Goal: Task Accomplishment & Management: Use online tool/utility

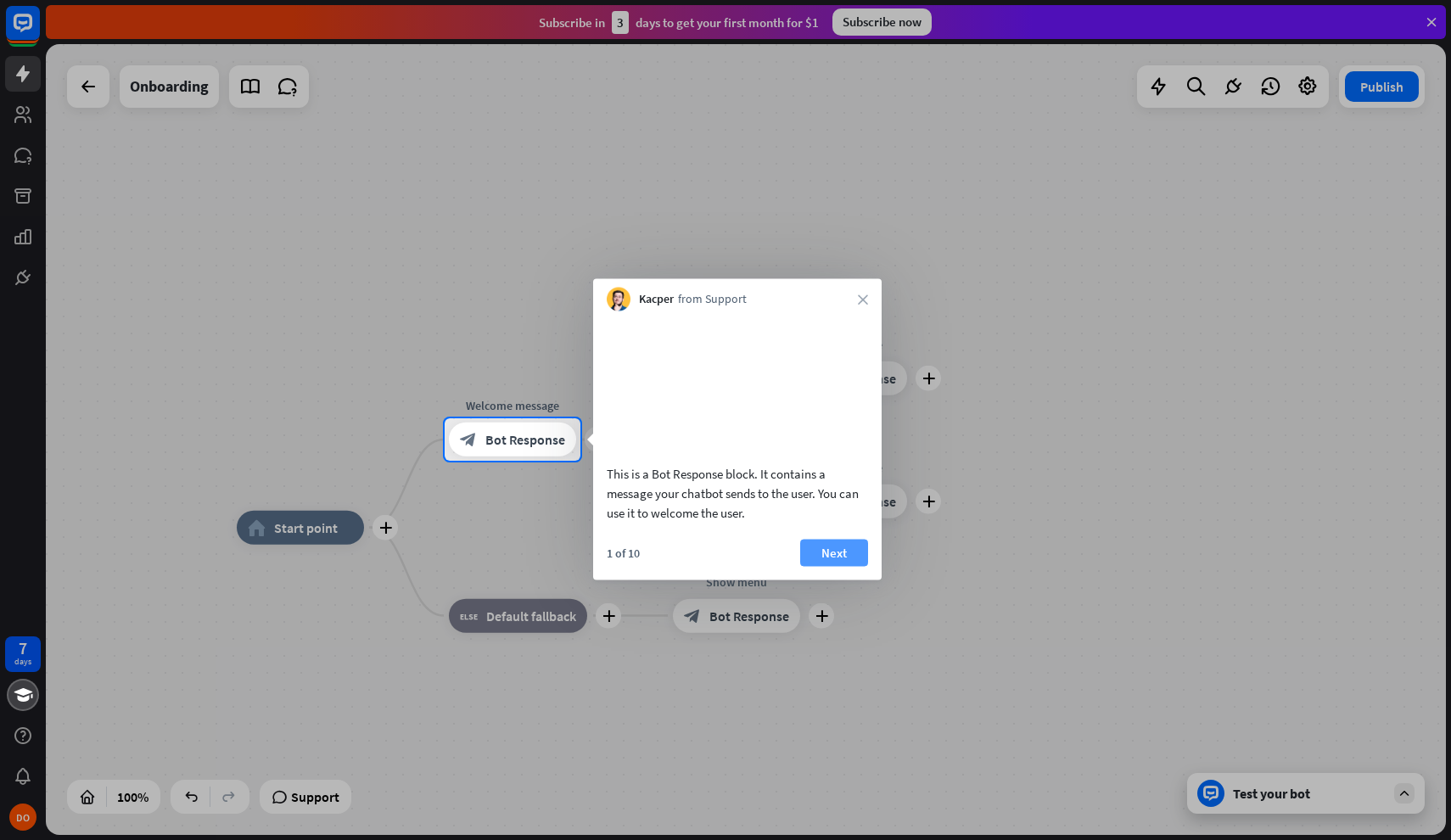
click at [849, 566] on button "Next" at bounding box center [835, 552] width 68 height 27
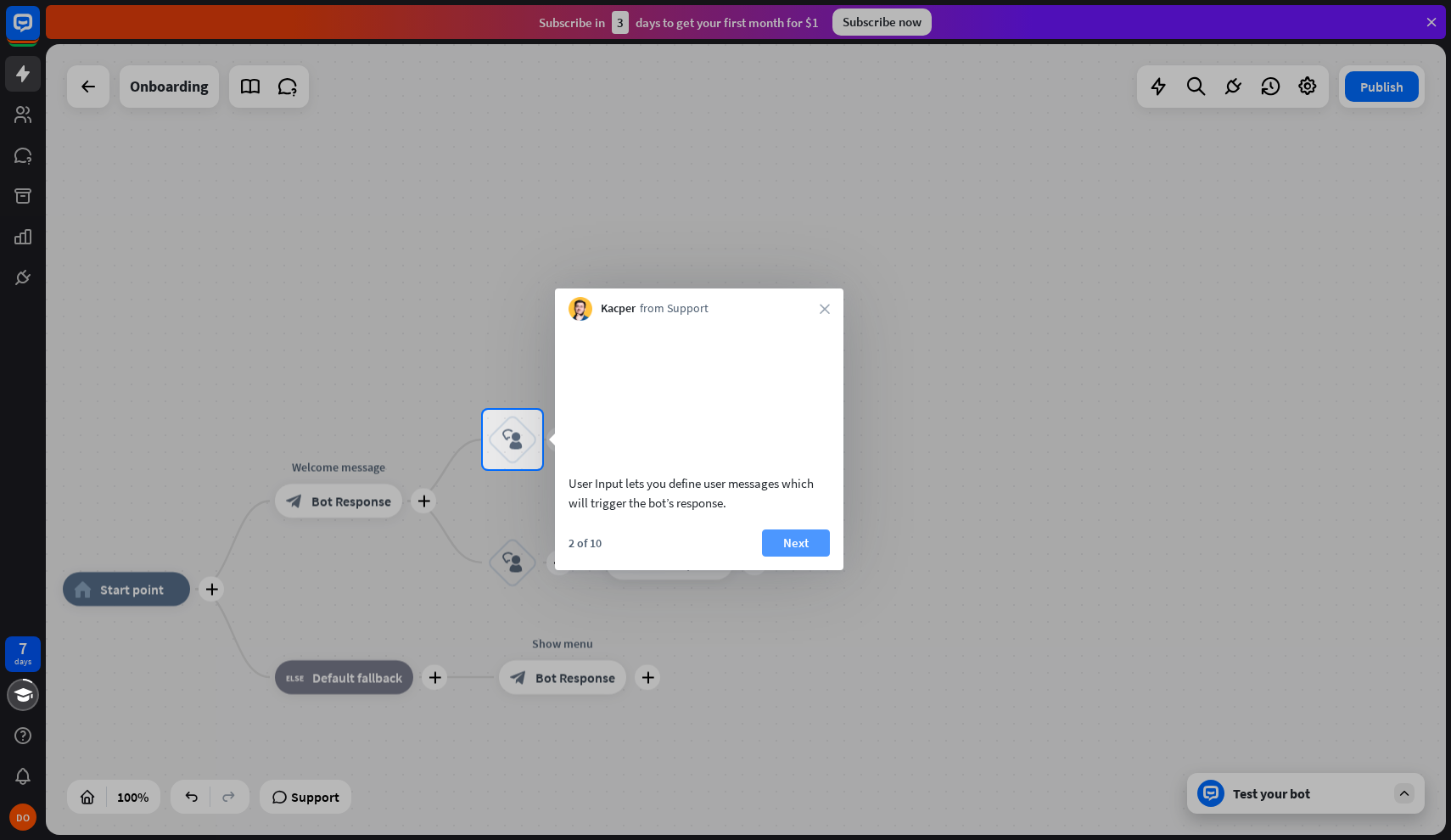
click at [802, 556] on button "Next" at bounding box center [797, 543] width 68 height 27
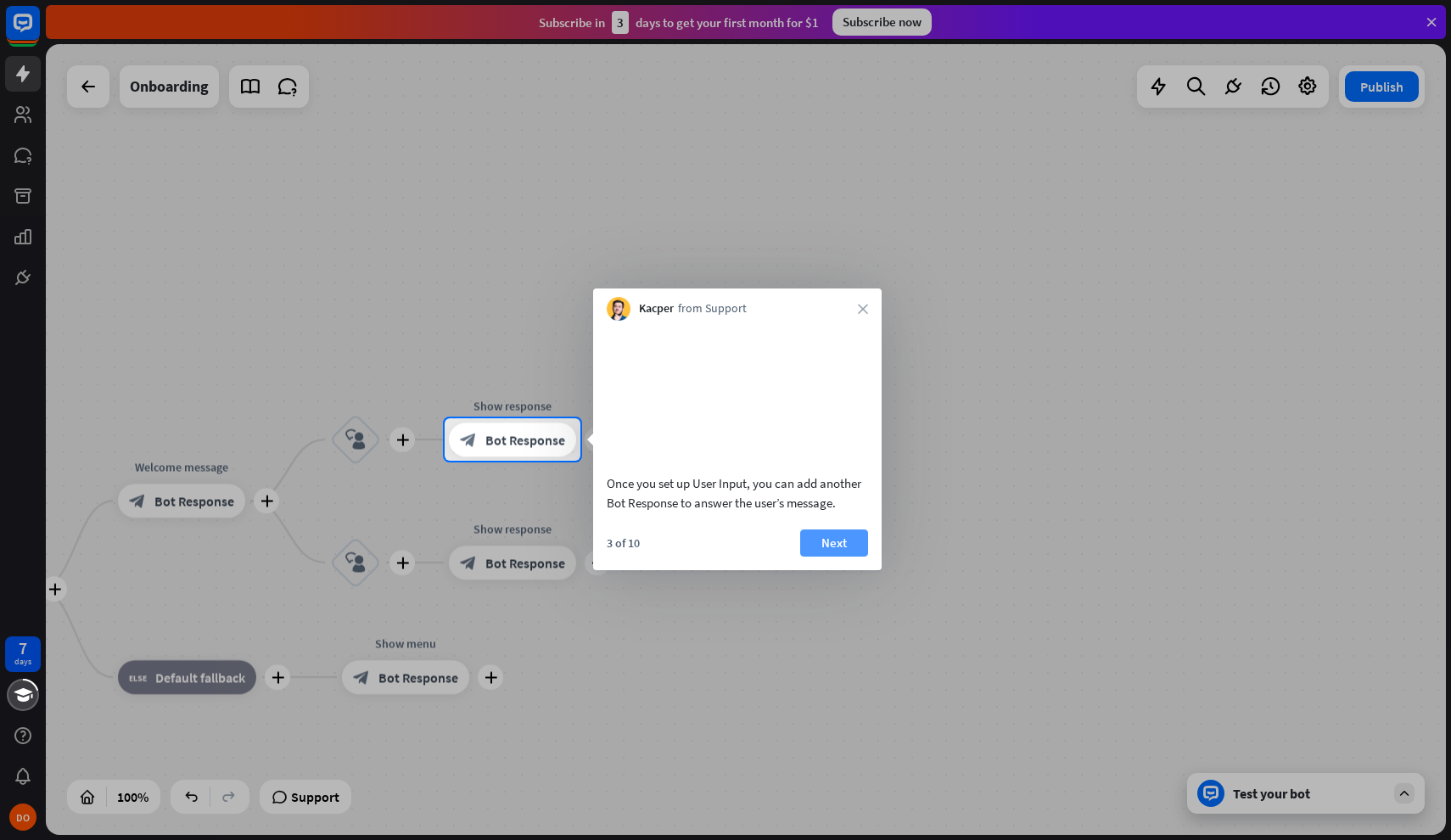
click at [833, 557] on button "Next" at bounding box center [835, 543] width 68 height 27
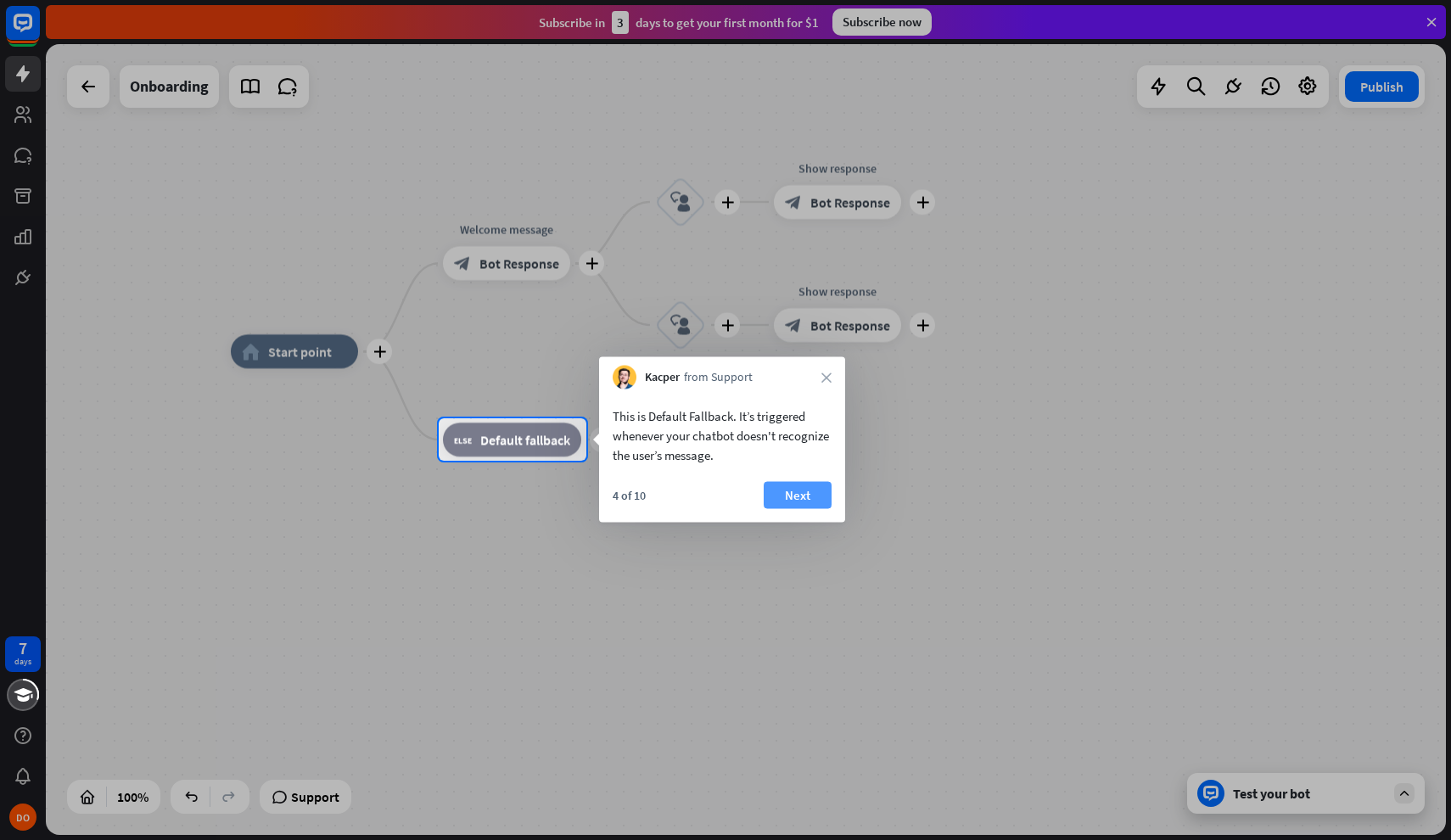
click at [802, 496] on button "Next" at bounding box center [798, 495] width 68 height 27
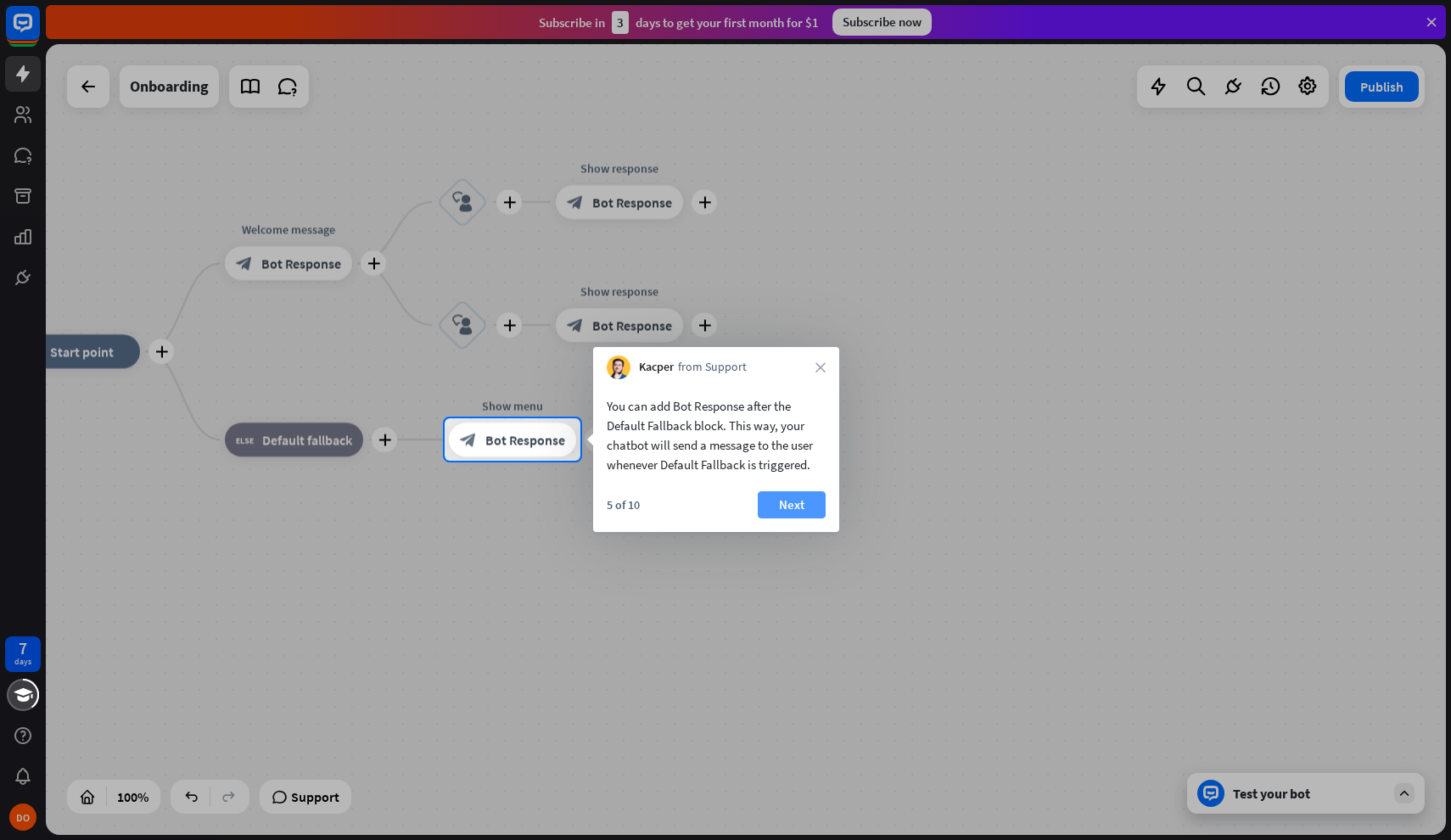
click at [809, 497] on button "Next" at bounding box center [792, 505] width 68 height 27
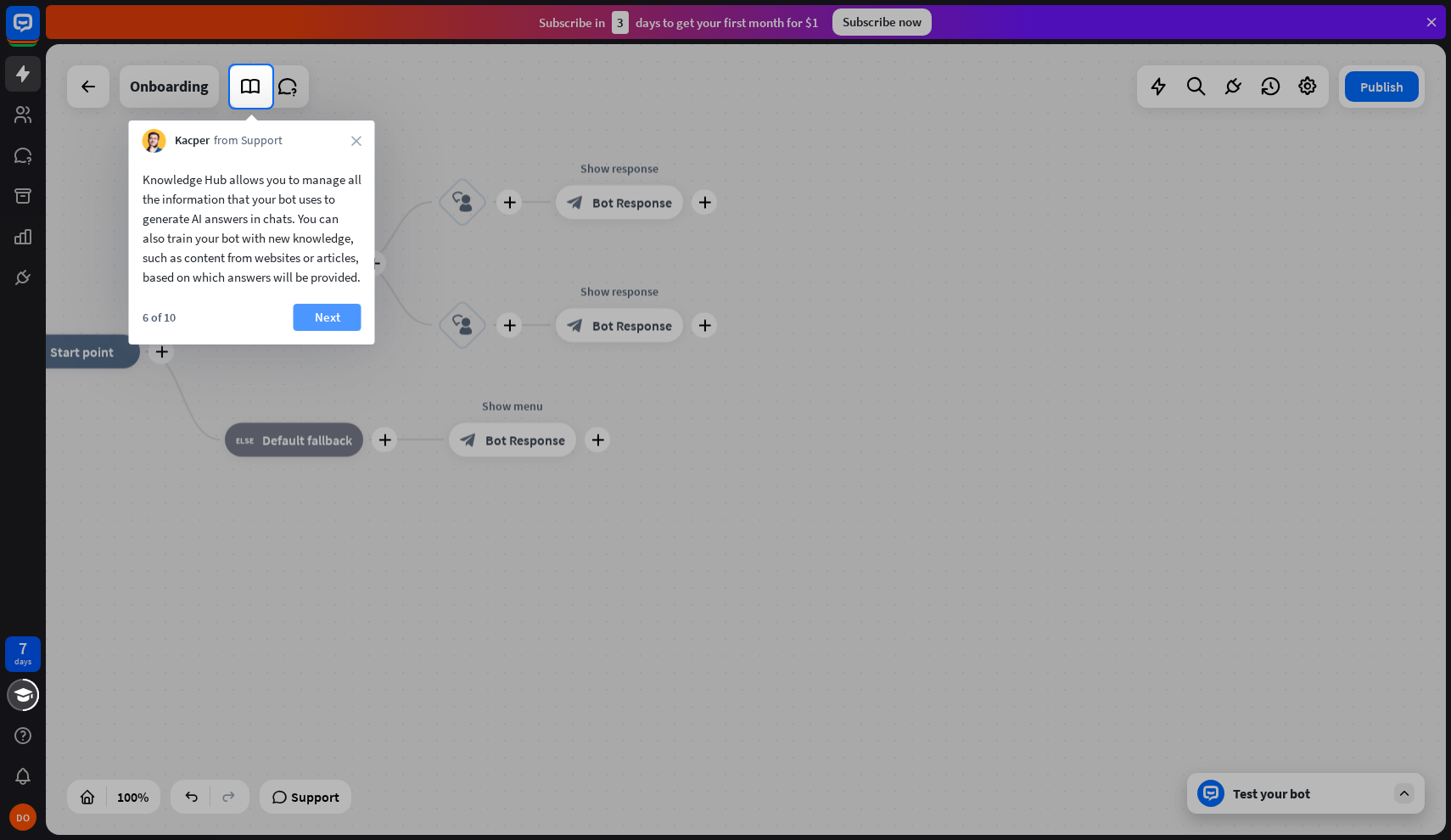
click at [344, 331] on button "Next" at bounding box center [328, 317] width 68 height 27
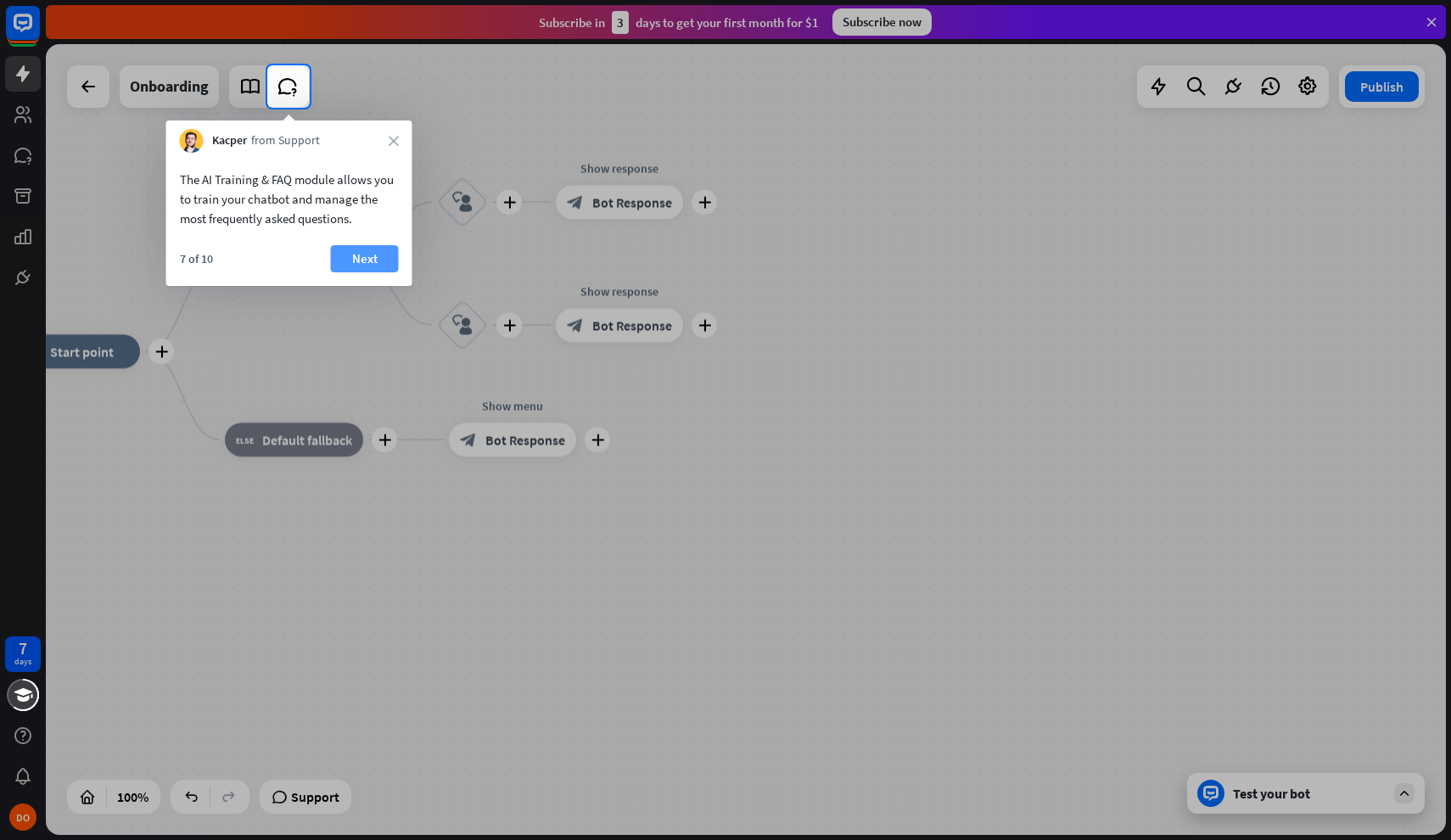
click at [374, 262] on button "Next" at bounding box center [365, 259] width 68 height 27
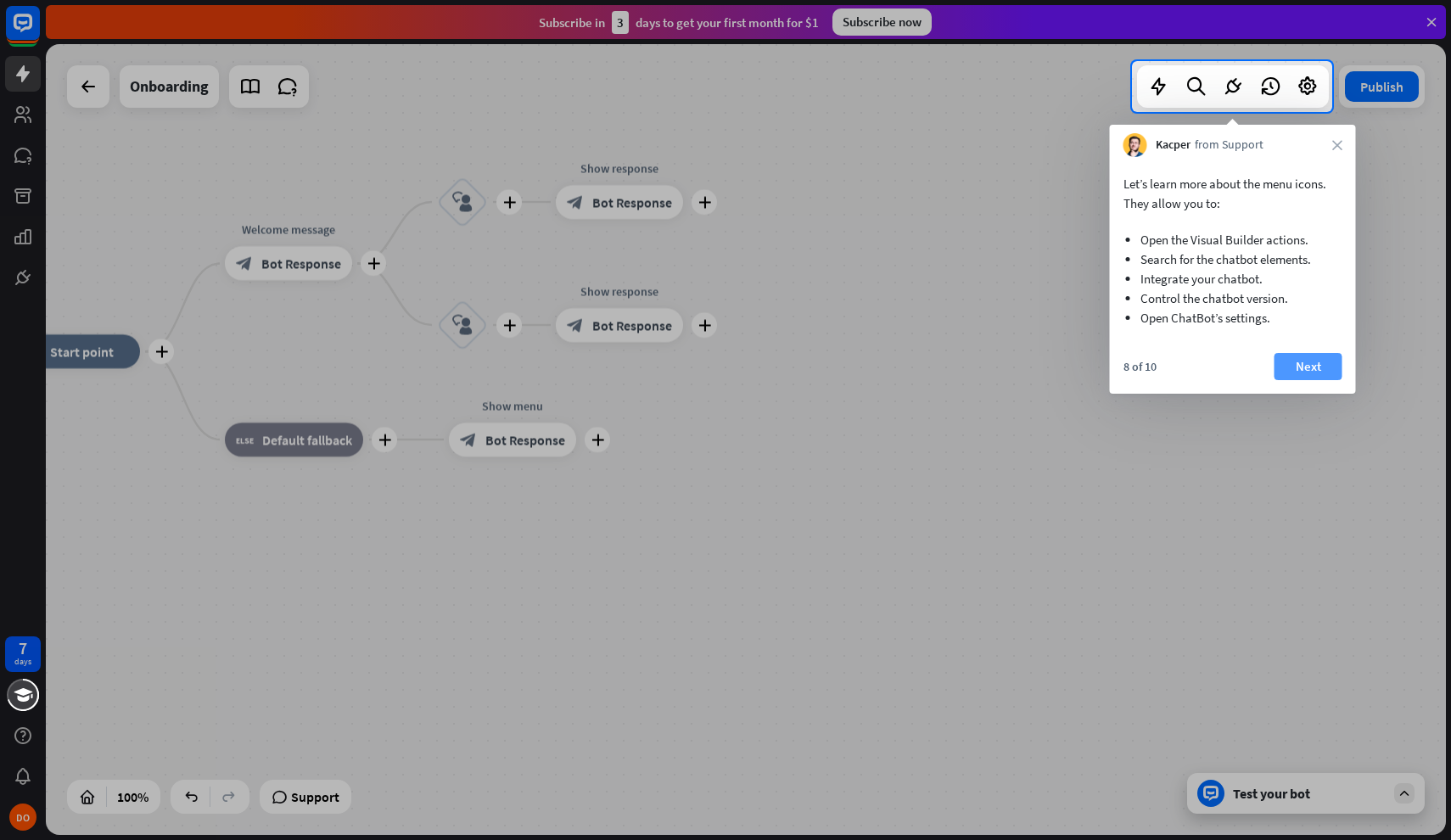
click at [1319, 369] on button "Next" at bounding box center [1309, 367] width 68 height 27
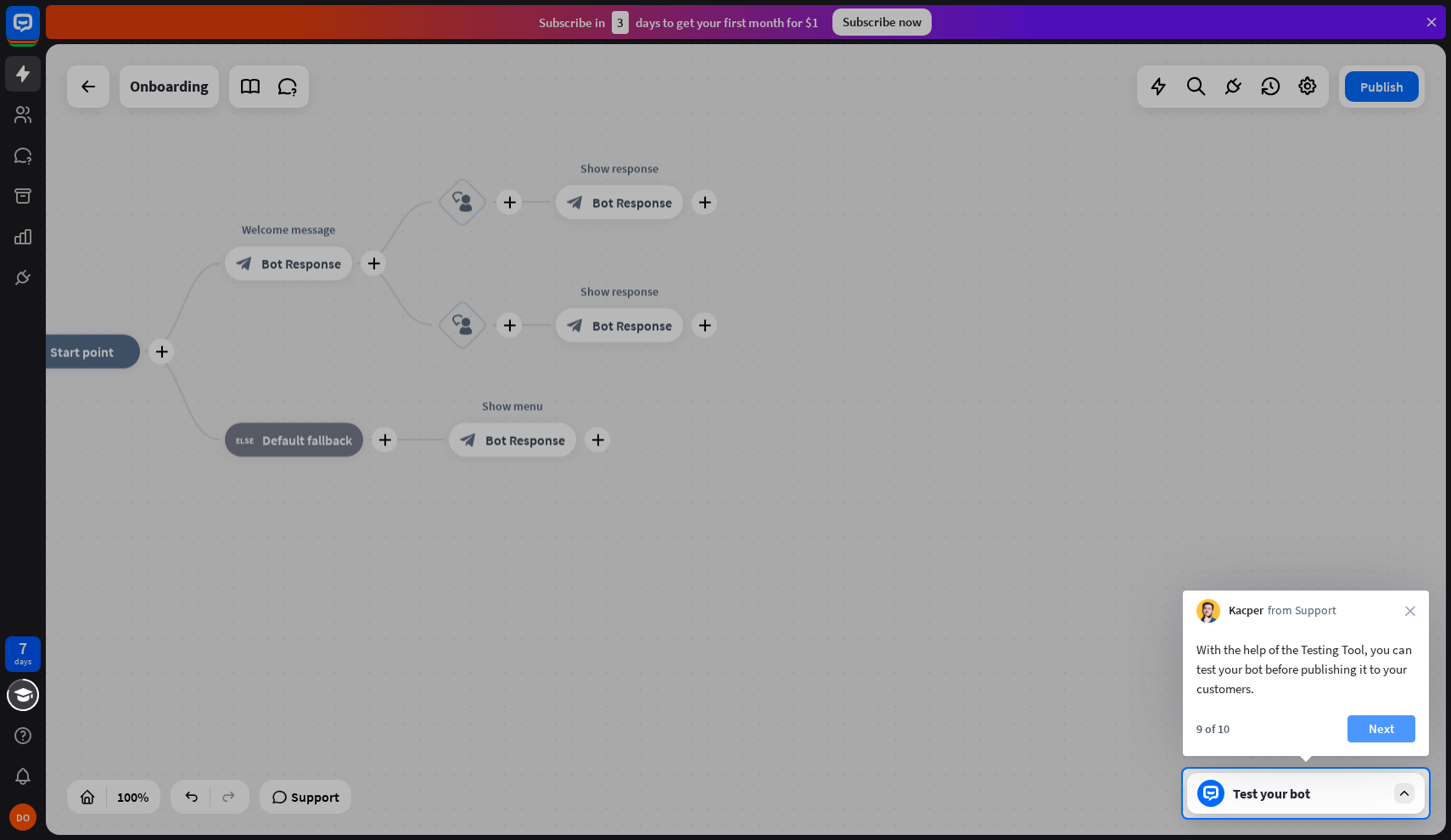
click at [1395, 729] on button "Next" at bounding box center [1382, 729] width 68 height 27
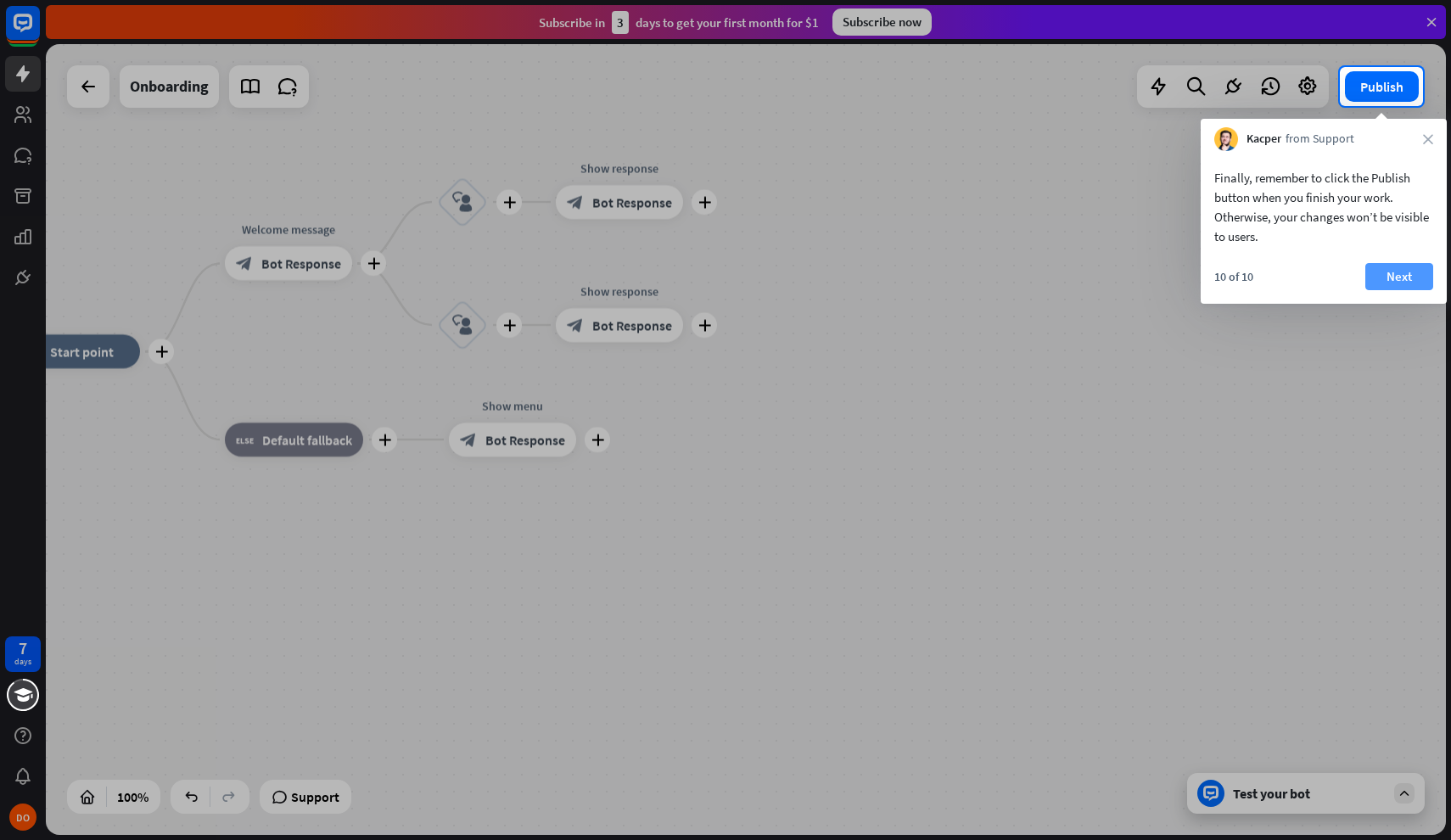
click at [1391, 276] on button "Next" at bounding box center [1399, 276] width 68 height 27
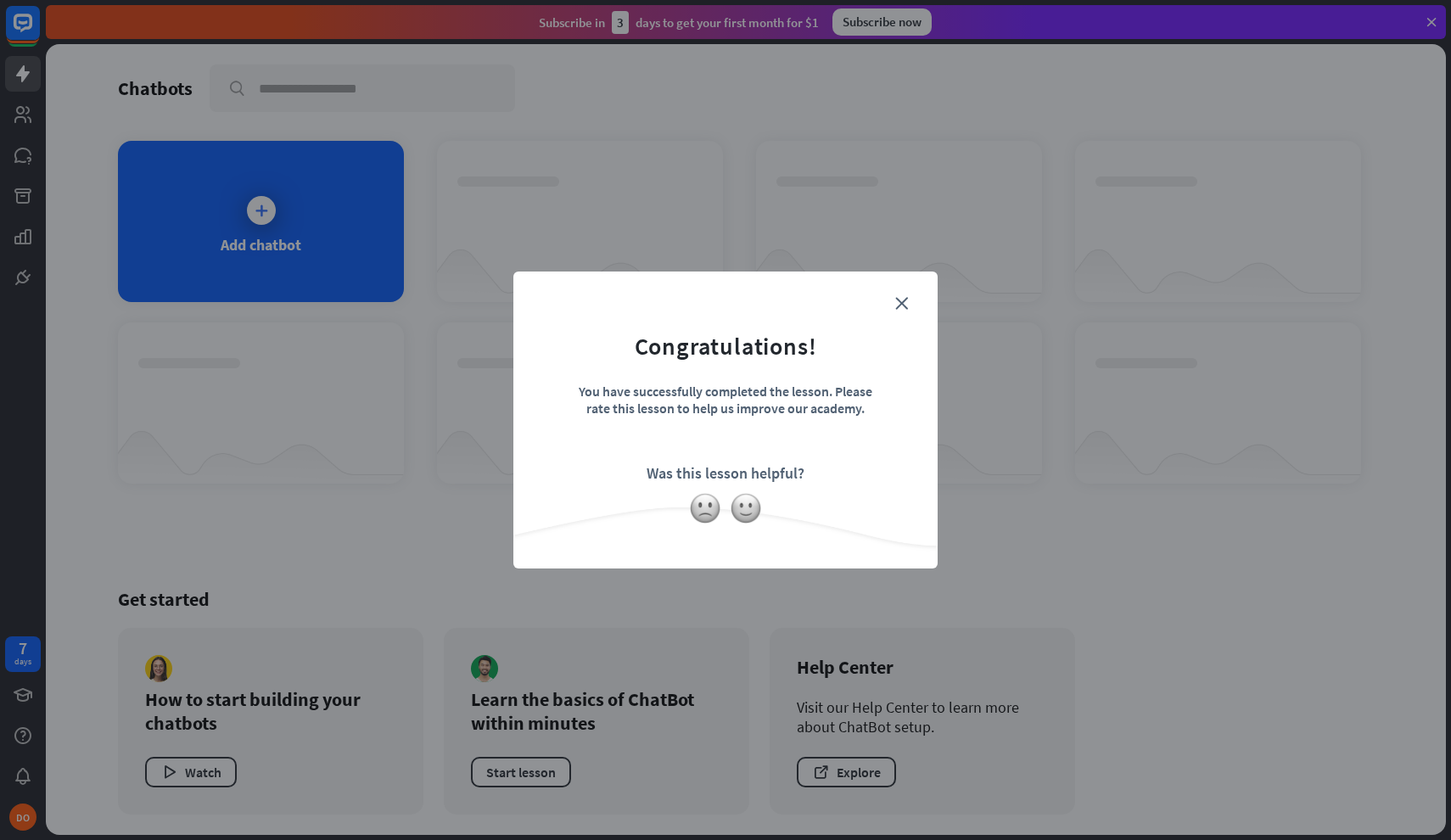
click at [758, 385] on div "You have successfully completed the lesson. Please rate this lesson to help us …" at bounding box center [726, 412] width 297 height 59
click at [706, 354] on div "Congratulations!" at bounding box center [726, 346] width 182 height 30
click at [800, 459] on form "Congratulations! You have successfully completed the lesson. Please rate this l…" at bounding box center [726, 394] width 382 height 202
click at [900, 302] on icon "close" at bounding box center [901, 303] width 13 height 13
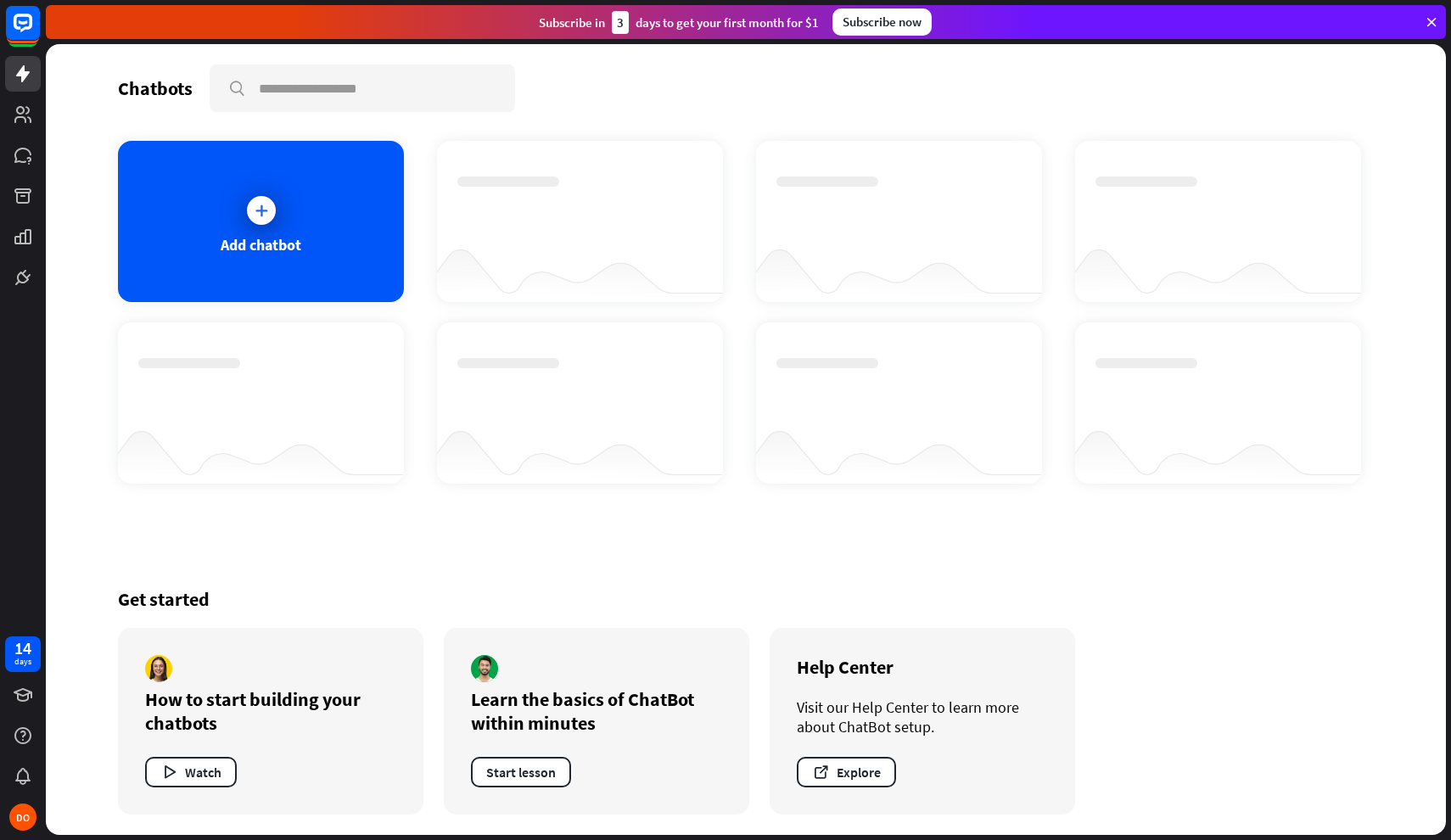
click at [774, 87] on div "Chatbots search" at bounding box center [746, 88] width 1256 height 48
click at [252, 219] on div at bounding box center [262, 210] width 29 height 29
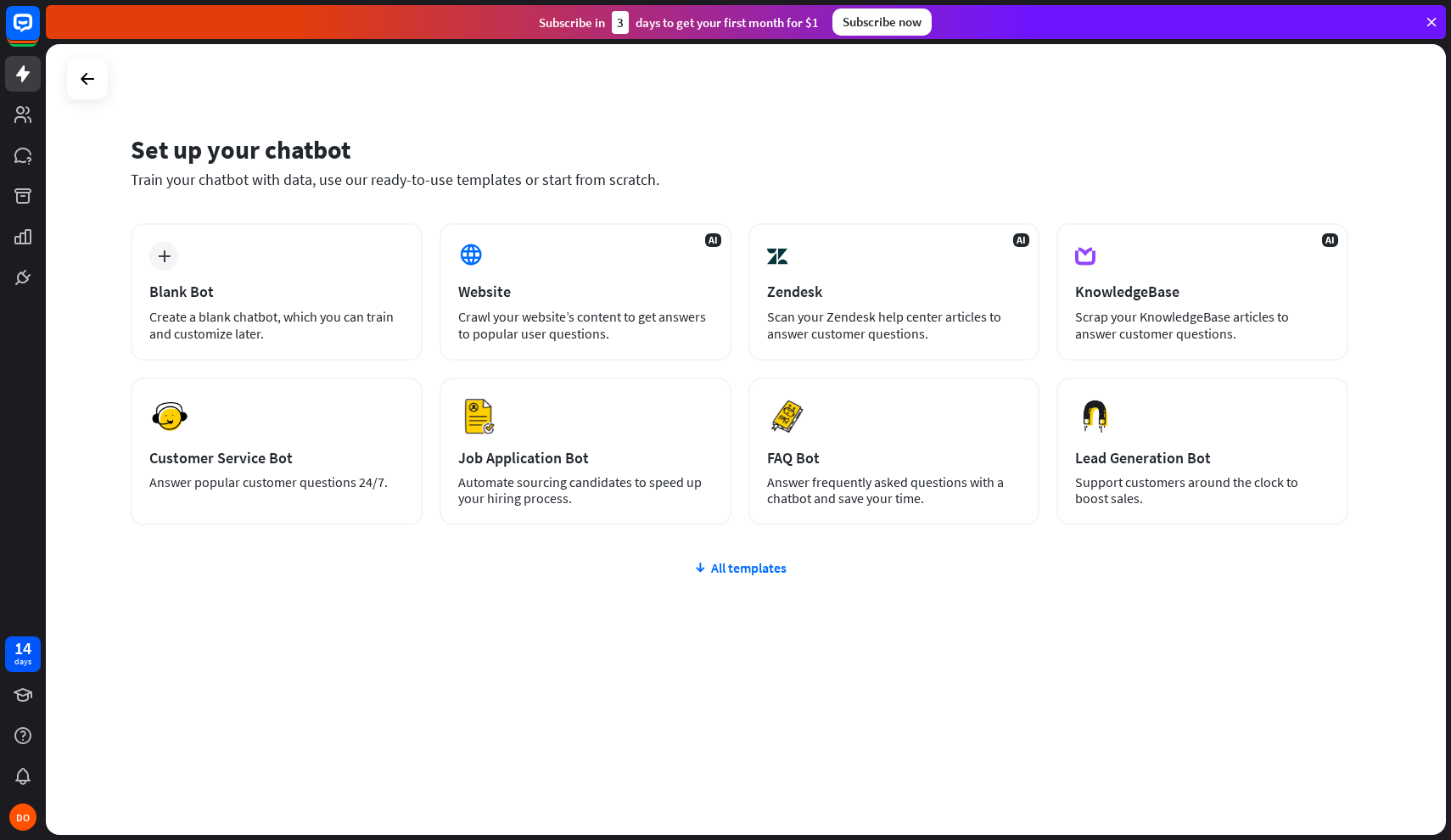
click at [768, 555] on div "plus Blank Bot Create a blank chatbot, which you can train and customize later.…" at bounding box center [739, 475] width 1218 height 505
click at [763, 571] on div "All templates" at bounding box center [739, 566] width 1218 height 17
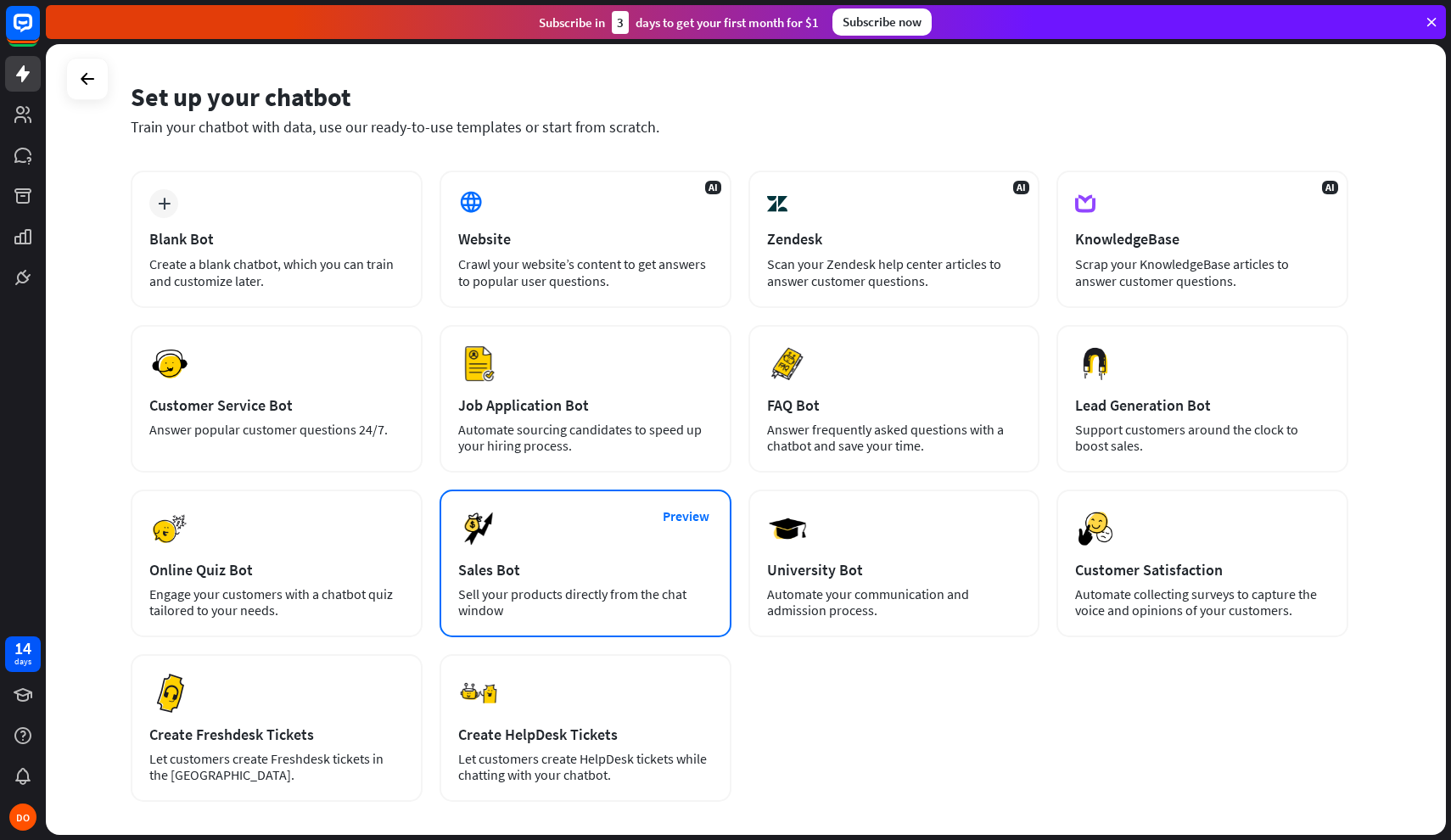
scroll to position [54, 0]
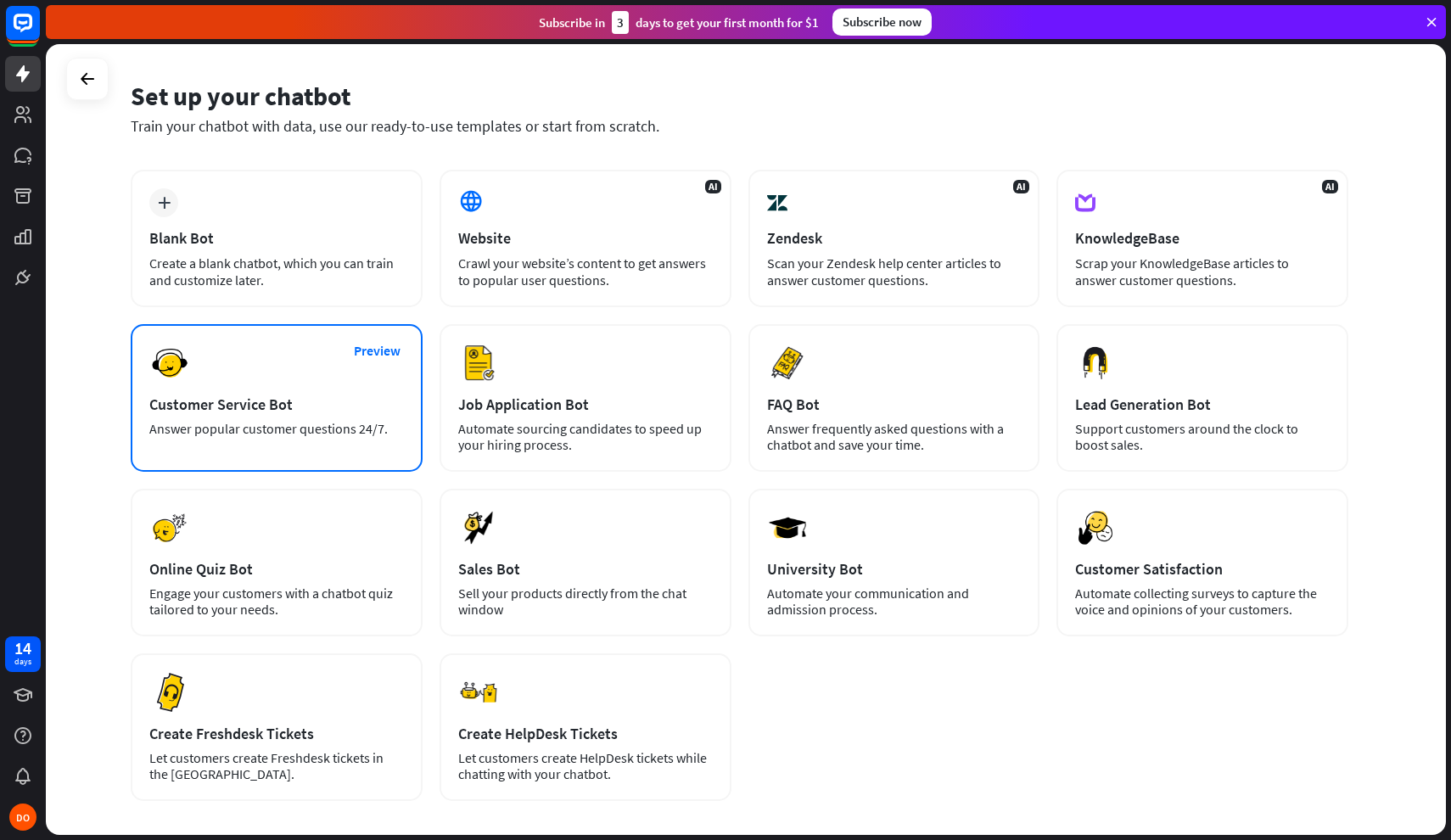
click at [346, 383] on div "Preview Customer Service Bot Answer popular customer questions 24/7." at bounding box center [277, 398] width 292 height 148
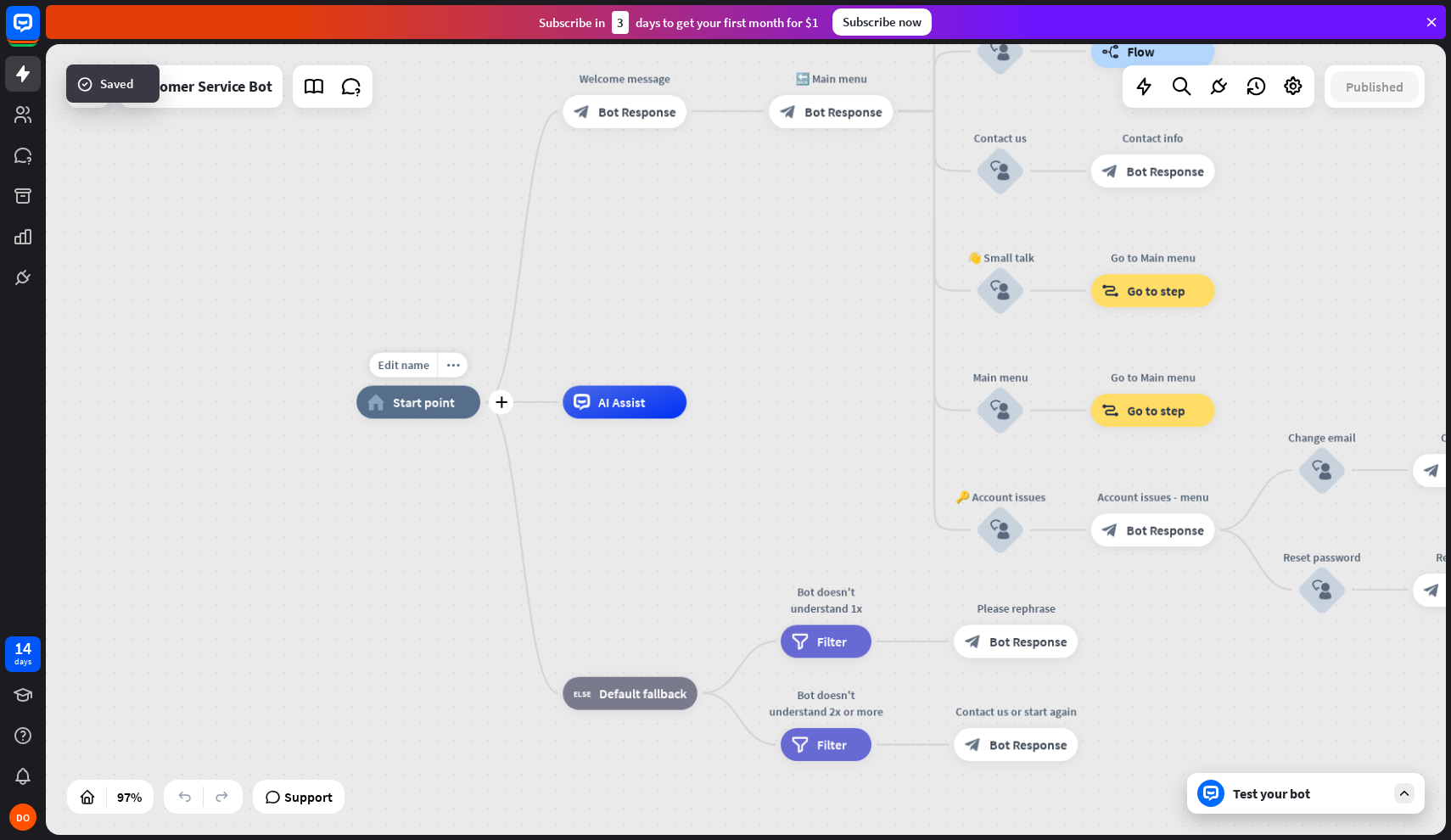
click at [421, 413] on div "home_2 Start point" at bounding box center [418, 402] width 124 height 33
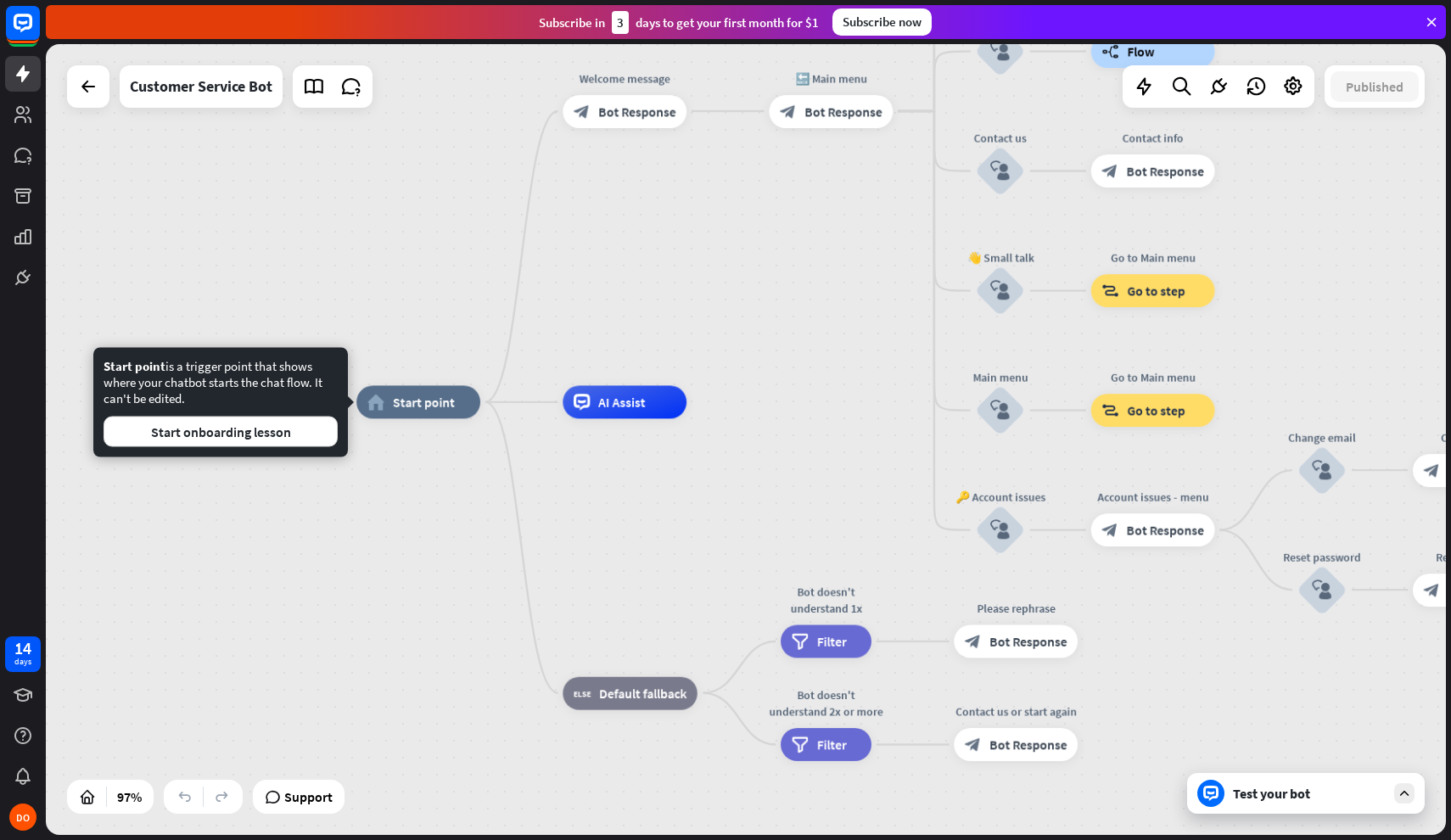
click at [167, 175] on div "home_2 Start point Welcome message block_bot_response Bot Response 🔙 Main menu …" at bounding box center [746, 439] width 1400 height 790
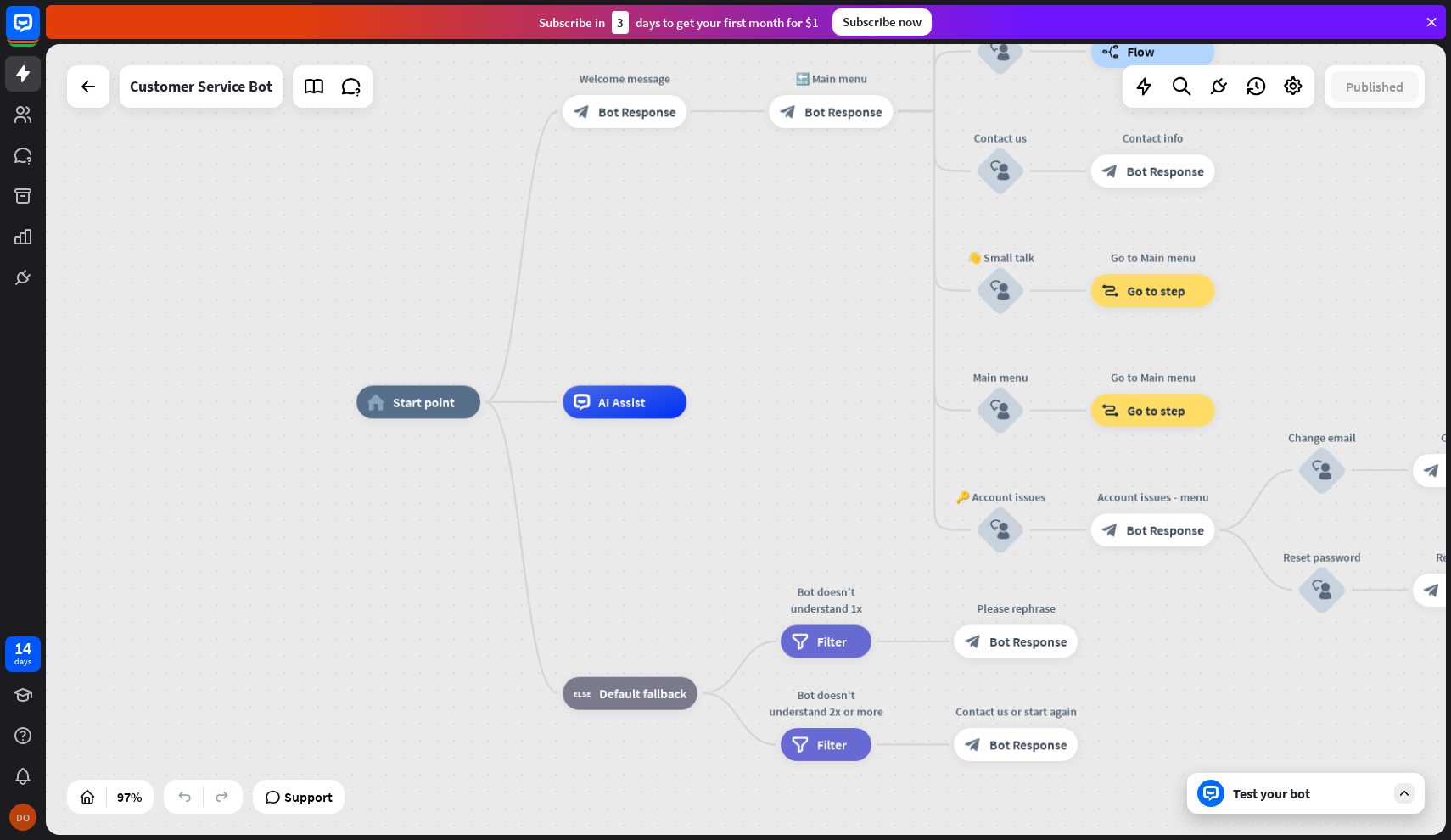
click at [27, 822] on div "DO" at bounding box center [23, 817] width 27 height 27
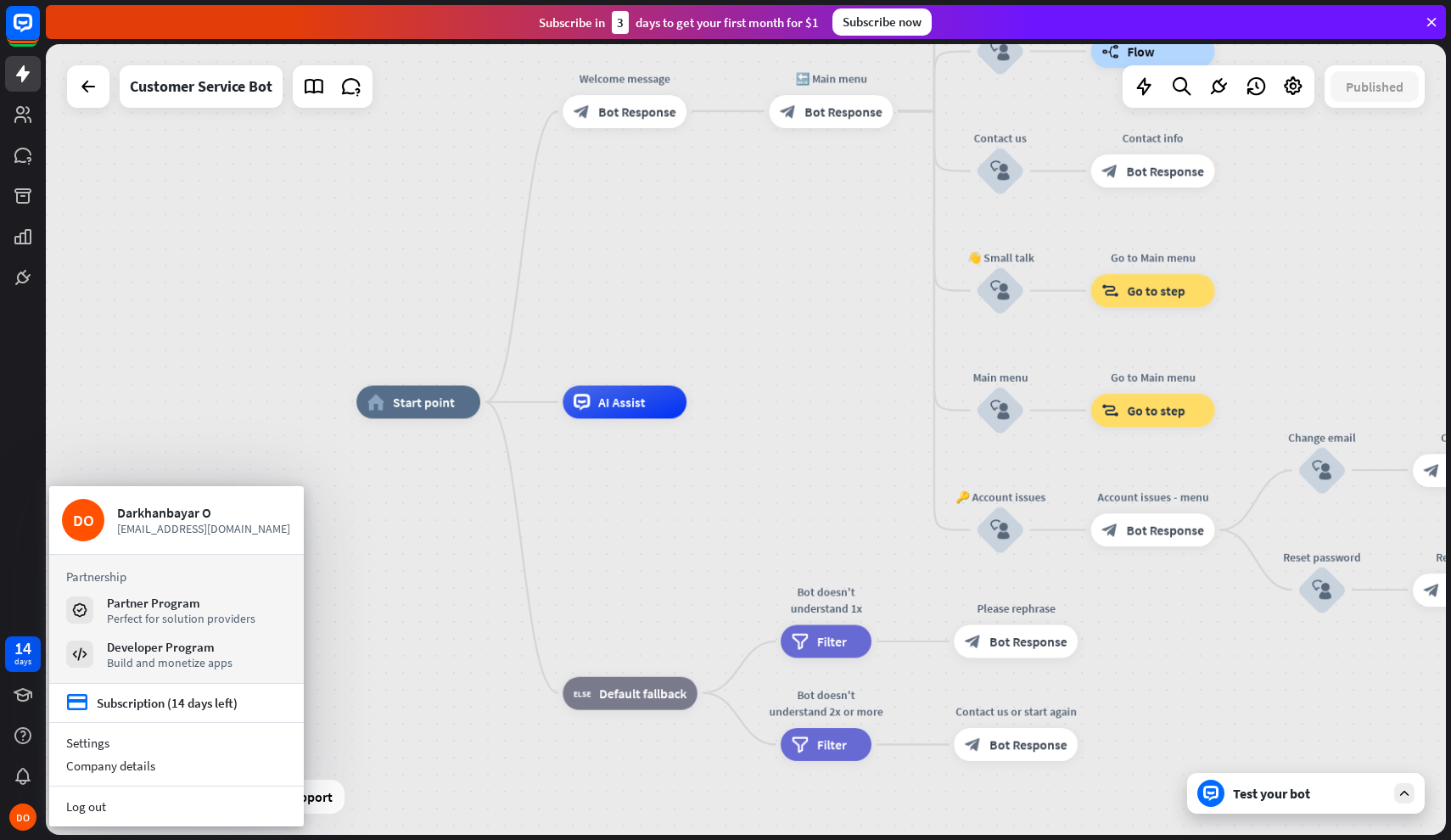
click at [852, 319] on div "home_2 Start point Welcome message block_bot_response Bot Response 🔙 Main menu …" at bounding box center [746, 439] width 1400 height 790
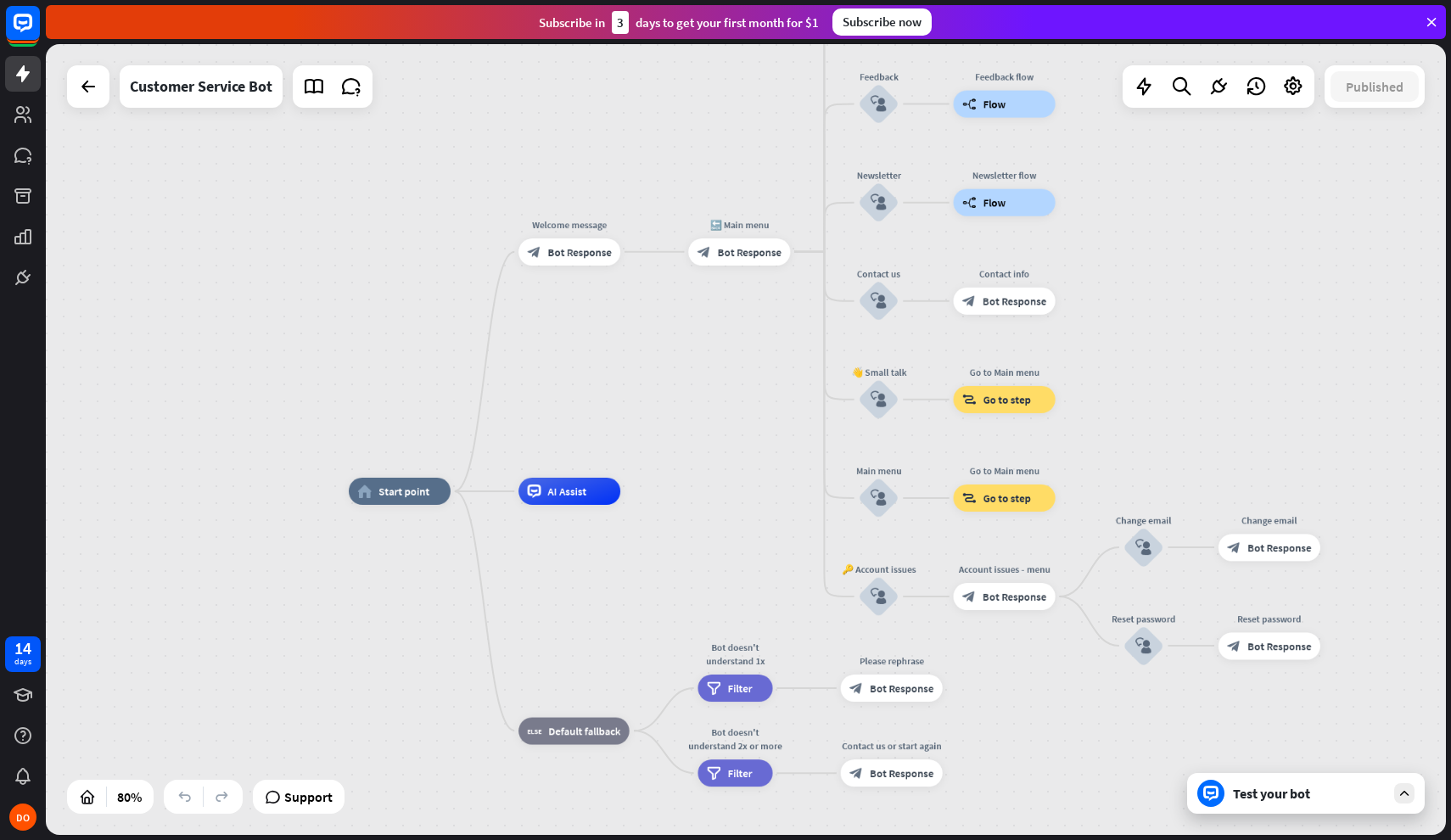
click at [1388, 782] on div "Test your bot" at bounding box center [1306, 793] width 238 height 41
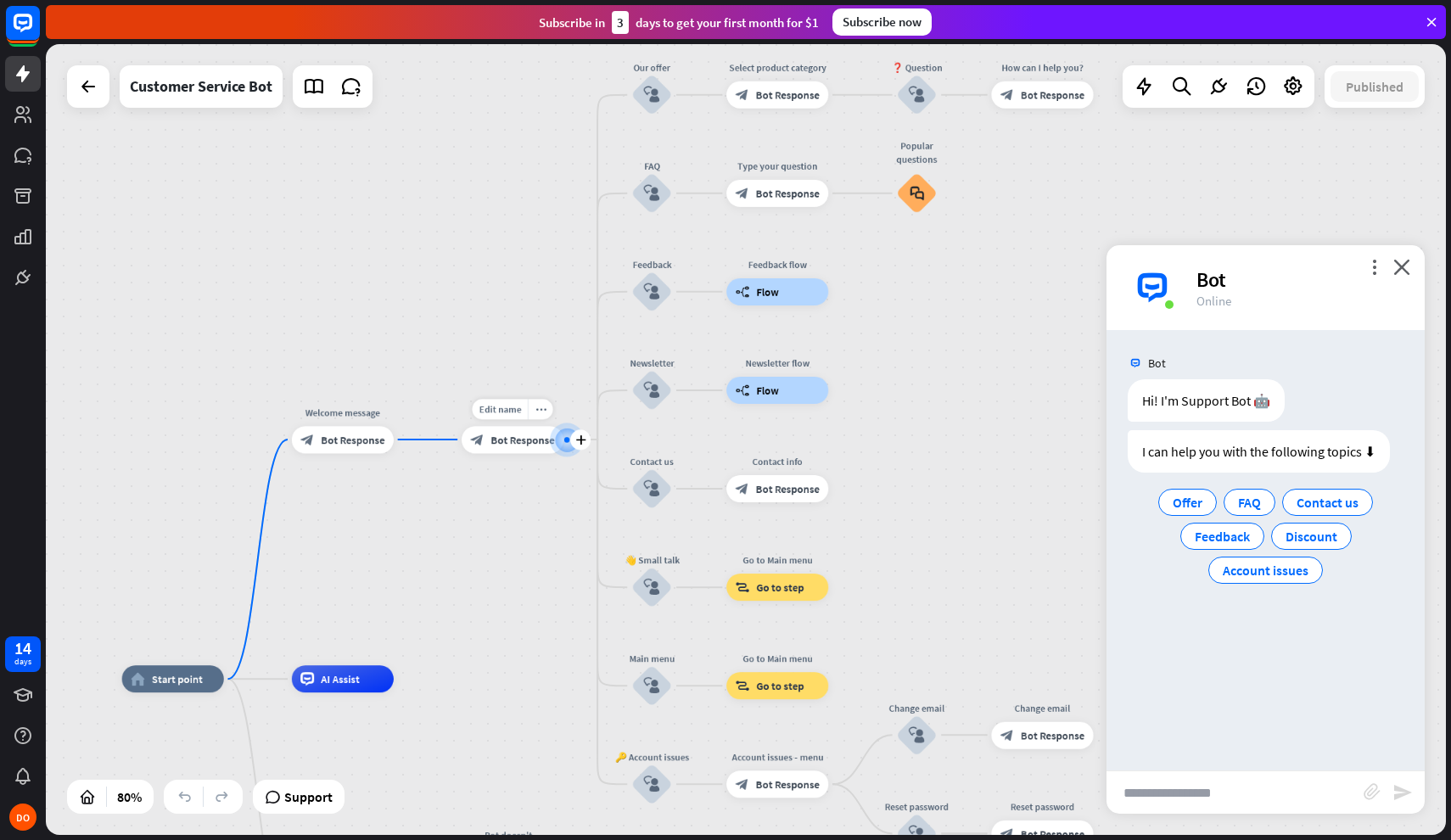
click at [516, 447] on div "block_bot_response Bot Response" at bounding box center [512, 440] width 102 height 27
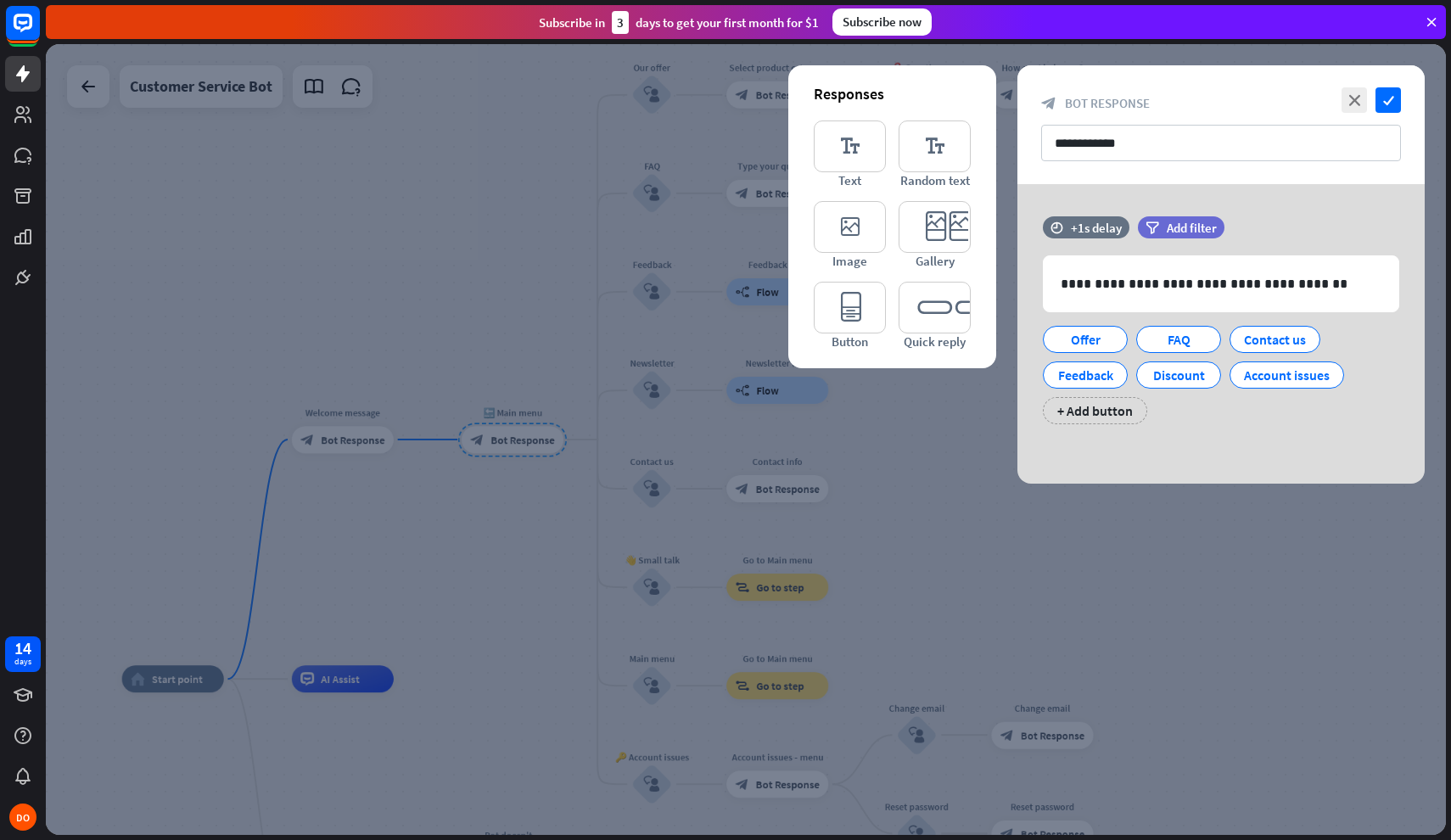
click at [495, 365] on div at bounding box center [746, 439] width 1400 height 790
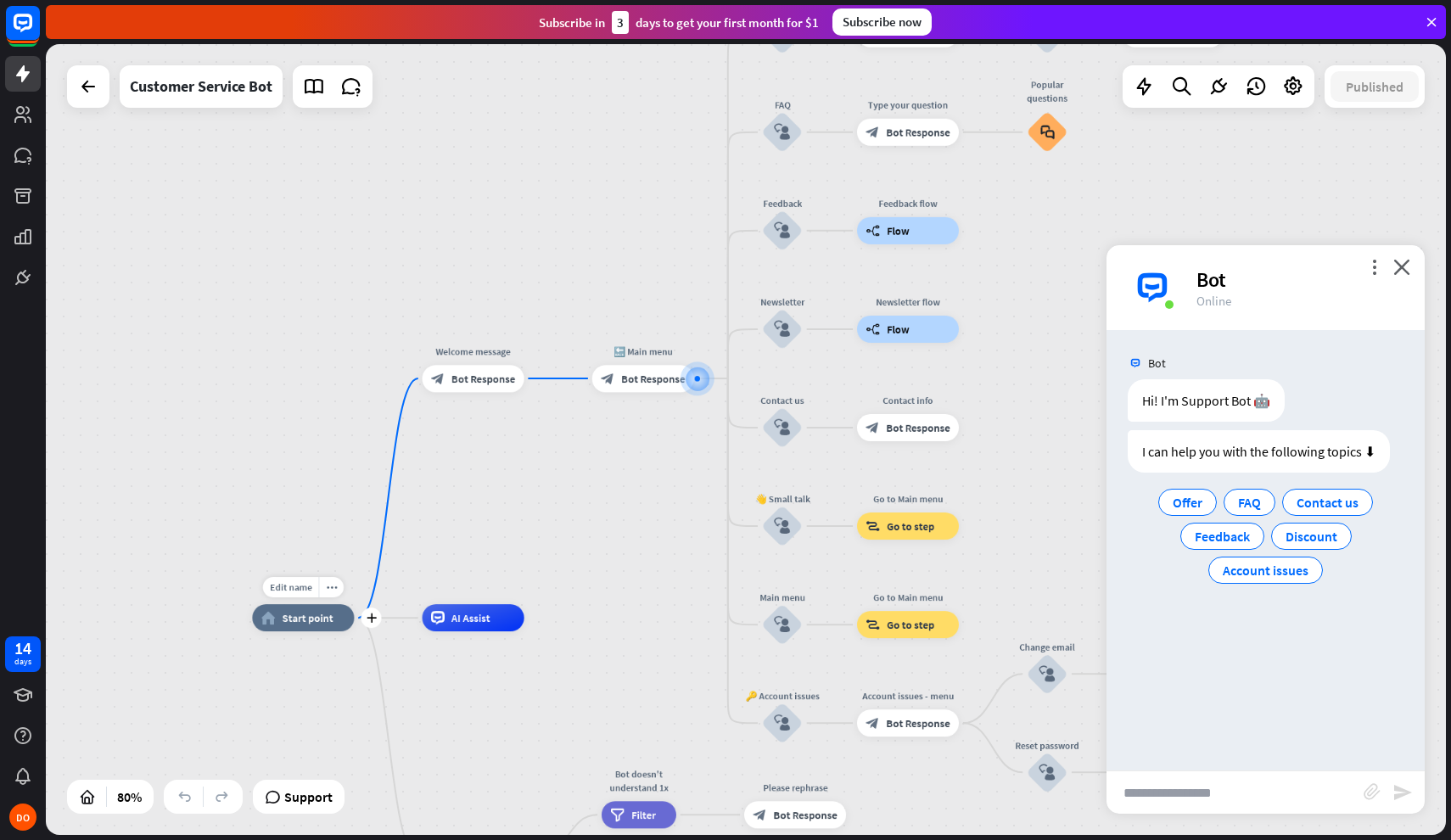
click at [284, 616] on span "Start point" at bounding box center [308, 618] width 51 height 14
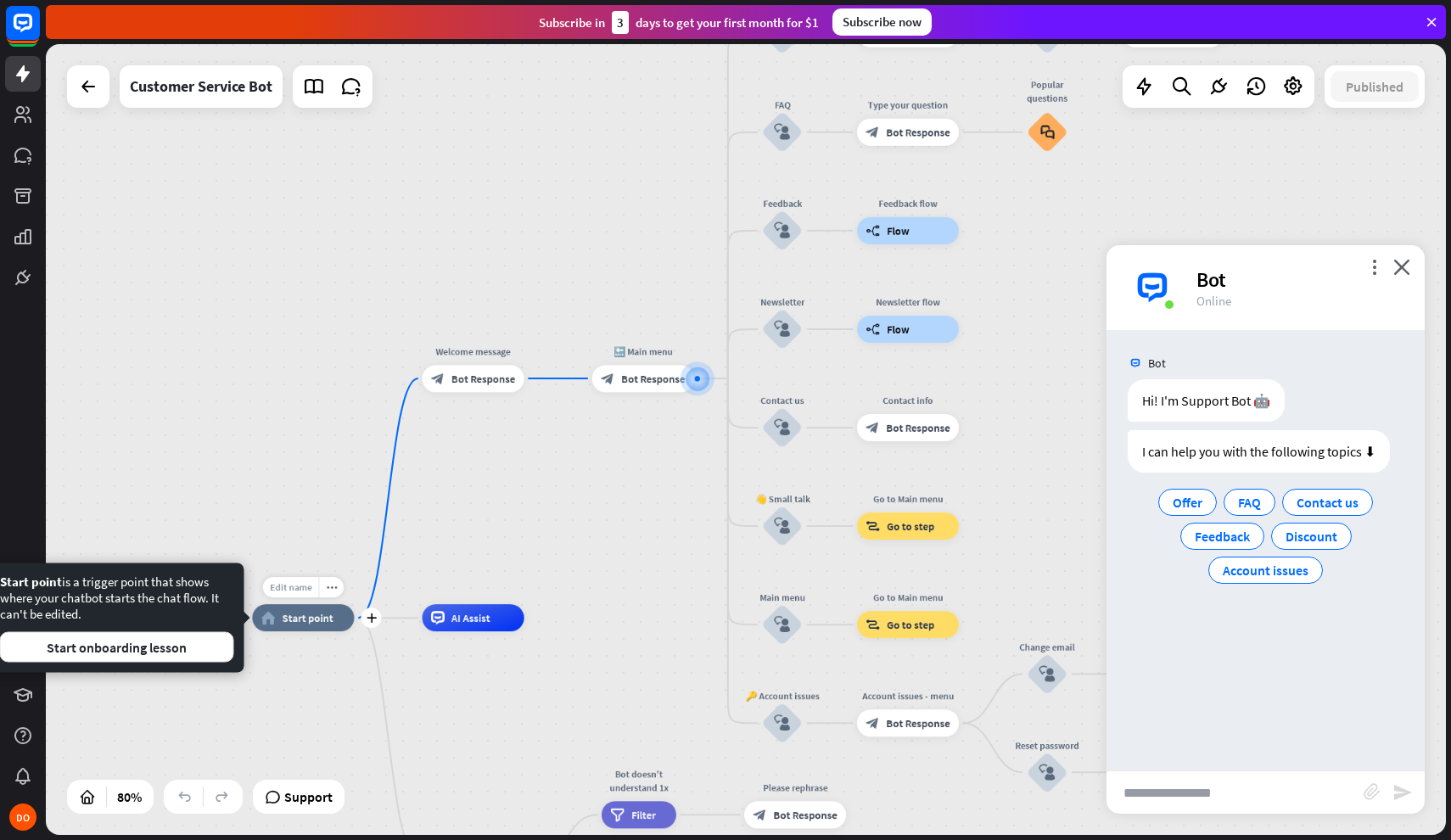
click at [301, 586] on span "Edit name" at bounding box center [291, 587] width 43 height 12
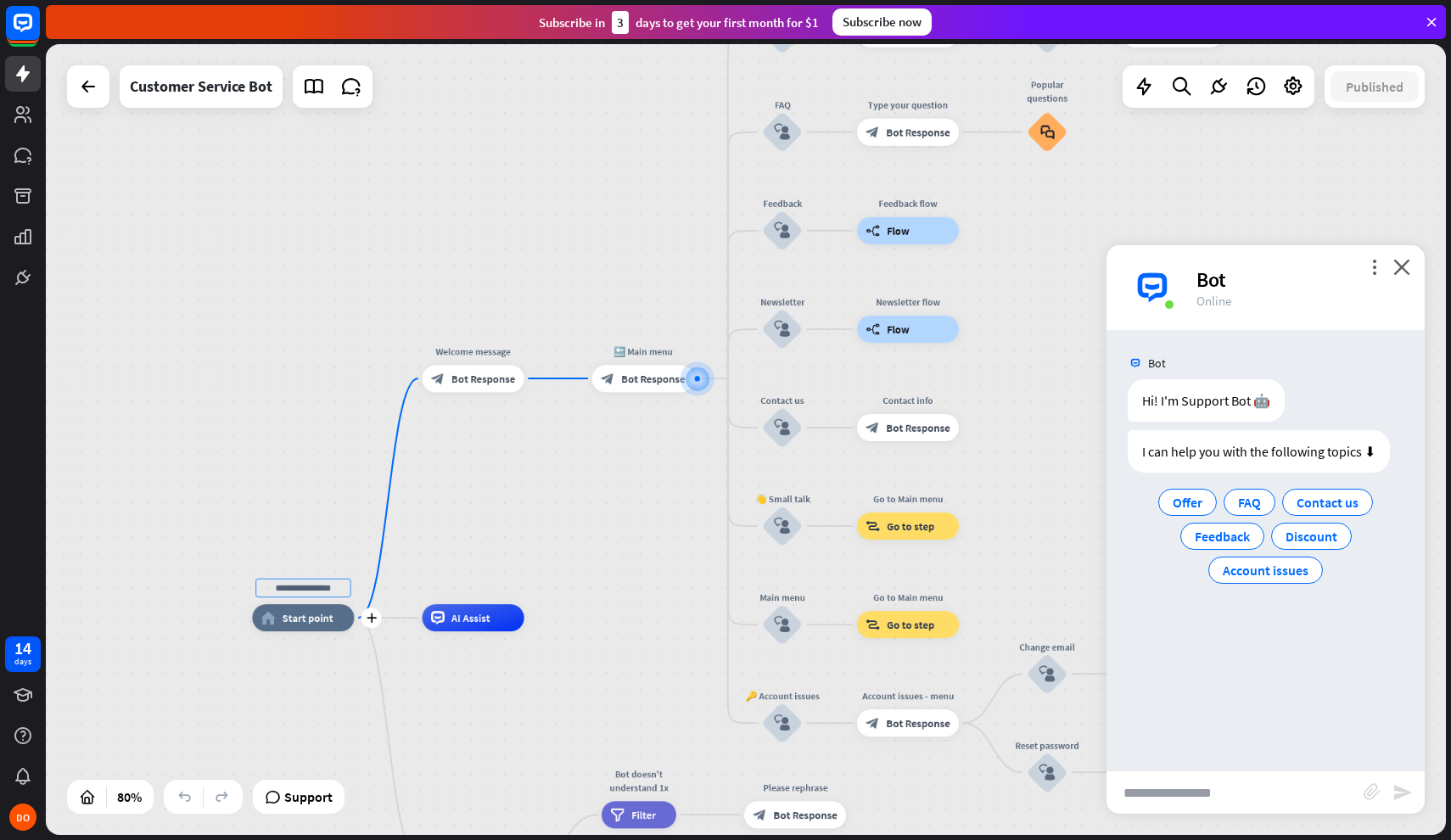
type input "*"
type input "*****"
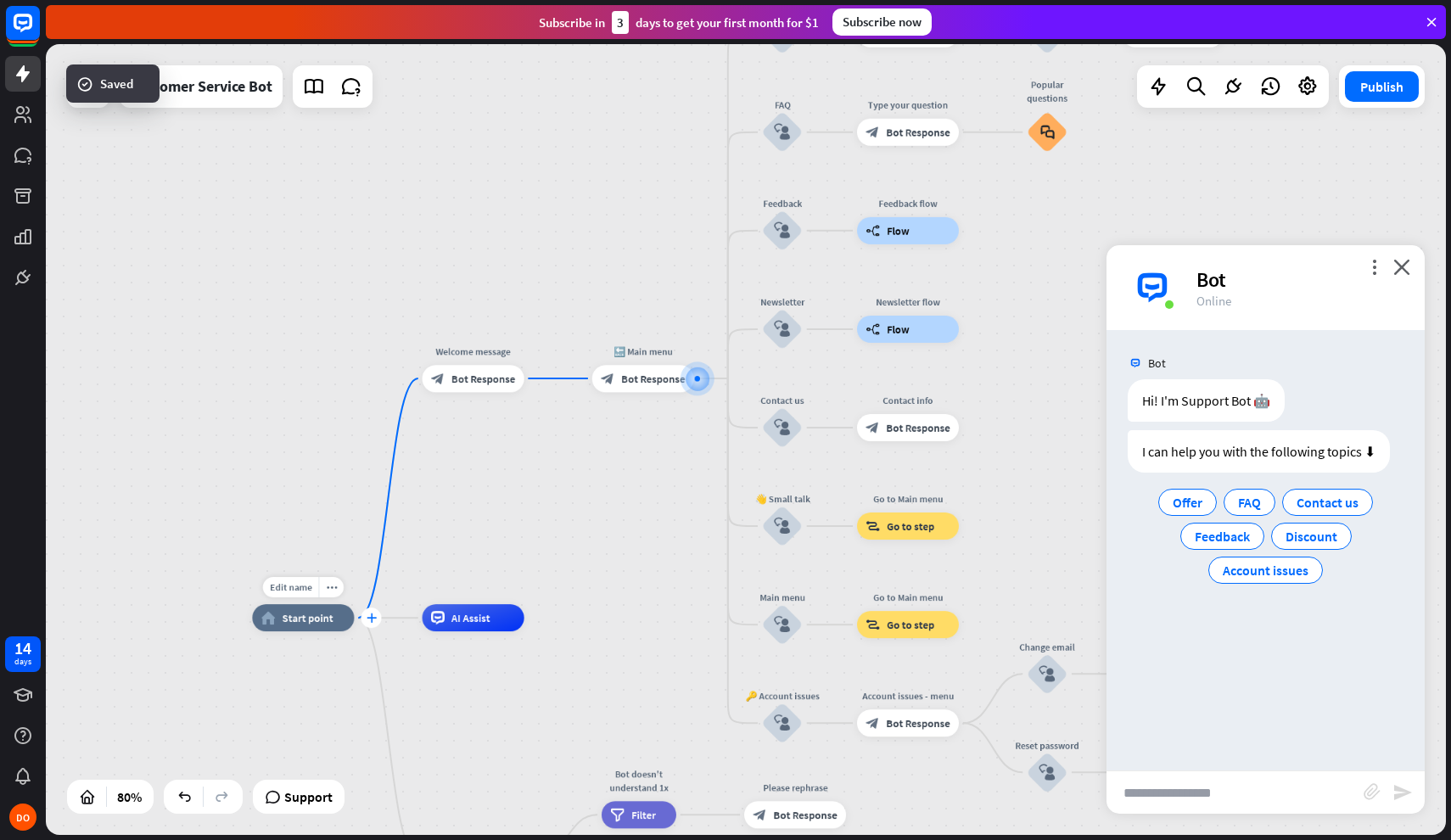
click at [366, 621] on div "plus" at bounding box center [370, 617] width 20 height 20
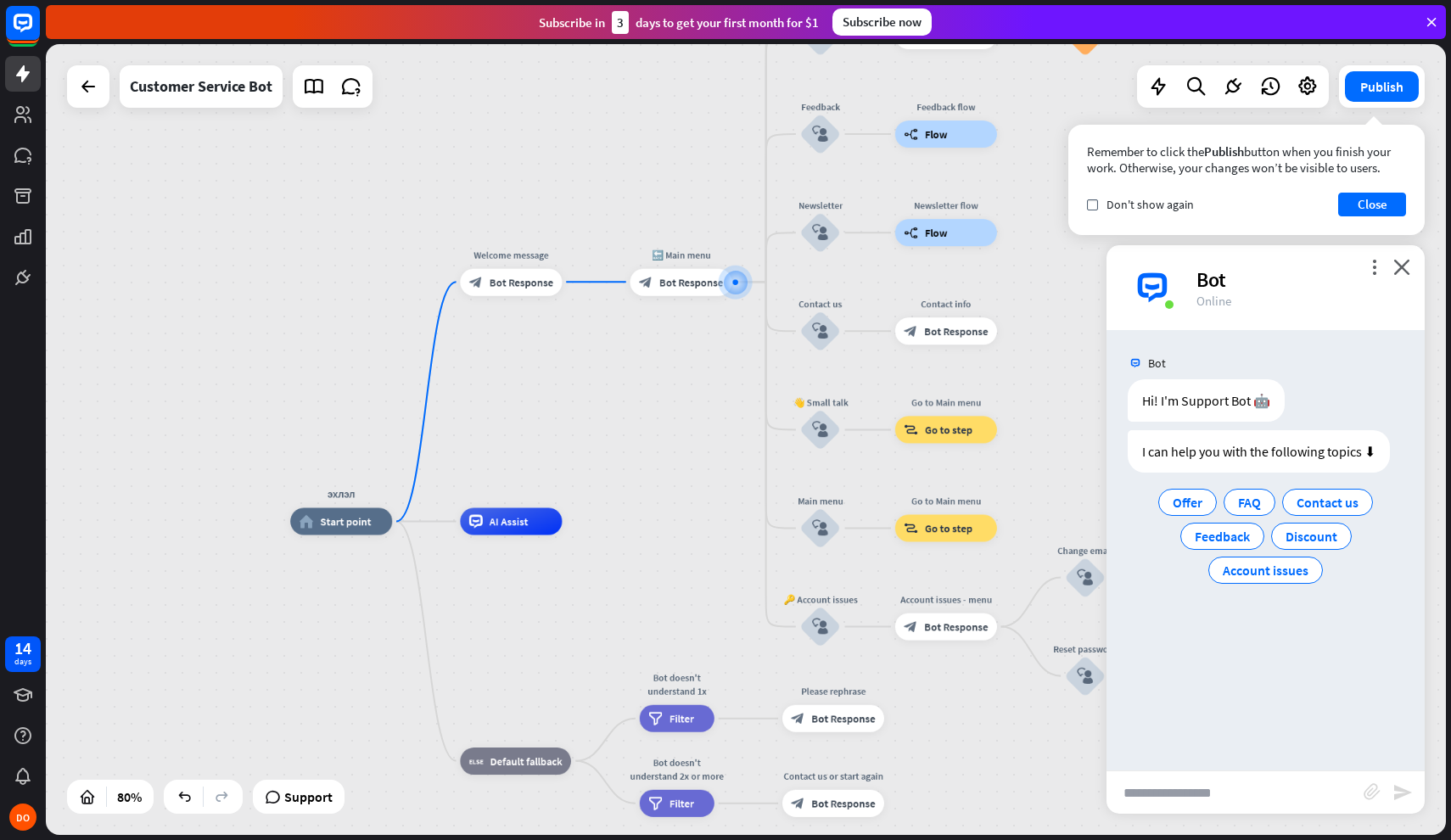
drag, startPoint x: 596, startPoint y: 676, endPoint x: 596, endPoint y: 636, distance: 40.0
click at [596, 636] on div "эхлэл home_2 Start point Welcome message block_bot_response Bot Response 🔙 Main…" at bounding box center [850, 837] width 1121 height 633
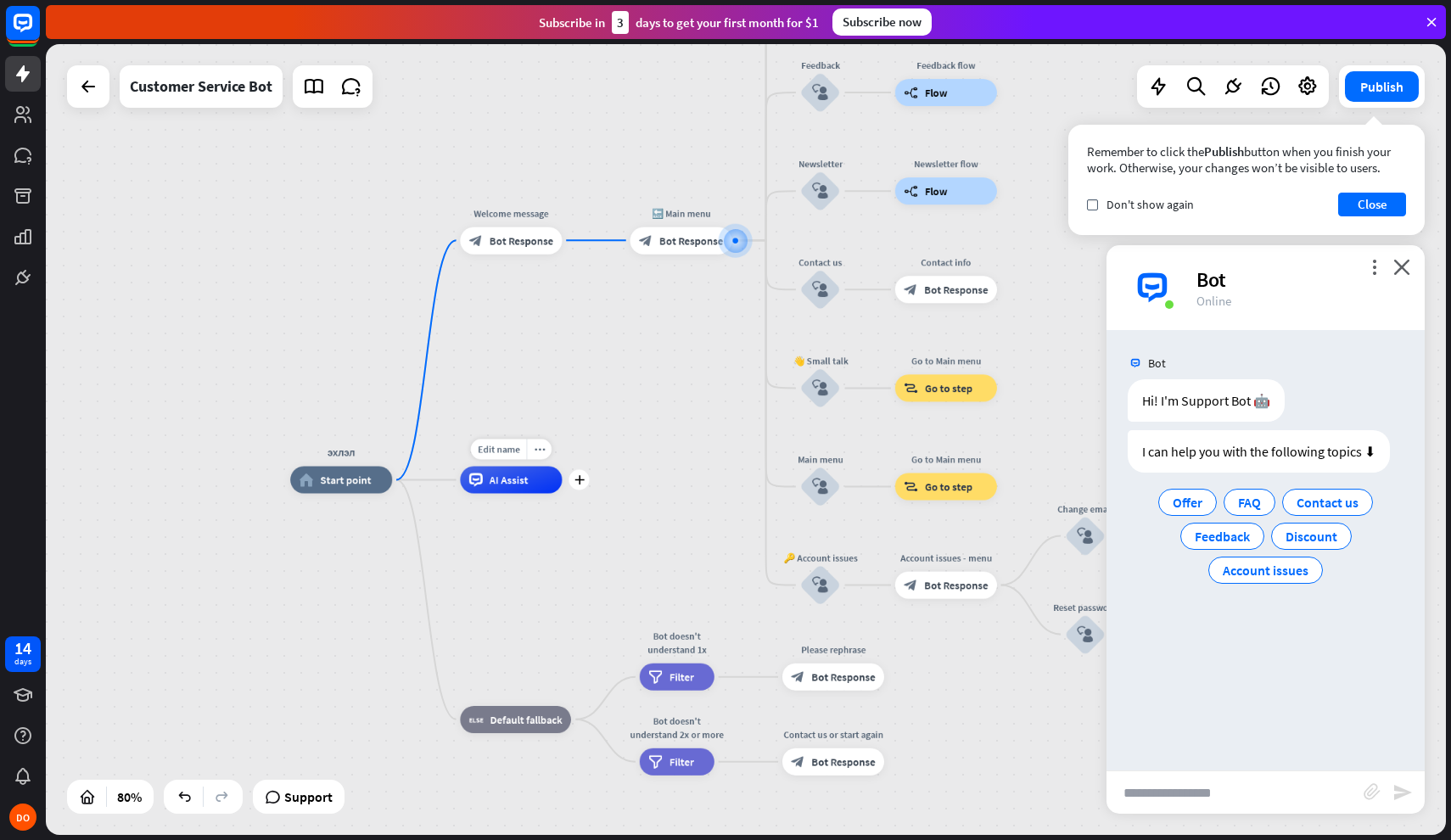
click at [516, 486] on span "AI Assist" at bounding box center [509, 479] width 39 height 14
click at [510, 717] on span "Default fallback" at bounding box center [527, 719] width 72 height 14
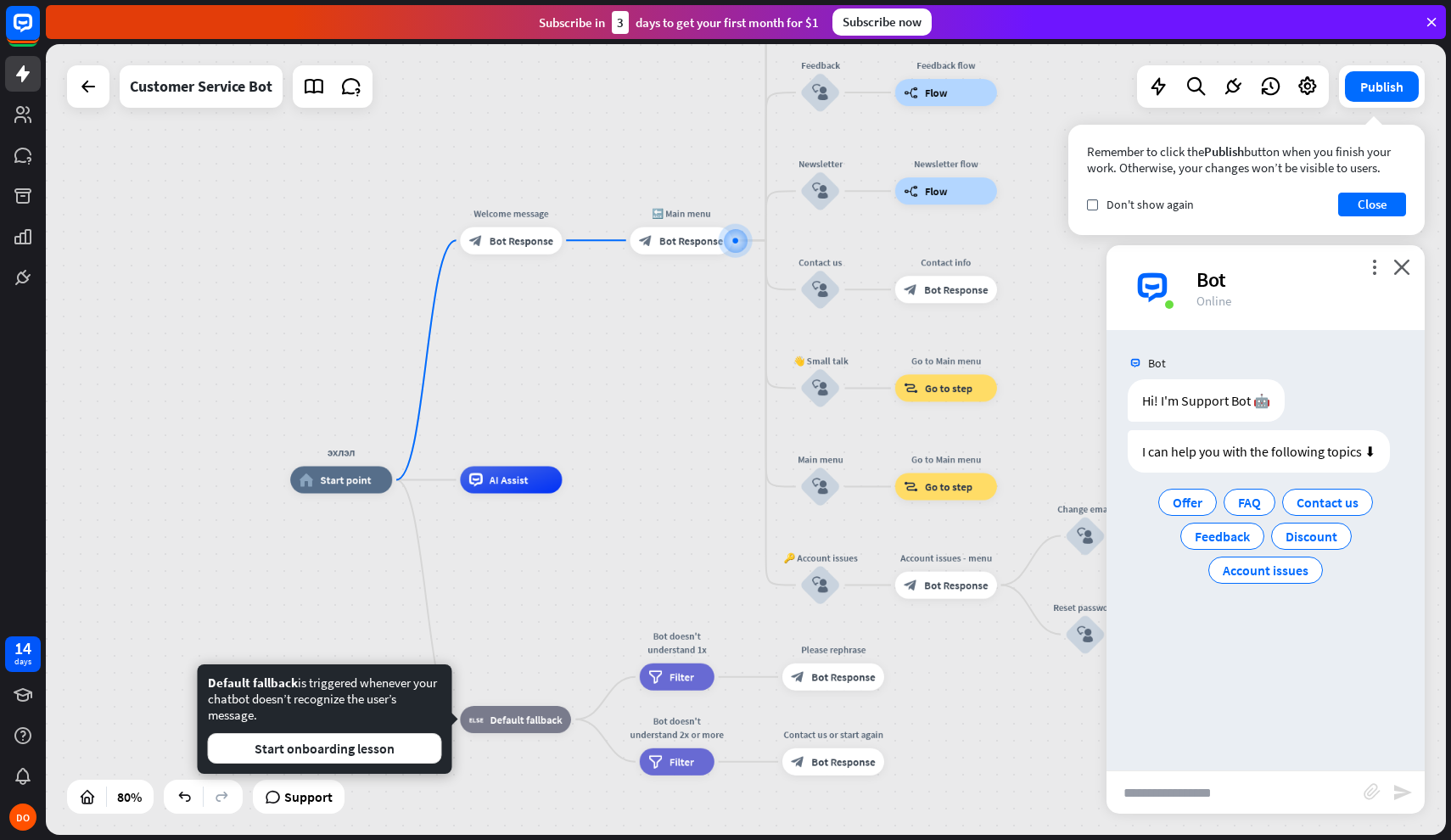
drag, startPoint x: 519, startPoint y: 722, endPoint x: 515, endPoint y: 669, distance: 53.2
click at [515, 669] on div "эхлэл home_2 Start point Welcome message block_bot_response Bot Response 🔙 Main…" at bounding box center [850, 795] width 1121 height 633
click at [379, 748] on button "Start onboarding lesson" at bounding box center [325, 748] width 235 height 30
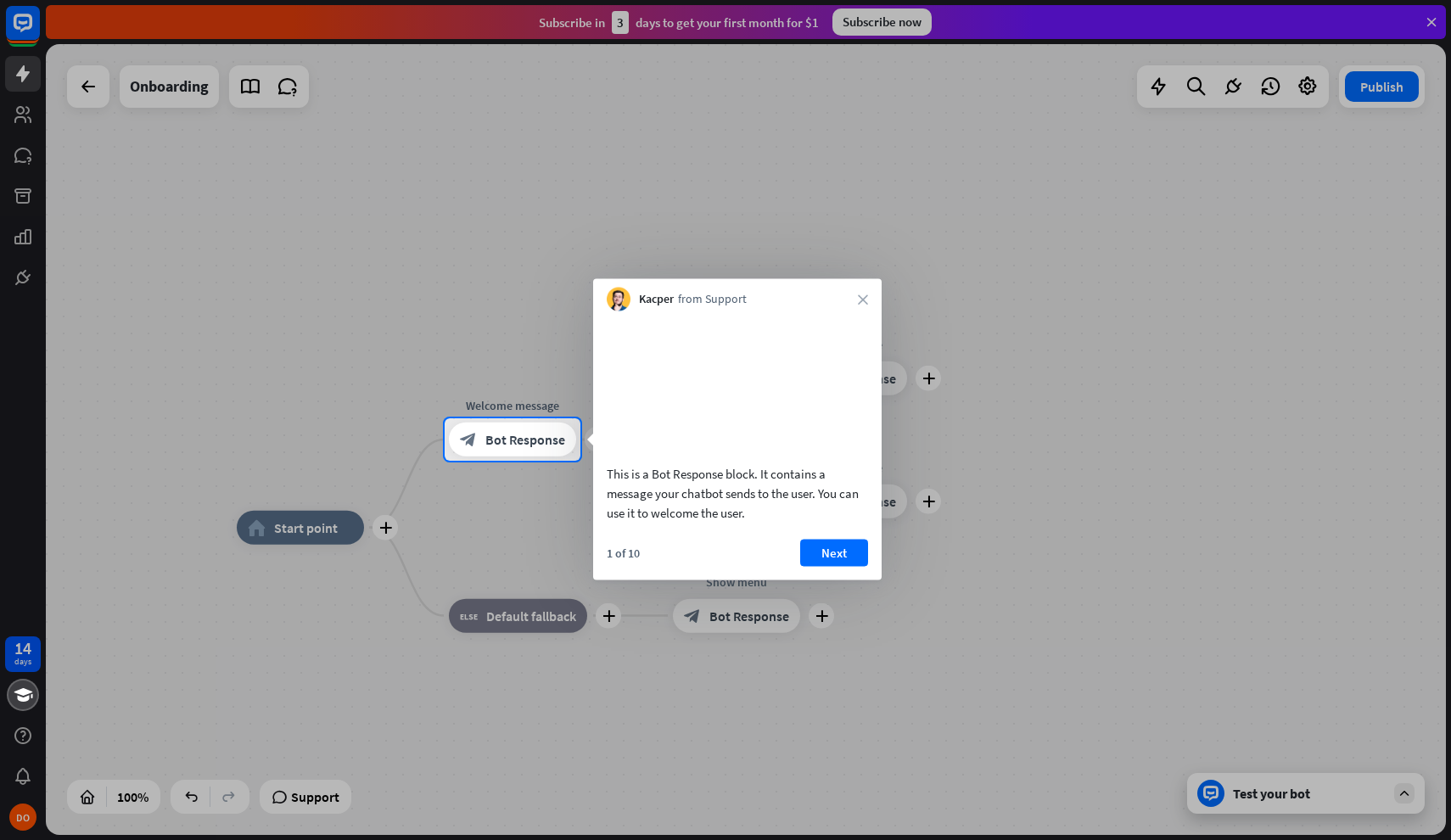
click at [866, 309] on div "Kacper from Support close" at bounding box center [737, 295] width 288 height 32
click at [865, 296] on icon "close" at bounding box center [863, 299] width 10 height 10
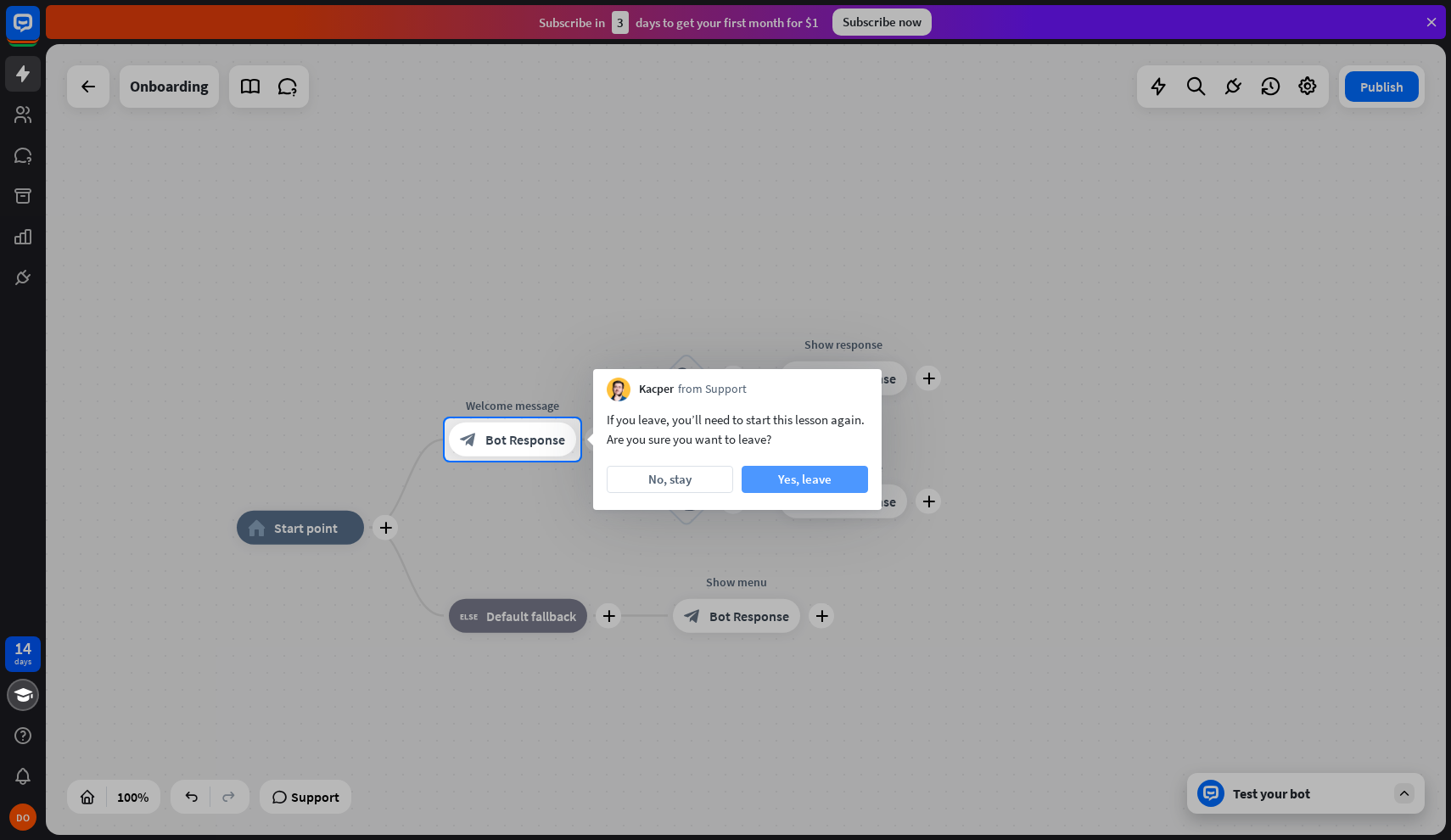
click at [795, 480] on button "Yes, leave" at bounding box center [805, 479] width 127 height 27
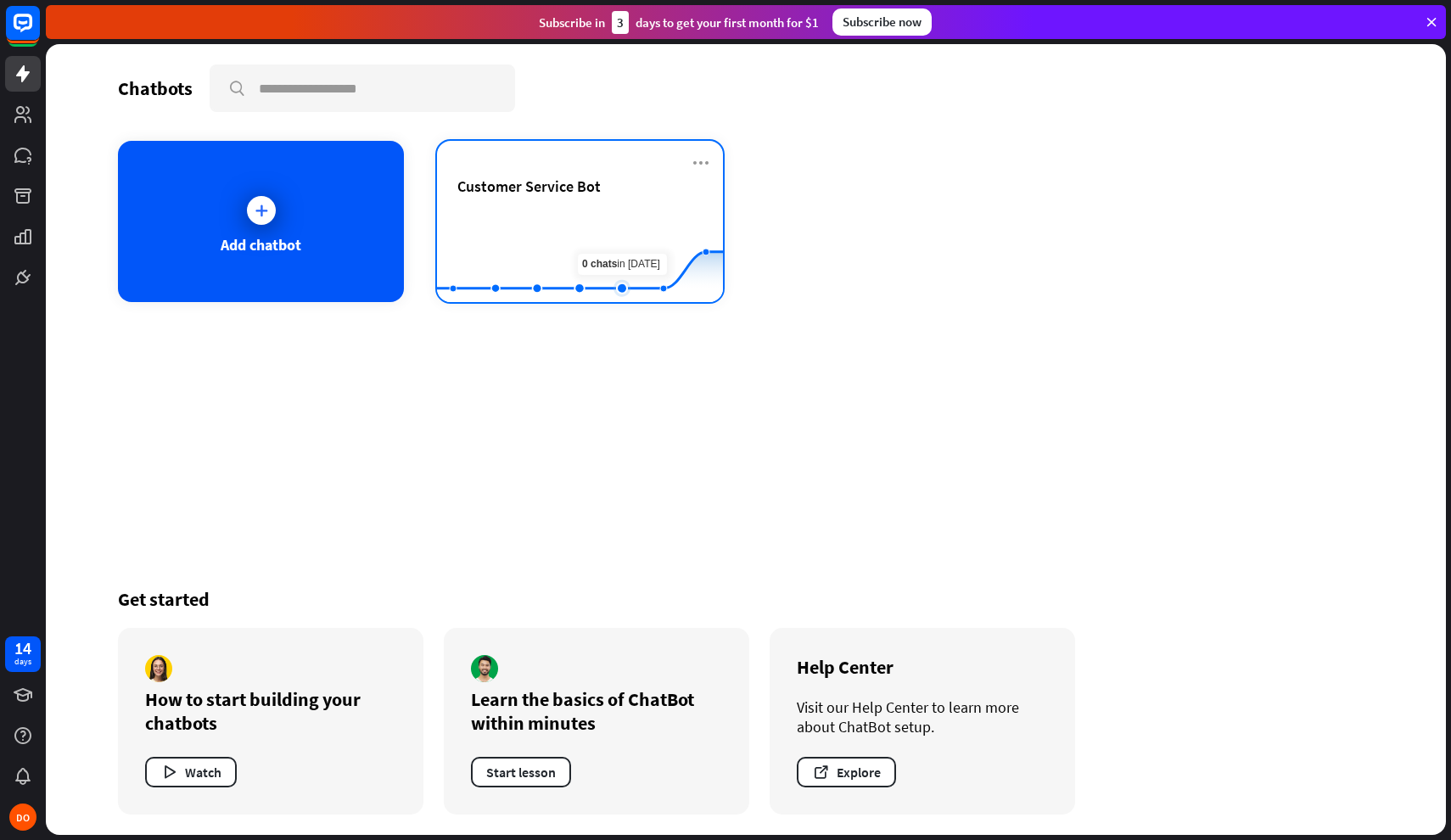
click at [615, 222] on rect at bounding box center [580, 260] width 286 height 106
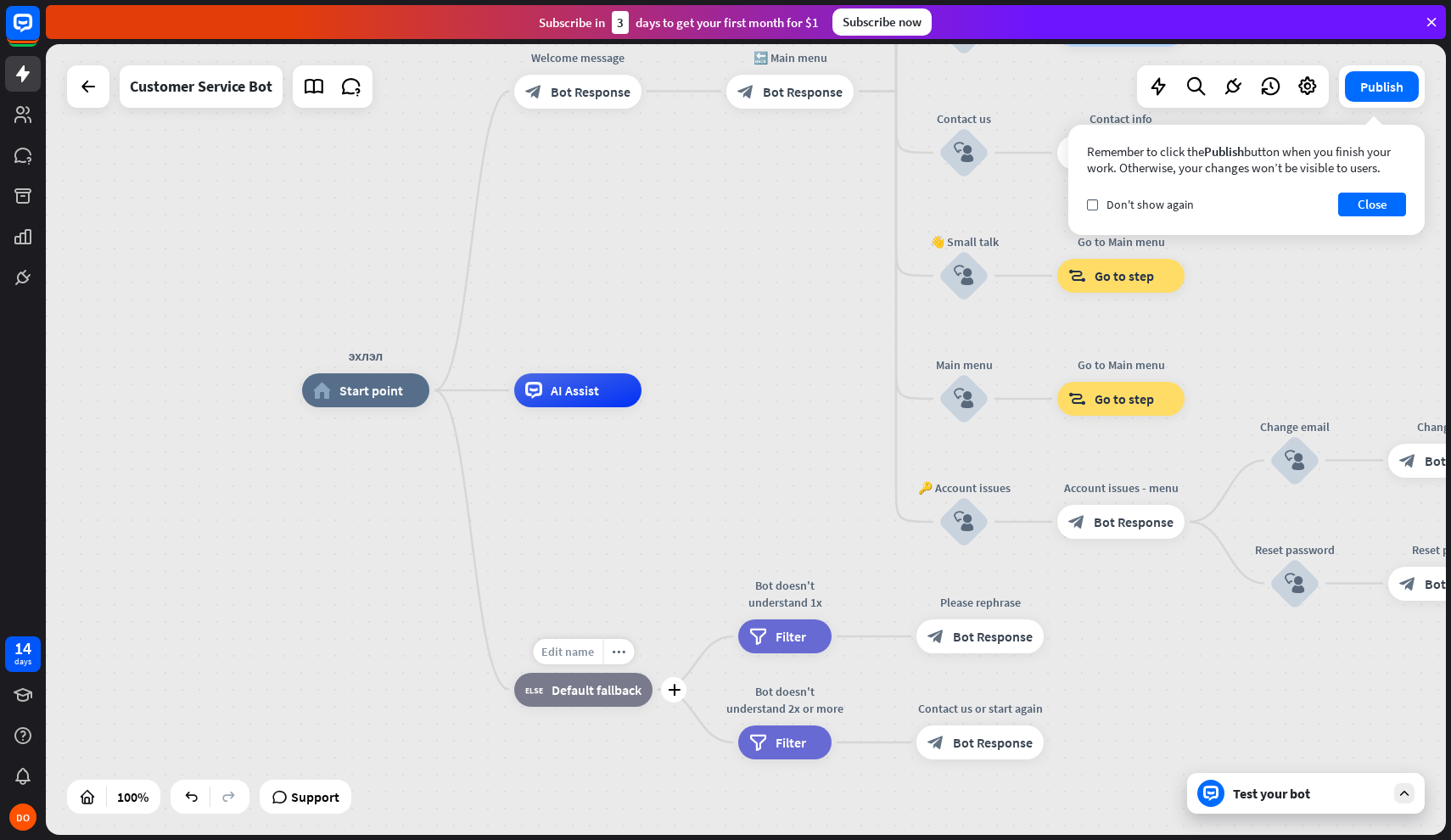
click at [581, 651] on span "Edit name" at bounding box center [568, 651] width 53 height 16
click at [585, 693] on span "Default fallback" at bounding box center [596, 689] width 90 height 17
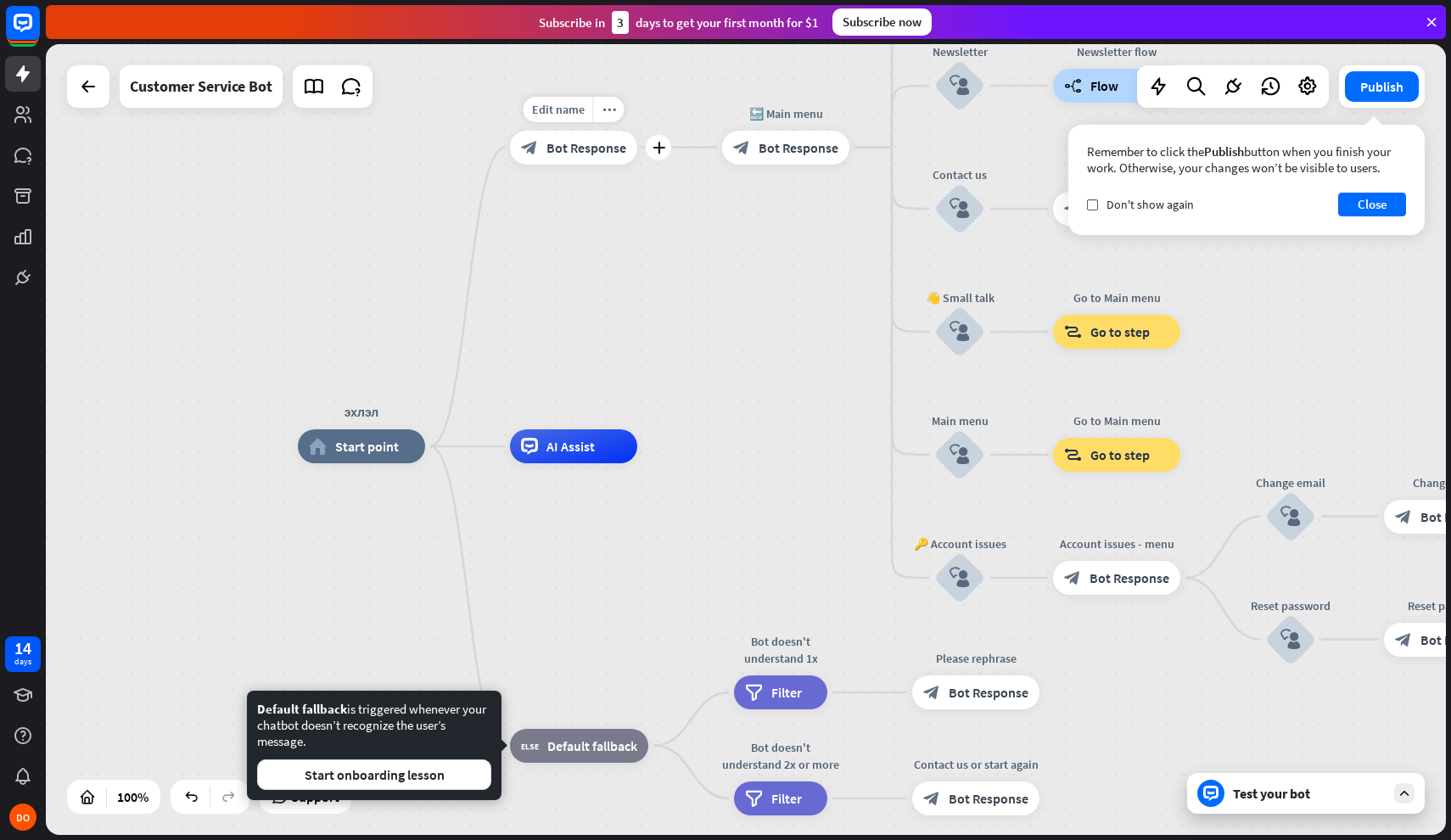
click at [573, 155] on span "Bot Response" at bounding box center [586, 147] width 80 height 17
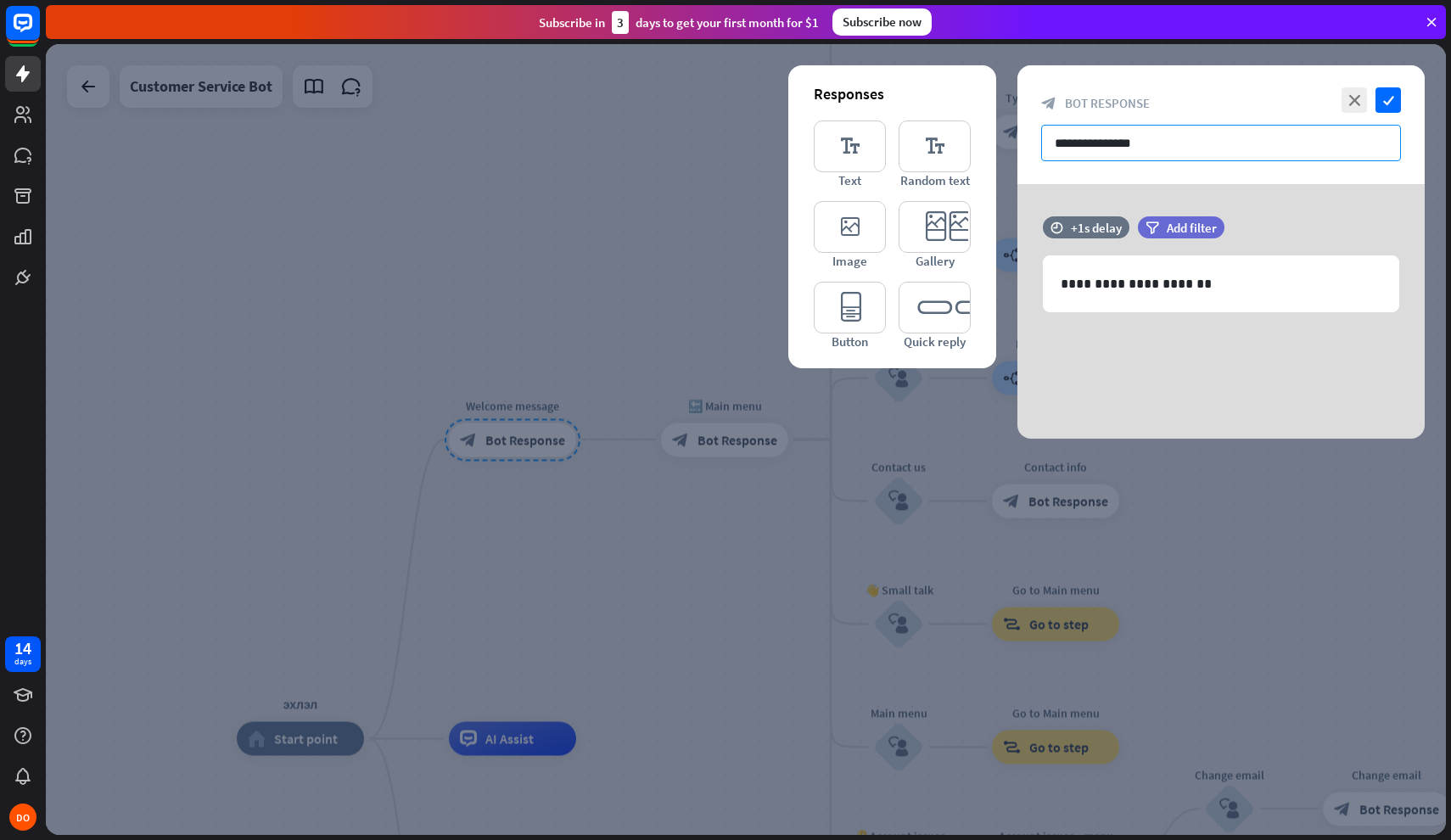
click at [1287, 147] on input "**********" at bounding box center [1221, 142] width 360 height 36
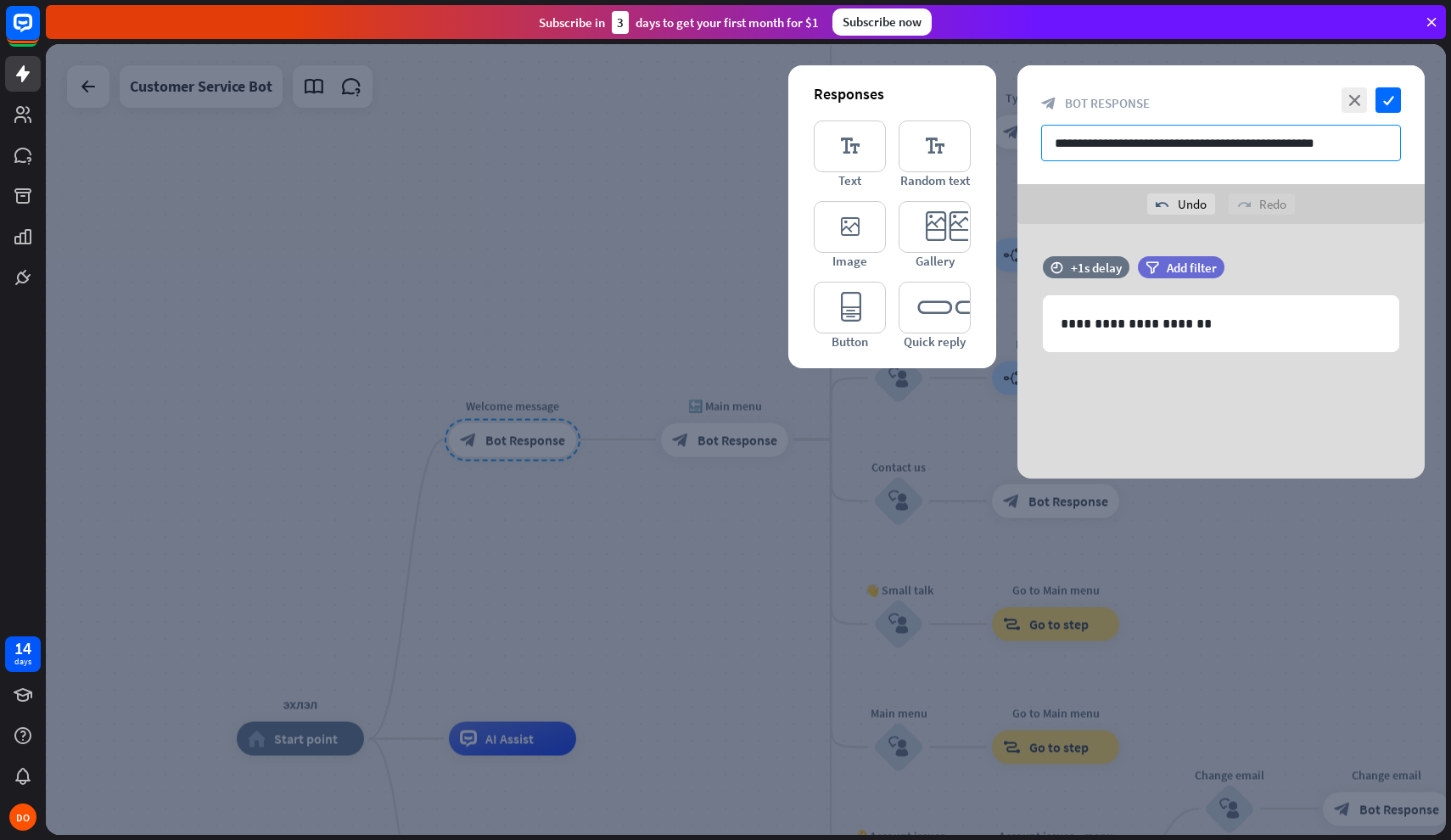
click at [1150, 140] on input "**********" at bounding box center [1221, 142] width 360 height 36
click at [1392, 146] on input "**********" at bounding box center [1221, 142] width 360 height 36
type input "**********"
click at [1111, 265] on div "+1s delay" at bounding box center [1097, 268] width 51 height 17
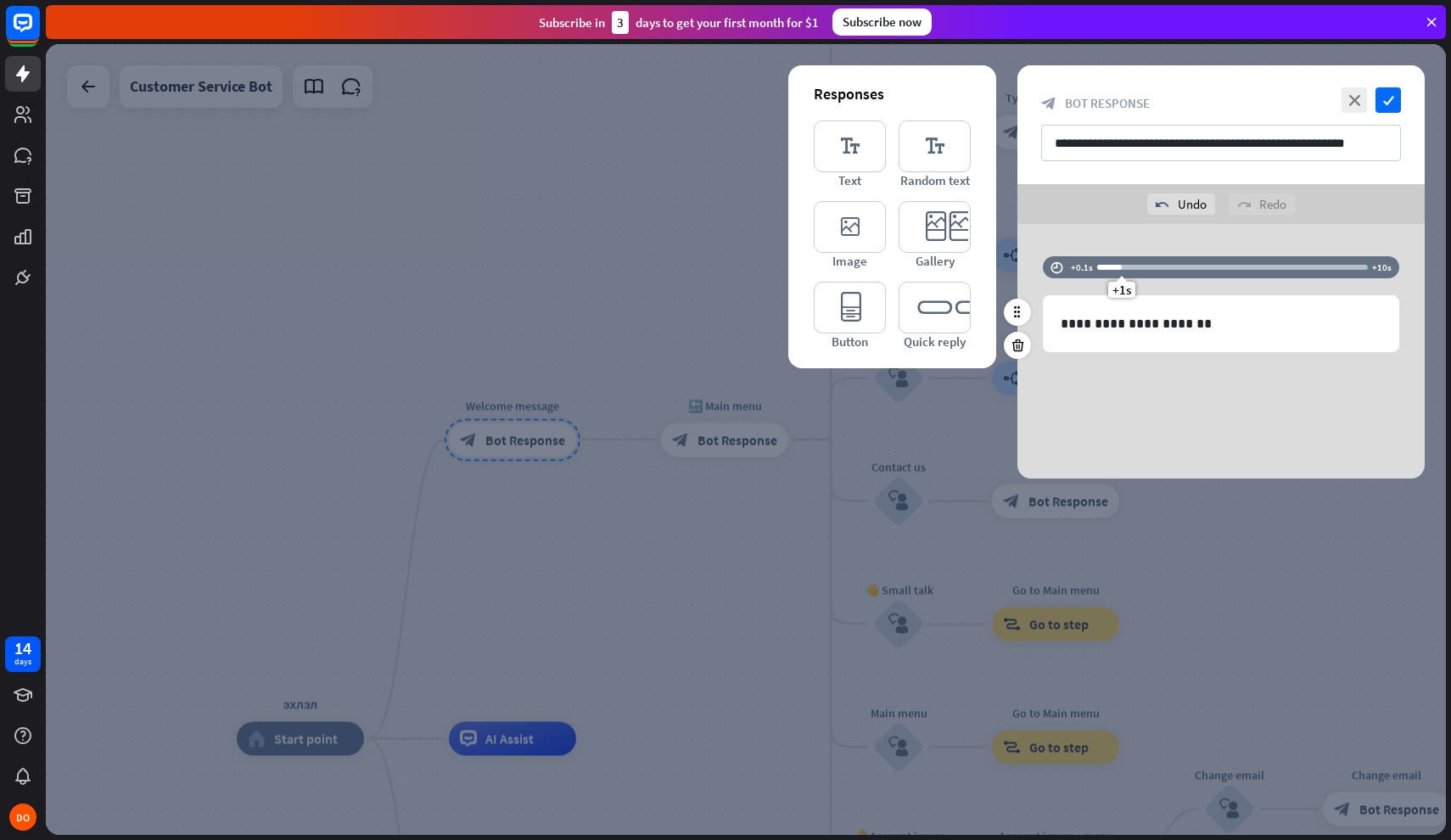
click at [1096, 367] on div "**********" at bounding box center [1221, 312] width 407 height 113
click at [1184, 264] on span "Add filter" at bounding box center [1191, 268] width 50 height 17
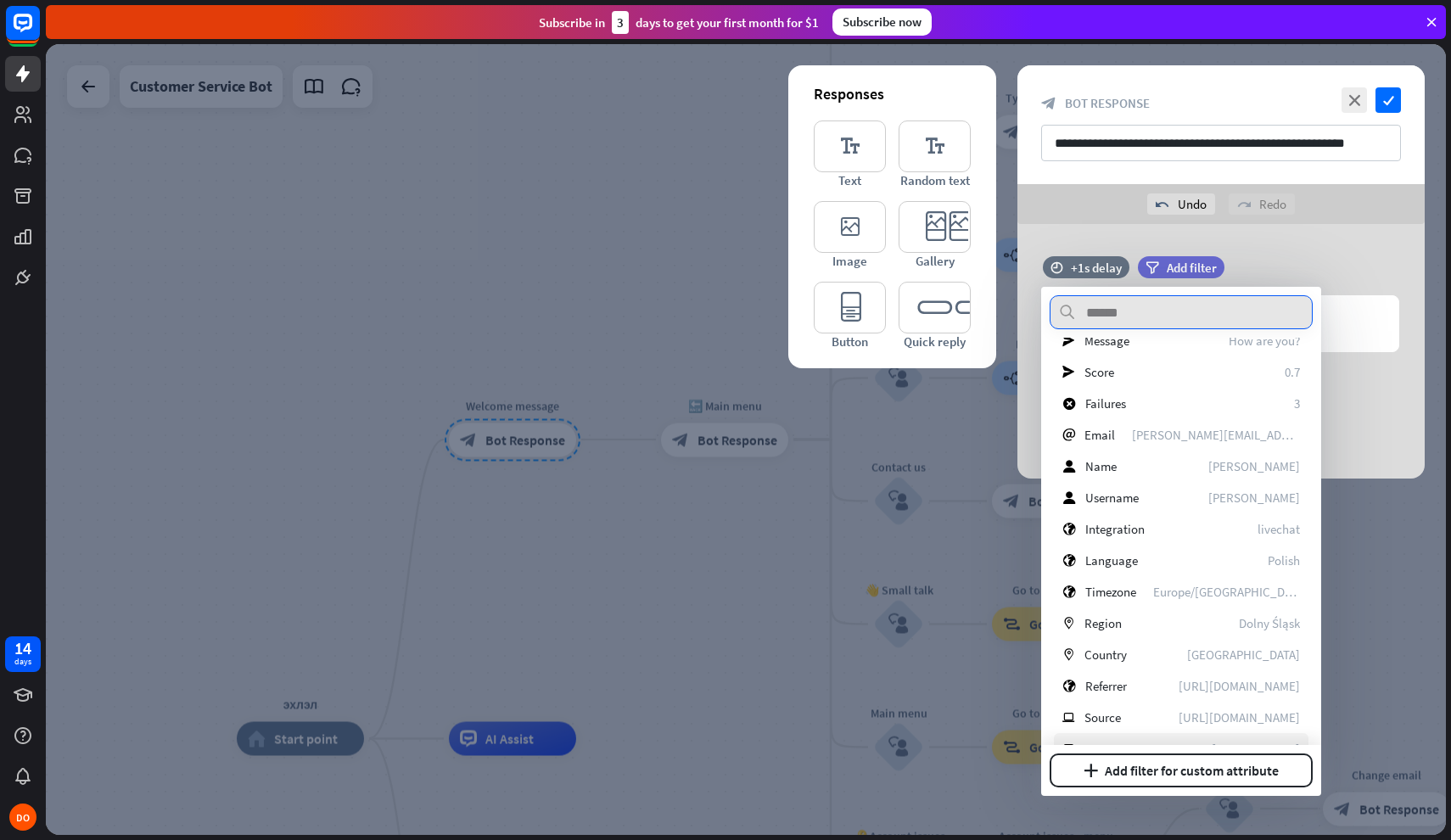
scroll to position [149, 0]
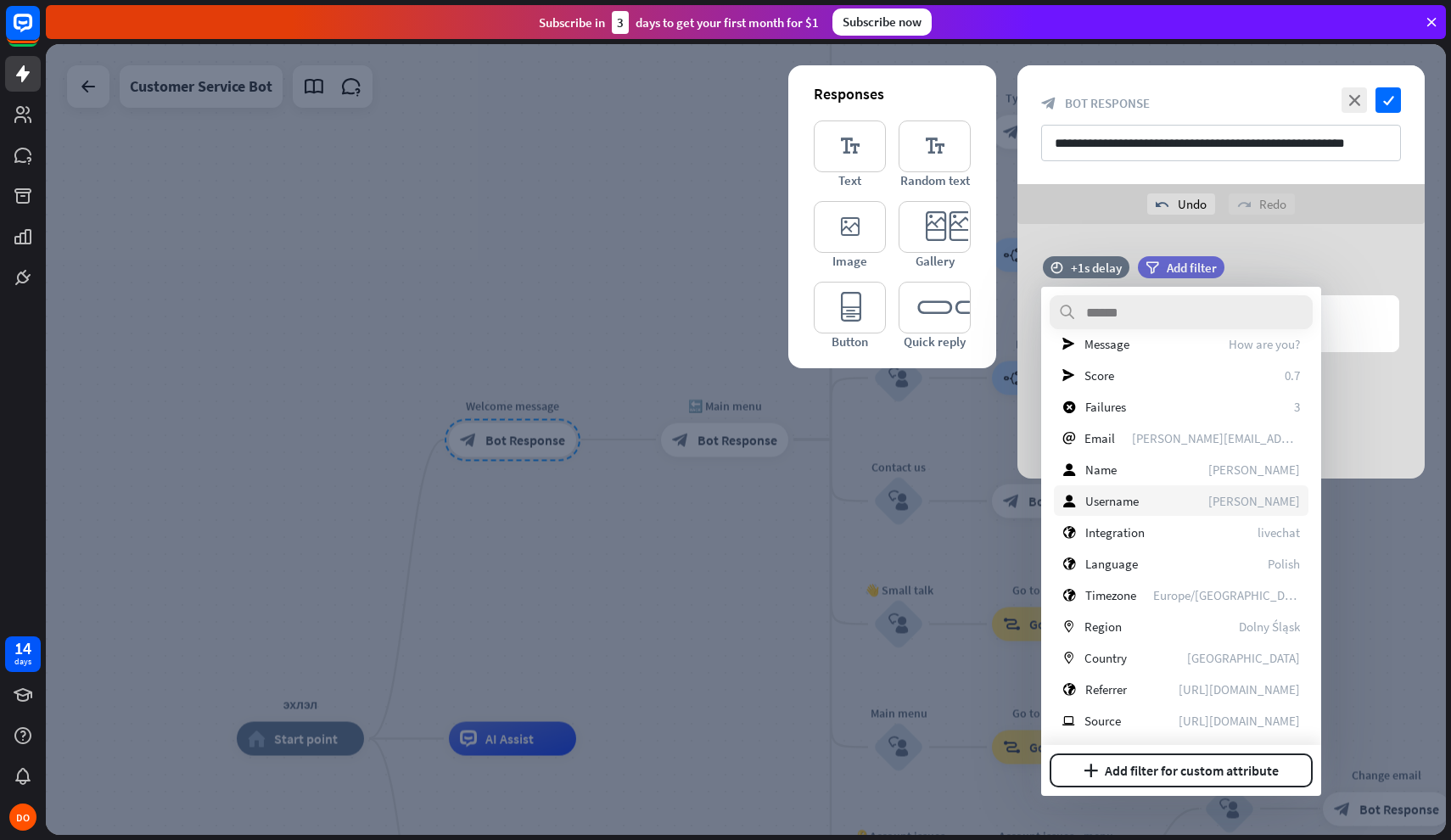
click at [1152, 501] on div "user Username [PERSON_NAME]" at bounding box center [1180, 500] width 254 height 30
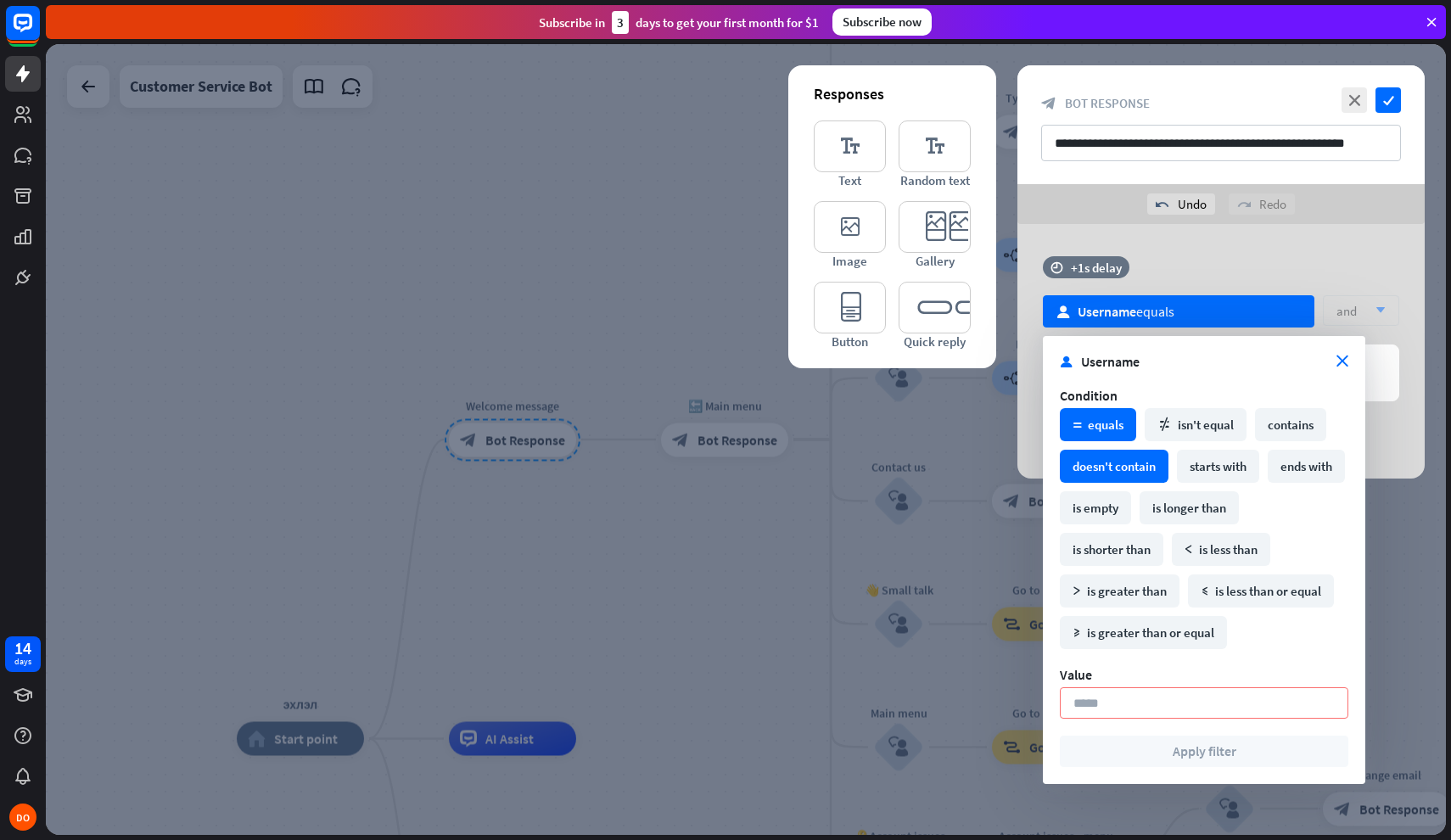
click at [1111, 463] on div "doesn't contain" at bounding box center [1115, 466] width 109 height 33
click at [1106, 426] on div "math_equal equals" at bounding box center [1098, 424] width 76 height 33
click at [1212, 697] on input at bounding box center [1205, 703] width 288 height 31
type input "*"
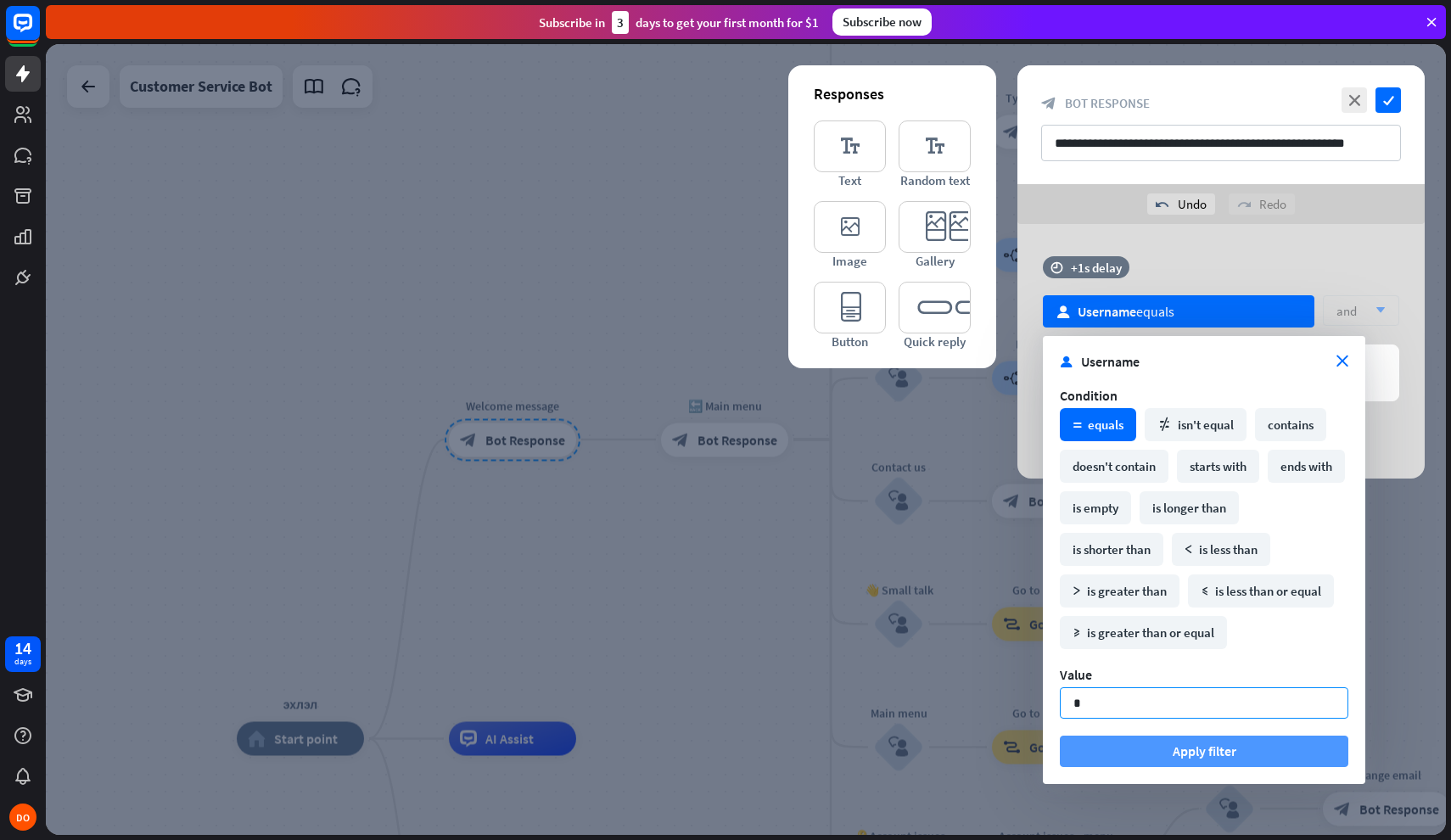
type input "*"
click at [1205, 744] on button "Apply filter" at bounding box center [1205, 751] width 288 height 31
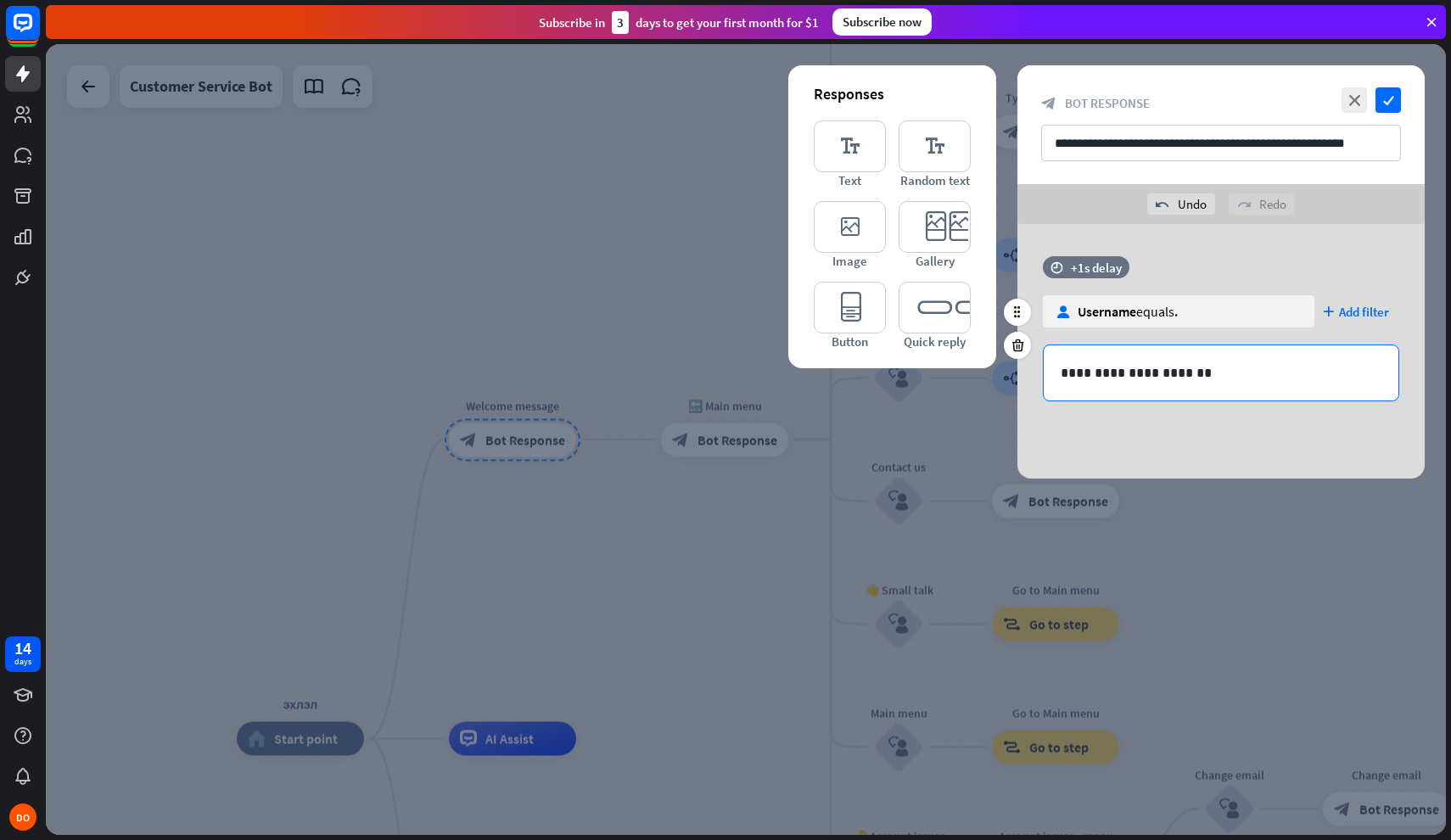
click at [1220, 371] on p "**********" at bounding box center [1220, 373] width 320 height 21
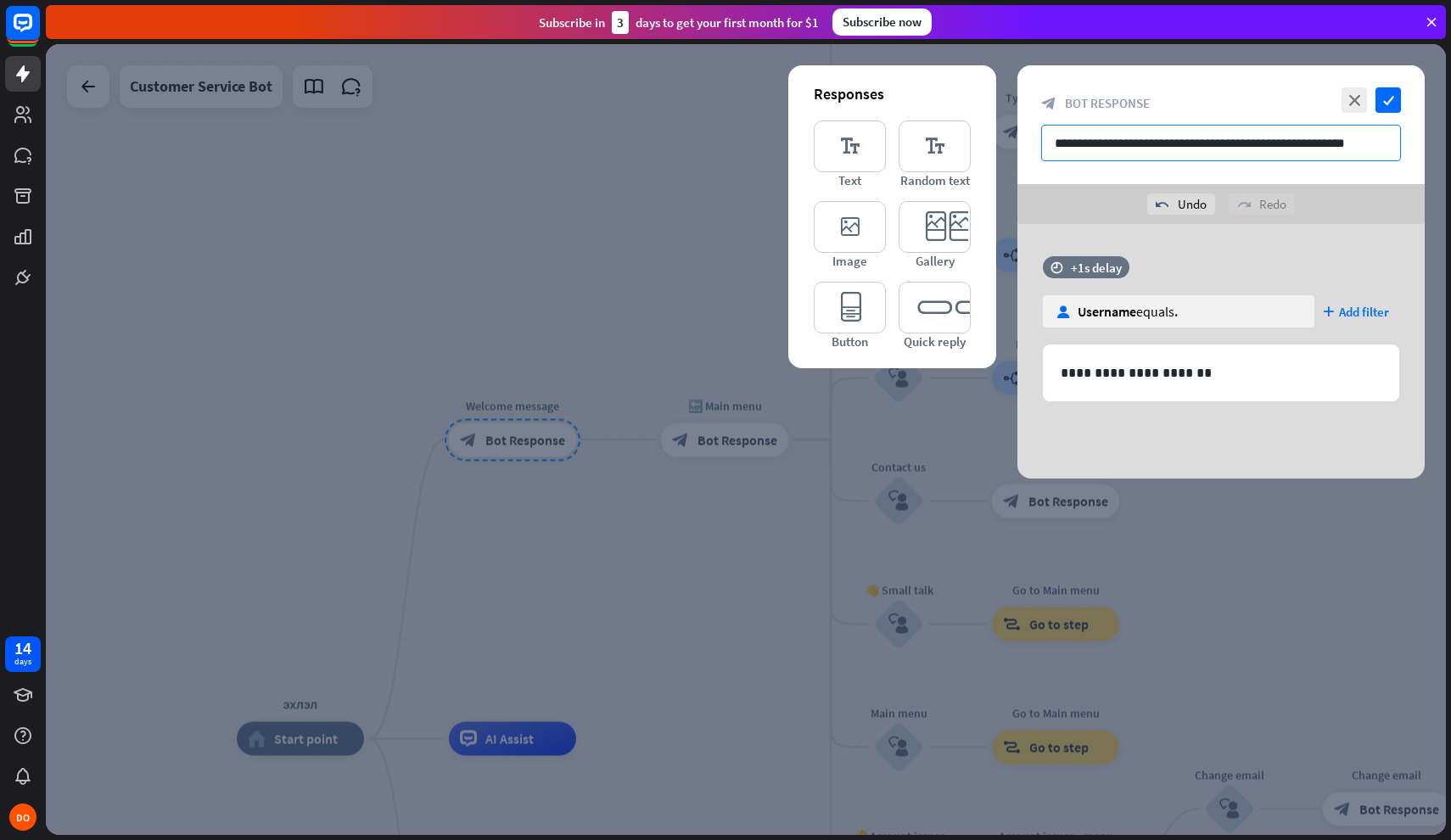
click at [1202, 140] on input "**********" at bounding box center [1221, 142] width 360 height 36
click at [1074, 196] on div "undo Undo redo Redo" at bounding box center [1221, 203] width 407 height 40
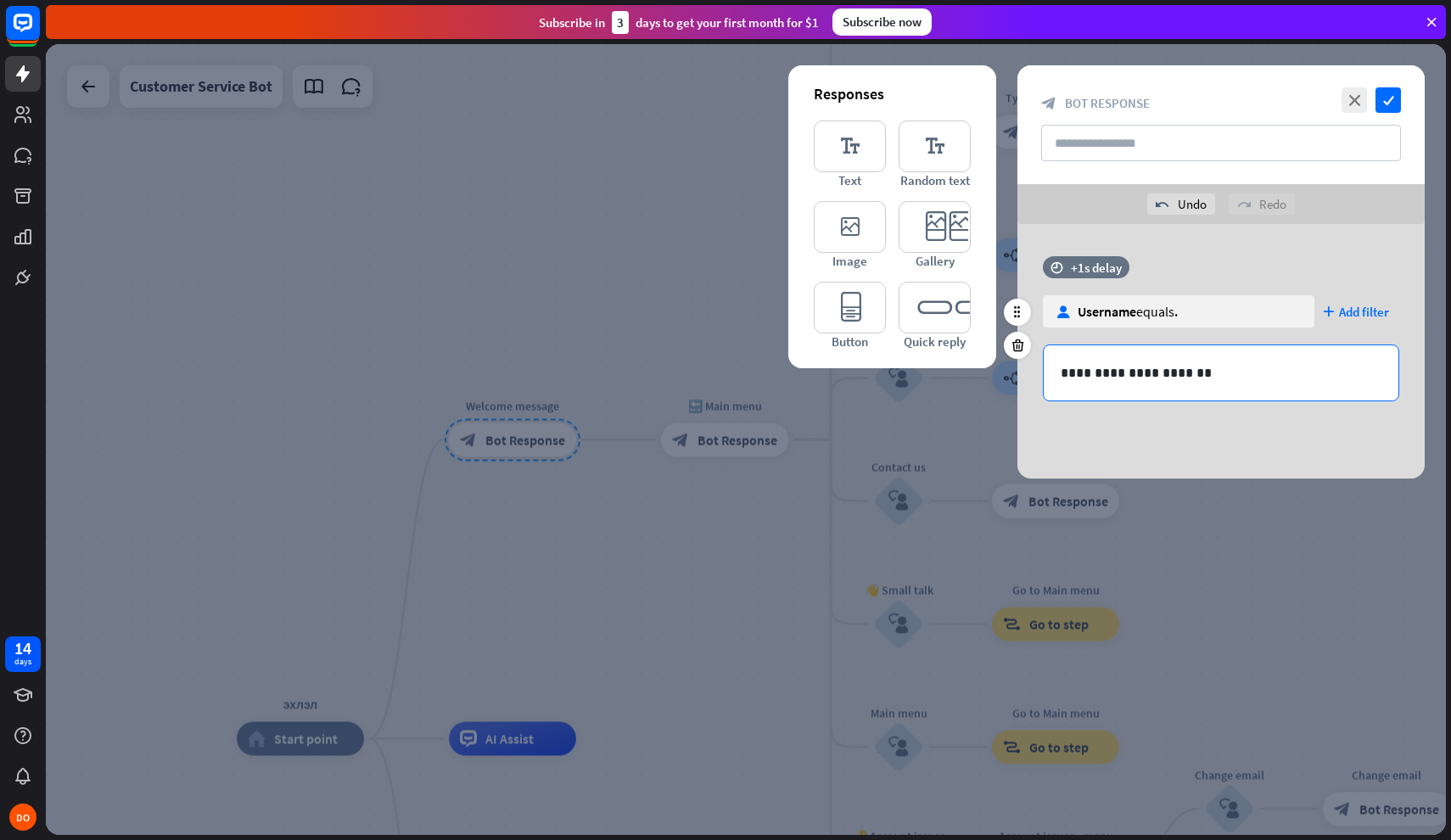
click at [1212, 369] on p "**********" at bounding box center [1220, 373] width 320 height 21
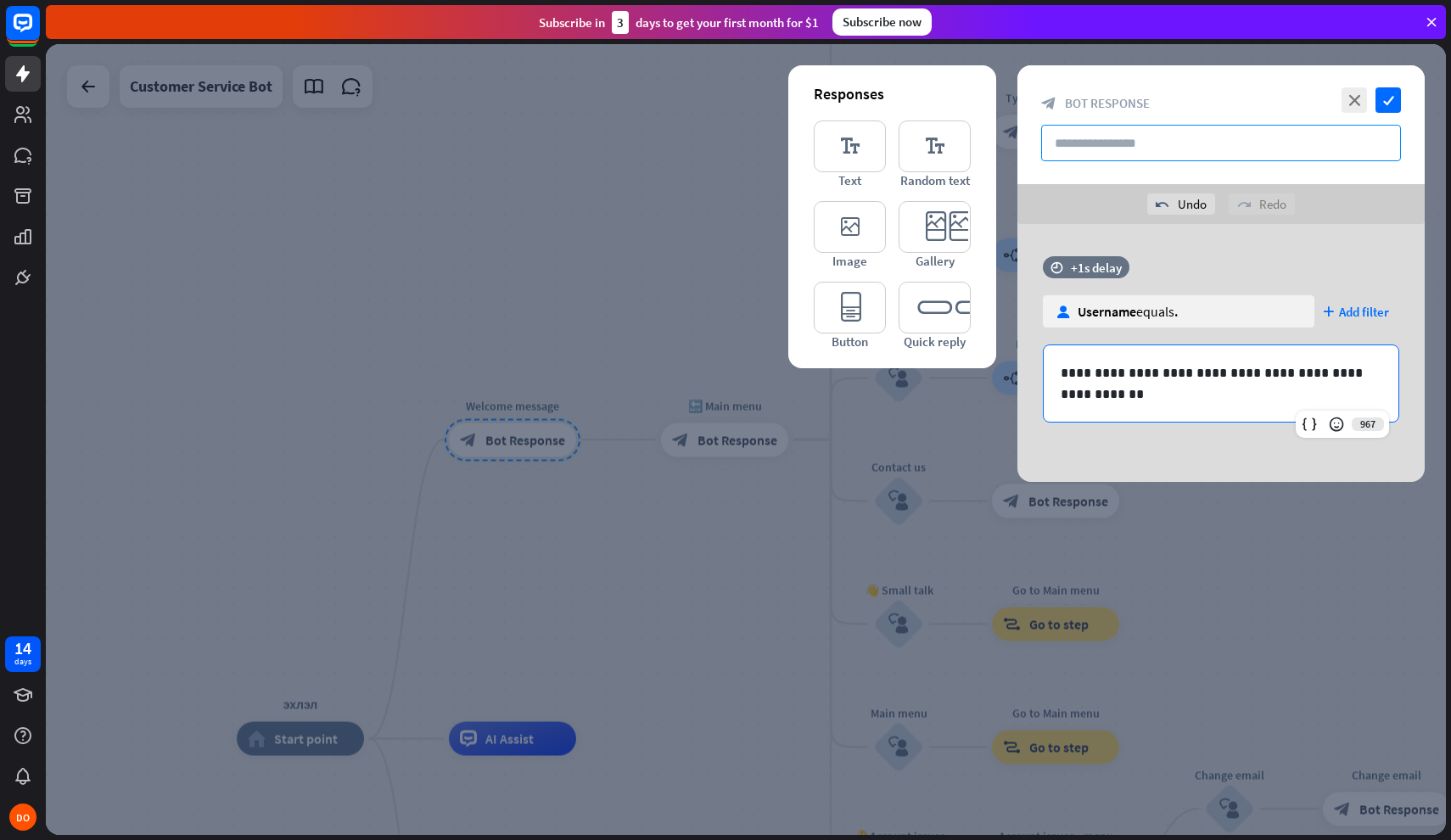
click at [1219, 134] on input "text" at bounding box center [1221, 142] width 360 height 36
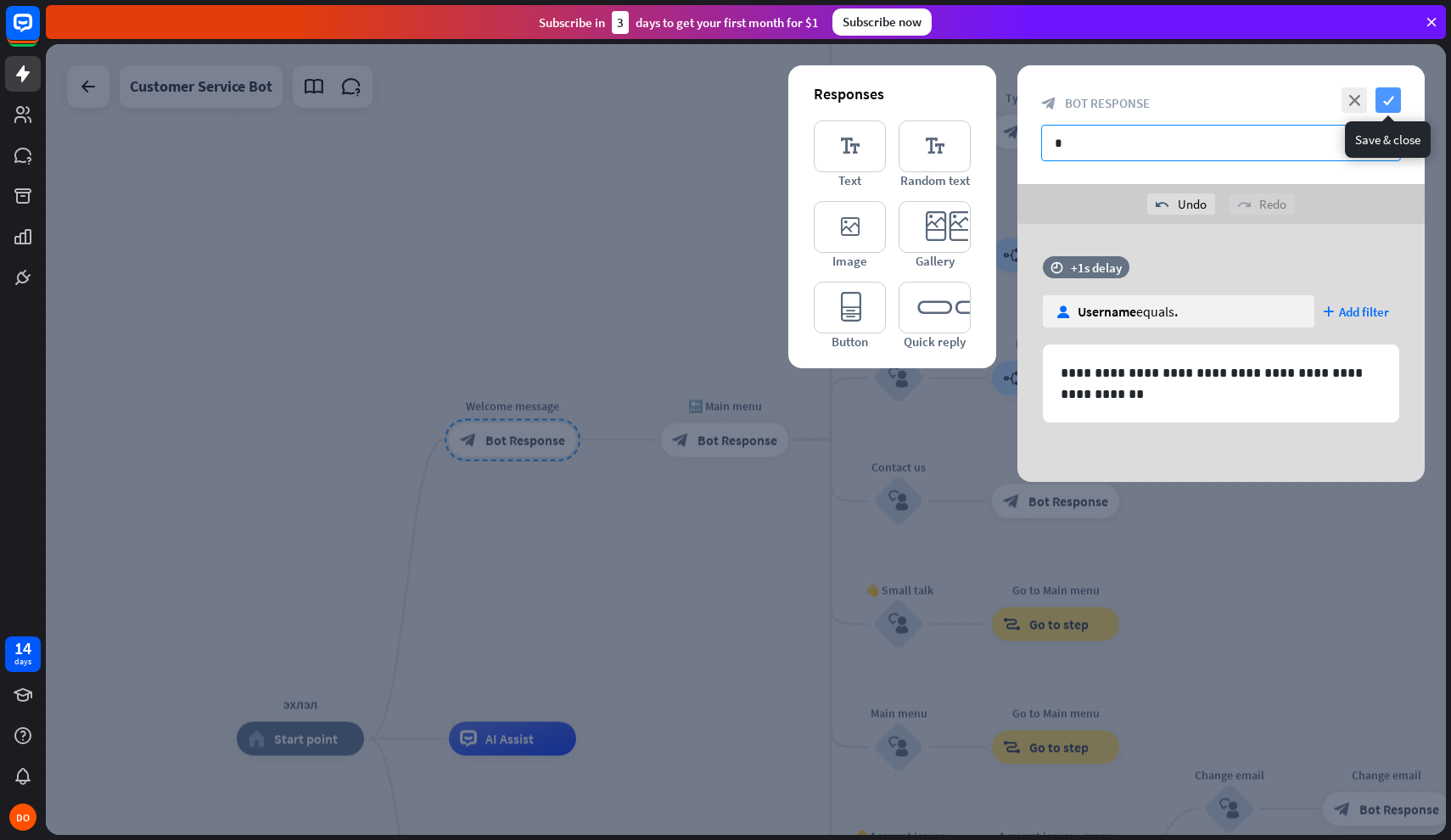
type input "*"
click at [1394, 110] on icon "check" at bounding box center [1389, 100] width 25 height 25
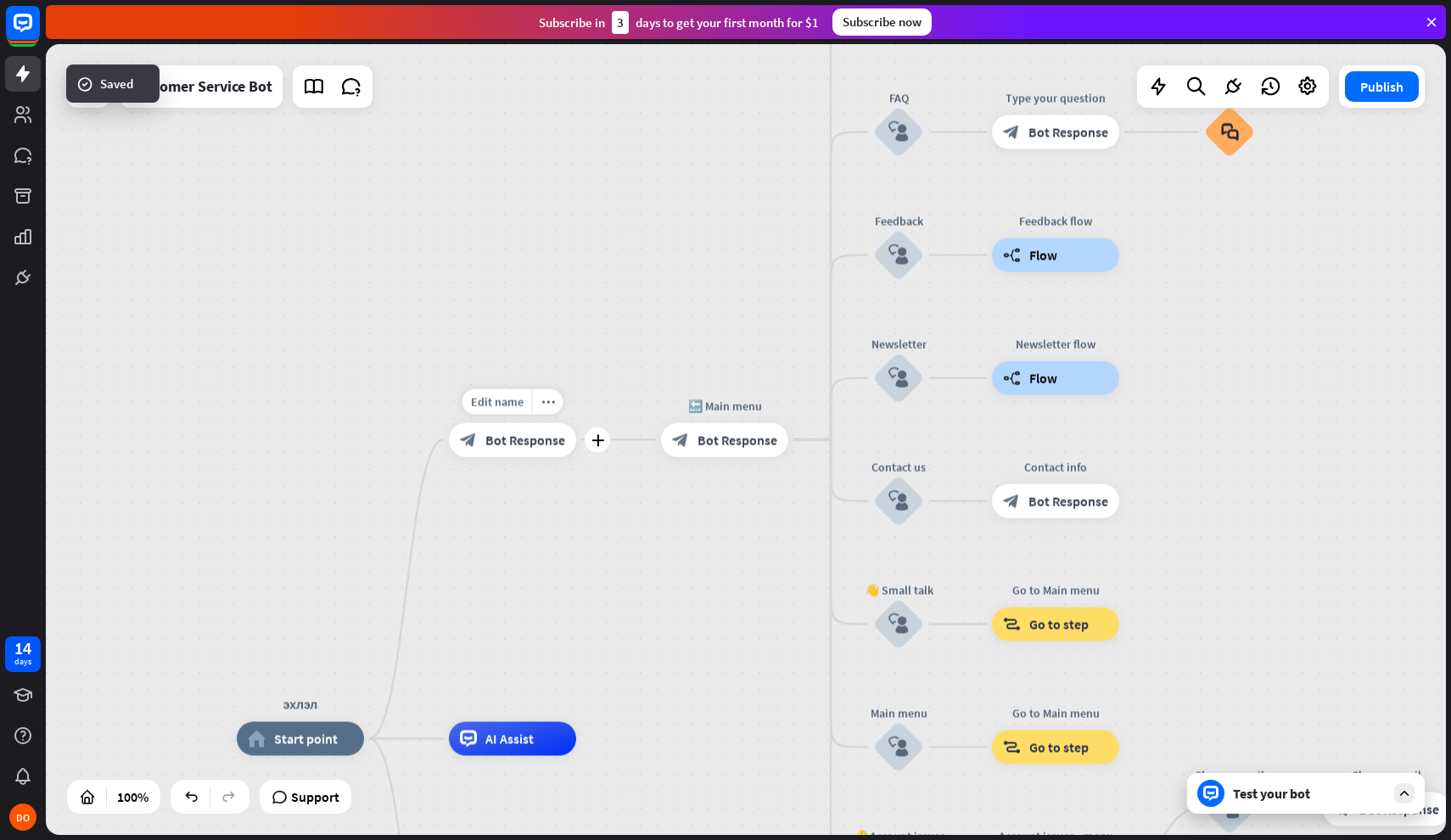
click at [549, 454] on div "block_bot_response Bot Response" at bounding box center [512, 439] width 128 height 34
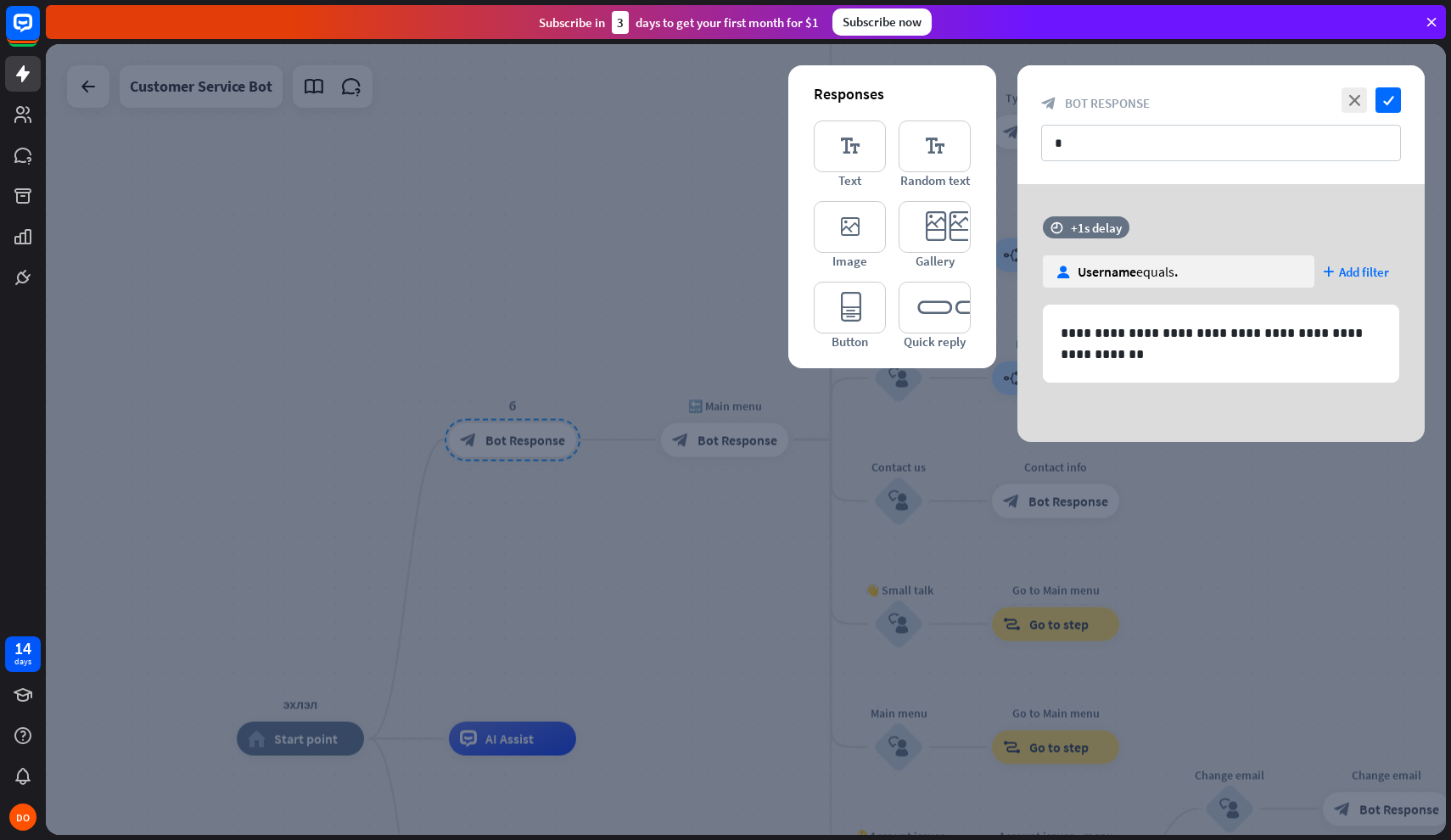
click at [787, 519] on div at bounding box center [746, 439] width 1400 height 790
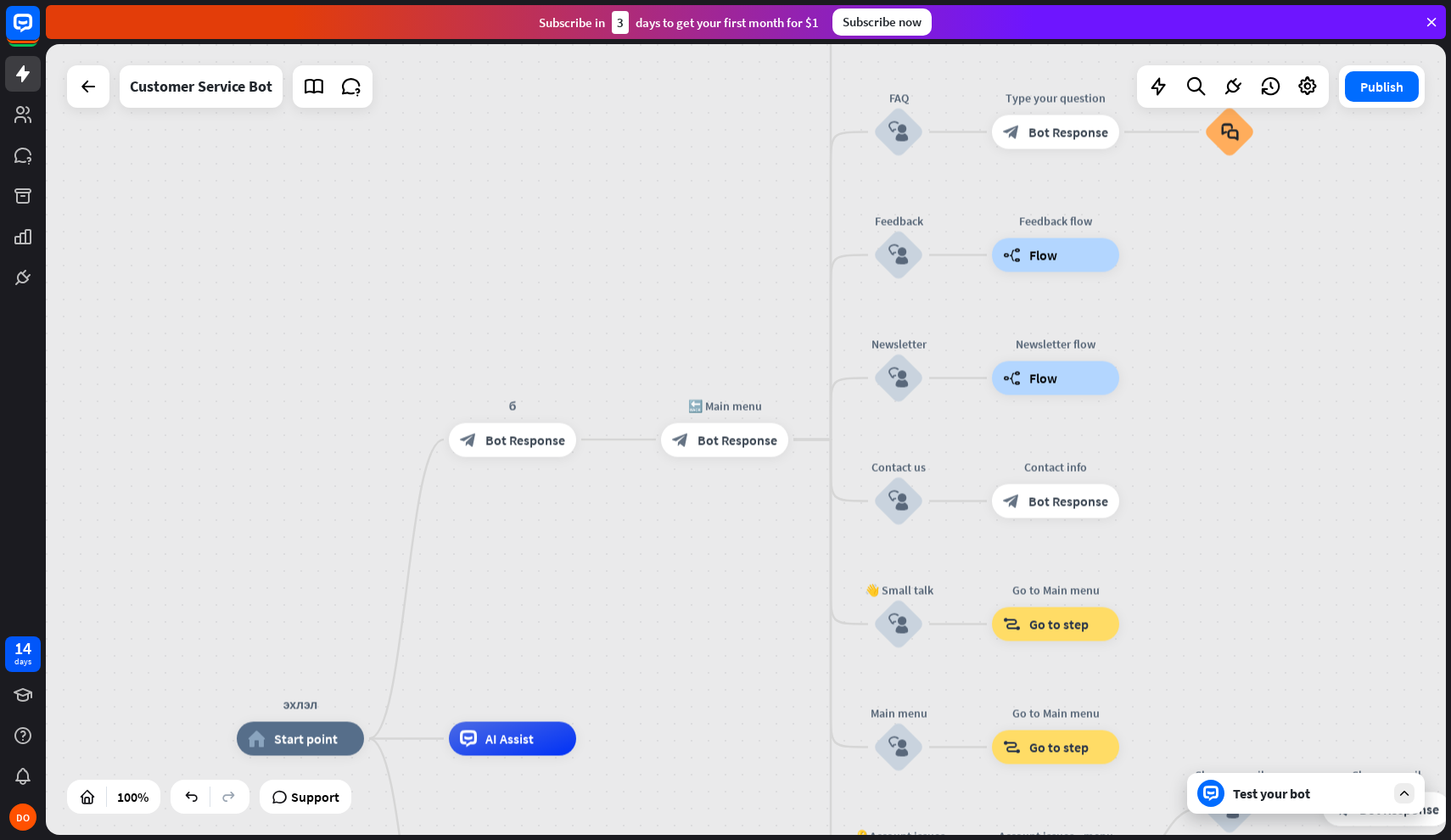
click at [1303, 785] on div "Test your bot" at bounding box center [1309, 792] width 153 height 17
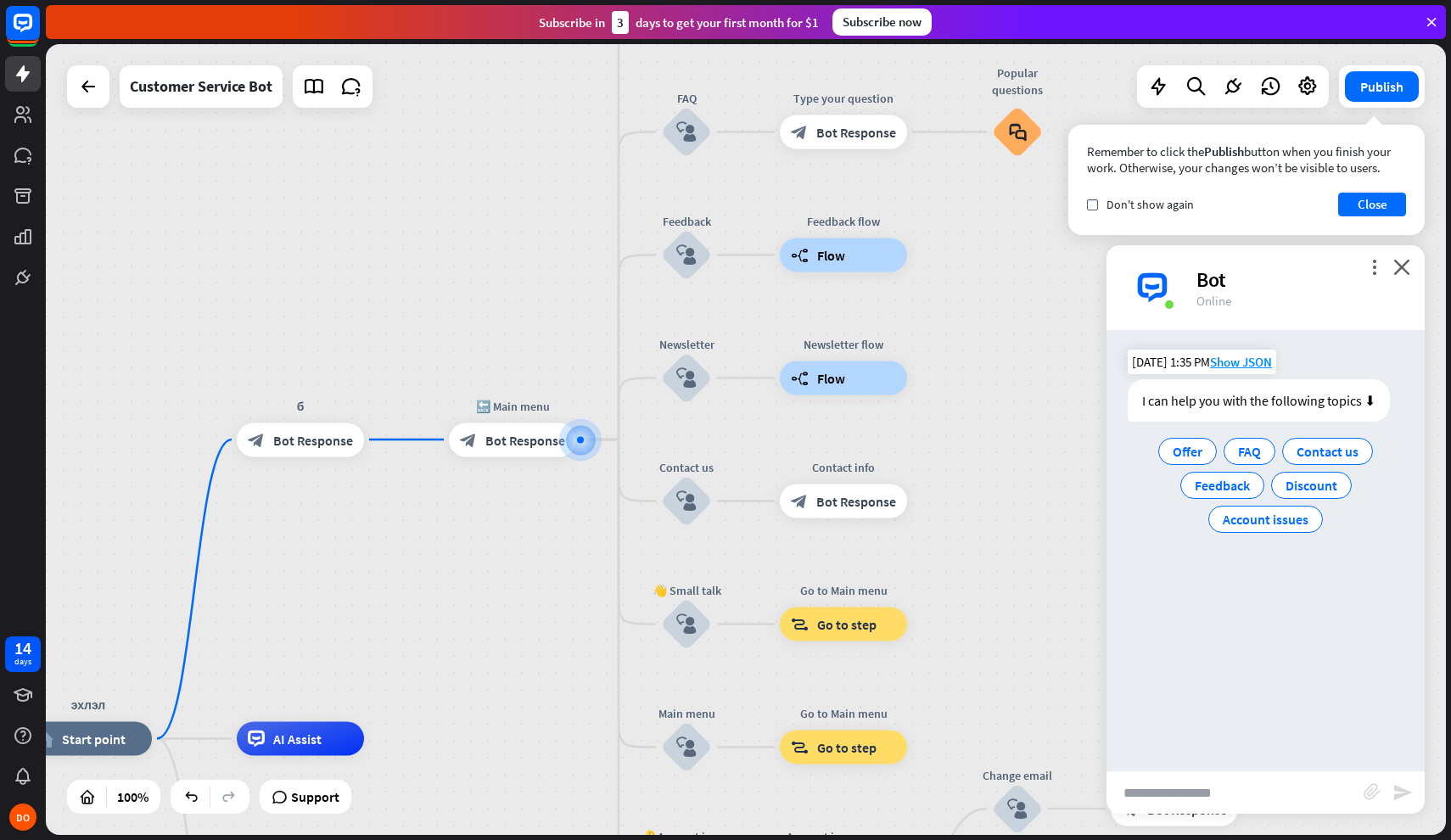
click at [1267, 405] on div "I can help you with the following topics ⬇" at bounding box center [1258, 401] width 262 height 43
click at [1375, 406] on div "I can help you with the following topics ⬇" at bounding box center [1258, 401] width 262 height 43
click at [489, 452] on div "block_bot_response Bot Response" at bounding box center [512, 439] width 128 height 34
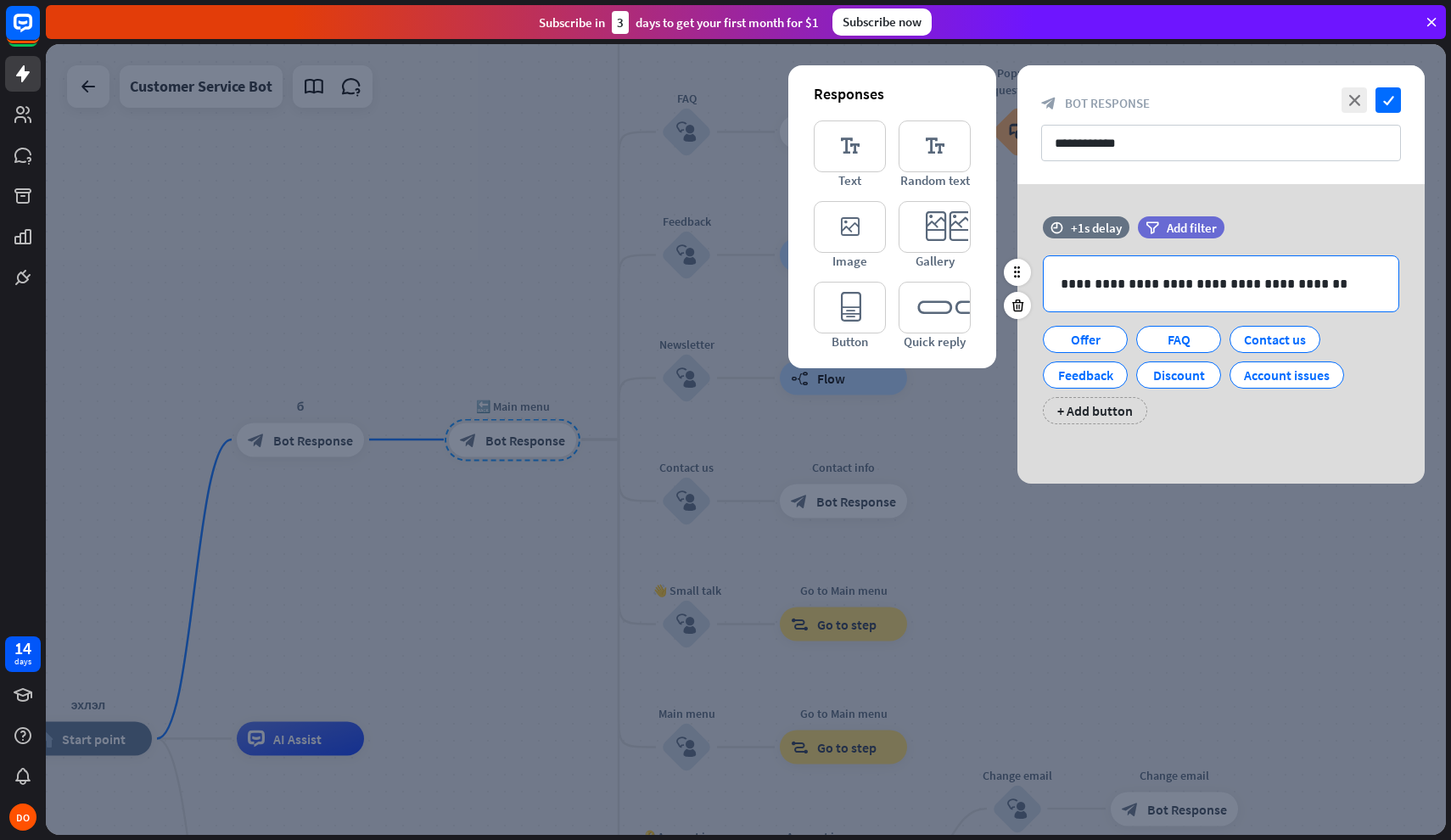
click at [1162, 285] on p "**********" at bounding box center [1220, 284] width 320 height 21
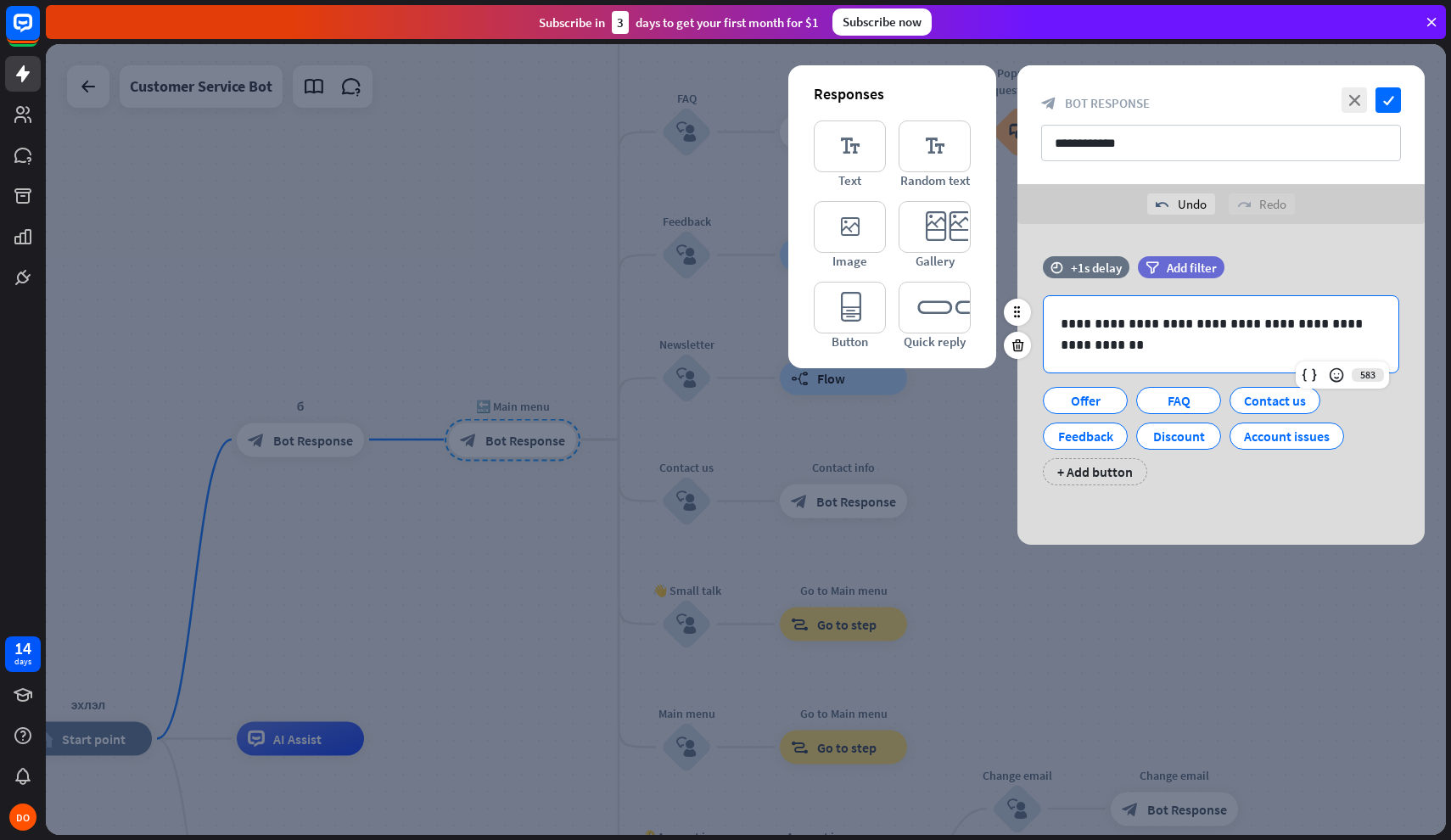
click at [1065, 325] on p "**********" at bounding box center [1220, 335] width 320 height 43
click at [1267, 147] on input "**********" at bounding box center [1221, 142] width 360 height 36
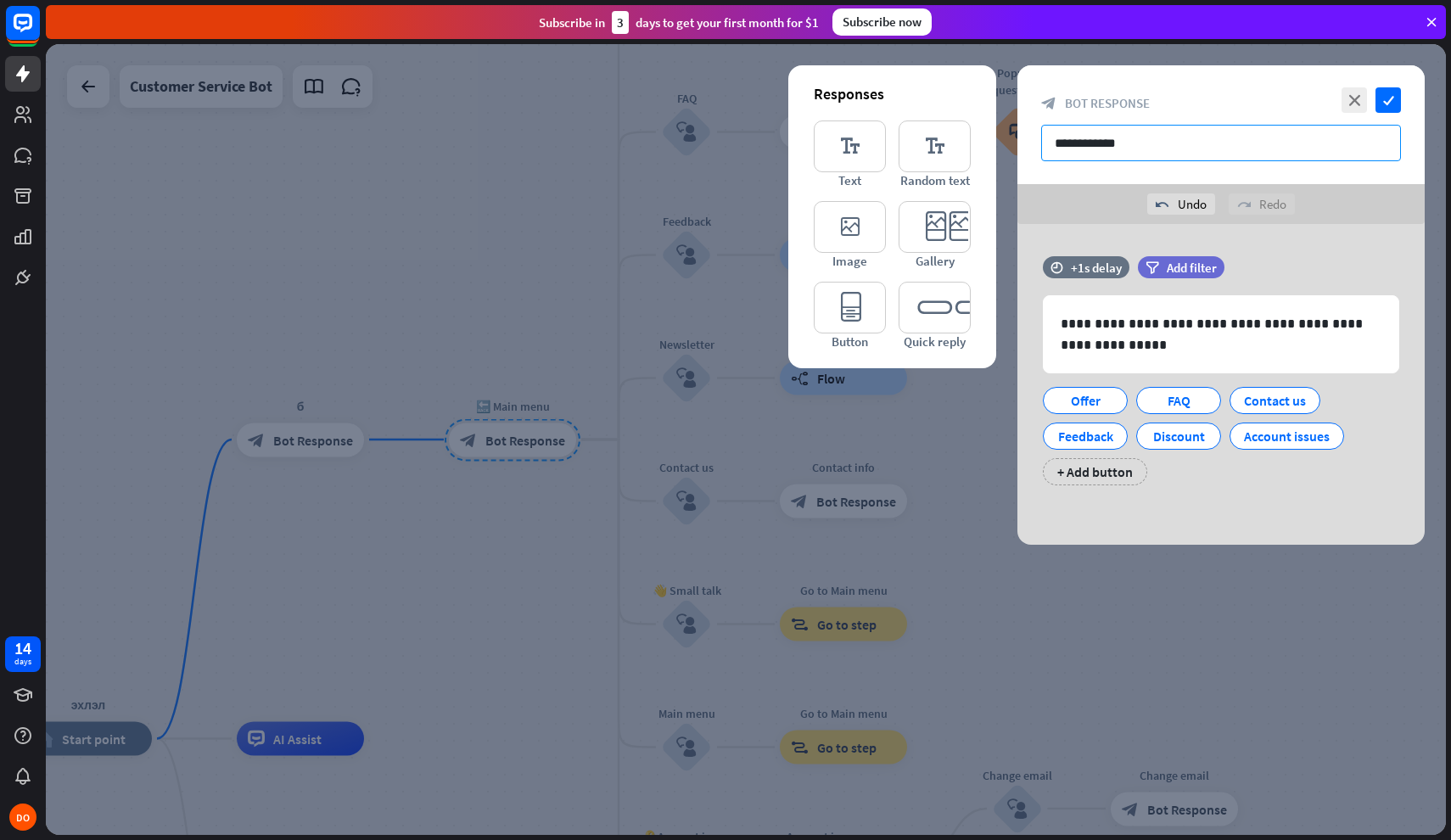
click at [1267, 147] on input "**********" at bounding box center [1221, 142] width 360 height 36
type input "**********"
click at [1390, 97] on icon "check" at bounding box center [1389, 100] width 25 height 25
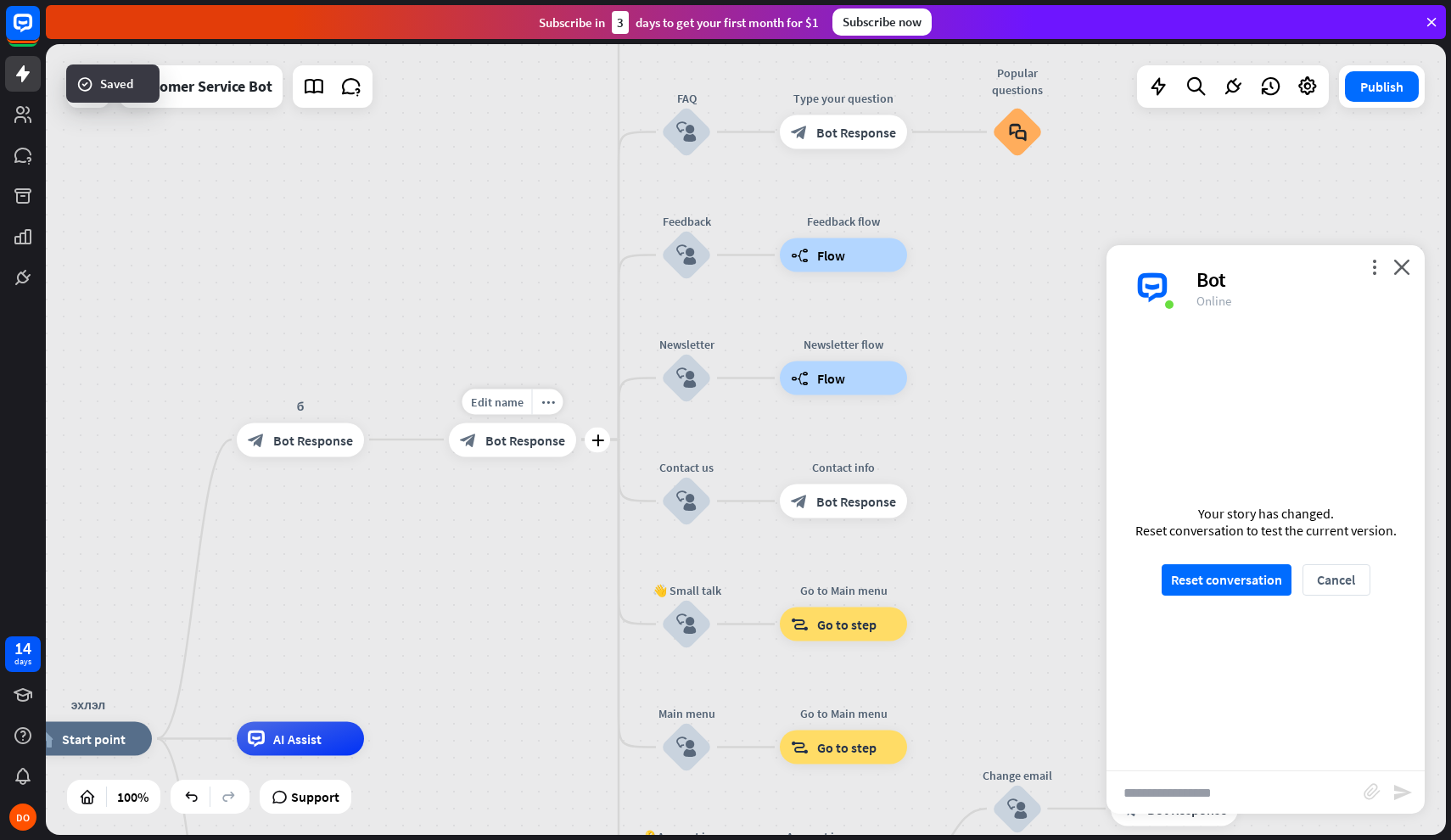
click at [514, 450] on div "block_bot_response Bot Response" at bounding box center [512, 439] width 128 height 34
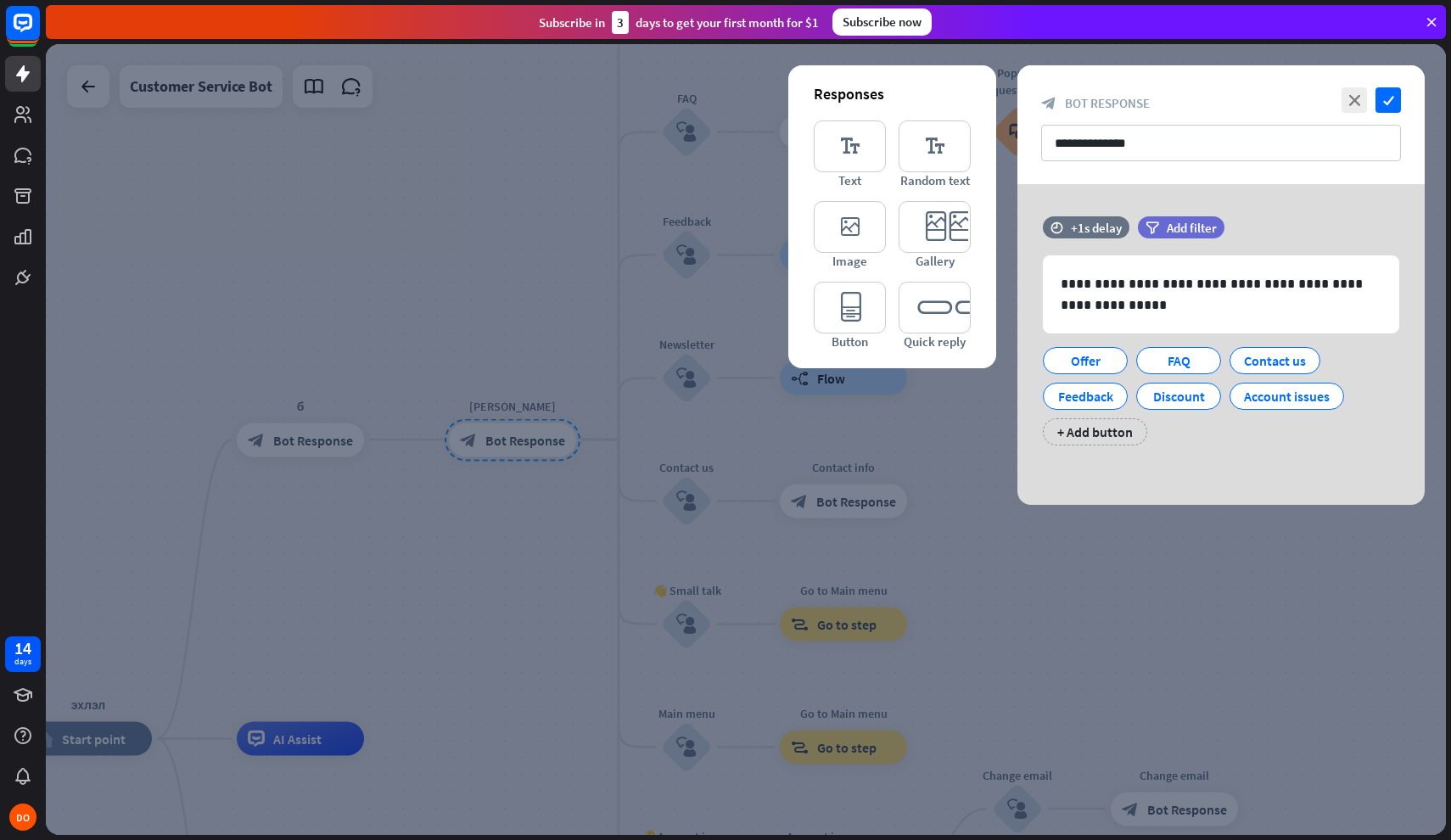
click at [952, 515] on div at bounding box center [746, 439] width 1400 height 790
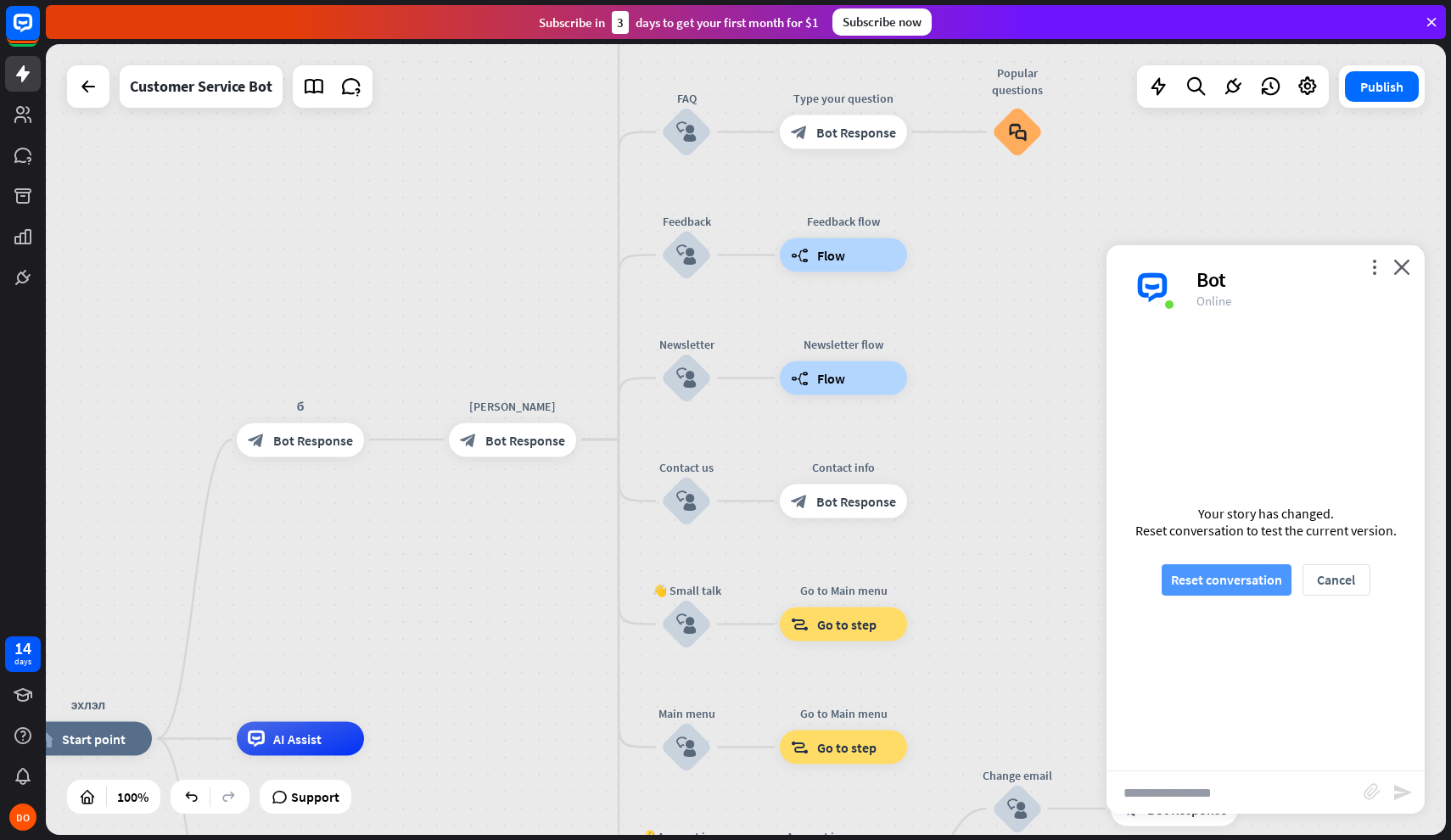
click at [1258, 588] on button "Reset conversation" at bounding box center [1226, 580] width 130 height 31
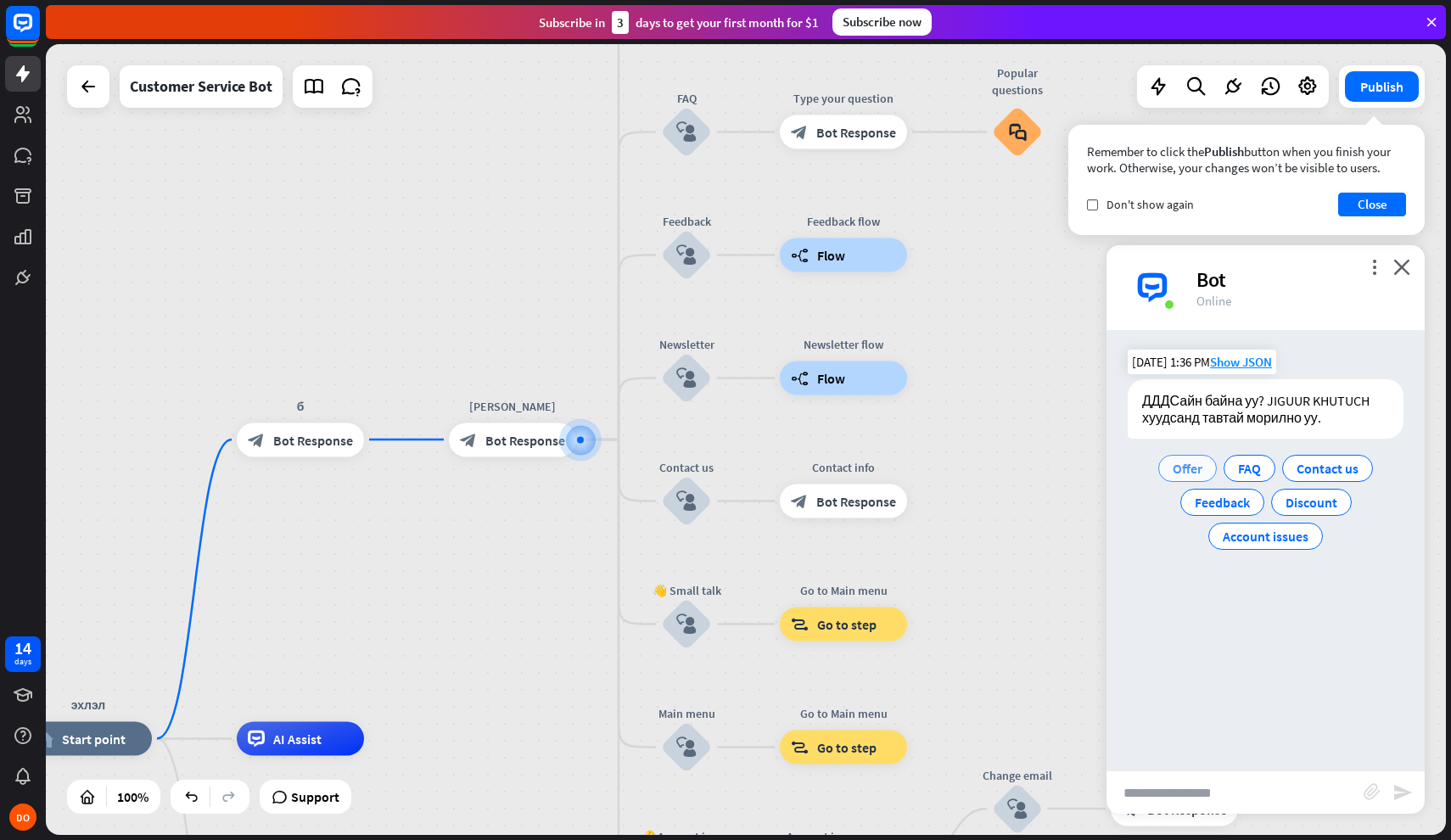
click at [1197, 469] on span "Offer" at bounding box center [1187, 467] width 30 height 17
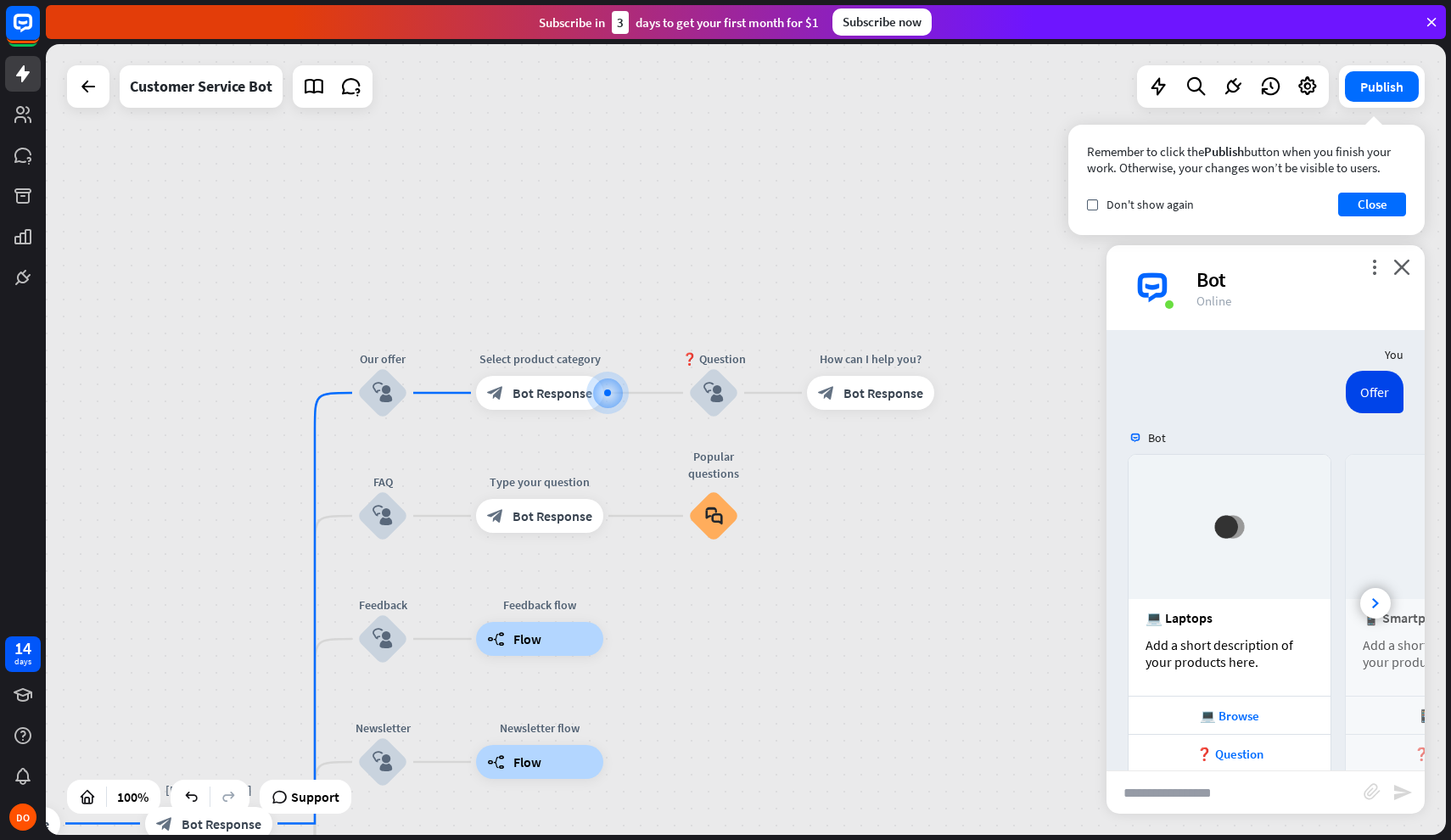
scroll to position [175, 0]
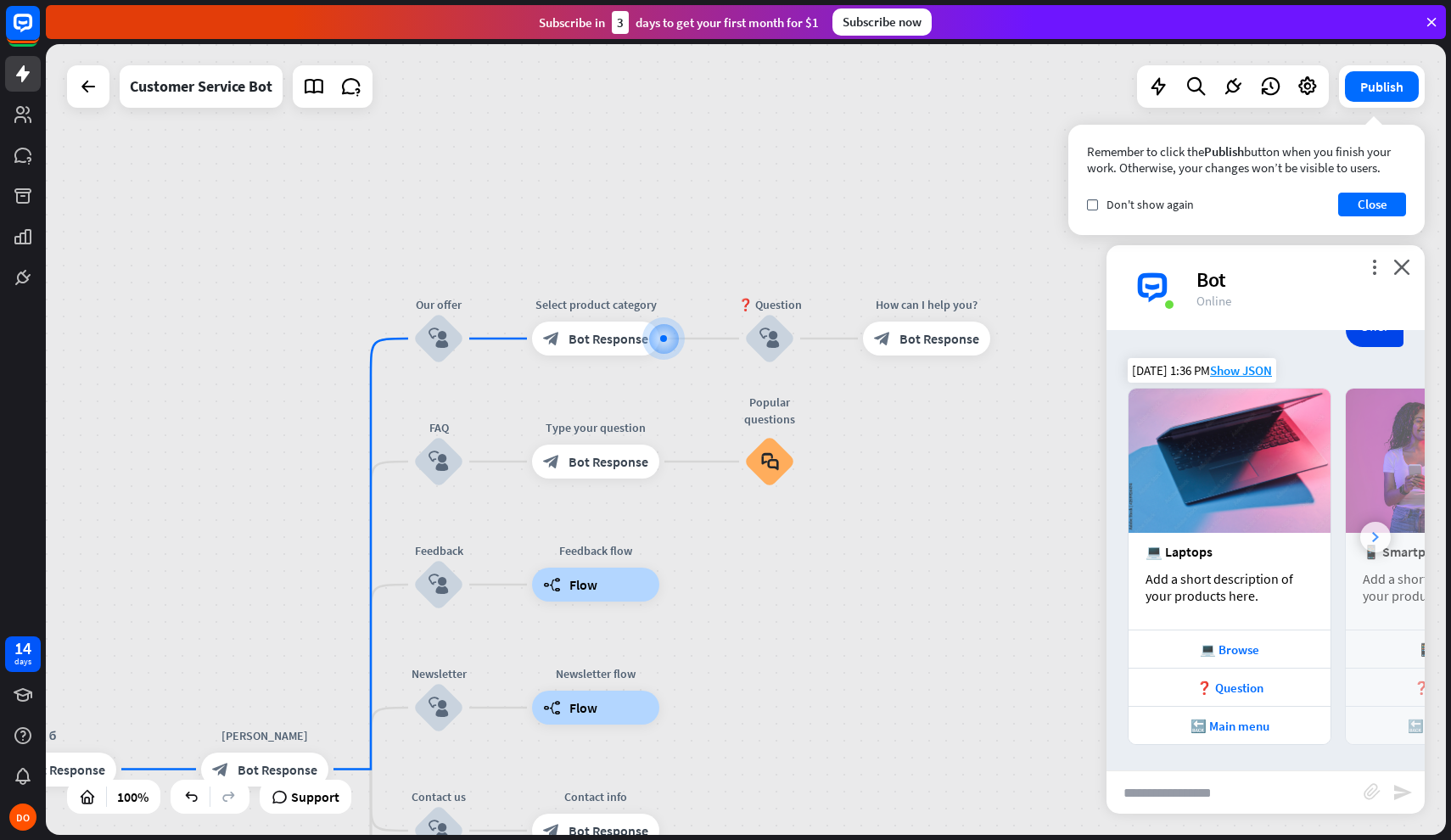
click at [1389, 538] on div at bounding box center [1375, 536] width 30 height 30
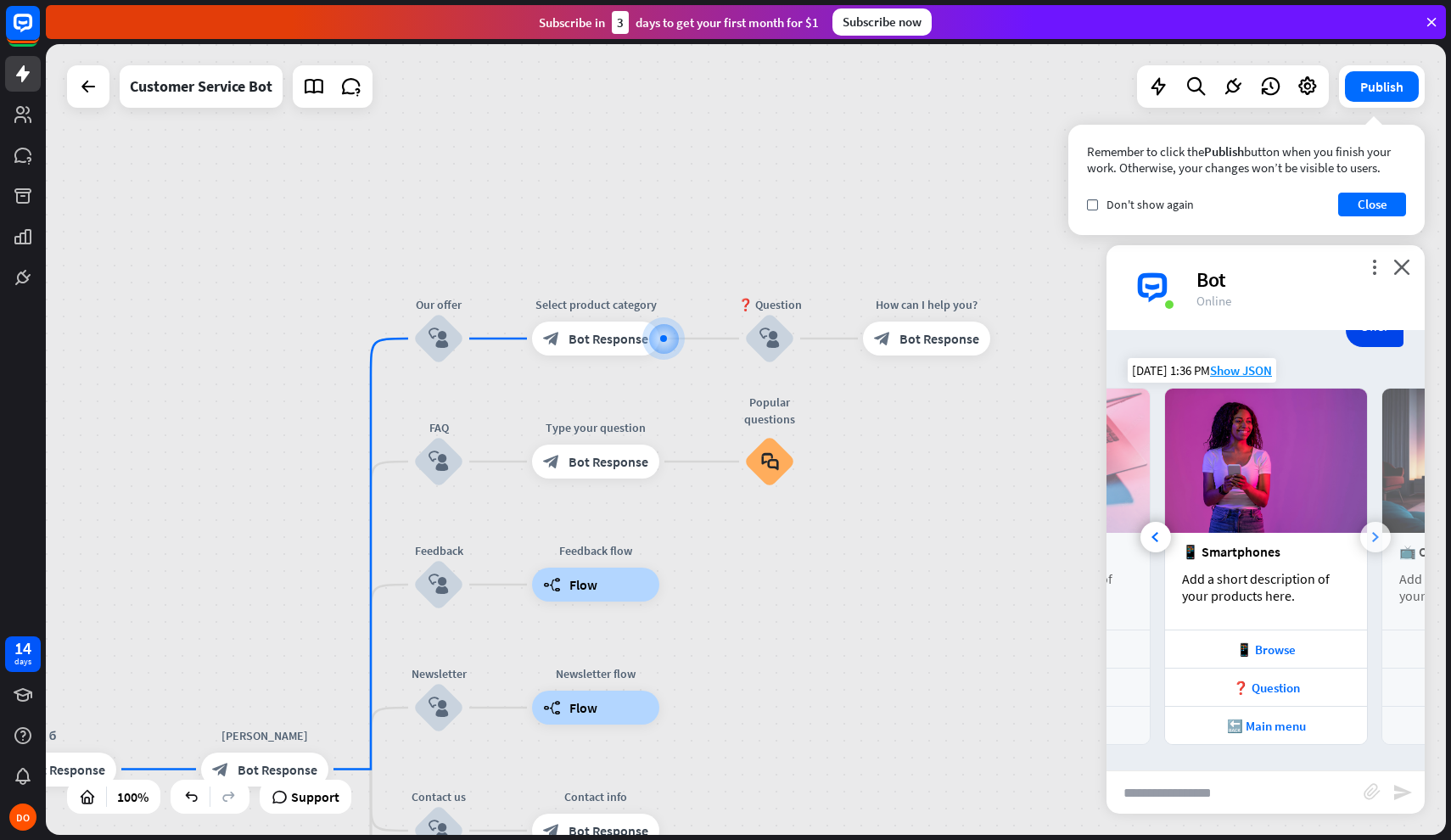
click at [1384, 536] on div at bounding box center [1375, 536] width 30 height 30
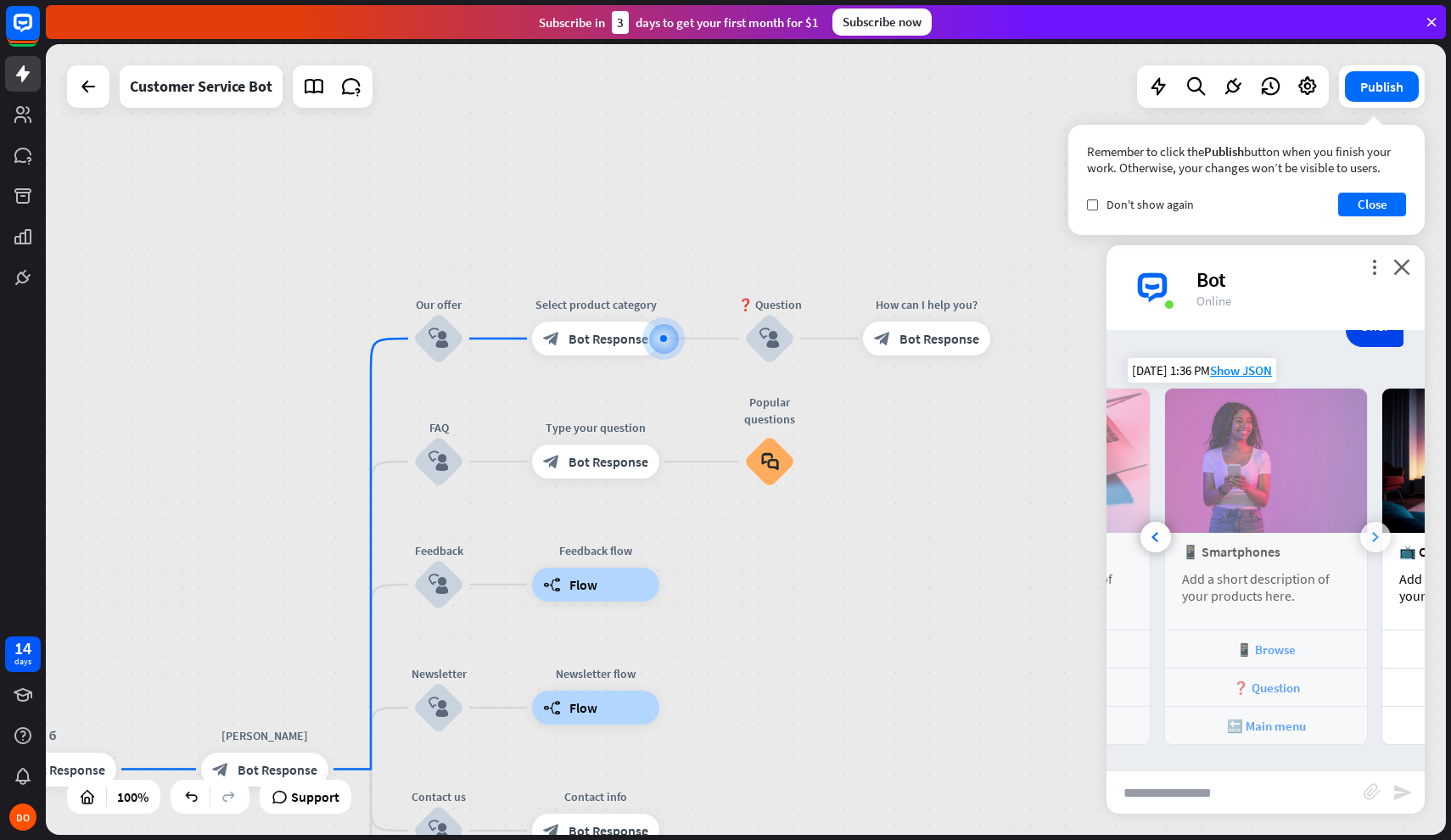
scroll to position [0, 362]
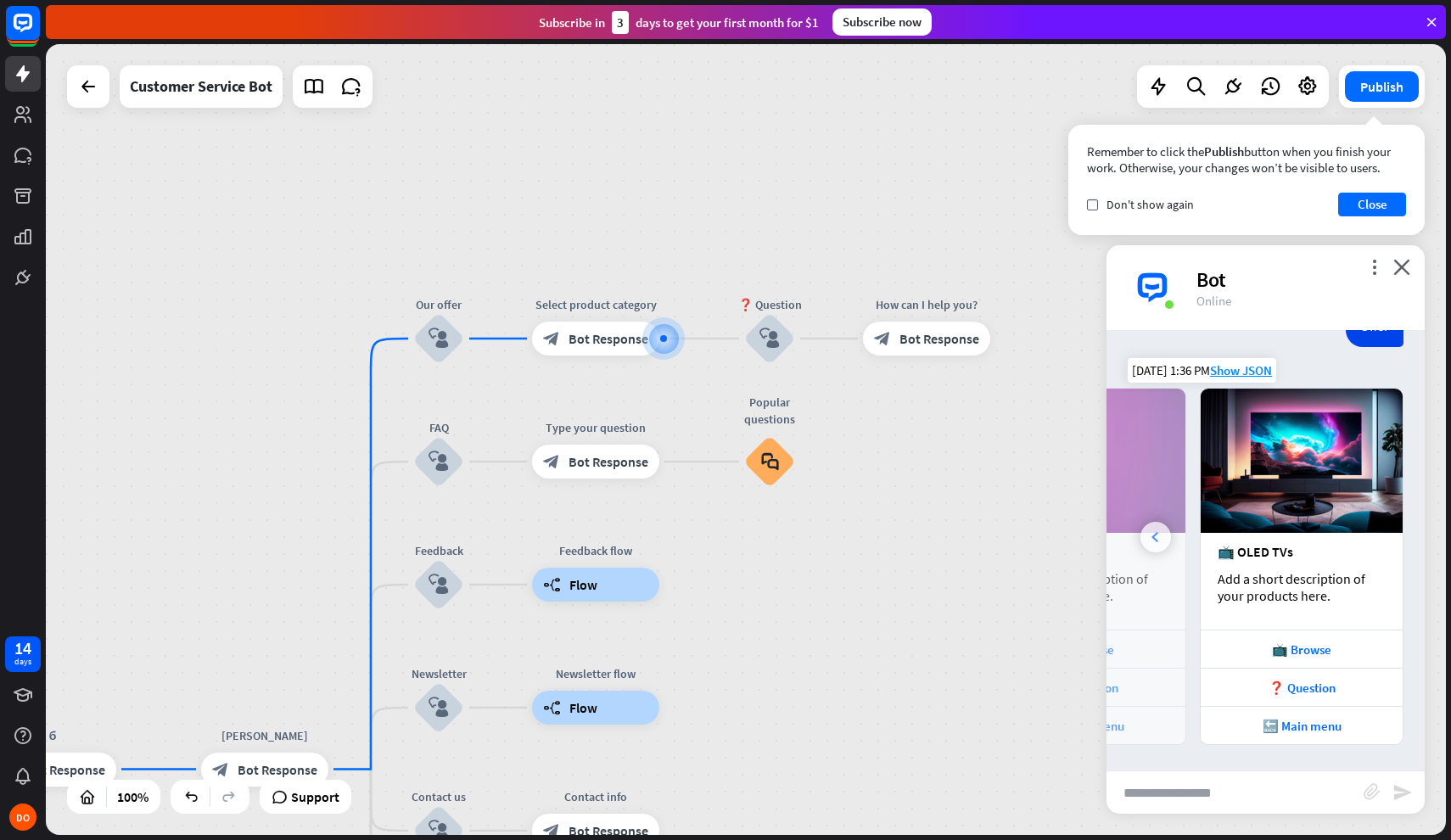
click at [1160, 537] on div at bounding box center [1155, 536] width 30 height 30
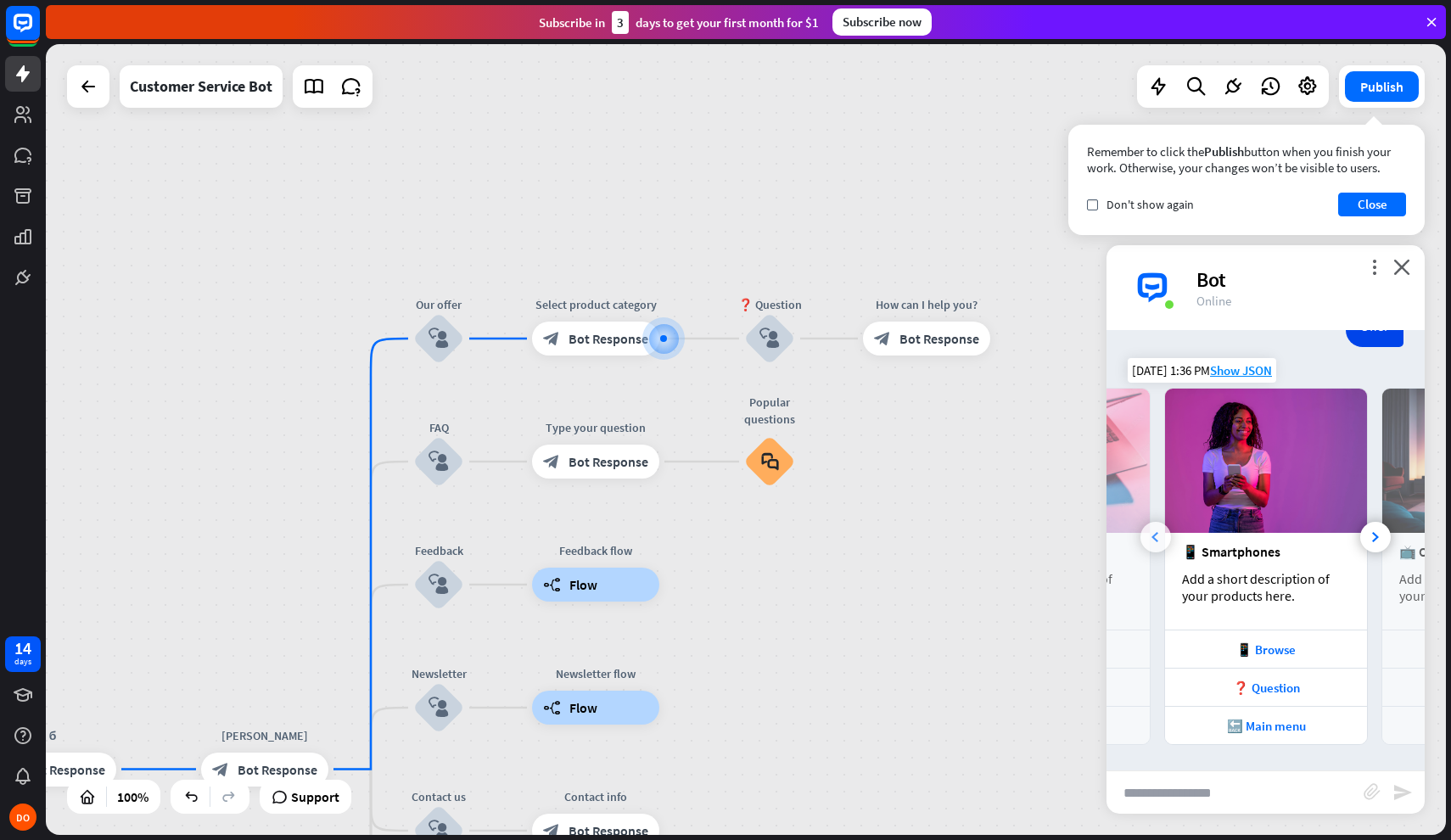
click at [1160, 537] on div at bounding box center [1155, 536] width 30 height 30
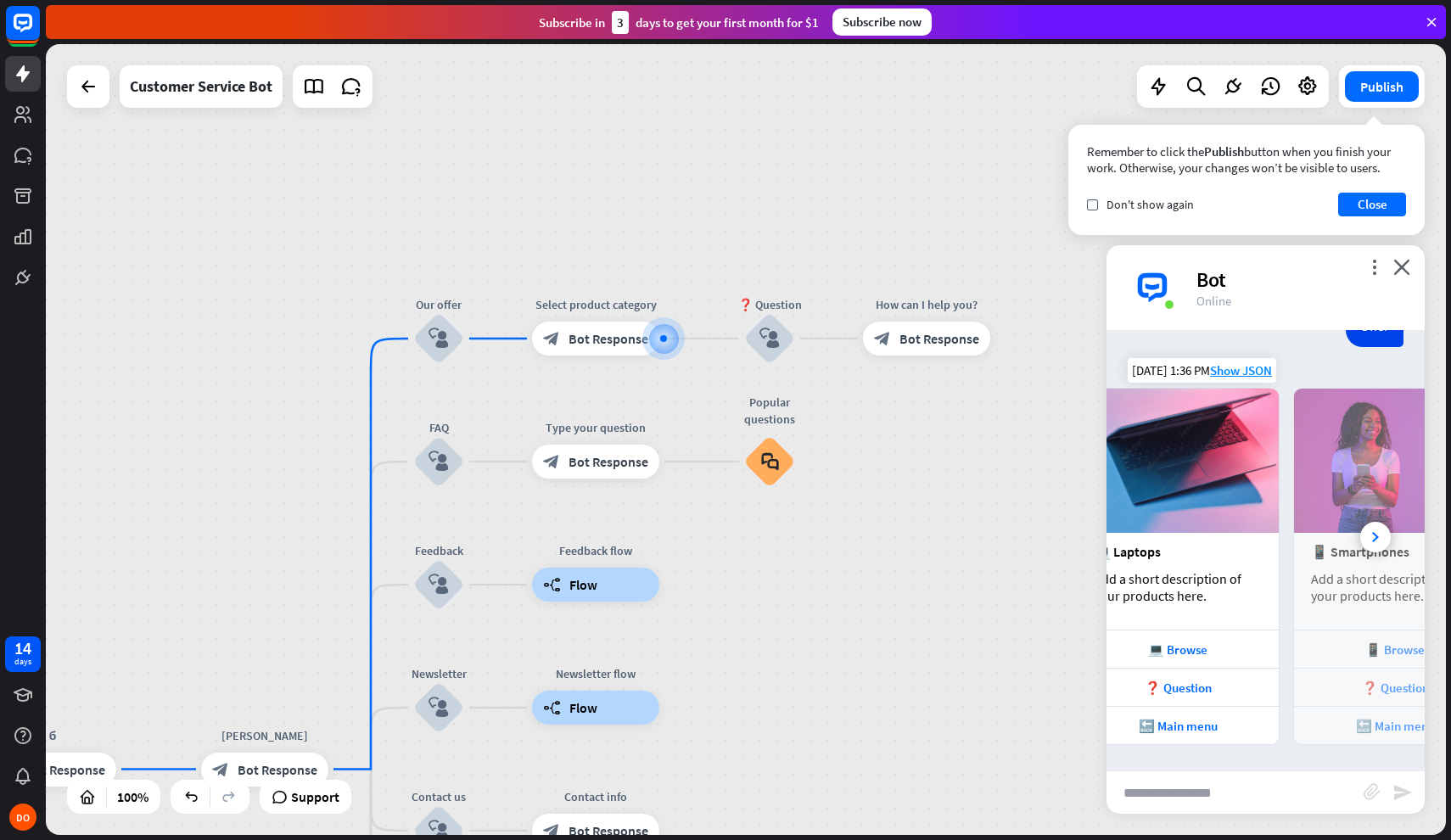
scroll to position [0, 0]
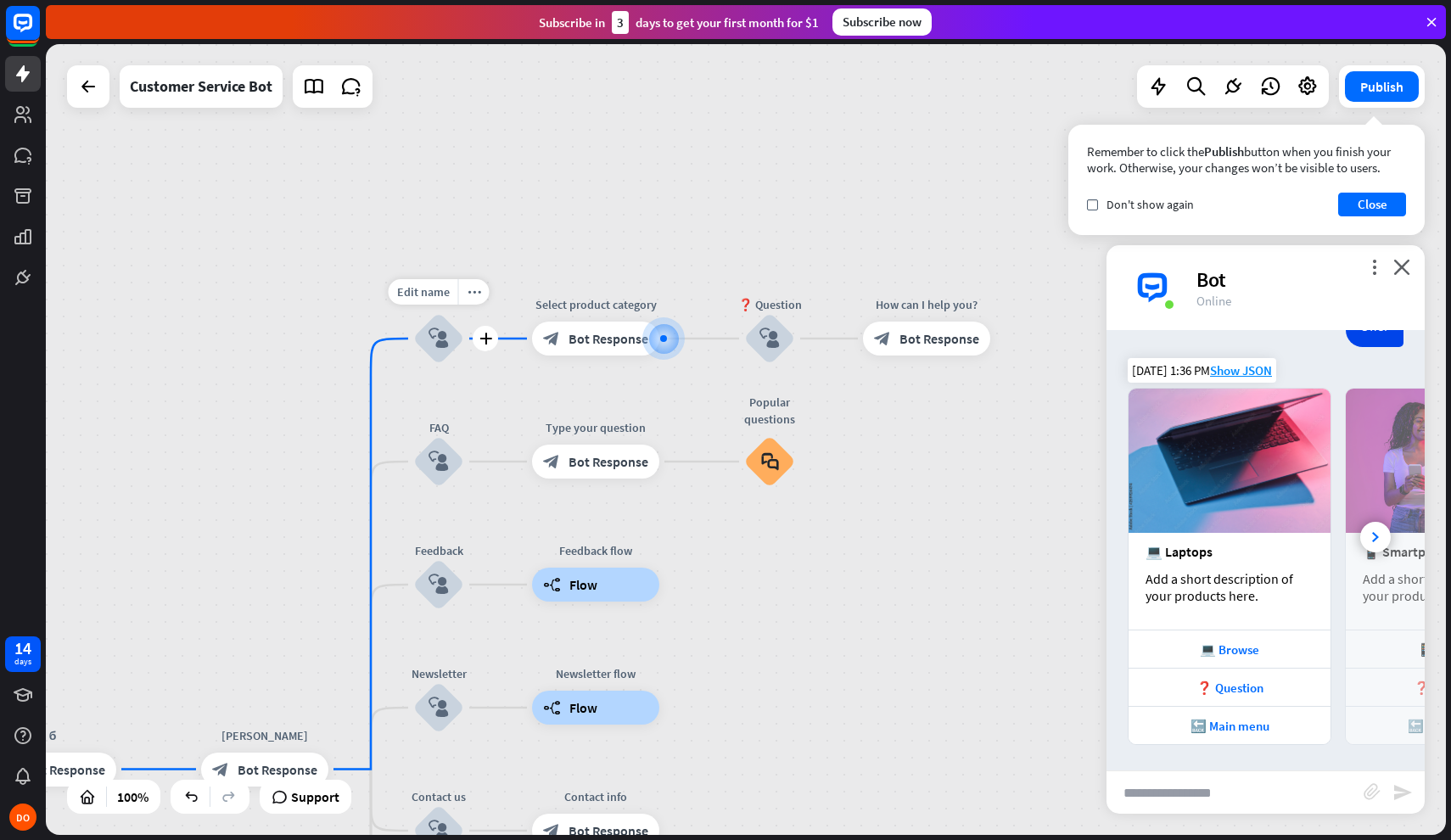
click at [433, 345] on icon "block_user_input" at bounding box center [438, 338] width 20 height 20
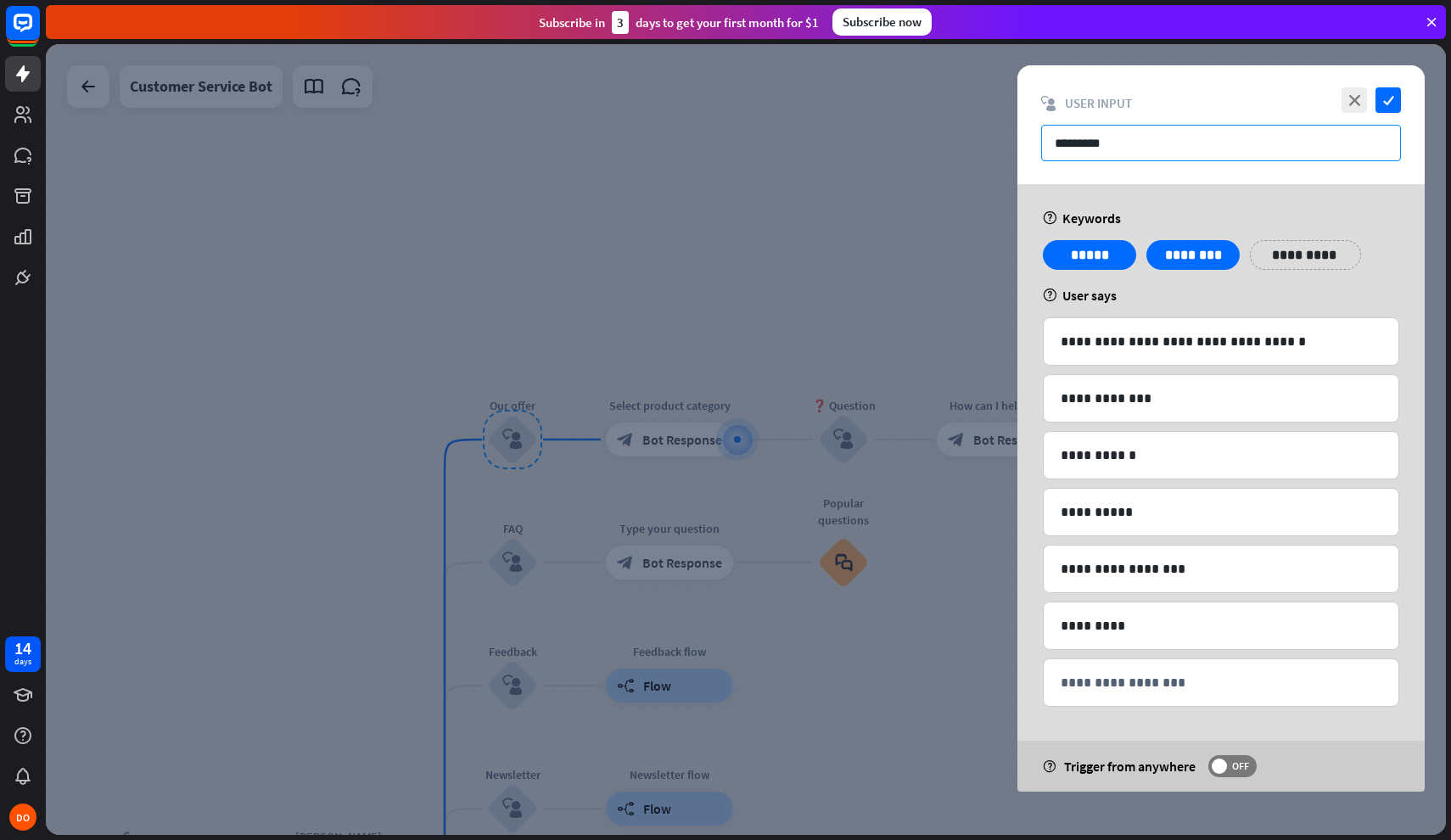
click at [1137, 140] on input "*********" at bounding box center [1221, 142] width 360 height 36
type input "*"
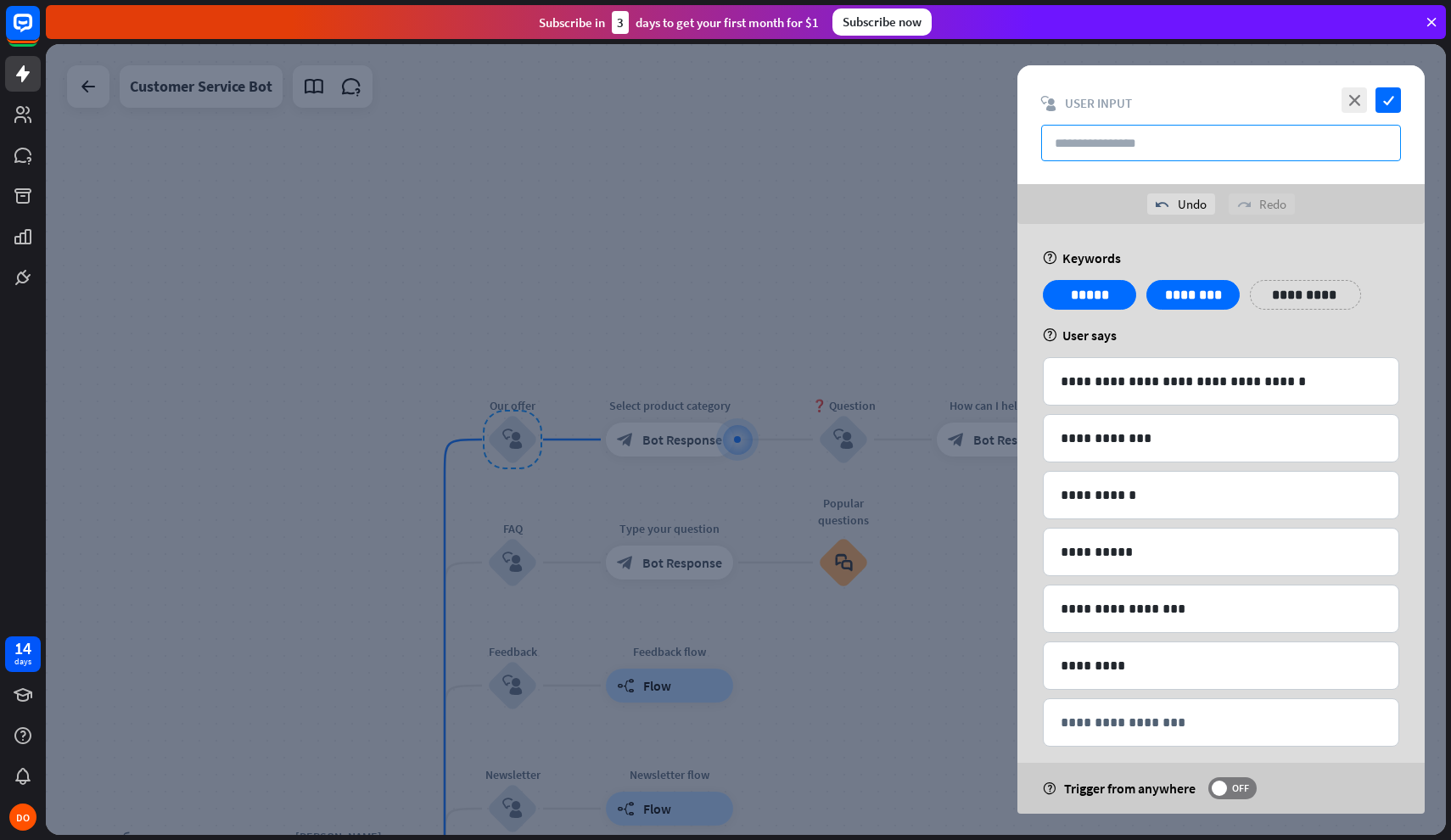
type input "*"
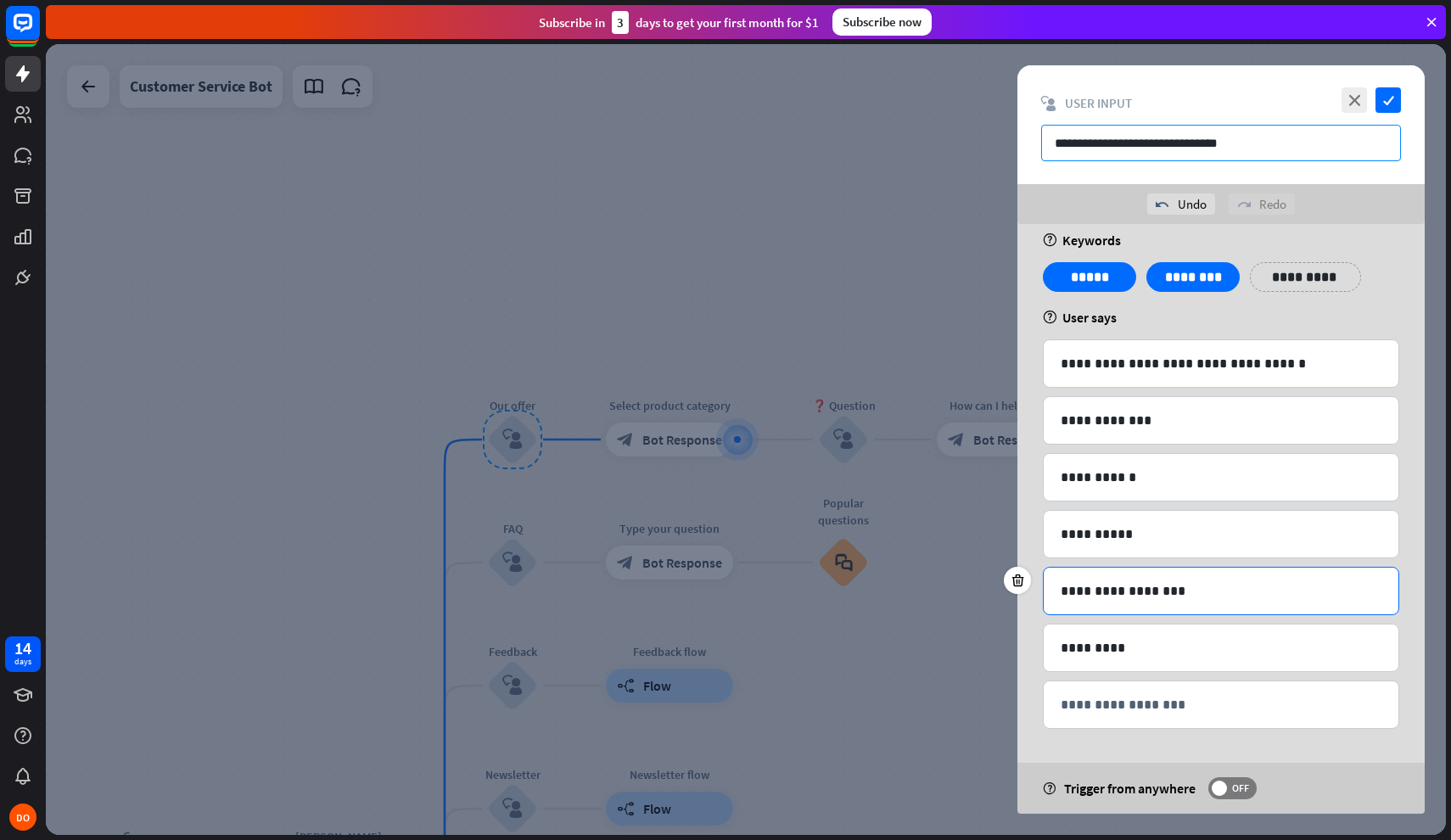
scroll to position [18, 0]
type input "**********"
click at [1388, 102] on icon "check" at bounding box center [1389, 100] width 25 height 25
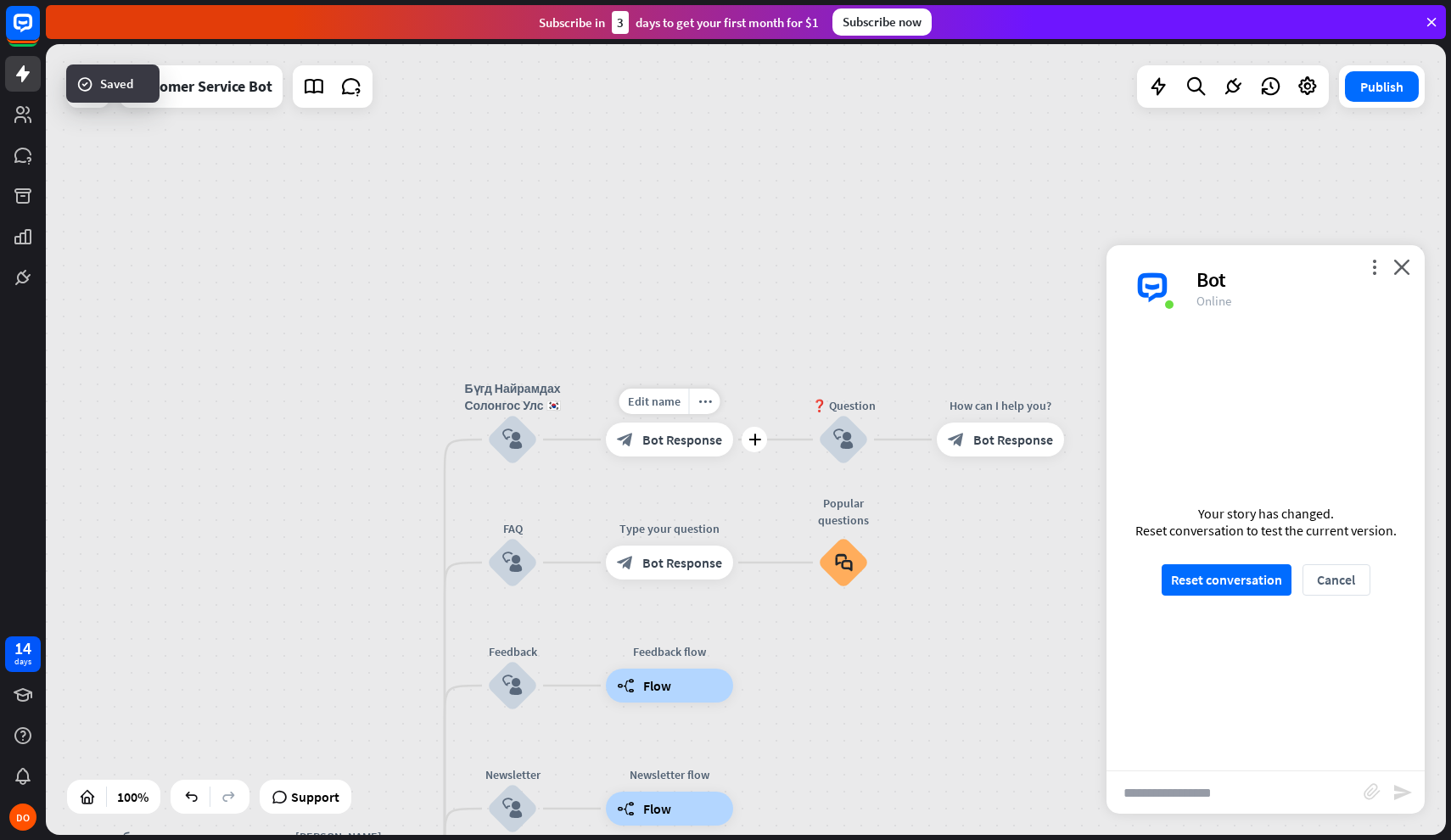
click at [680, 445] on span "Bot Response" at bounding box center [683, 439] width 80 height 17
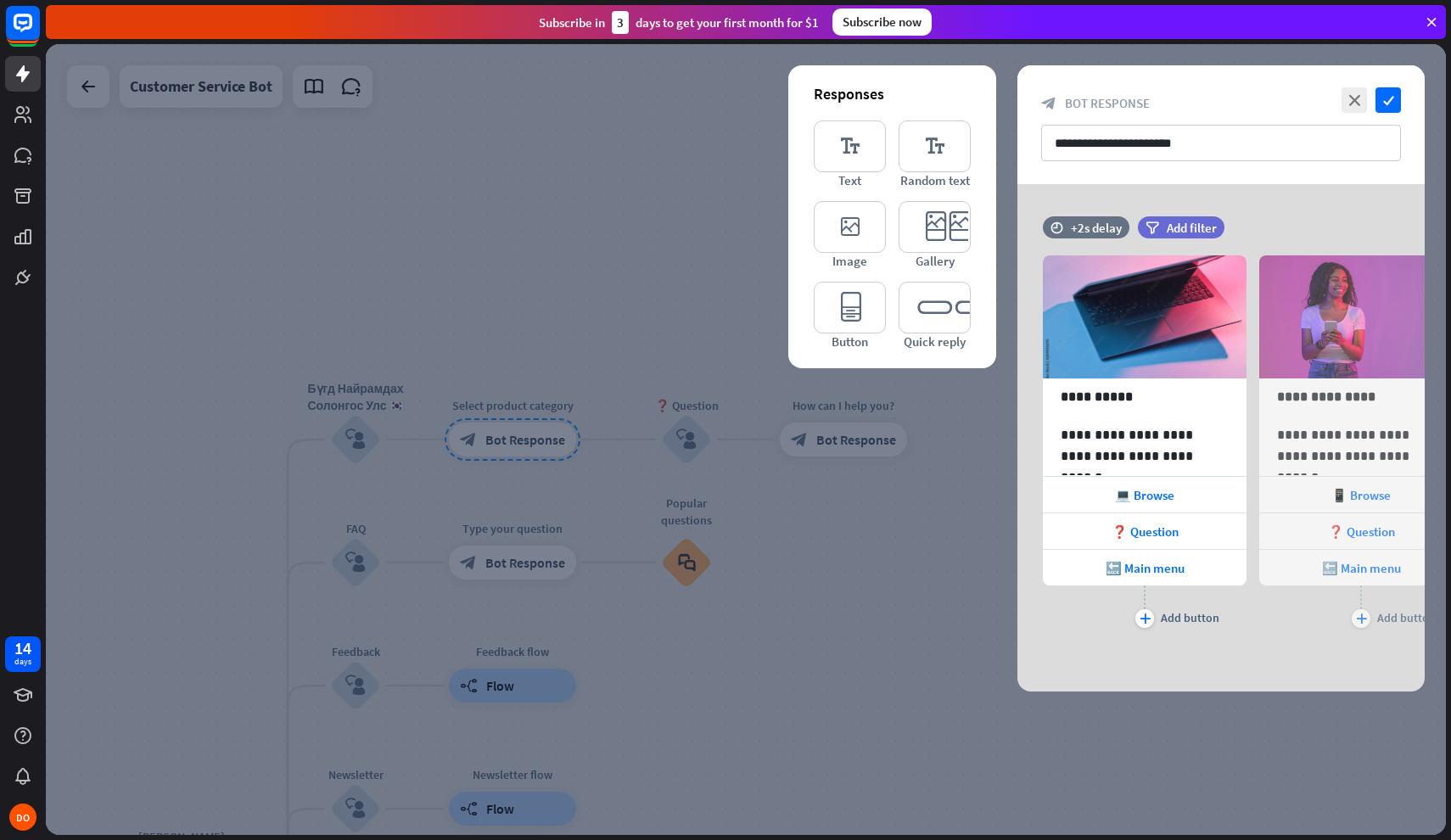
click at [954, 435] on div at bounding box center [746, 439] width 1400 height 790
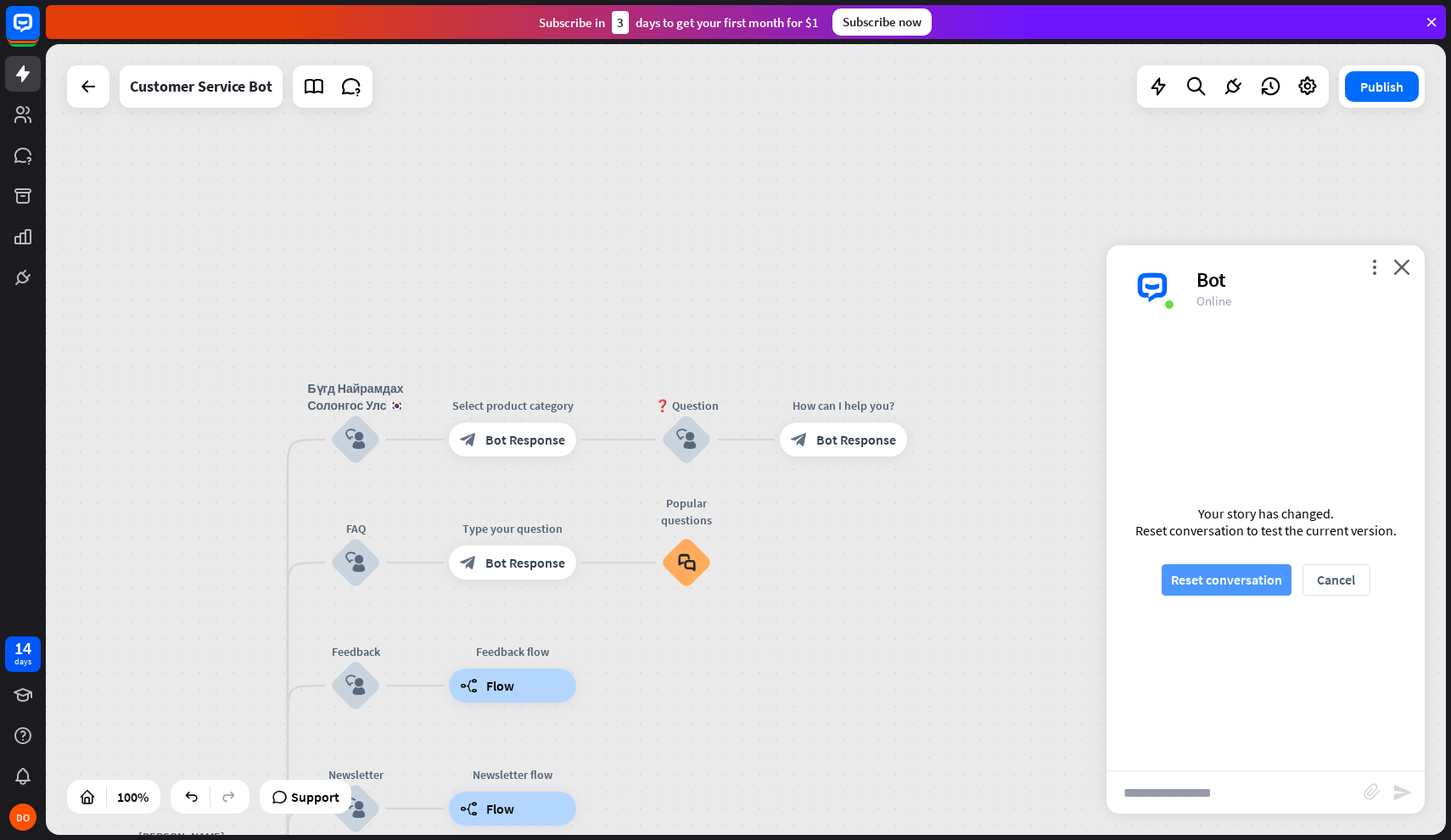
click at [1190, 582] on button "Reset conversation" at bounding box center [1226, 580] width 130 height 31
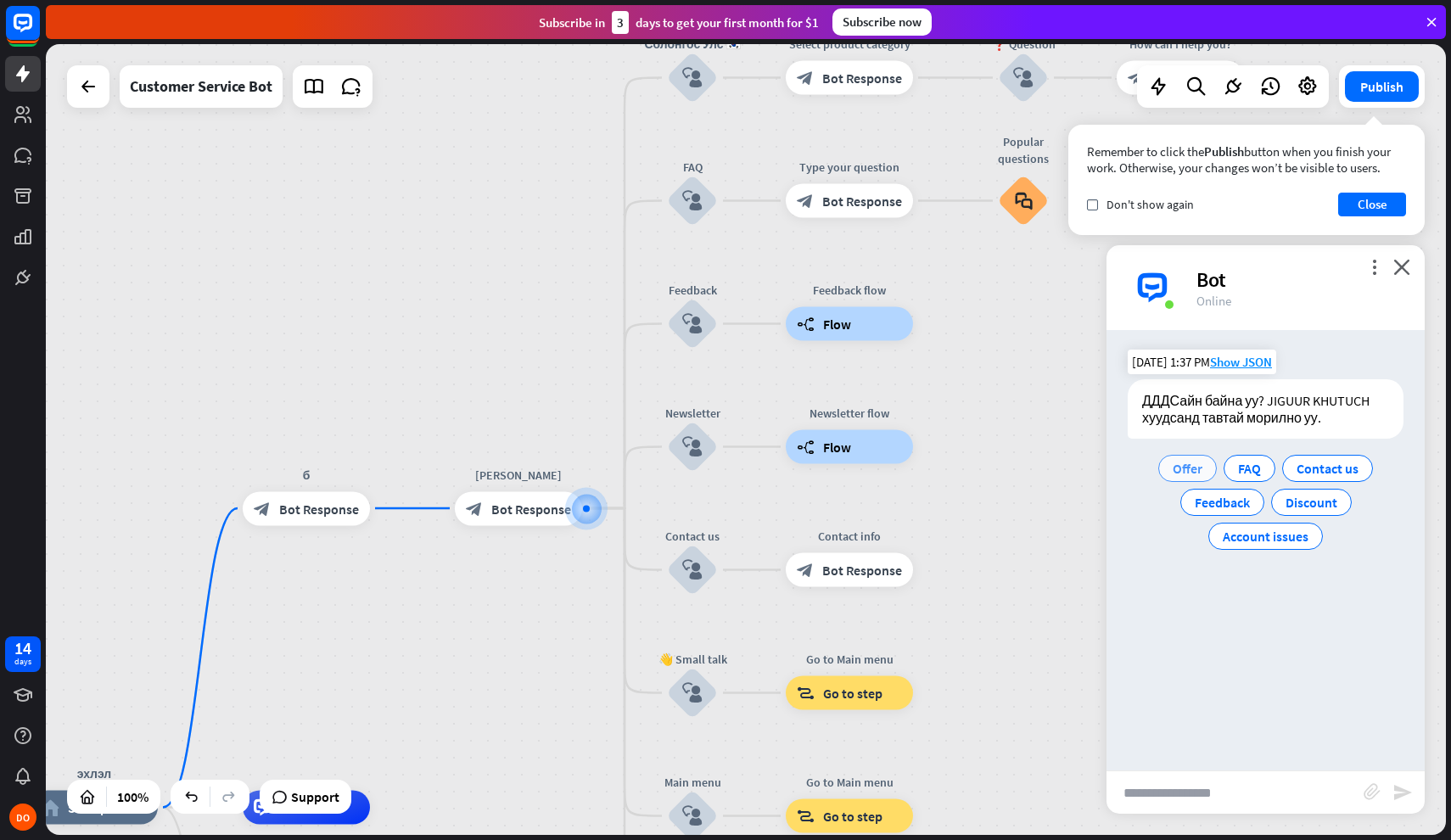
click at [1195, 466] on span "Offer" at bounding box center [1187, 467] width 30 height 17
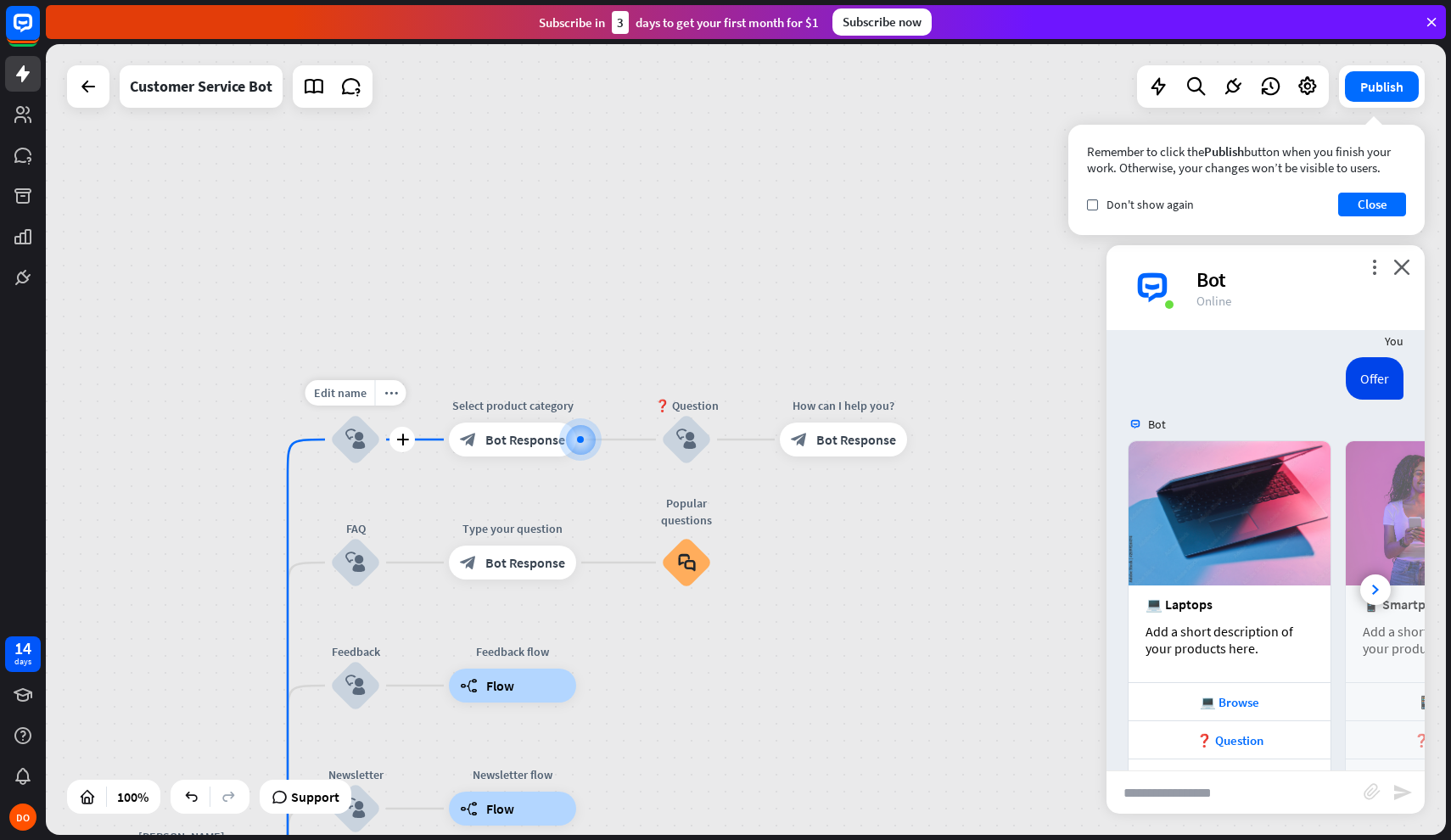
scroll to position [175, 0]
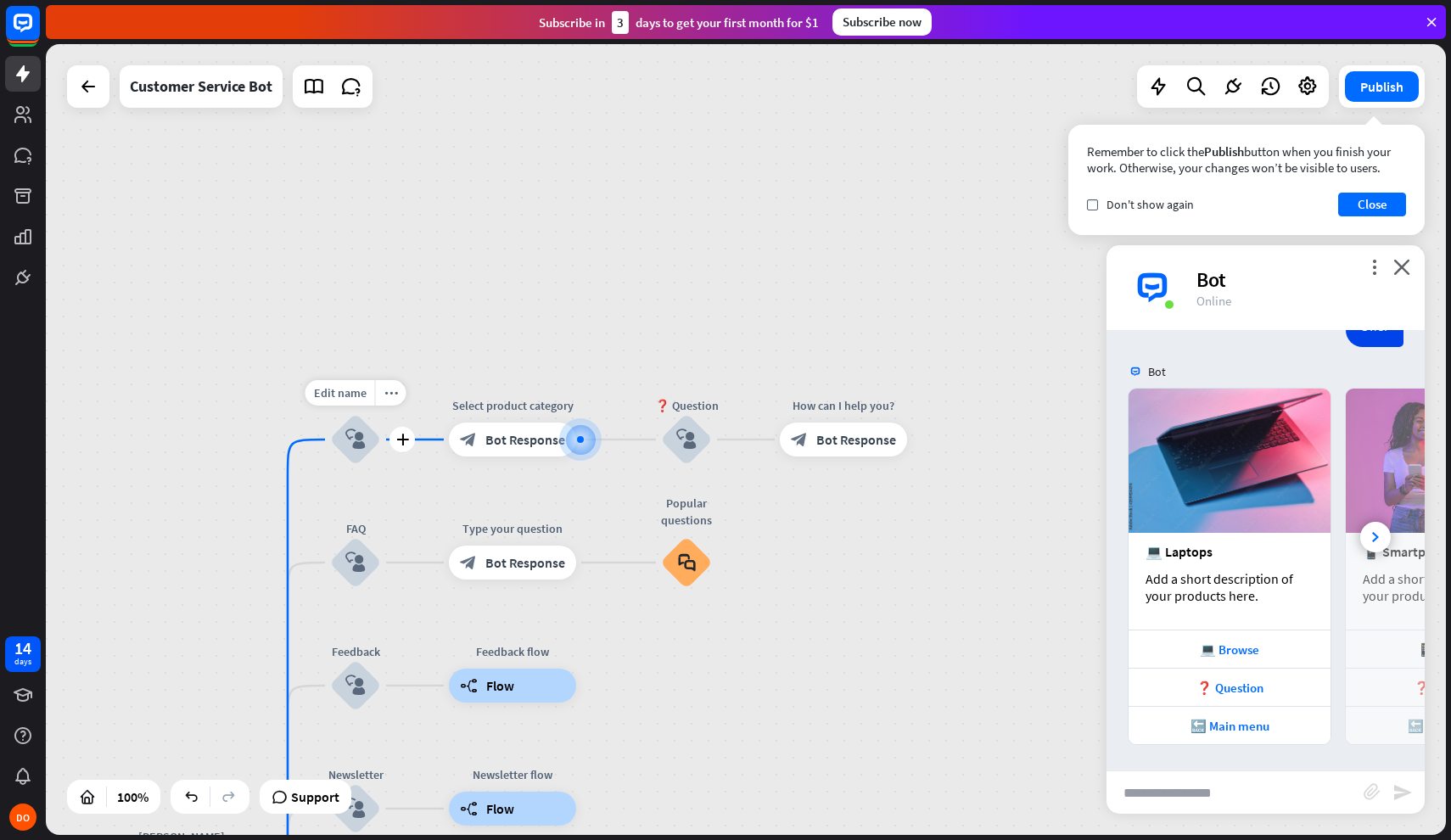
click at [356, 441] on icon "block_user_input" at bounding box center [355, 439] width 20 height 20
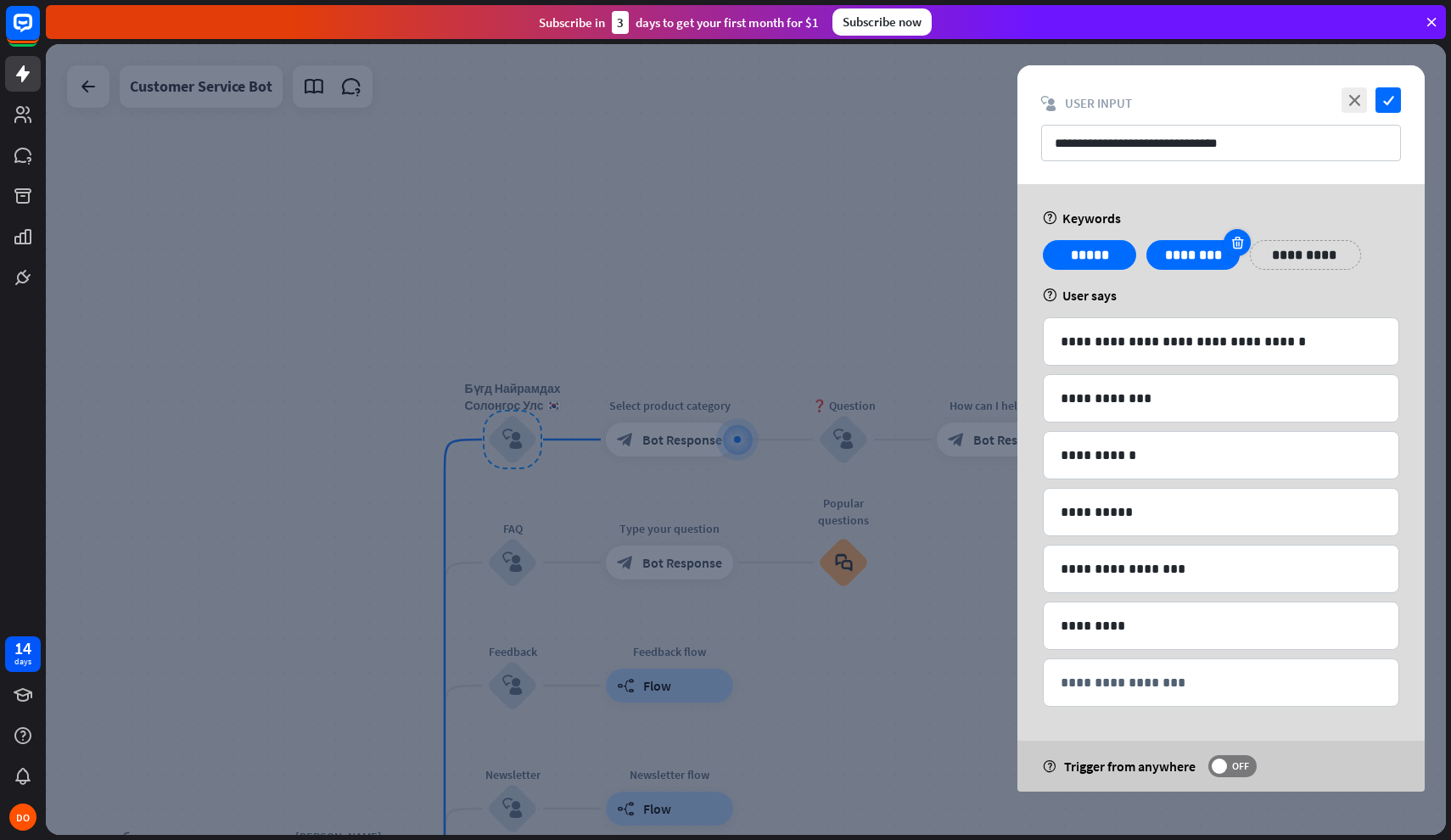
click at [1239, 244] on icon at bounding box center [1238, 242] width 17 height 16
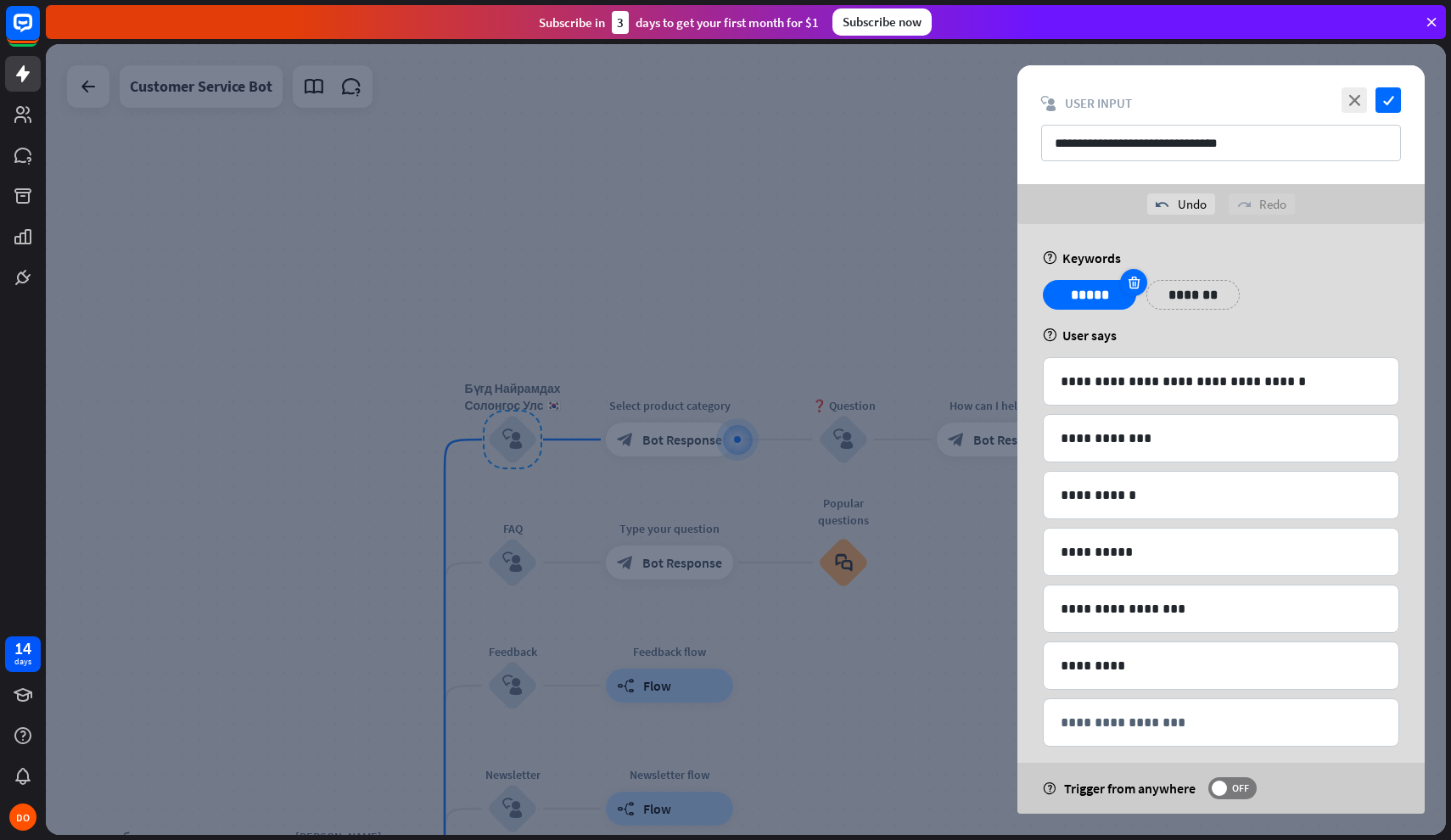
click at [1133, 279] on icon at bounding box center [1135, 282] width 17 height 16
click at [1118, 290] on p "*******" at bounding box center [1090, 295] width 68 height 21
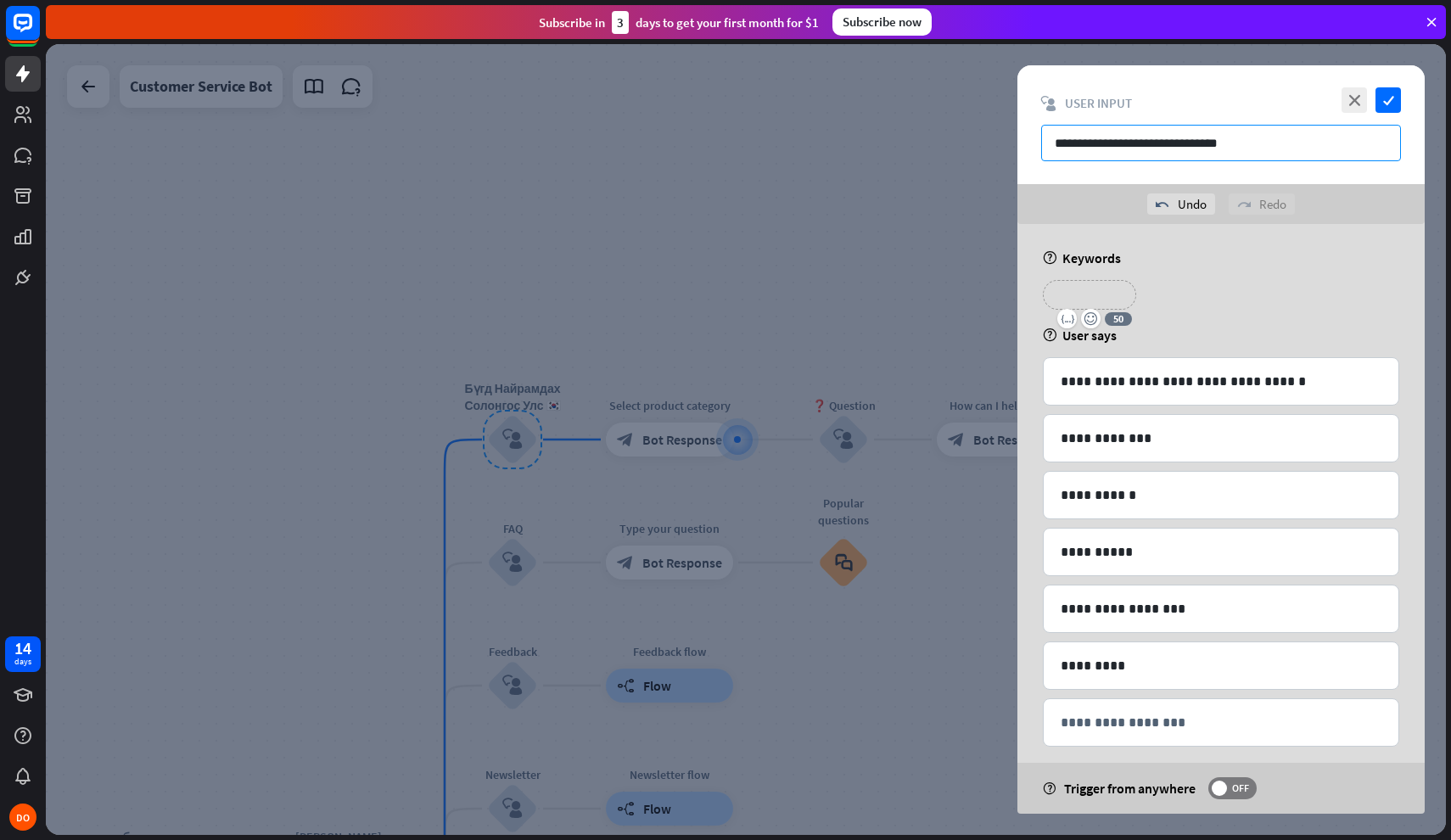
click at [1222, 143] on input "**********" at bounding box center [1221, 142] width 360 height 36
click at [1099, 296] on p "*******" at bounding box center [1090, 295] width 68 height 21
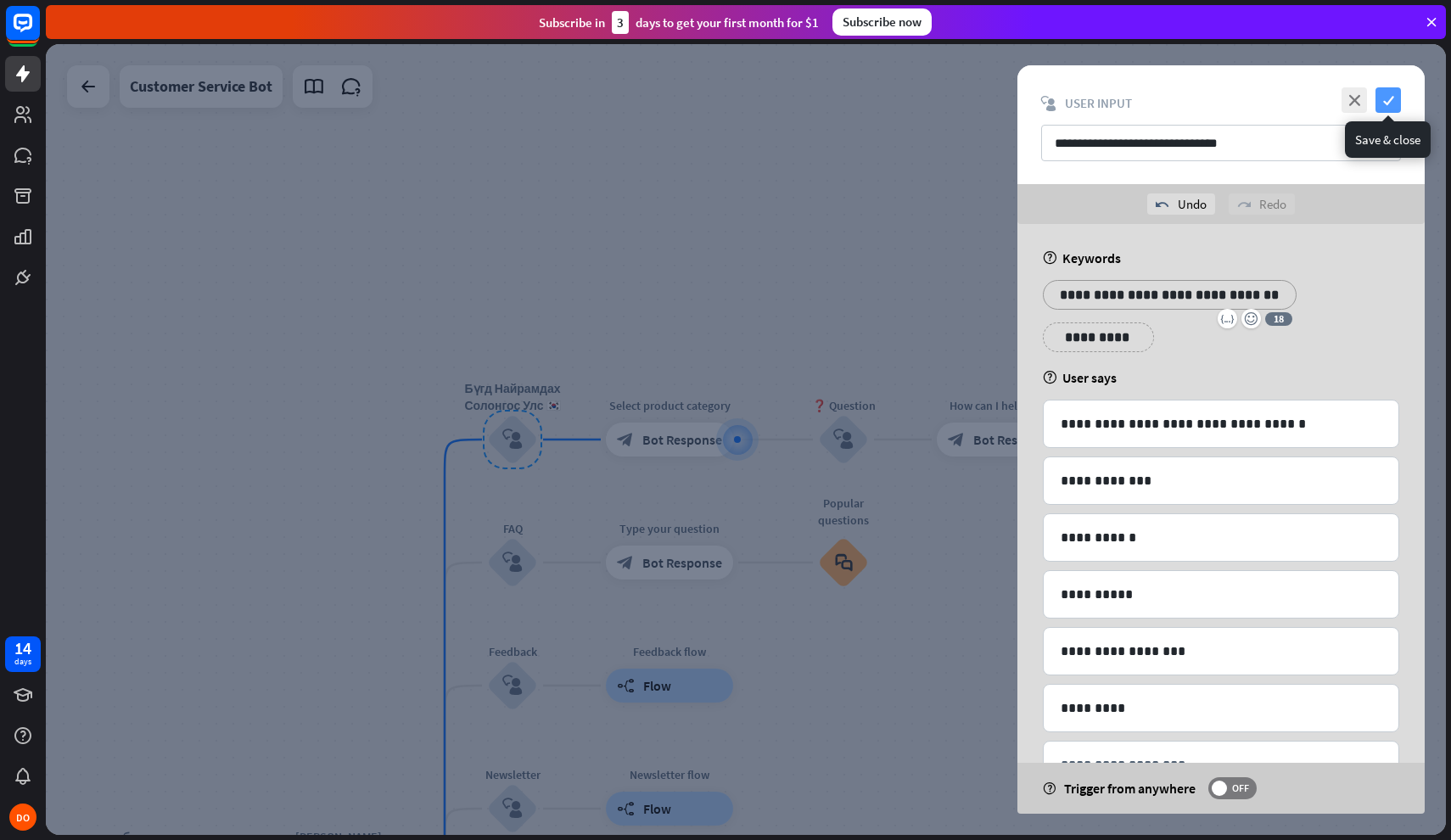
click at [1395, 101] on icon "check" at bounding box center [1389, 100] width 25 height 25
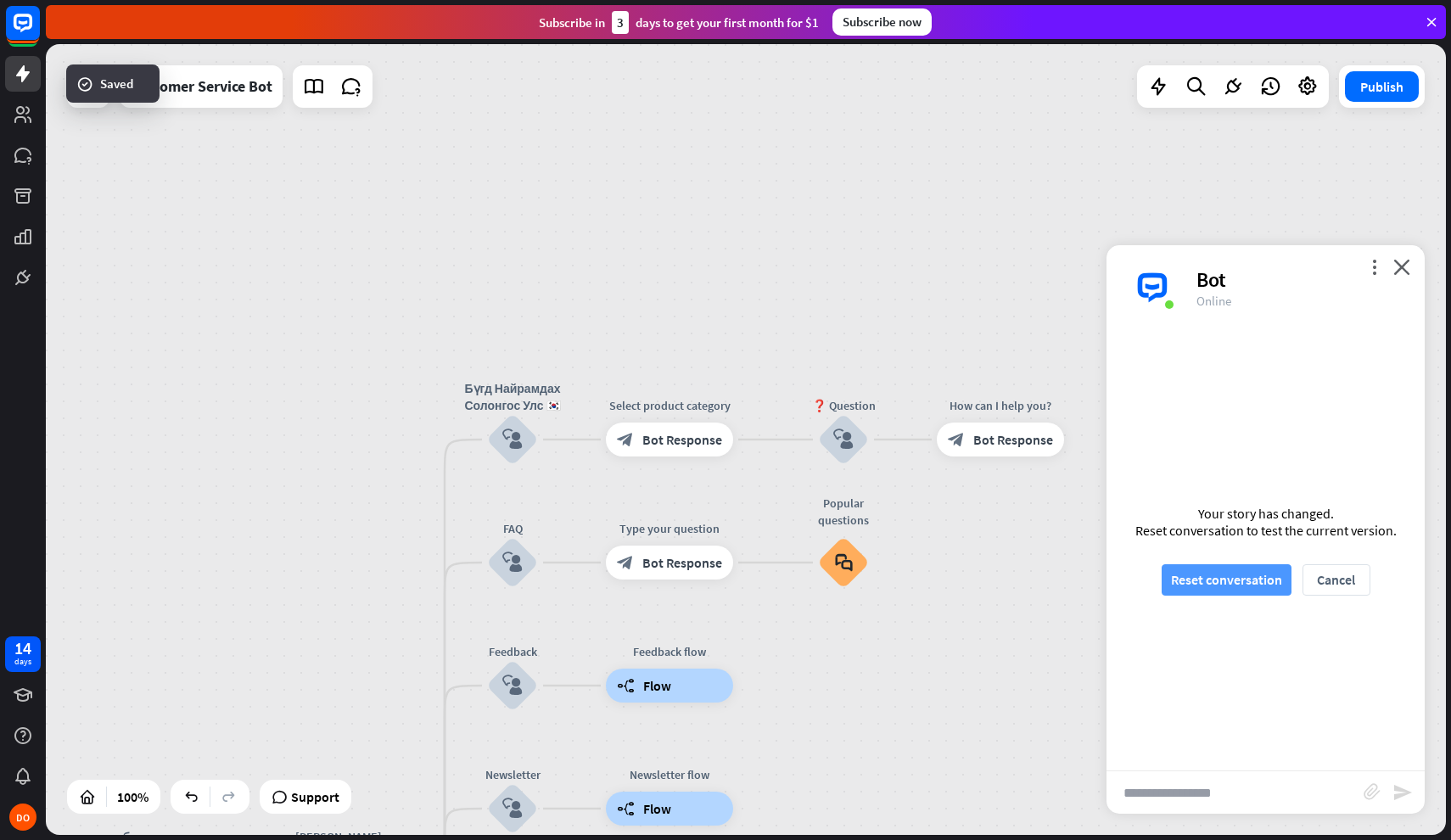
click at [1214, 586] on button "Reset conversation" at bounding box center [1226, 580] width 130 height 31
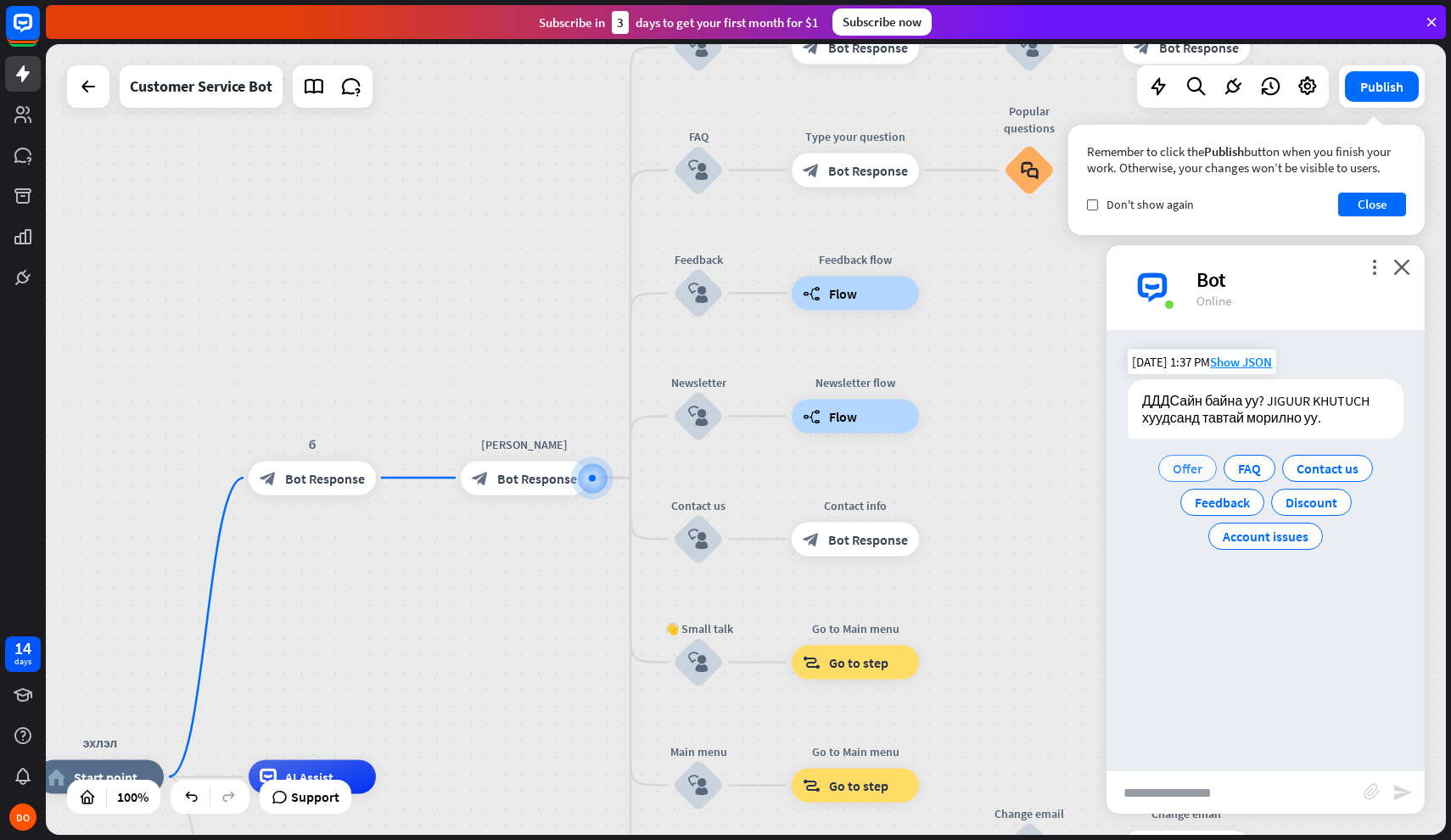
click at [1177, 461] on span "Offer" at bounding box center [1187, 467] width 30 height 17
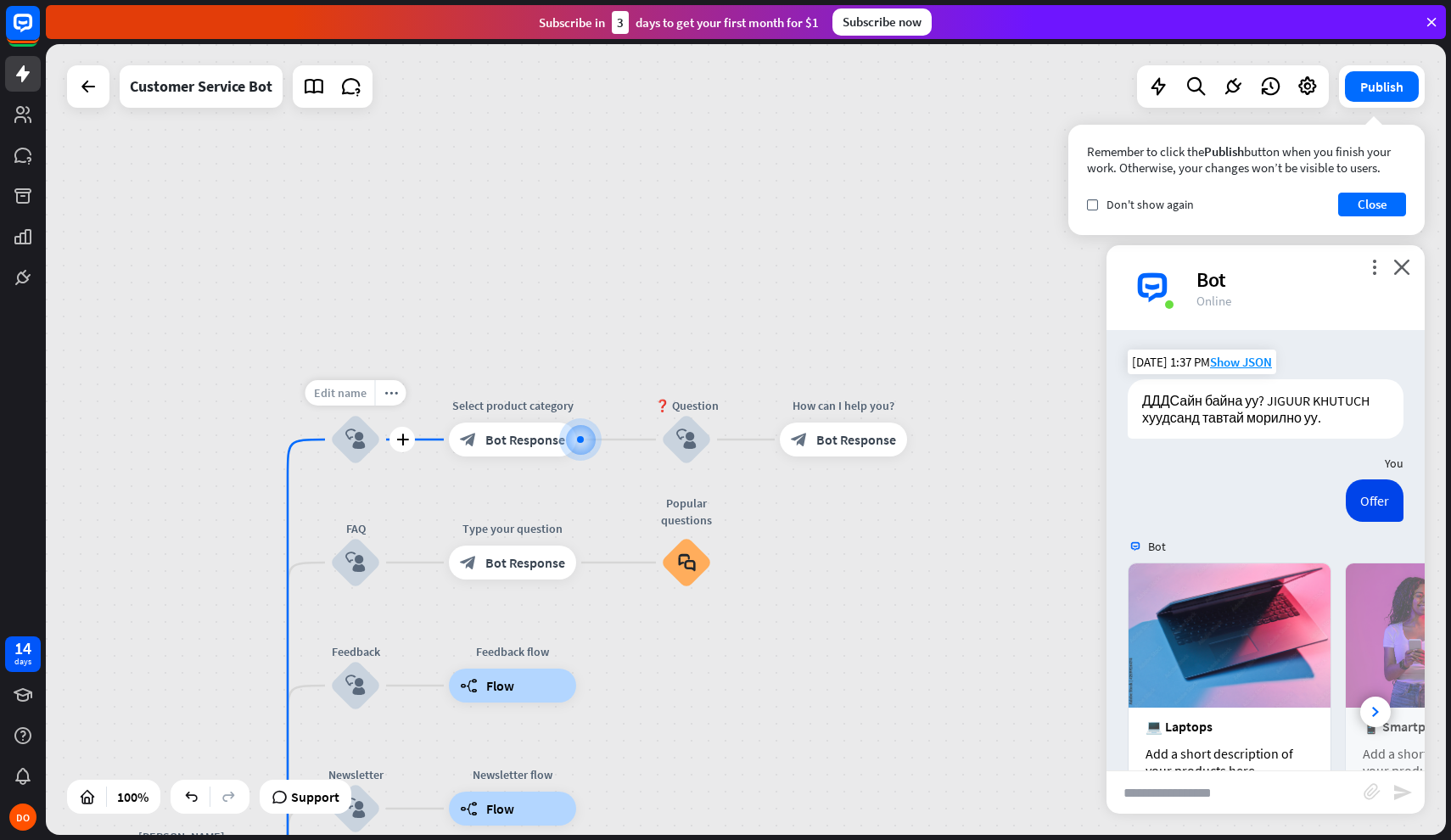
click at [354, 393] on span "Edit name" at bounding box center [340, 393] width 53 height 16
click at [402, 440] on icon "plus" at bounding box center [402, 439] width 13 height 12
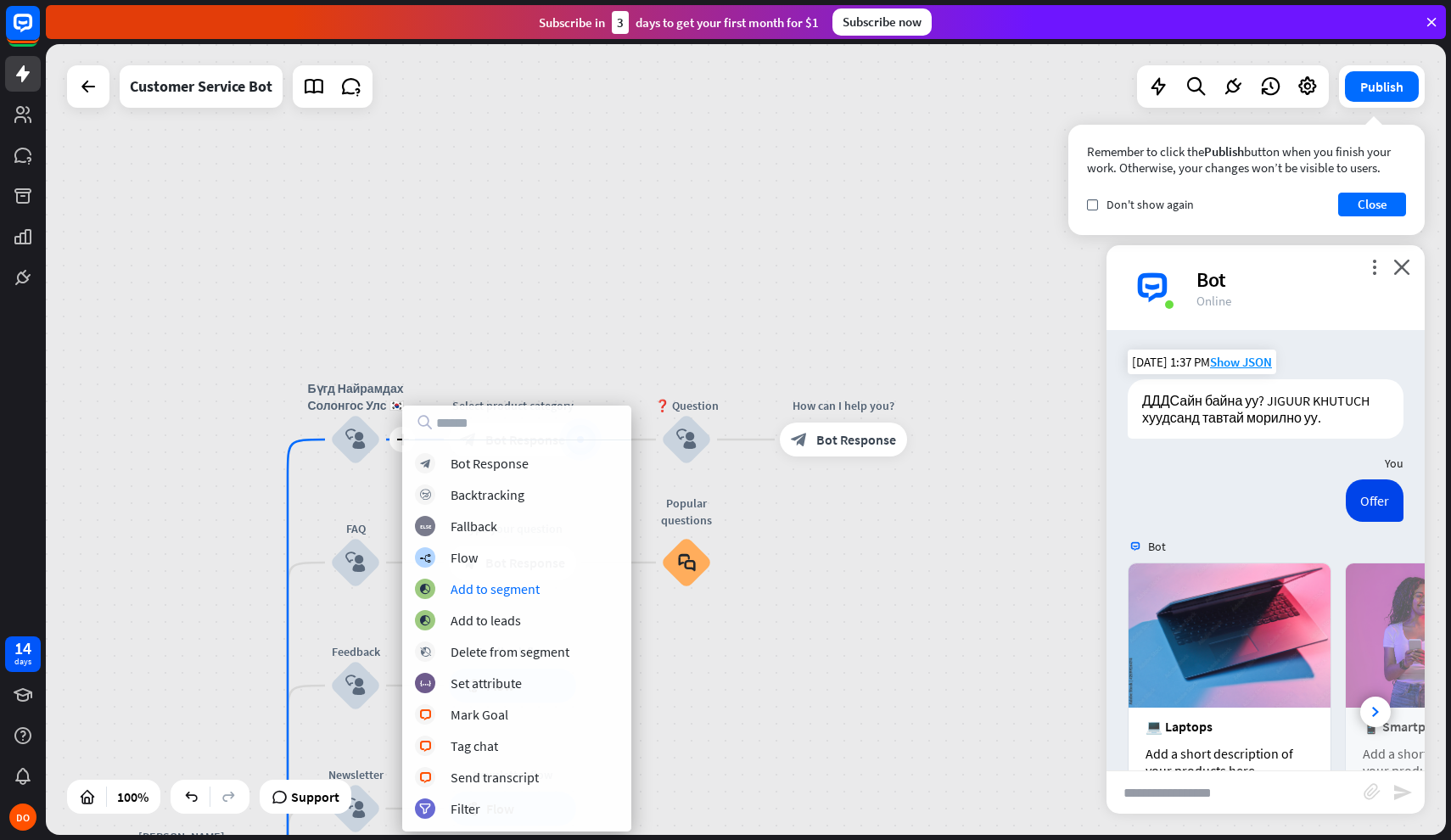
click at [828, 603] on div "эхлэл home_2 Start point б block_bot_response Bot Response Эхэл руу буцах block…" at bounding box center [746, 439] width 1400 height 790
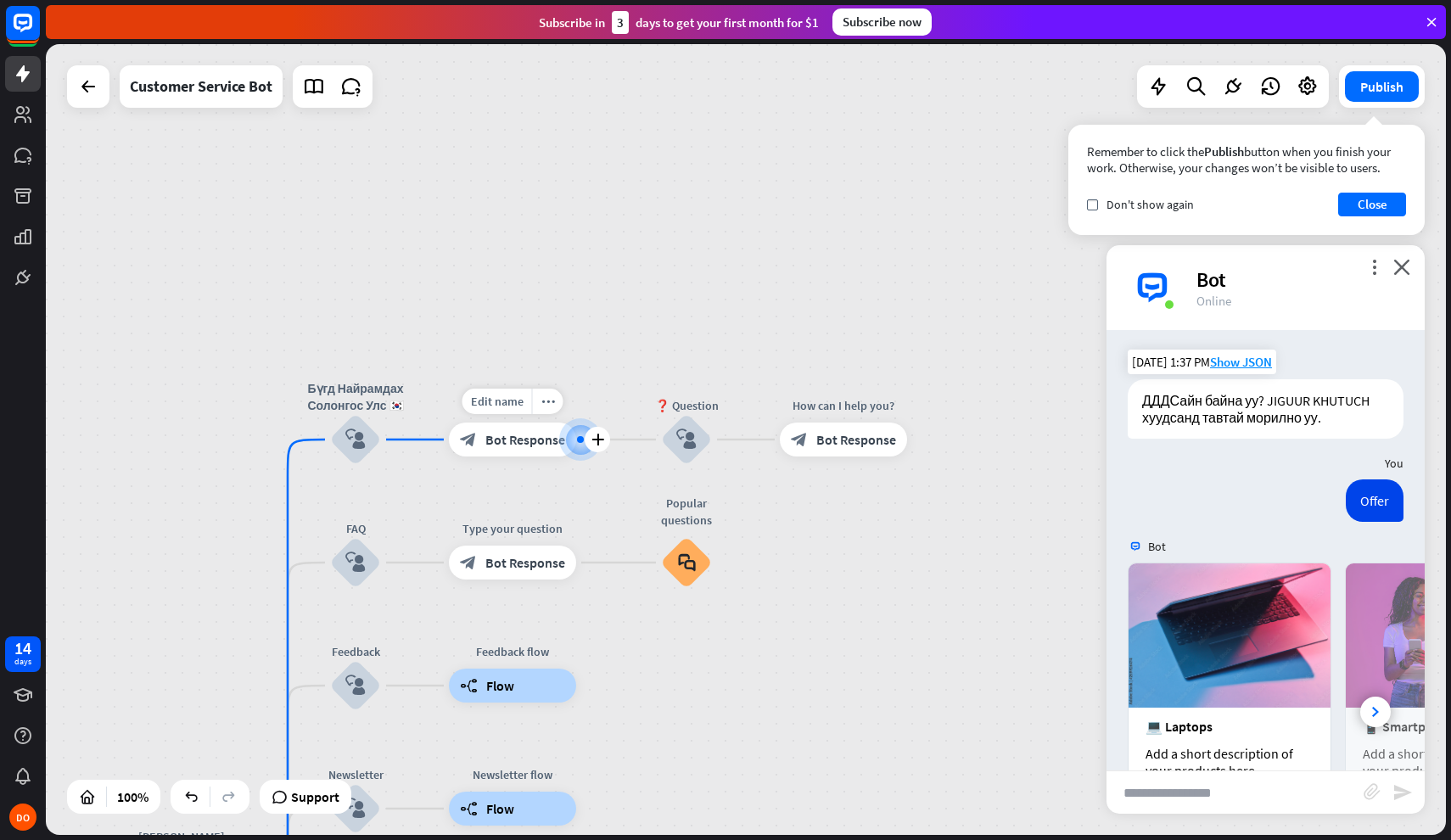
click at [508, 443] on span "Bot Response" at bounding box center [526, 439] width 80 height 17
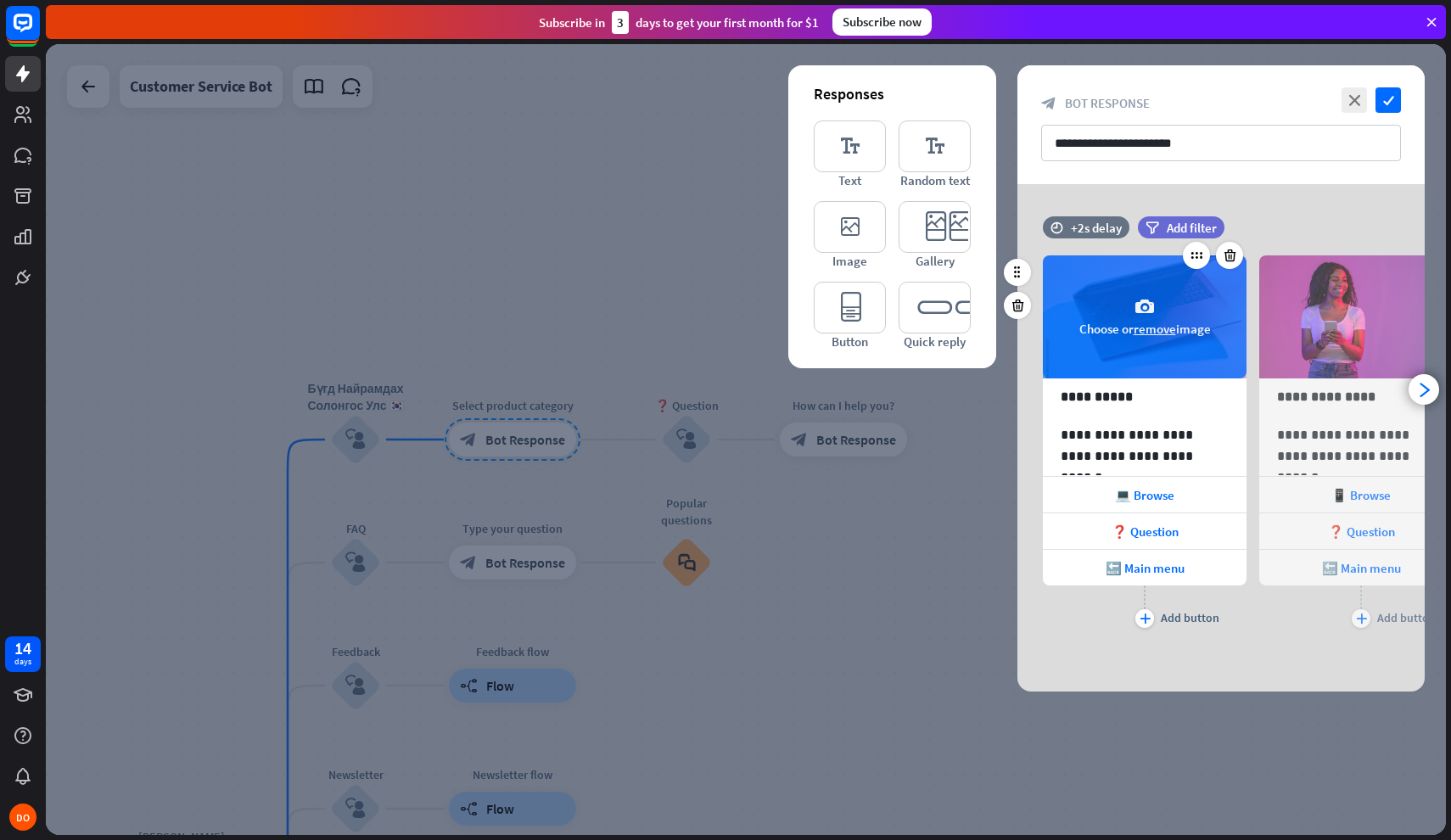
click at [1140, 310] on icon "camera" at bounding box center [1144, 307] width 20 height 20
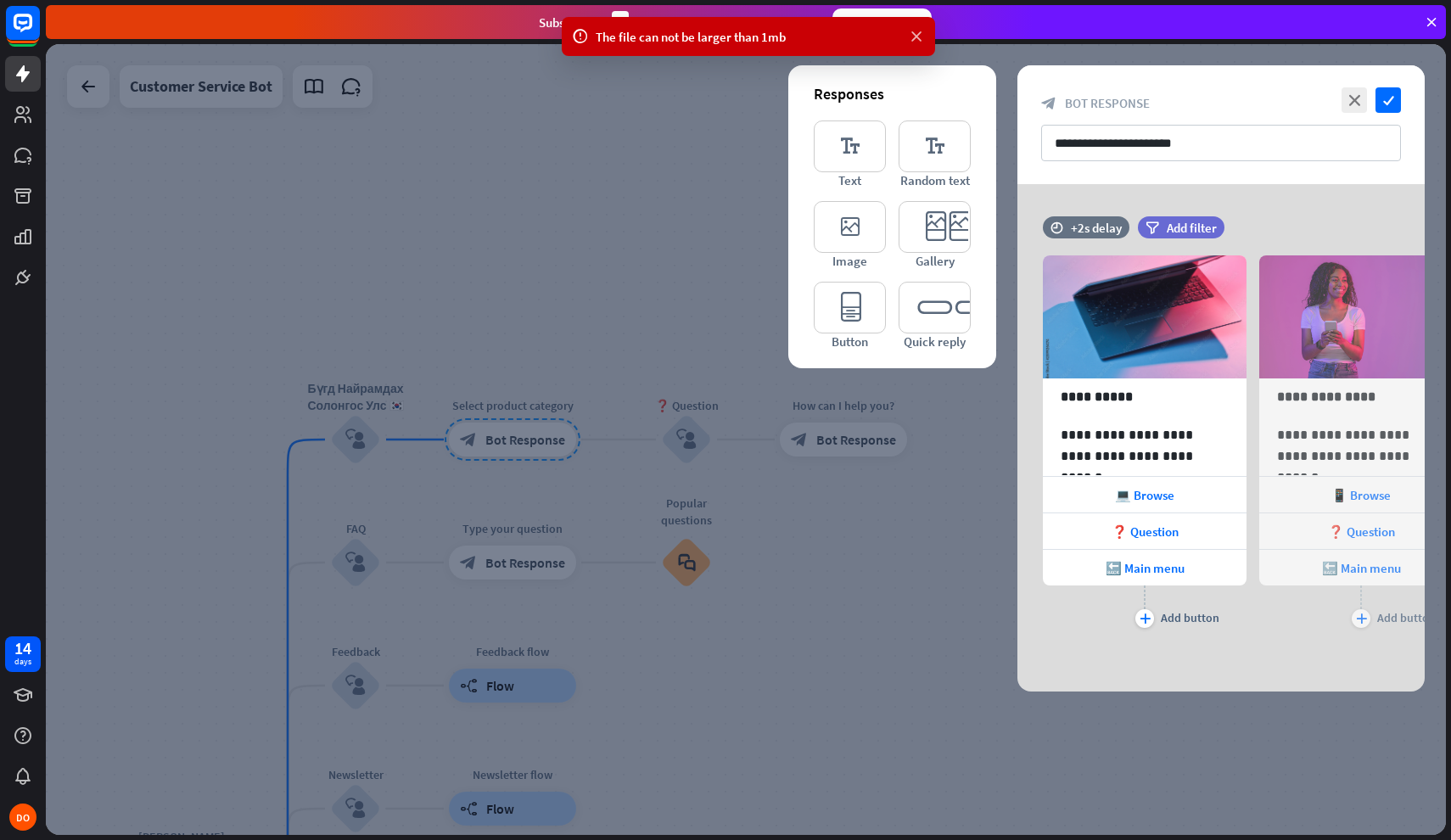
click at [915, 40] on icon at bounding box center [916, 37] width 17 height 18
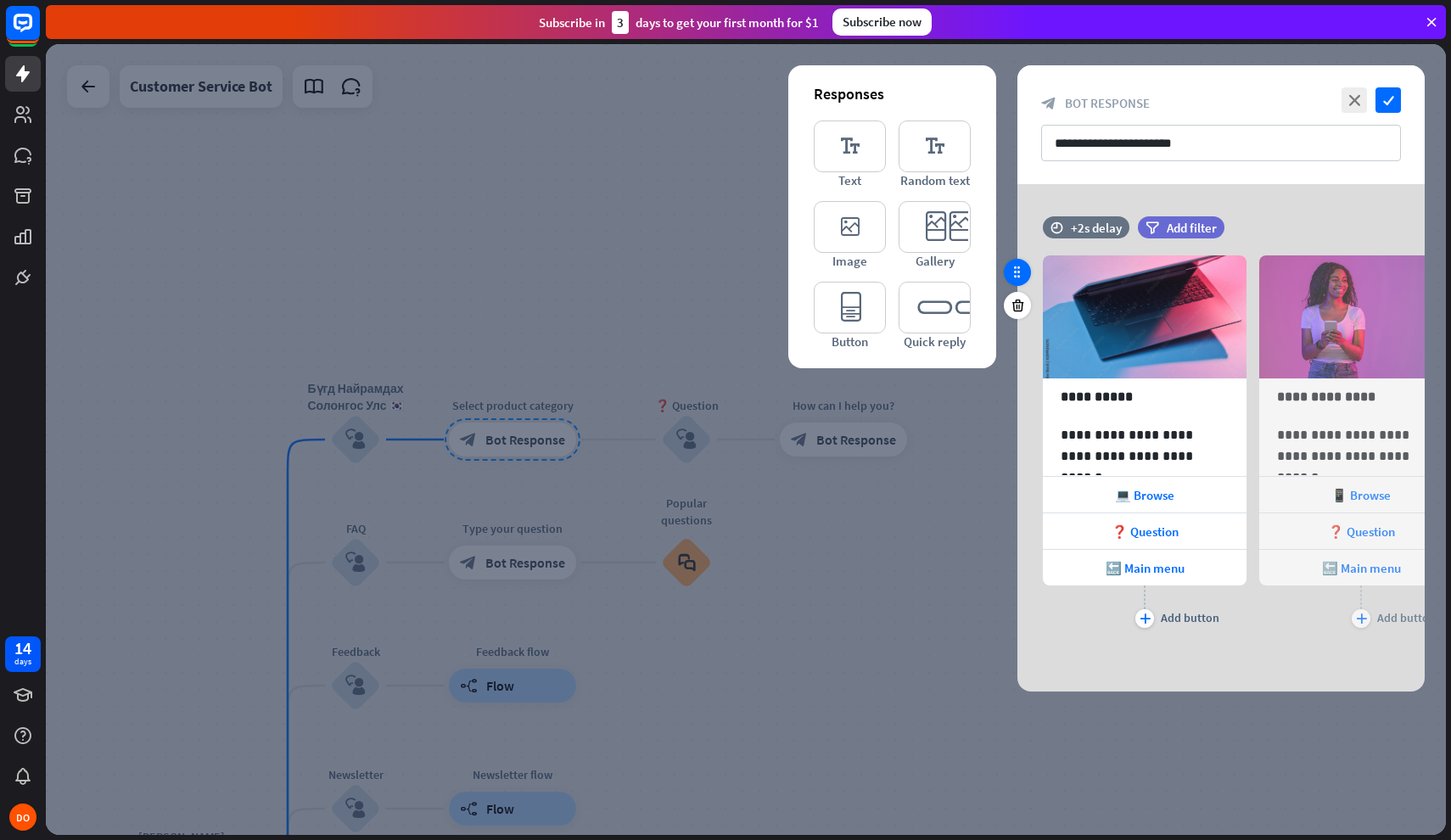
click at [1014, 273] on icon at bounding box center [1018, 273] width 16 height 16
click at [1201, 231] on div "**********" at bounding box center [1144, 430] width 204 height 402
click at [1196, 225] on span "Add filter" at bounding box center [1191, 228] width 50 height 17
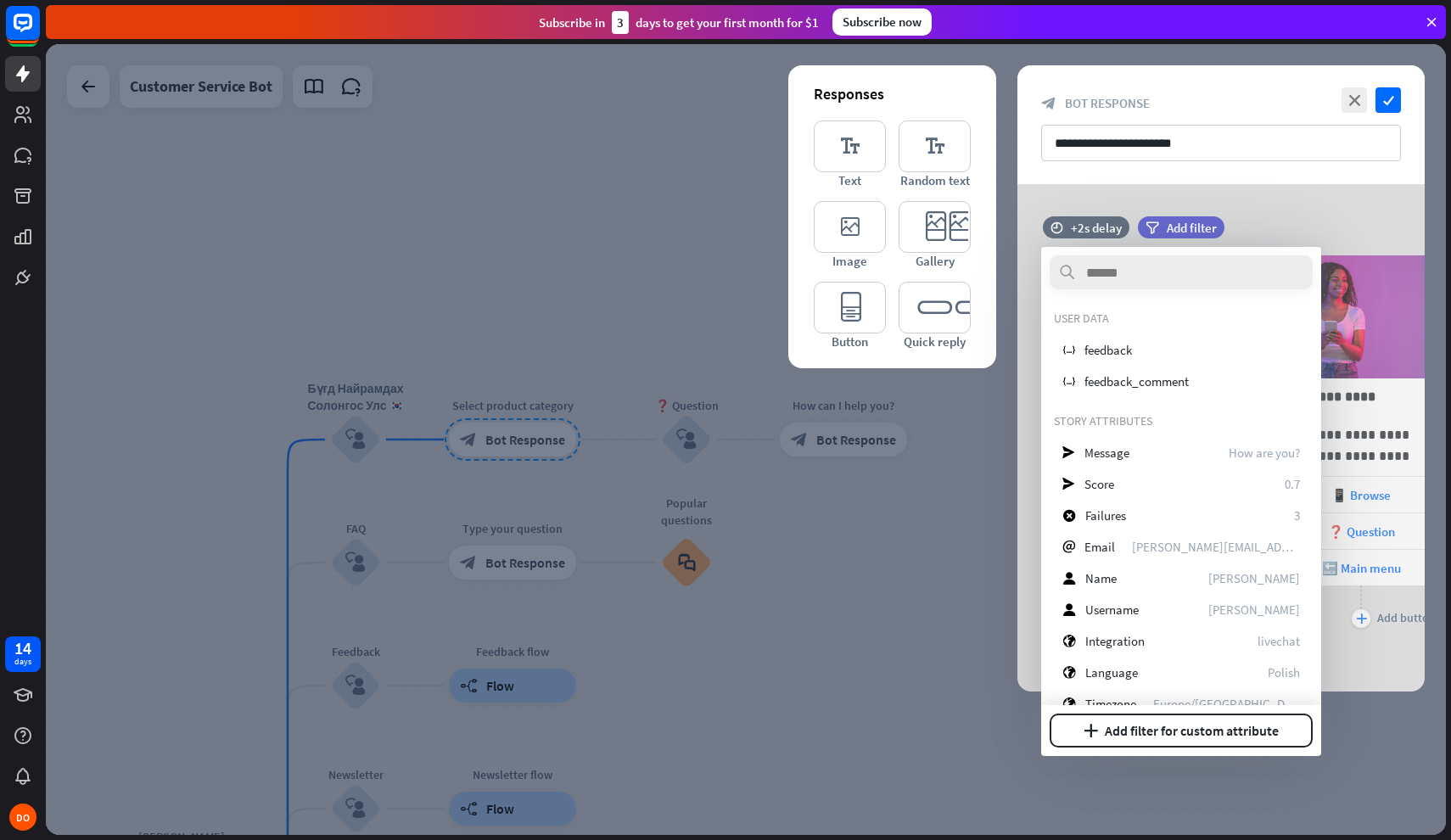
click at [1308, 213] on div "**********" at bounding box center [1221, 437] width 407 height 507
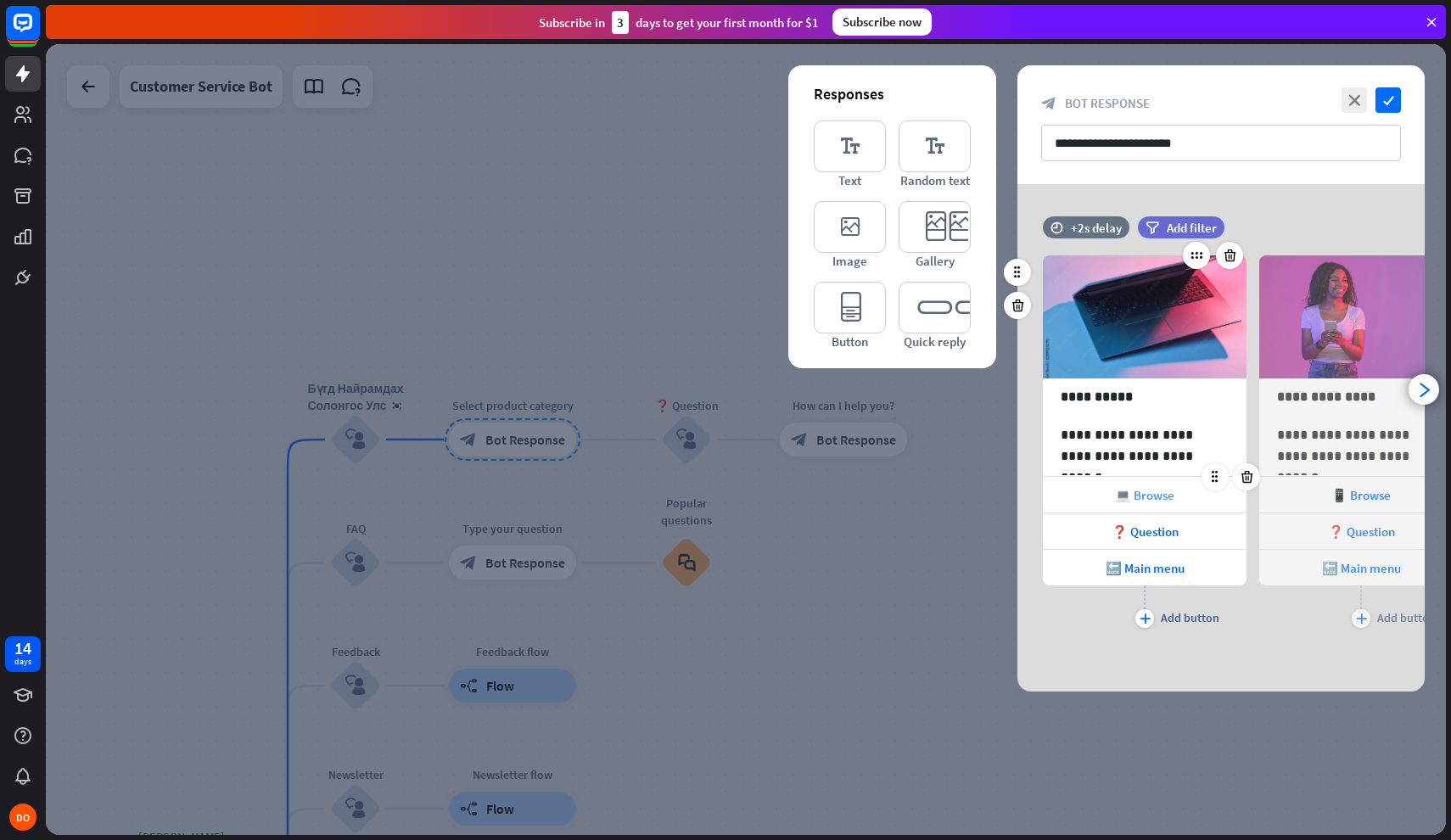
click at [1141, 489] on span "💻 Browse" at bounding box center [1144, 494] width 59 height 17
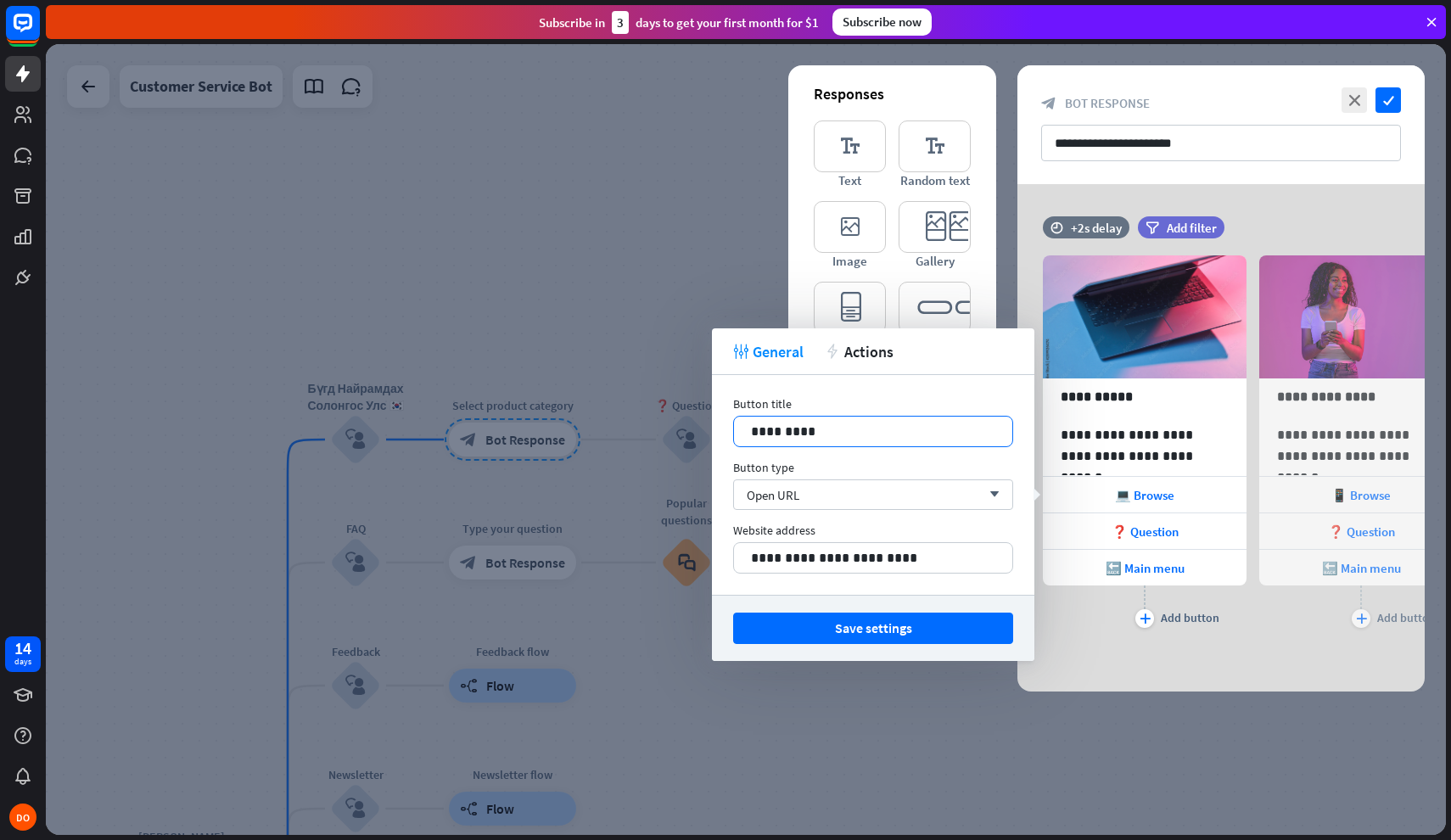
click at [909, 434] on p "*********" at bounding box center [873, 431] width 244 height 21
click at [1161, 514] on div "❓ Question" at bounding box center [1144, 530] width 204 height 36
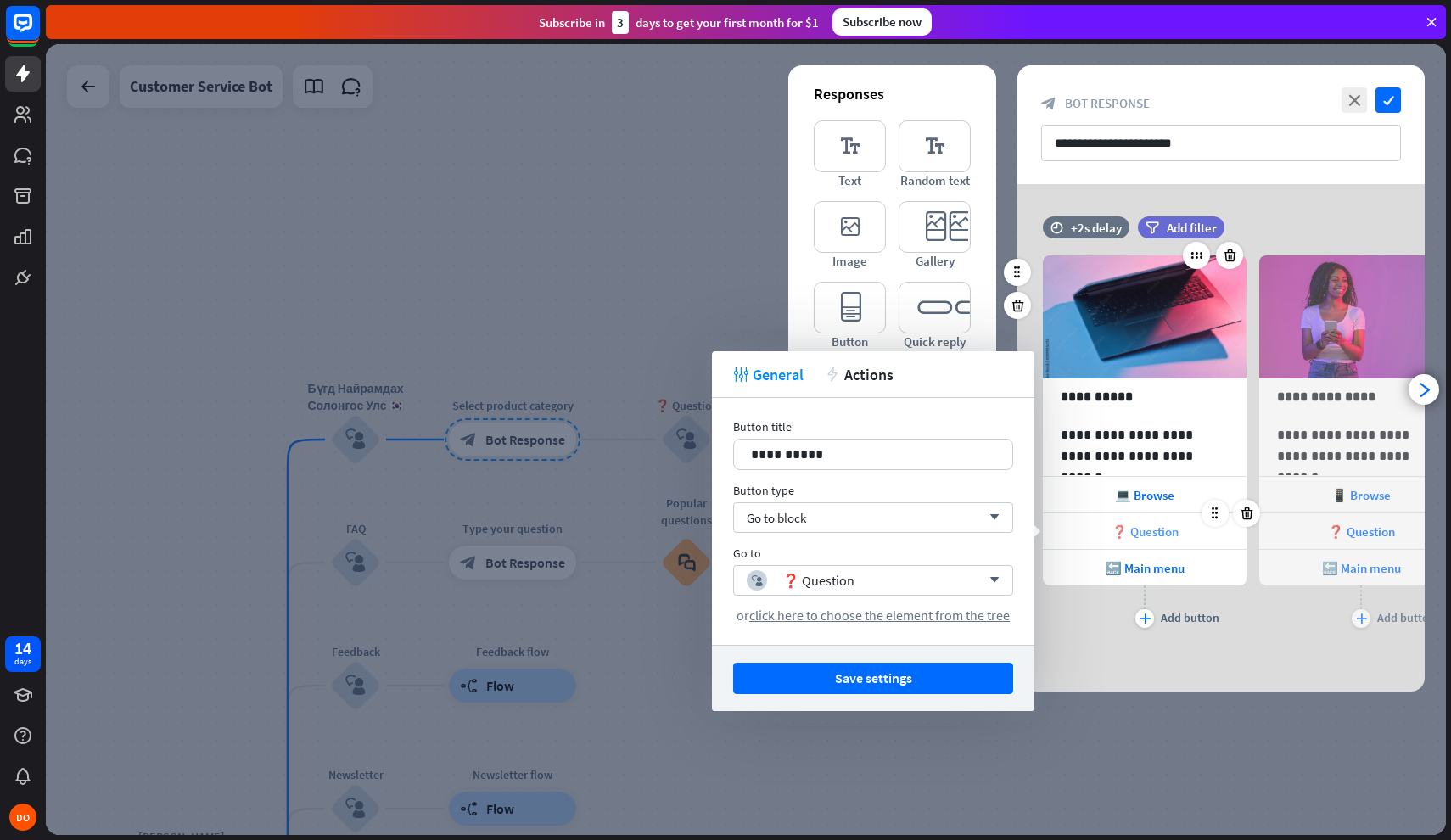
click at [1162, 531] on span "❓ Question" at bounding box center [1145, 531] width 67 height 17
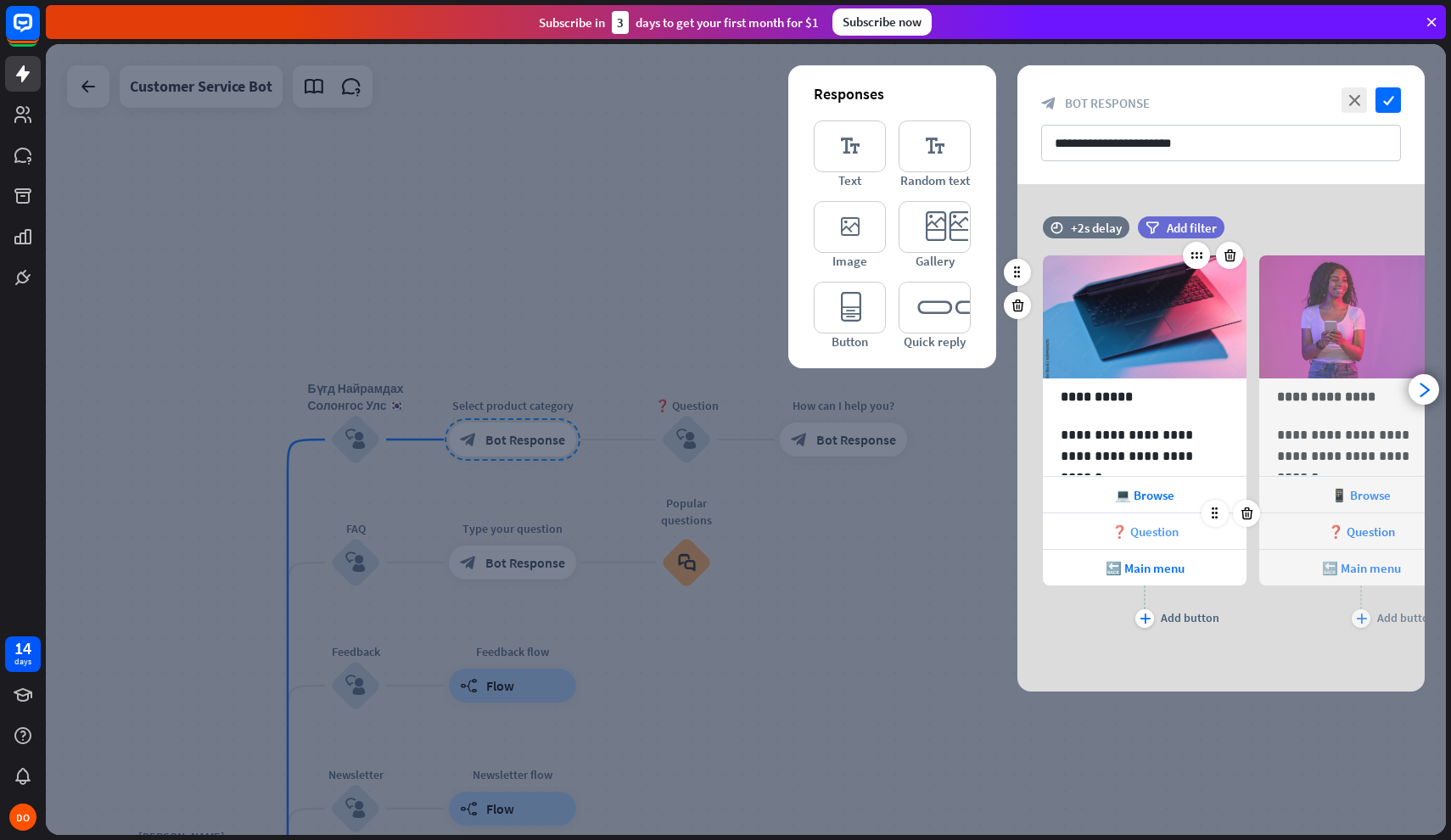
click at [1161, 531] on span "❓ Question" at bounding box center [1145, 531] width 67 height 17
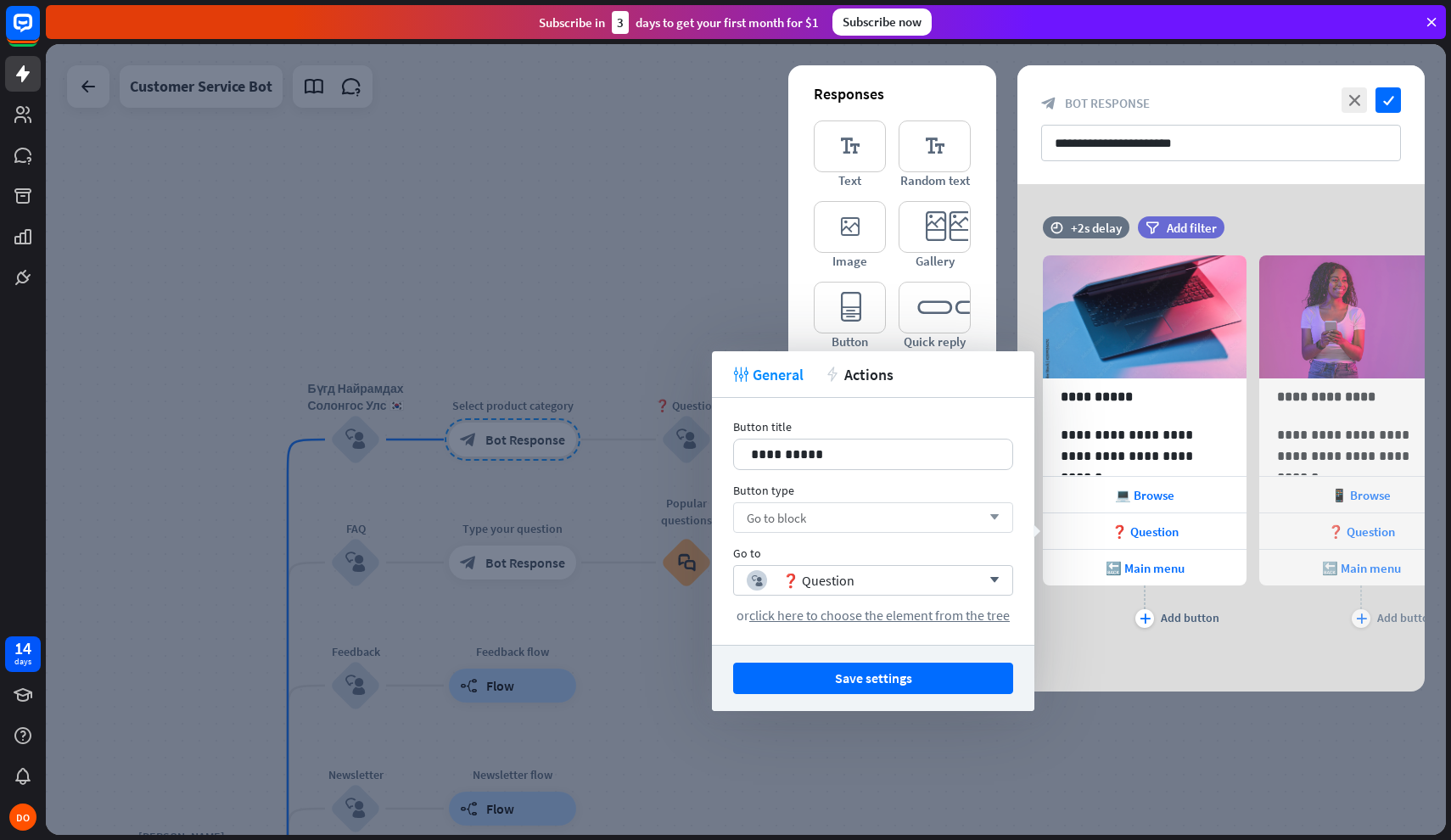
click at [885, 522] on div "Go to block arrow_down" at bounding box center [874, 517] width 280 height 30
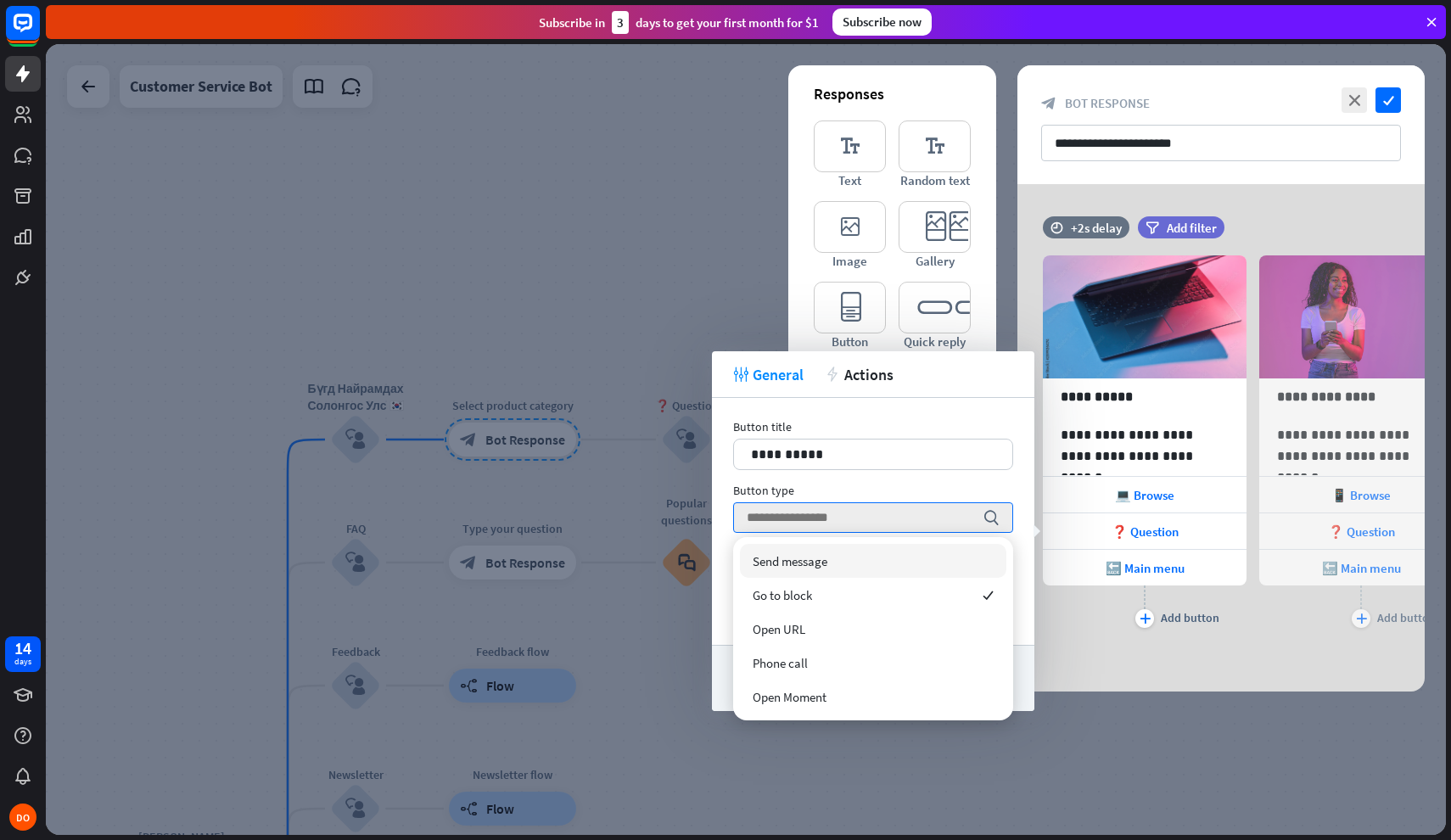
click at [936, 500] on div "Button type search" at bounding box center [874, 507] width 280 height 50
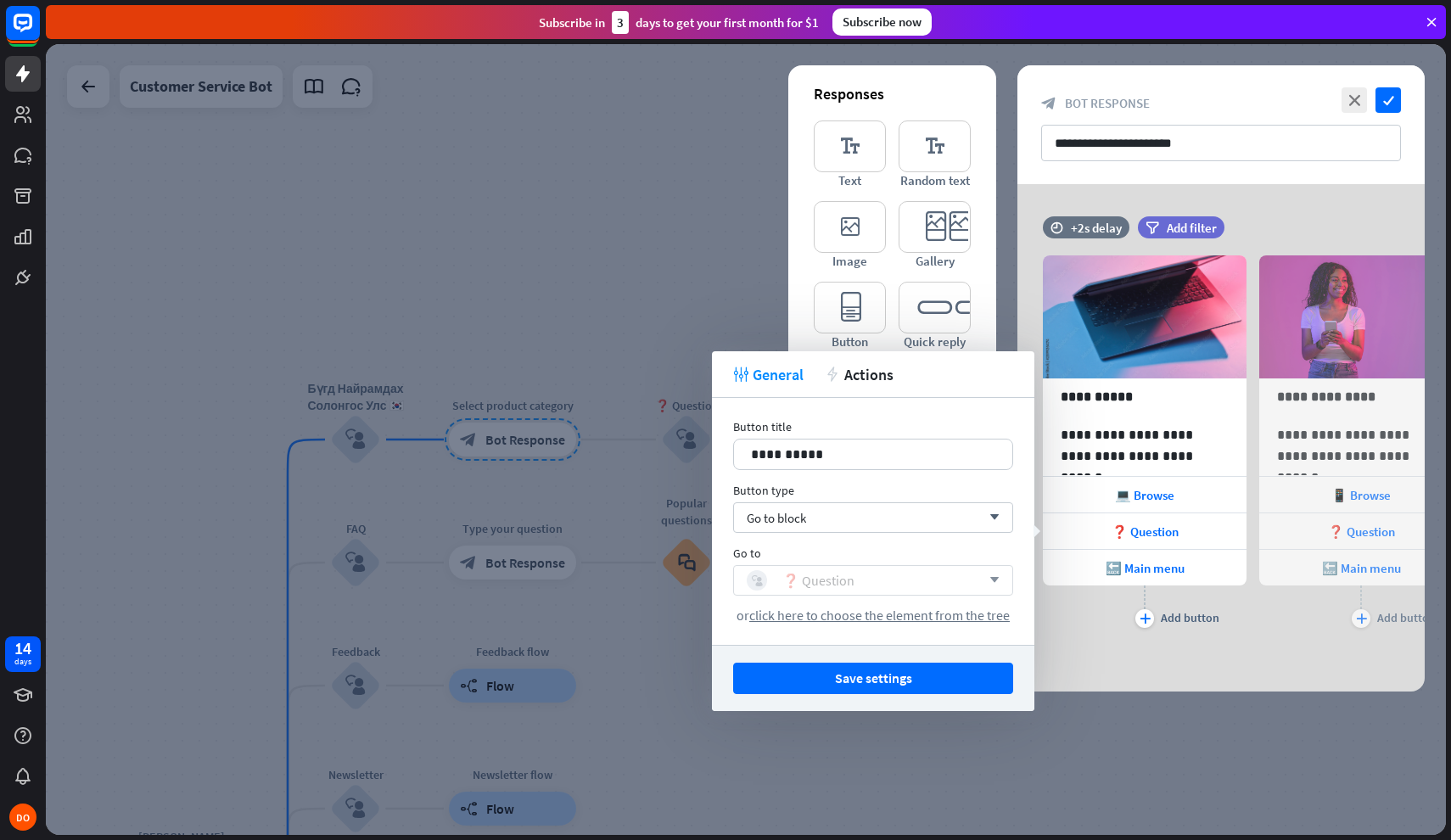
click at [980, 584] on div "block_user_input ❓ Question" at bounding box center [864, 580] width 235 height 20
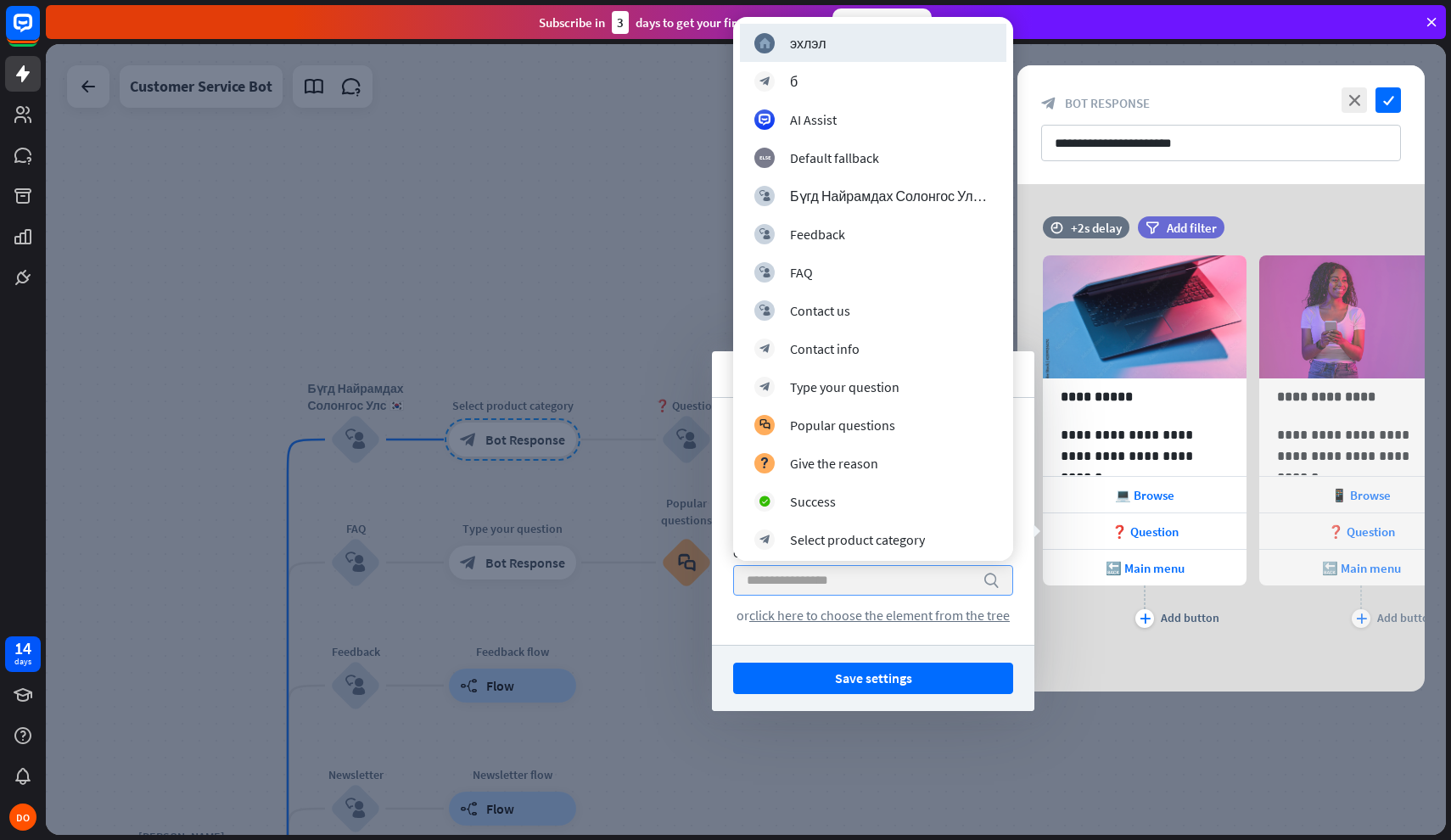
click at [1016, 576] on div "**********" at bounding box center [873, 522] width 322 height 247
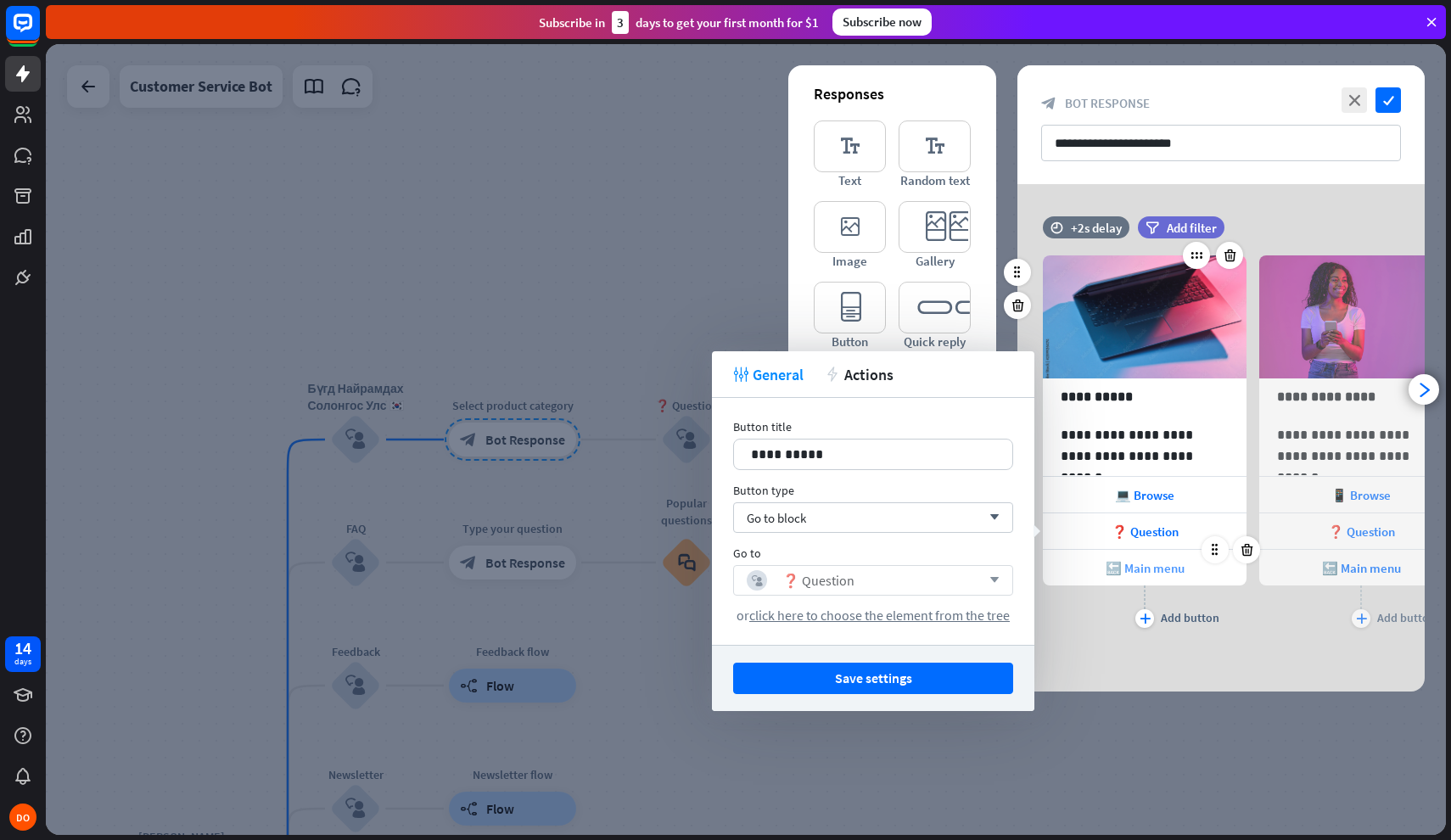
click at [1139, 565] on span "🔙 Main menu" at bounding box center [1145, 567] width 79 height 17
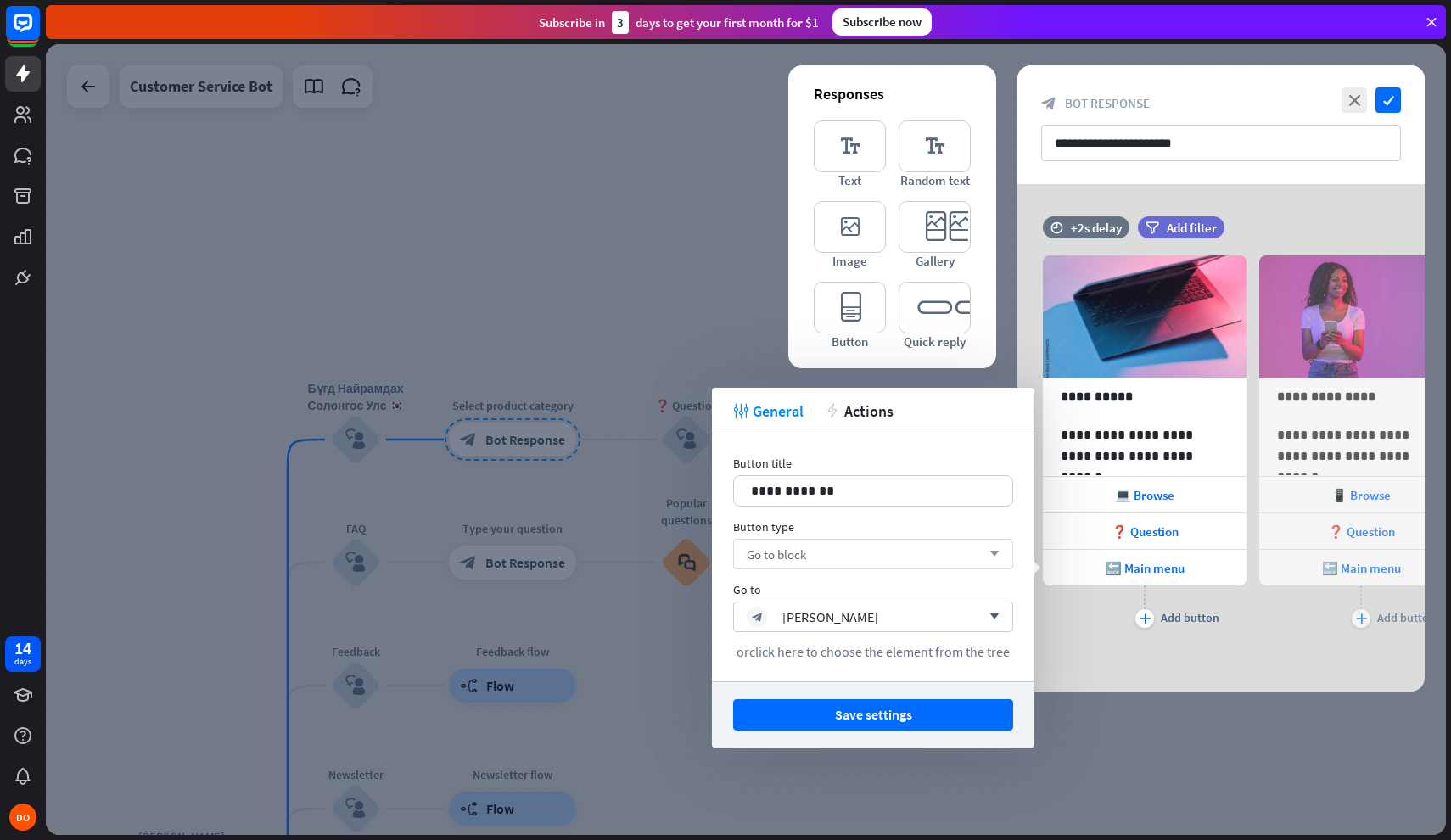
click at [994, 558] on icon "arrow_down" at bounding box center [989, 554] width 19 height 10
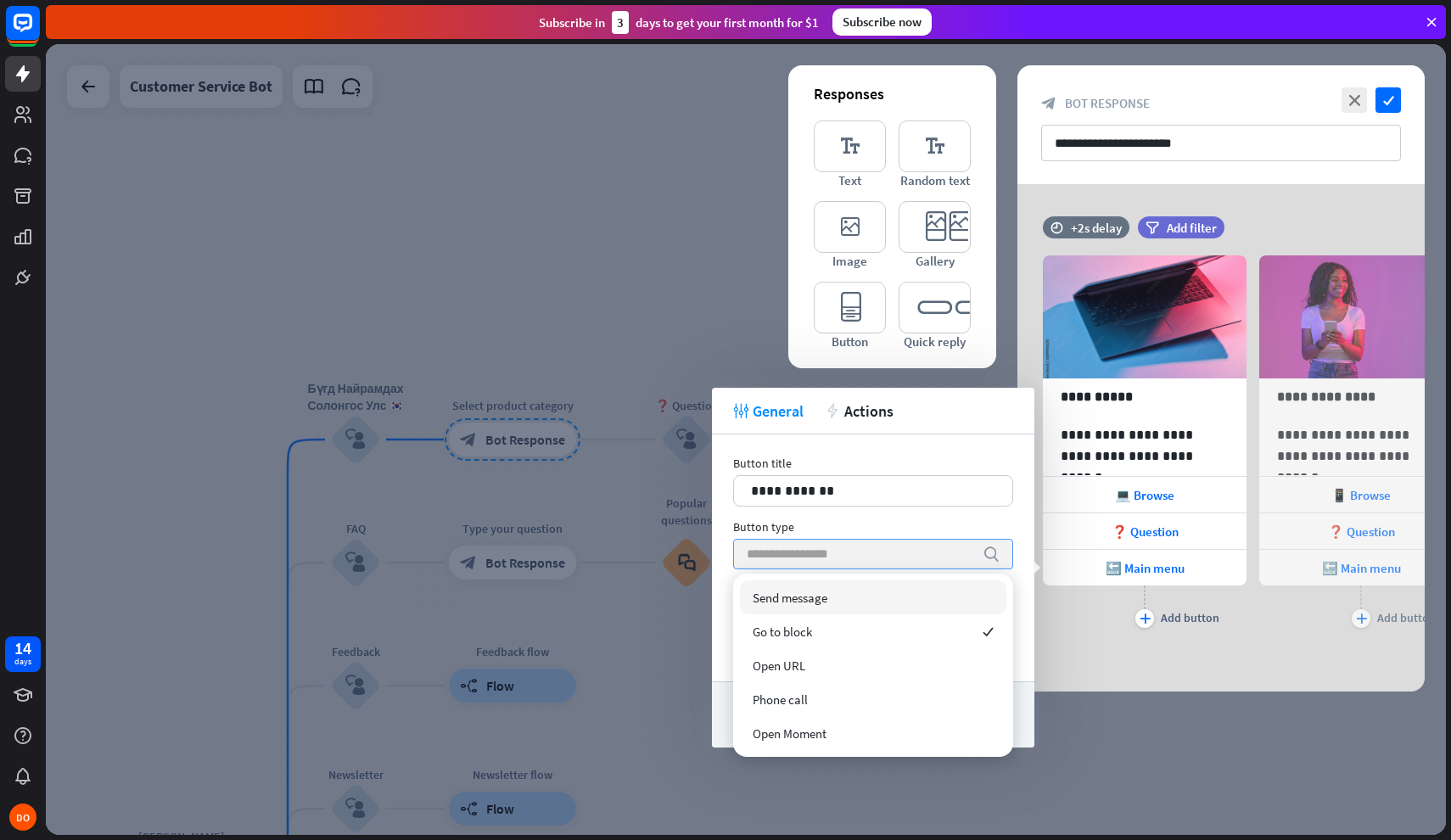
click at [994, 558] on icon "search" at bounding box center [990, 553] width 17 height 17
click at [986, 530] on div "Button type" at bounding box center [874, 527] width 280 height 16
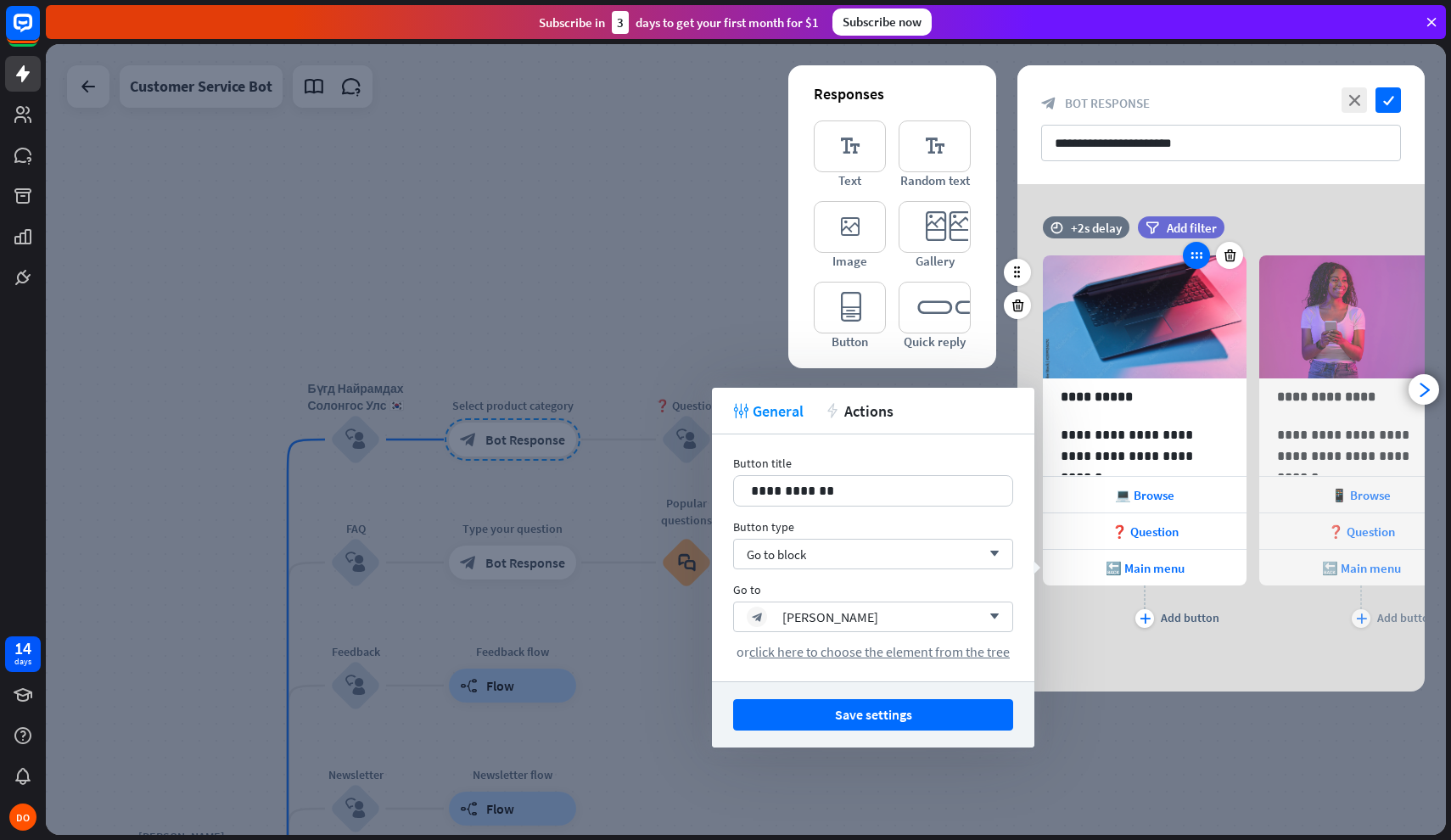
click at [1199, 258] on icon at bounding box center [1197, 255] width 16 height 16
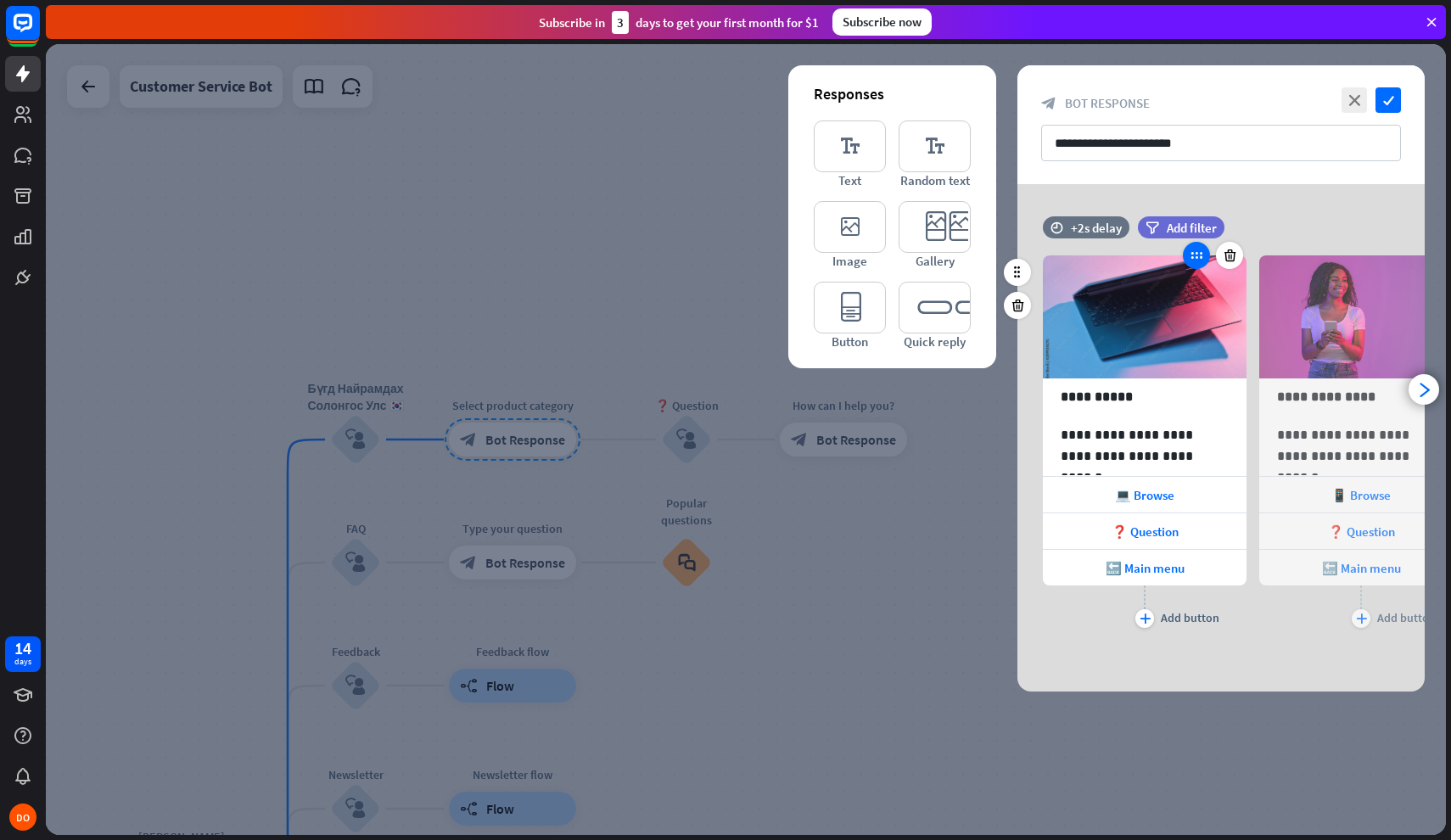
click at [1199, 258] on icon at bounding box center [1197, 255] width 16 height 16
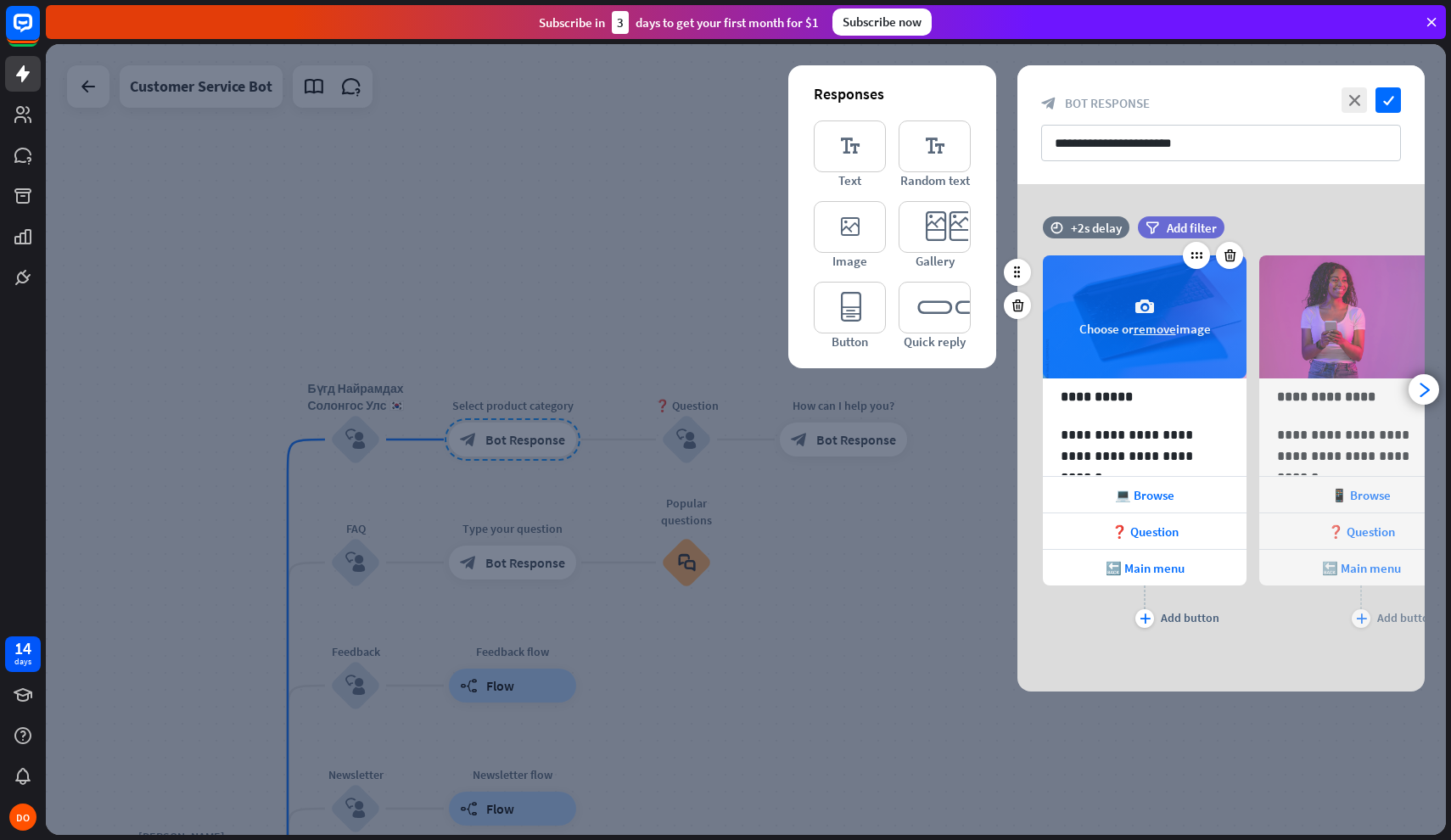
click at [1149, 300] on icon "camera" at bounding box center [1144, 307] width 20 height 20
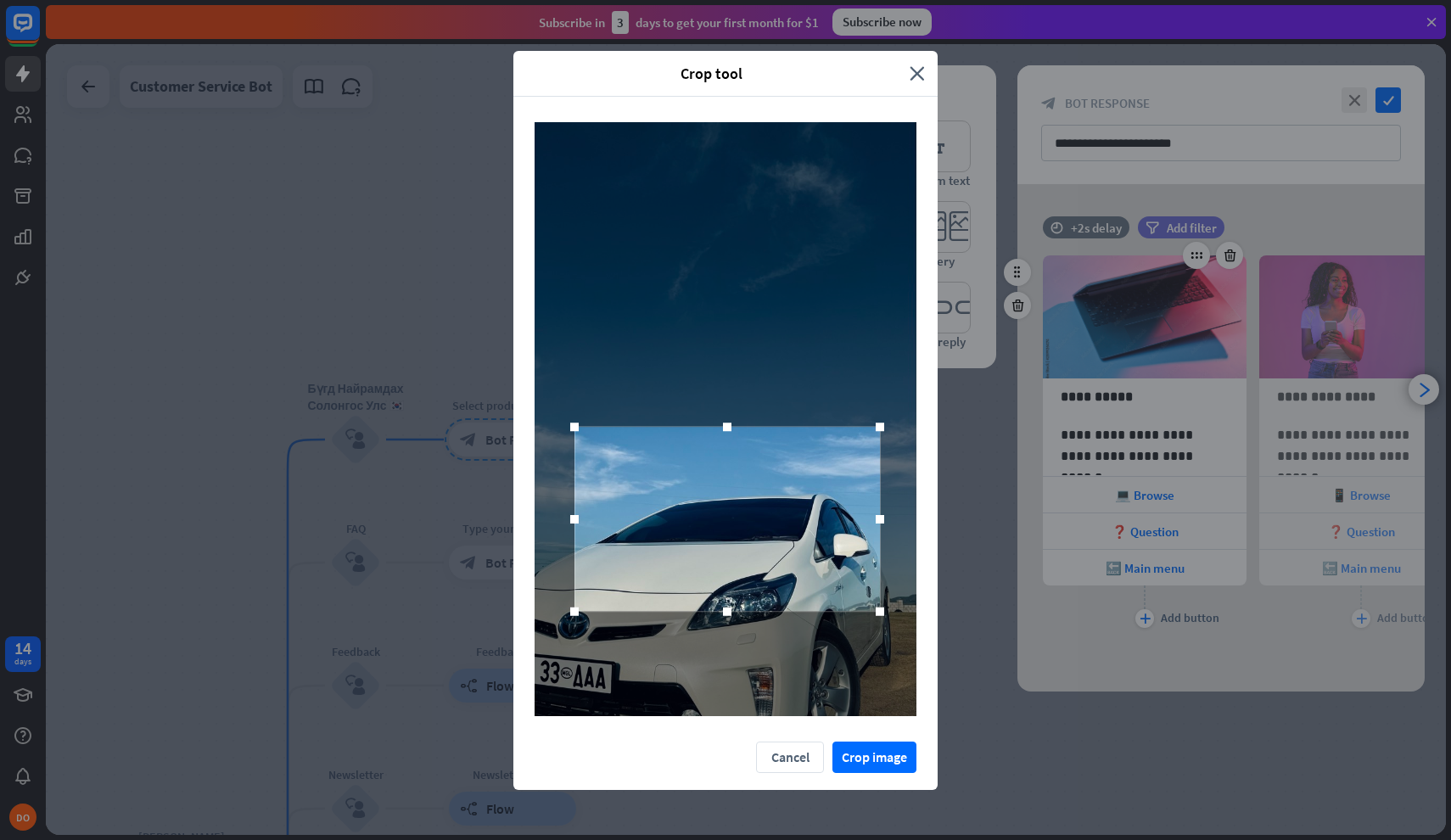
drag, startPoint x: 766, startPoint y: 522, endPoint x: 768, endPoint y: 580, distance: 58.0
click at [768, 580] on div at bounding box center [727, 519] width 306 height 185
click at [855, 754] on button "Crop image" at bounding box center [874, 757] width 84 height 31
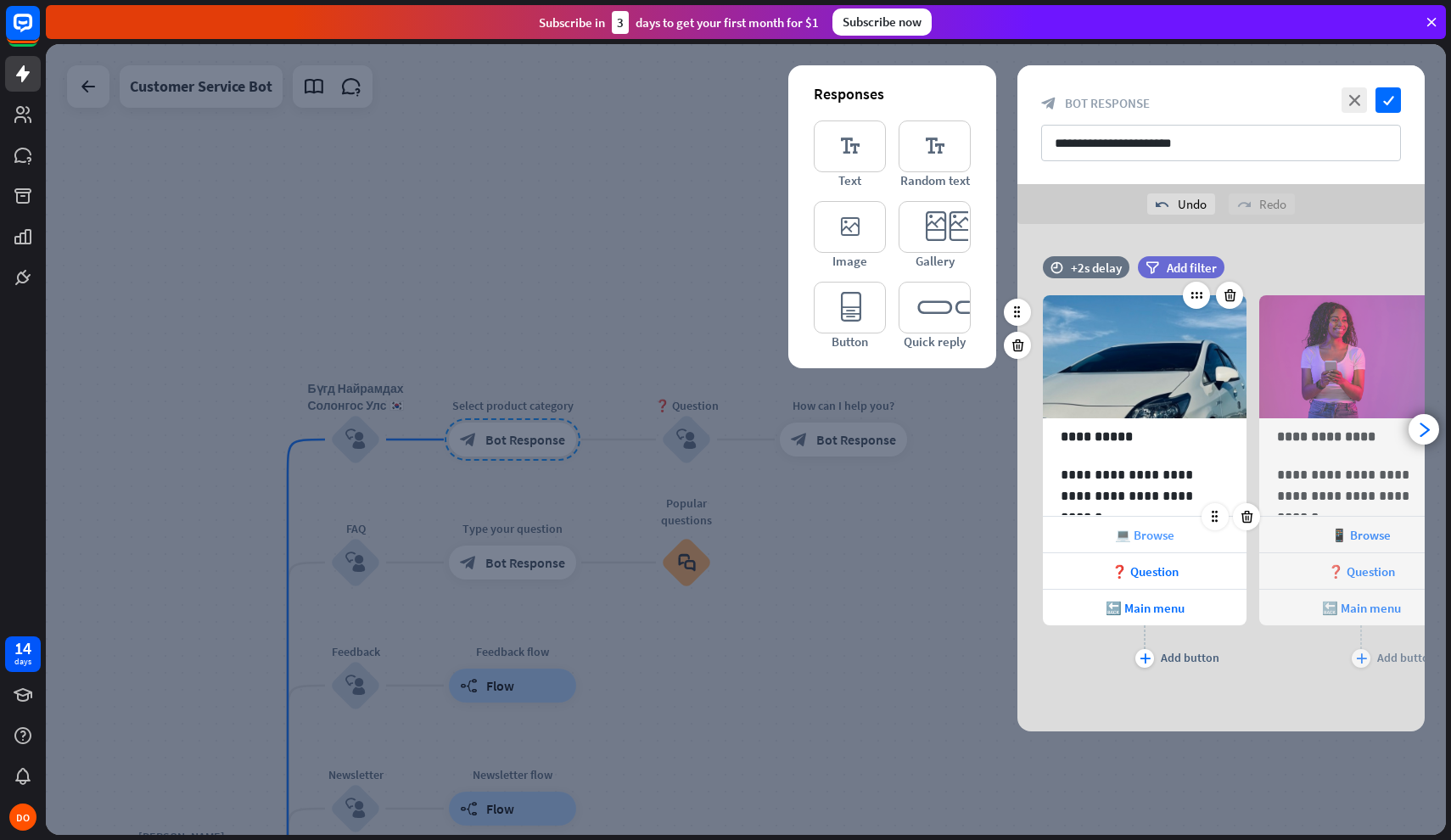
click at [1120, 536] on span "💻 Browse" at bounding box center [1144, 534] width 59 height 17
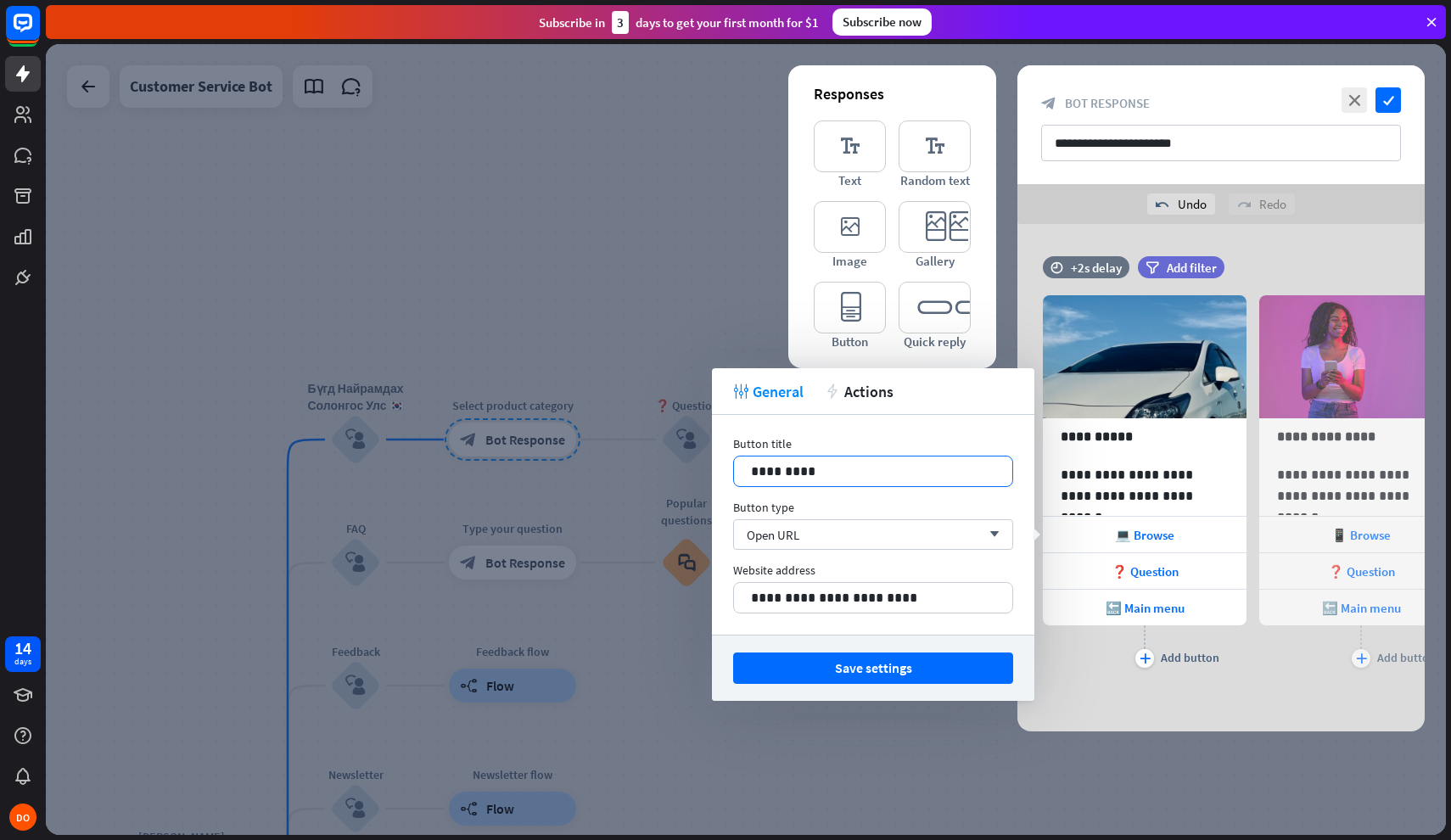
click at [856, 471] on p "*********" at bounding box center [873, 471] width 244 height 21
click at [886, 535] on div "Open URL arrow_down" at bounding box center [874, 533] width 280 height 30
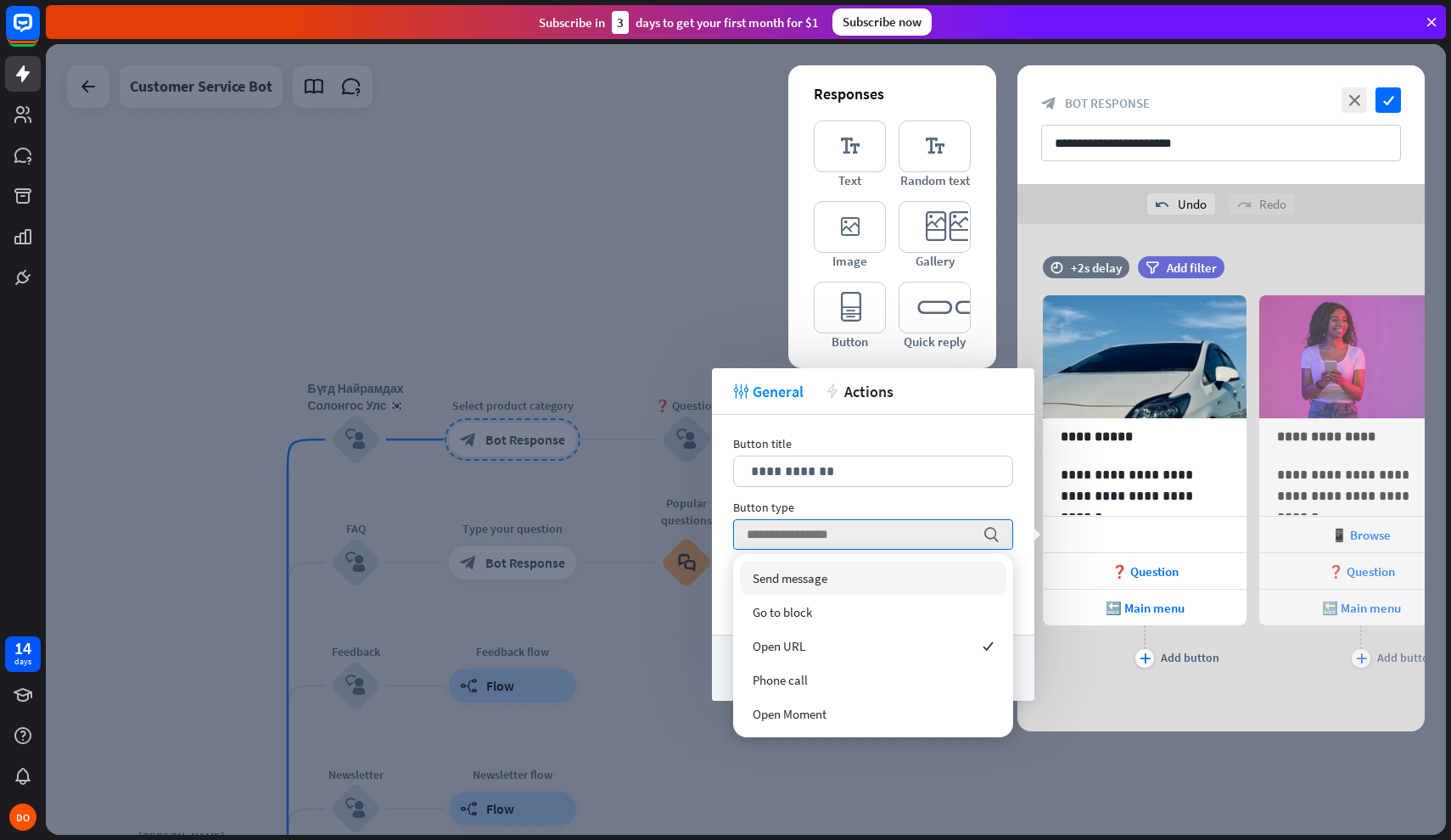
click at [899, 503] on div "Button type" at bounding box center [874, 507] width 280 height 16
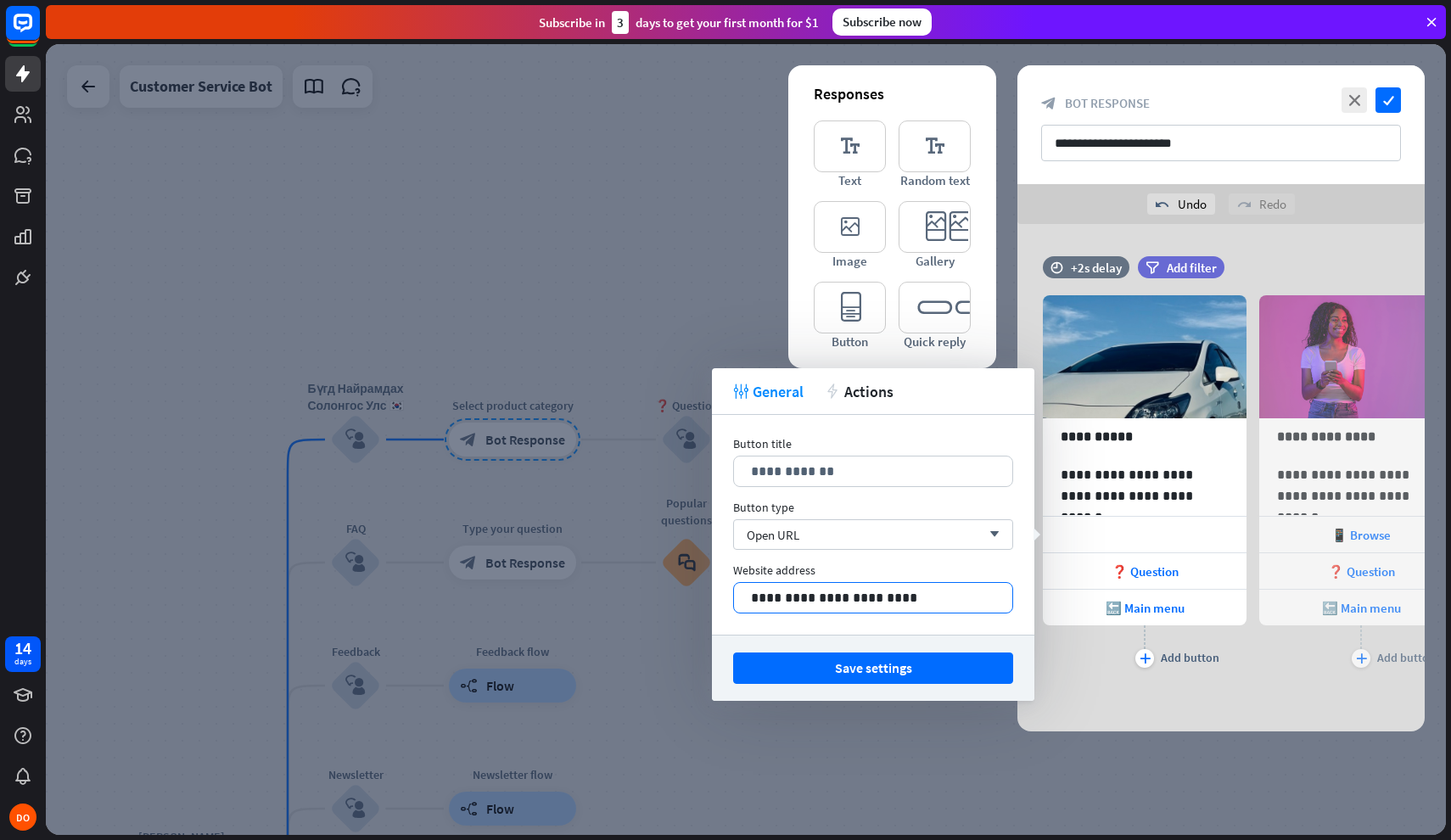
click at [927, 598] on p "**********" at bounding box center [873, 598] width 244 height 21
click at [856, 473] on p "**********" at bounding box center [873, 471] width 244 height 21
click at [857, 599] on p "**********" at bounding box center [873, 598] width 244 height 21
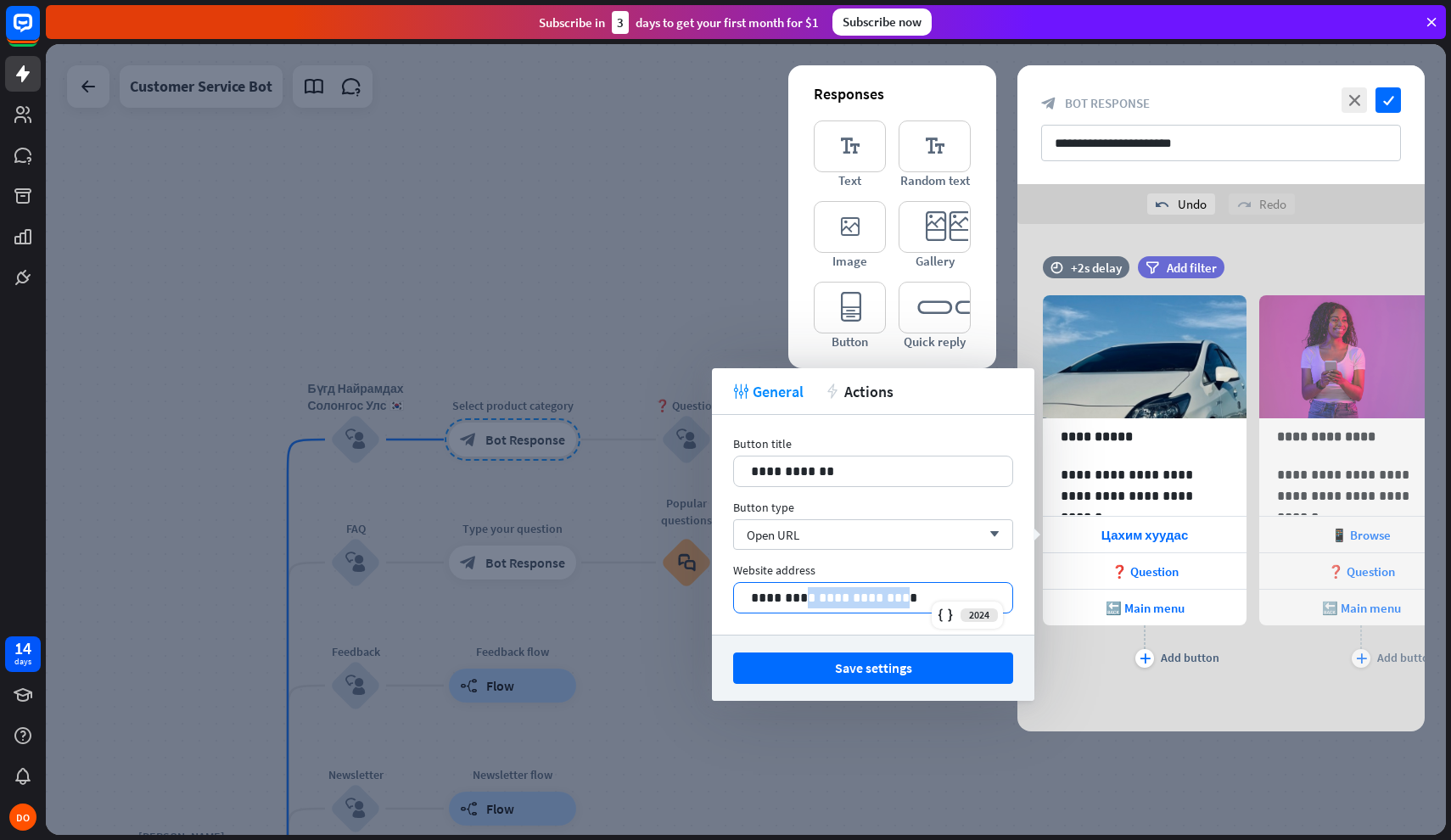
click at [857, 599] on p "**********" at bounding box center [873, 598] width 244 height 21
click at [920, 594] on p "**********" at bounding box center [873, 598] width 244 height 21
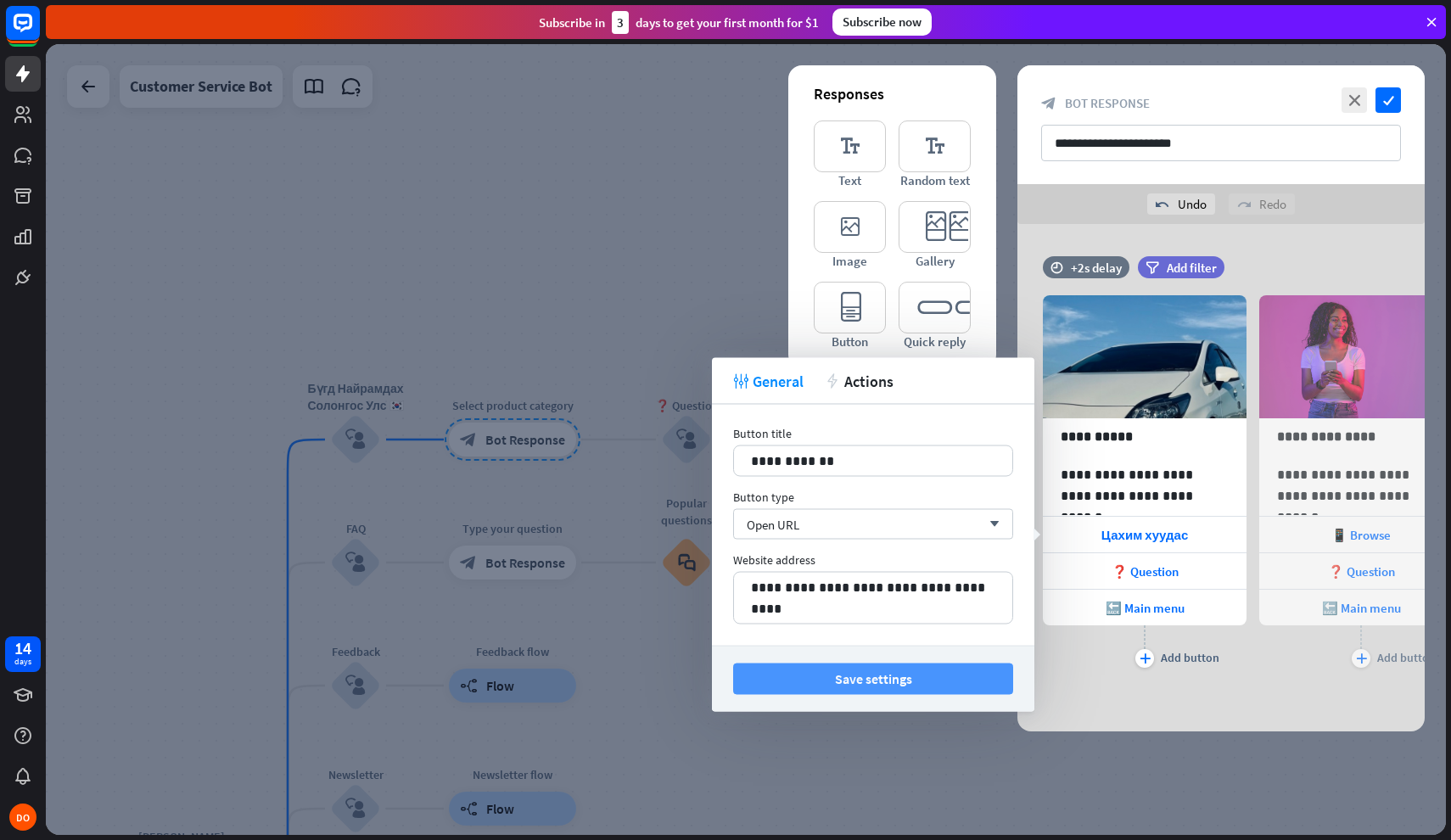
click at [902, 677] on button "Save settings" at bounding box center [874, 679] width 280 height 31
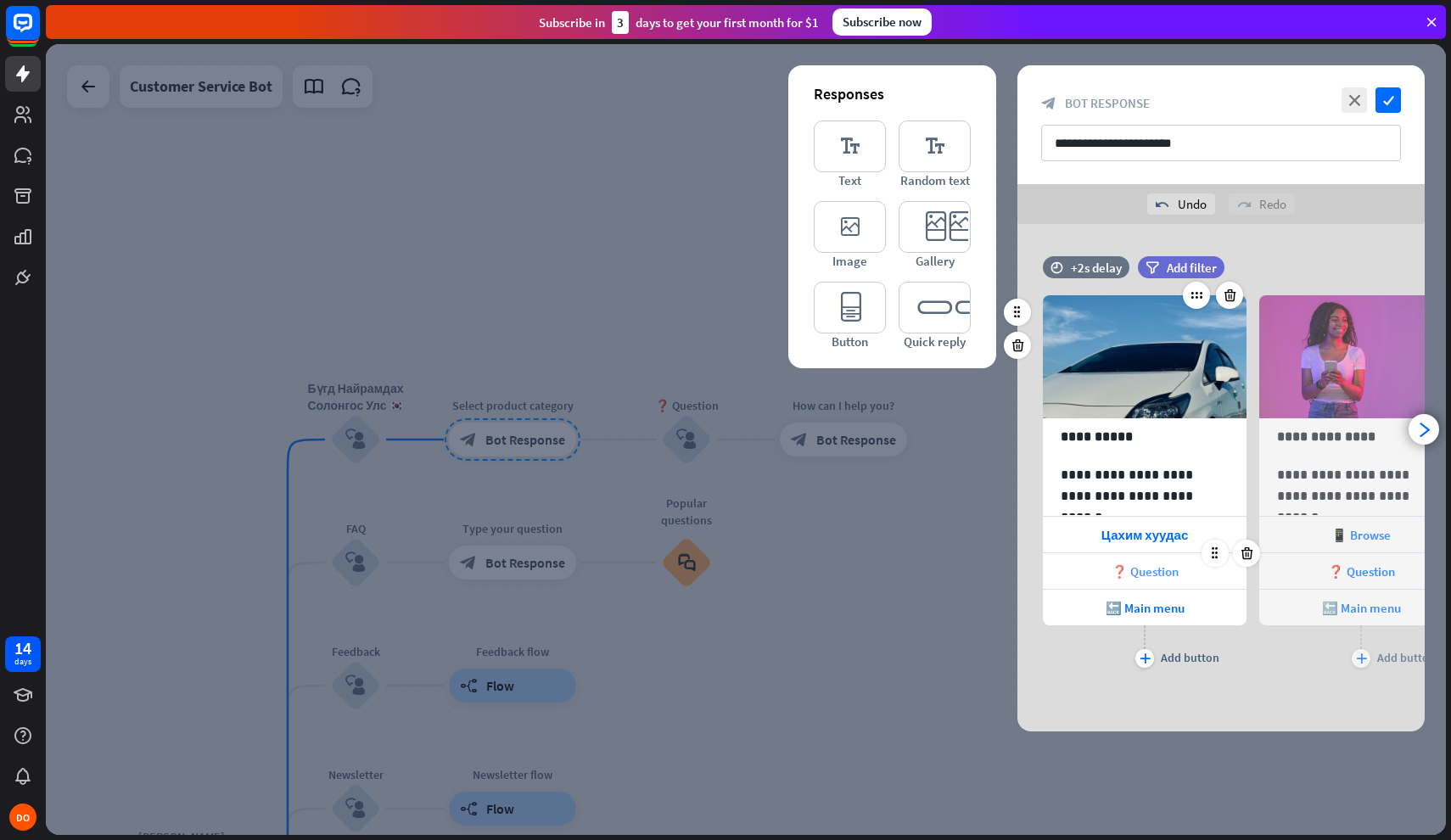
click at [1169, 565] on span "❓ Question" at bounding box center [1145, 571] width 67 height 17
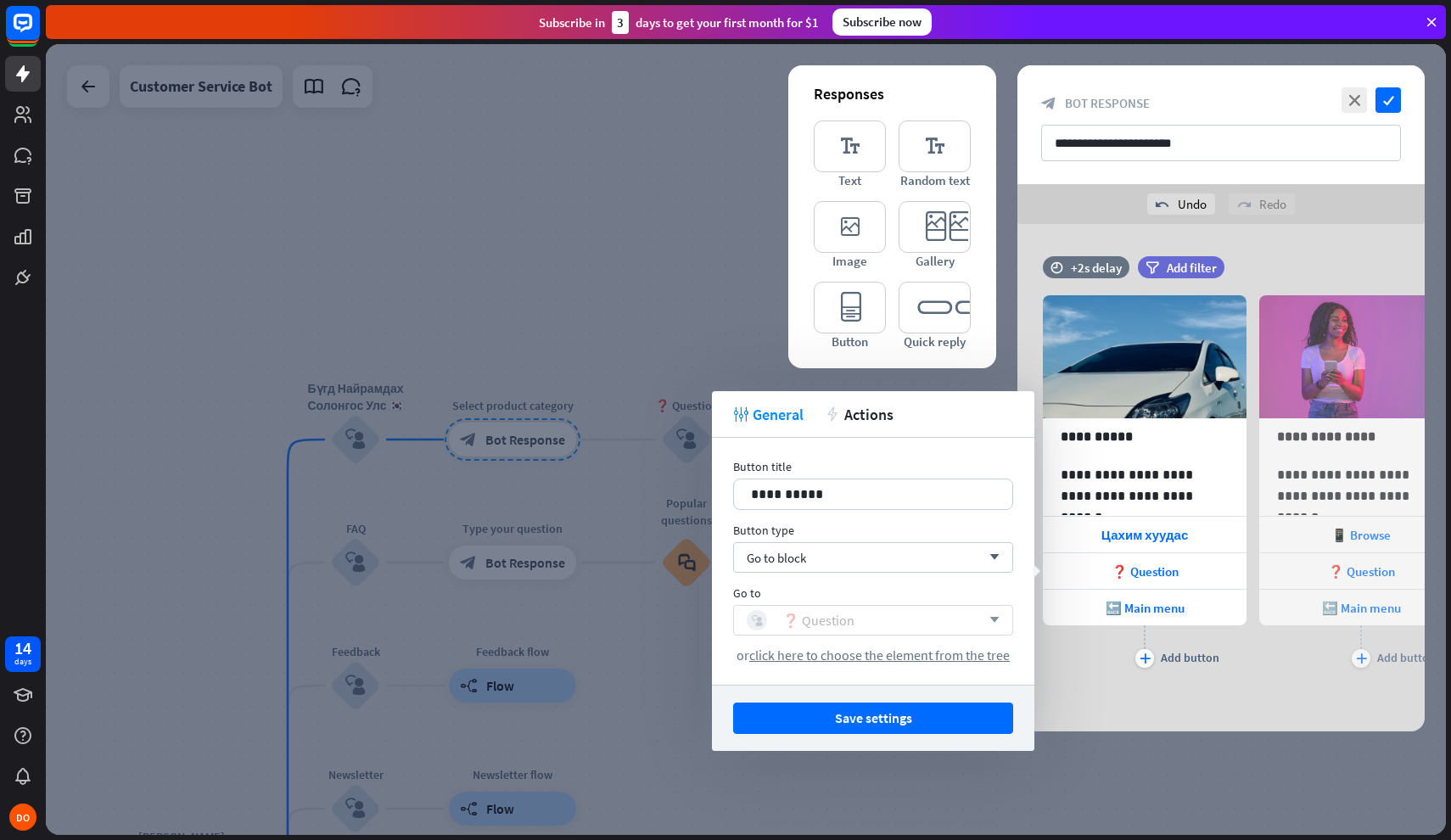
click at [896, 615] on div "block_user_input ❓ Question" at bounding box center [864, 620] width 235 height 20
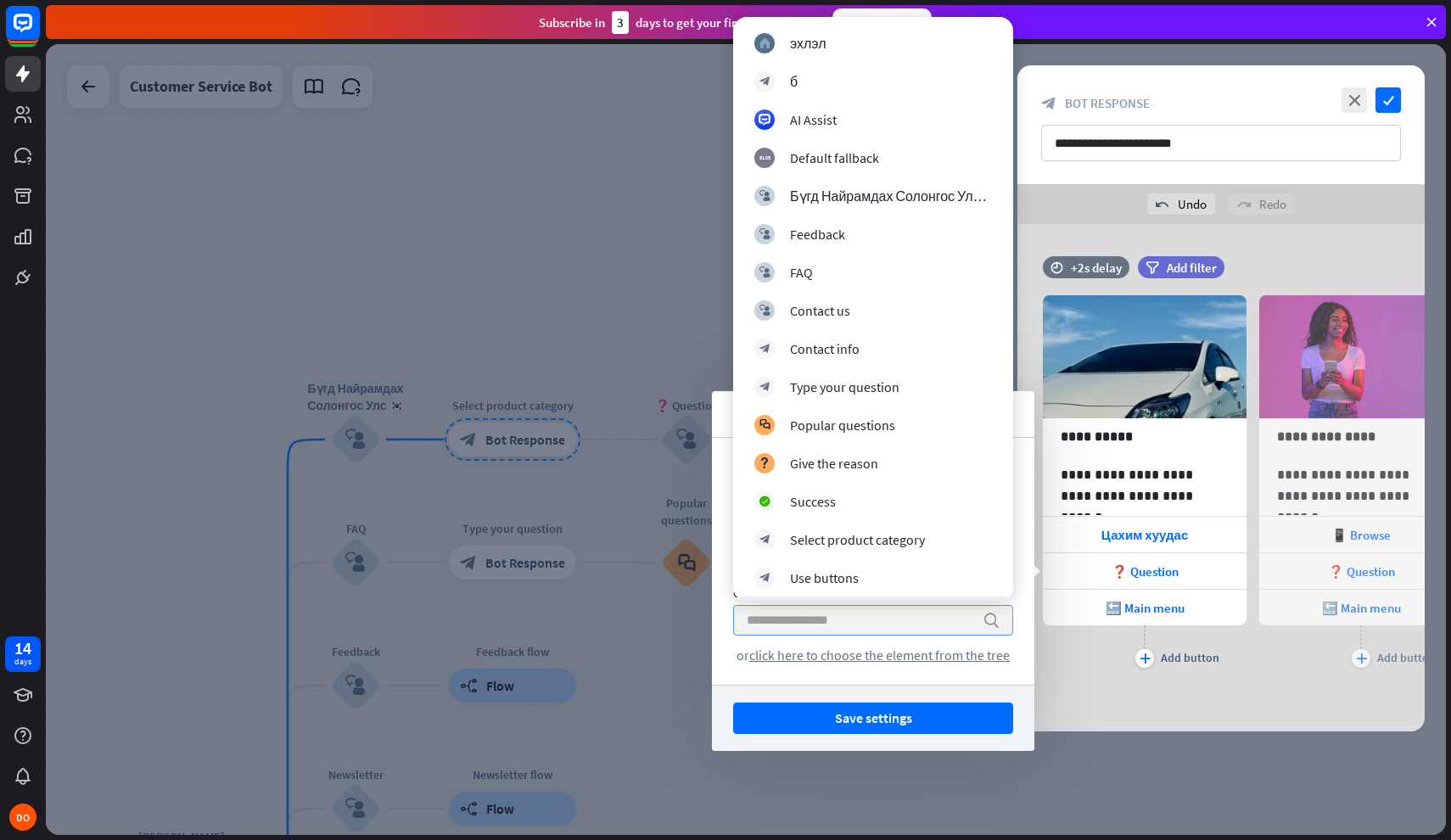
click at [871, 631] on input "search" at bounding box center [861, 620] width 228 height 29
click at [721, 549] on div "**********" at bounding box center [873, 562] width 322 height 247
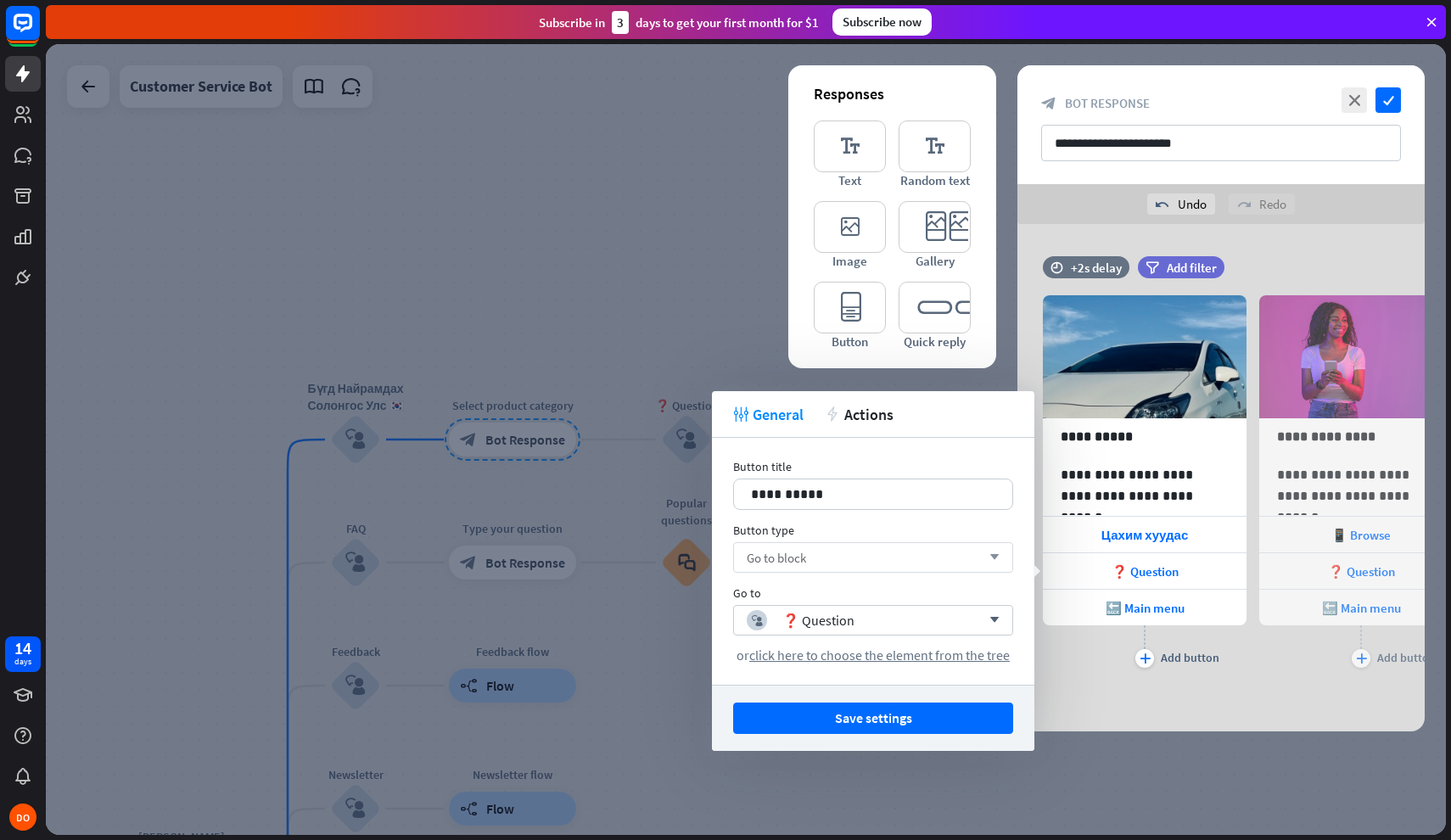
click at [823, 550] on div "Go to block arrow_down" at bounding box center [874, 557] width 280 height 30
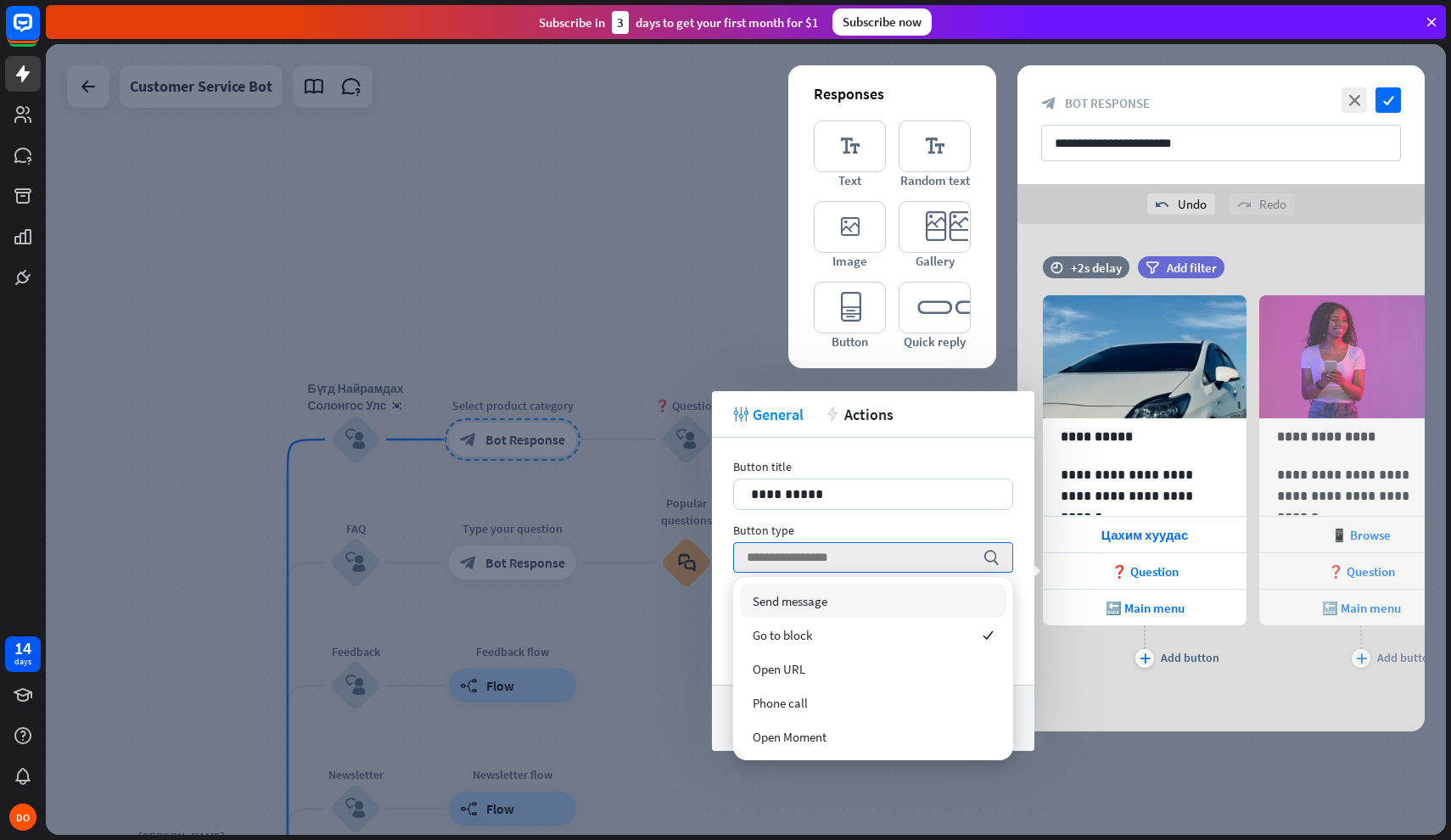
click at [842, 526] on div "Button type" at bounding box center [874, 530] width 280 height 16
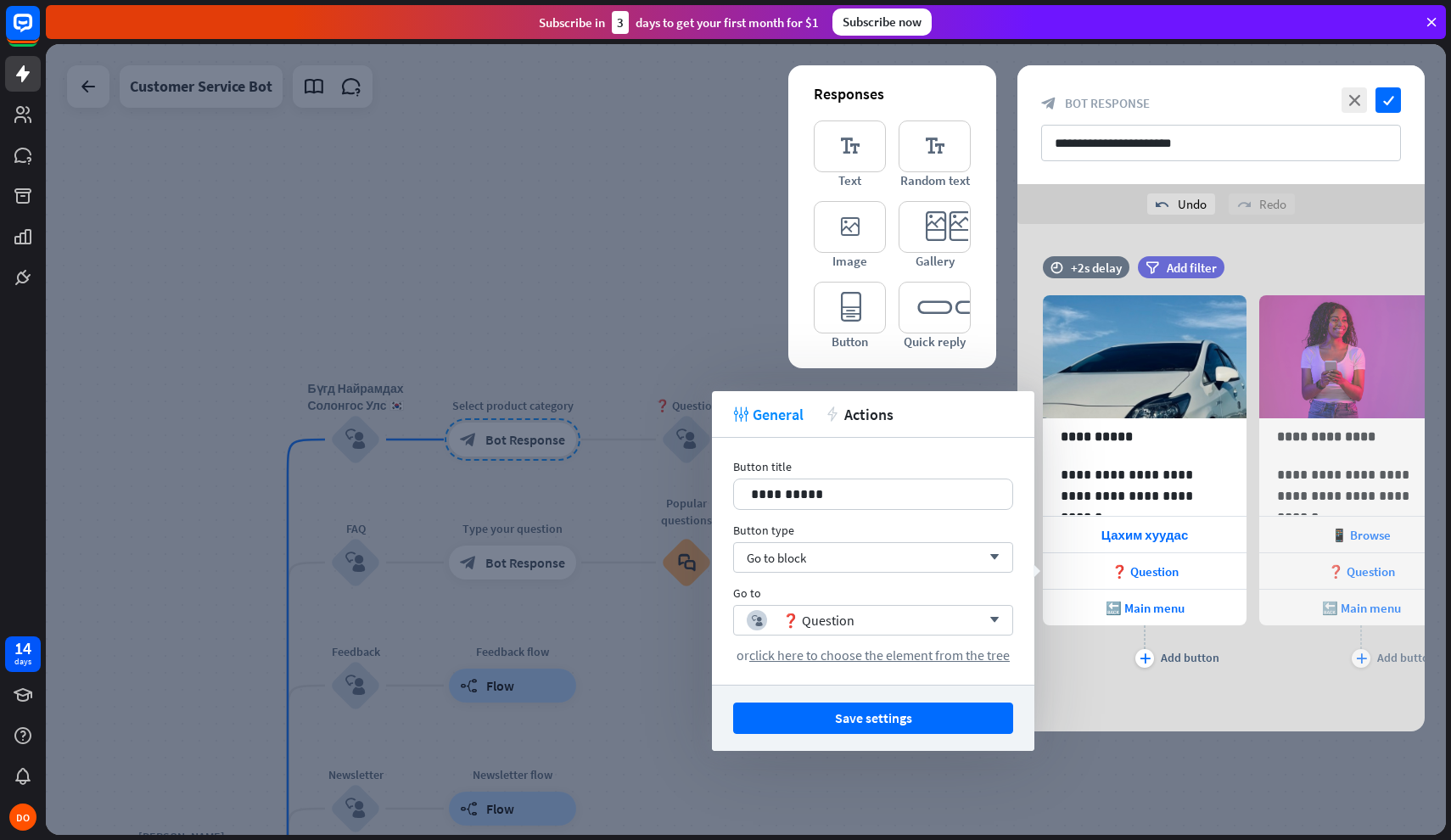
click at [1337, 243] on div "**********" at bounding box center [1221, 477] width 407 height 507
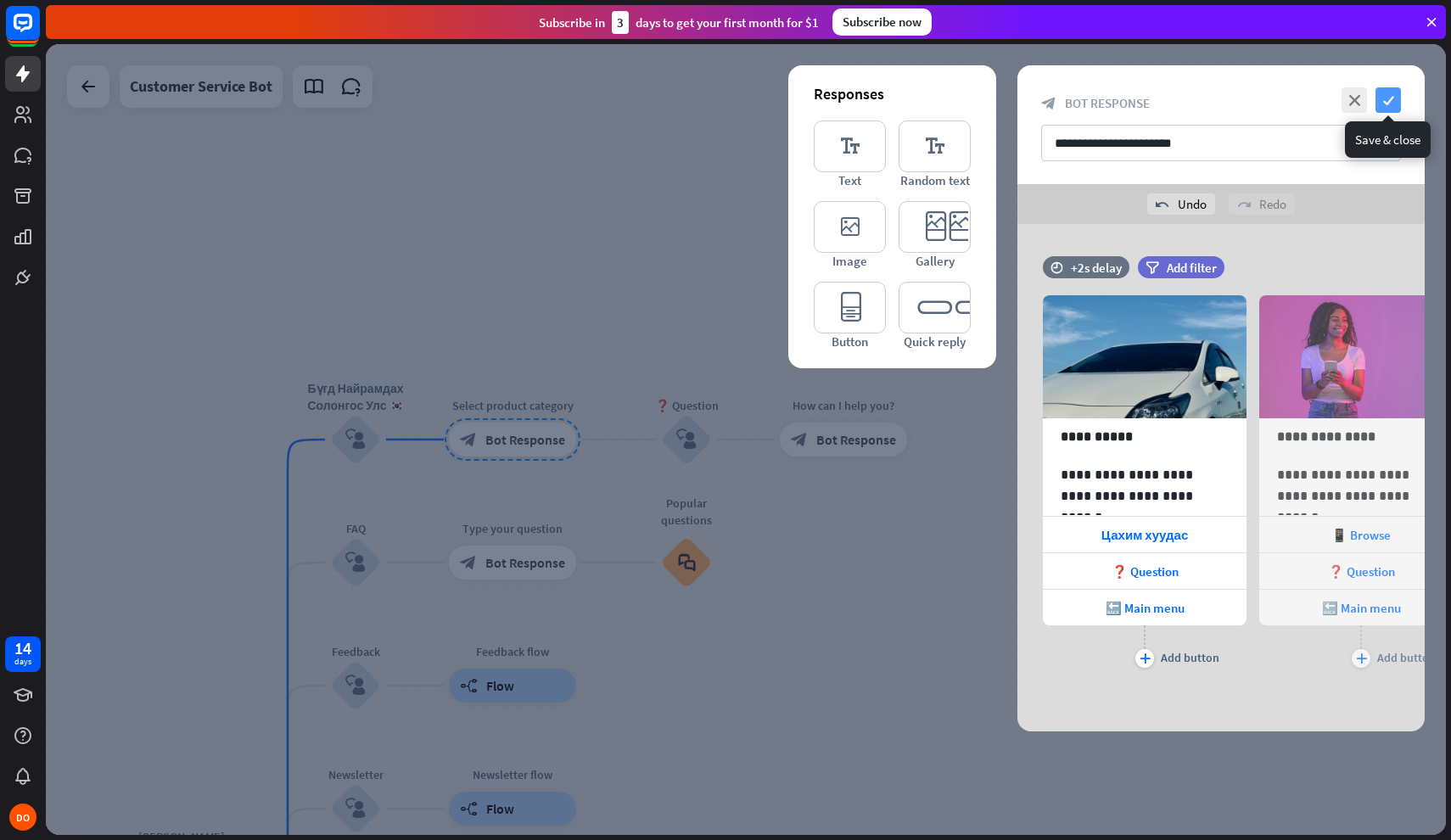
click at [1395, 108] on icon "check" at bounding box center [1389, 100] width 25 height 25
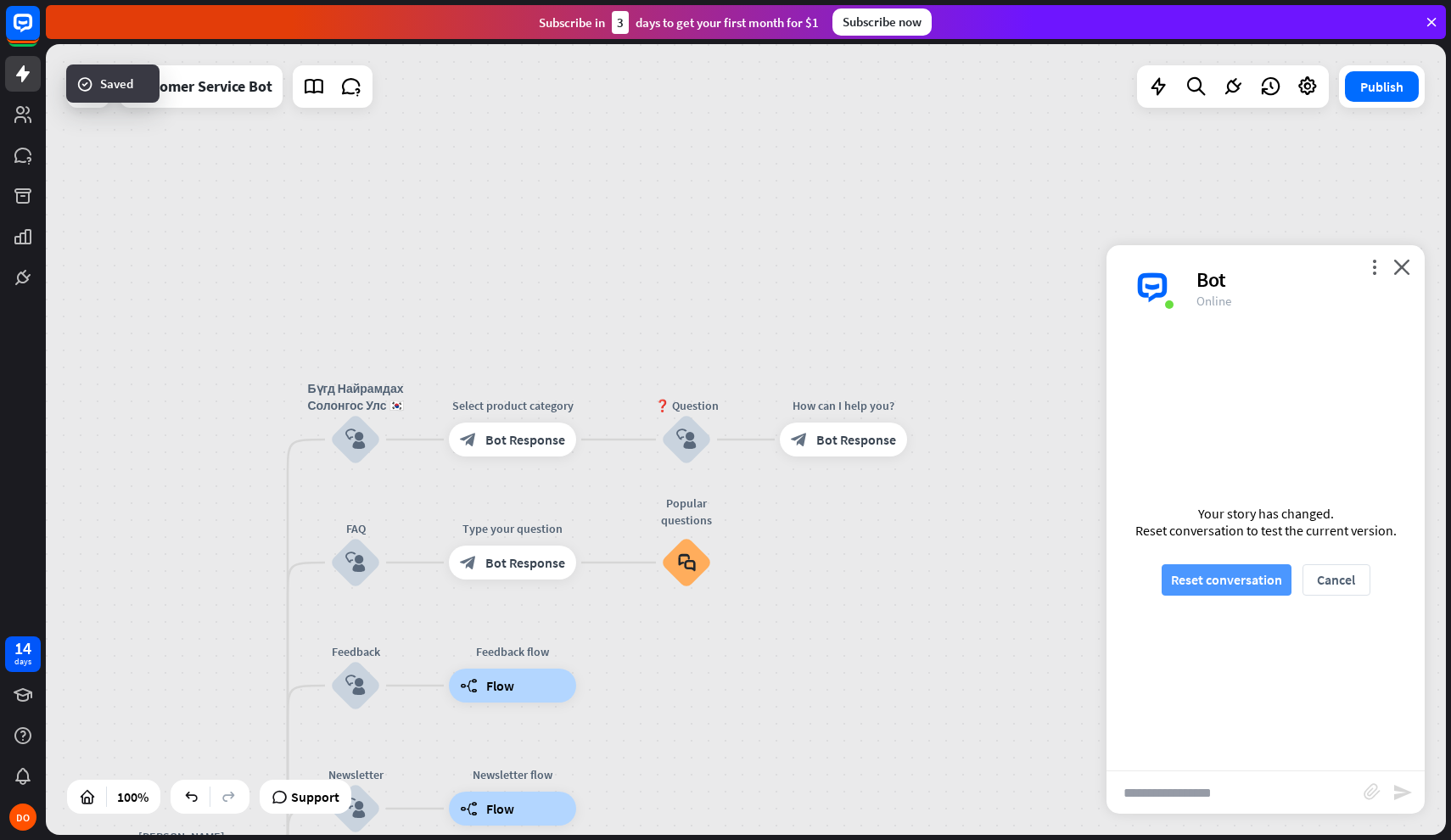
click at [1254, 565] on button "Reset conversation" at bounding box center [1226, 580] width 130 height 31
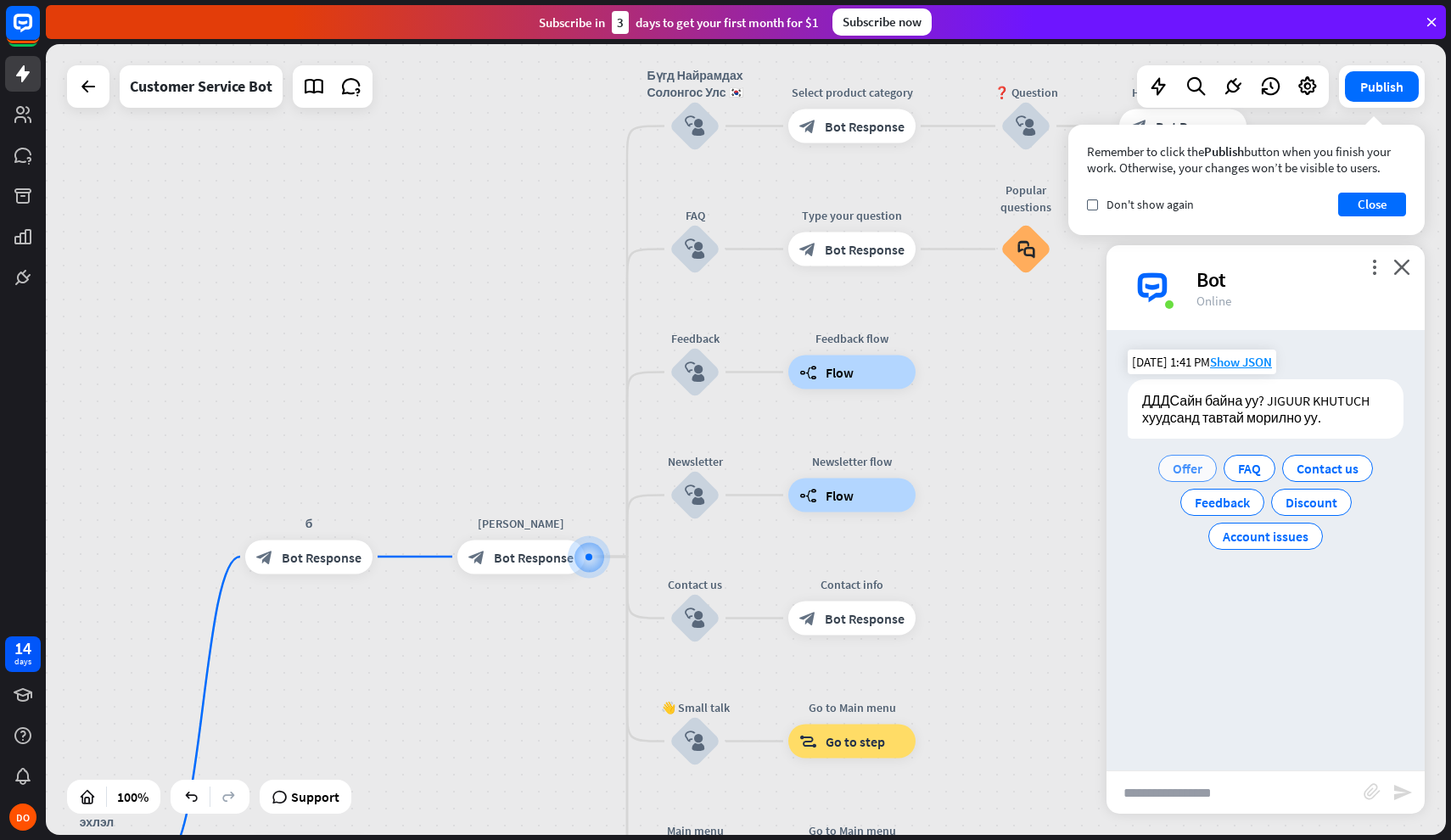
click at [1190, 470] on span "Offer" at bounding box center [1187, 467] width 30 height 17
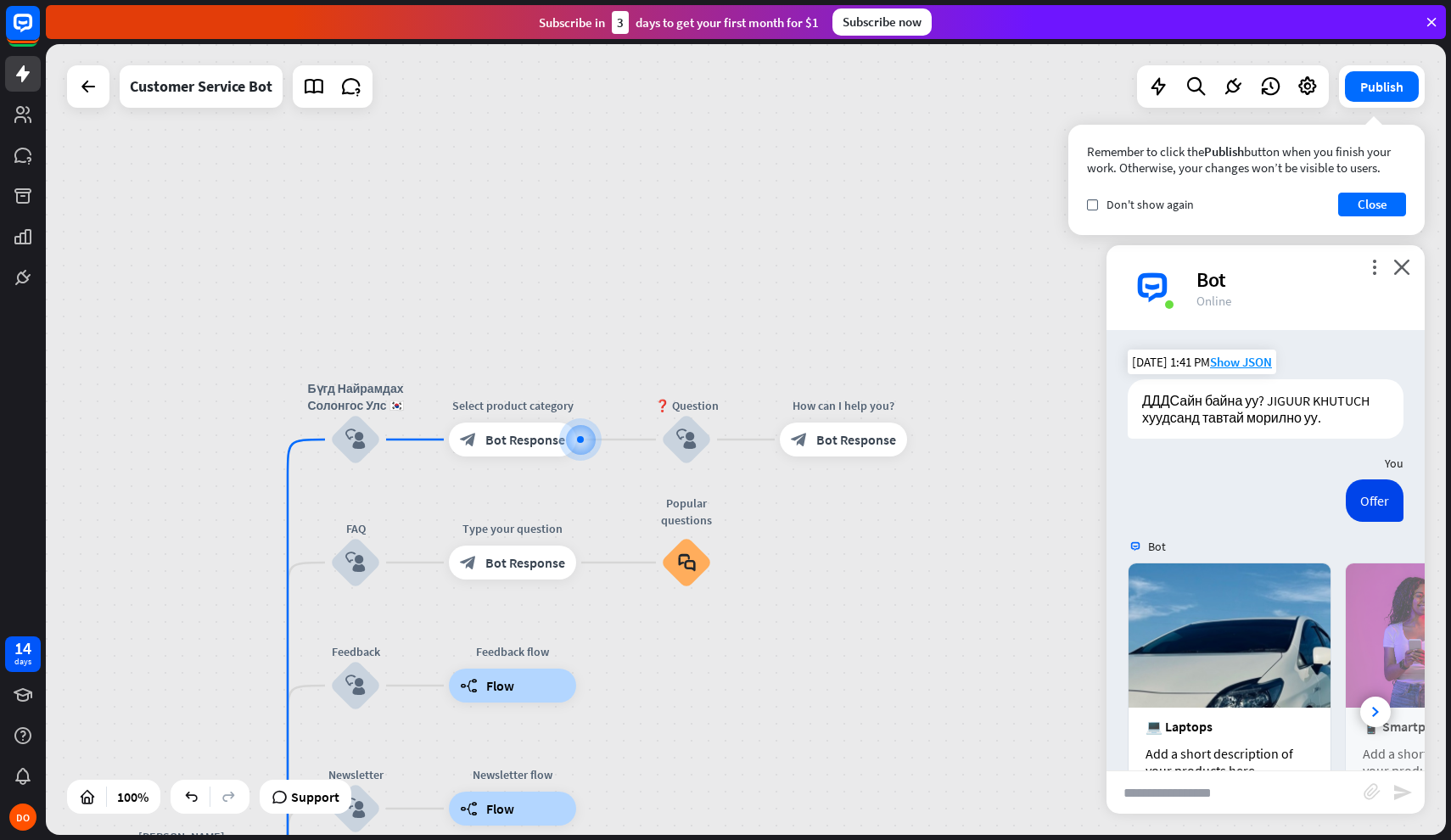
scroll to position [175, 0]
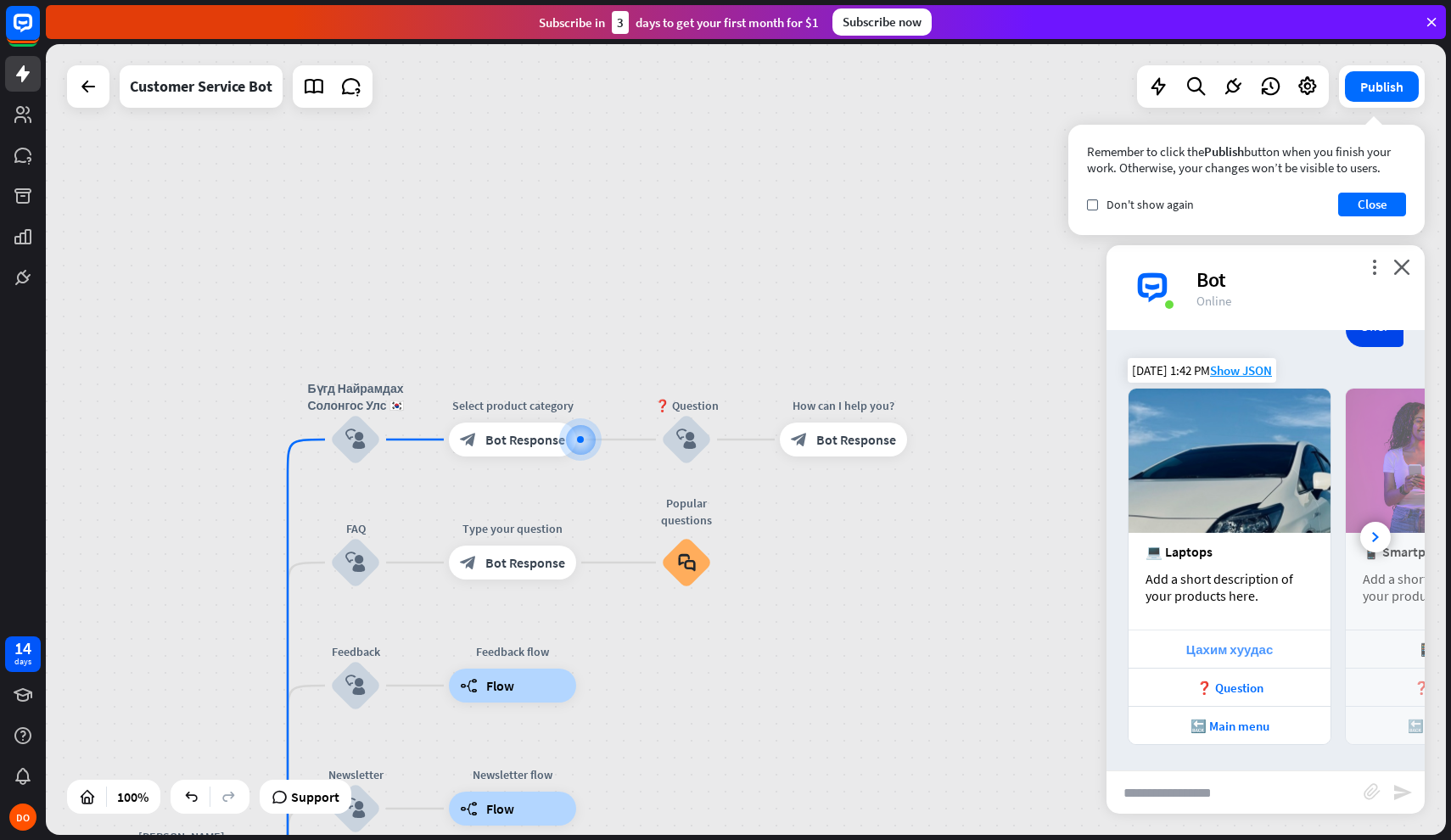
click at [1231, 643] on div "Цахим хуудас" at bounding box center [1230, 649] width 185 height 17
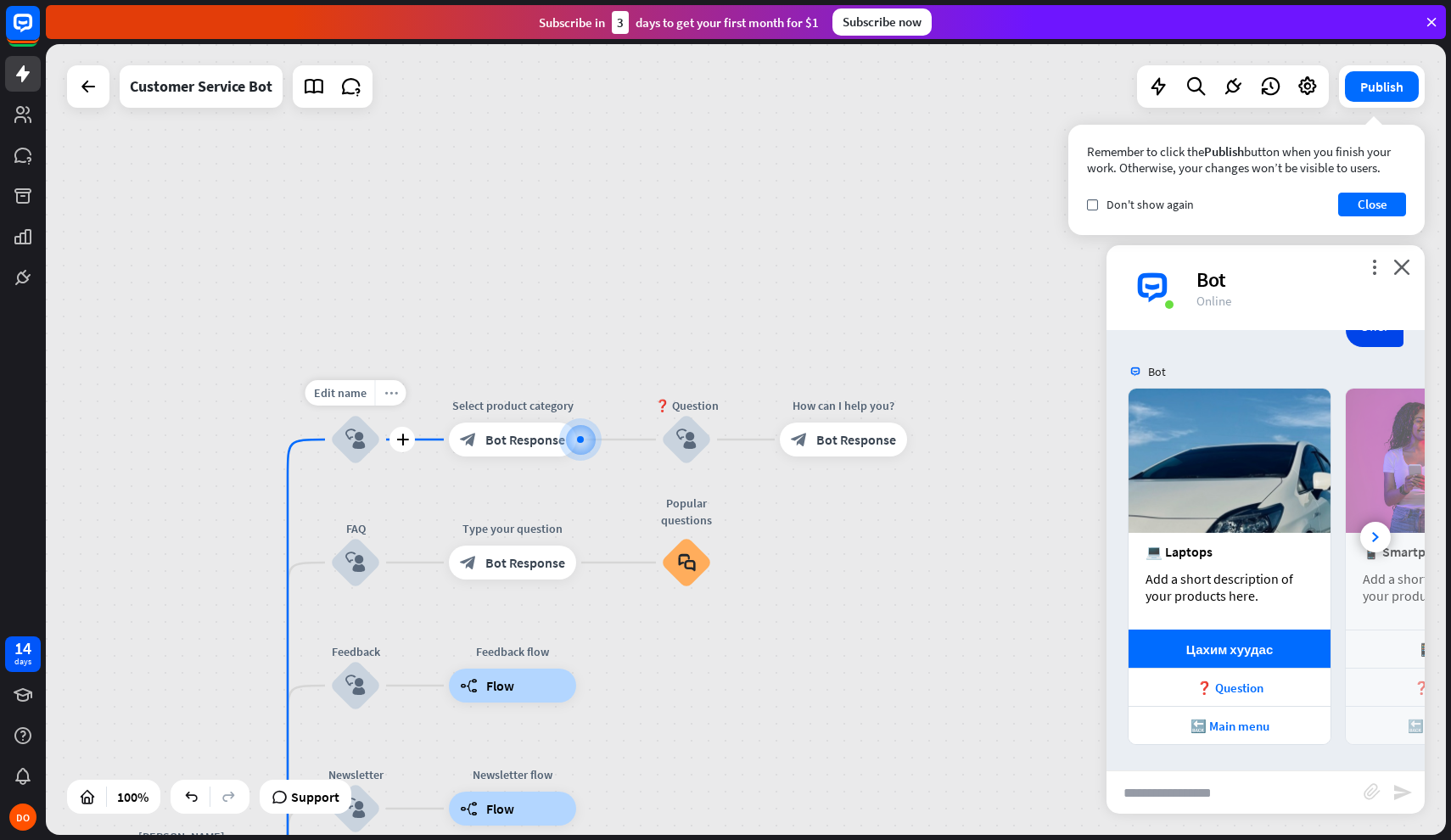
click at [385, 396] on icon "more_horiz" at bounding box center [391, 392] width 14 height 13
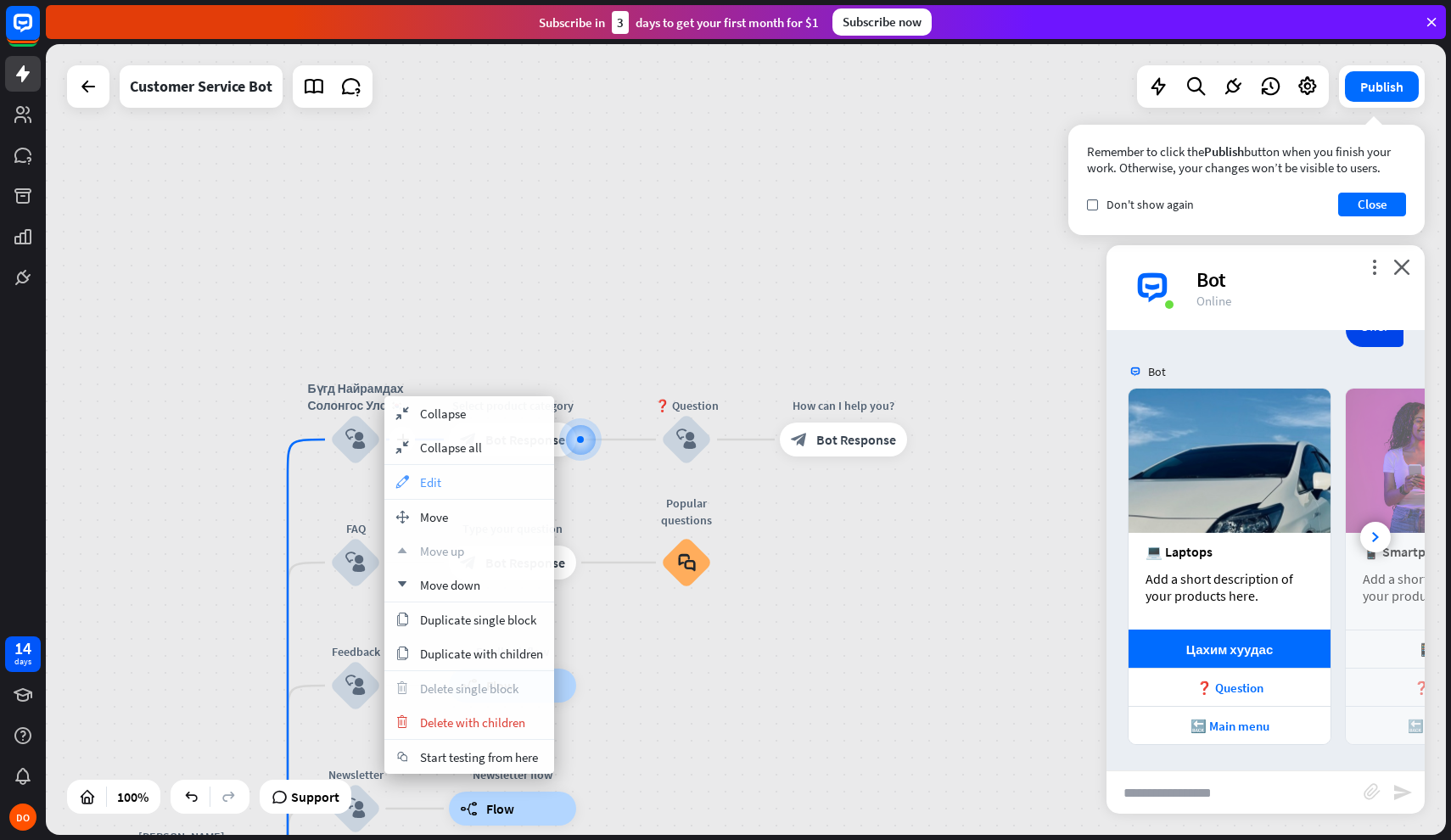
click at [450, 484] on div "appearance Edit" at bounding box center [469, 482] width 169 height 34
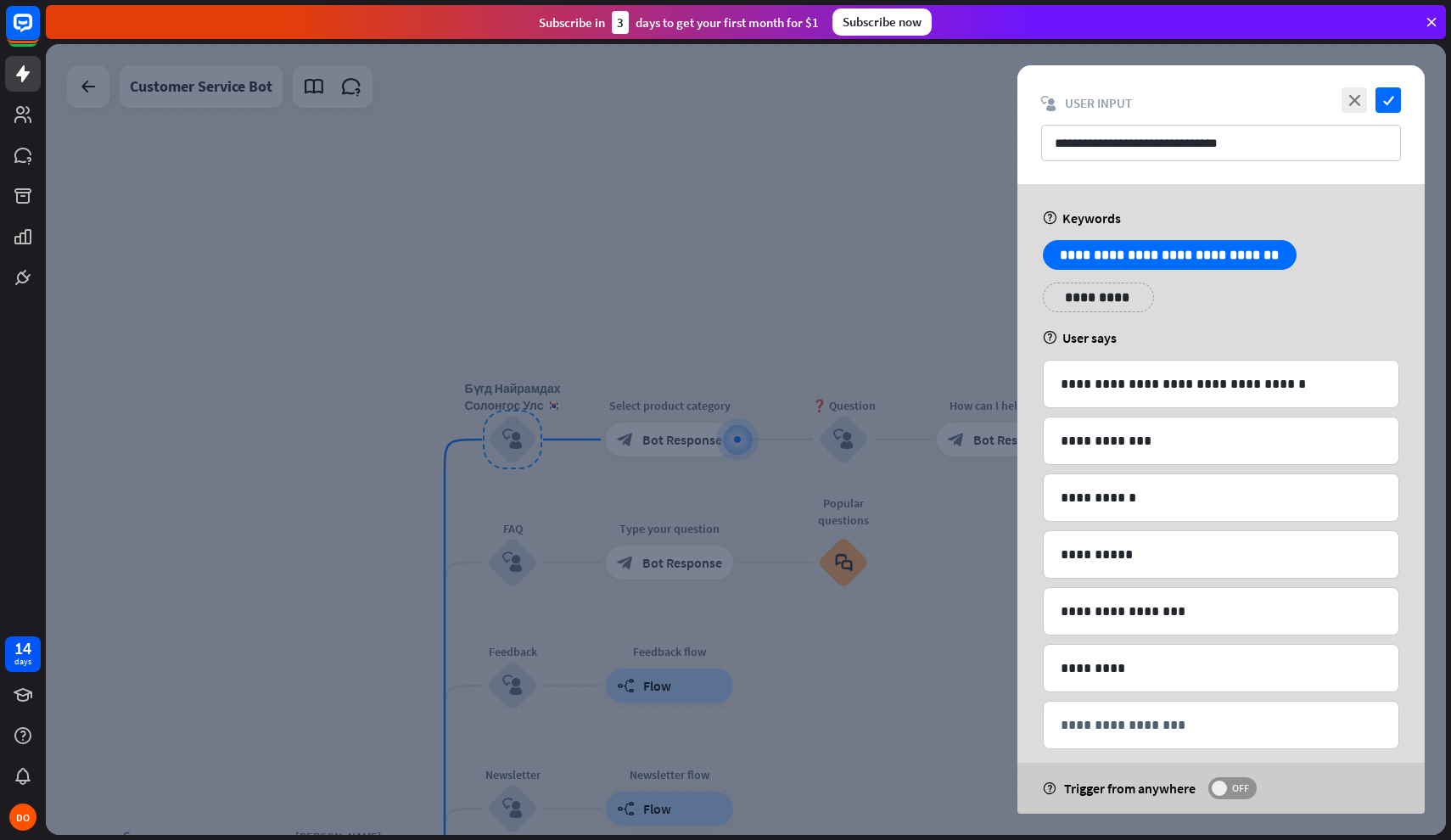
click at [1239, 794] on span "OFF" at bounding box center [1240, 788] width 26 height 14
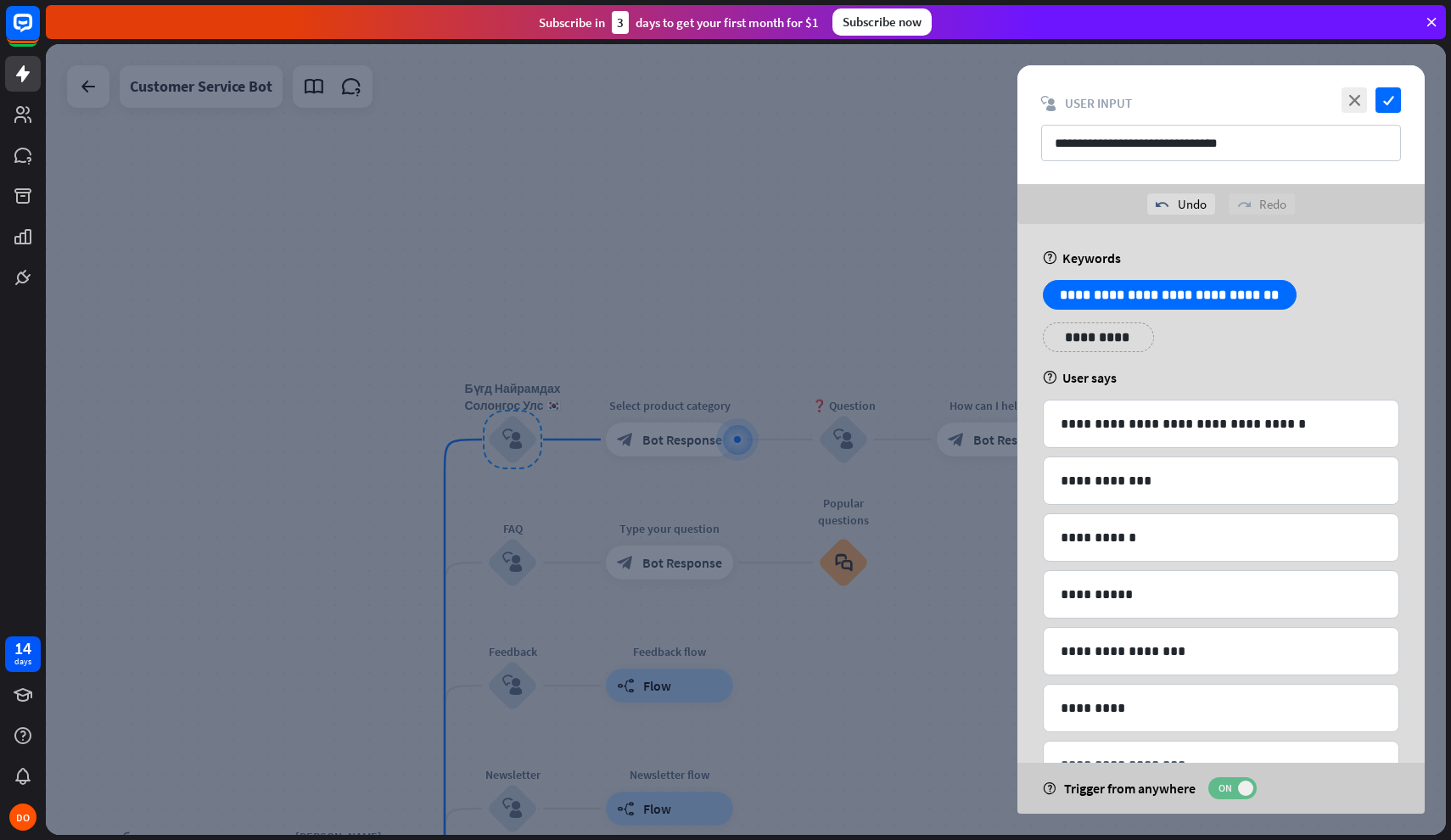
click at [1239, 791] on span "ON" at bounding box center [1225, 788] width 26 height 14
click at [1239, 791] on span "OFF" at bounding box center [1240, 788] width 26 height 14
click at [1394, 95] on icon "check" at bounding box center [1389, 100] width 25 height 25
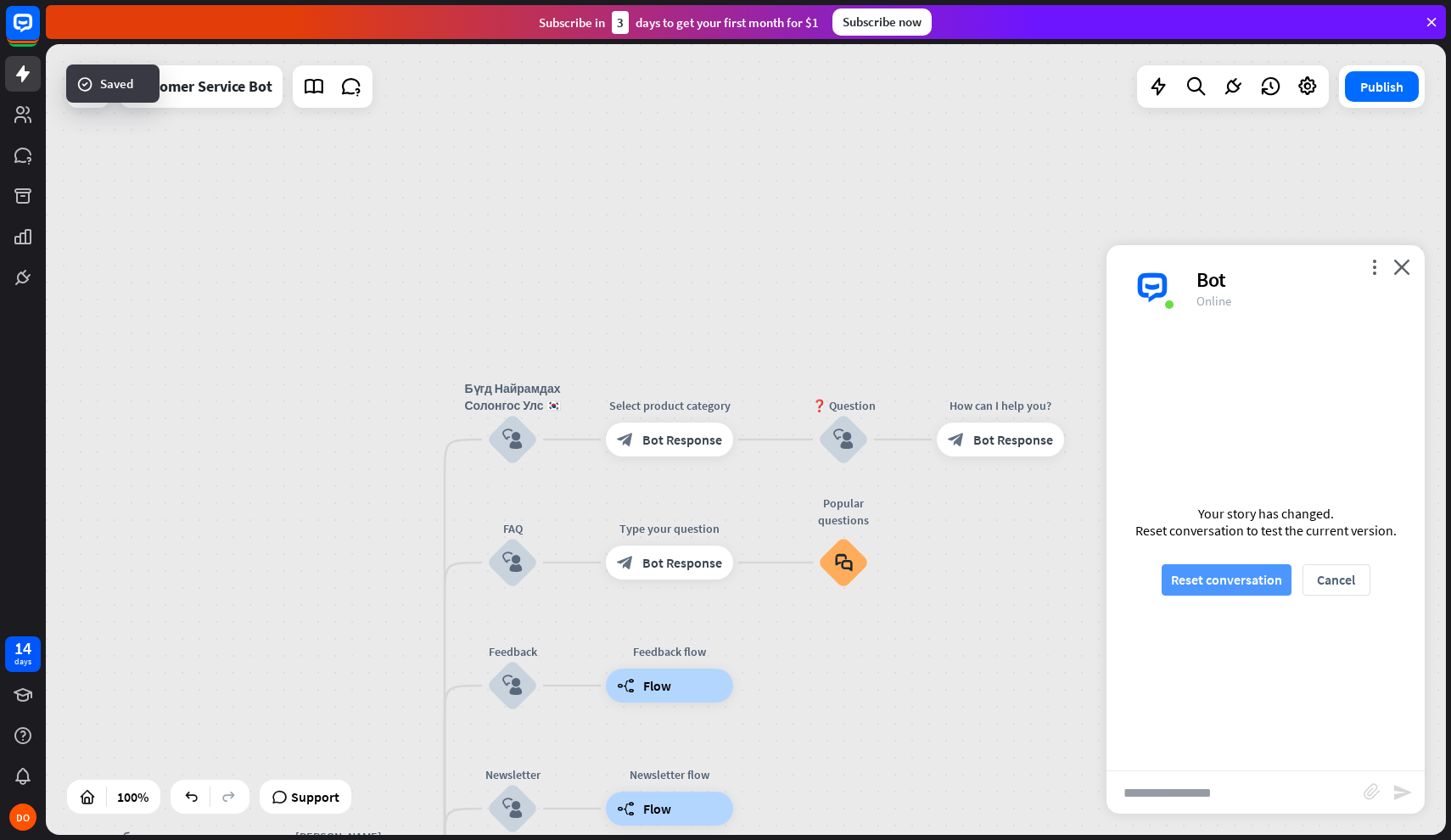
click at [1186, 576] on button "Reset conversation" at bounding box center [1226, 580] width 130 height 31
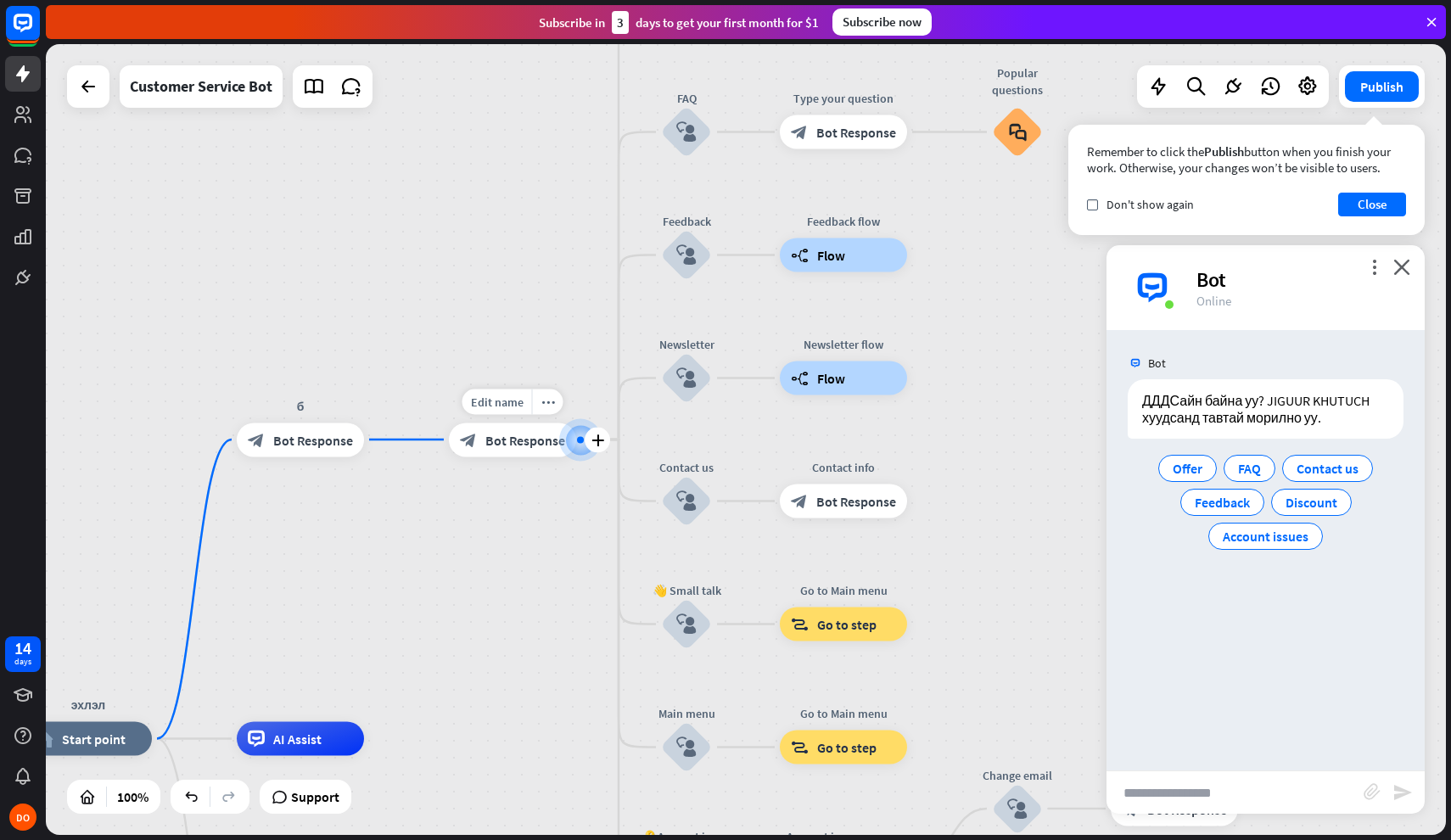
click at [584, 441] on div at bounding box center [580, 440] width 18 height 18
click at [596, 442] on icon "plus" at bounding box center [597, 439] width 13 height 12
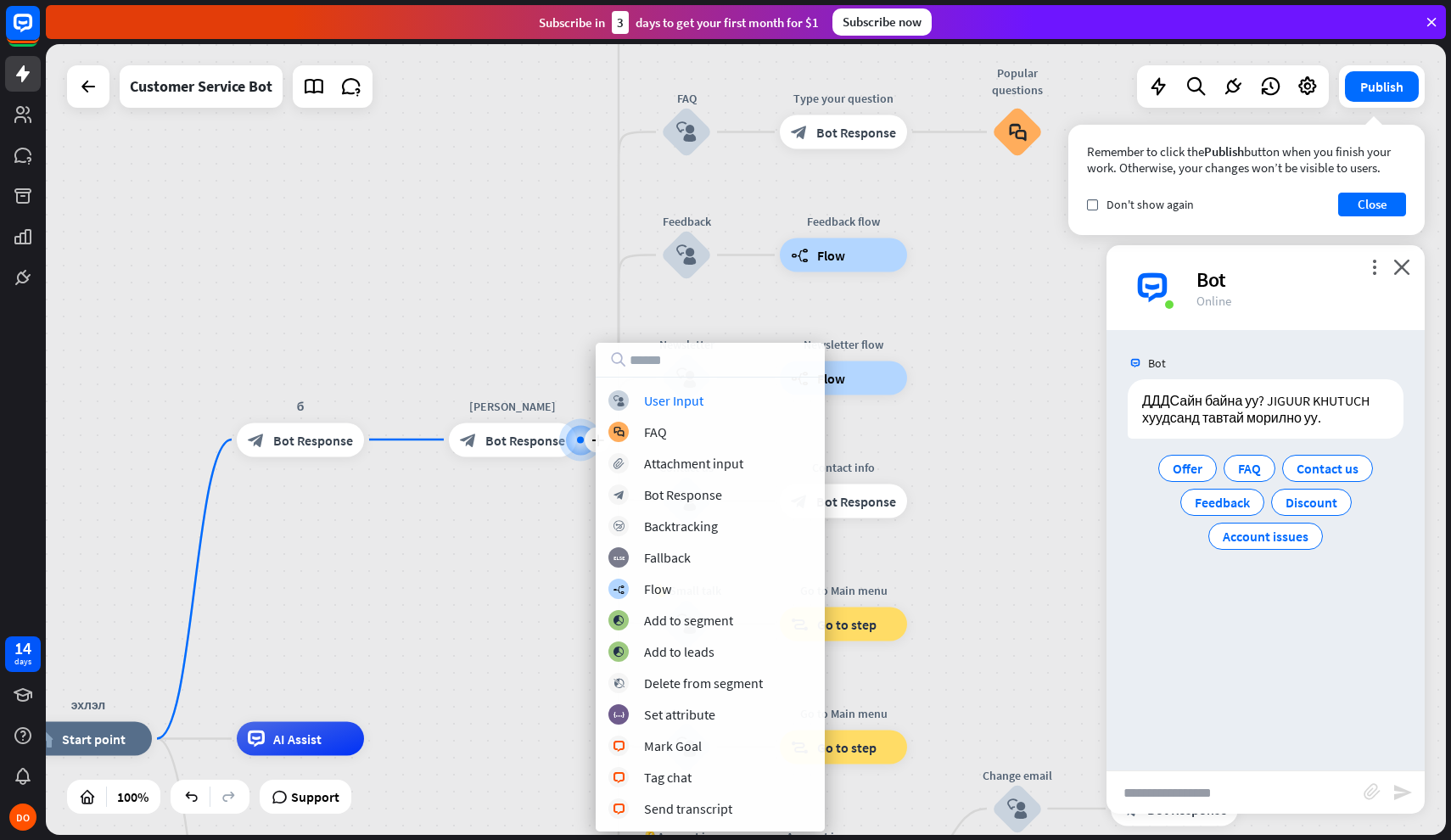
click at [560, 550] on div "эхлэл home_2 Start point б block_bot_response Bot Response plus Эхэл руу буцах …" at bounding box center [746, 439] width 1400 height 790
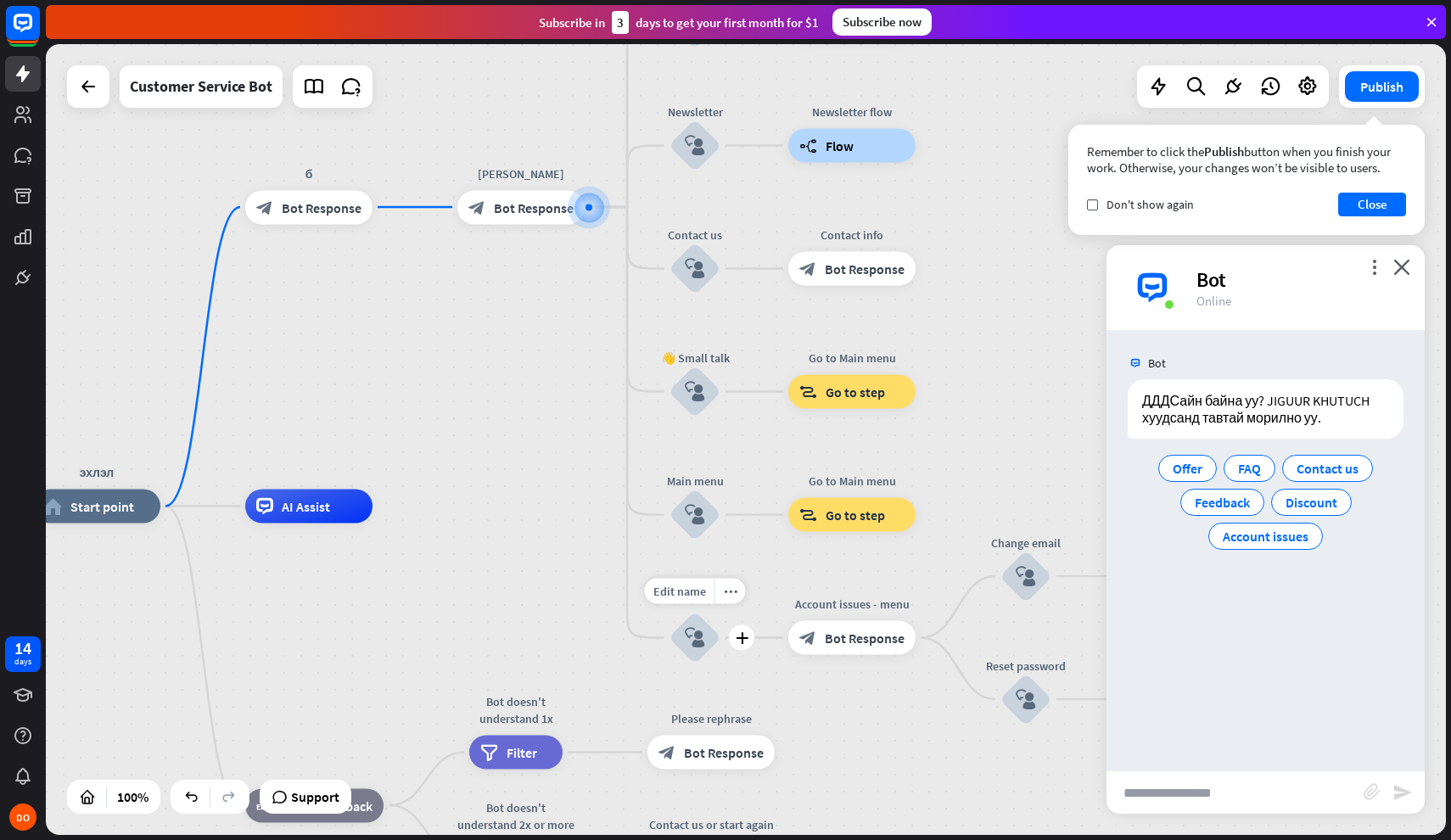
click at [703, 645] on icon "block_user_input" at bounding box center [694, 638] width 20 height 20
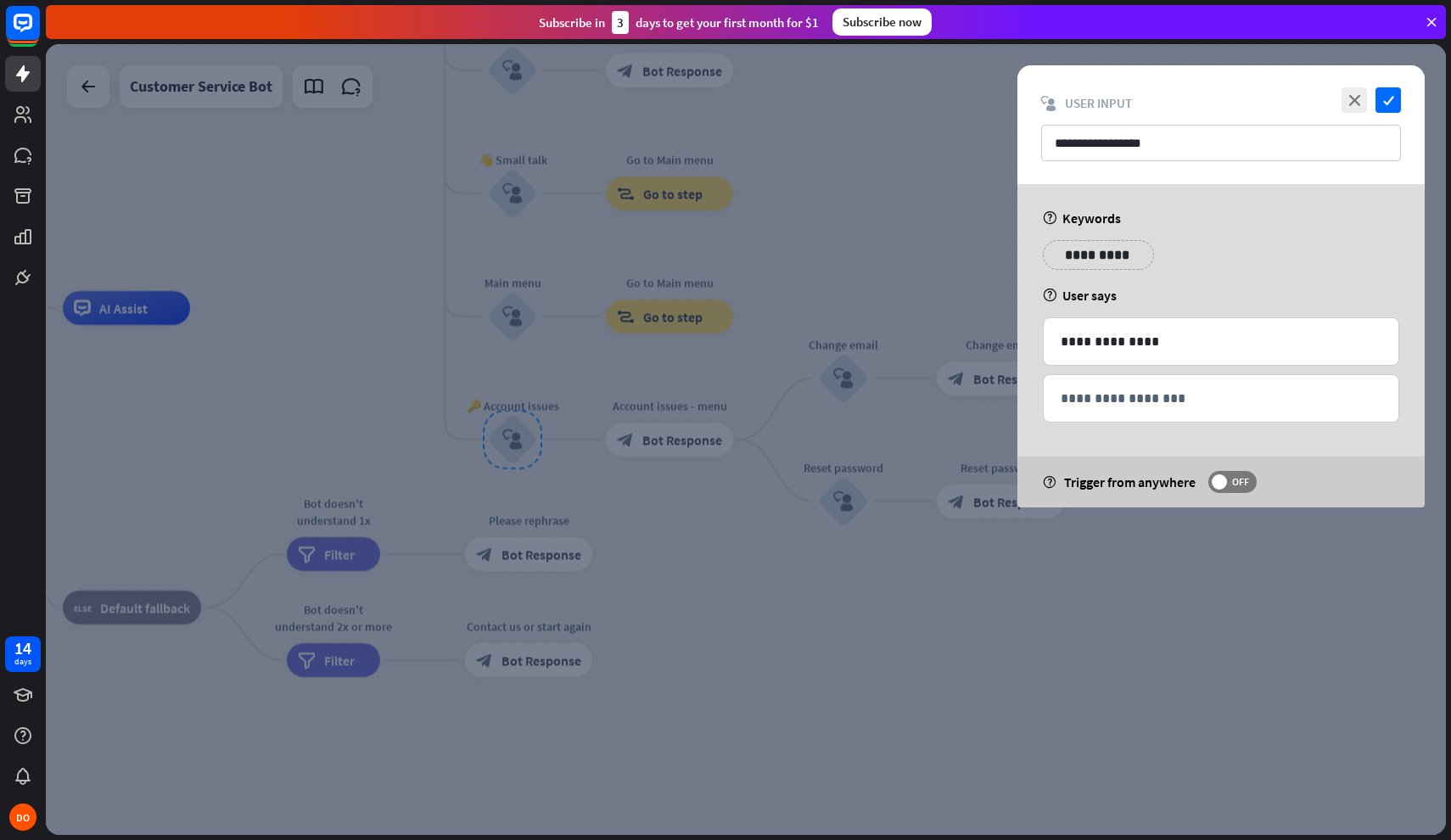
click at [803, 616] on div at bounding box center [746, 439] width 1400 height 790
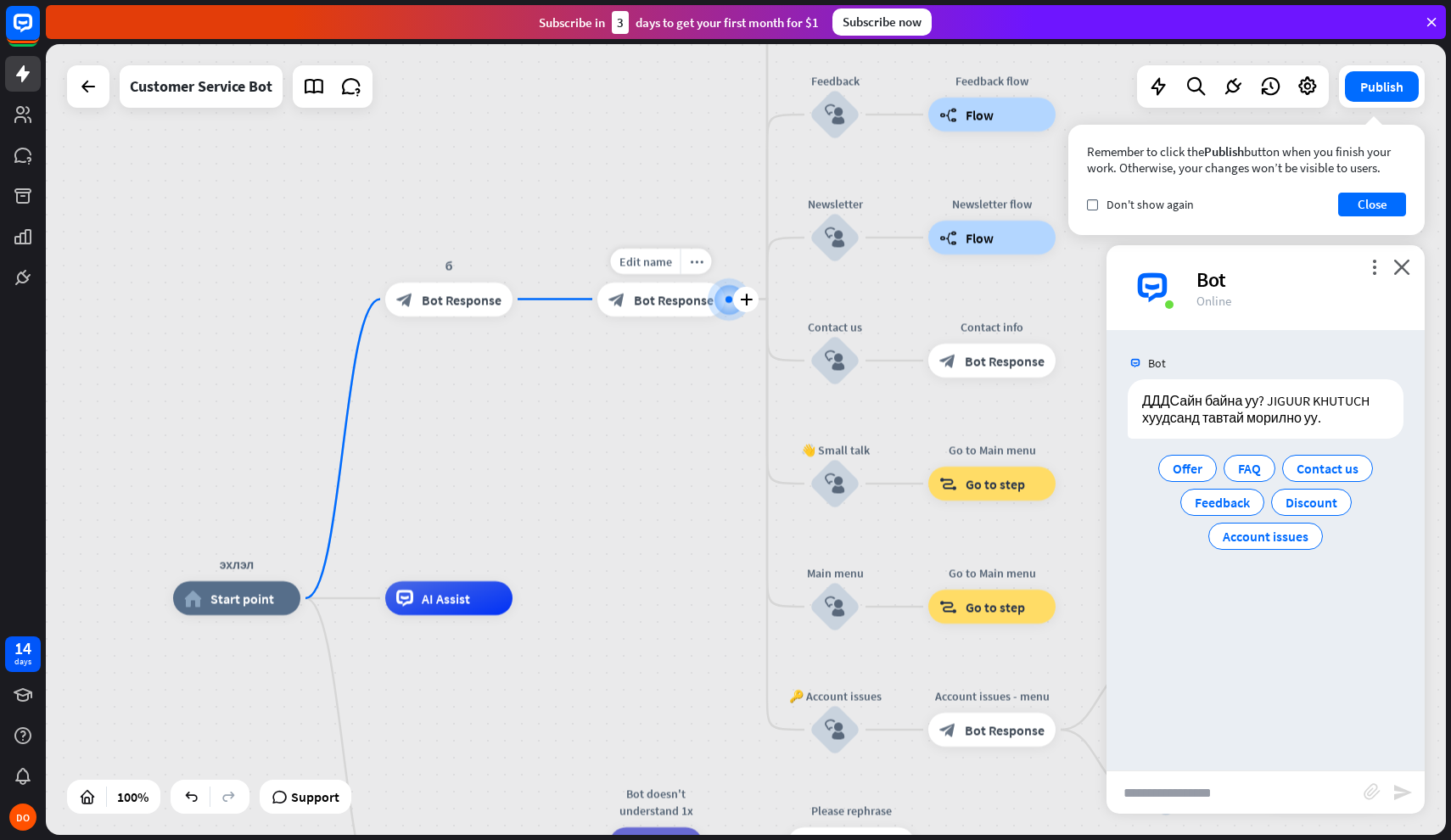
click at [641, 309] on div "block_bot_response Bot Response" at bounding box center [661, 299] width 128 height 34
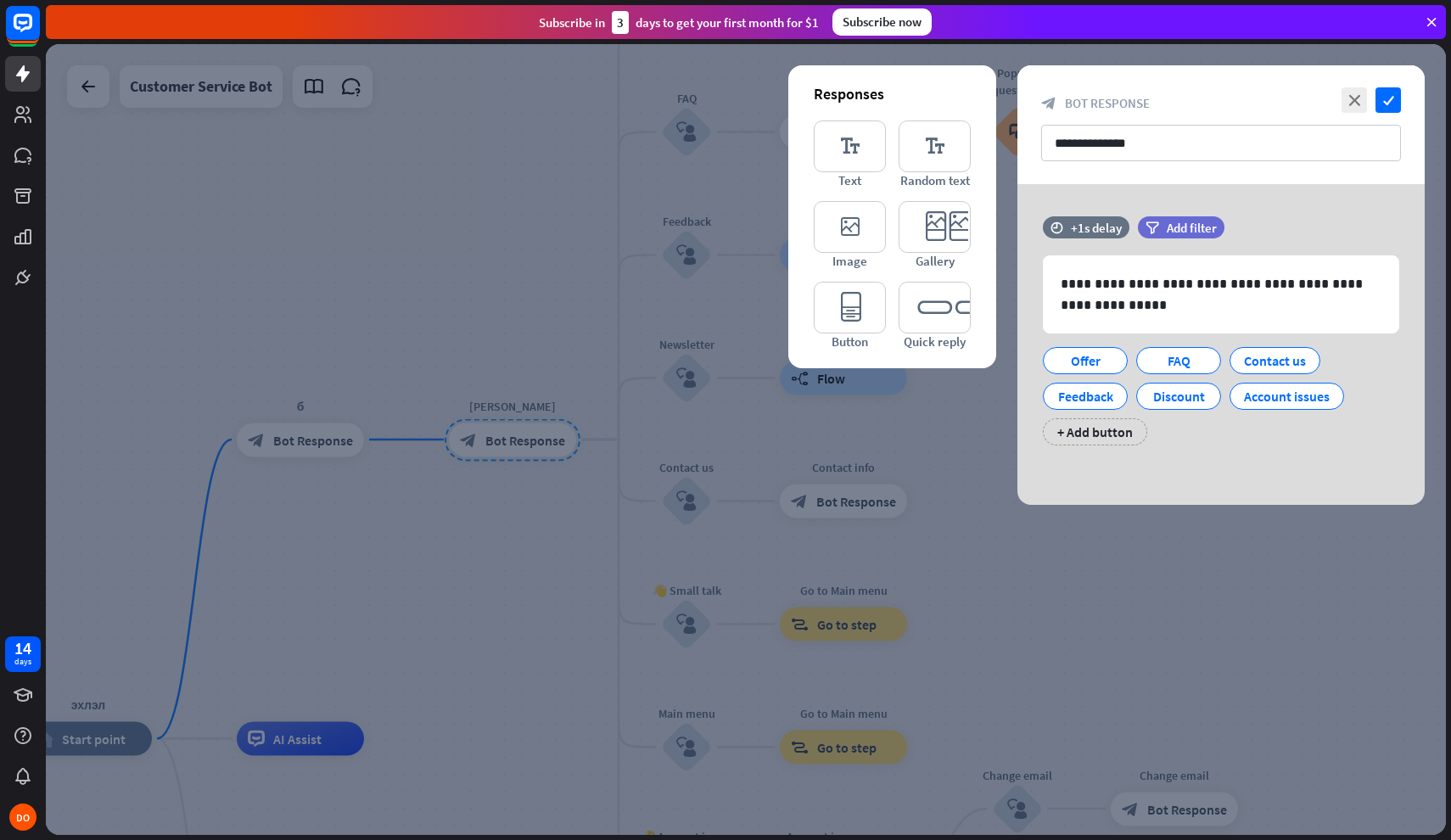
click at [565, 509] on div at bounding box center [746, 439] width 1400 height 790
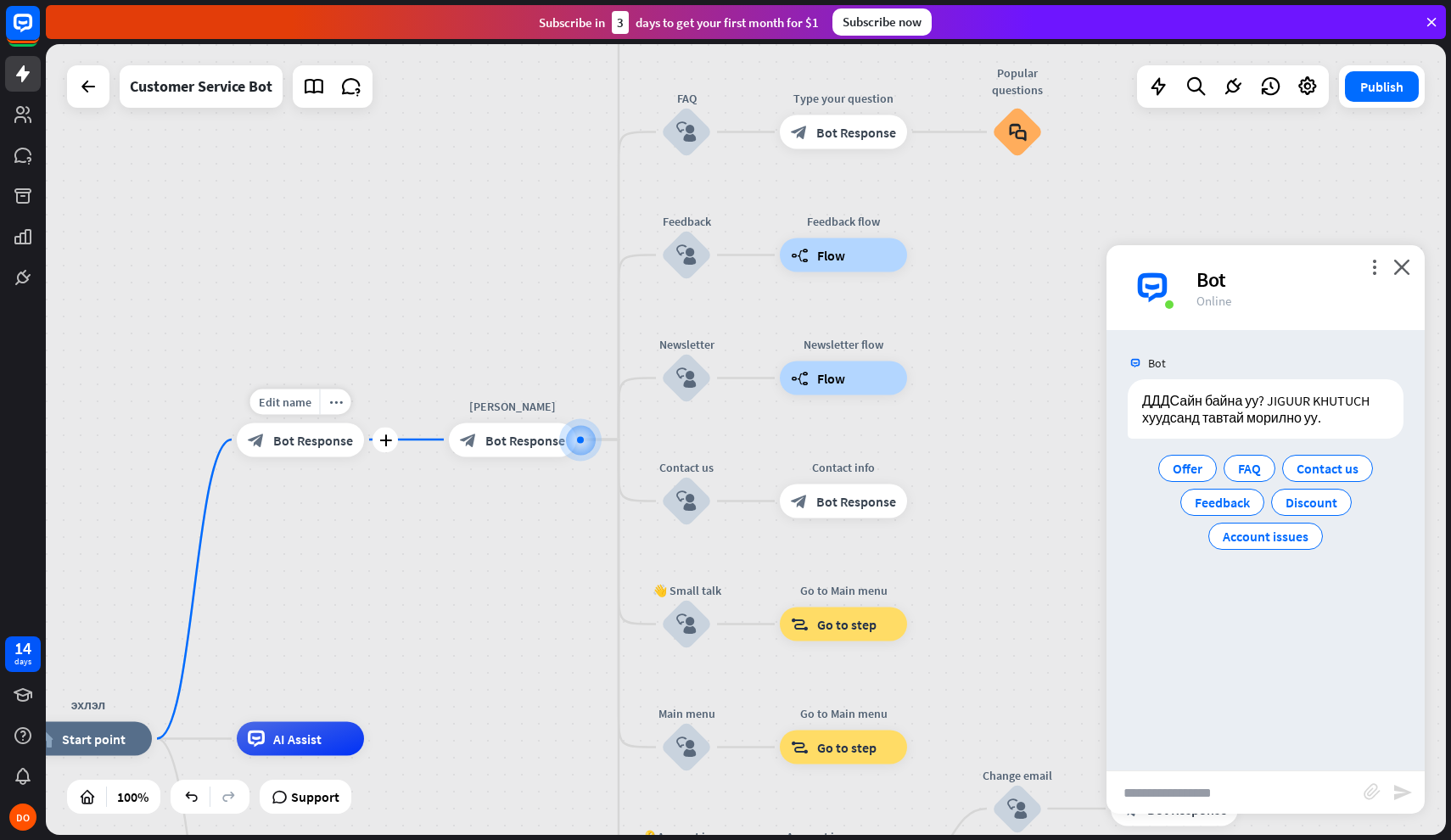
click at [311, 453] on div "block_bot_response Bot Response" at bounding box center [300, 439] width 128 height 34
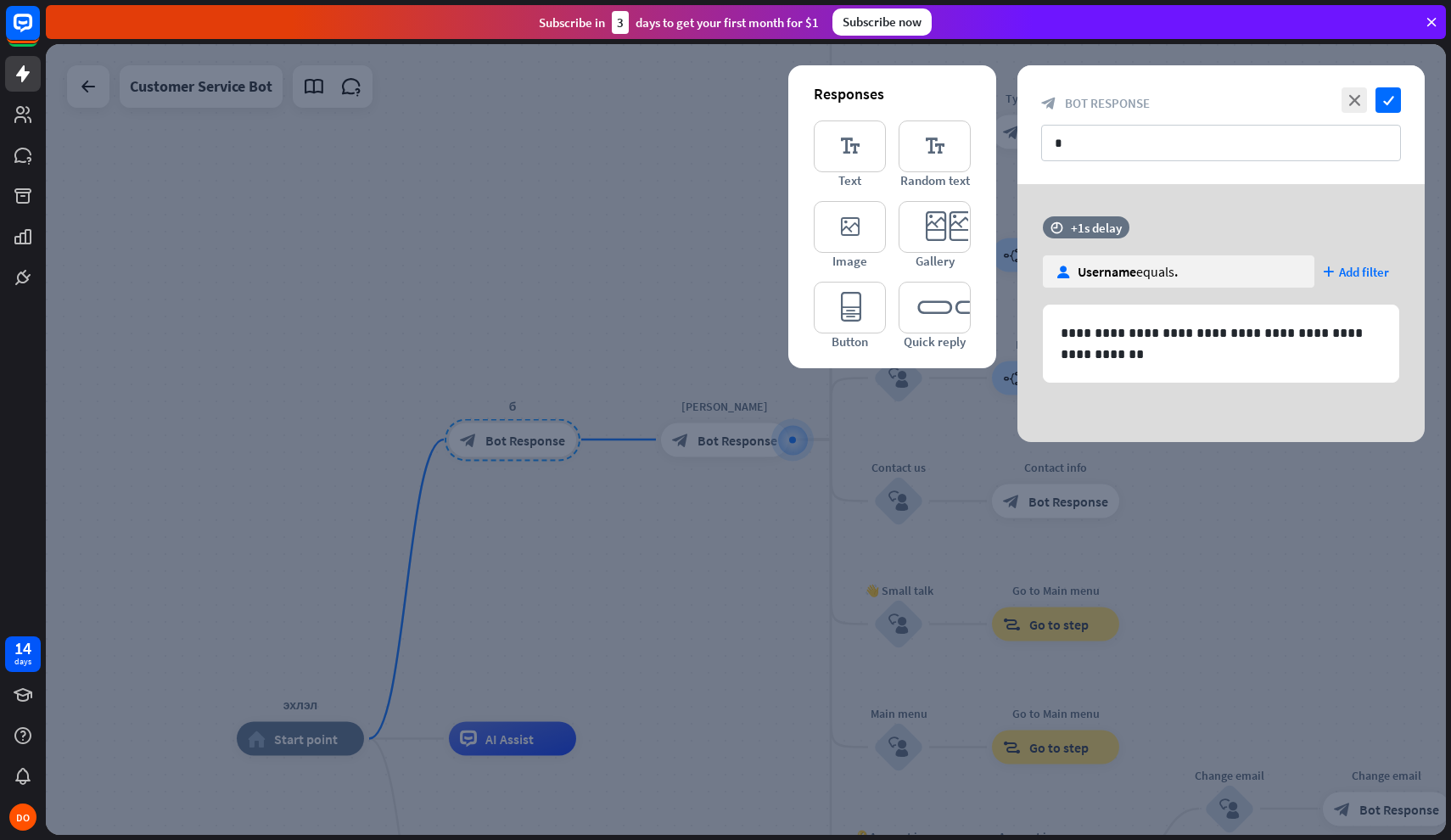
click at [660, 484] on div at bounding box center [746, 439] width 1400 height 790
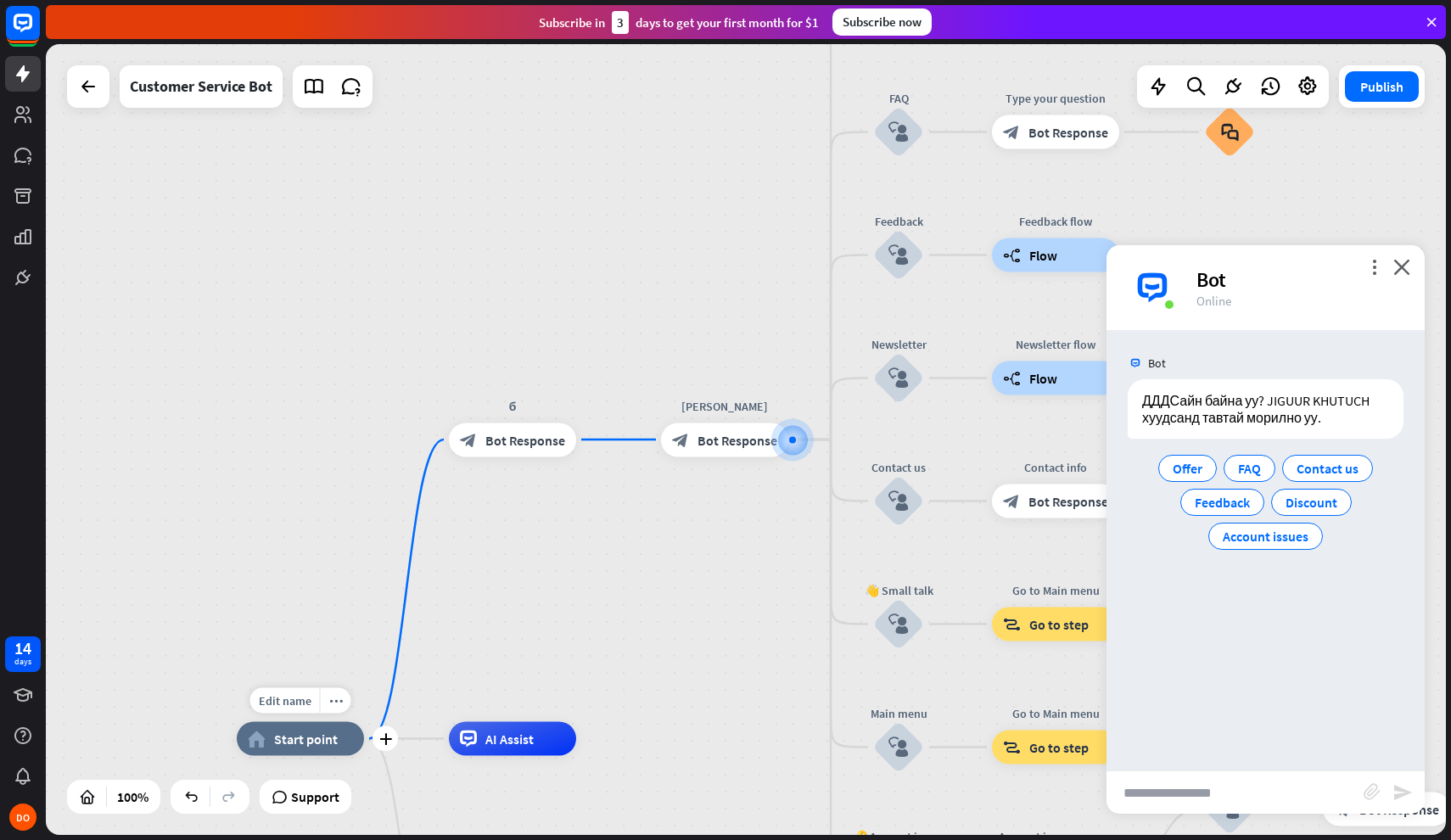
click at [320, 747] on span "Start point" at bounding box center [306, 738] width 63 height 17
click at [391, 737] on icon "plus" at bounding box center [386, 739] width 13 height 12
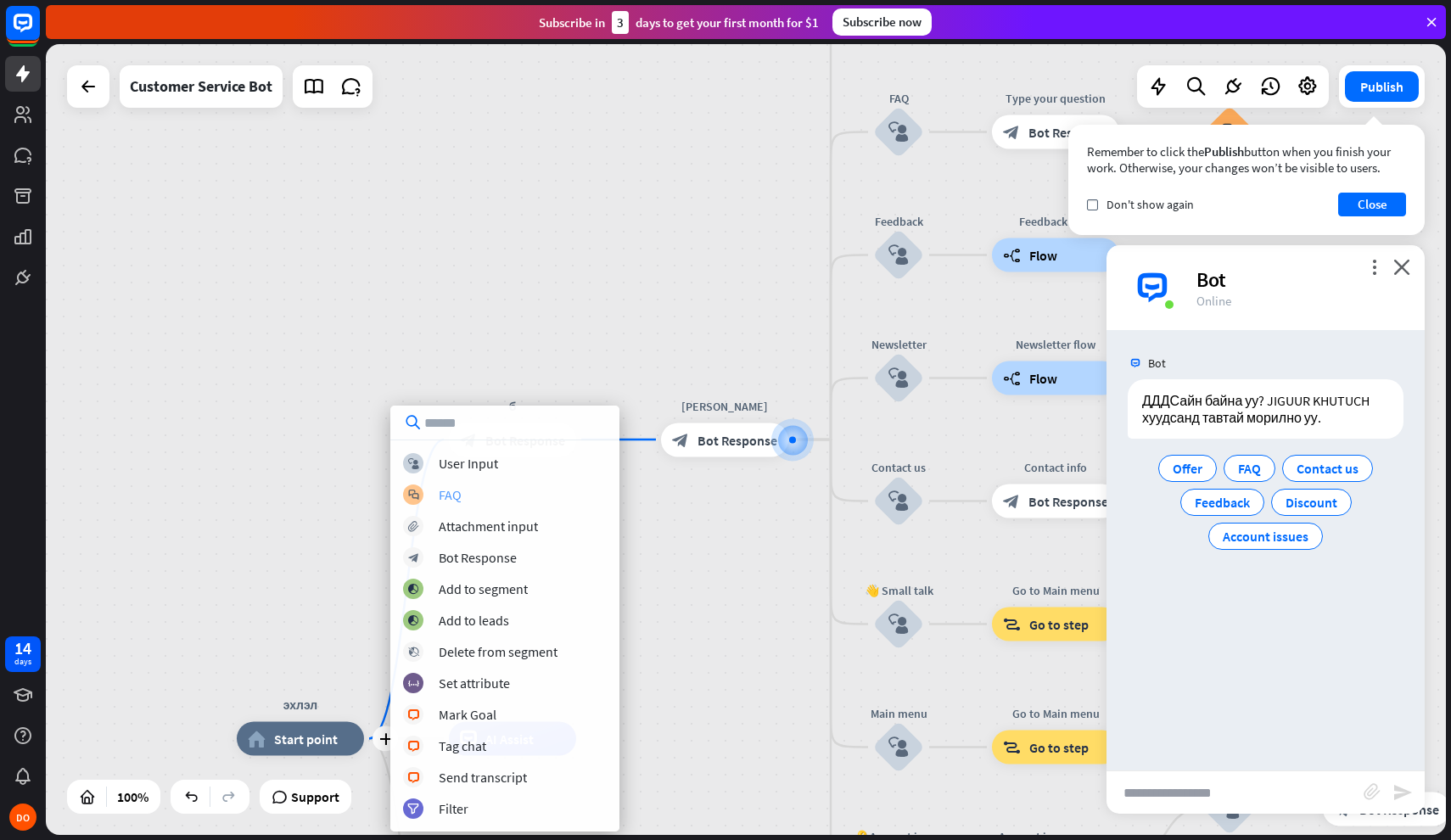
click at [492, 487] on div "block_faq FAQ" at bounding box center [504, 494] width 204 height 20
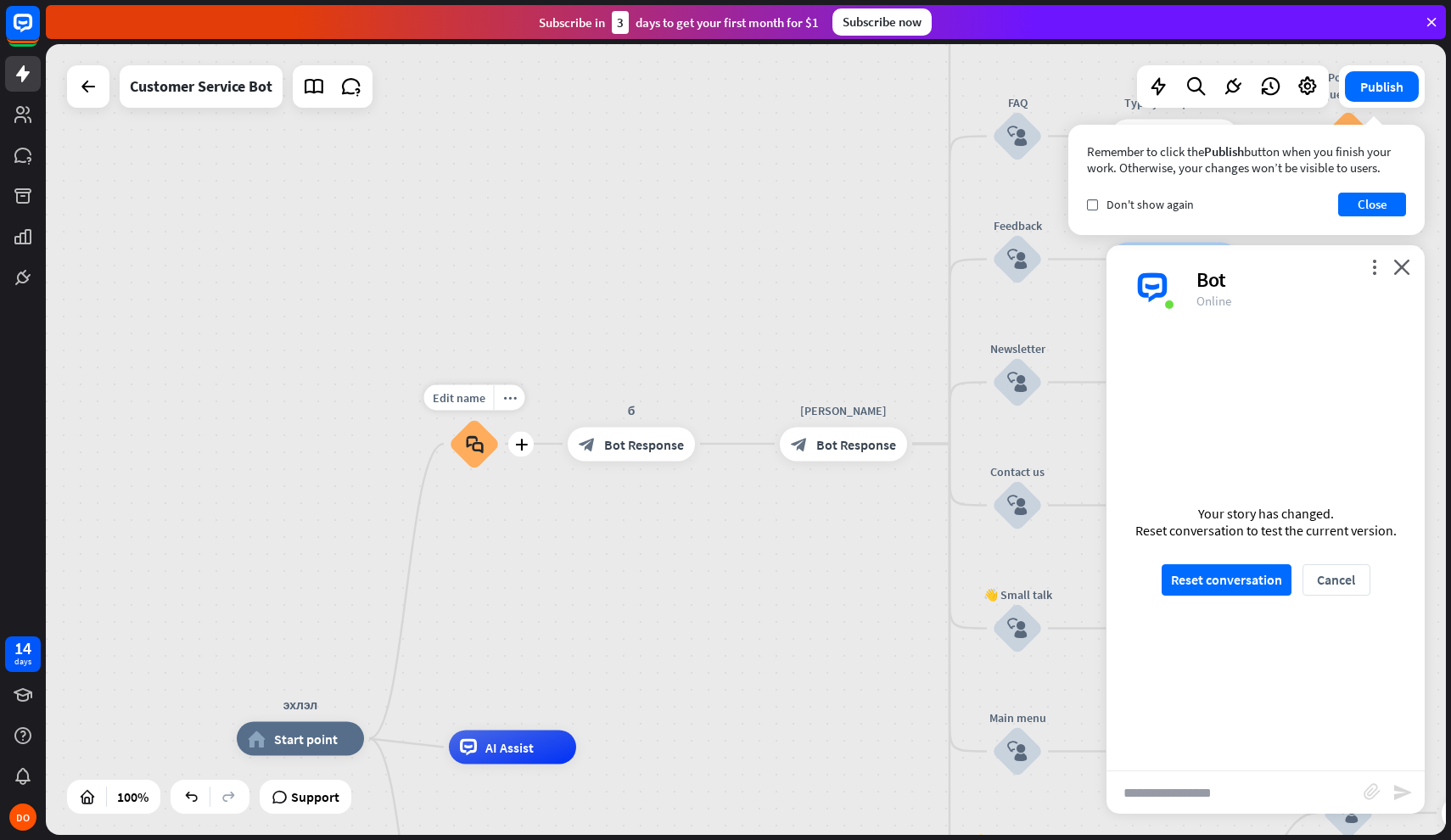
click at [472, 437] on icon "block_faq" at bounding box center [474, 443] width 18 height 18
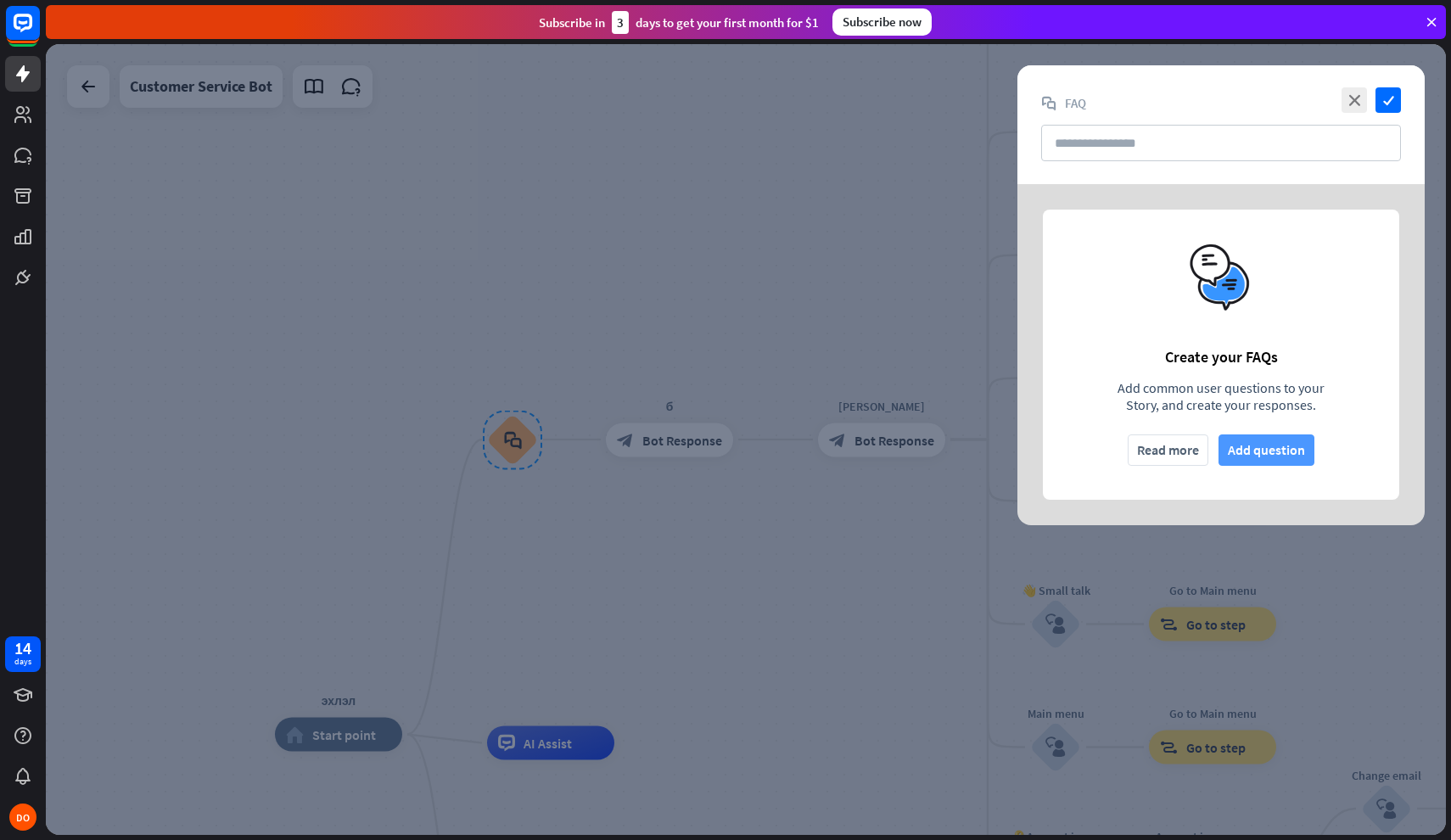
click at [1247, 452] on button "Add question" at bounding box center [1267, 450] width 95 height 31
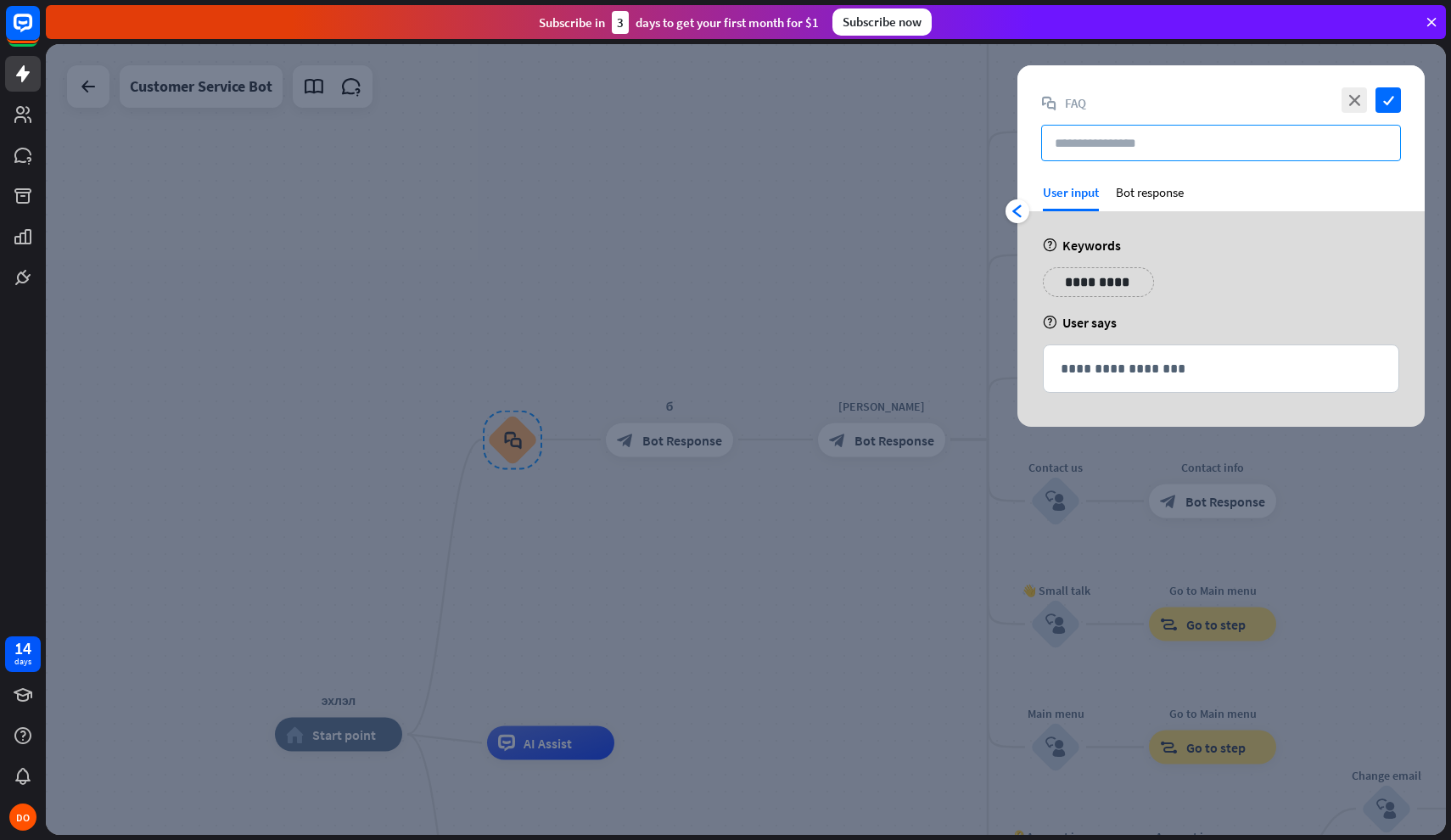
click at [1146, 149] on input "text" at bounding box center [1221, 142] width 360 height 36
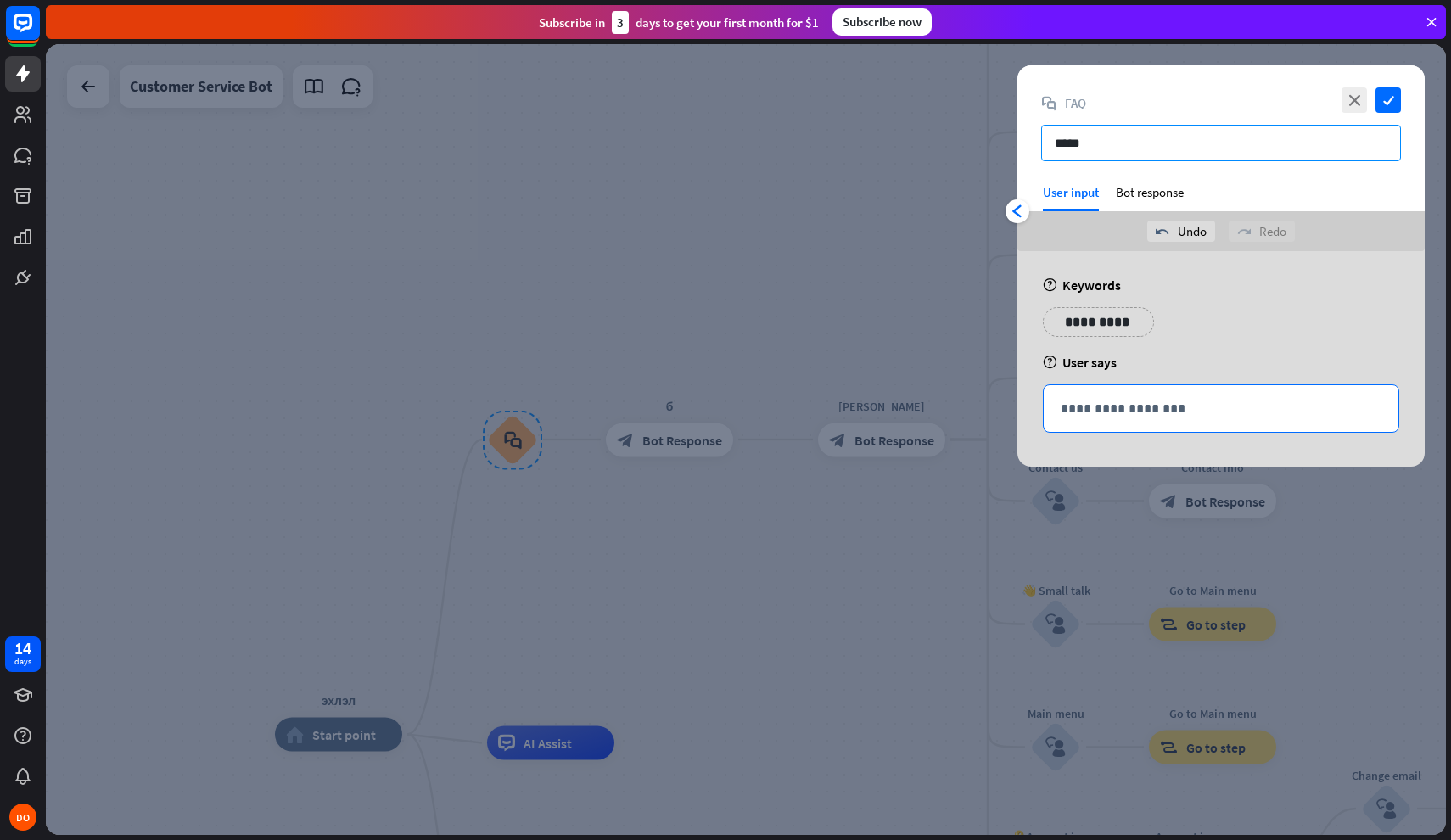
type input "*****"
click at [1114, 392] on div "**********" at bounding box center [1221, 409] width 354 height 47
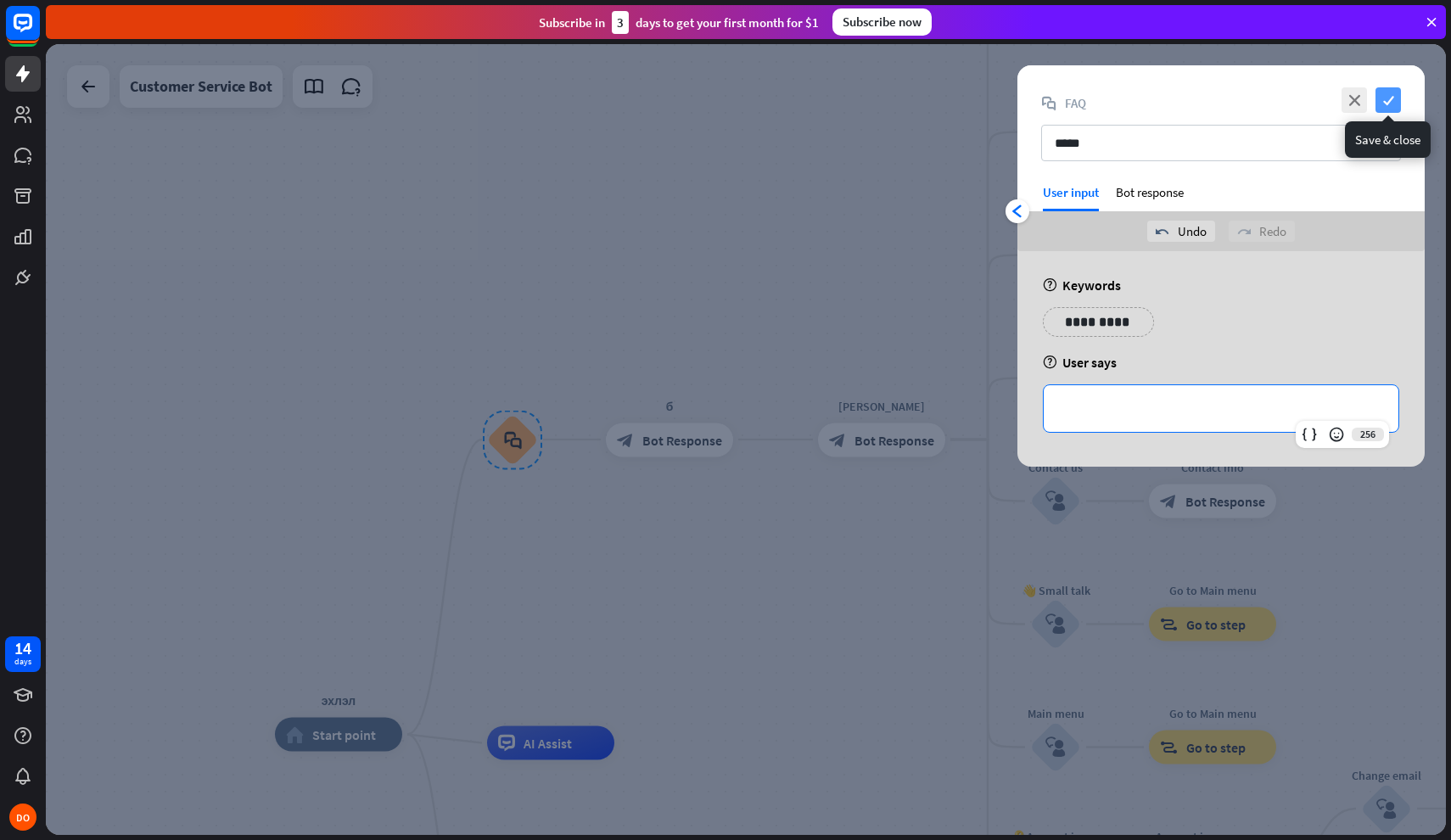
click at [1391, 95] on icon "check" at bounding box center [1389, 100] width 25 height 25
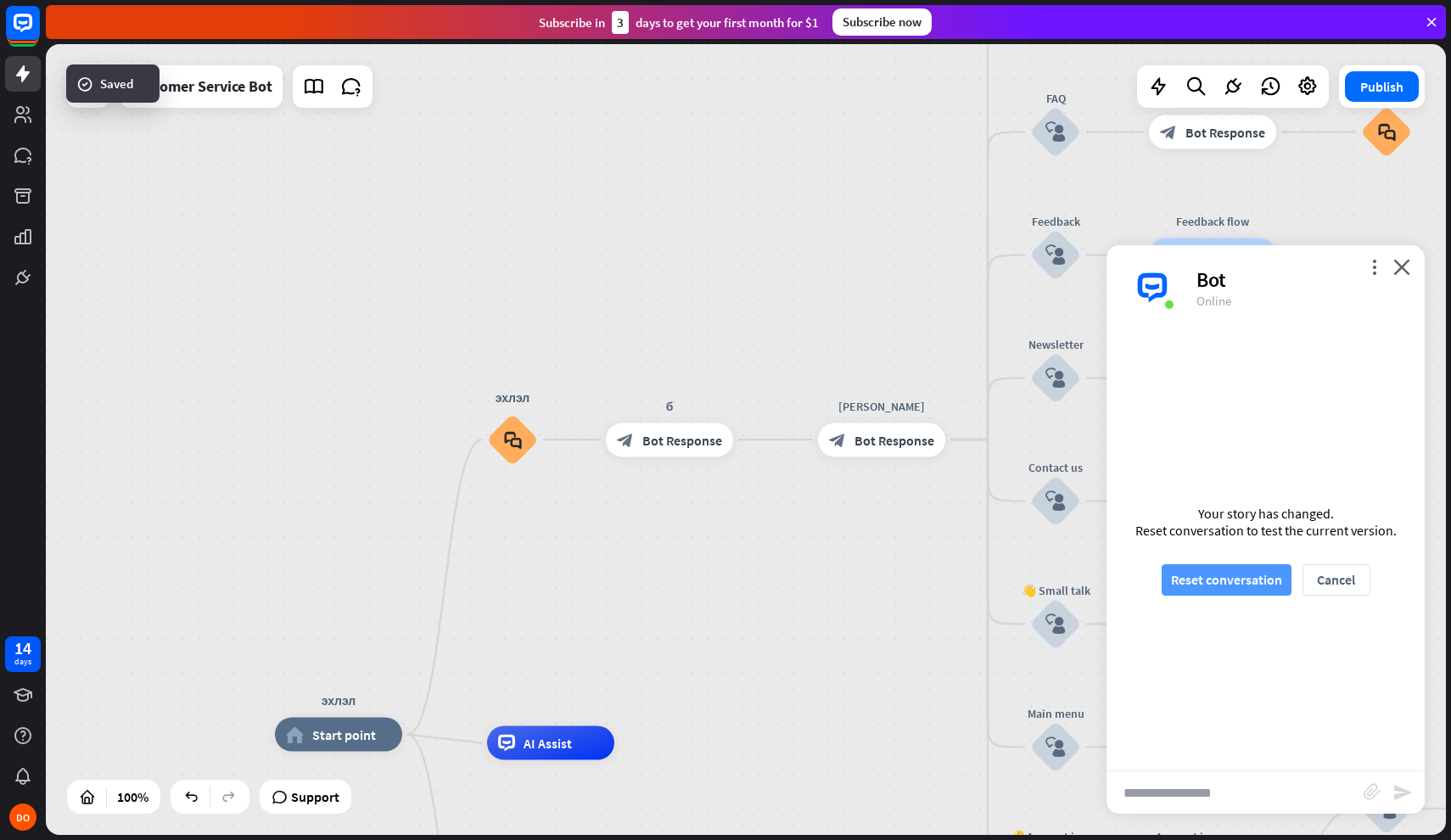
click at [1225, 573] on button "Reset conversation" at bounding box center [1226, 580] width 130 height 31
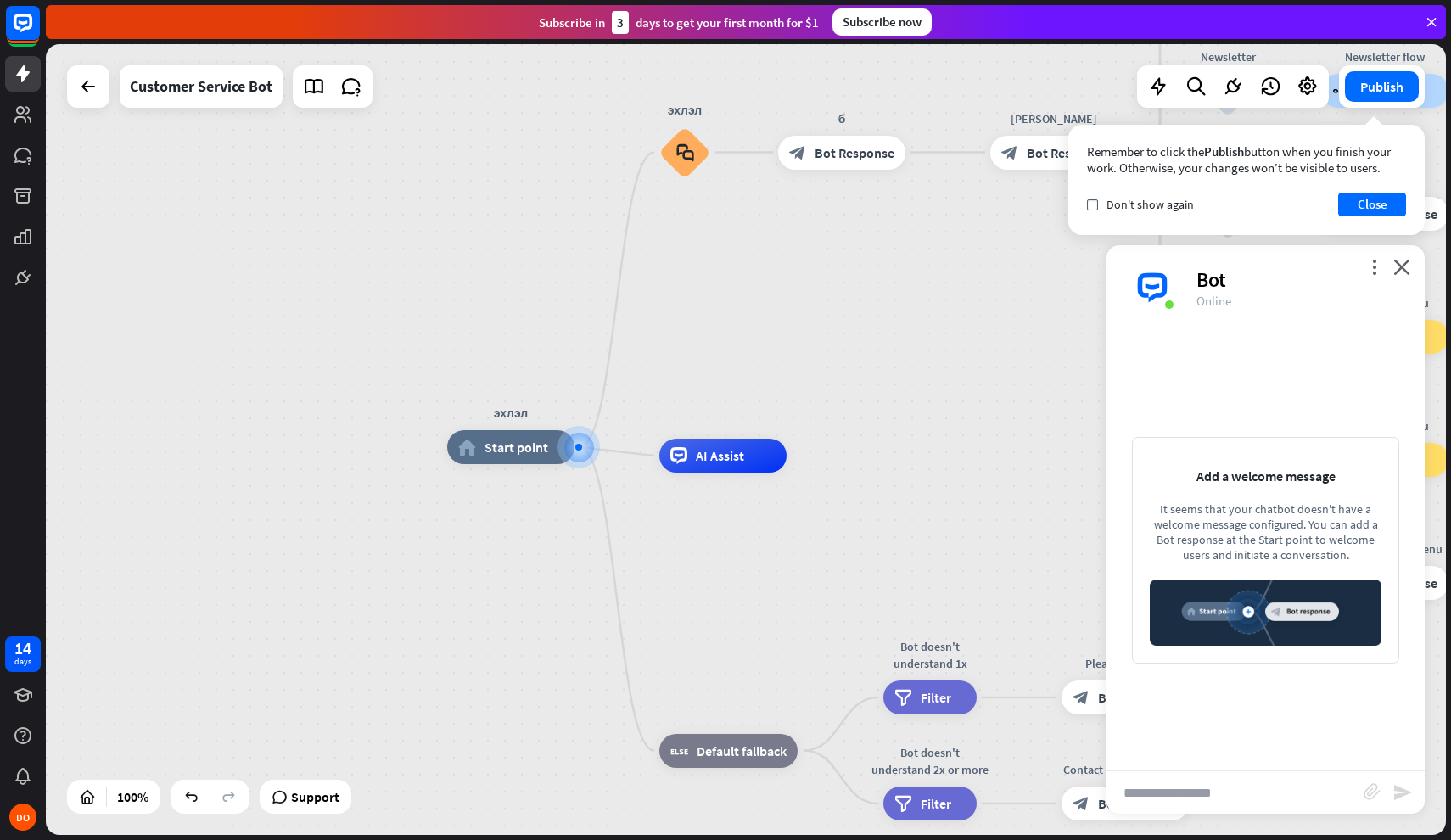
click at [1206, 574] on div "Add a welcome message It seems that your chatbot doesn't have a welcome message…" at bounding box center [1266, 550] width 268 height 227
click at [1279, 487] on div "Add a welcome message It seems that your chatbot doesn't have a welcome message…" at bounding box center [1266, 550] width 268 height 227
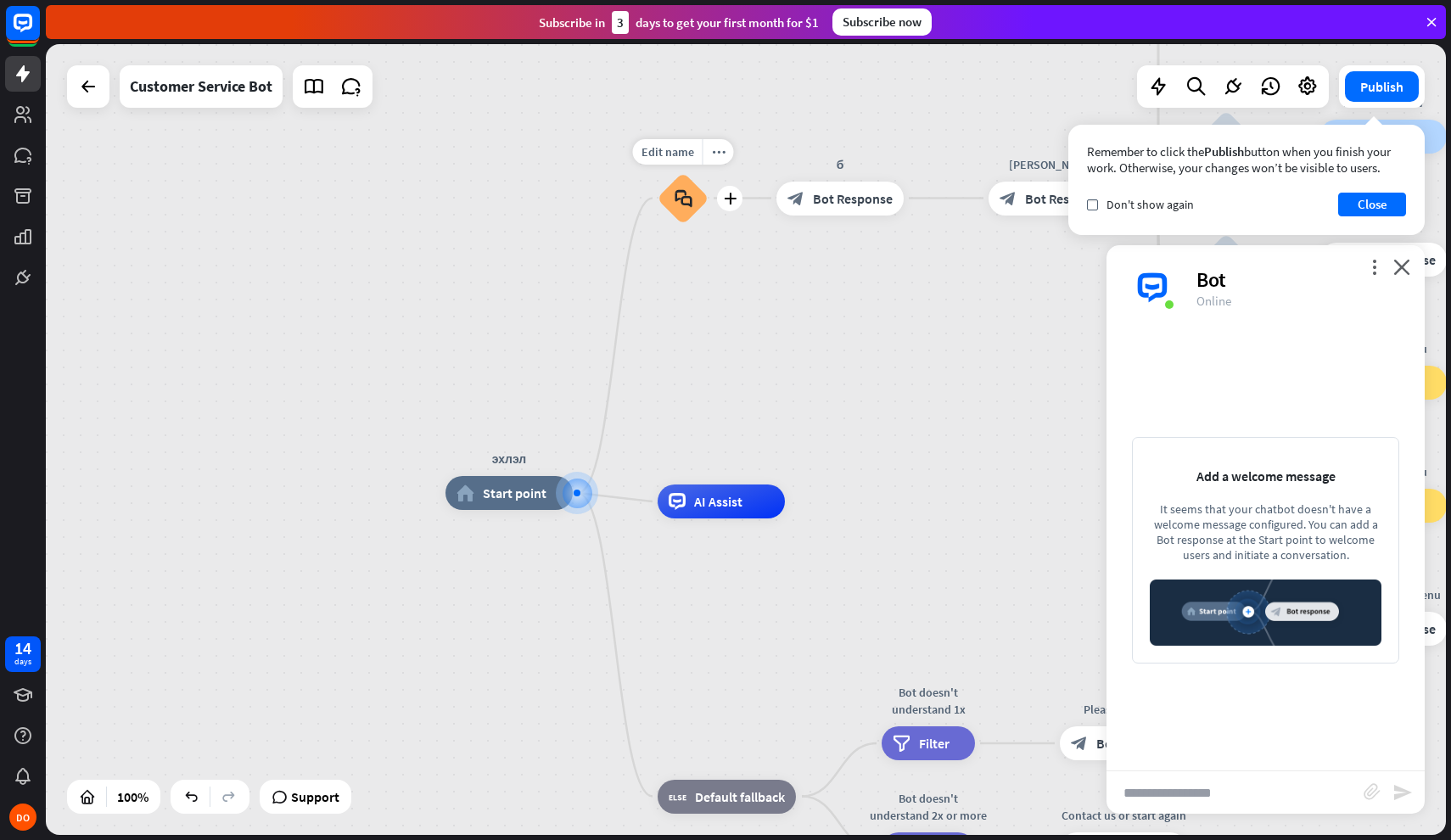
click at [697, 201] on div "block_faq" at bounding box center [683, 199] width 51 height 51
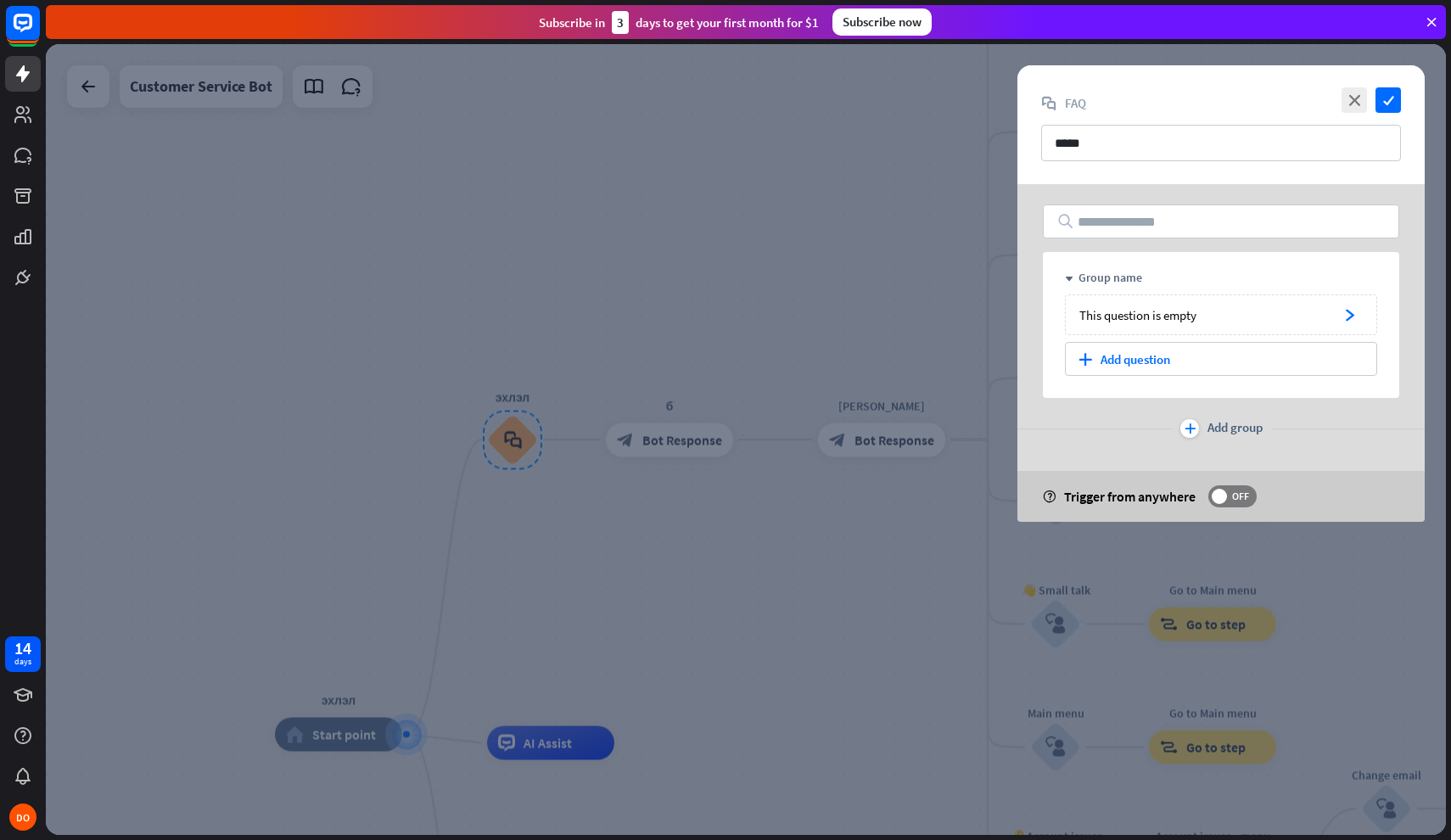
click at [525, 368] on div at bounding box center [746, 439] width 1400 height 790
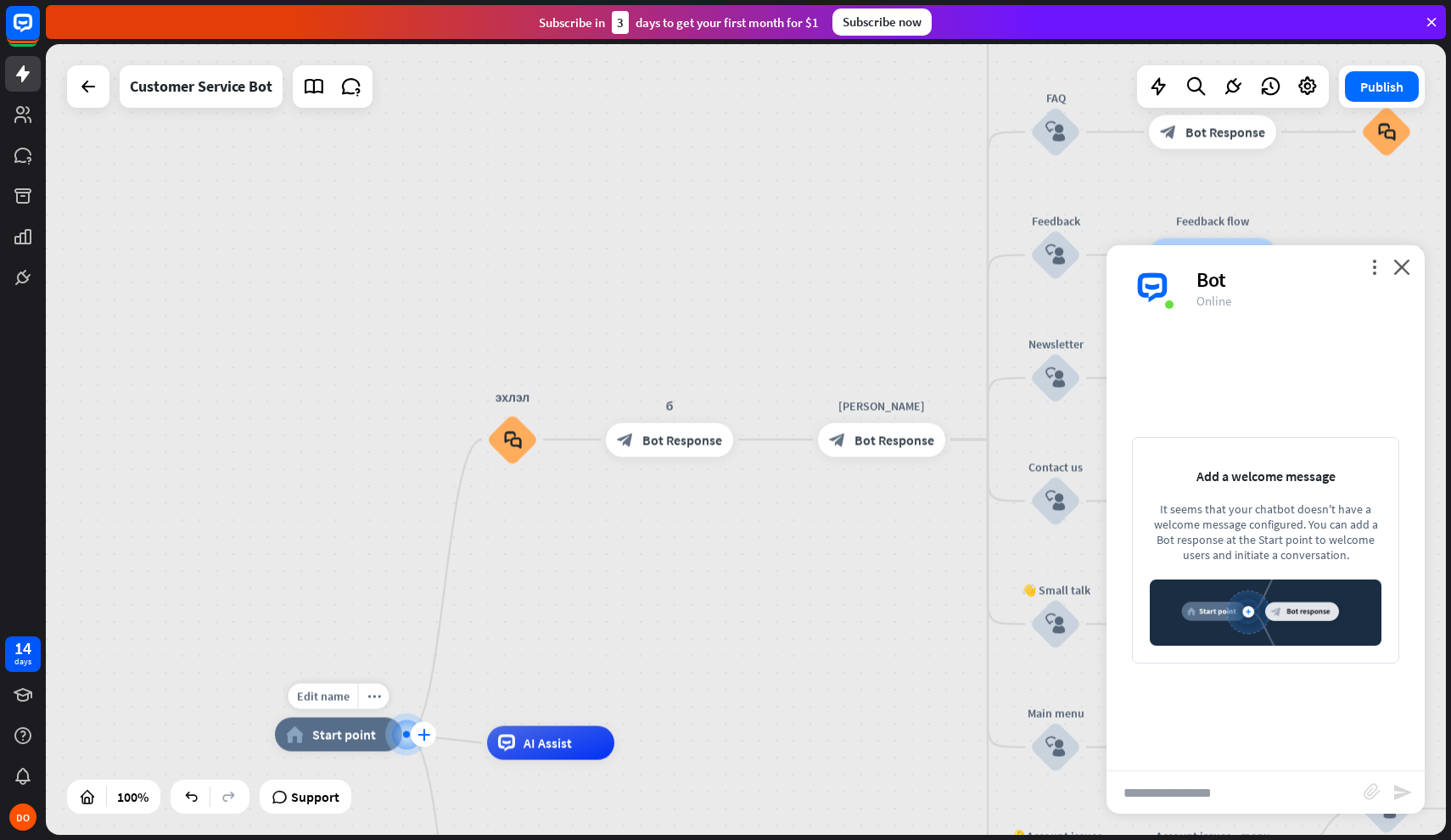
click at [413, 732] on div "plus" at bounding box center [424, 735] width 25 height 25
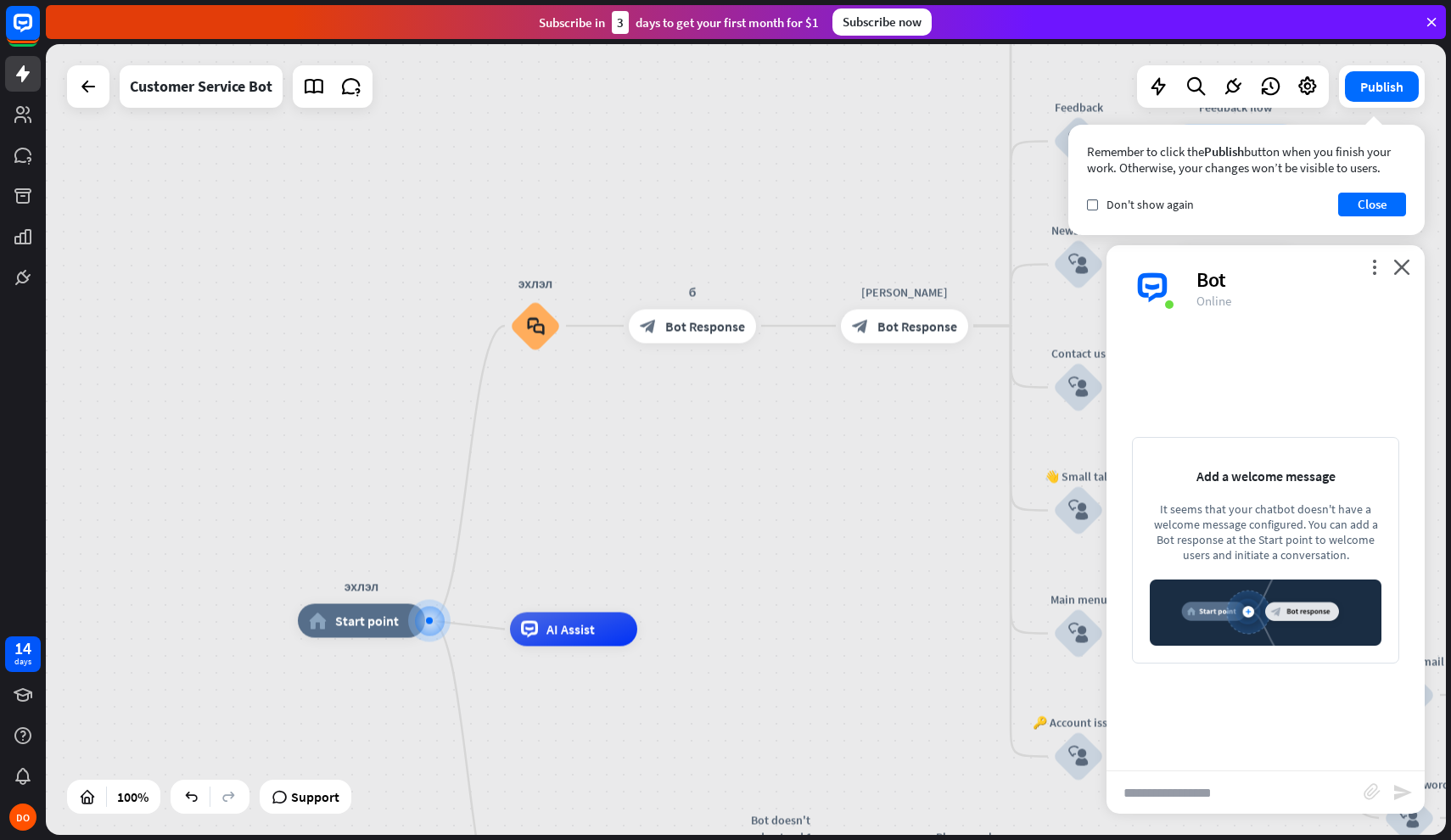
click at [431, 619] on div at bounding box center [429, 620] width 7 height 7
click at [440, 621] on icon "plus" at bounding box center [446, 621] width 13 height 12
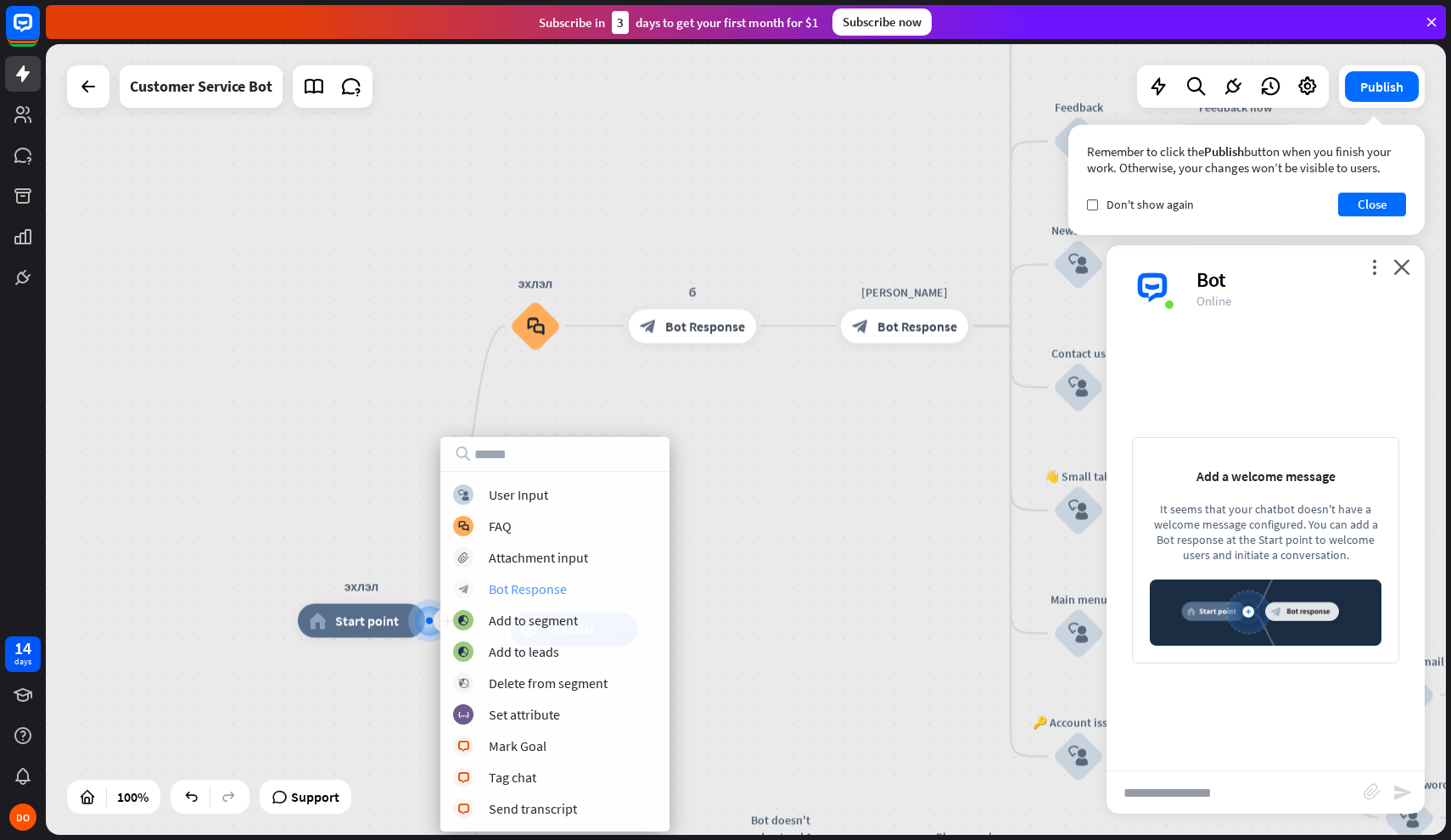
click at [557, 591] on div "Bot Response" at bounding box center [528, 588] width 78 height 17
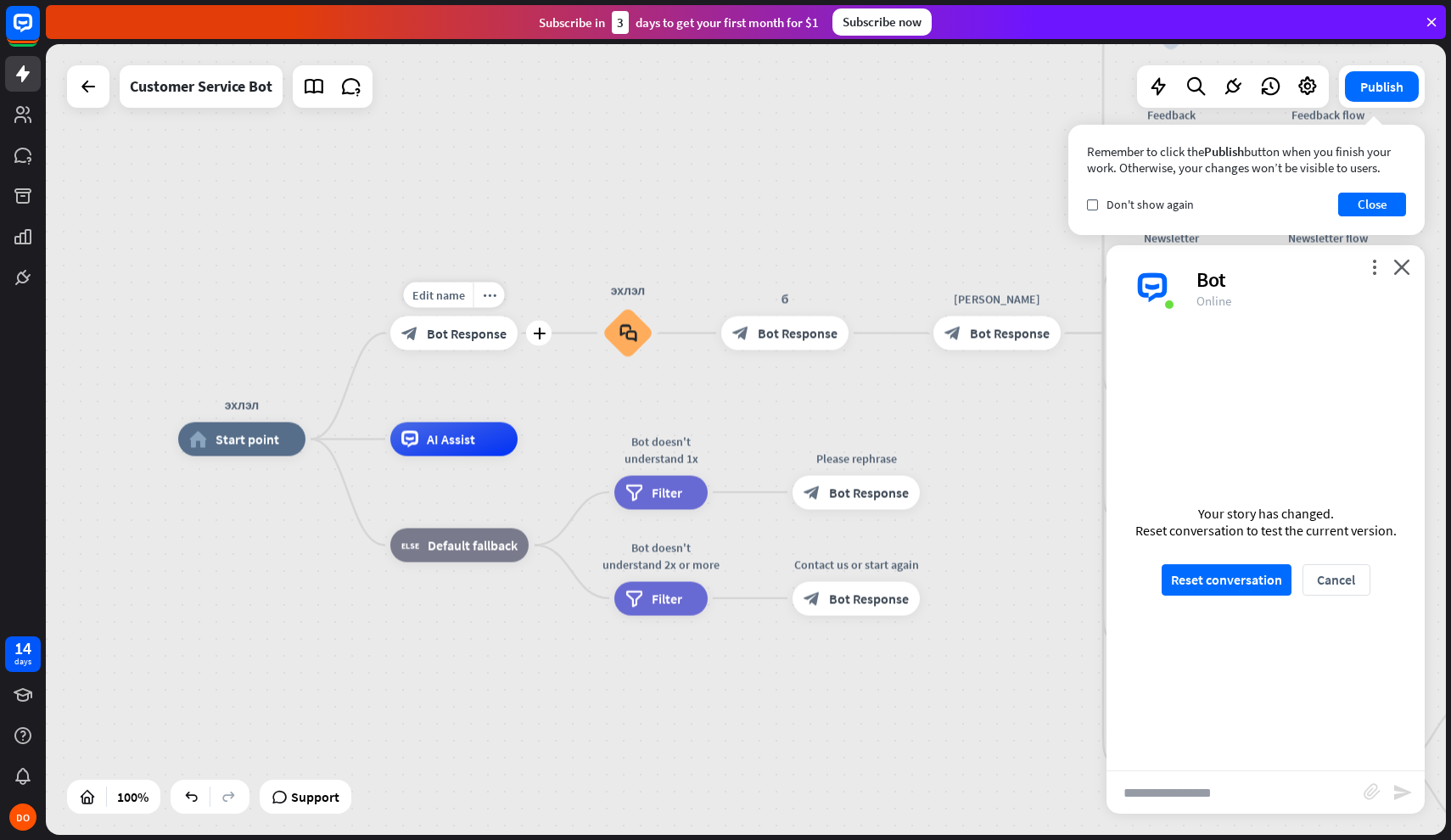
click at [464, 334] on span "Bot Response" at bounding box center [466, 333] width 80 height 17
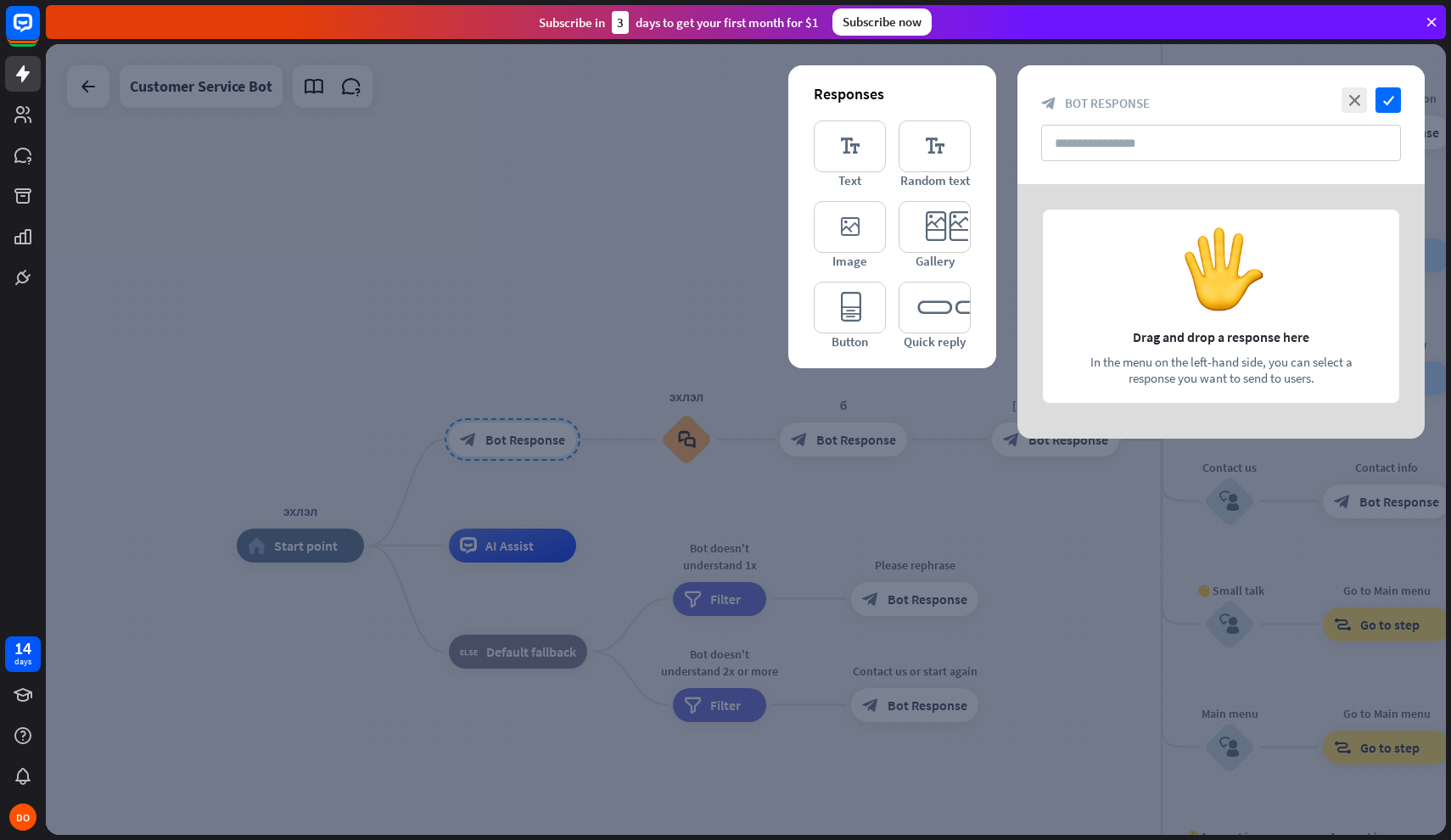
click at [1133, 540] on div at bounding box center [746, 439] width 1400 height 790
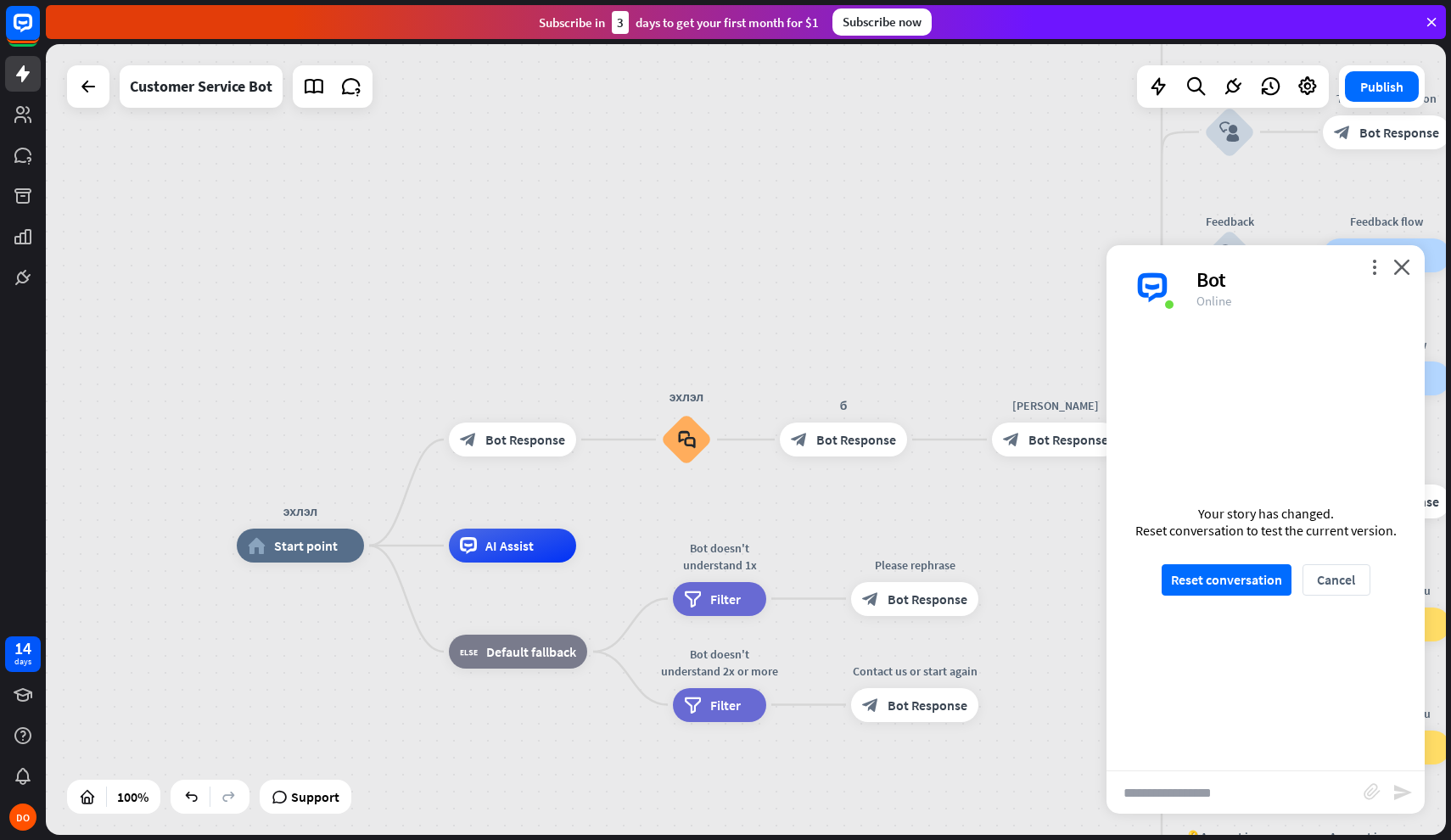
click at [1236, 598] on div "Your story has changed. Reset conversation to test the current version. Reset c…" at bounding box center [1265, 550] width 318 height 440
click at [1233, 584] on button "Reset conversation" at bounding box center [1226, 580] width 130 height 31
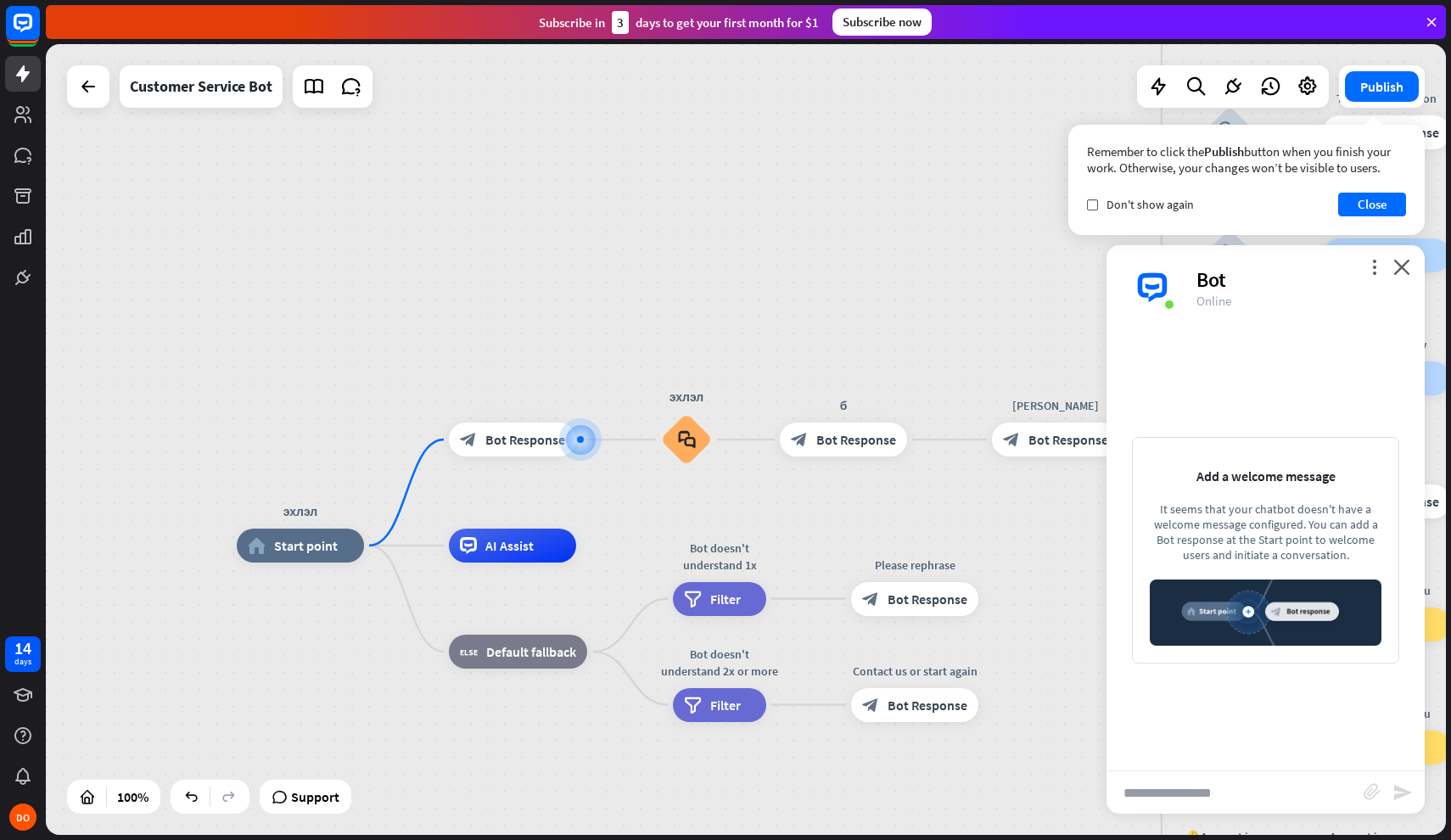
click at [1284, 528] on div "It seems that your chatbot doesn't have a welcome message configured. You can a…" at bounding box center [1266, 531] width 232 height 61
drag, startPoint x: 1227, startPoint y: 480, endPoint x: 1323, endPoint y: 547, distance: 117.1
click at [1324, 546] on div "Add a welcome message It seems that your chatbot doesn't have a welcome message…" at bounding box center [1266, 550] width 268 height 227
click at [1323, 547] on div "It seems that your chatbot doesn't have a welcome message configured. You can a…" at bounding box center [1266, 531] width 232 height 61
click at [1400, 262] on icon "close" at bounding box center [1401, 267] width 17 height 17
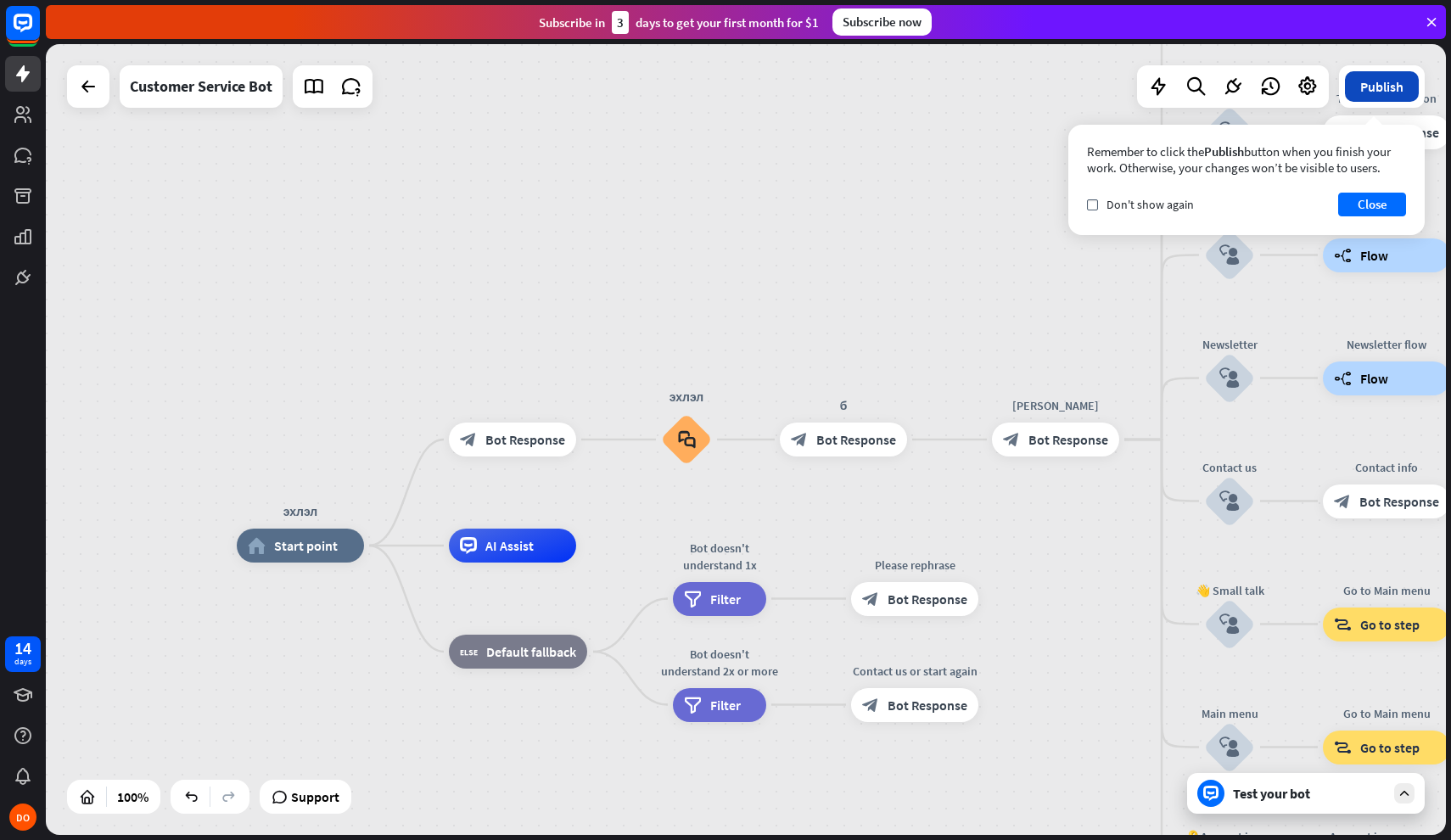
click at [1380, 74] on button "Publish" at bounding box center [1382, 86] width 74 height 30
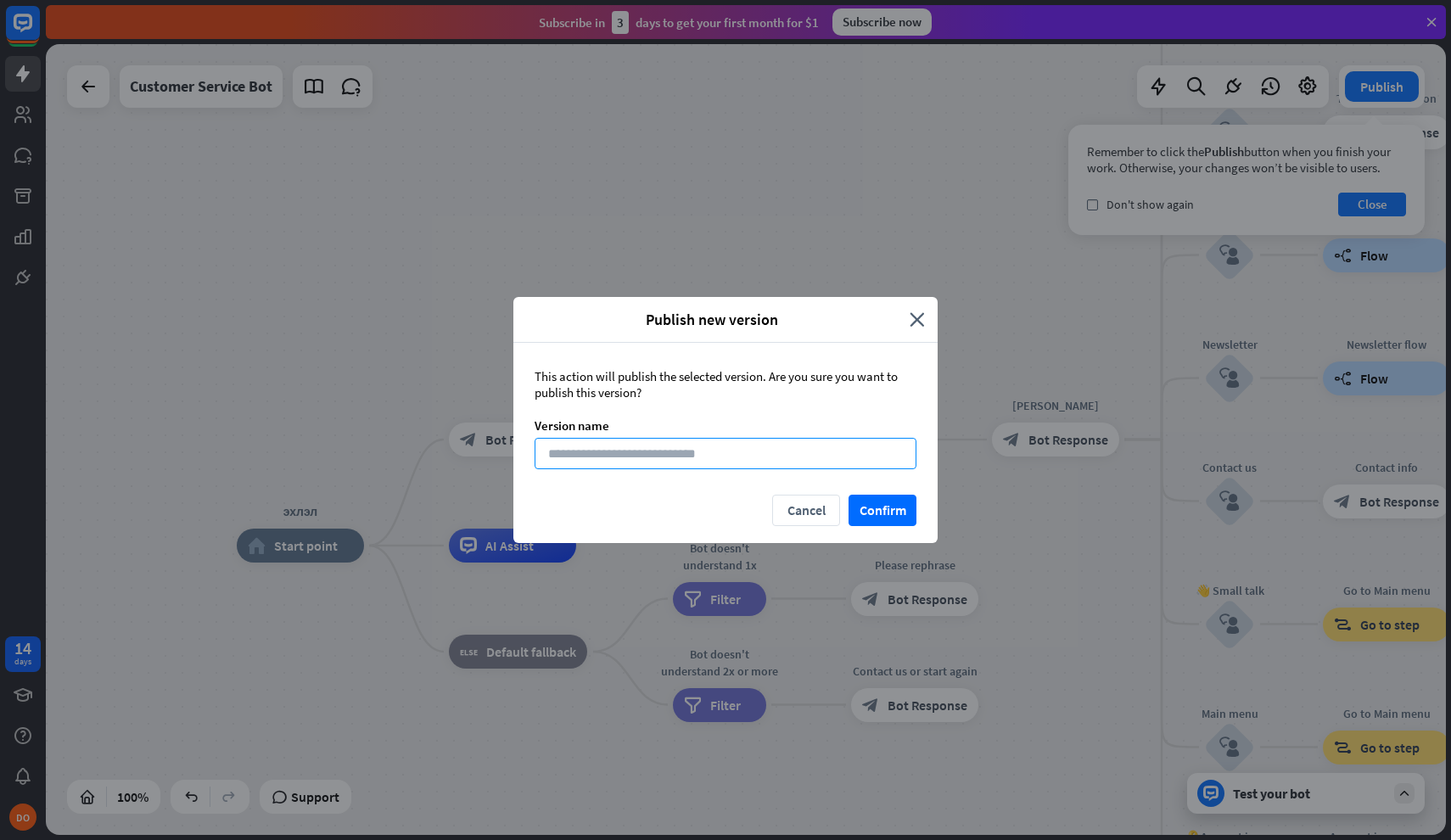
click at [698, 457] on input at bounding box center [726, 454] width 382 height 31
click at [916, 320] on icon "close" at bounding box center [917, 319] width 16 height 19
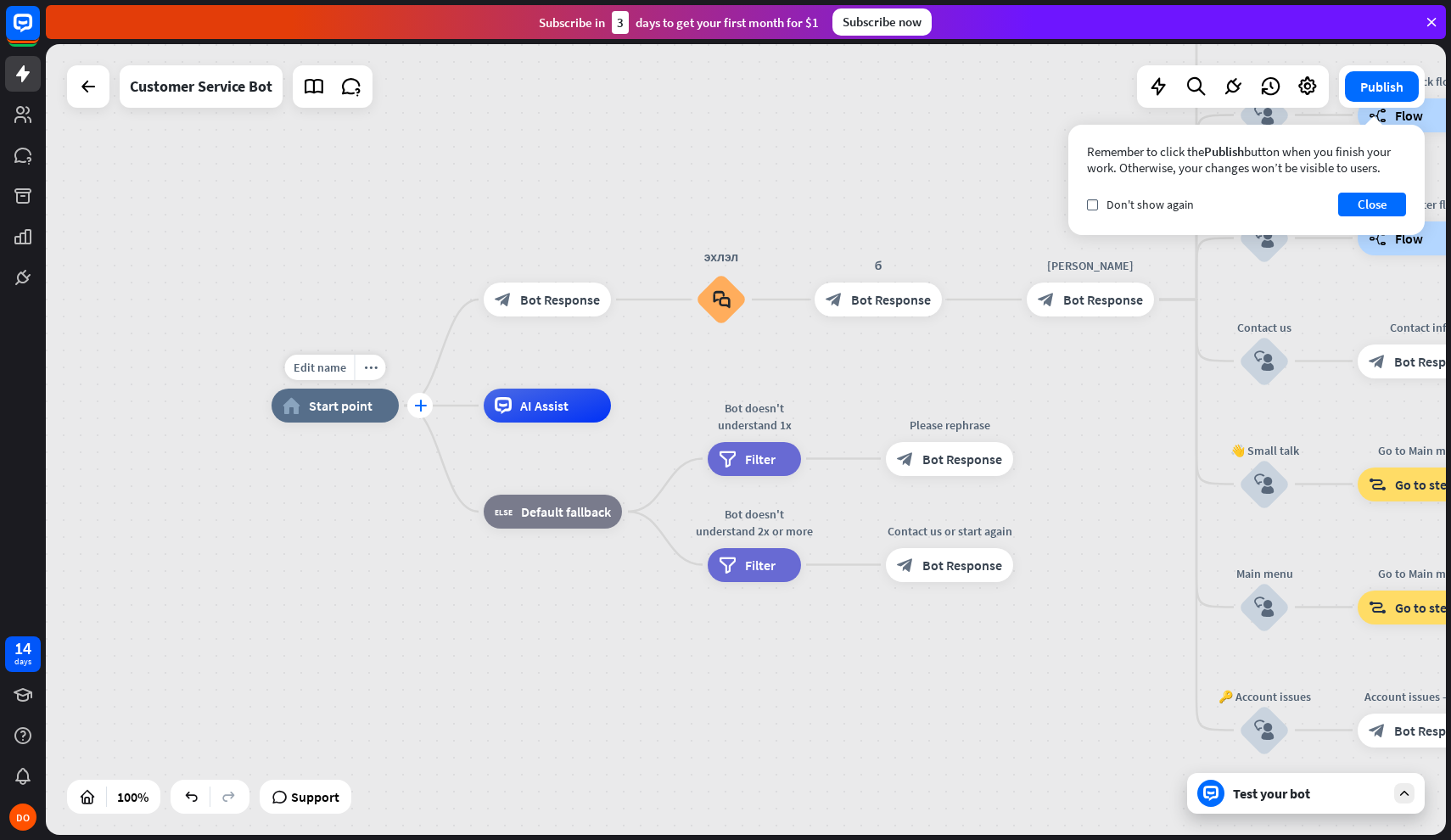
click at [423, 409] on icon "plus" at bounding box center [420, 405] width 13 height 12
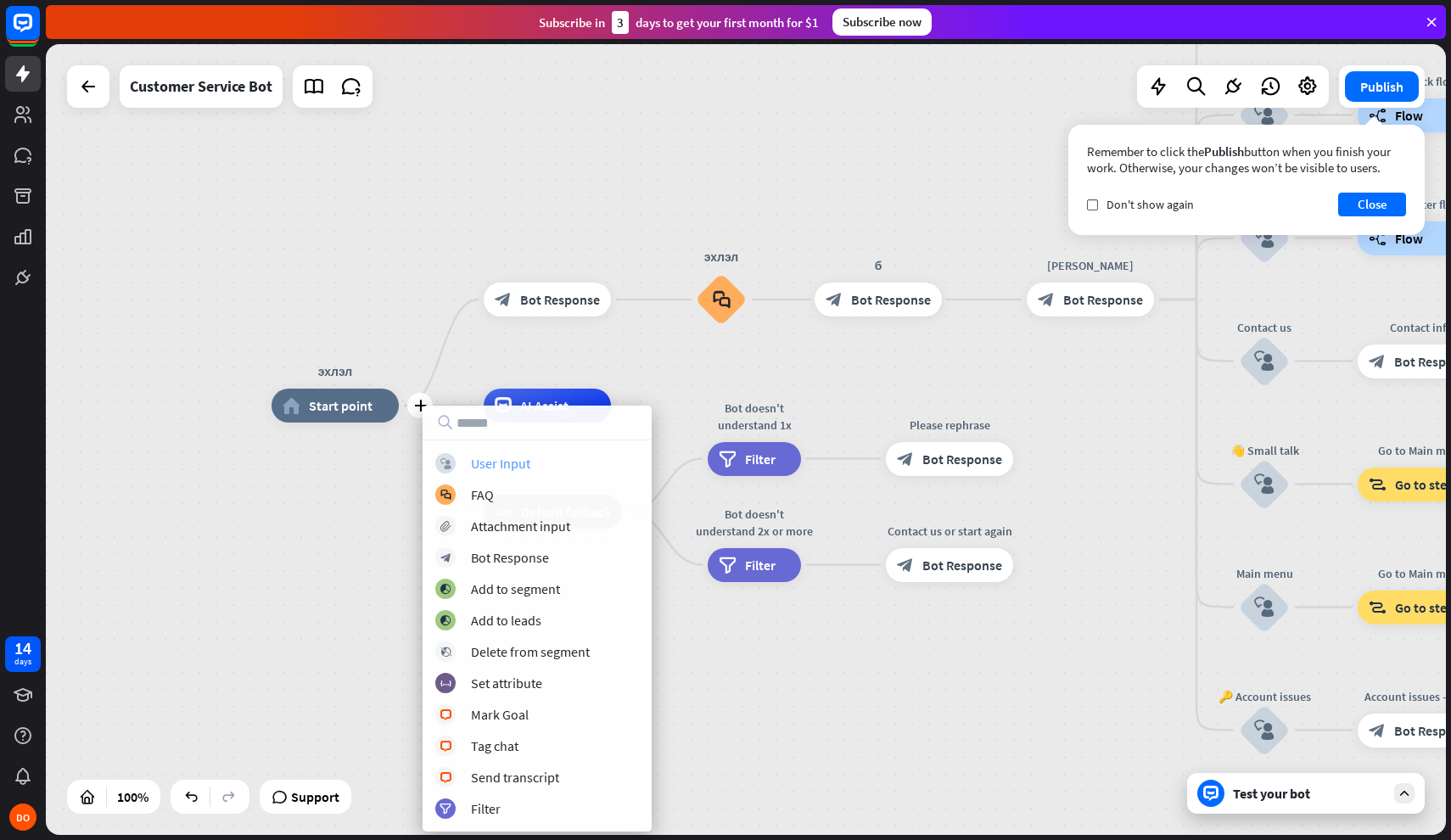
click at [535, 467] on div "block_user_input User Input" at bounding box center [537, 462] width 204 height 20
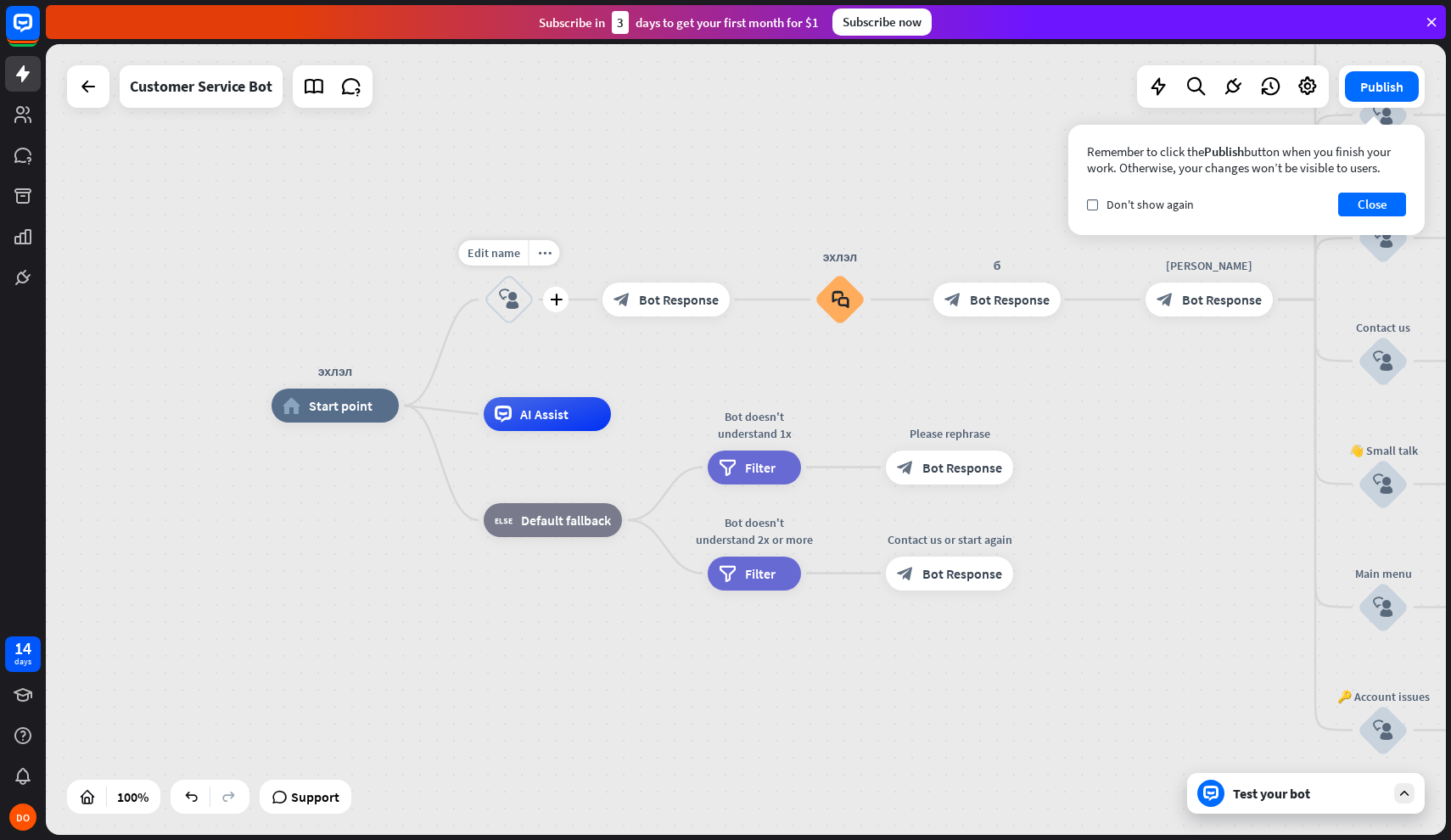
click at [509, 301] on icon "block_user_input" at bounding box center [508, 299] width 20 height 20
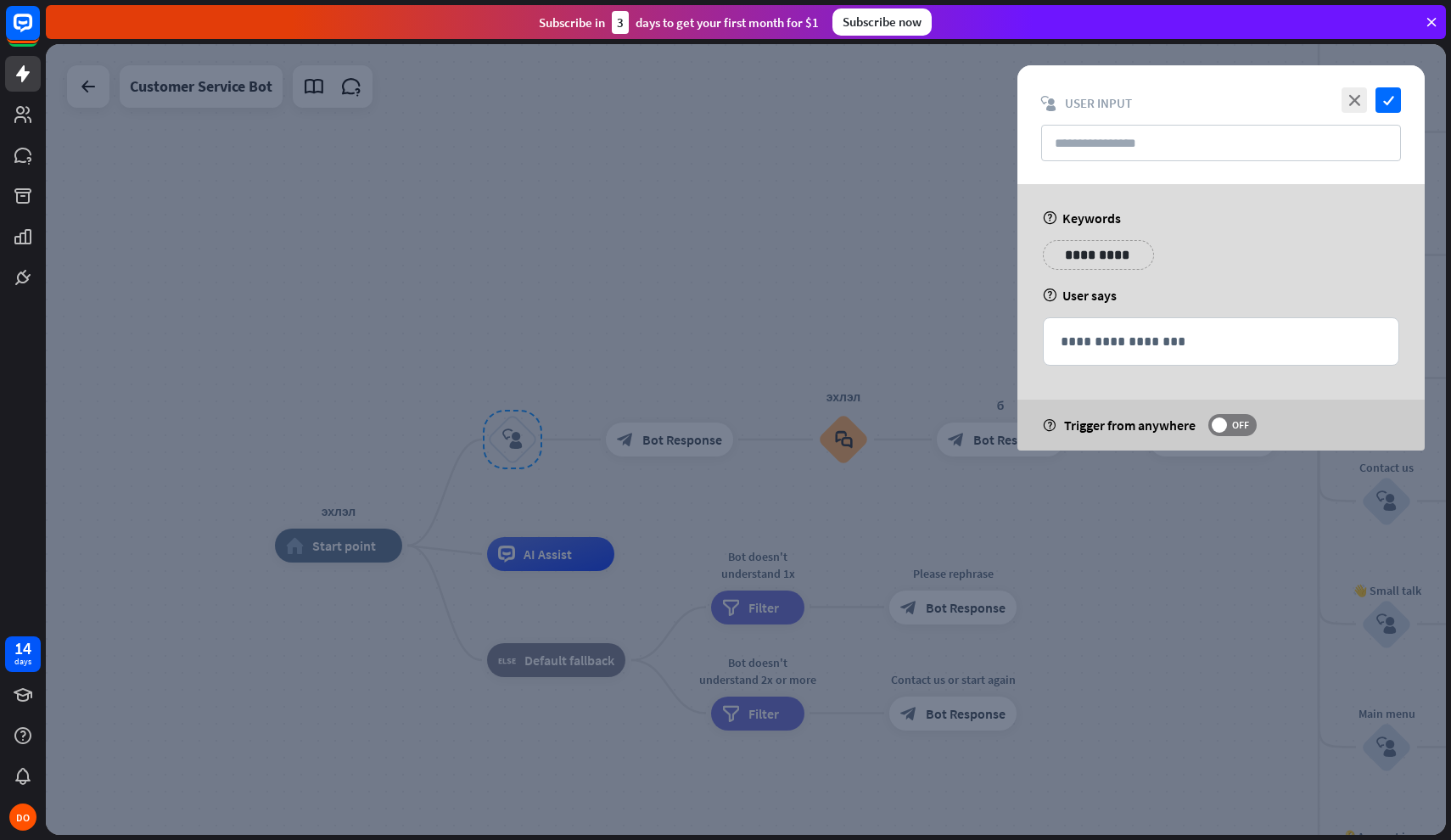
click at [1141, 516] on div at bounding box center [746, 439] width 1400 height 790
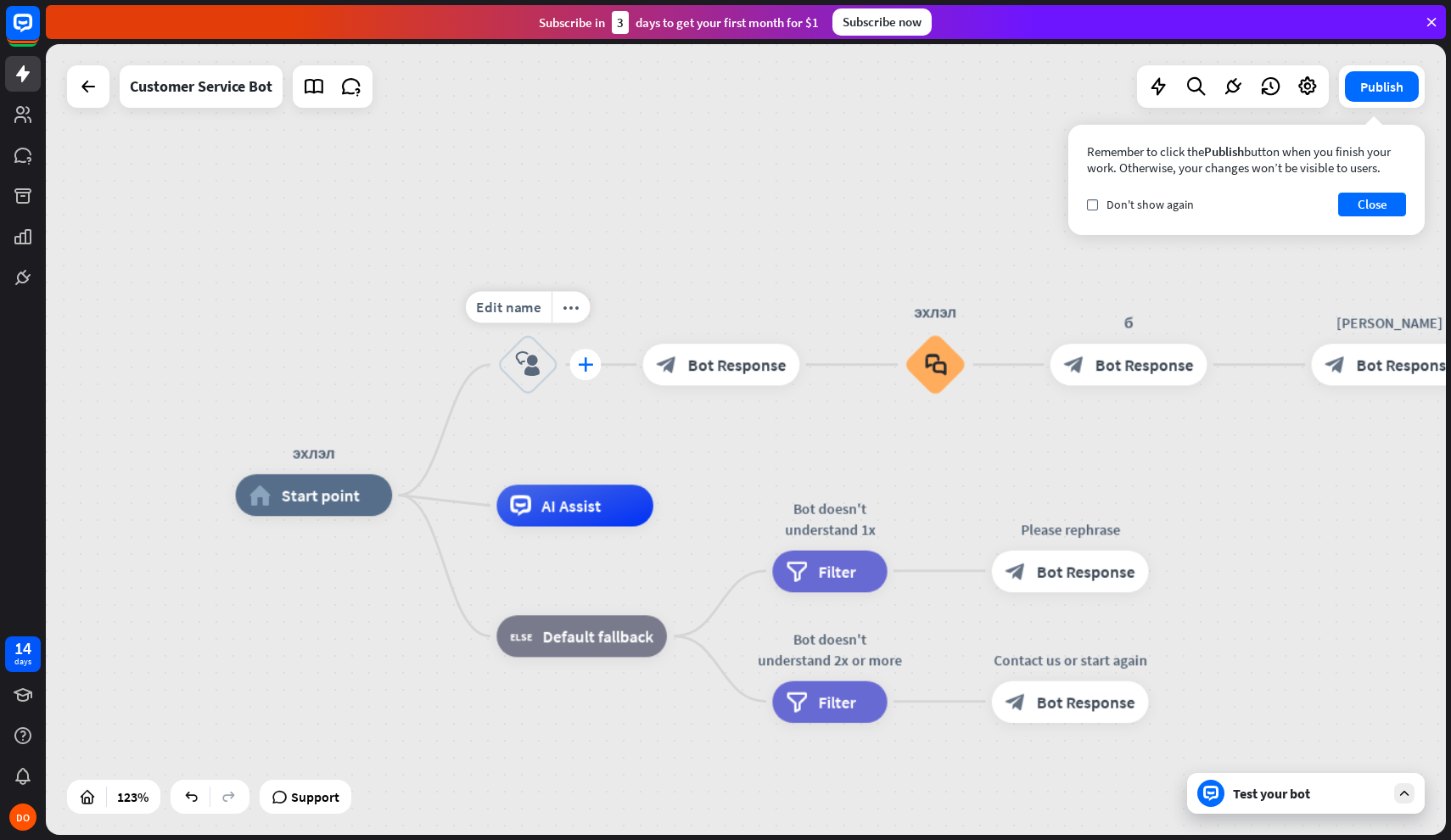
click at [577, 362] on div "plus" at bounding box center [585, 364] width 31 height 31
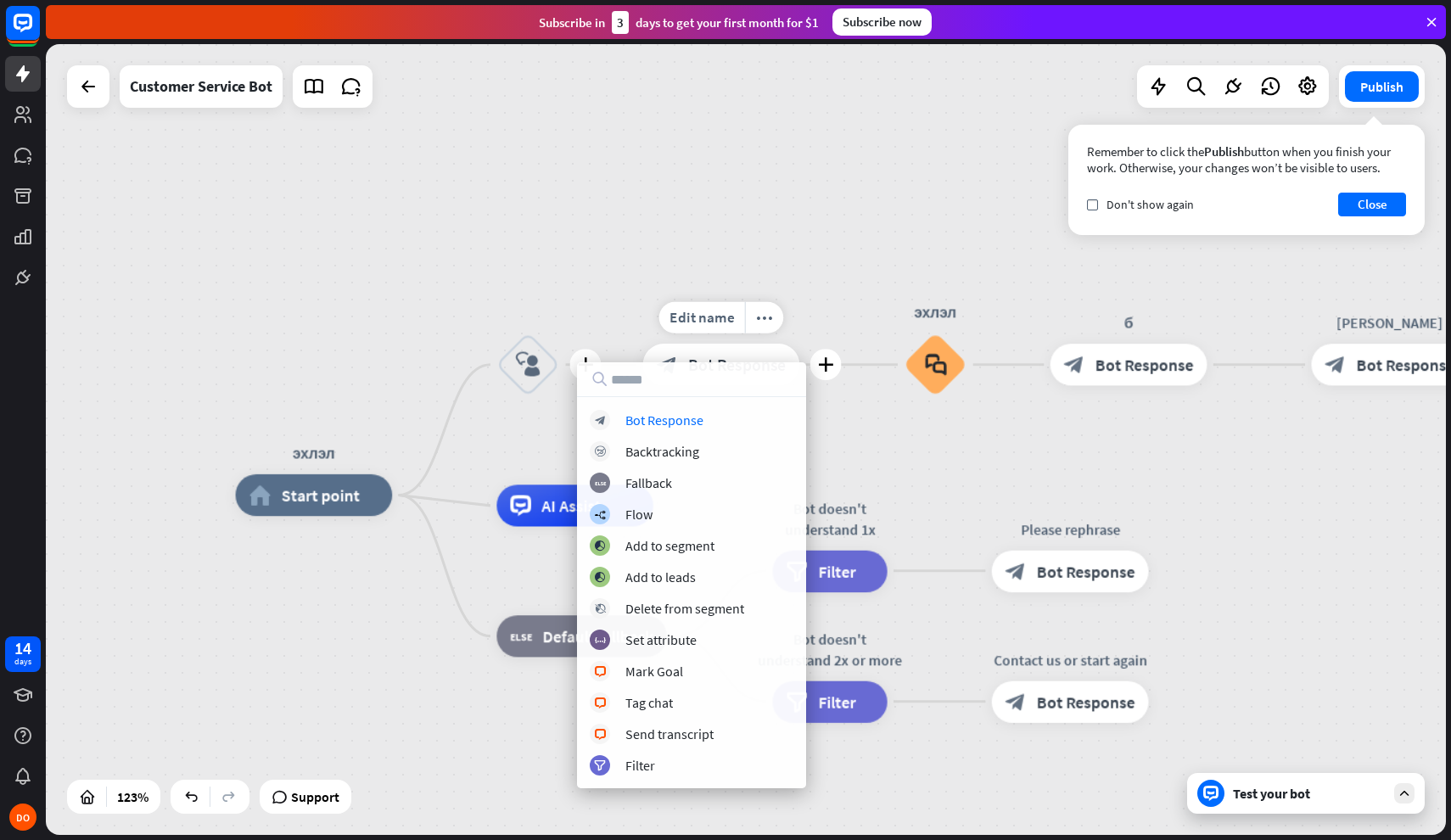
click at [670, 344] on div "Edit name more_horiz plus block_bot_response Bot Response" at bounding box center [722, 364] width 157 height 42
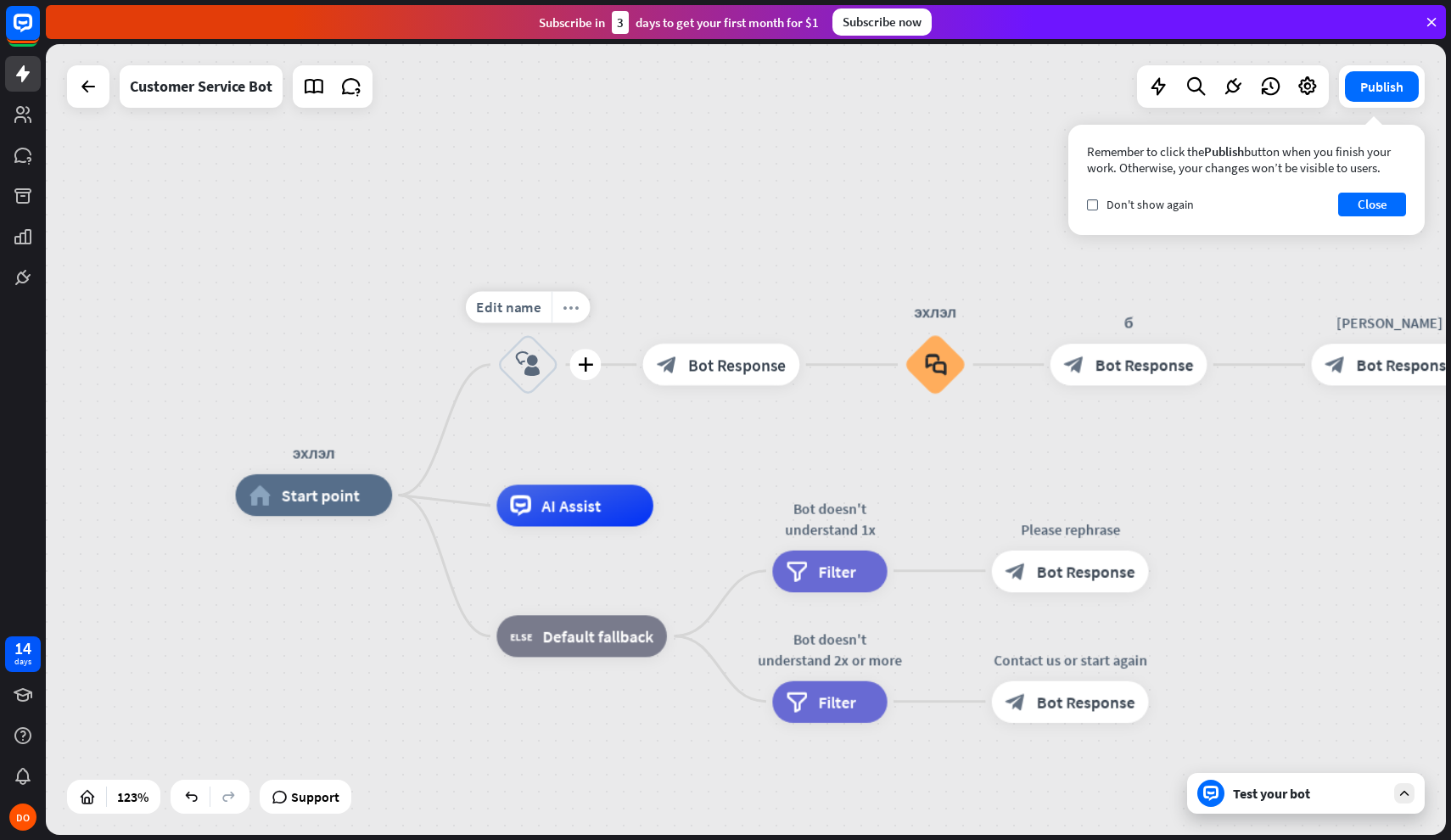
click at [562, 313] on div "more_horiz" at bounding box center [571, 308] width 39 height 31
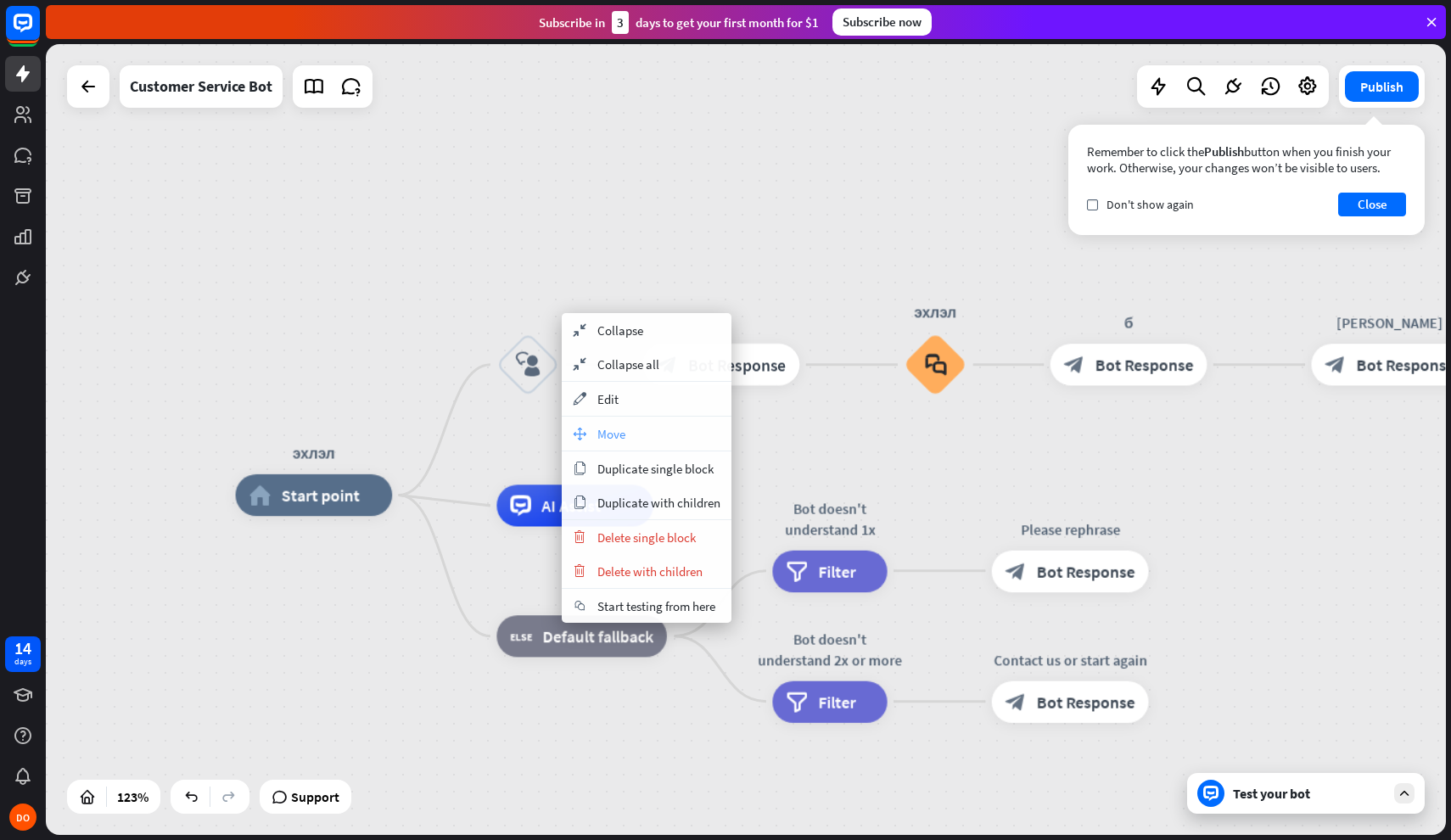
click at [613, 439] on span "Move" at bounding box center [612, 434] width 28 height 17
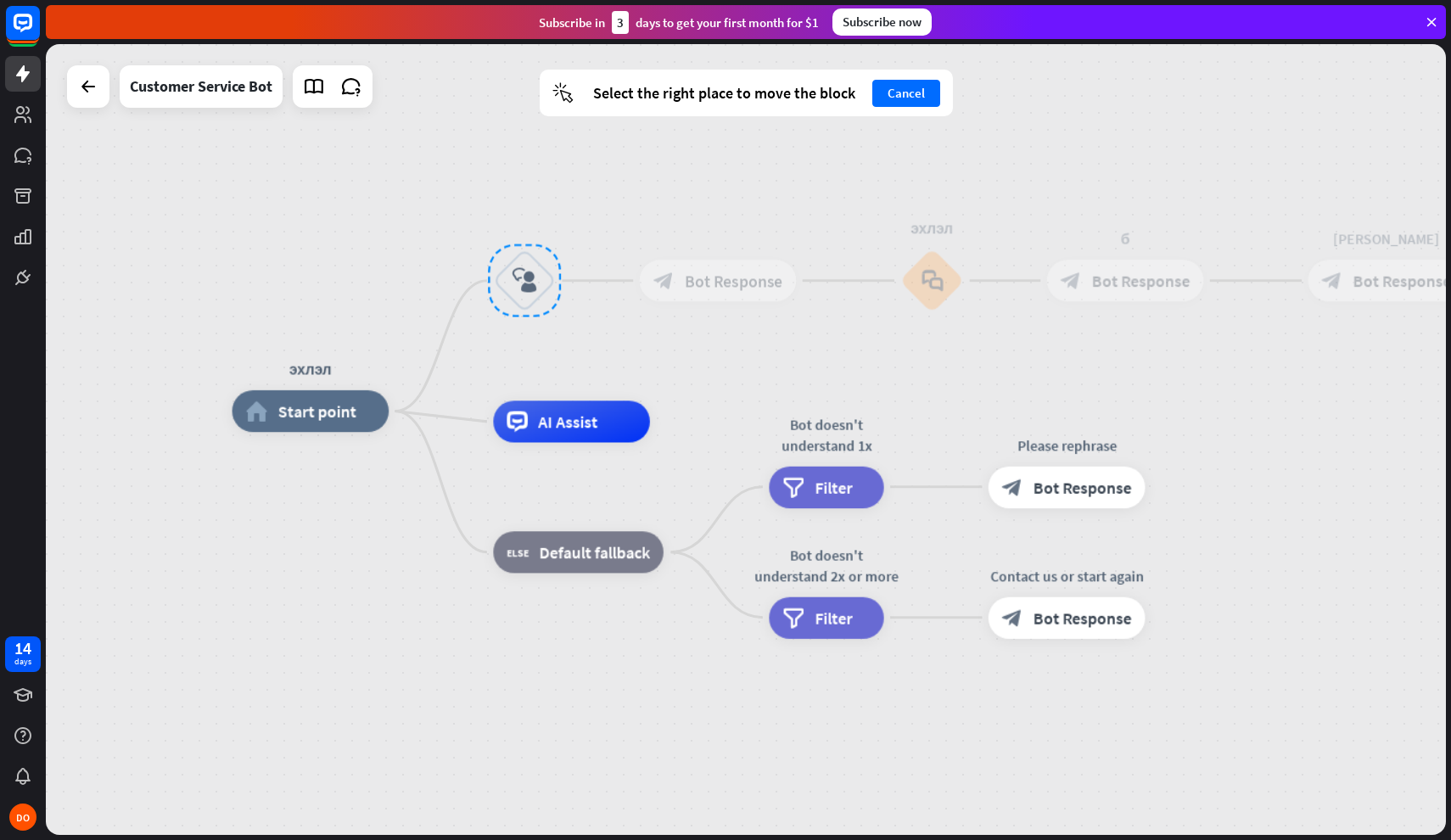
drag, startPoint x: 545, startPoint y: 382, endPoint x: 540, endPoint y: 288, distance: 94.1
click at [540, 288] on div at bounding box center [524, 280] width 73 height 73
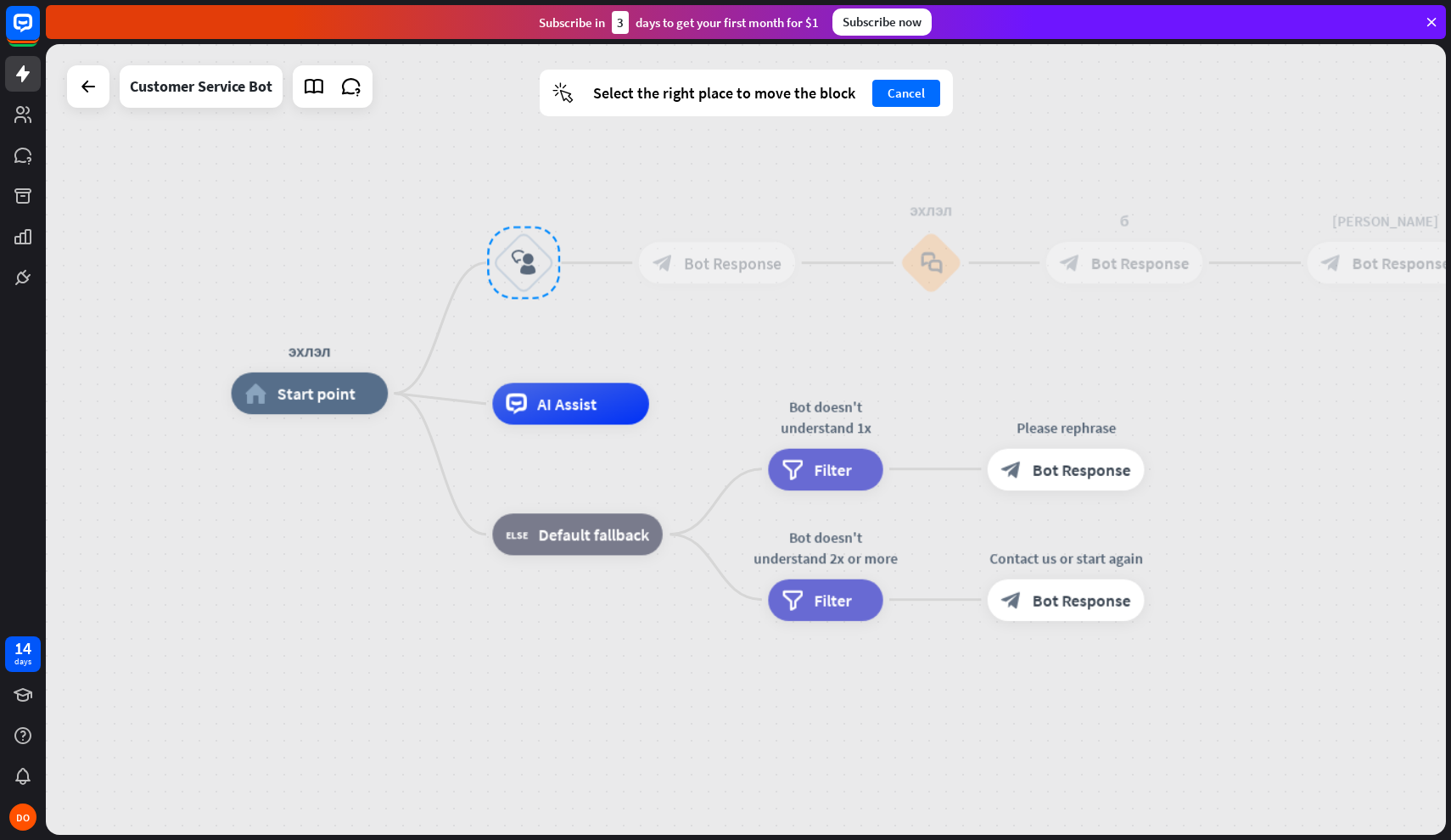
drag, startPoint x: 532, startPoint y: 271, endPoint x: 532, endPoint y: 261, distance: 10.0
click at [532, 261] on div at bounding box center [523, 263] width 73 height 73
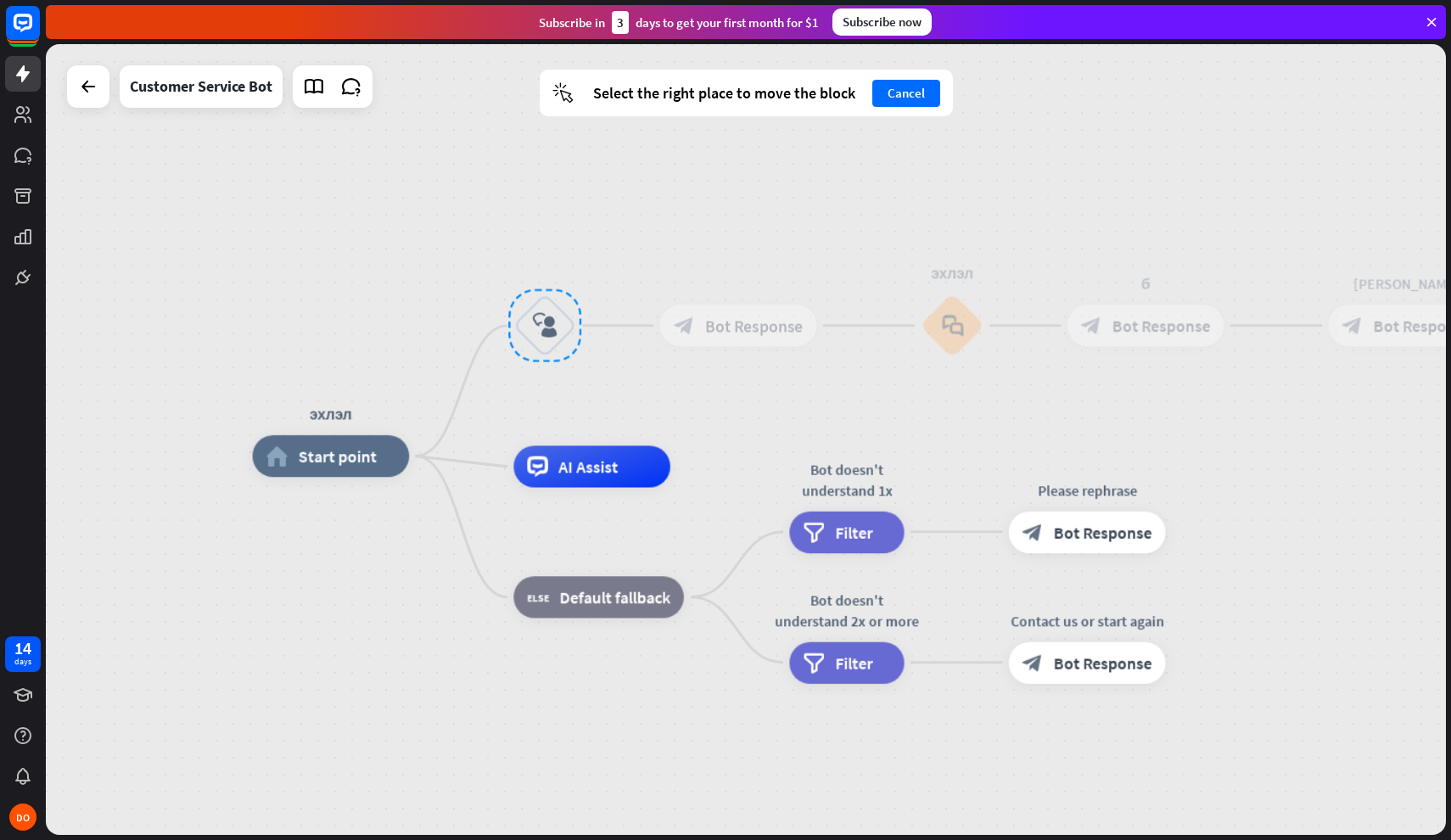
drag, startPoint x: 532, startPoint y: 261, endPoint x: 558, endPoint y: 335, distance: 78.4
click at [558, 336] on div at bounding box center [544, 325] width 73 height 73
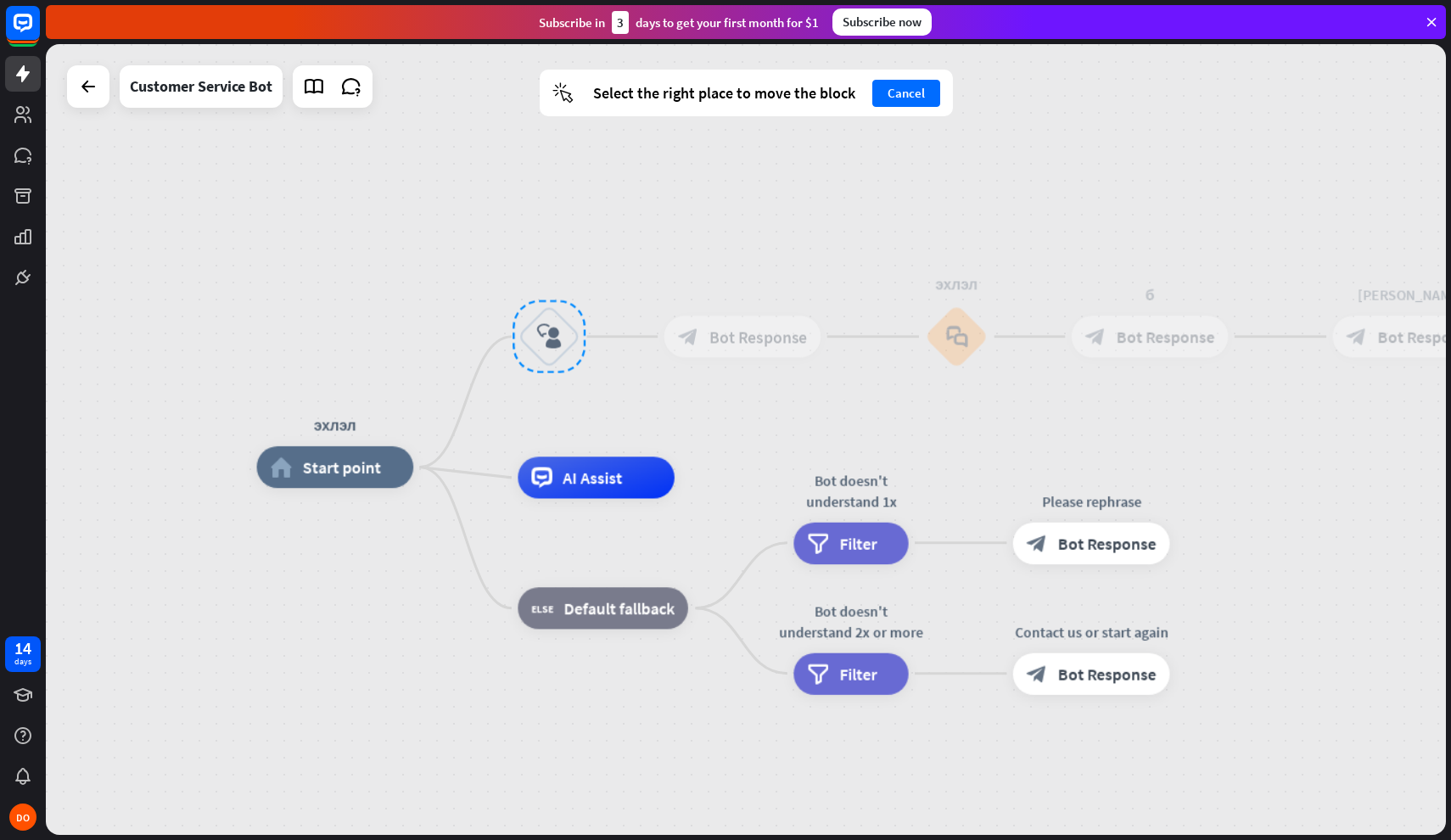
click at [558, 306] on div "block_user_input" at bounding box center [549, 337] width 62 height 62
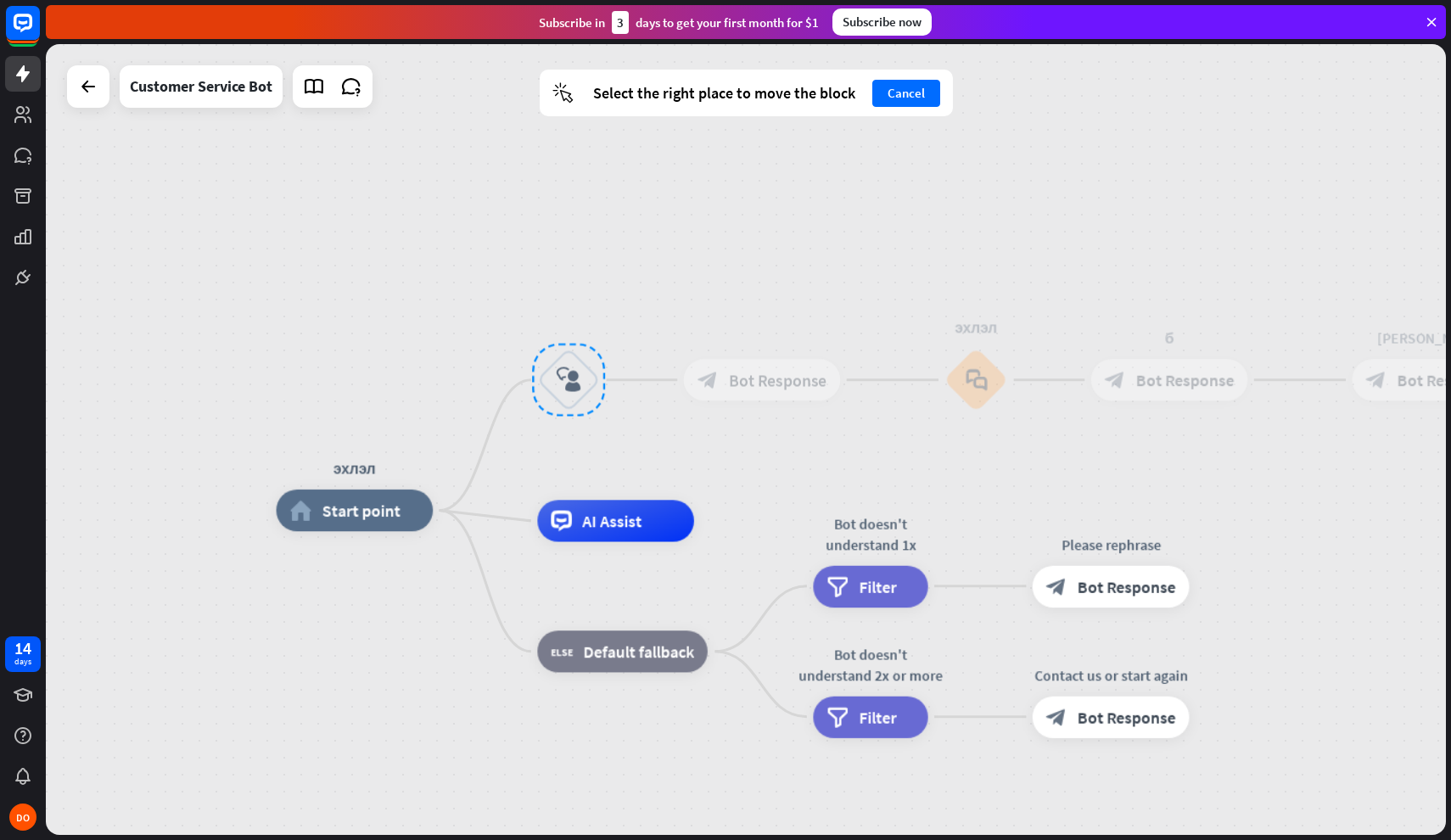
drag, startPoint x: 554, startPoint y: 252, endPoint x: 580, endPoint y: 313, distance: 66.3
click at [579, 314] on div "эхлэл home_2 Start point block_user_input block_bot_response Bot Response эхлэл…" at bounding box center [746, 439] width 1400 height 790
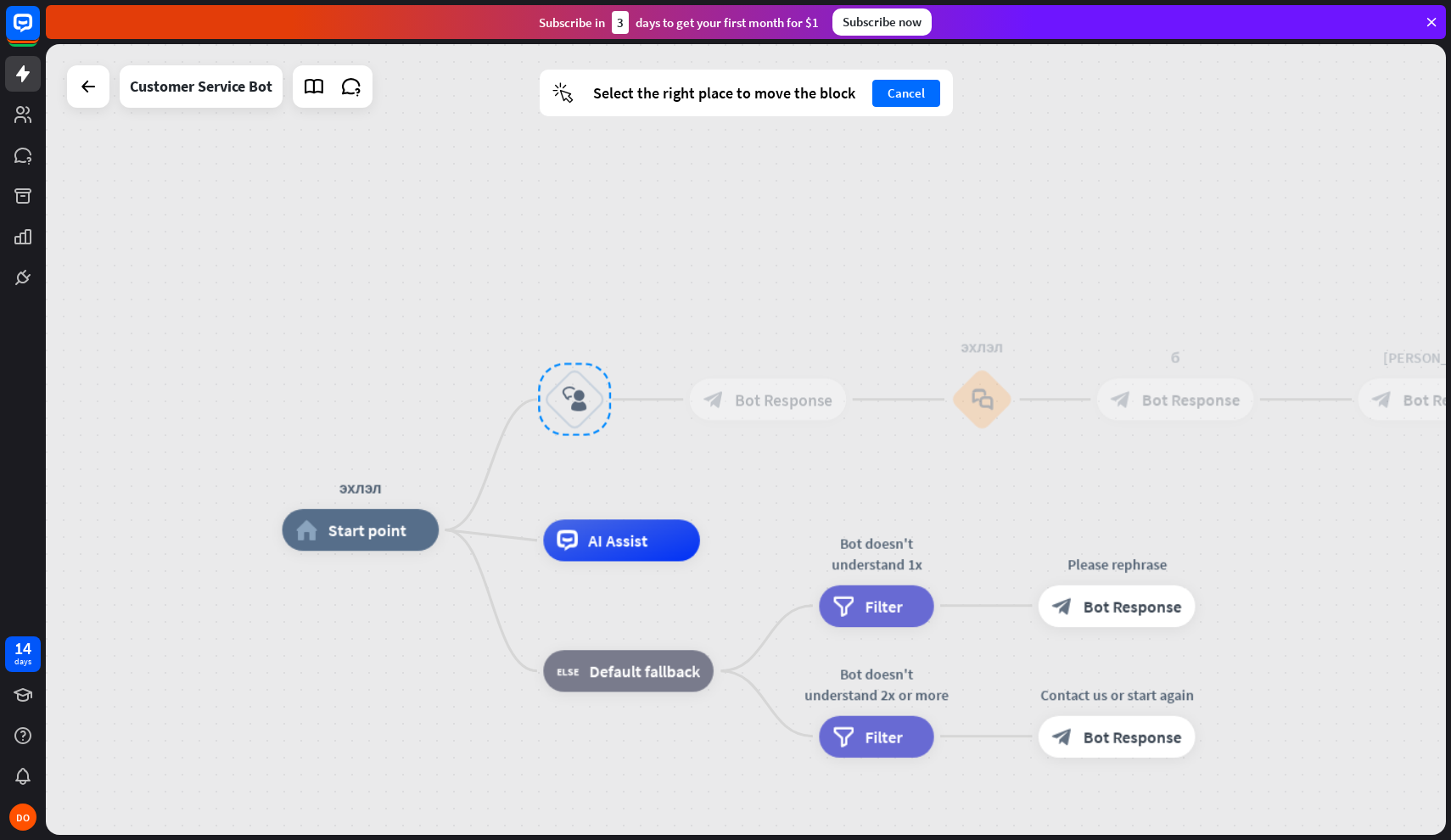
click at [580, 313] on div "эхлэл home_2 Start point block_user_input block_bot_response Bot Response эхлэл…" at bounding box center [746, 439] width 1400 height 790
click at [918, 97] on button "Cancel" at bounding box center [907, 93] width 68 height 27
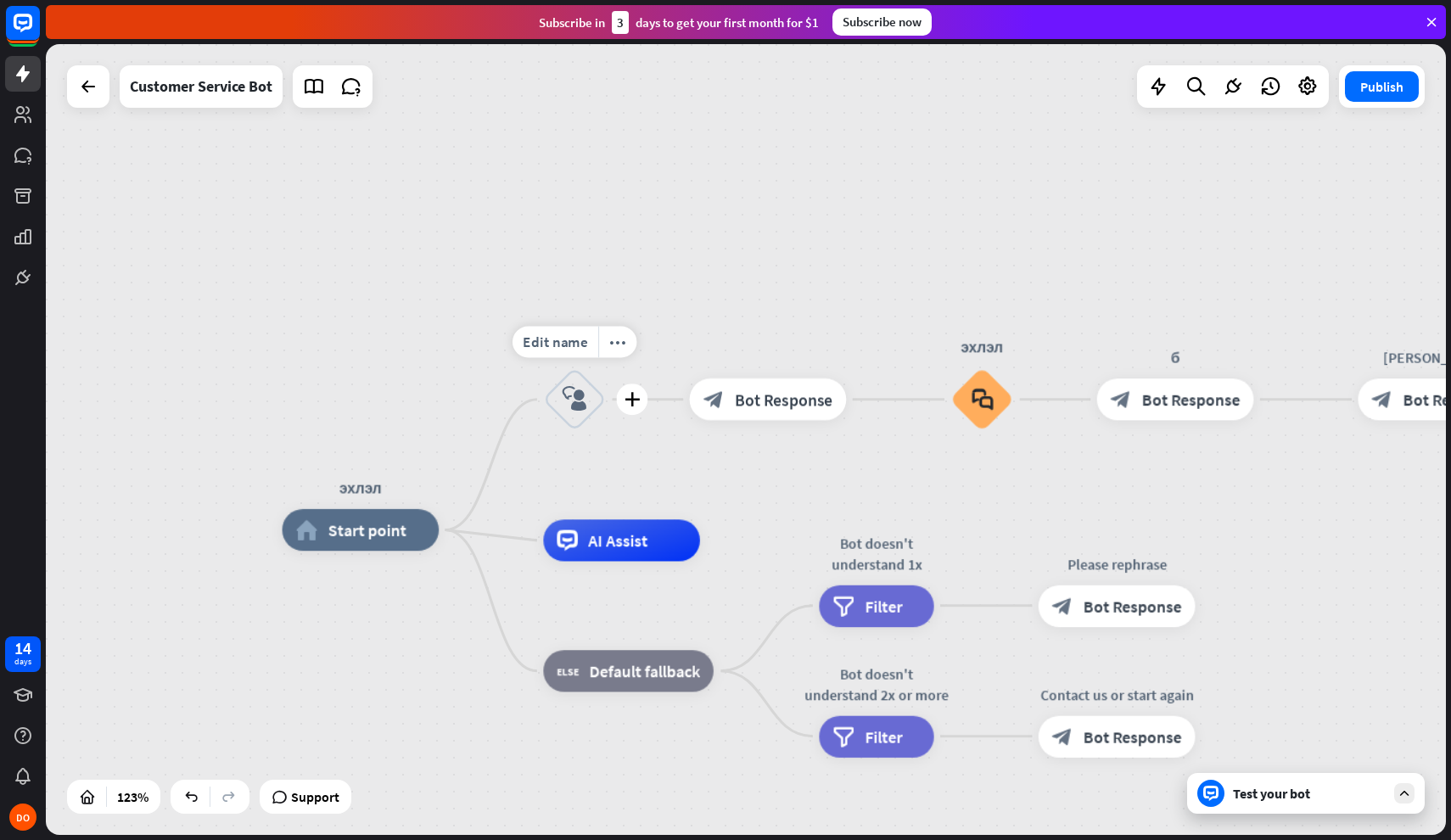
click at [581, 404] on icon "block_user_input" at bounding box center [575, 399] width 25 height 25
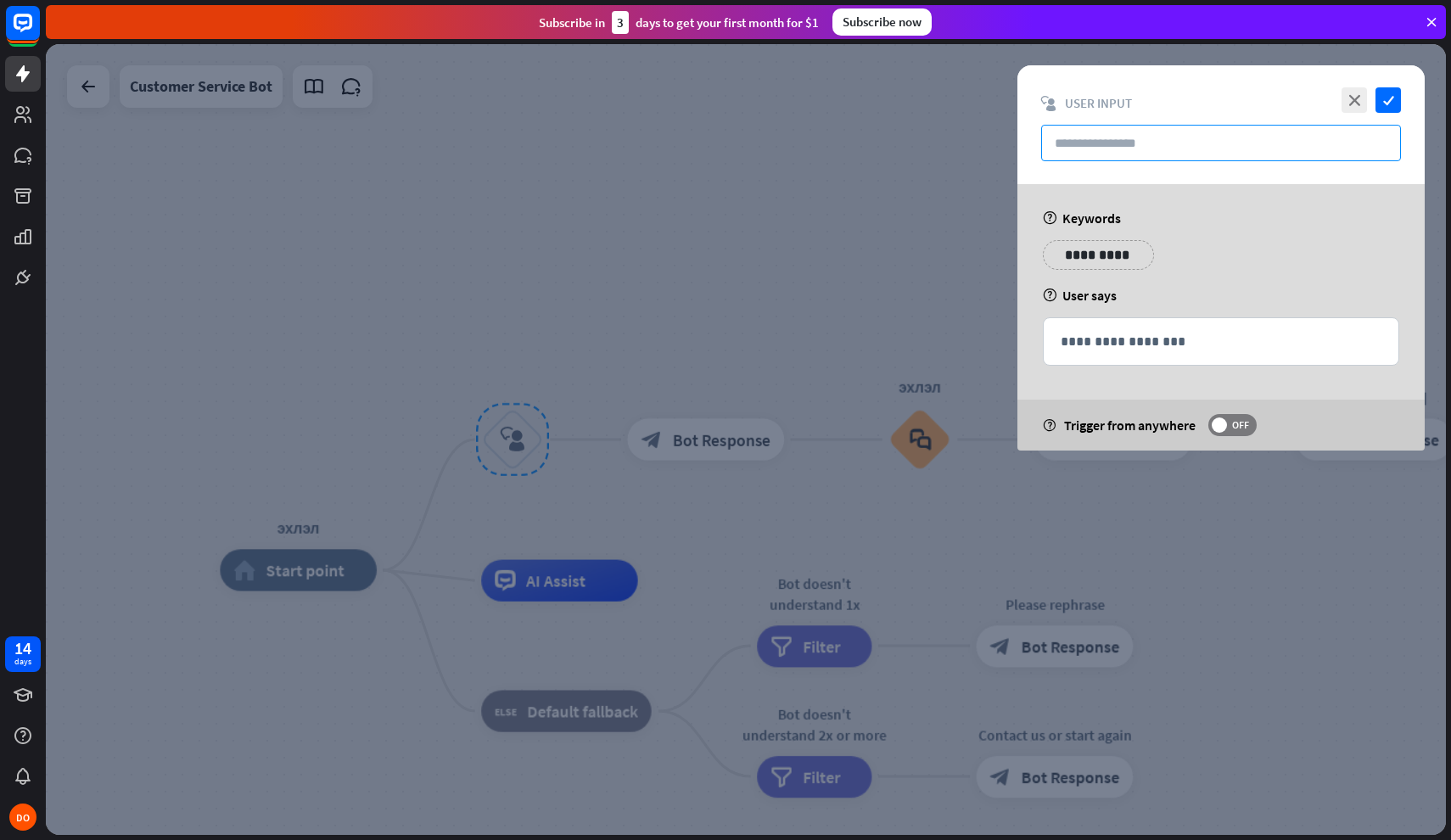
click at [1139, 143] on input "text" at bounding box center [1221, 142] width 360 height 36
click at [1398, 95] on icon "check" at bounding box center [1389, 100] width 25 height 25
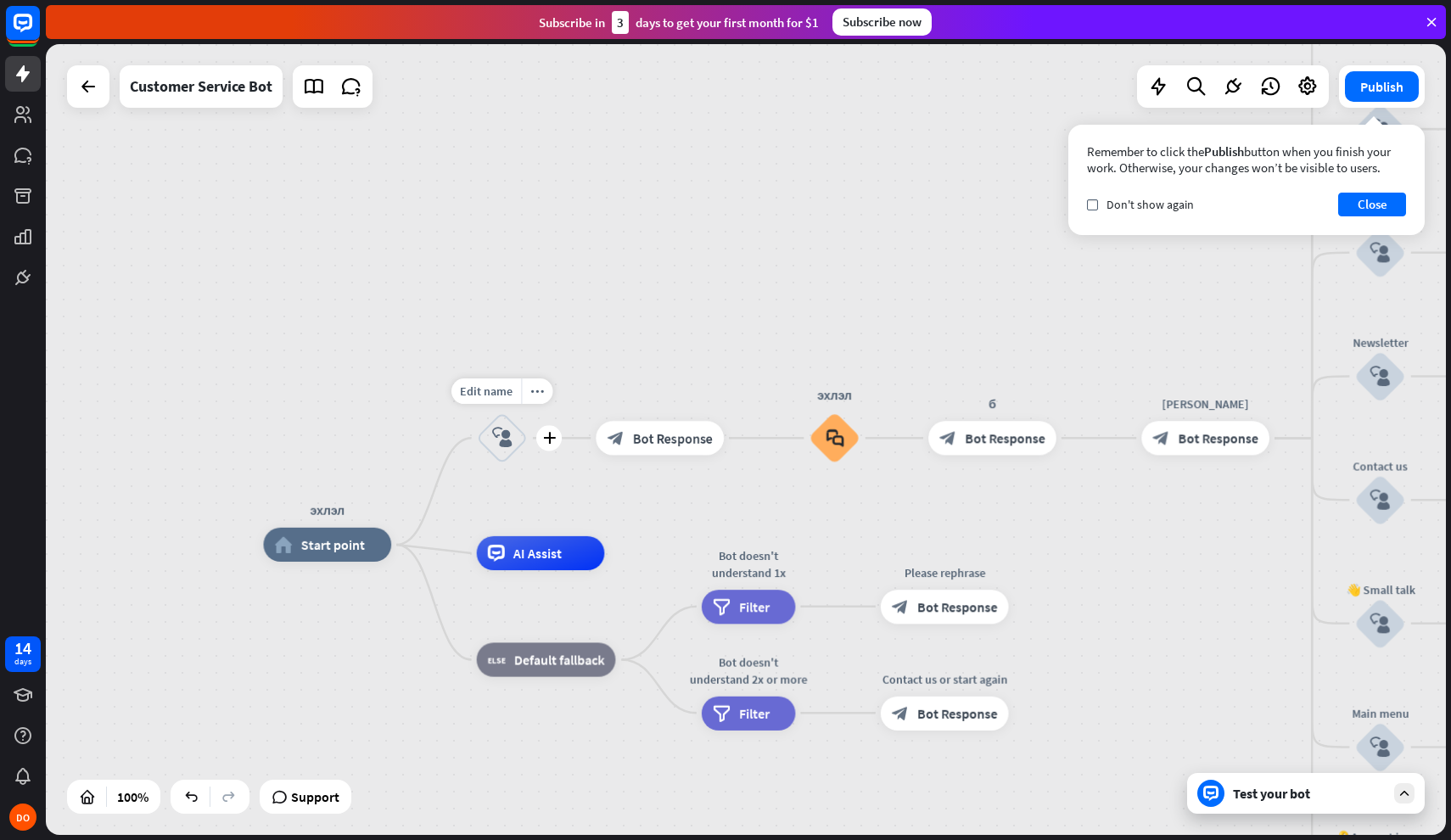
click at [507, 448] on icon "block_user_input" at bounding box center [502, 437] width 20 height 20
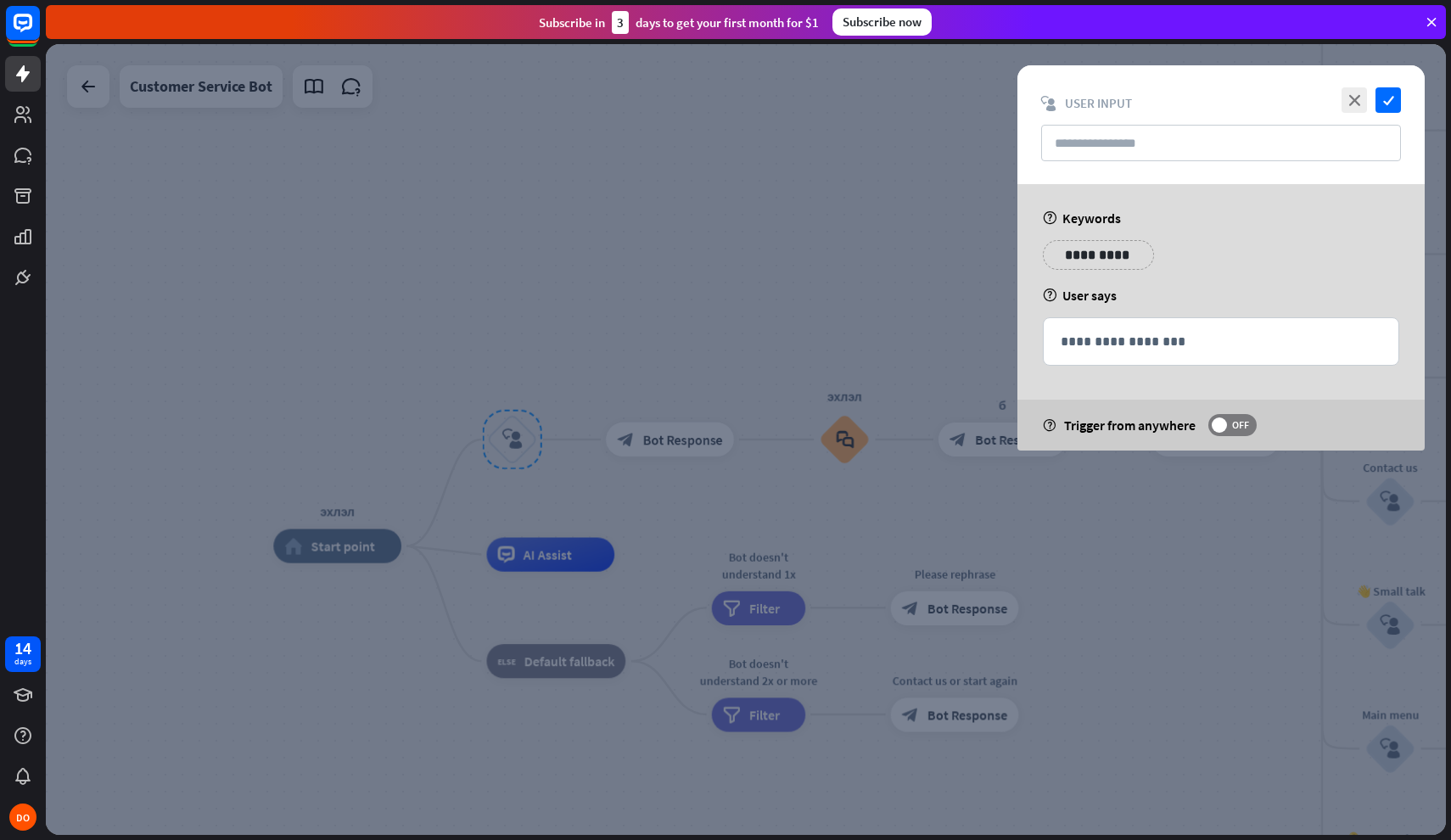
click at [1067, 575] on div at bounding box center [746, 439] width 1400 height 790
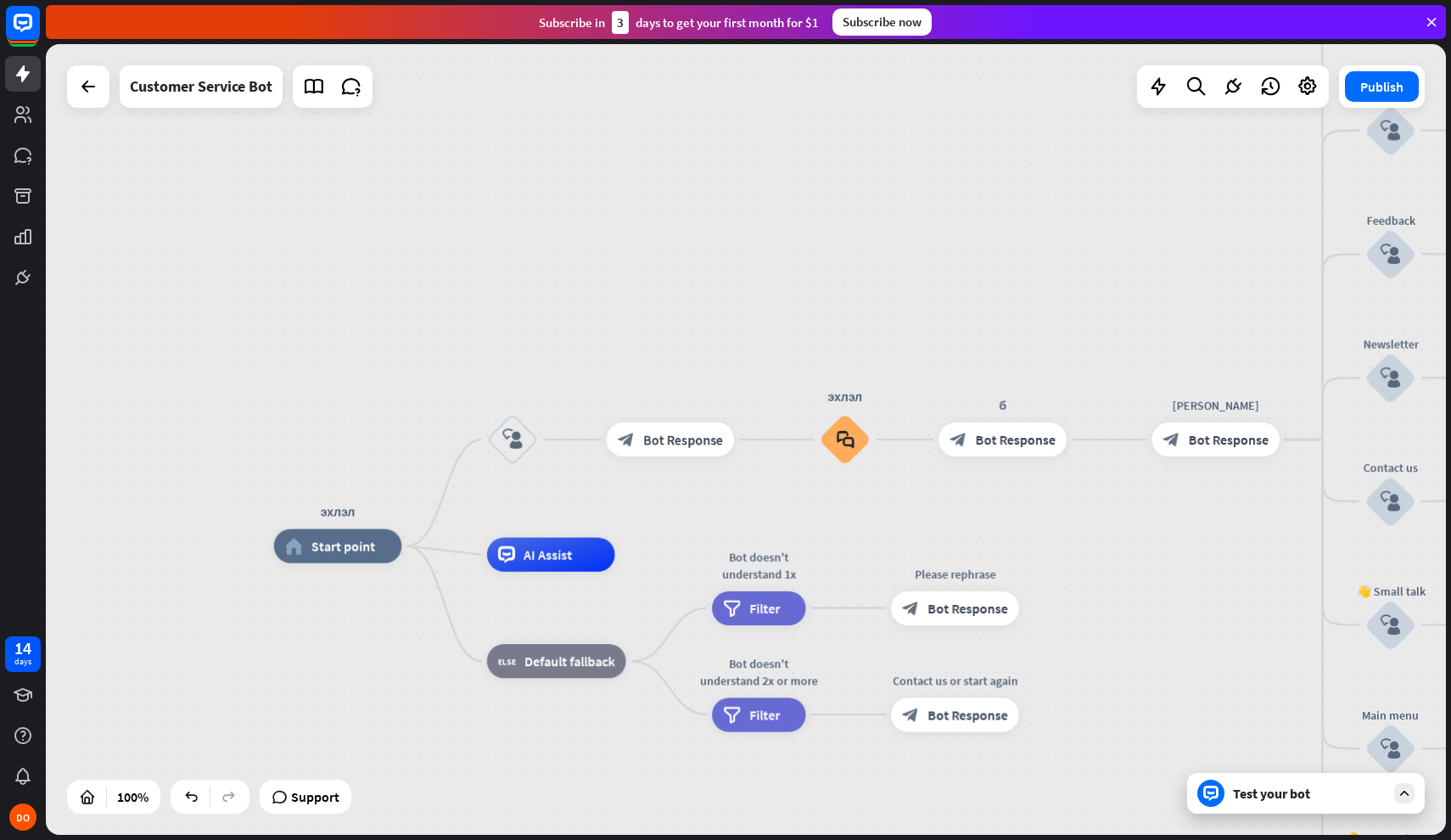
click at [1305, 788] on div "Test your bot" at bounding box center [1309, 792] width 153 height 17
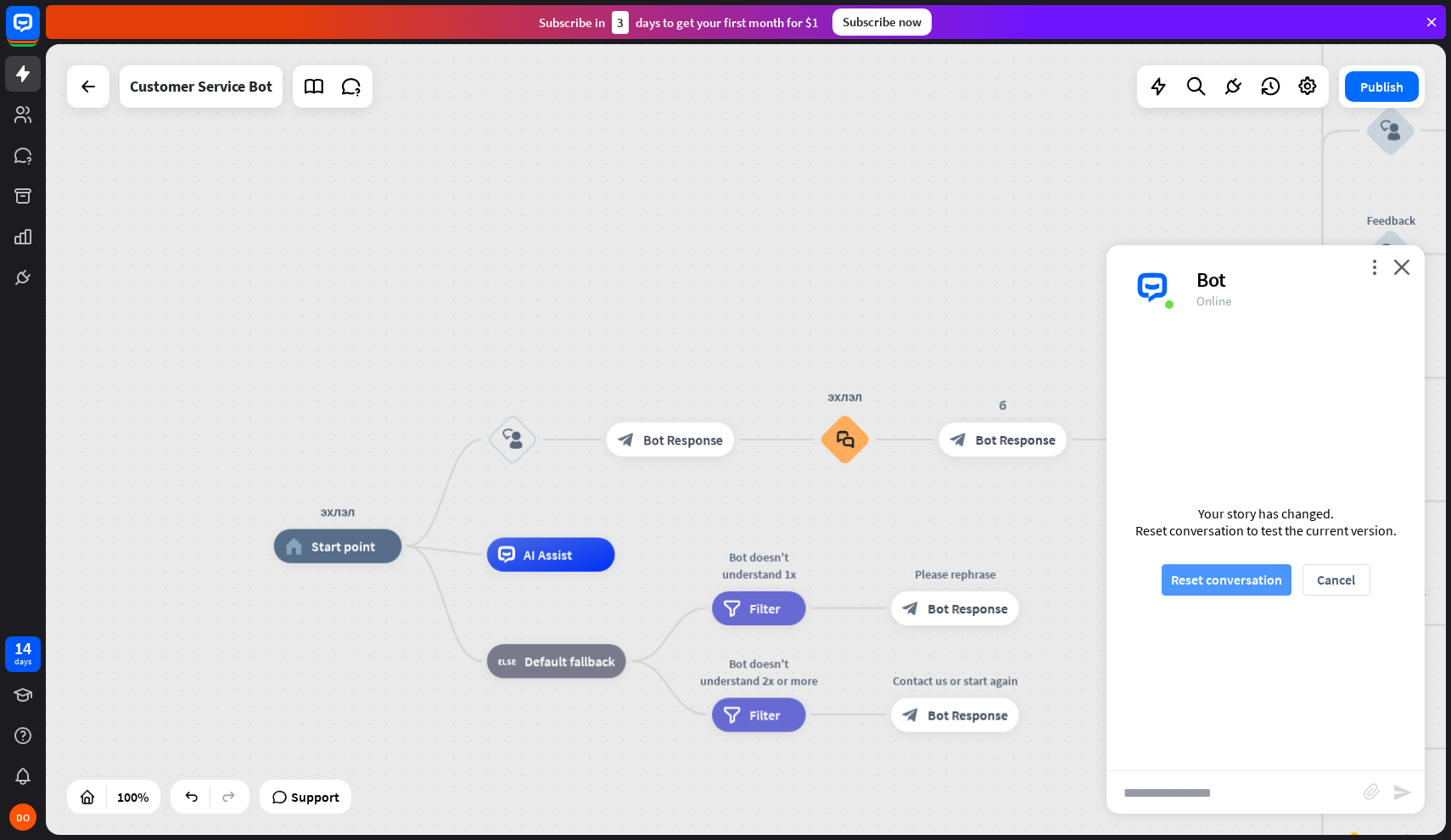
click at [1243, 574] on button "Reset conversation" at bounding box center [1226, 580] width 130 height 31
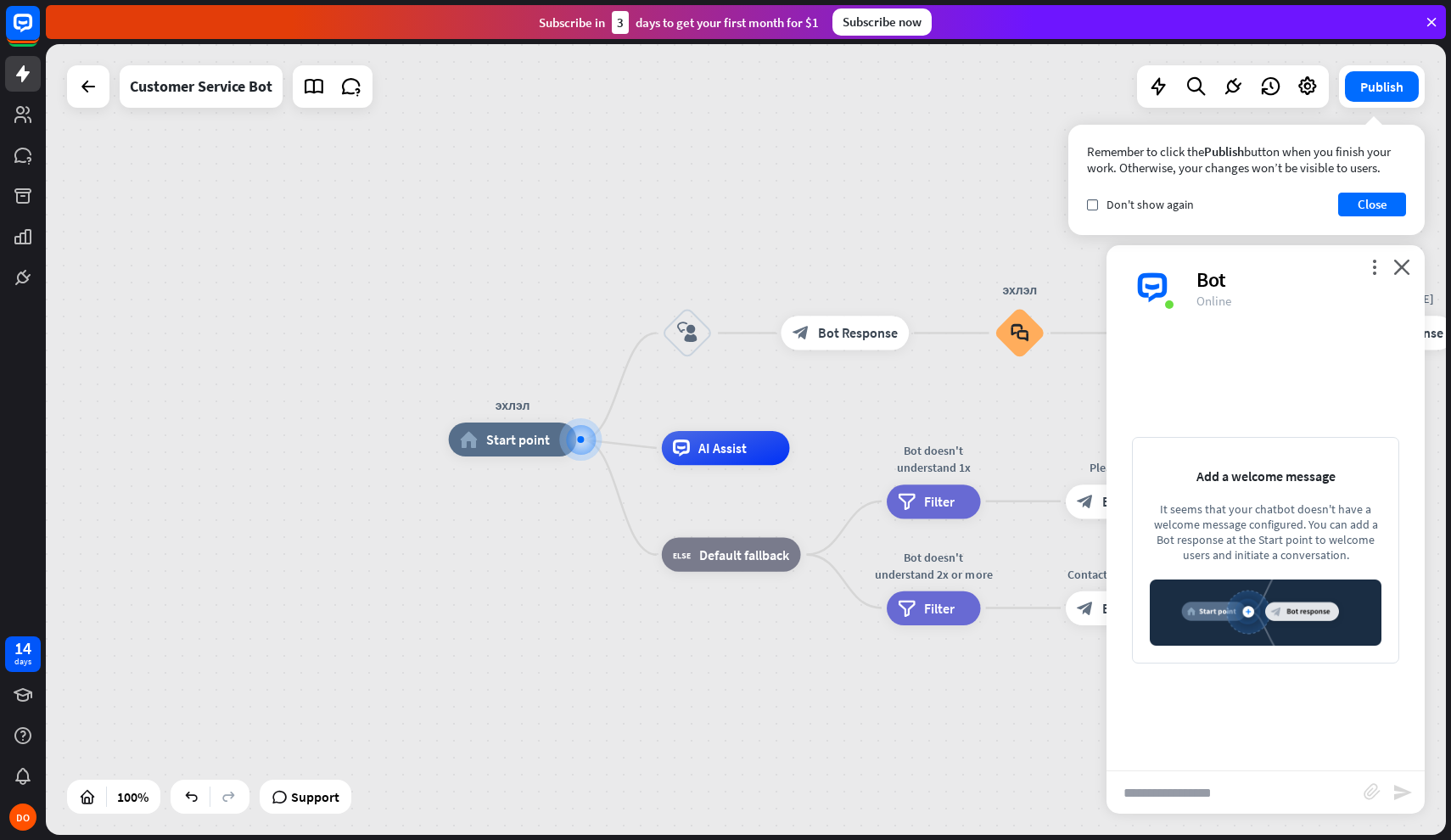
click at [1215, 793] on input "text" at bounding box center [1235, 792] width 257 height 43
type input "**"
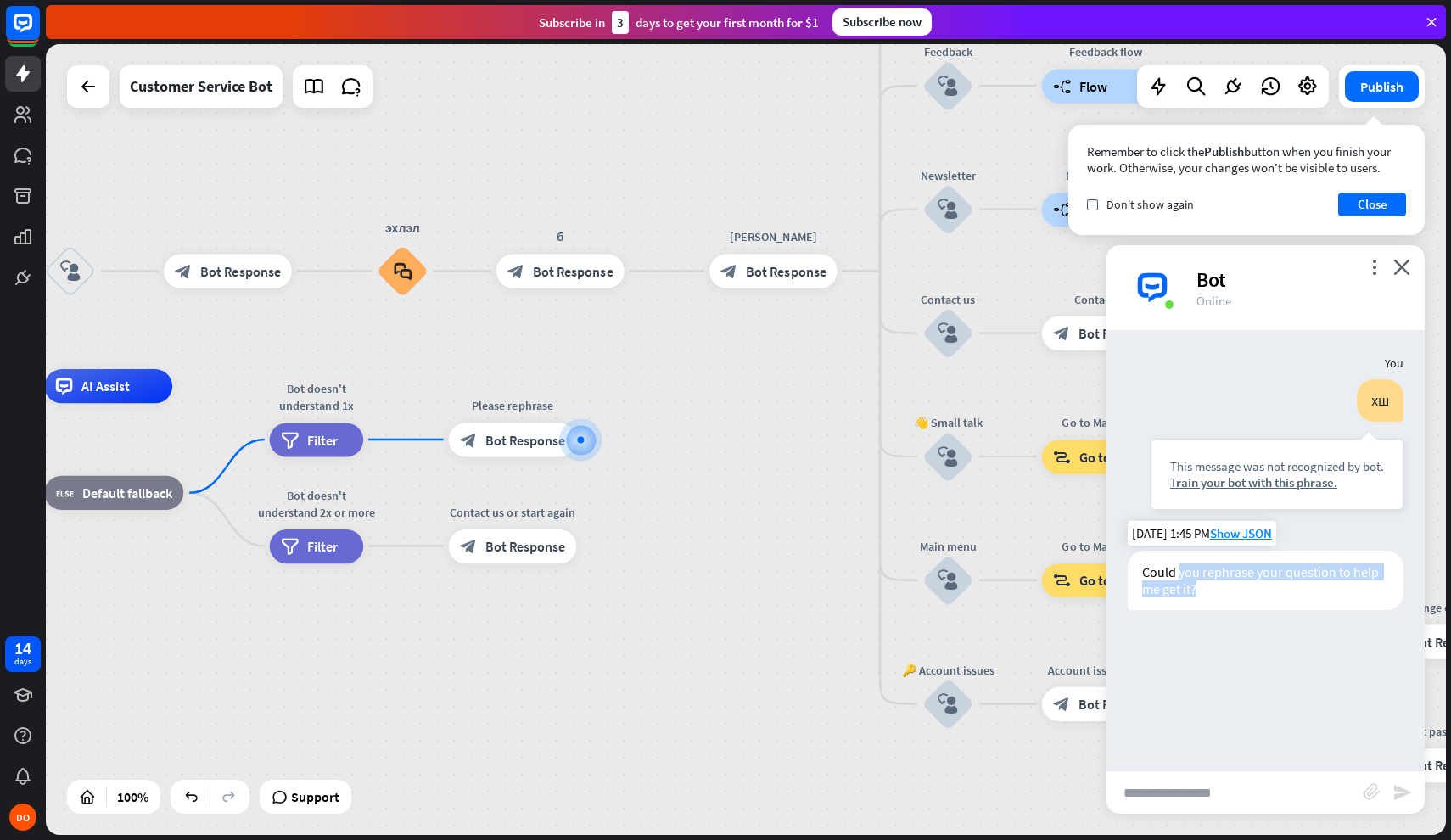
drag, startPoint x: 1181, startPoint y: 572, endPoint x: 1331, endPoint y: 580, distance: 150.2
click at [1333, 581] on div "Could you rephrase your question to help me get it?" at bounding box center [1265, 580] width 276 height 59
click at [1331, 580] on div "Could you rephrase your question to help me get it?" at bounding box center [1265, 580] width 276 height 59
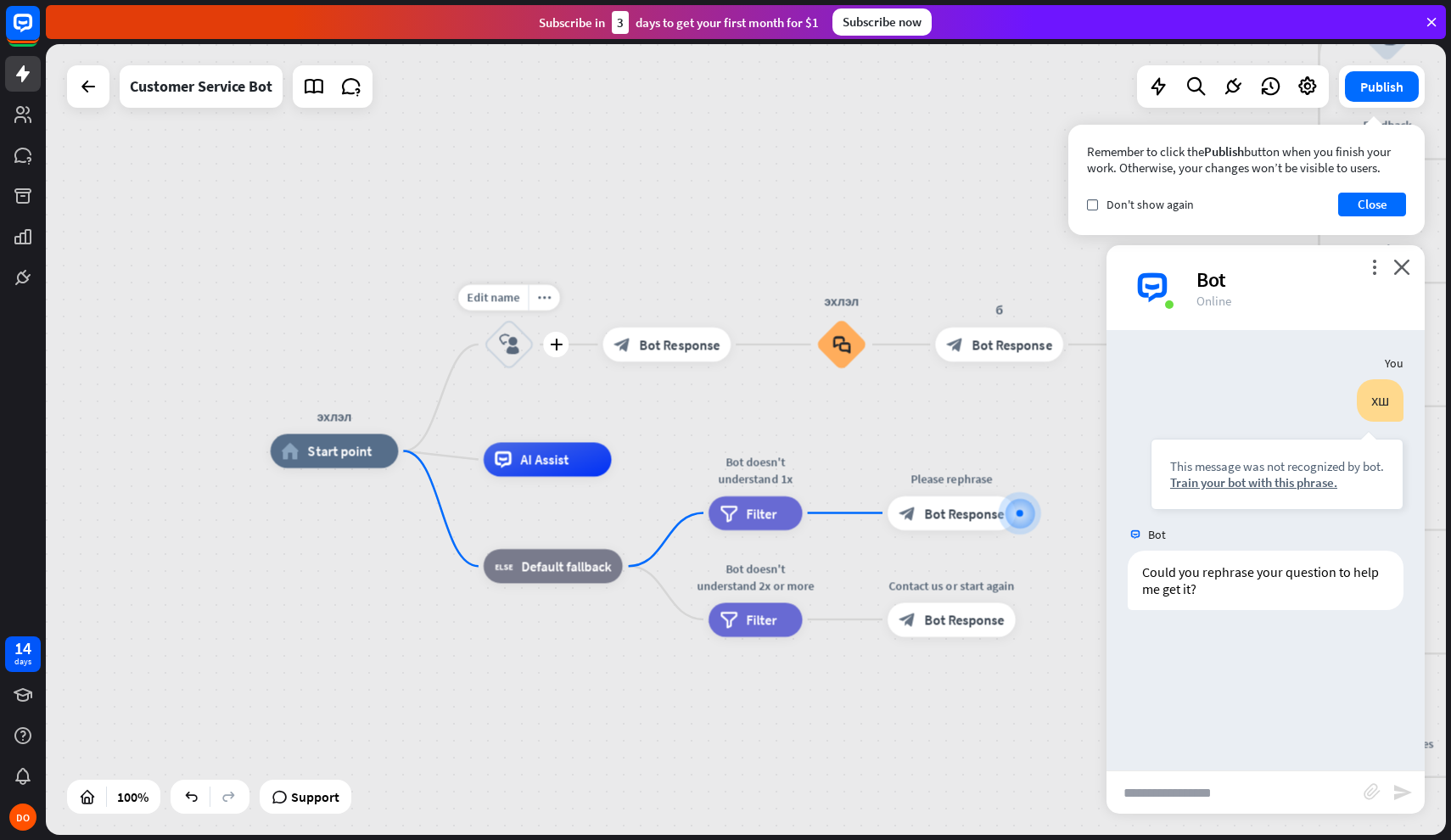
click at [507, 351] on icon "block_user_input" at bounding box center [508, 344] width 20 height 20
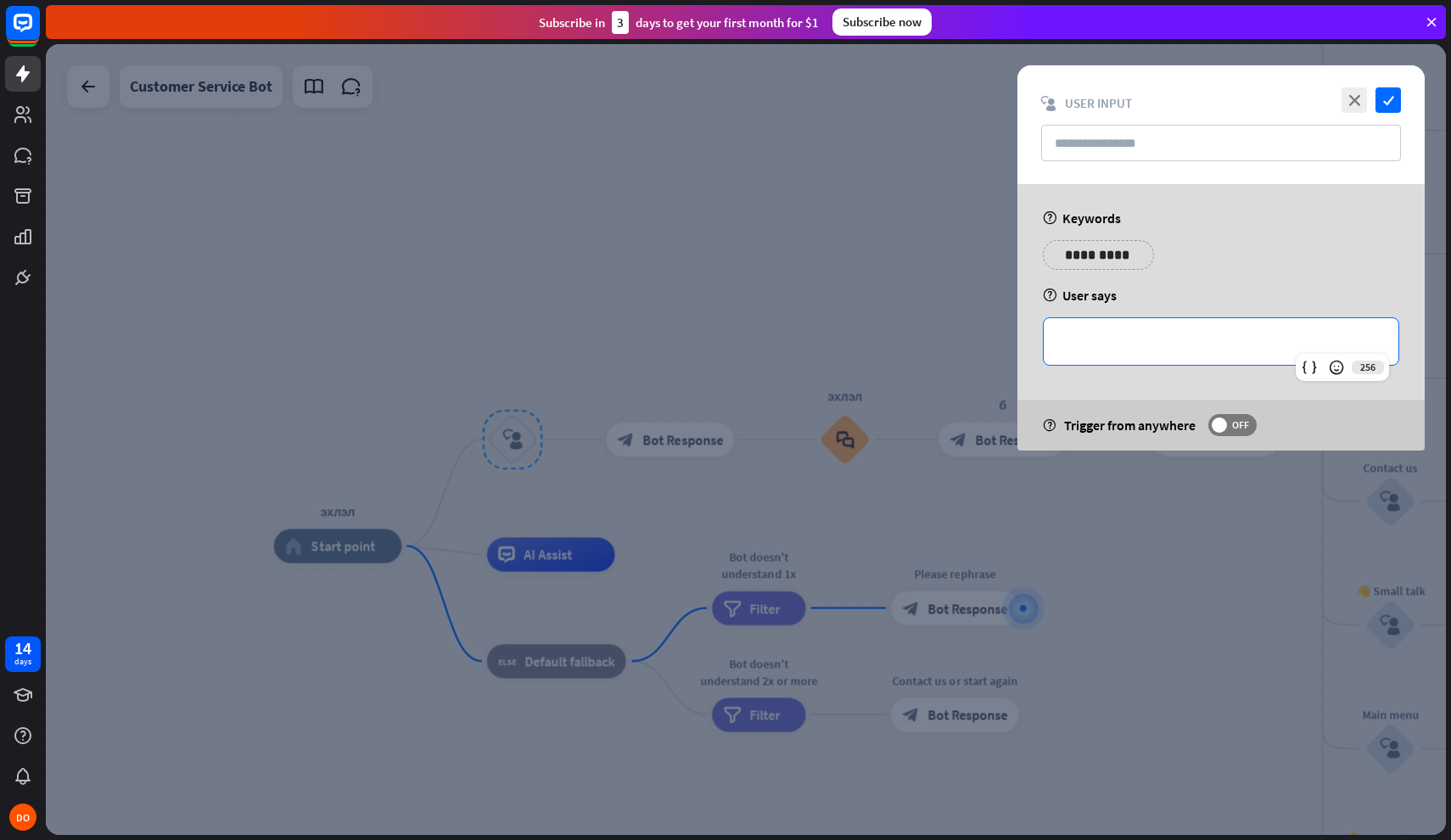
click at [1187, 334] on p "**********" at bounding box center [1220, 342] width 320 height 21
click at [1184, 139] on input "text" at bounding box center [1221, 142] width 360 height 36
click at [1129, 327] on div "**********" at bounding box center [1221, 342] width 354 height 47
click at [1118, 146] on input "text" at bounding box center [1221, 142] width 360 height 36
type input "*"
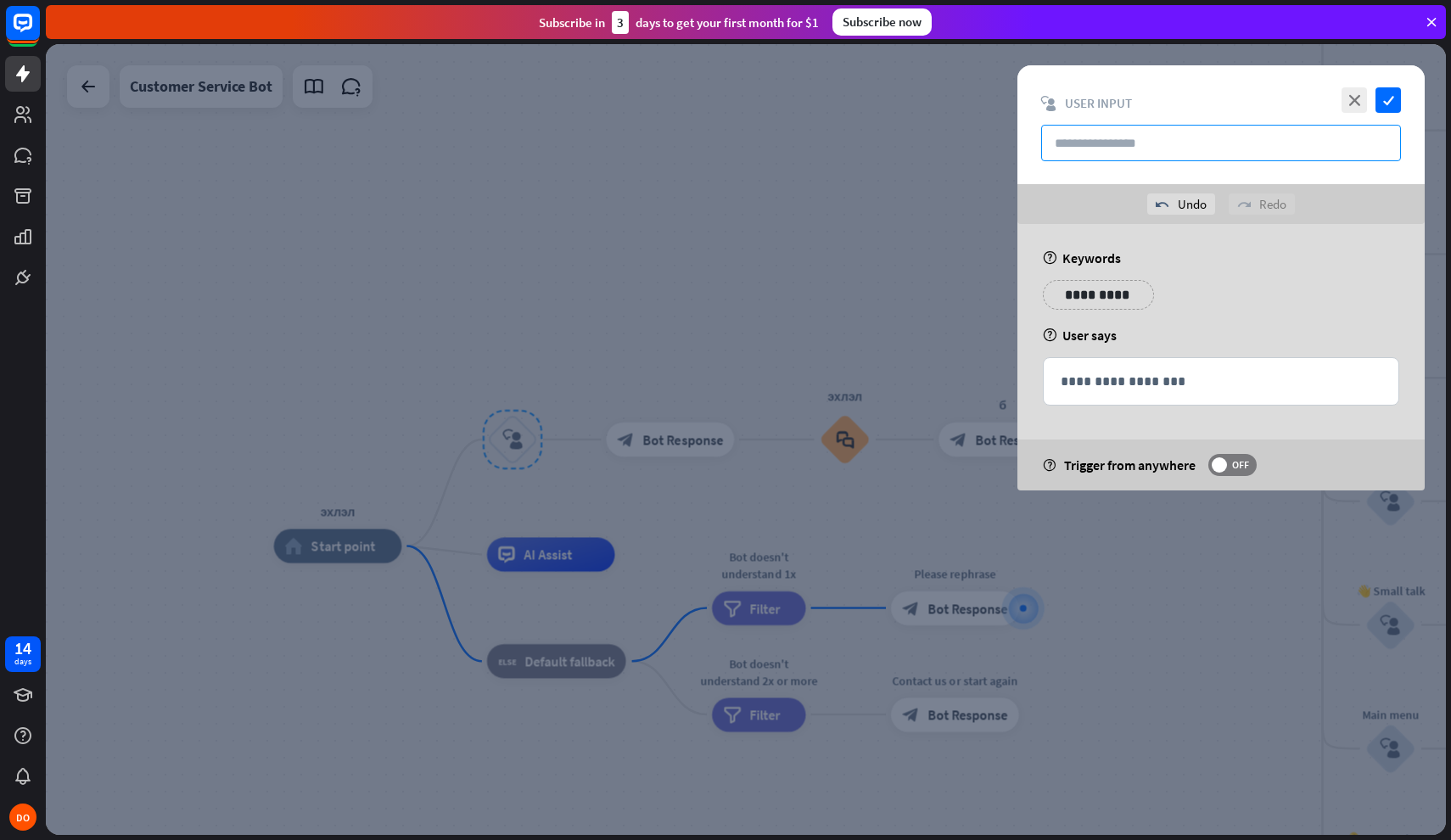
type input "*"
type input "****"
click at [1392, 106] on icon "check" at bounding box center [1389, 100] width 25 height 25
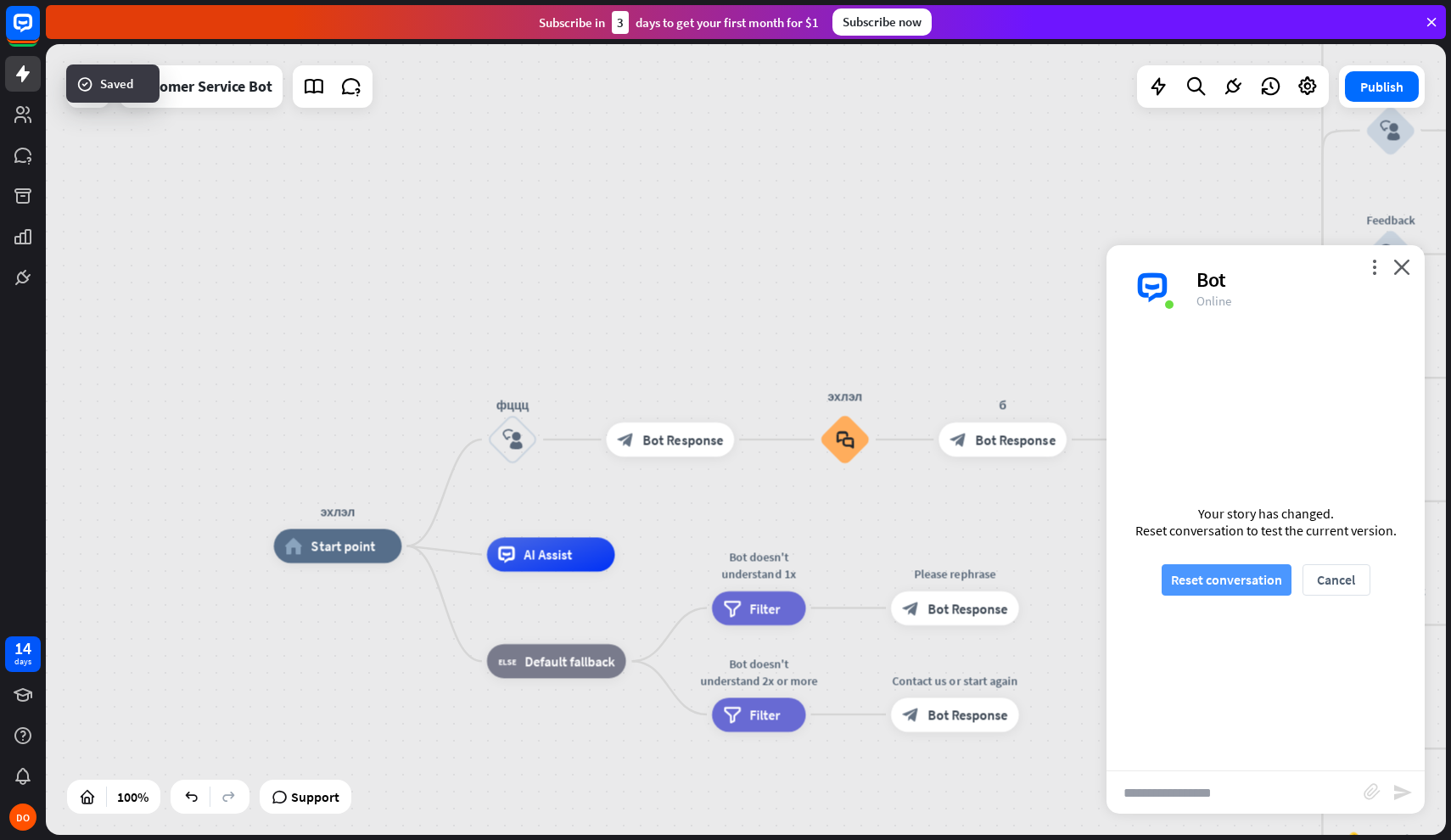
click at [1239, 593] on button "Reset conversation" at bounding box center [1226, 580] width 130 height 31
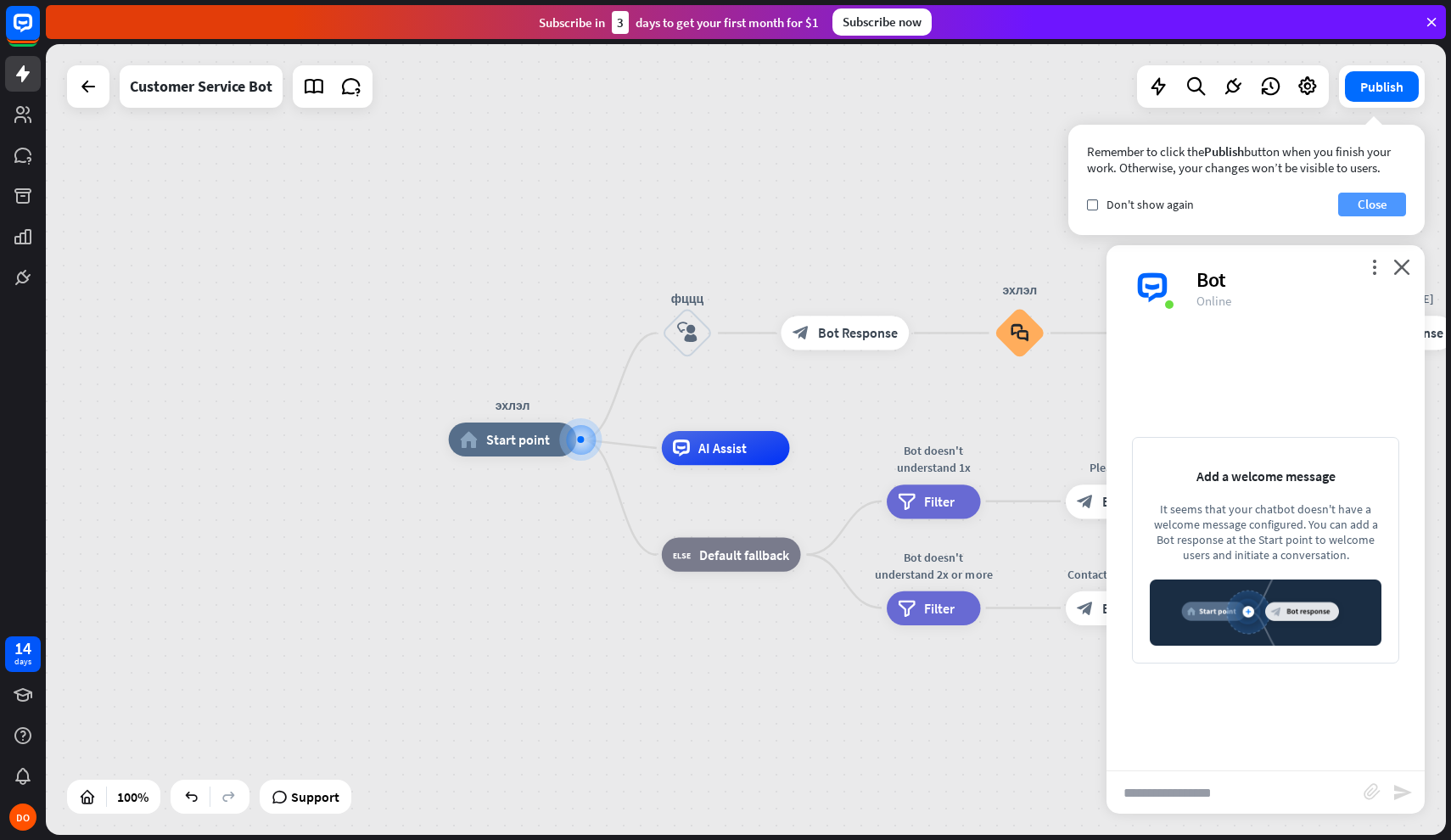
click at [1384, 201] on button "Close" at bounding box center [1372, 204] width 68 height 23
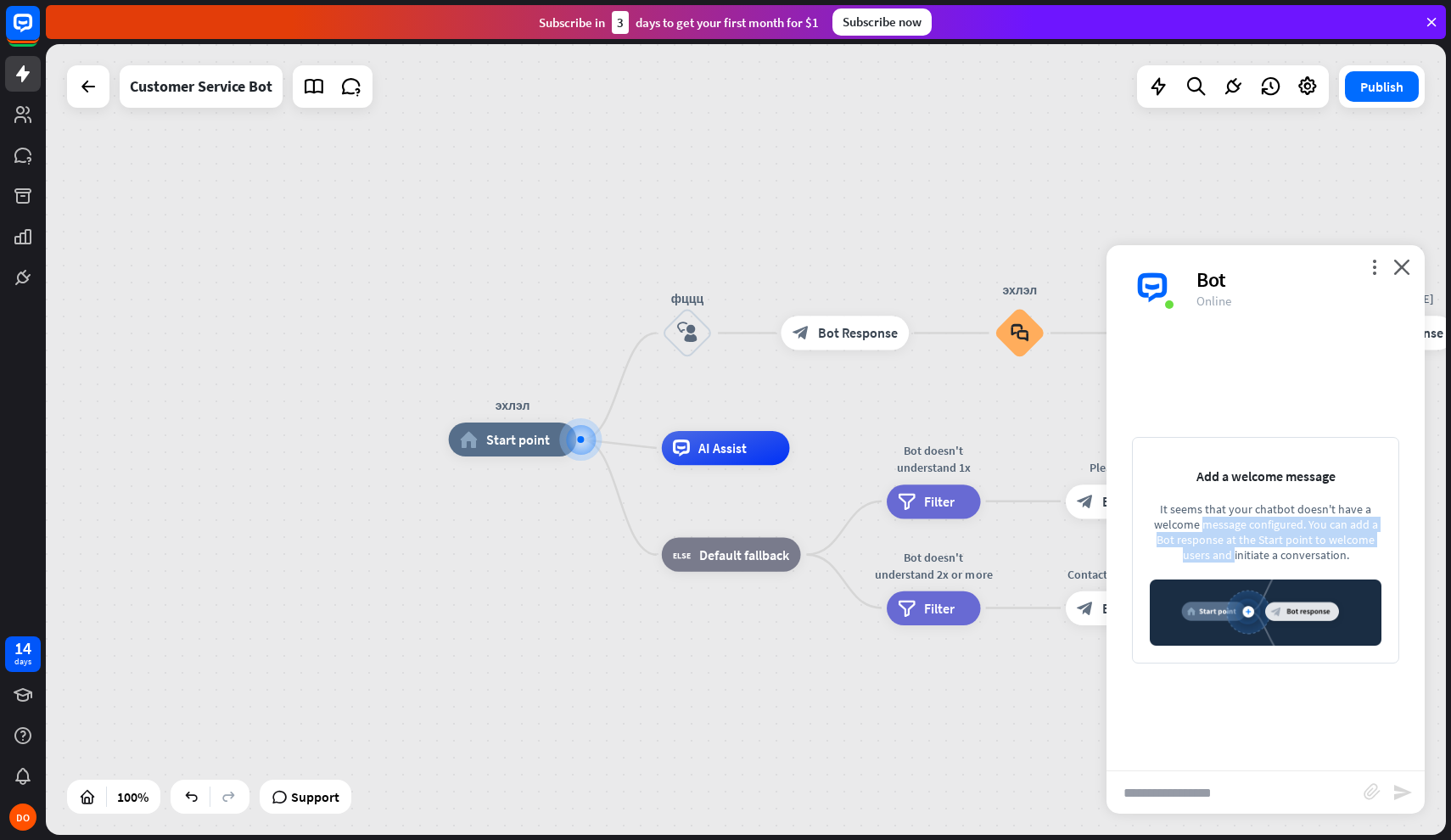
drag, startPoint x: 1296, startPoint y: 538, endPoint x: 1293, endPoint y: 507, distance: 31.1
click at [1293, 507] on div "It seems that your chatbot doesn't have a welcome message configured. You can a…" at bounding box center [1266, 531] width 232 height 61
click at [1292, 506] on div "It seems that your chatbot doesn't have a welcome message configured. You can a…" at bounding box center [1266, 531] width 232 height 61
drag, startPoint x: 1232, startPoint y: 482, endPoint x: 1274, endPoint y: 542, distance: 73.2
click at [1274, 542] on div "Add a welcome message It seems that your chatbot doesn't have a welcome message…" at bounding box center [1266, 550] width 268 height 227
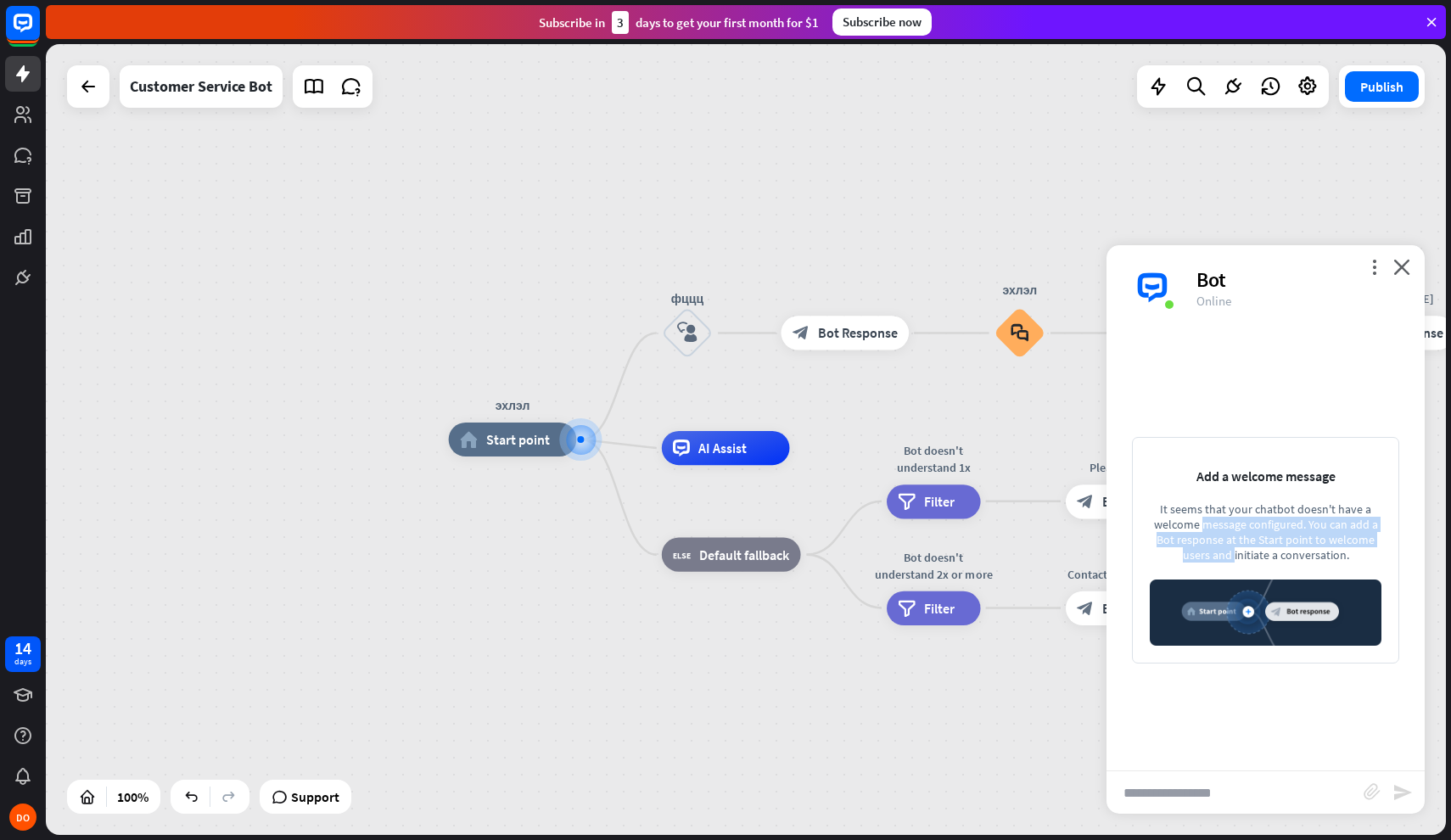
click at [1274, 542] on div "It seems that your chatbot doesn't have a welcome message configured. You can a…" at bounding box center [1266, 531] width 232 height 61
click at [1374, 251] on div "more_vert close Bot Online" at bounding box center [1265, 287] width 318 height 85
click at [1374, 262] on icon "more_vert" at bounding box center [1374, 267] width 17 height 17
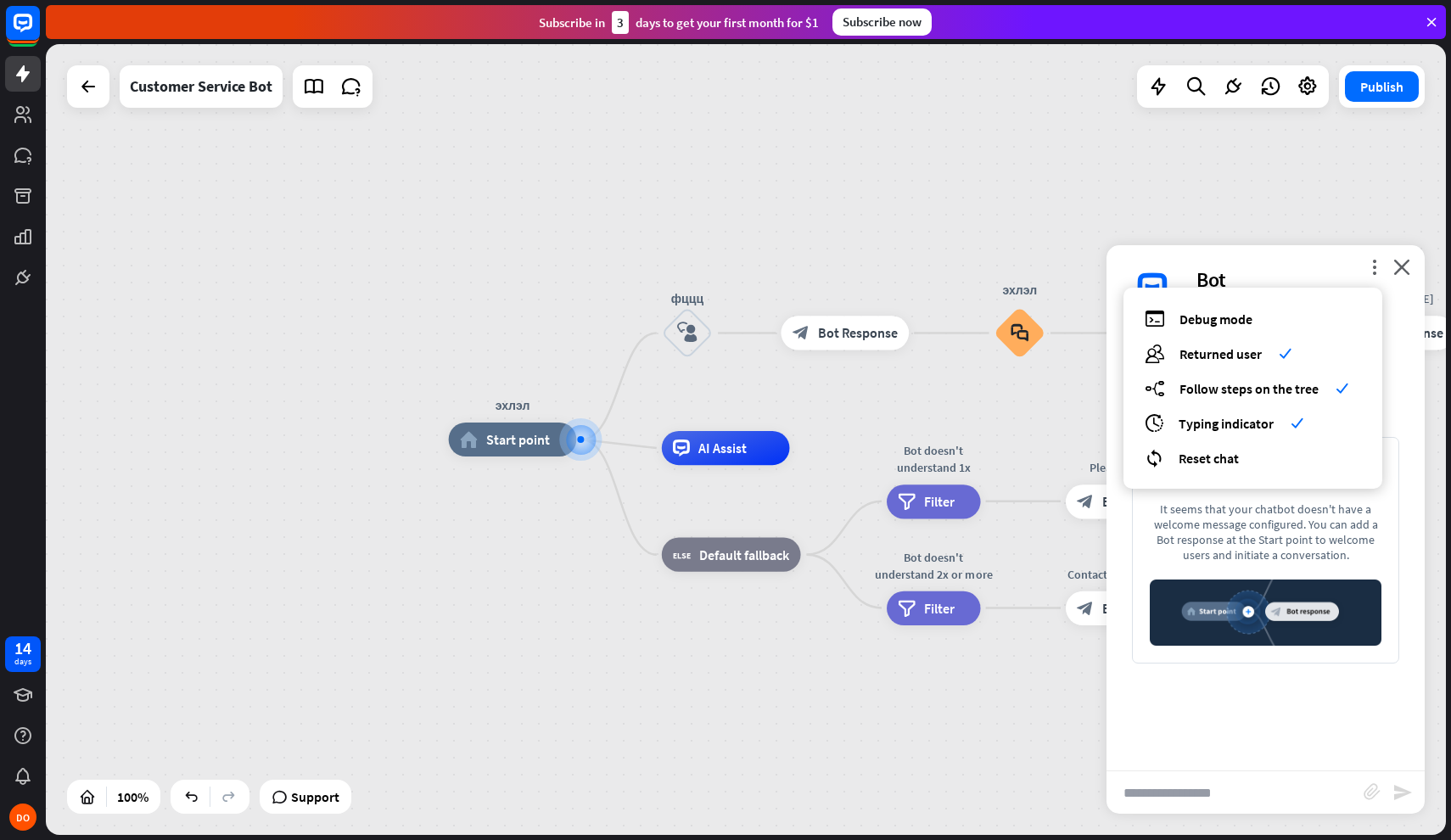
click at [1410, 262] on div "more_vert debug Debug mode users Returned user check builder_tree Follow steps …" at bounding box center [1265, 287] width 318 height 85
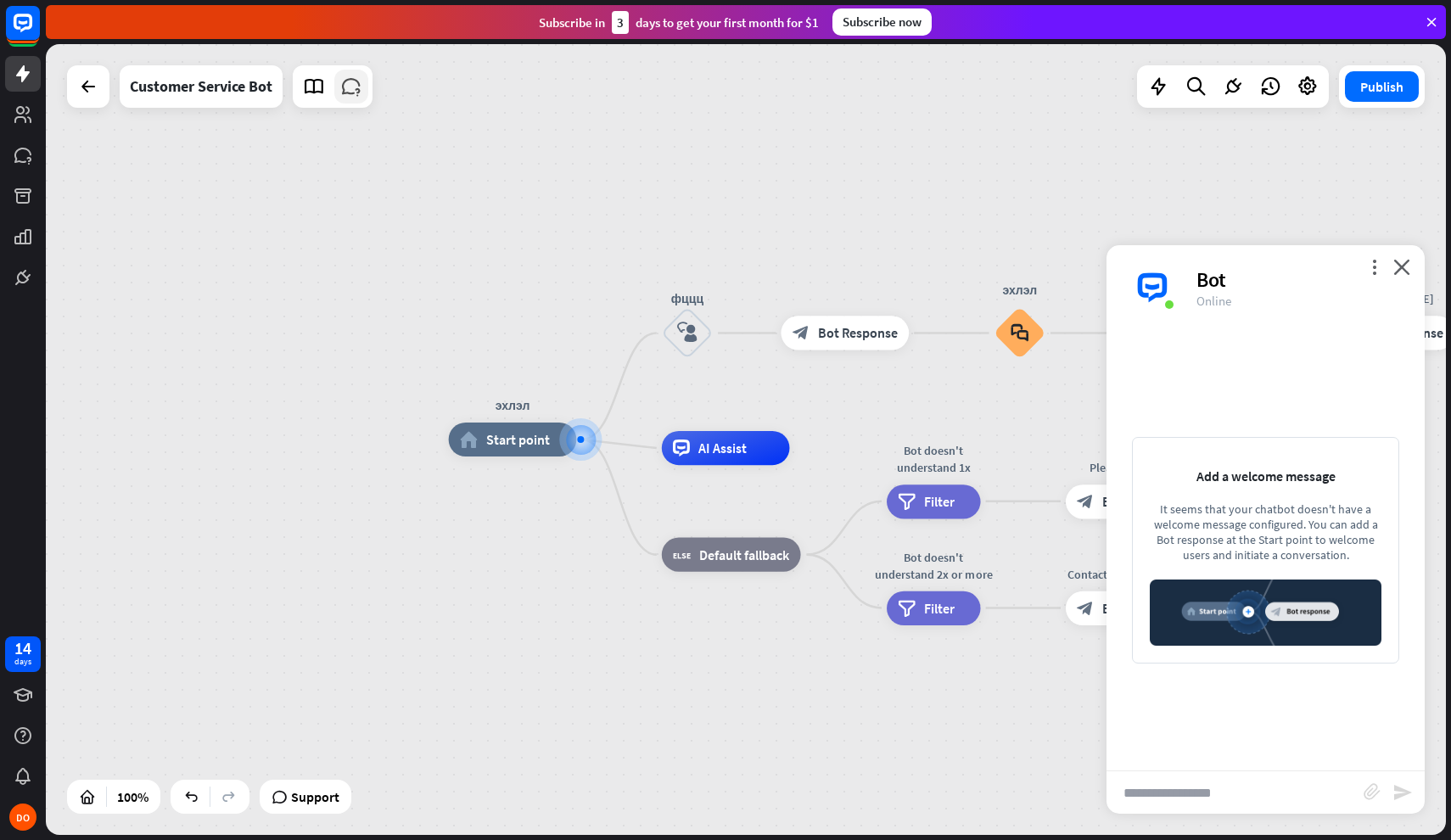
click at [353, 92] on icon at bounding box center [351, 87] width 22 height 22
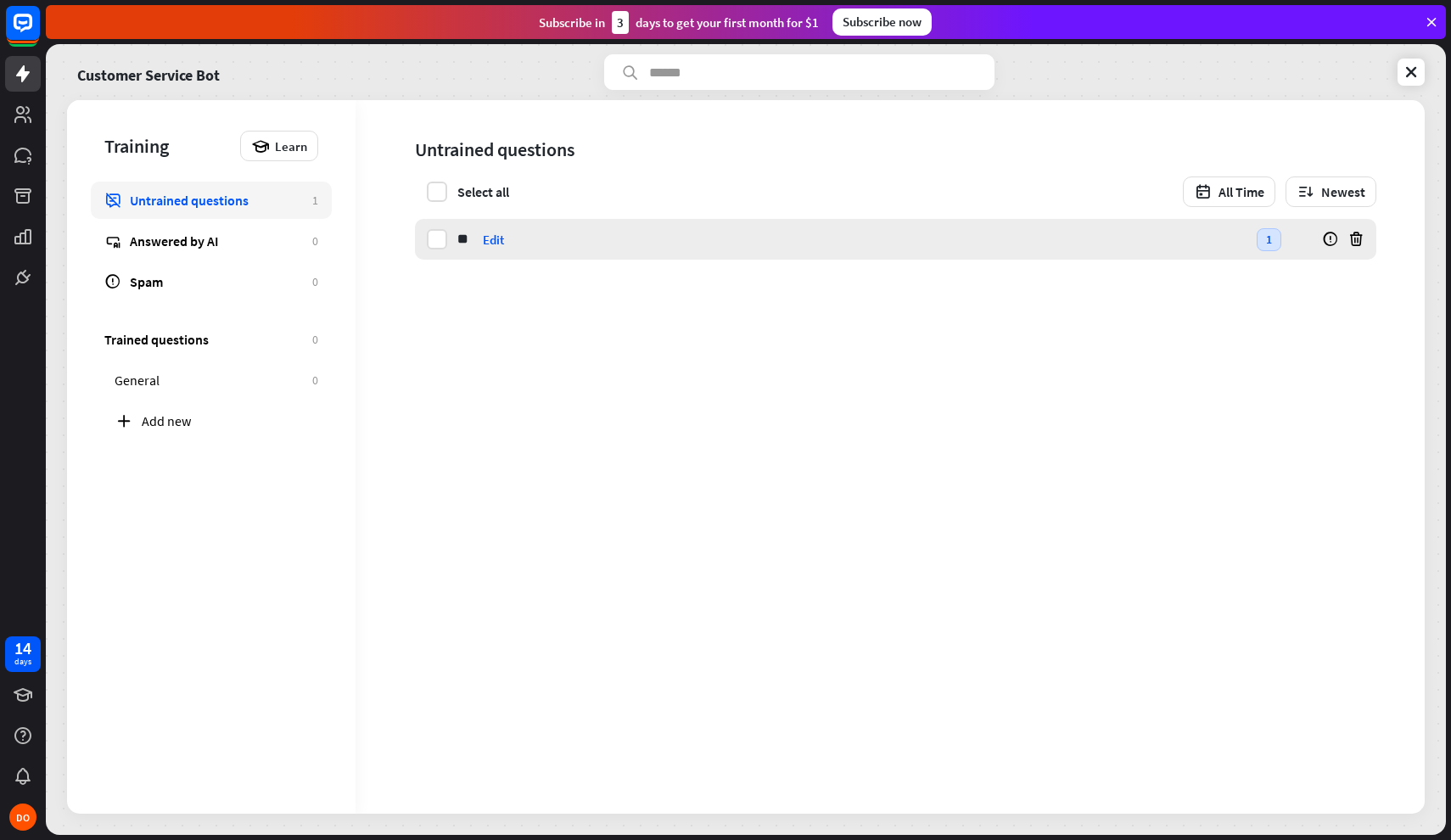
click at [512, 228] on div "** хш Edit" at bounding box center [852, 239] width 790 height 41
click at [441, 241] on label at bounding box center [436, 238] width 20 height 20
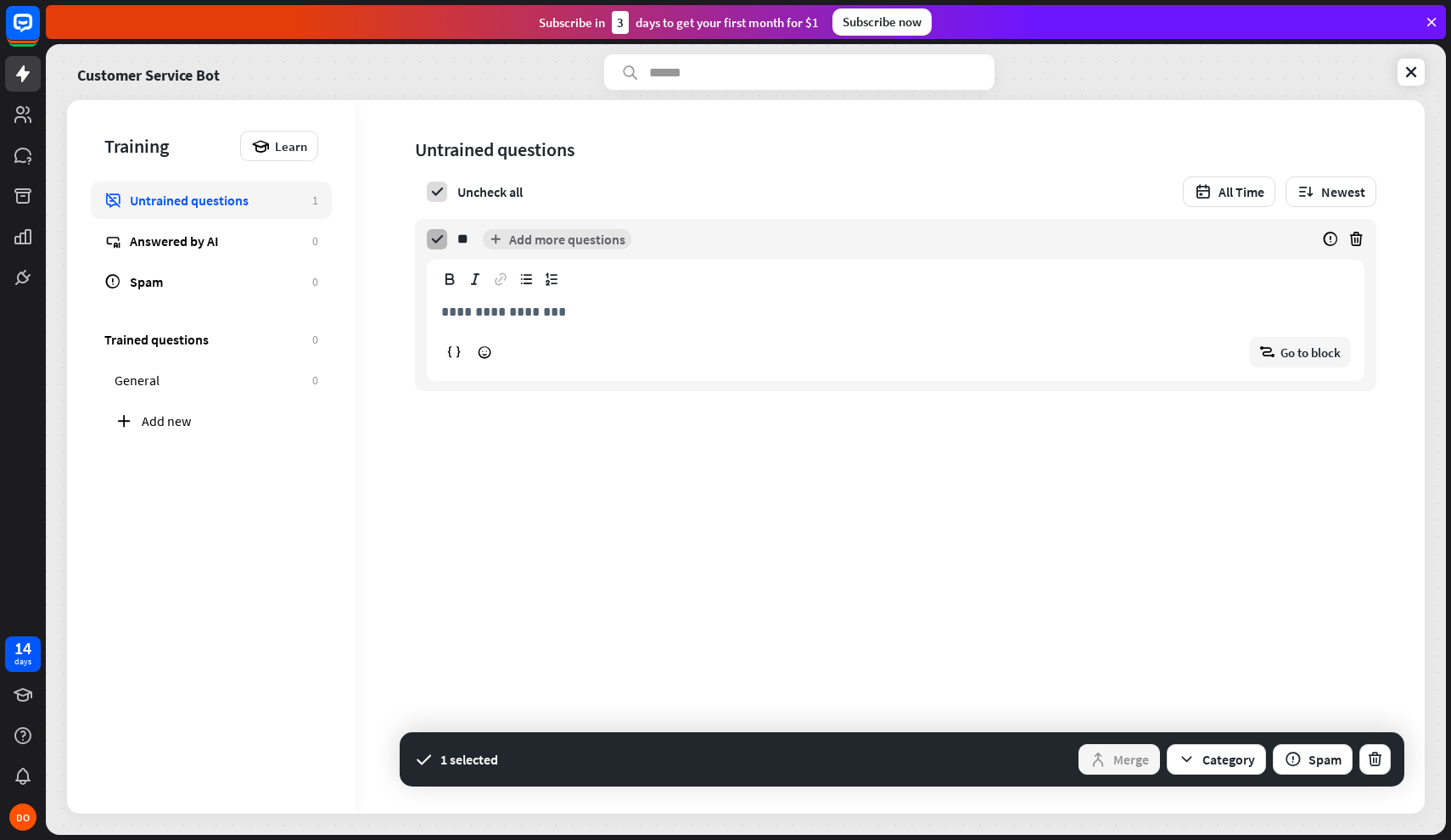
click at [441, 241] on icon at bounding box center [437, 239] width 16 height 16
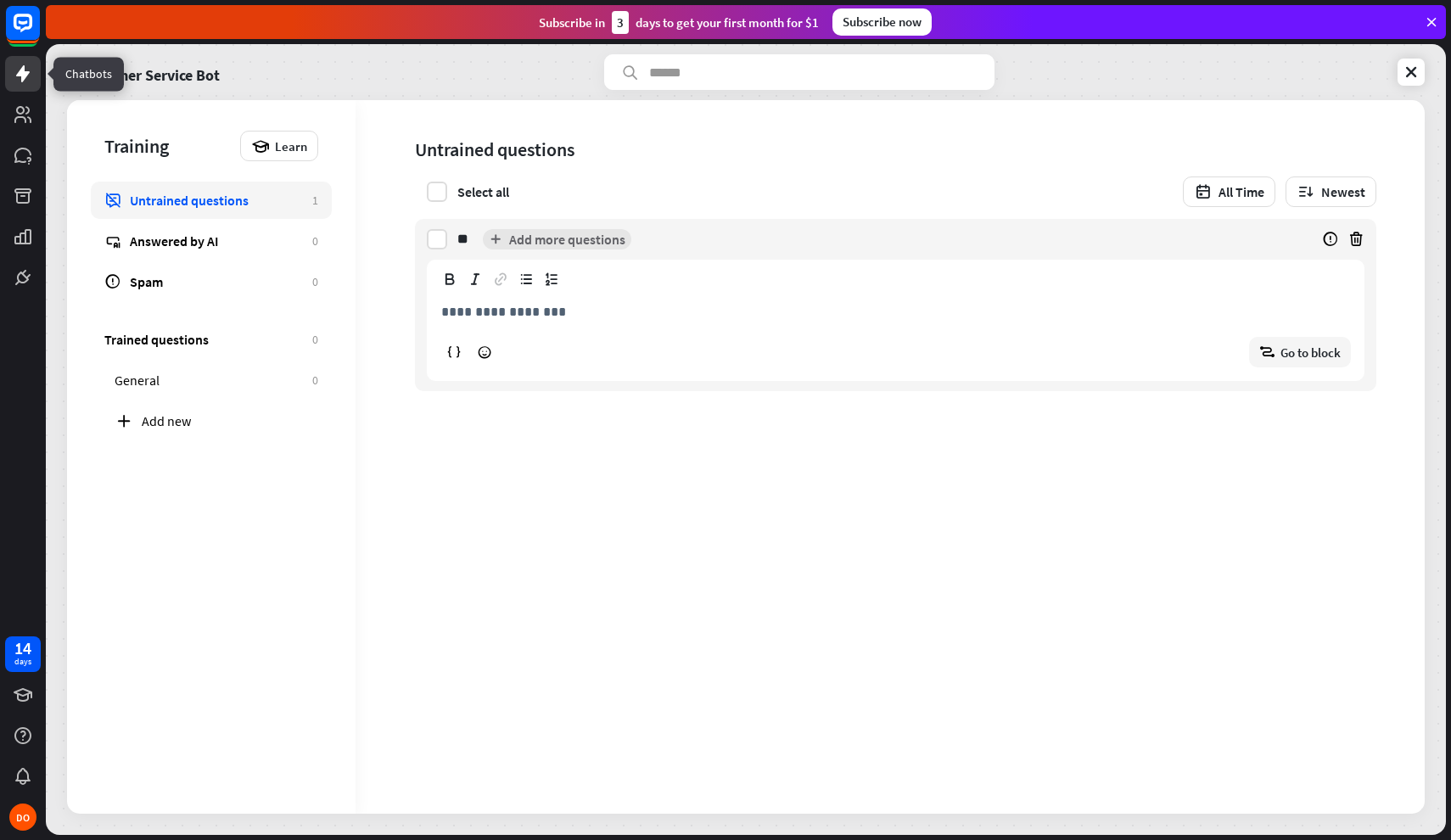
click at [23, 79] on icon at bounding box center [23, 73] width 14 height 17
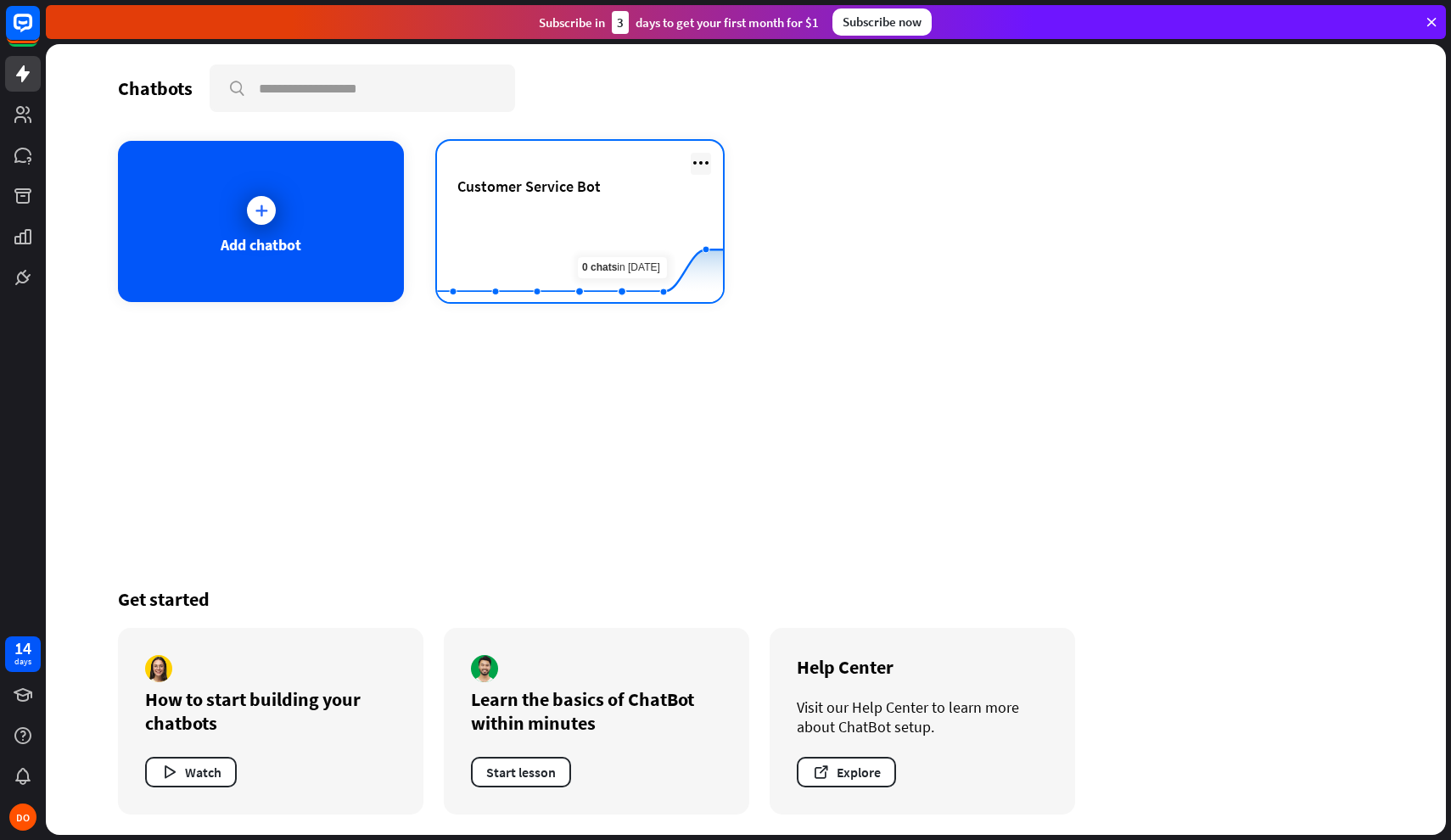
click at [700, 171] on icon at bounding box center [700, 163] width 20 height 20
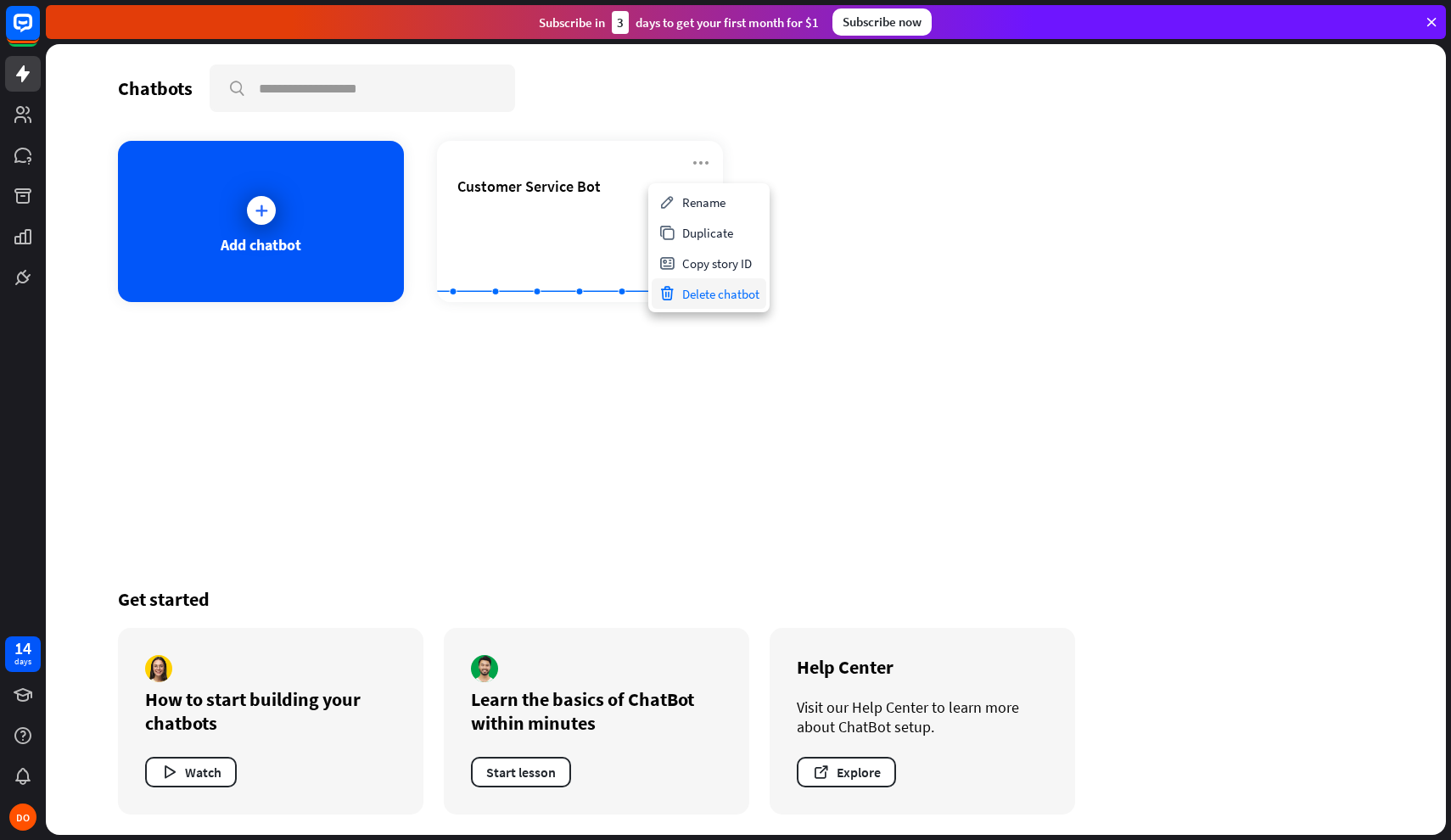
click at [711, 296] on div "Delete chatbot" at bounding box center [709, 293] width 115 height 30
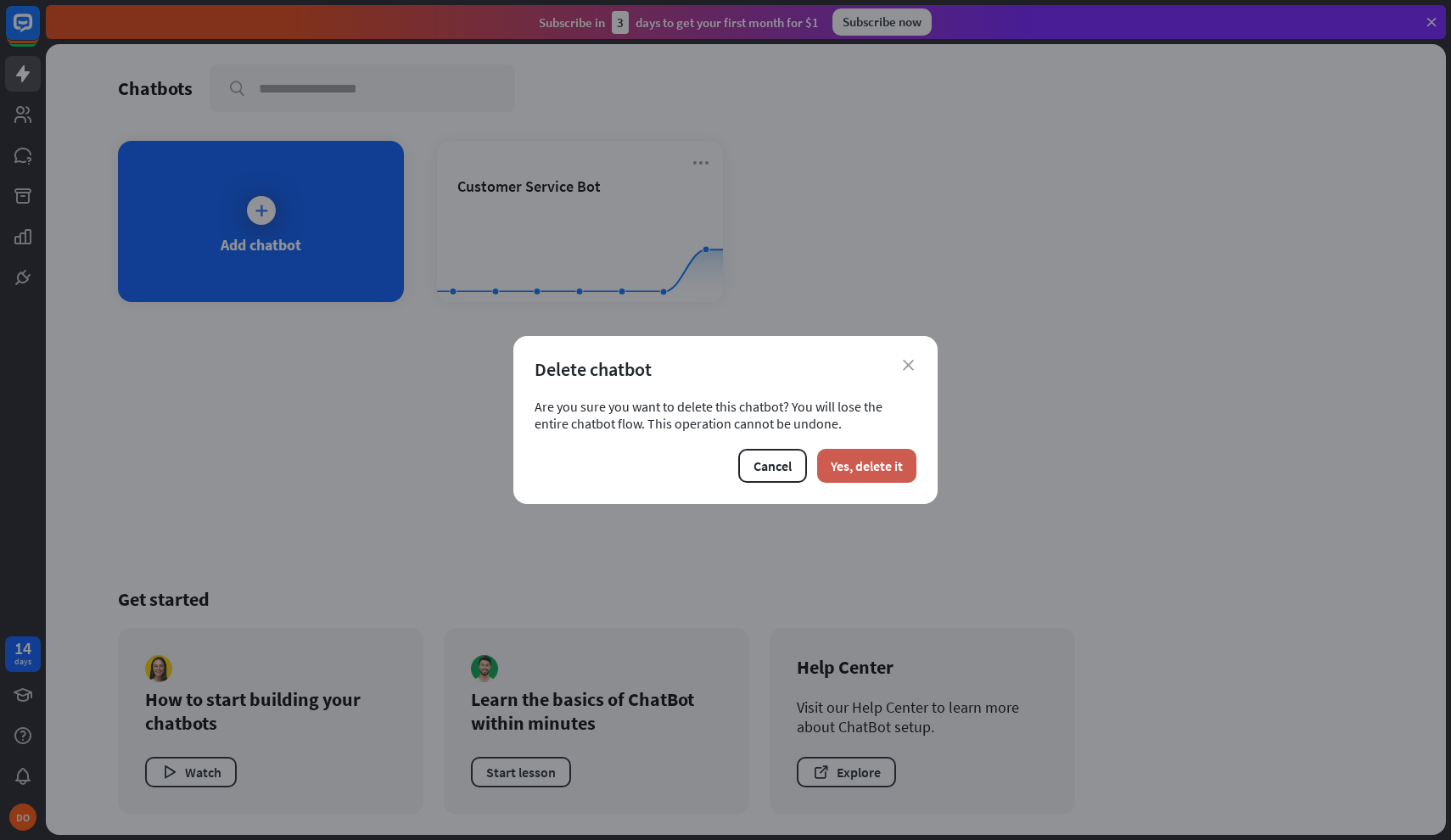
click at [880, 455] on button "Yes, delete it" at bounding box center [867, 465] width 99 height 34
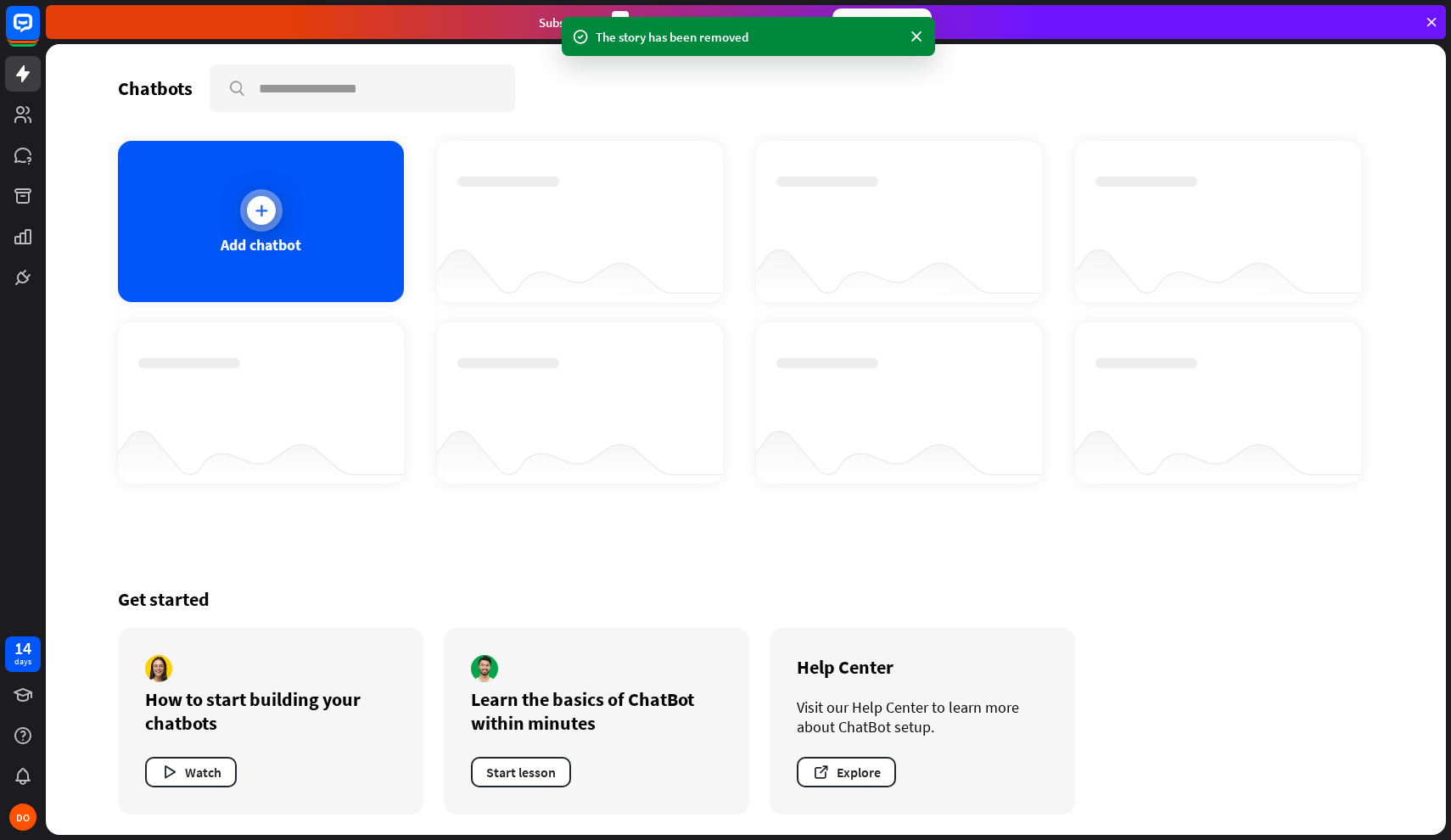
click at [329, 273] on div "Add chatbot" at bounding box center [261, 222] width 286 height 162
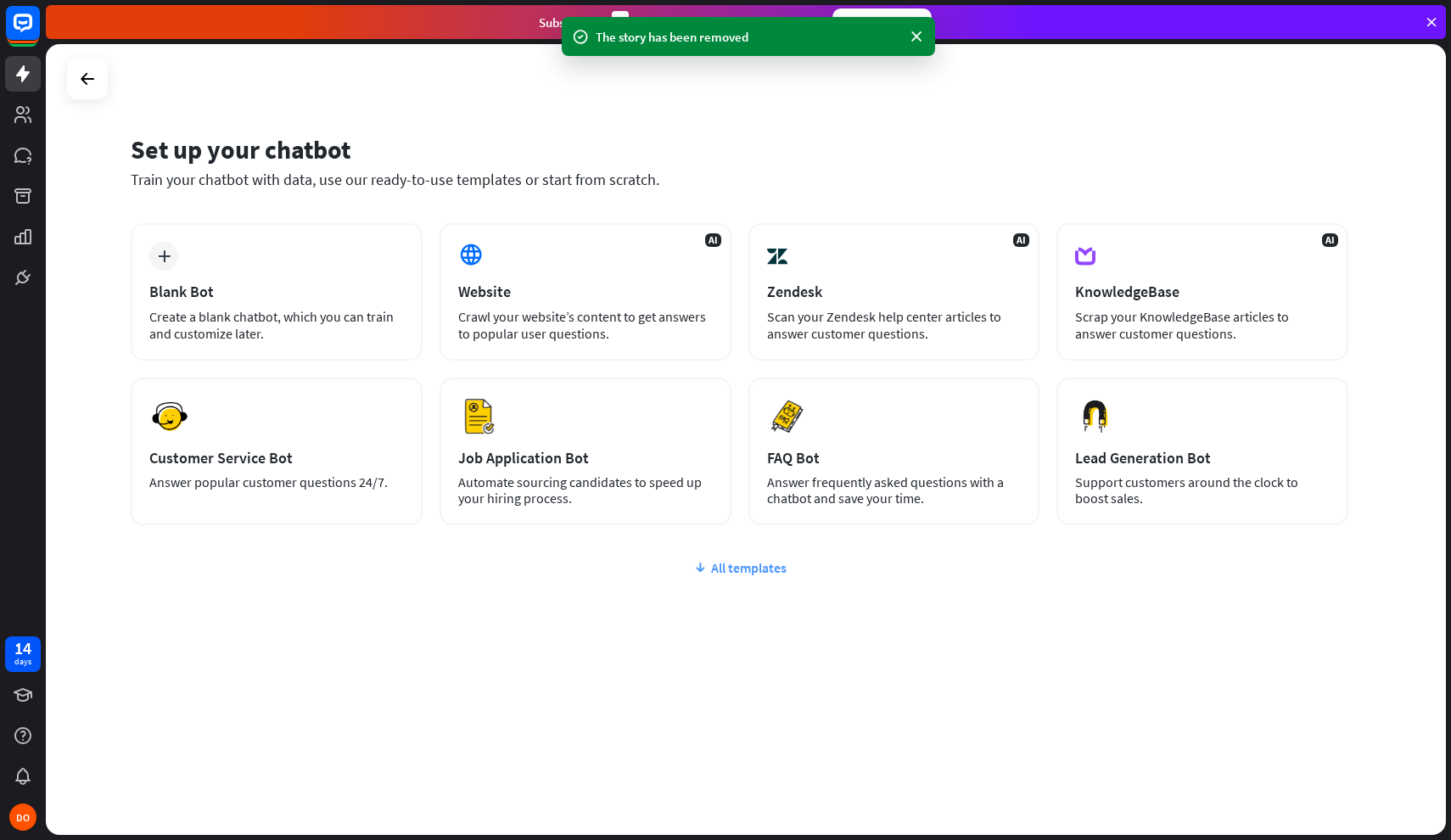
click at [765, 571] on div "All templates" at bounding box center [739, 566] width 1218 height 17
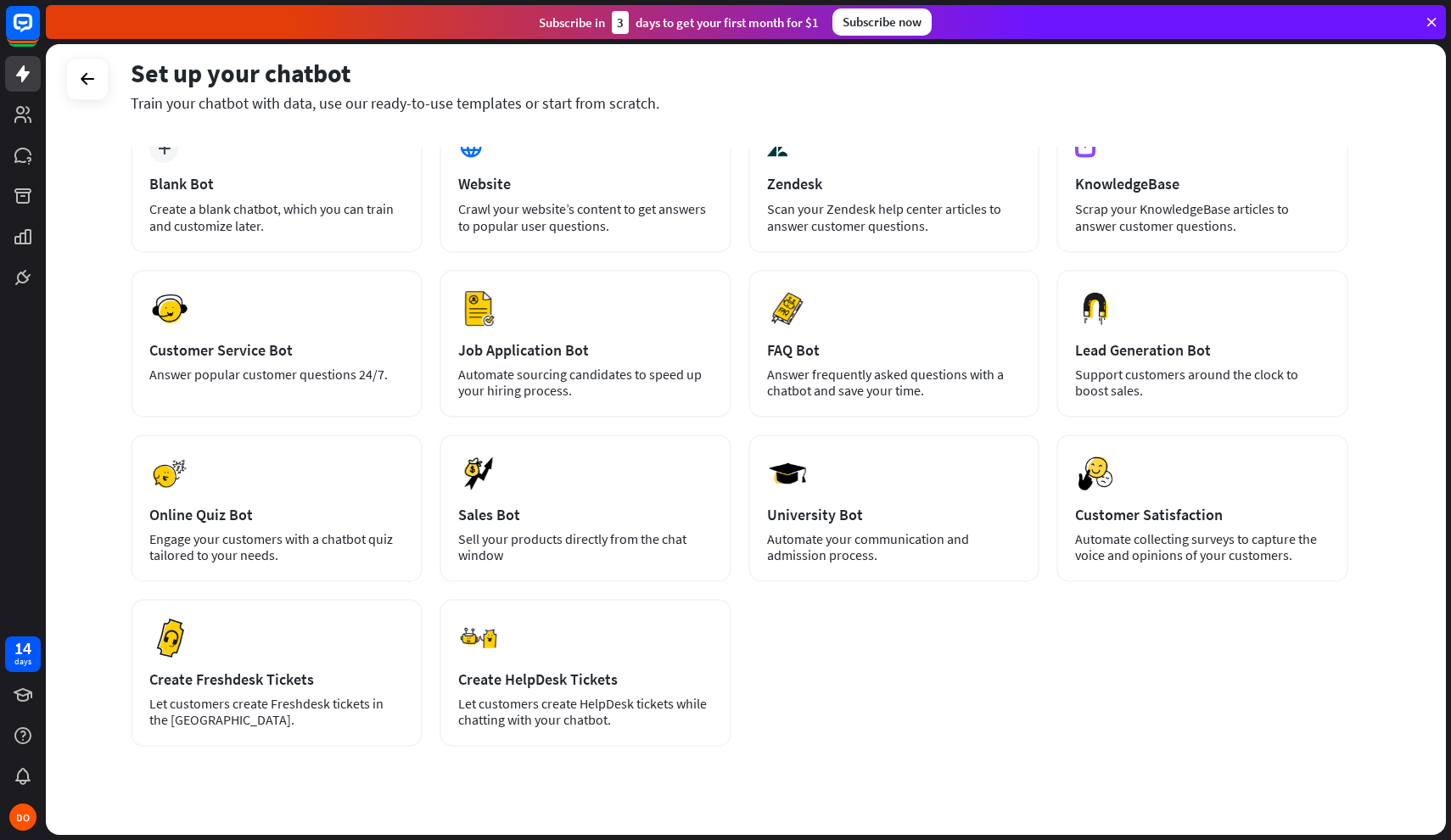
scroll to position [112, 0]
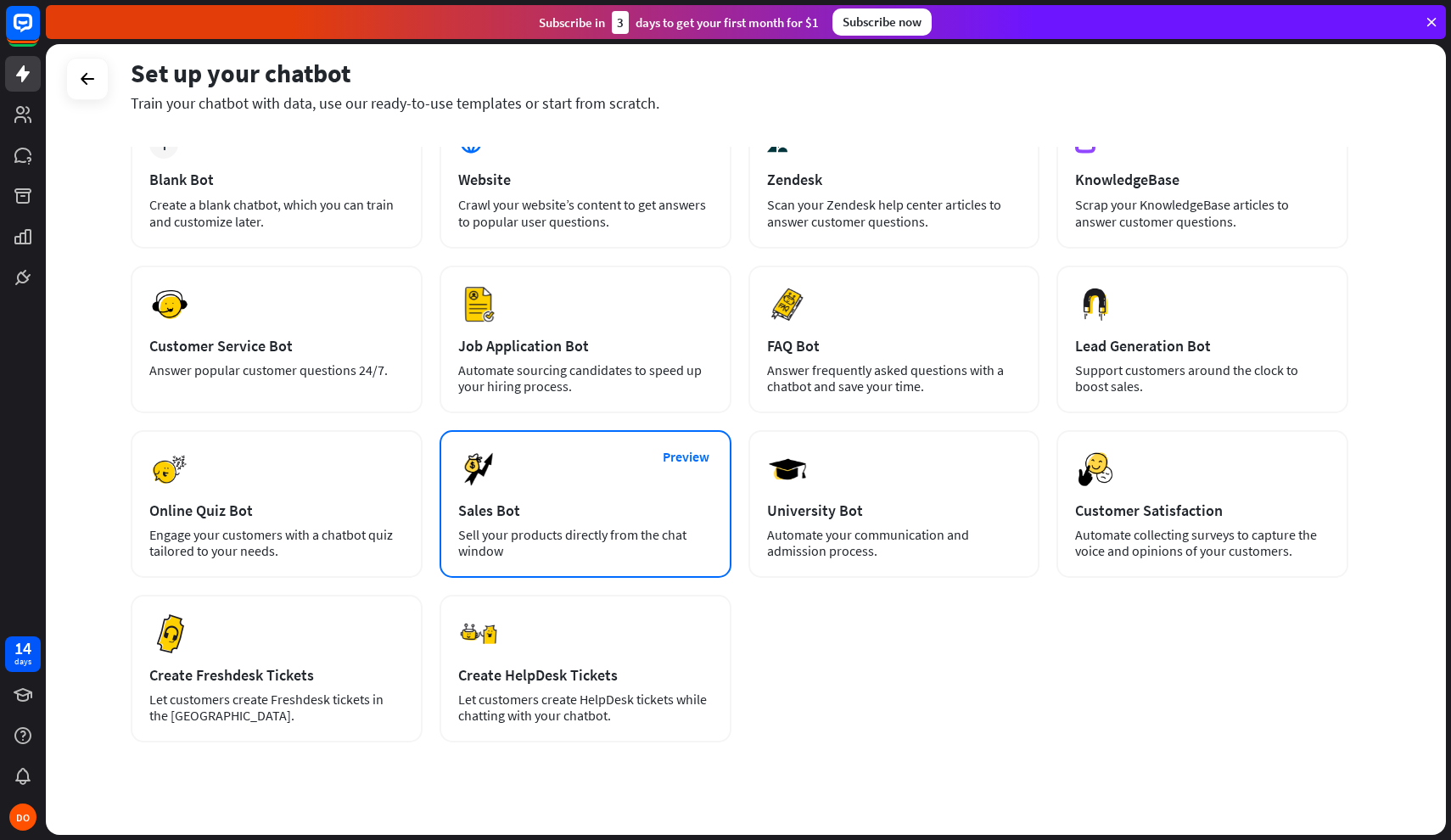
click at [566, 496] on div "Preview Sales Bot Sell your products directly from the chat window" at bounding box center [585, 504] width 292 height 148
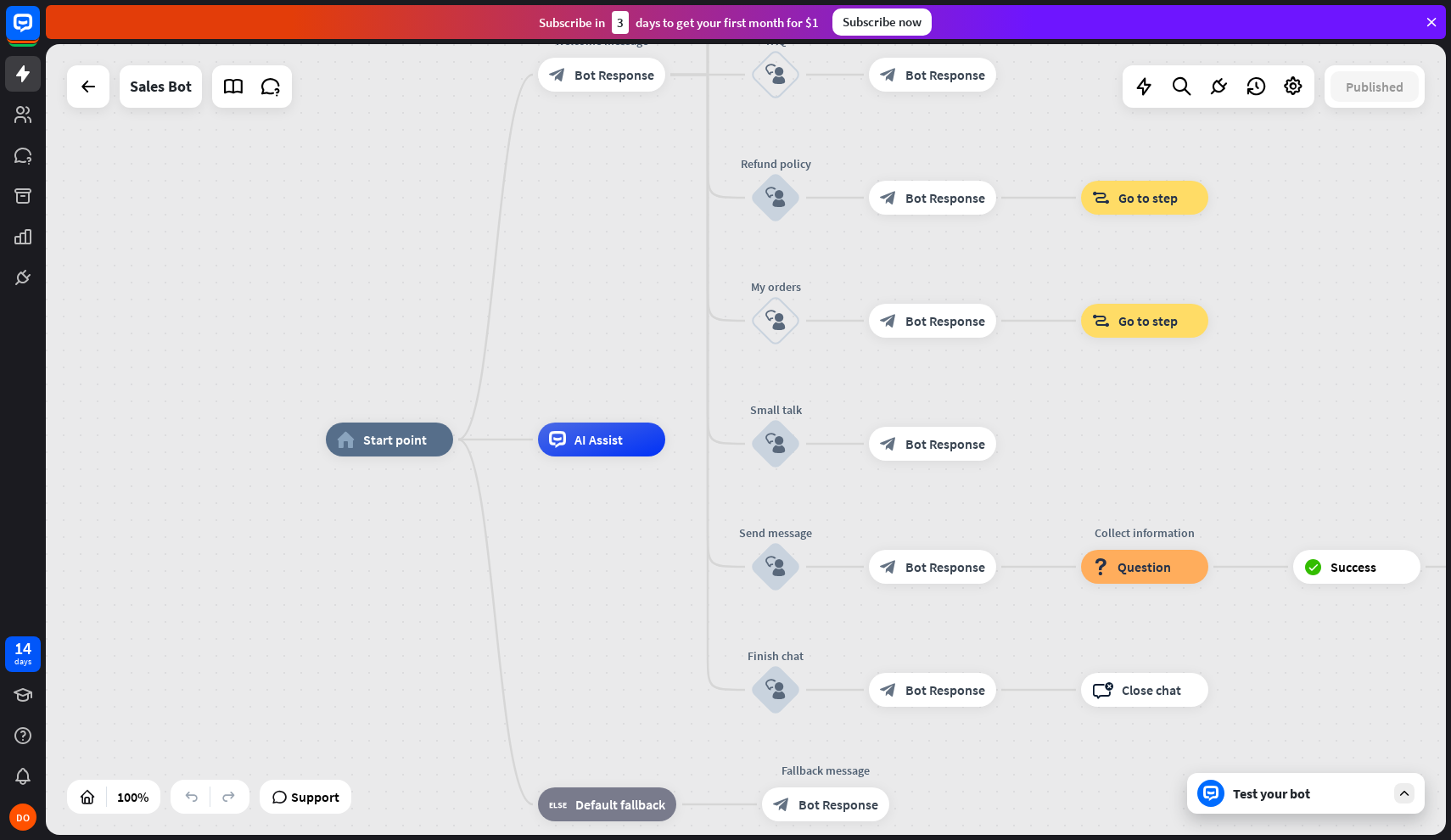
click at [1355, 791] on div "Test your bot" at bounding box center [1309, 792] width 153 height 17
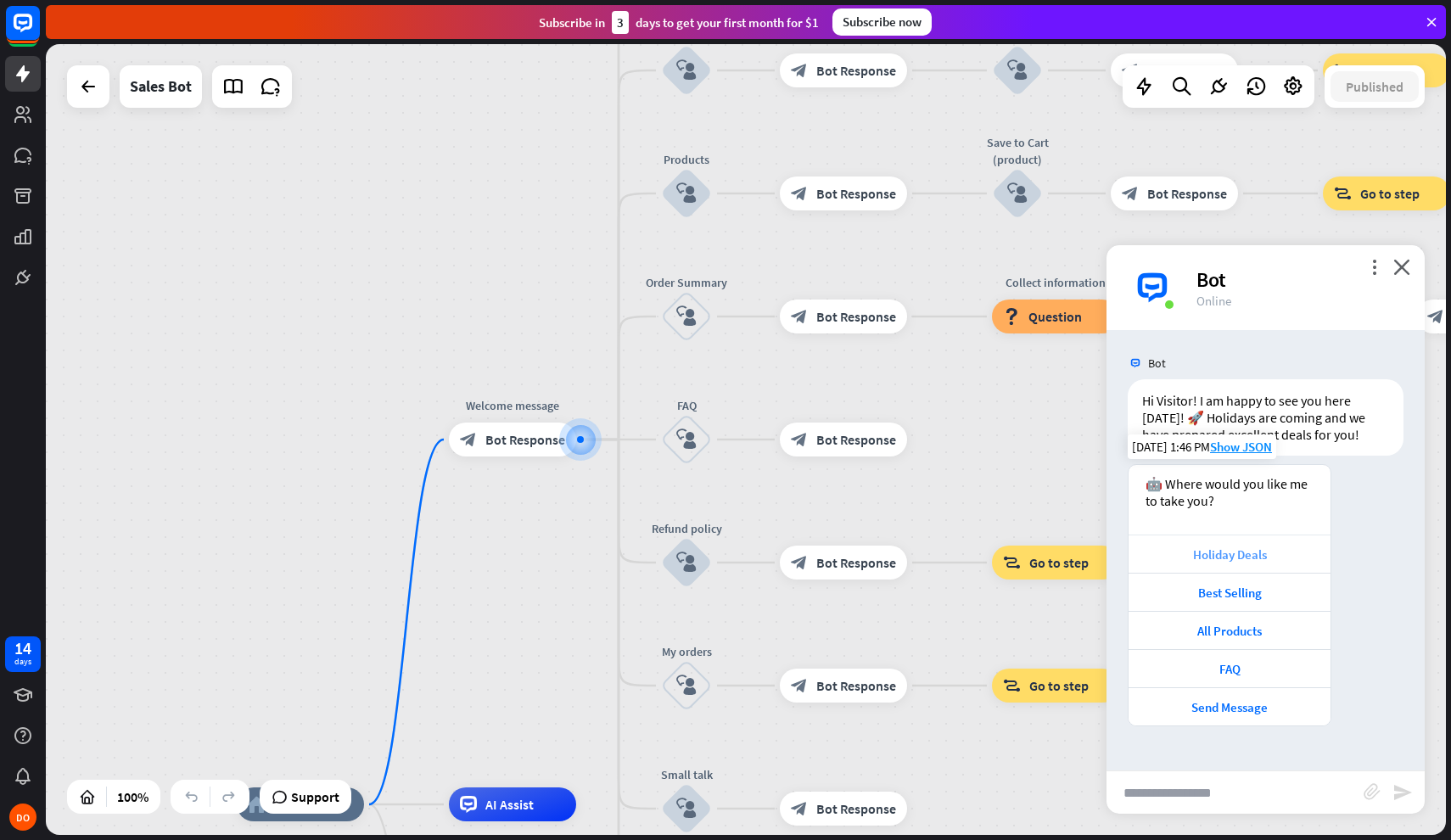
click at [1268, 549] on div "Holiday Deals" at bounding box center [1230, 554] width 185 height 17
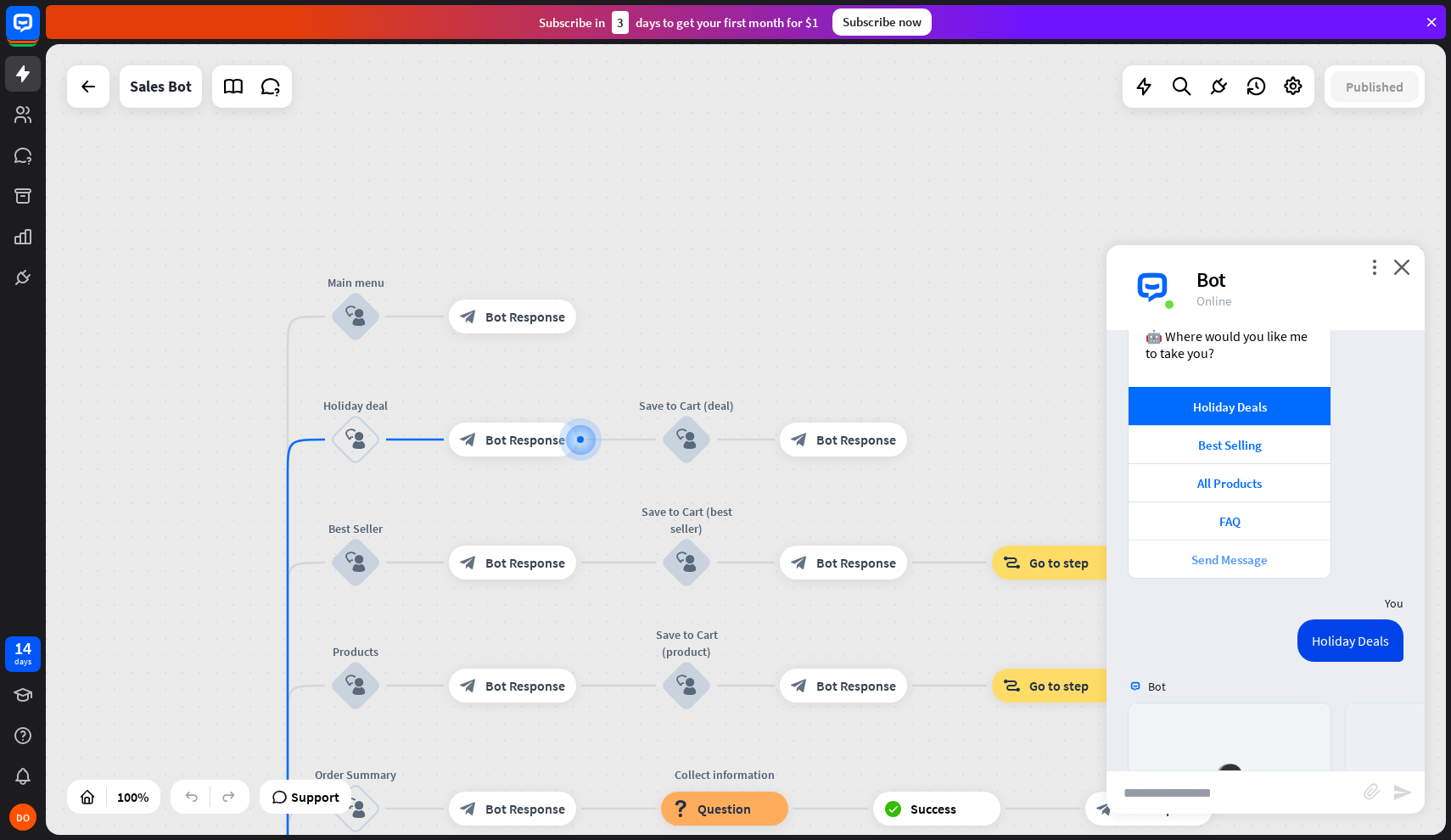
scroll to position [424, 0]
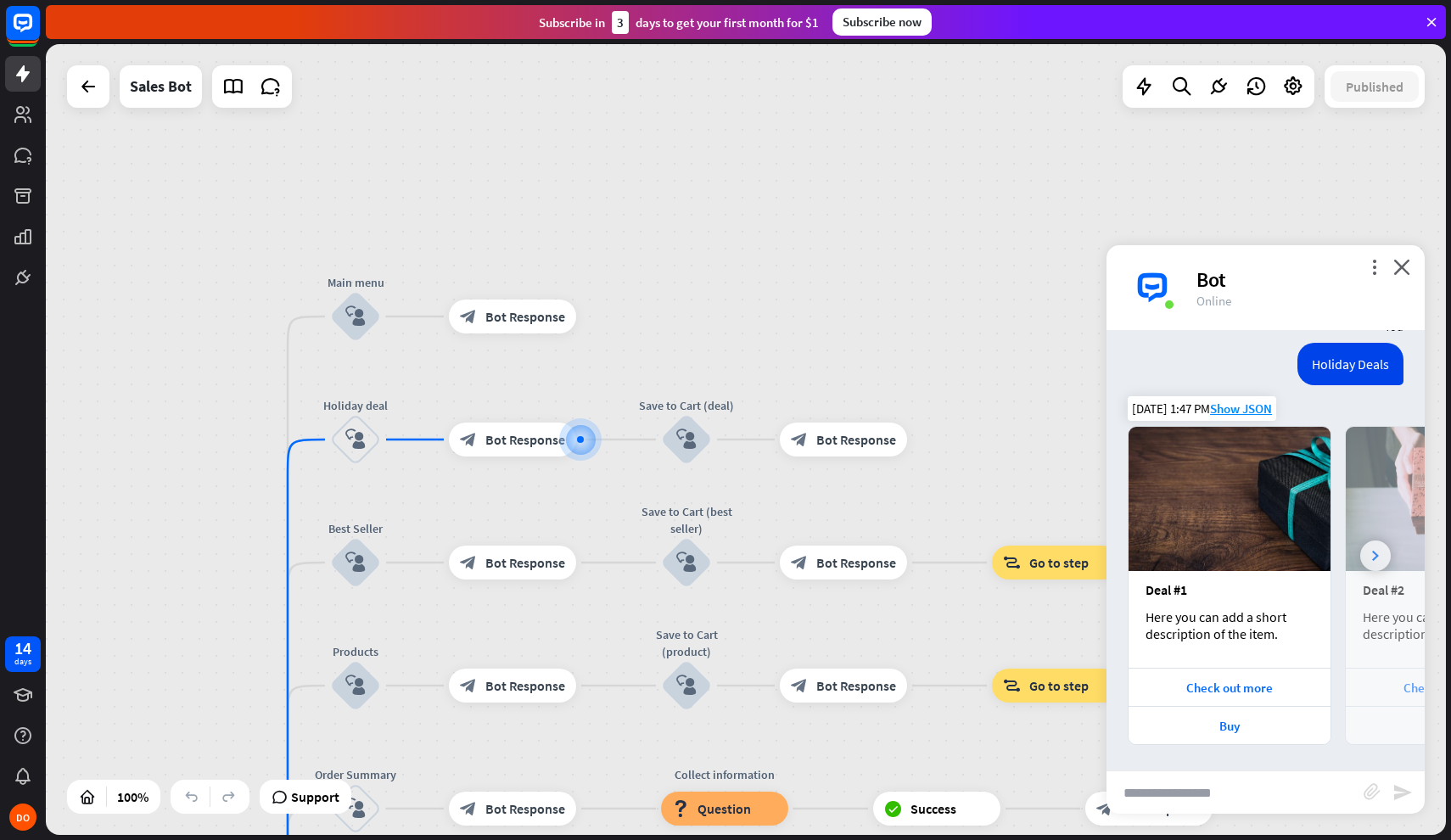
click at [1381, 560] on div at bounding box center [1375, 555] width 30 height 30
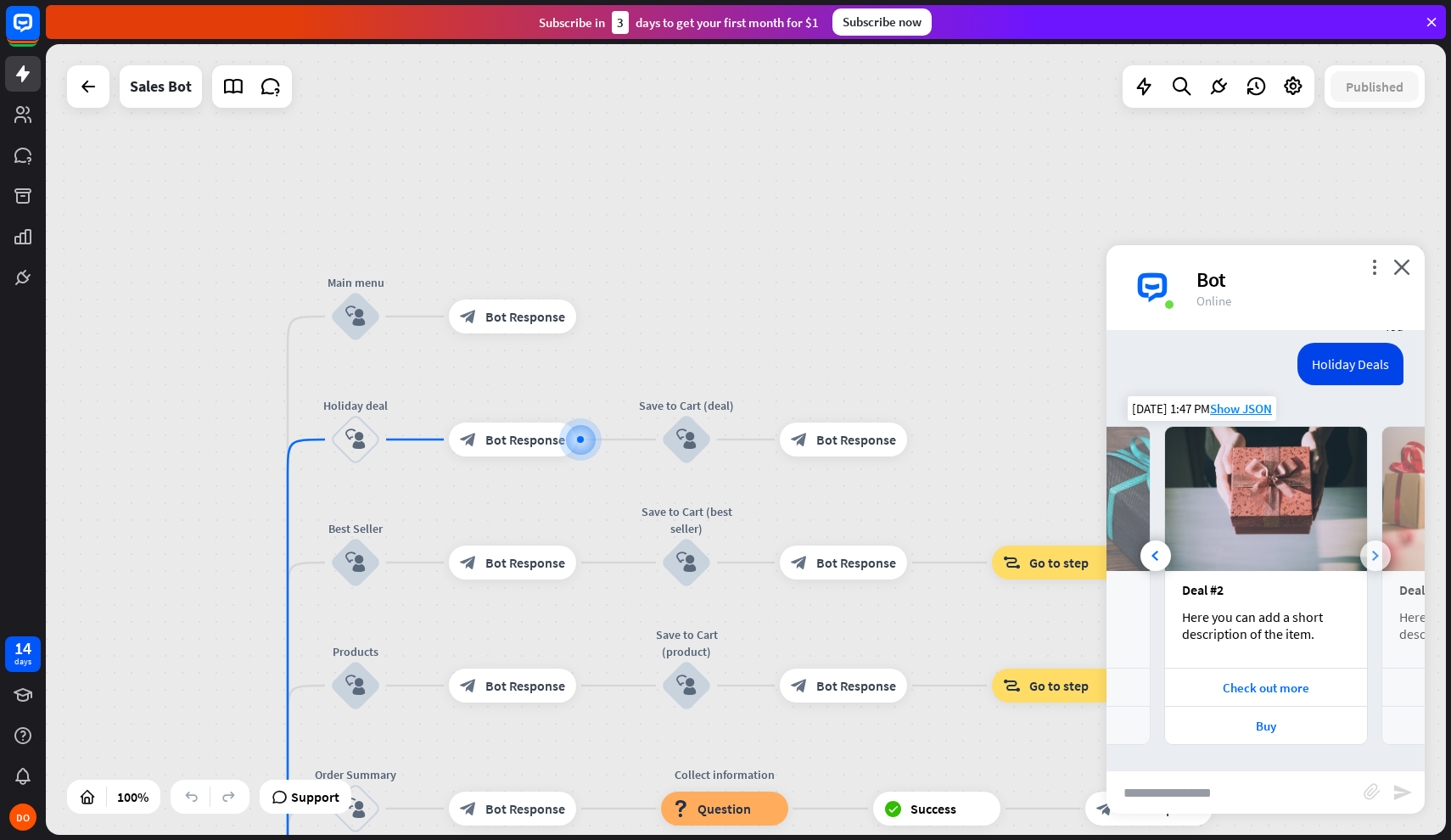
click at [1381, 560] on div at bounding box center [1375, 555] width 30 height 30
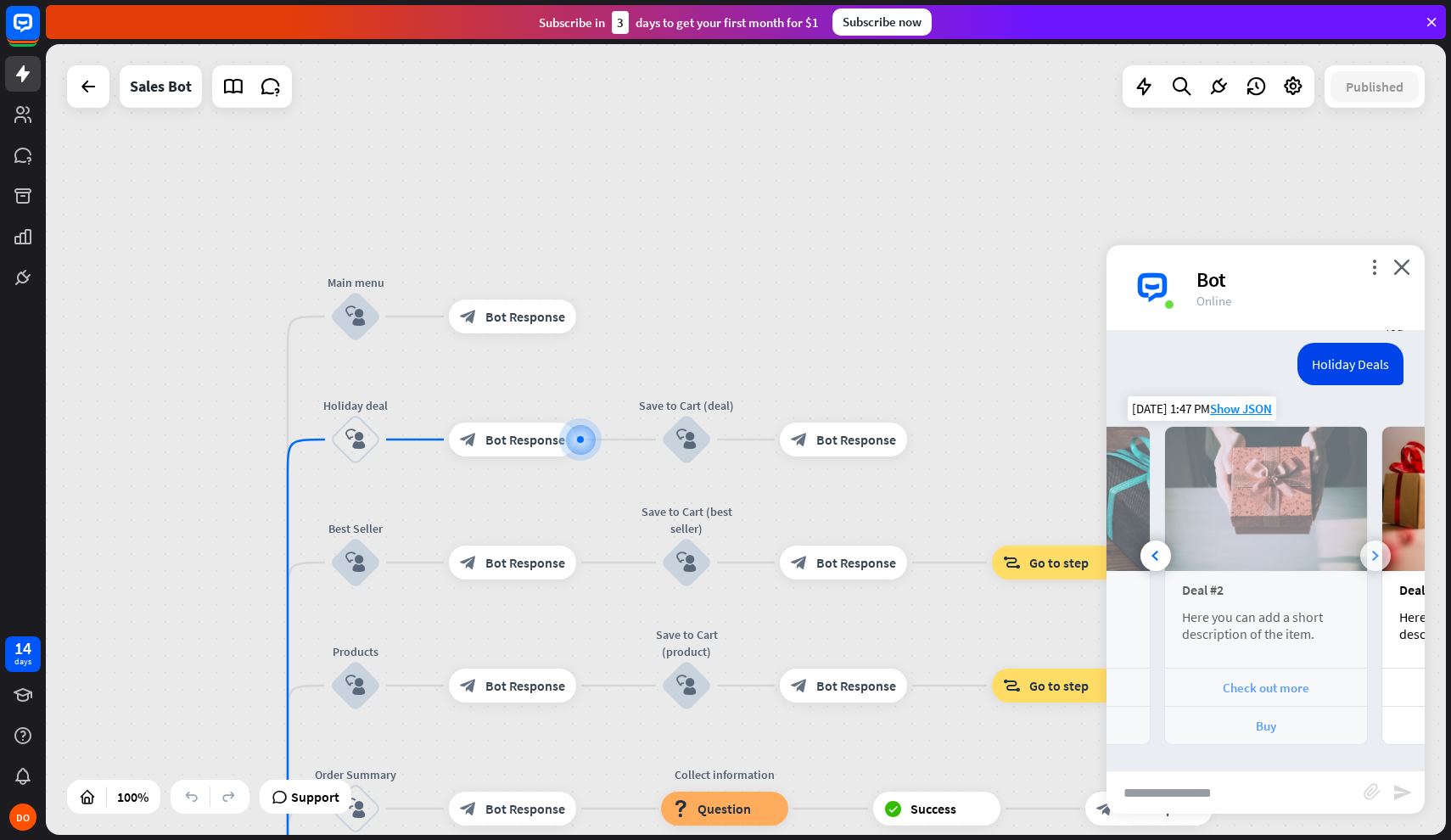
scroll to position [0, 362]
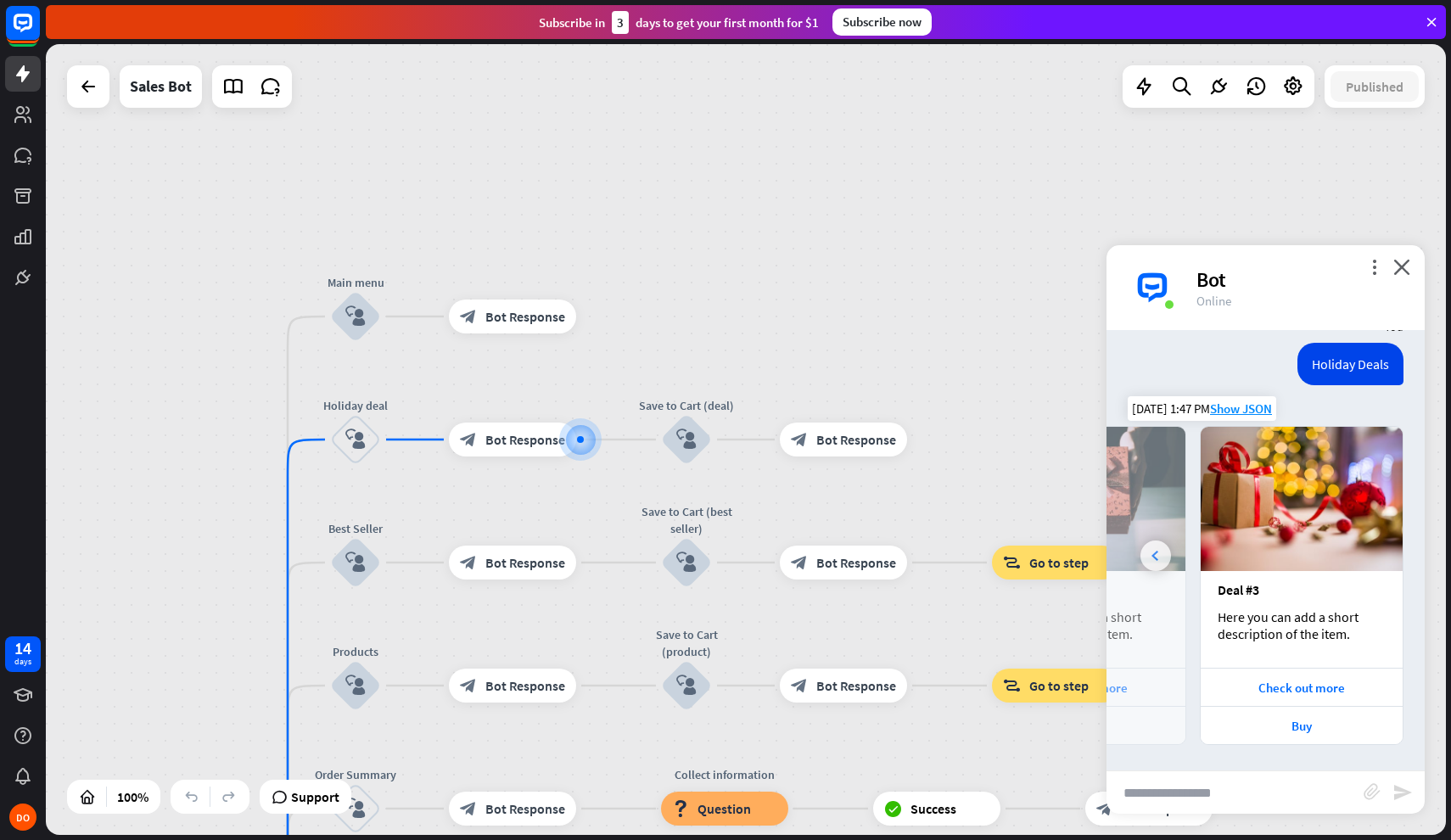
click at [1153, 556] on icon at bounding box center [1155, 556] width 7 height 10
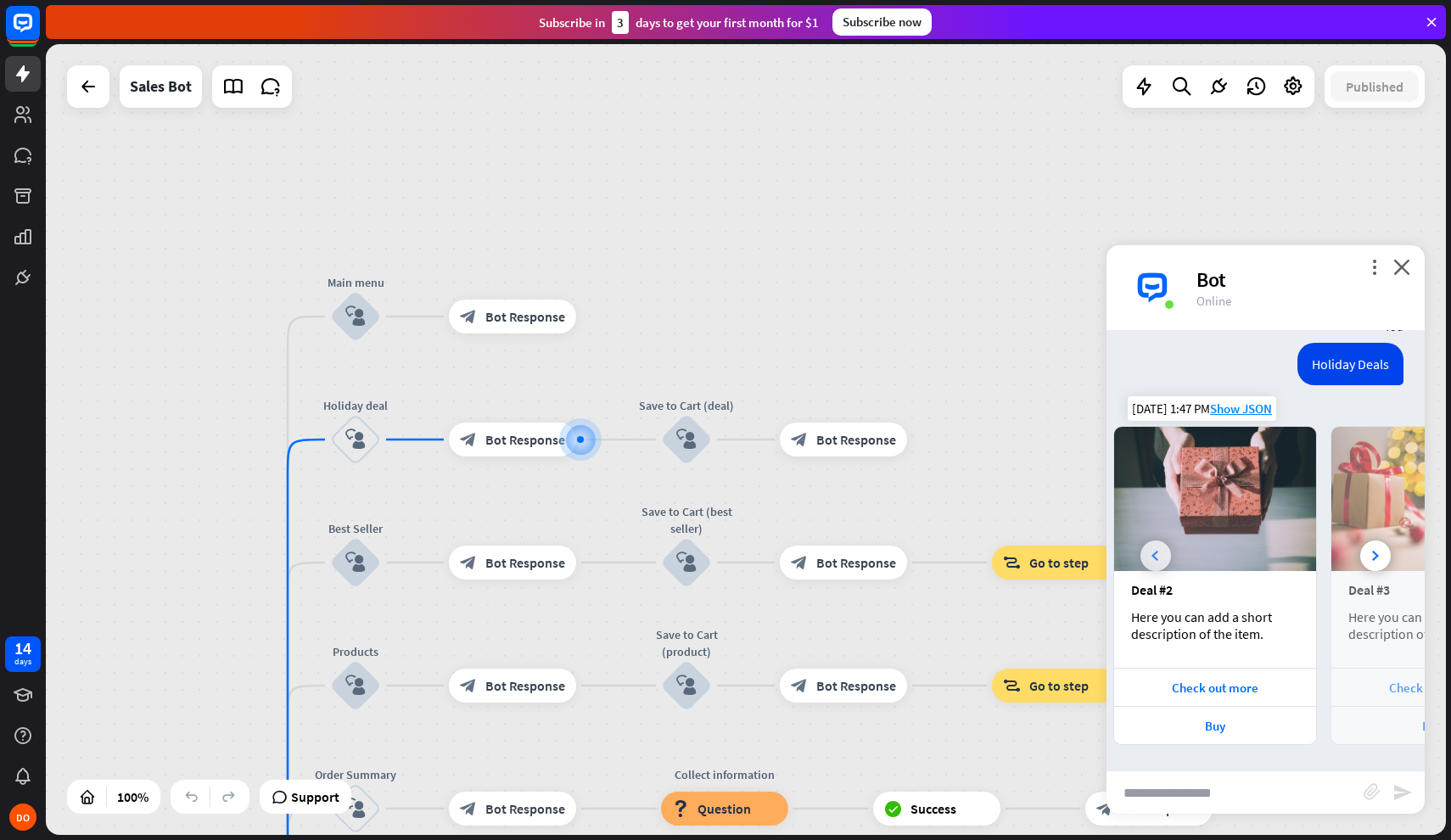
scroll to position [0, 181]
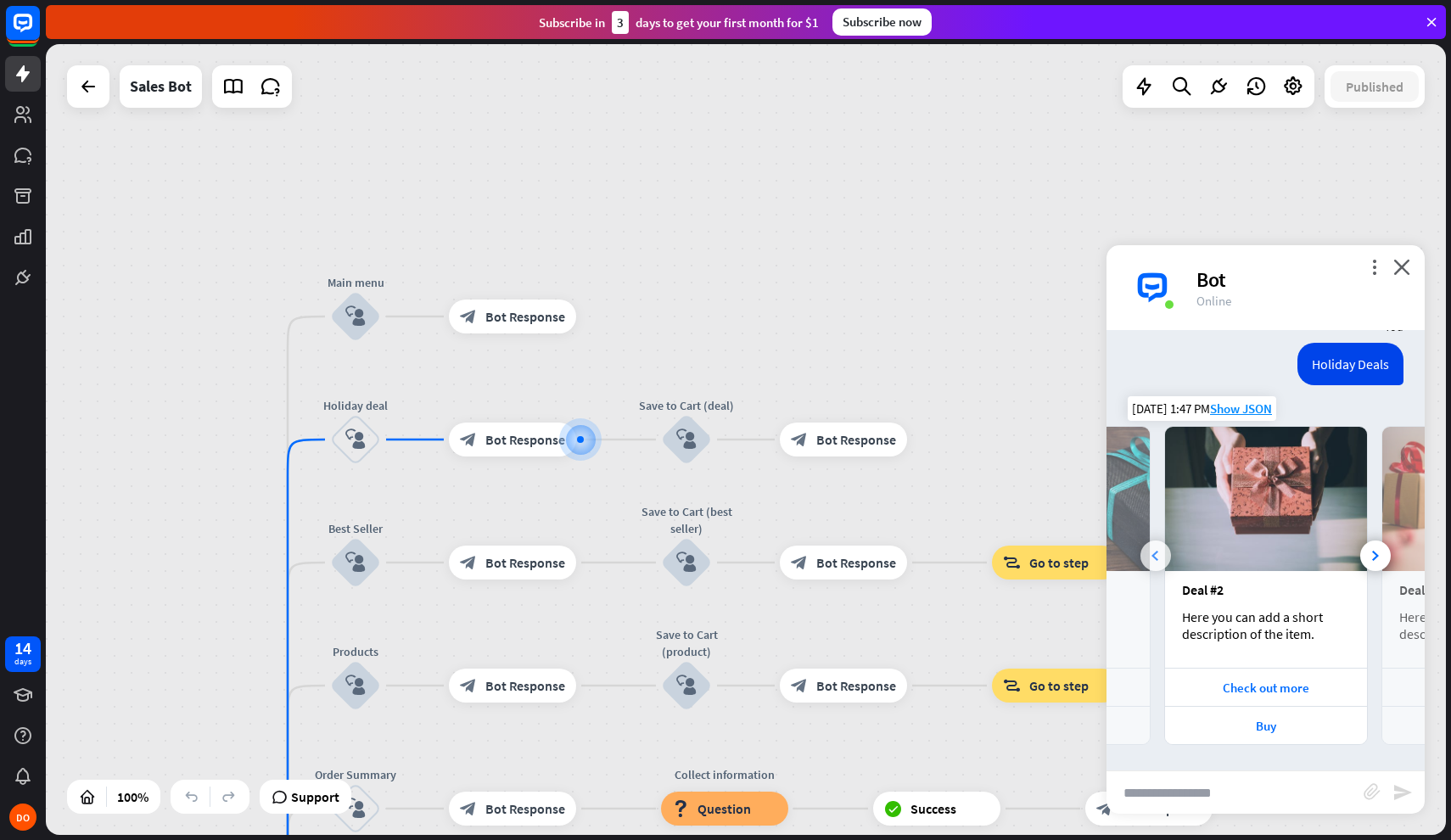
click at [1153, 556] on icon at bounding box center [1155, 556] width 7 height 10
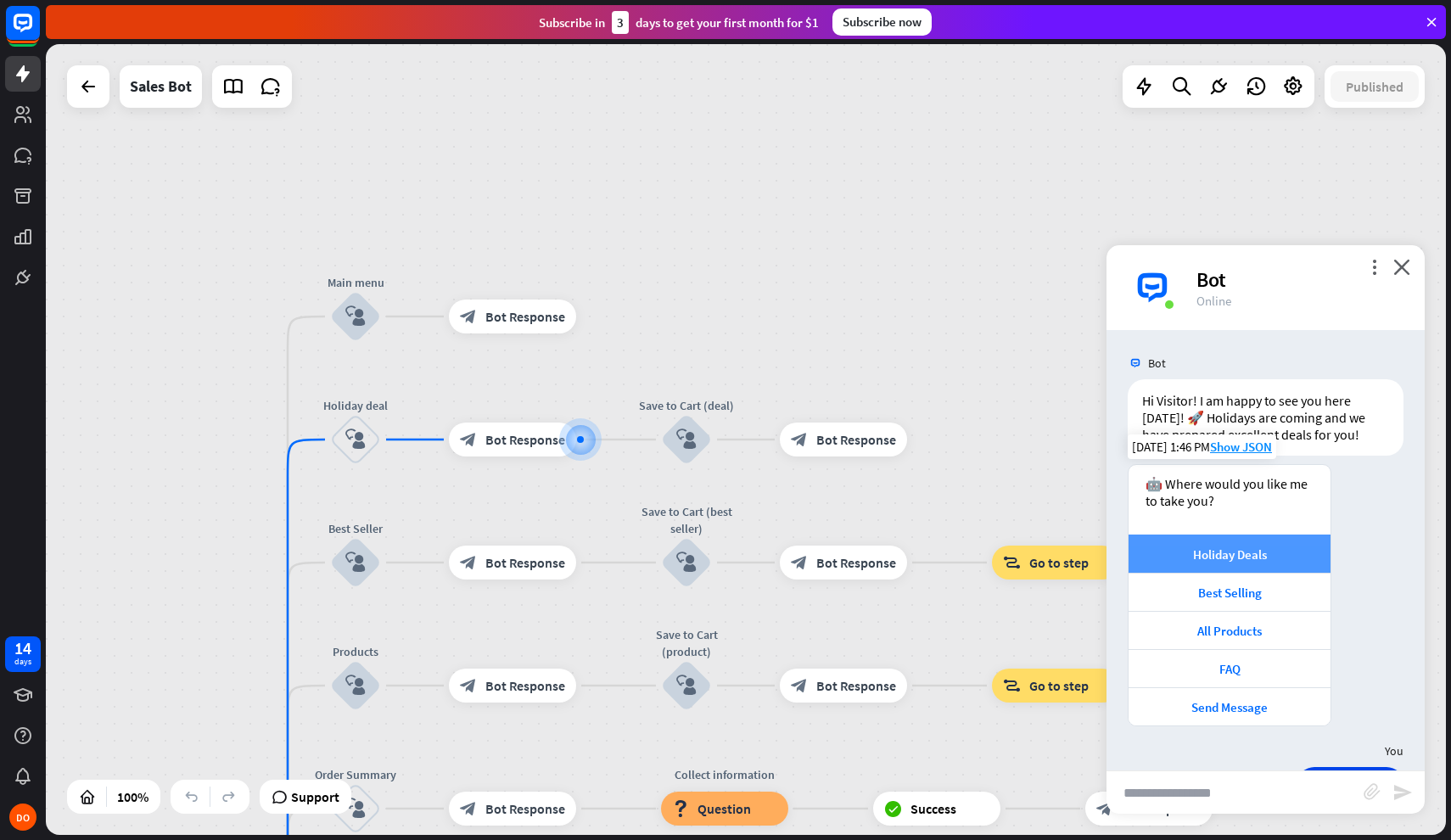
scroll to position [0, 0]
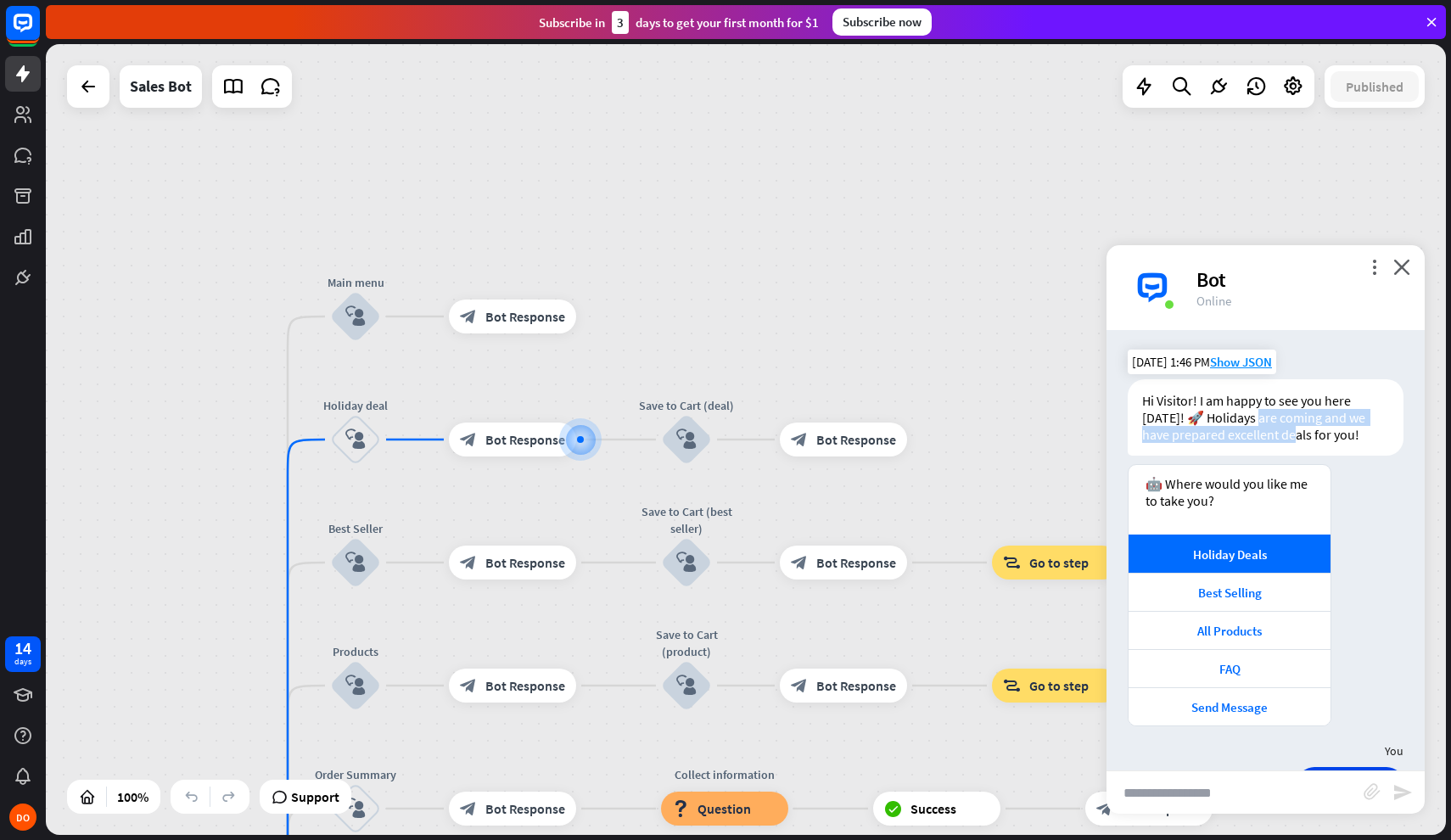
drag, startPoint x: 1259, startPoint y: 423, endPoint x: 1303, endPoint y: 428, distance: 44.3
click at [1303, 428] on div "Hi Visitor! I am happy to see you here [DATE]! 🚀 Holidays are coming and we hav…" at bounding box center [1265, 418] width 276 height 76
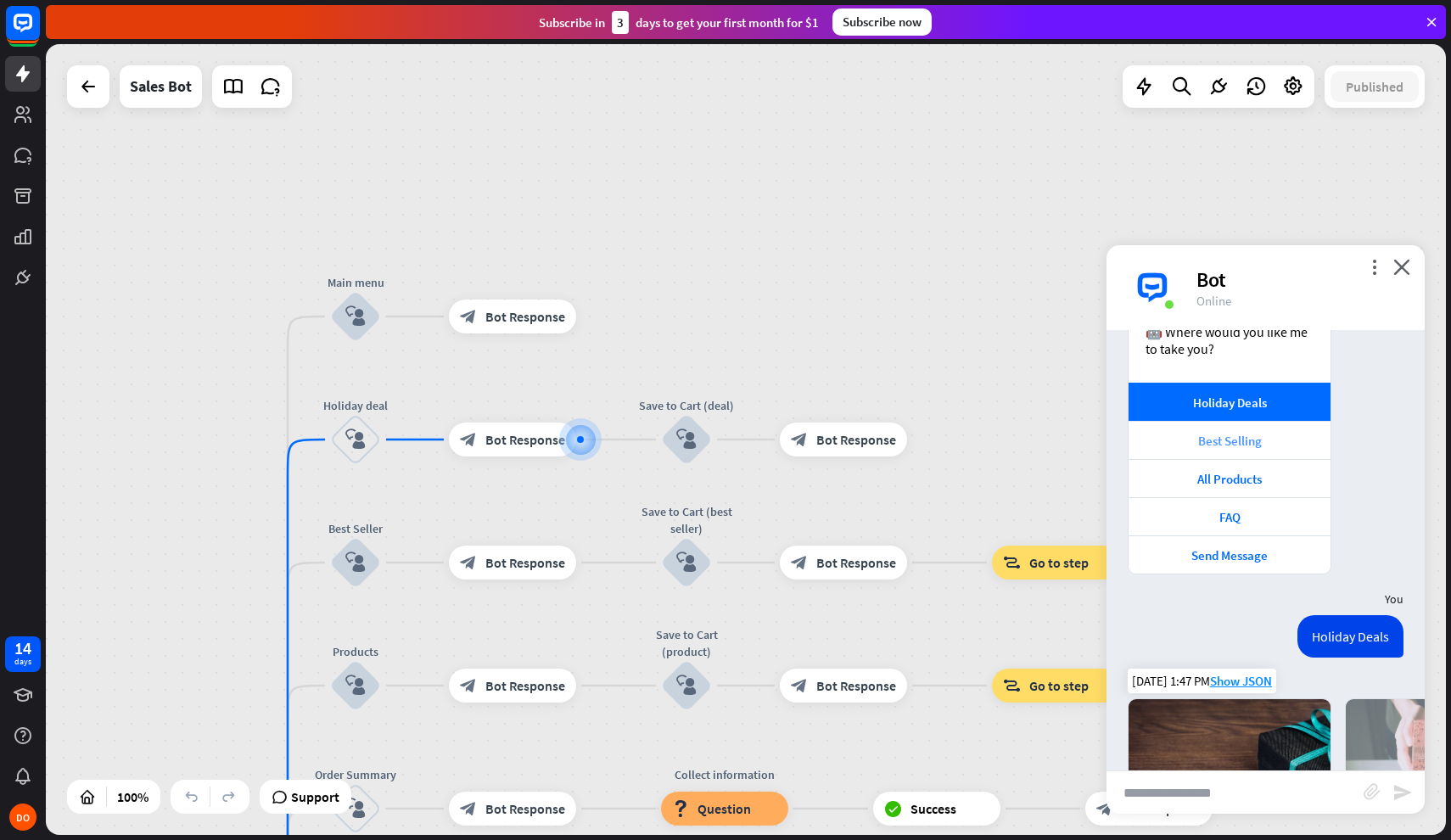
scroll to position [117, 0]
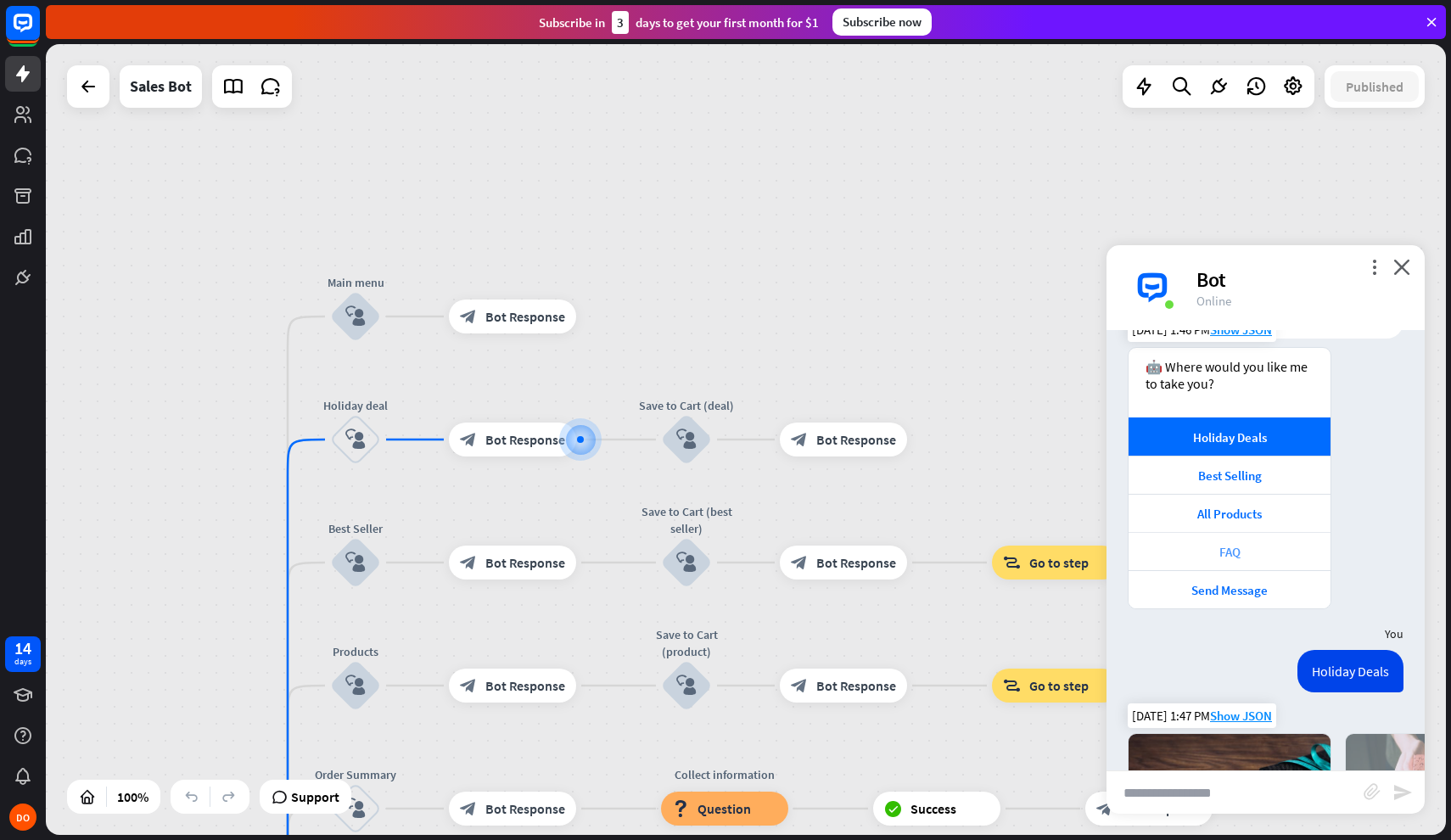
click at [1250, 554] on div "FAQ" at bounding box center [1230, 552] width 185 height 17
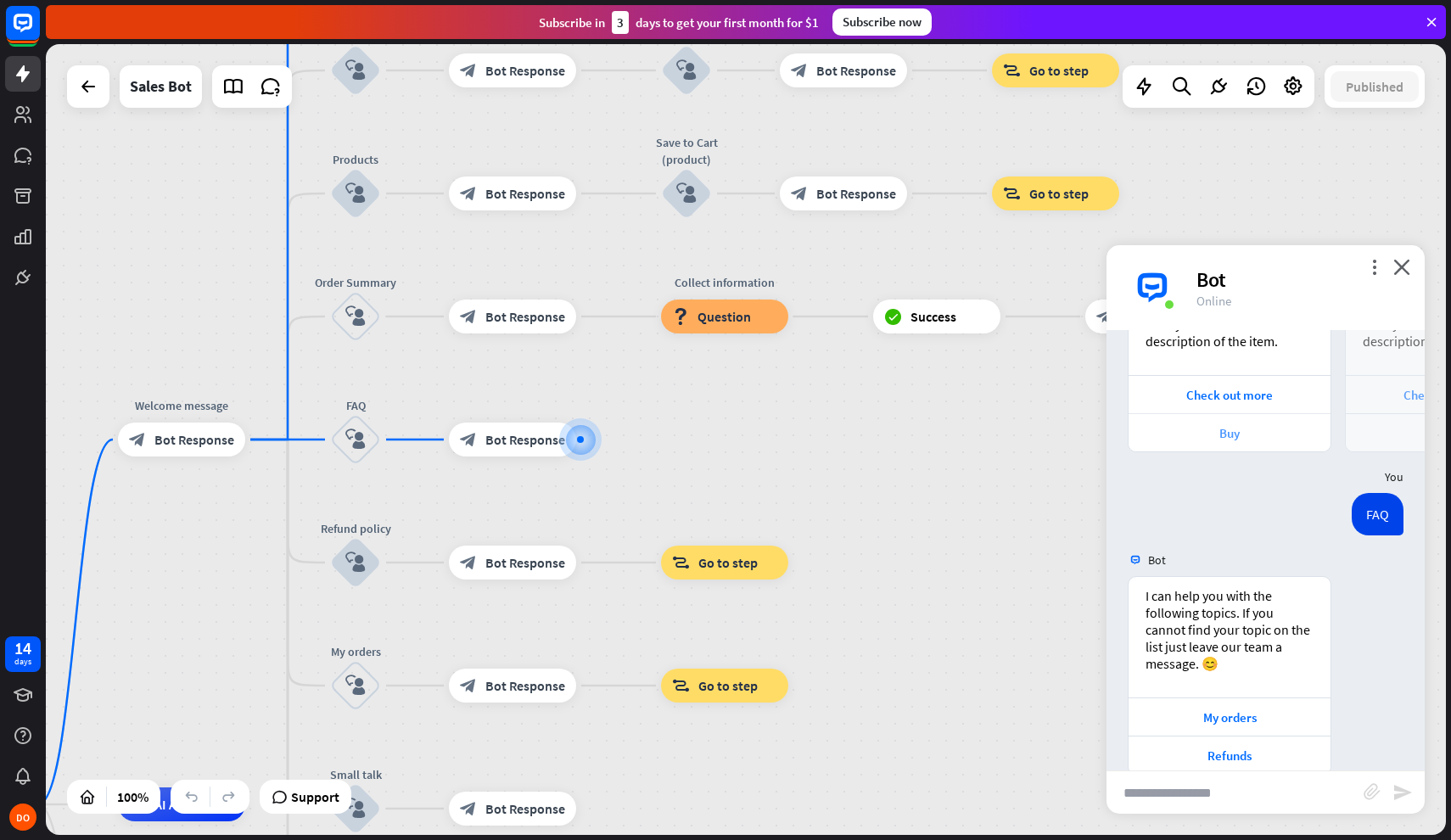
scroll to position [747, 0]
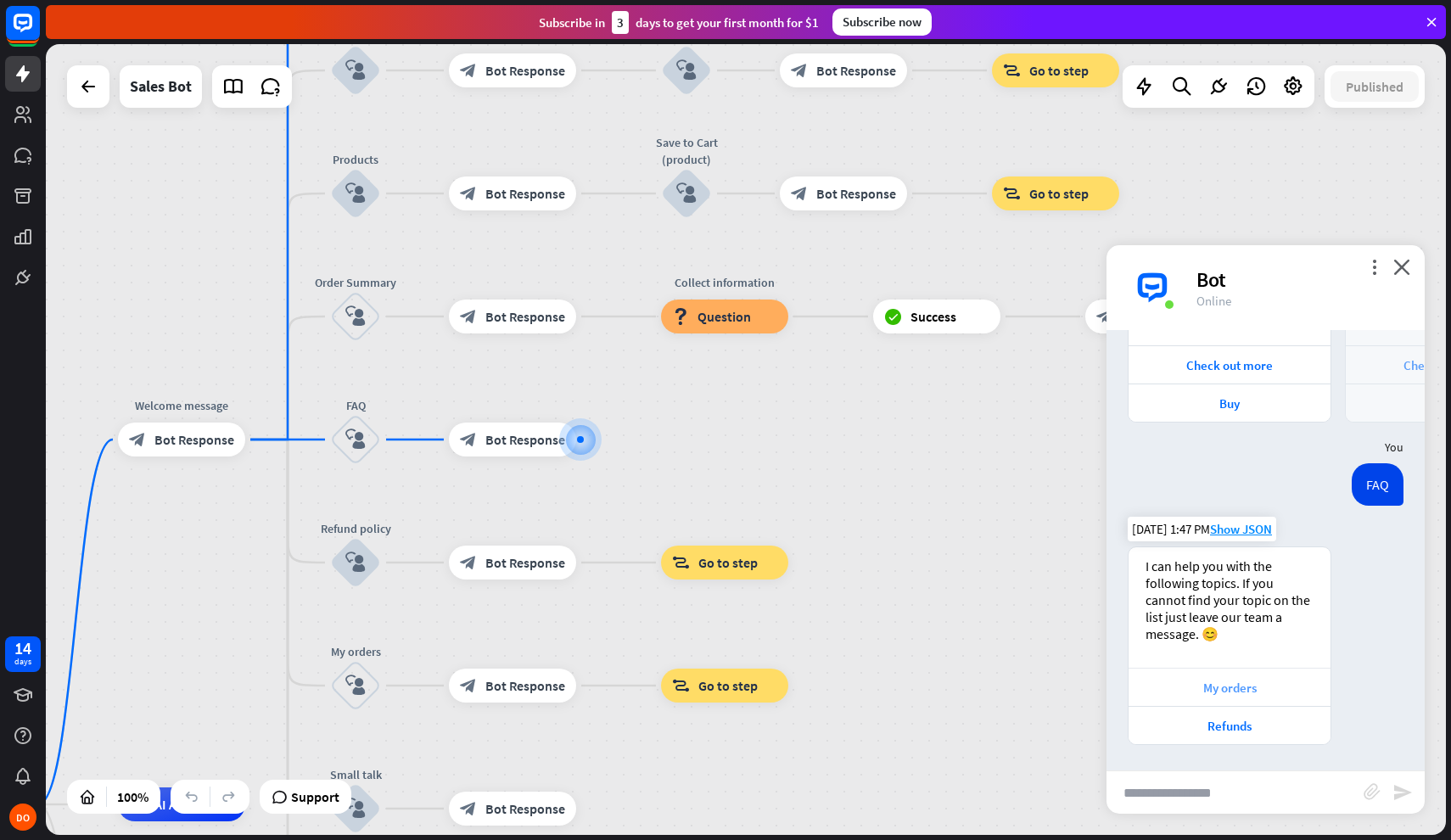
click at [1270, 696] on div "My orders" at bounding box center [1229, 686] width 202 height 38
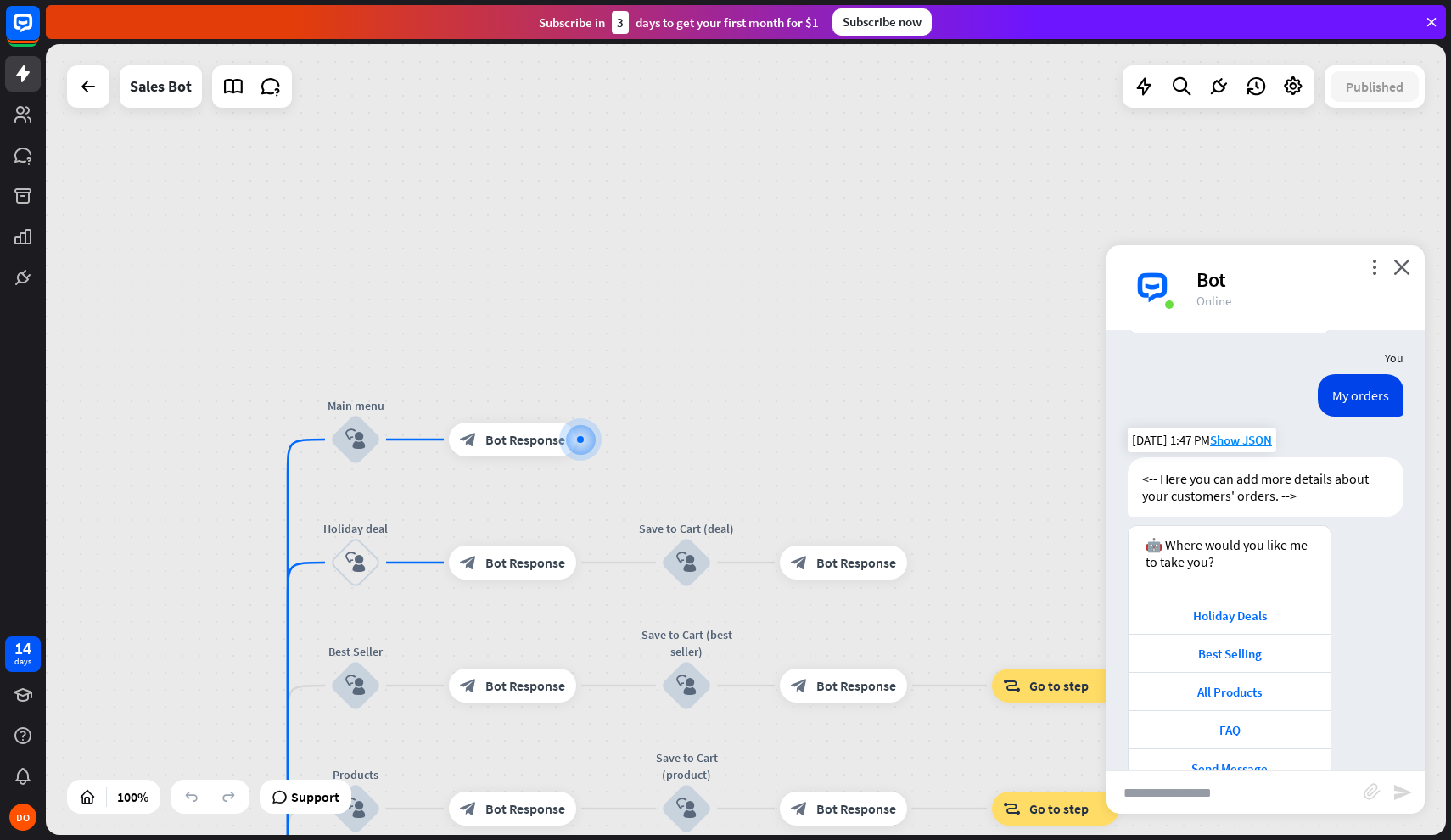
scroll to position [1200, 0]
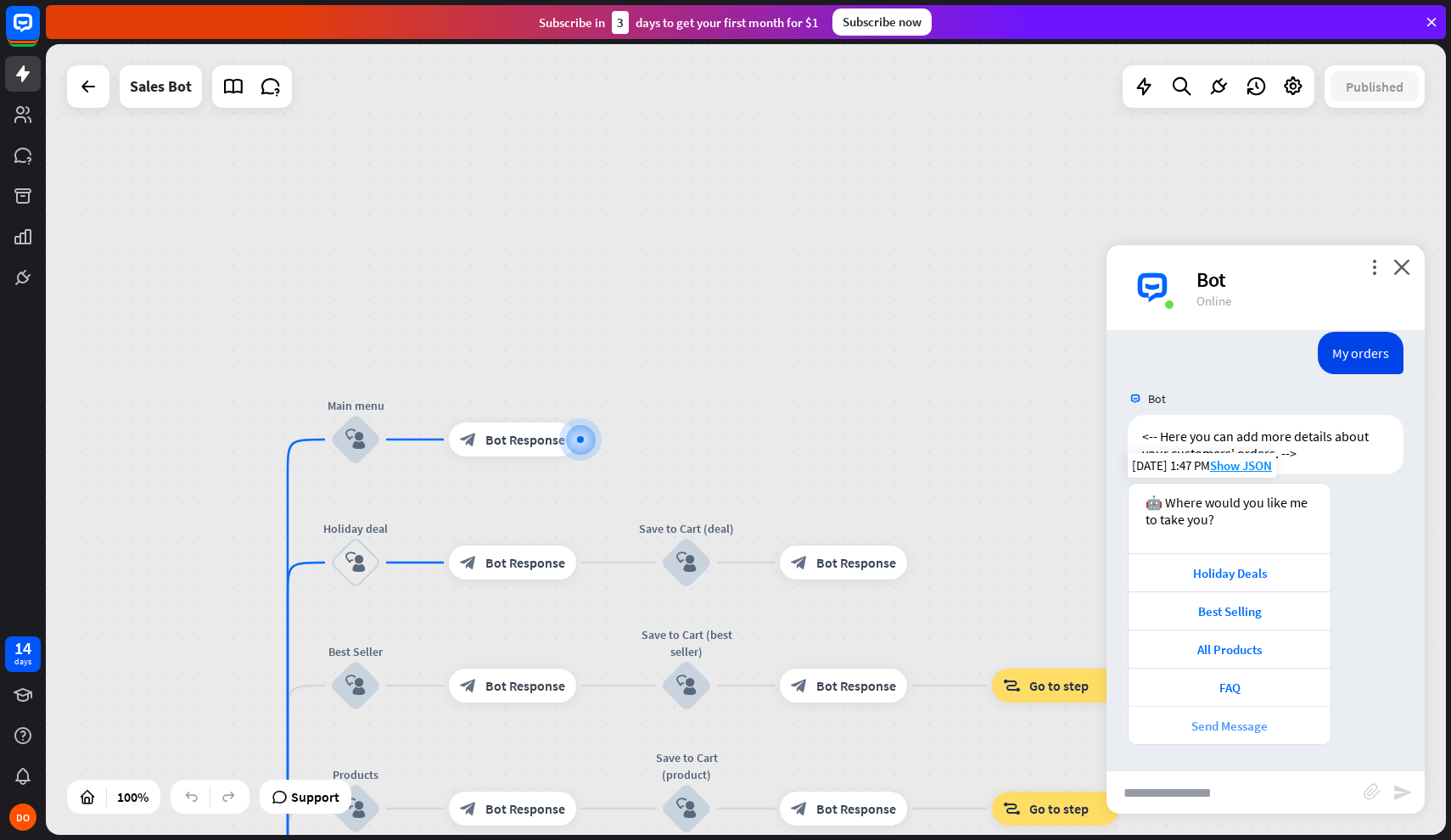
click at [1237, 722] on div "Send Message" at bounding box center [1230, 725] width 185 height 17
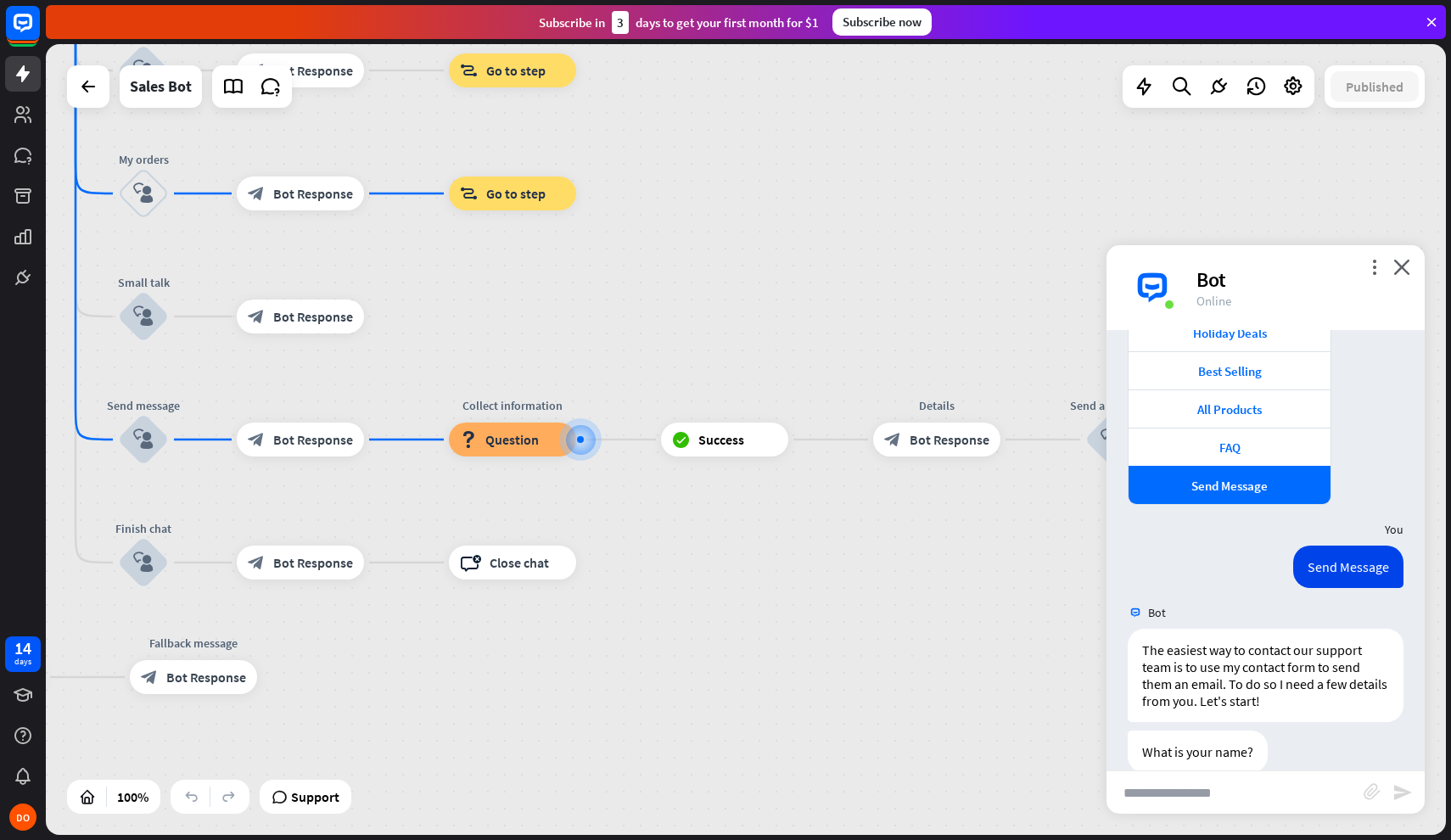
scroll to position [1434, 0]
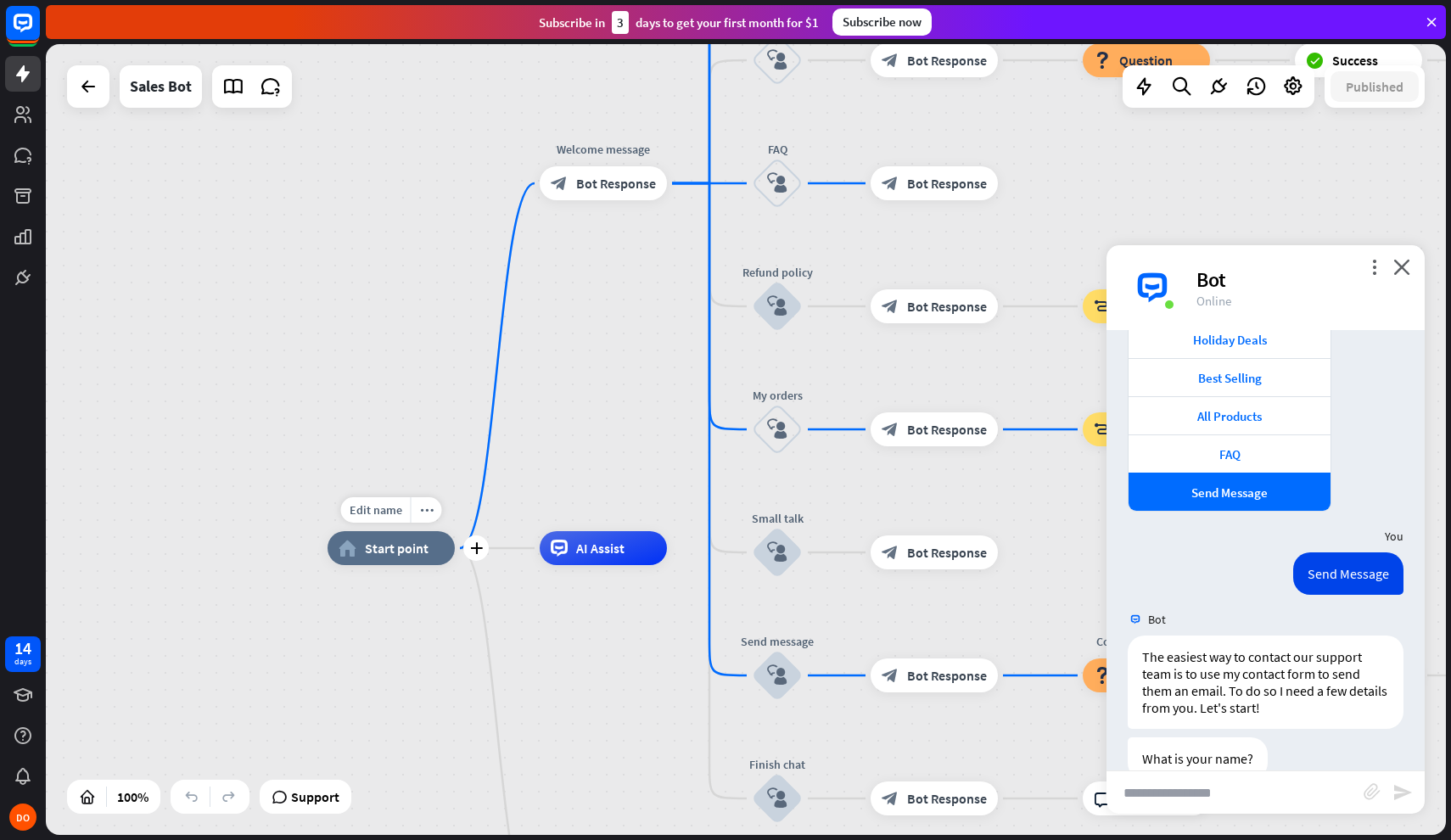
click at [381, 544] on span "Start point" at bounding box center [396, 547] width 63 height 17
click at [613, 188] on span "Bot Response" at bounding box center [616, 183] width 80 height 17
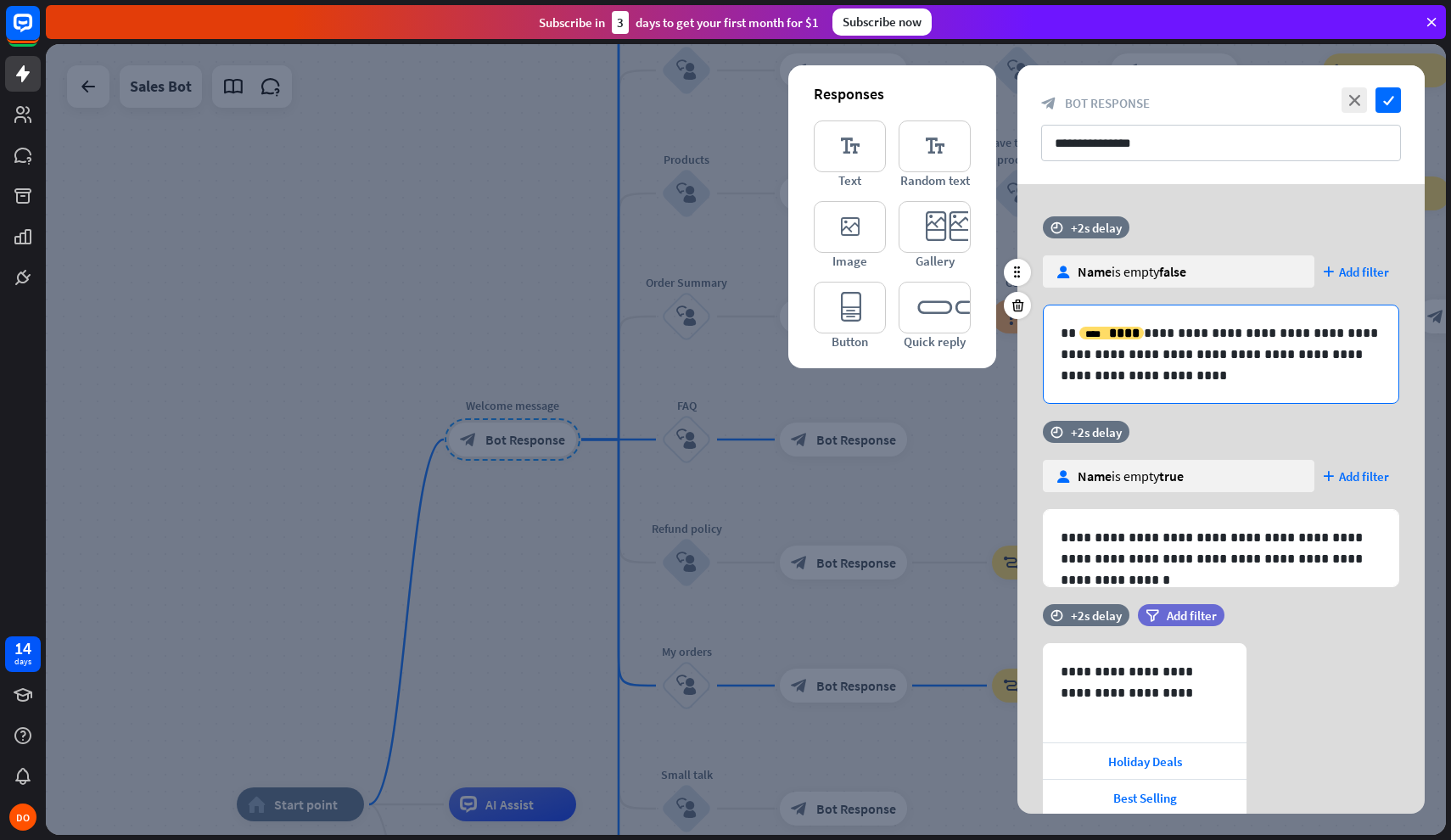
click at [1197, 374] on p "**********" at bounding box center [1220, 353] width 320 height 63
click at [1179, 333] on p "**********" at bounding box center [1220, 353] width 320 height 63
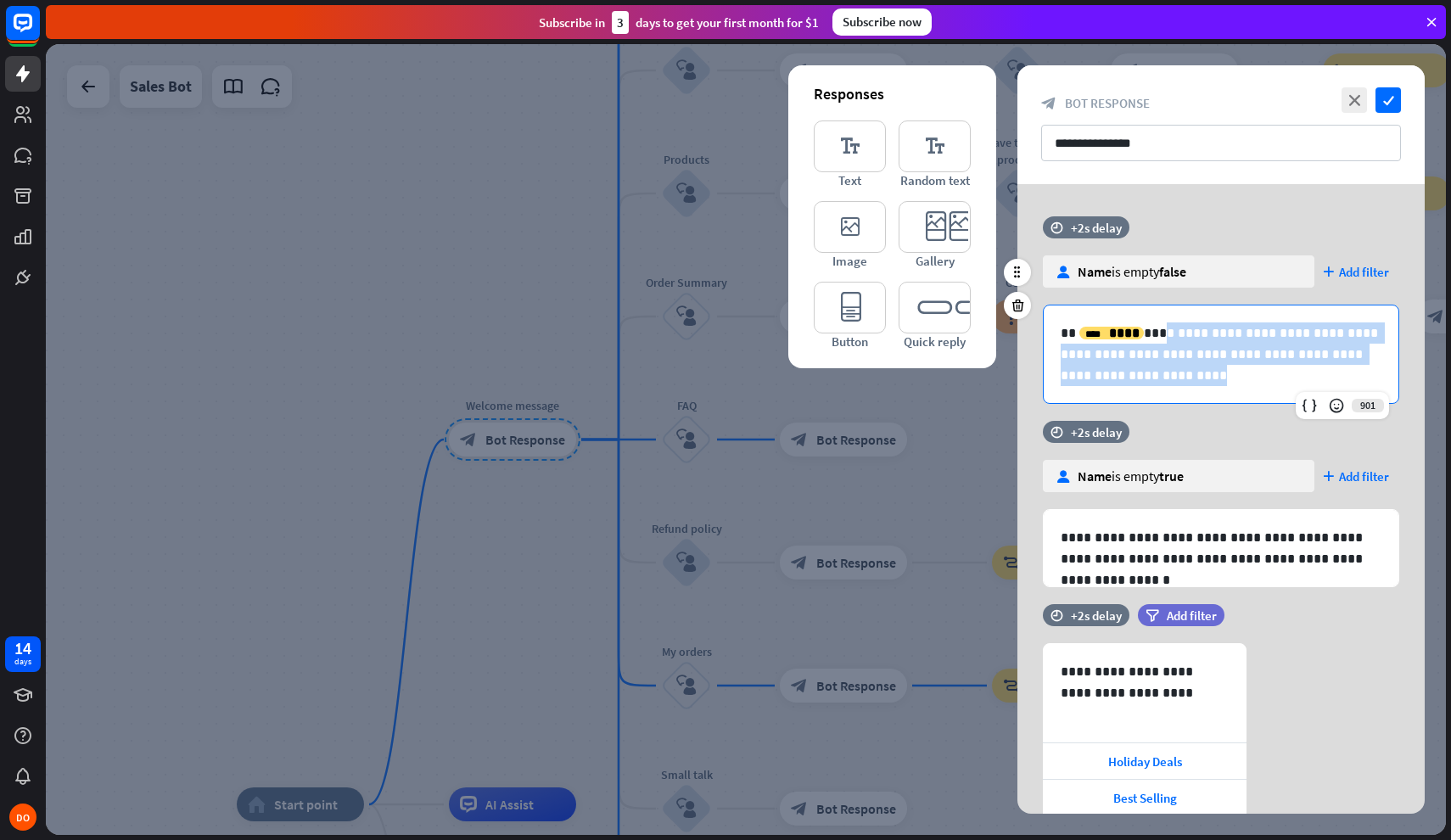
drag, startPoint x: 1203, startPoint y: 380, endPoint x: 1149, endPoint y: 334, distance: 70.9
click at [1149, 334] on p "**********" at bounding box center [1220, 353] width 320 height 63
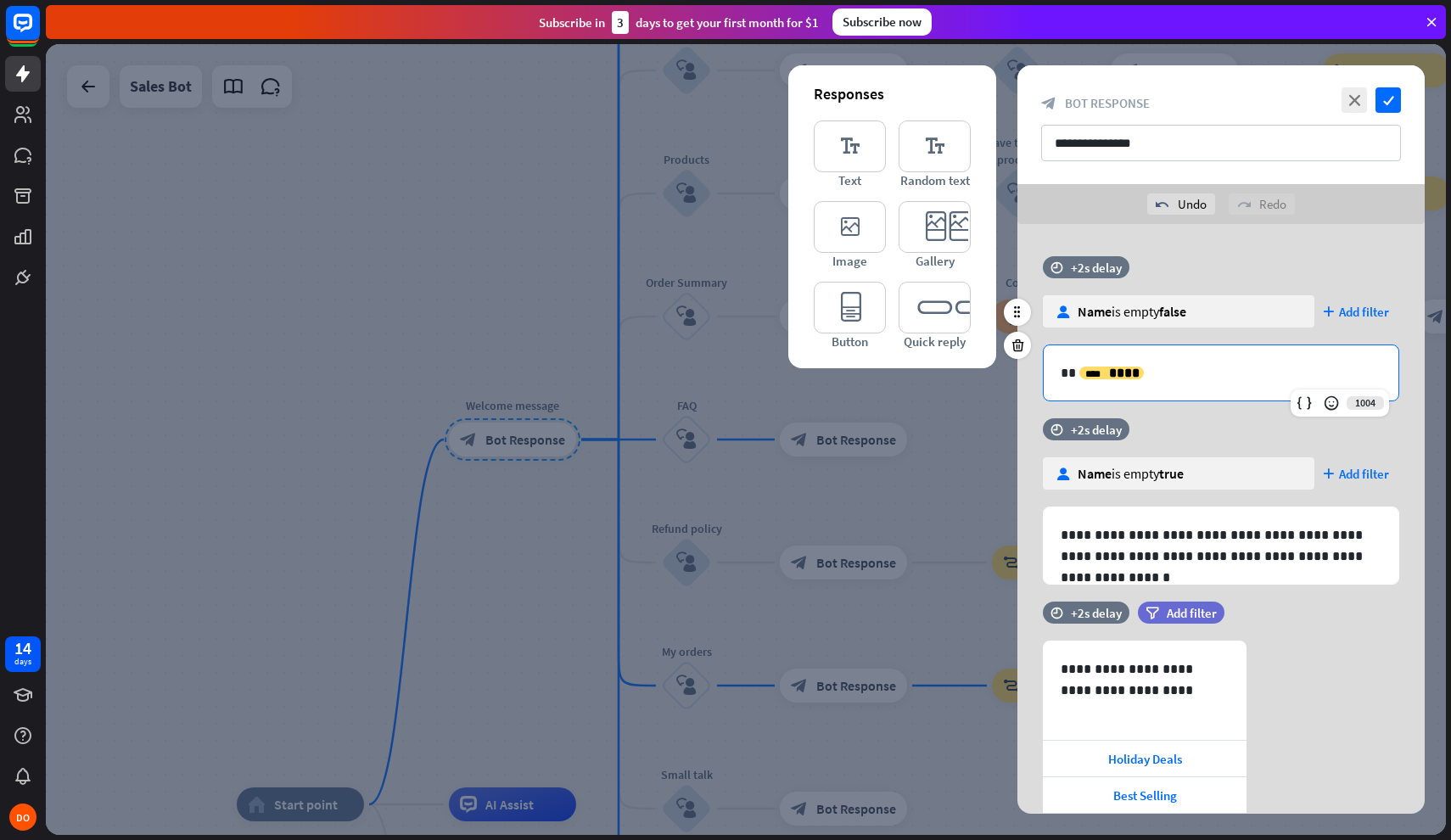
click at [1072, 373] on p "**********" at bounding box center [1220, 373] width 320 height 21
click at [1275, 383] on p "**********" at bounding box center [1220, 373] width 320 height 21
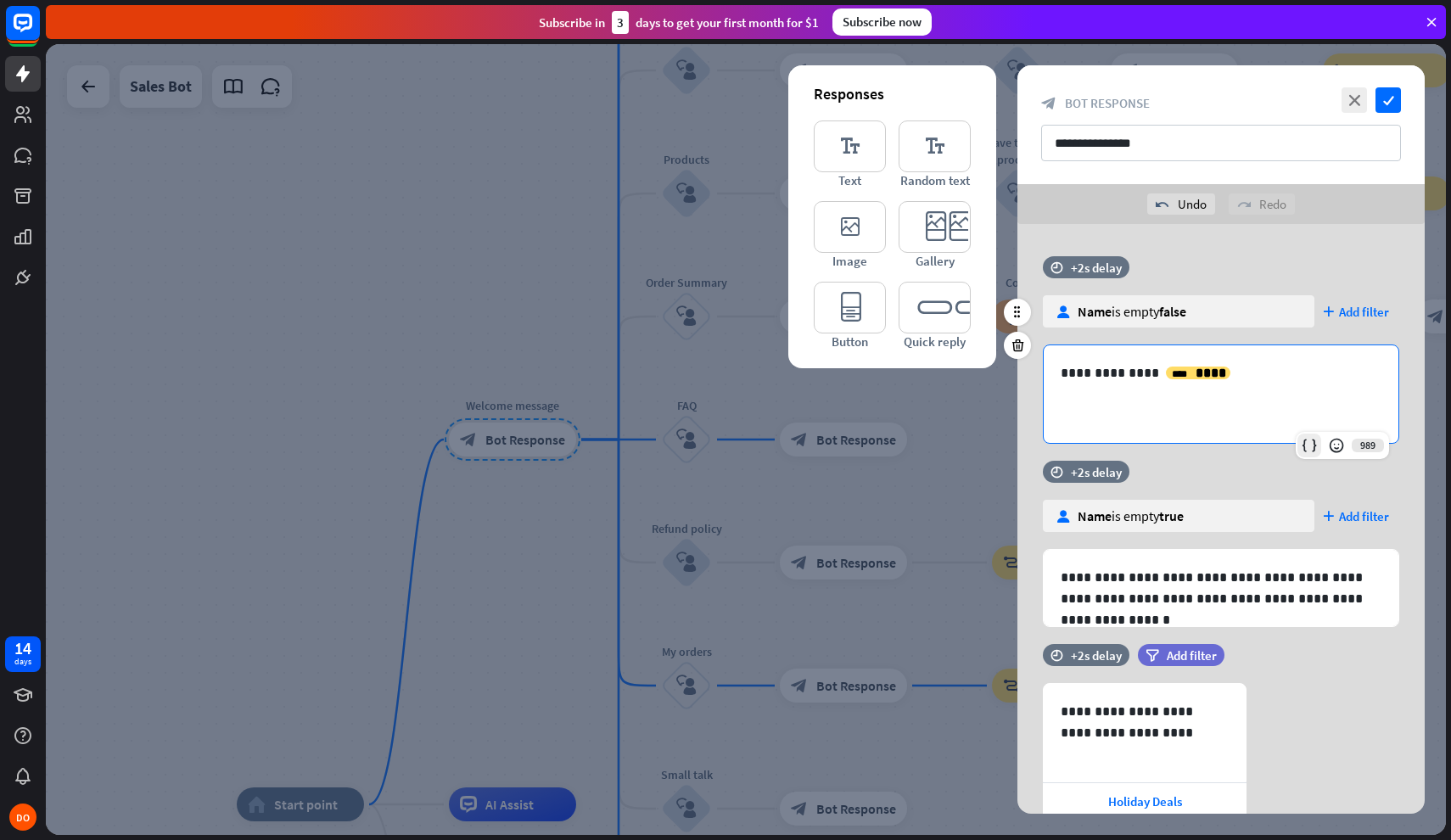
click at [1314, 454] on div at bounding box center [1310, 445] width 23 height 23
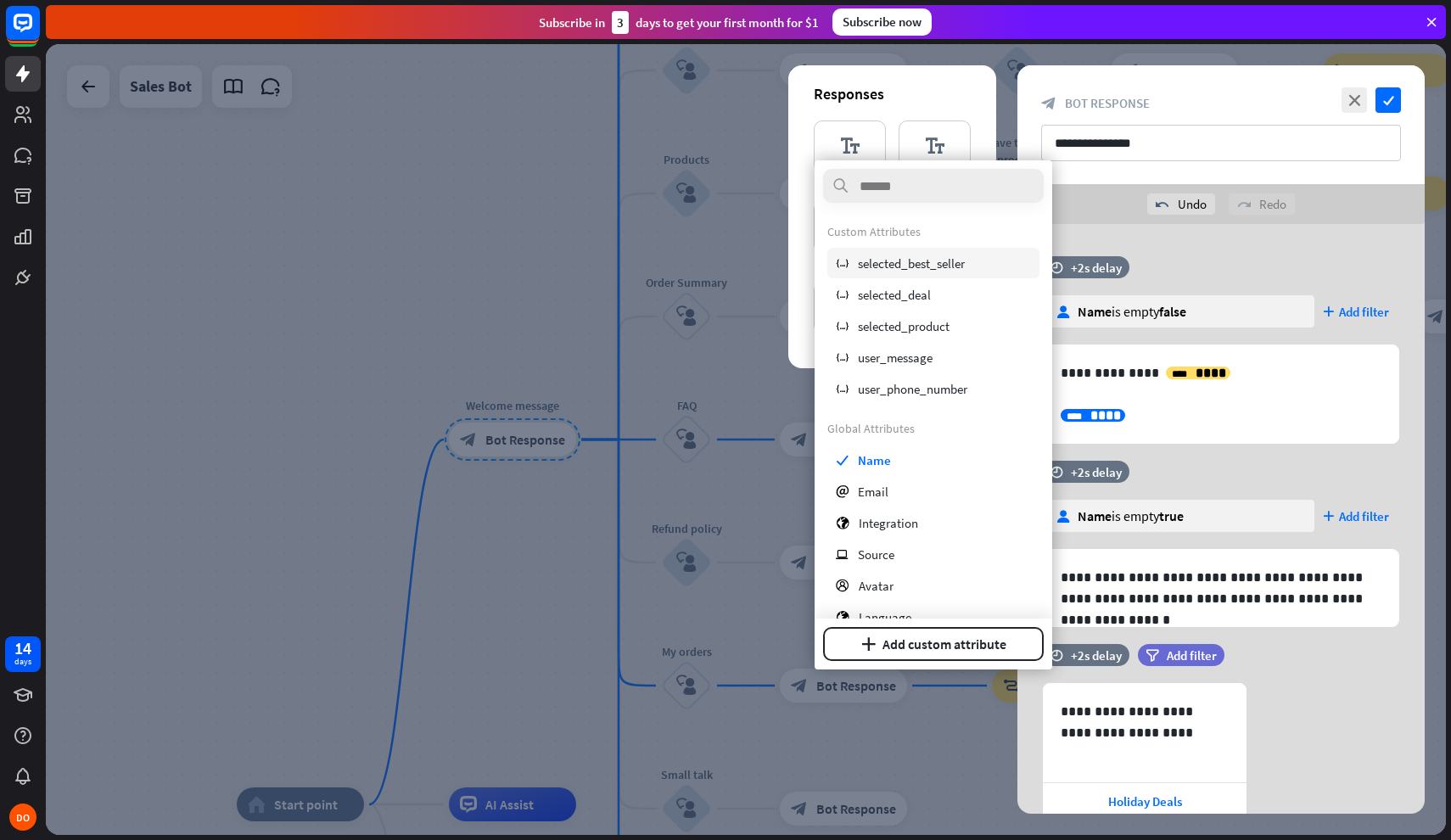
click at [961, 266] on span "selected_best_seller" at bounding box center [912, 263] width 107 height 17
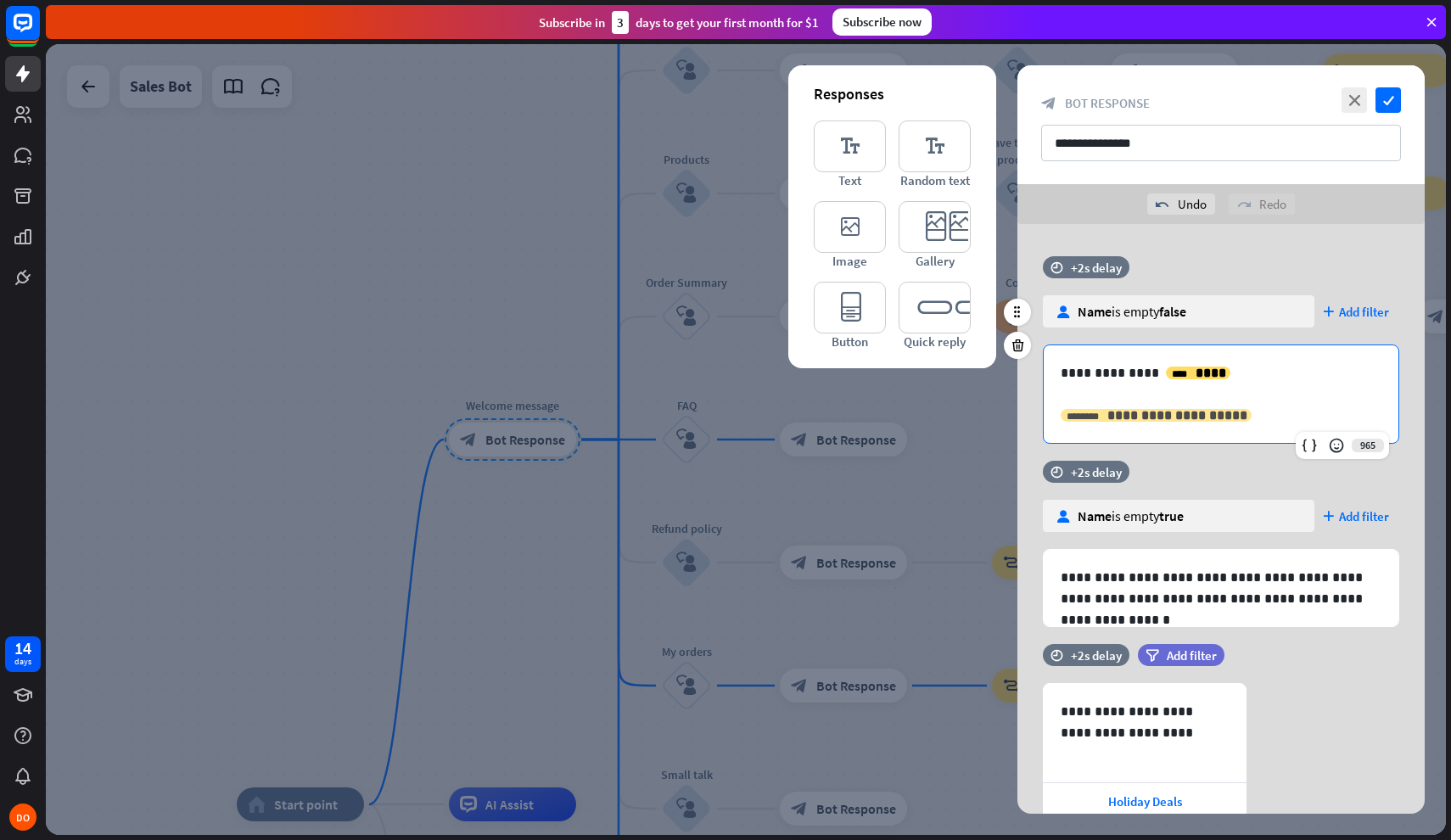
click at [1171, 419] on span "**********" at bounding box center [1177, 415] width 140 height 13
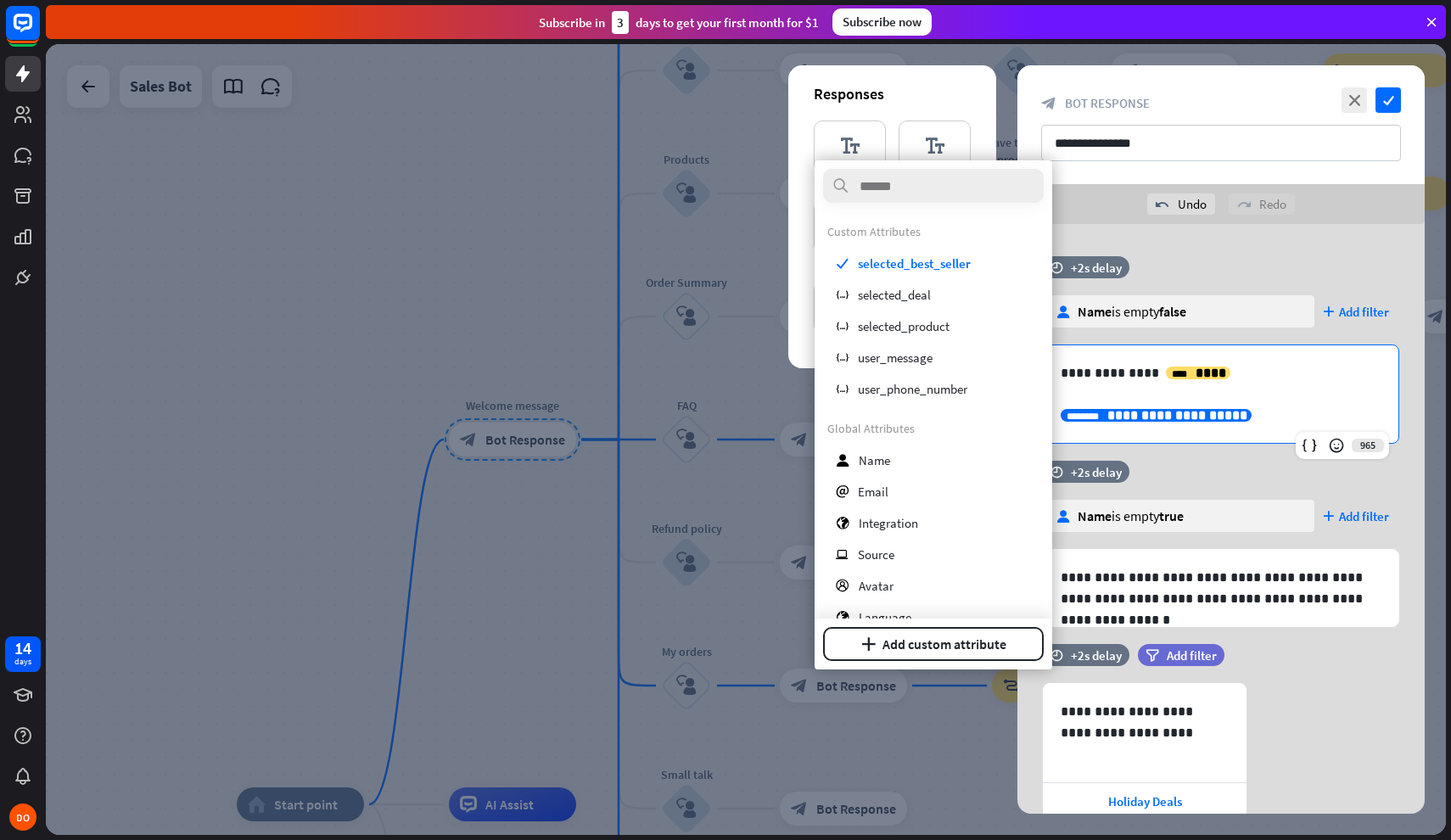
click at [1249, 414] on p "**********" at bounding box center [1220, 416] width 320 height 21
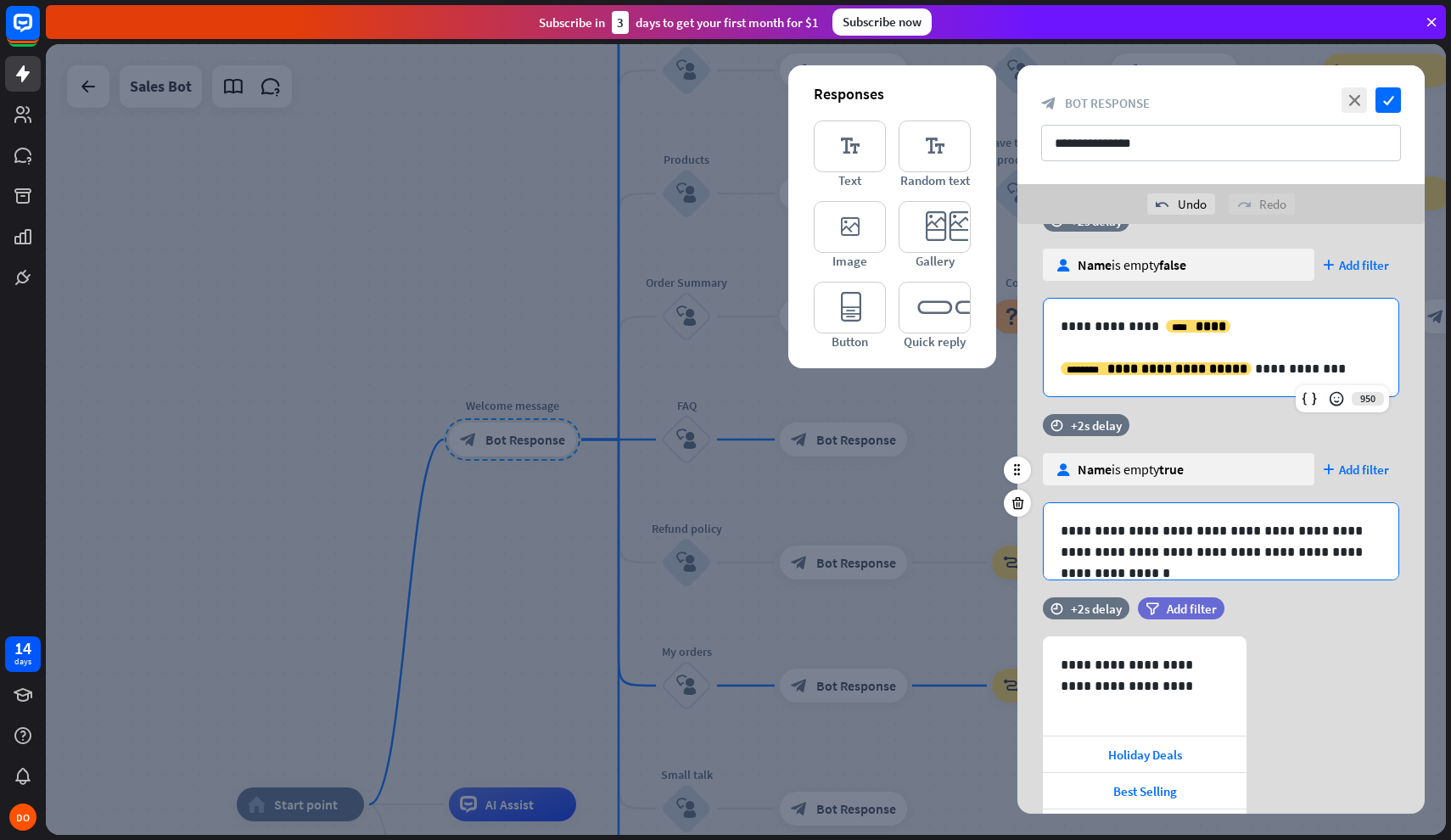
scroll to position [48, 0]
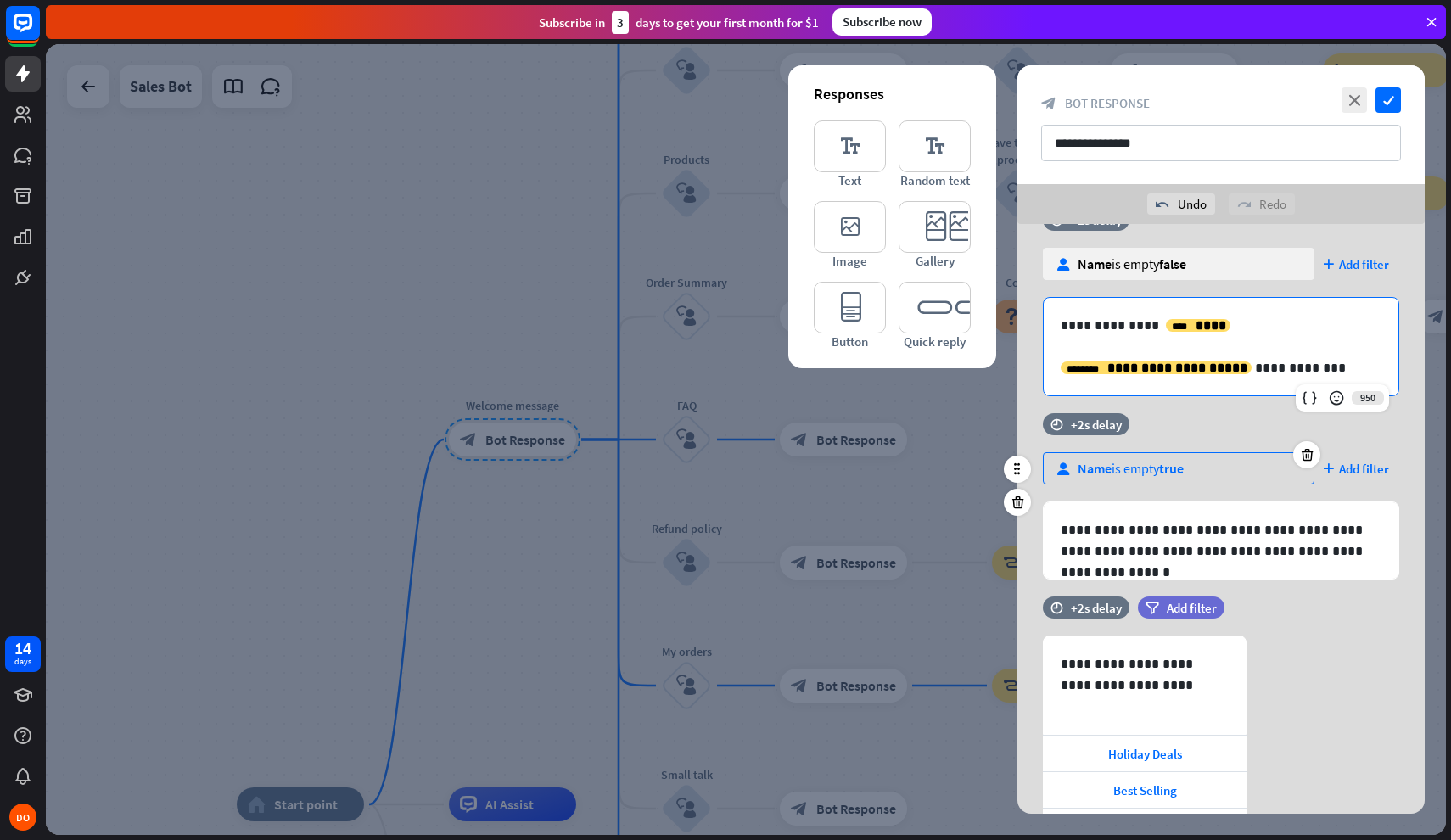
click at [1173, 470] on span "true" at bounding box center [1172, 467] width 24 height 17
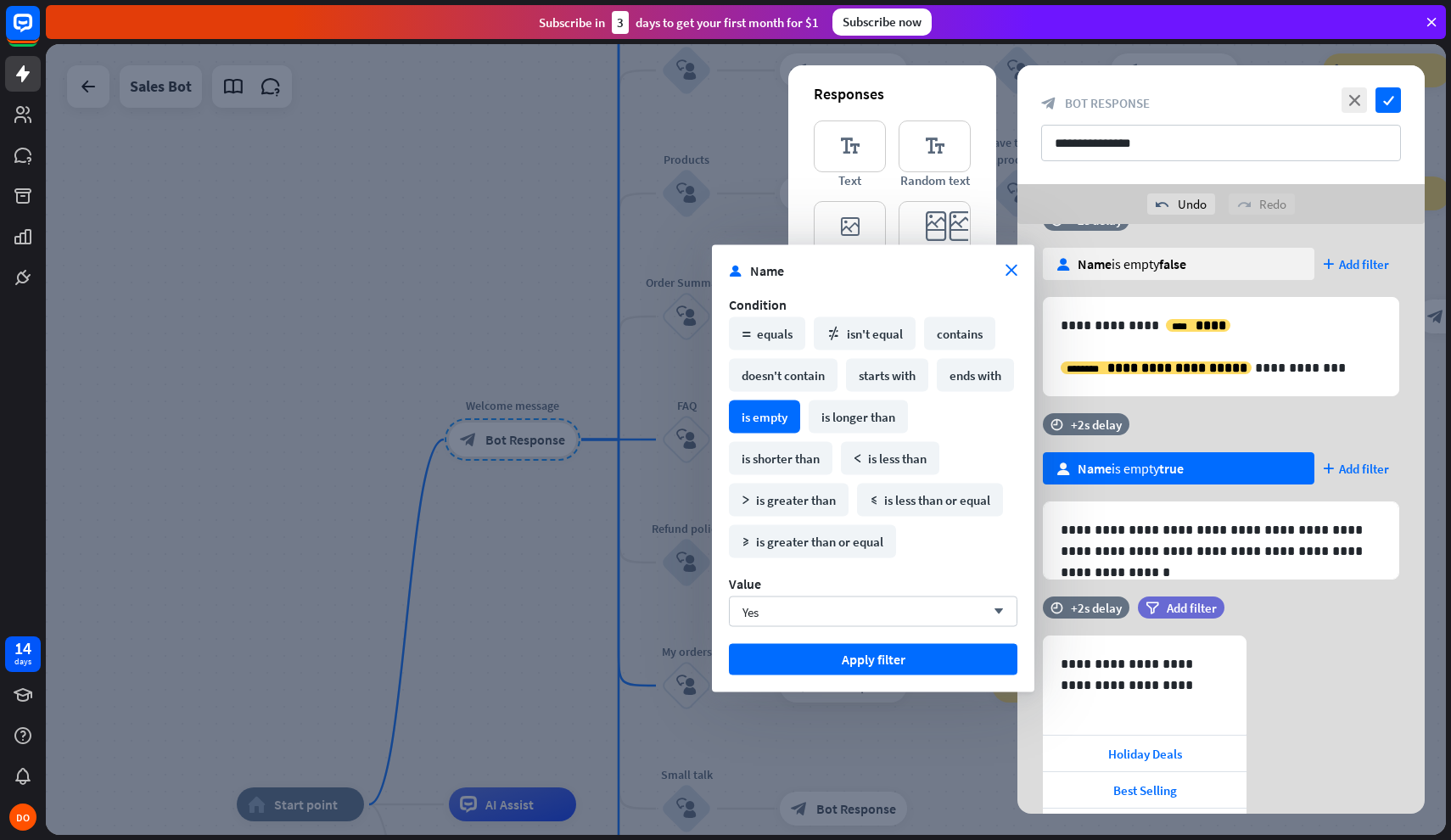
scroll to position [86, 0]
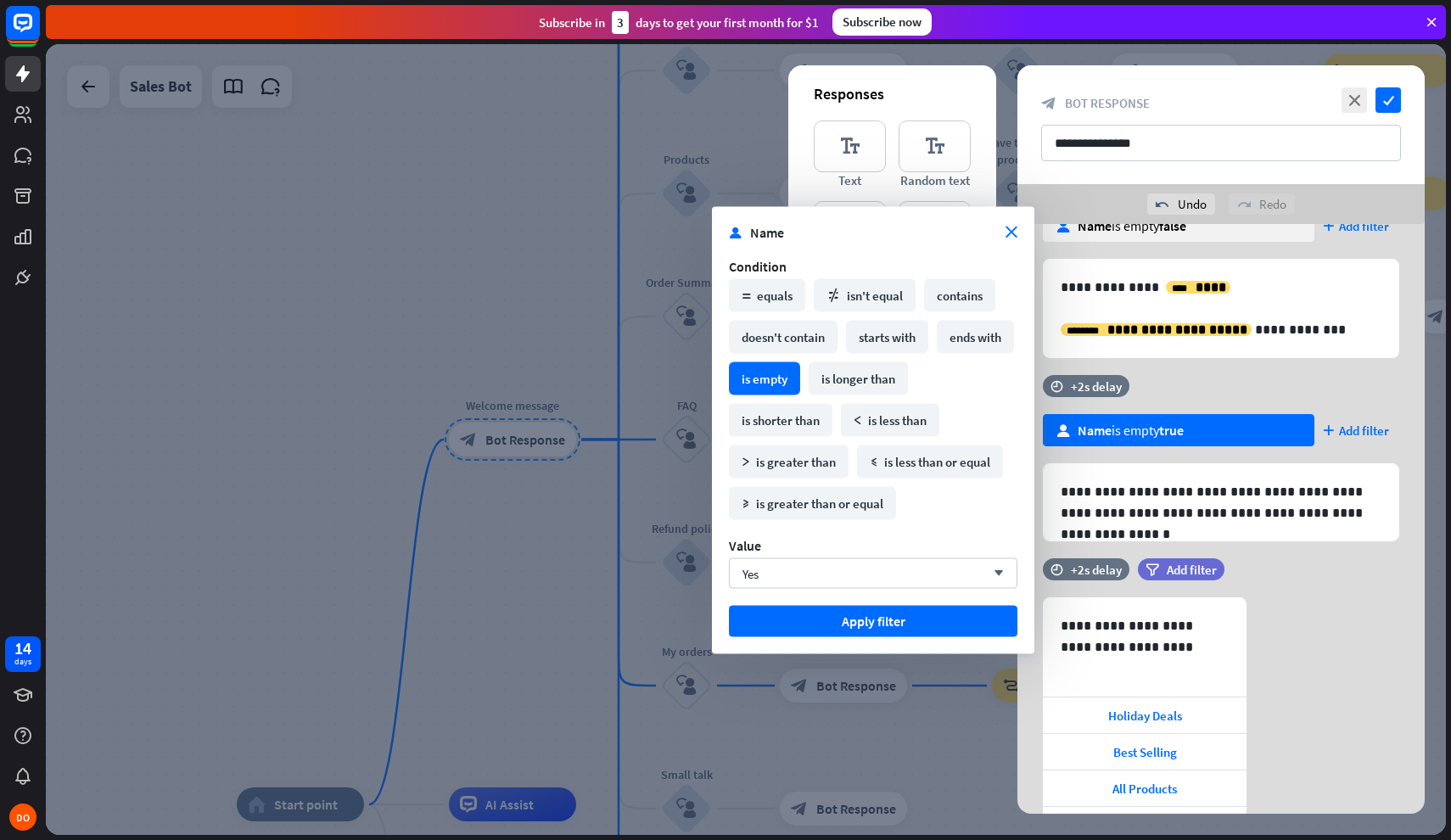
click at [1126, 493] on p "**********" at bounding box center [1220, 502] width 320 height 43
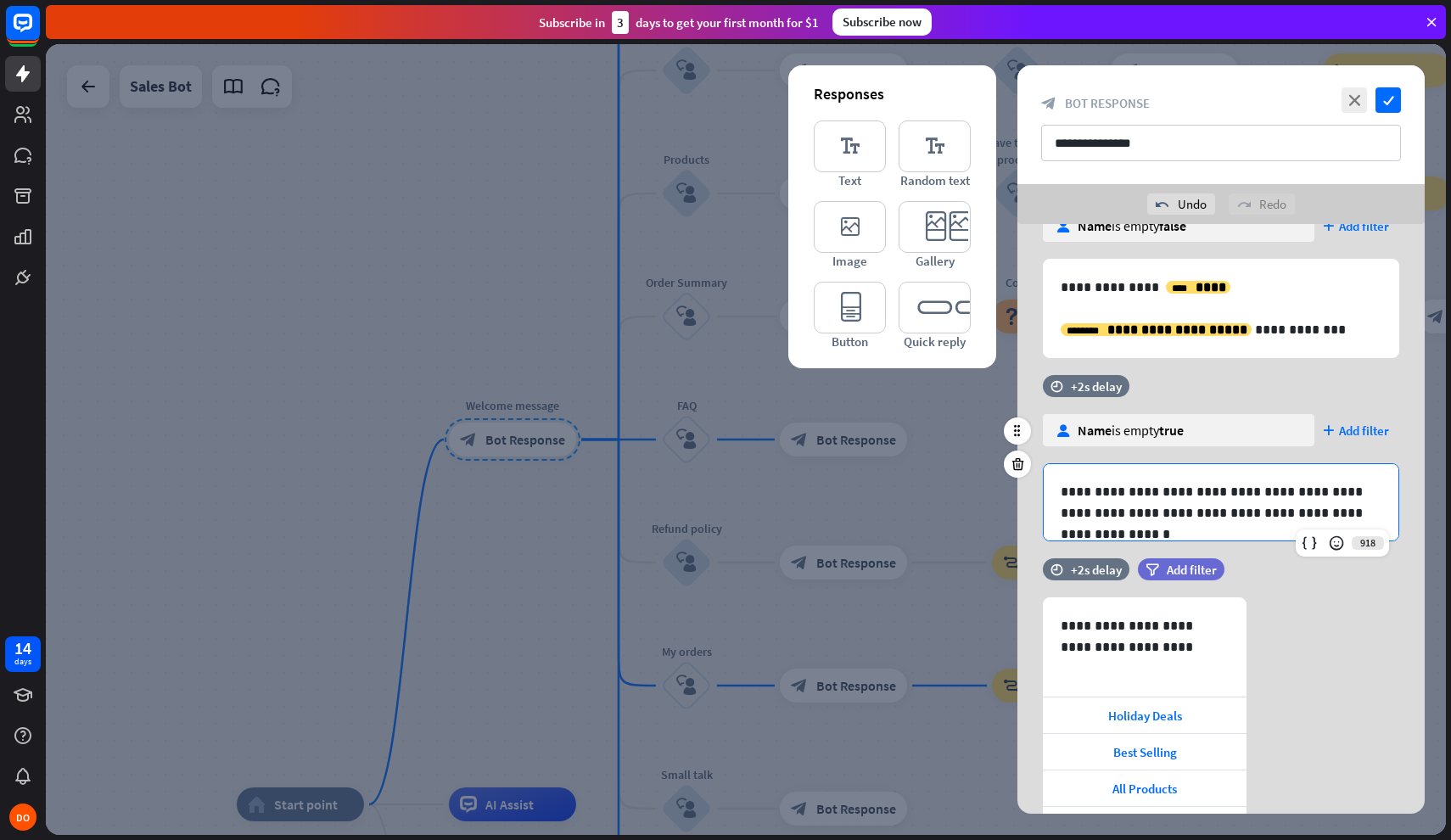
click at [1136, 507] on p "**********" at bounding box center [1220, 502] width 320 height 43
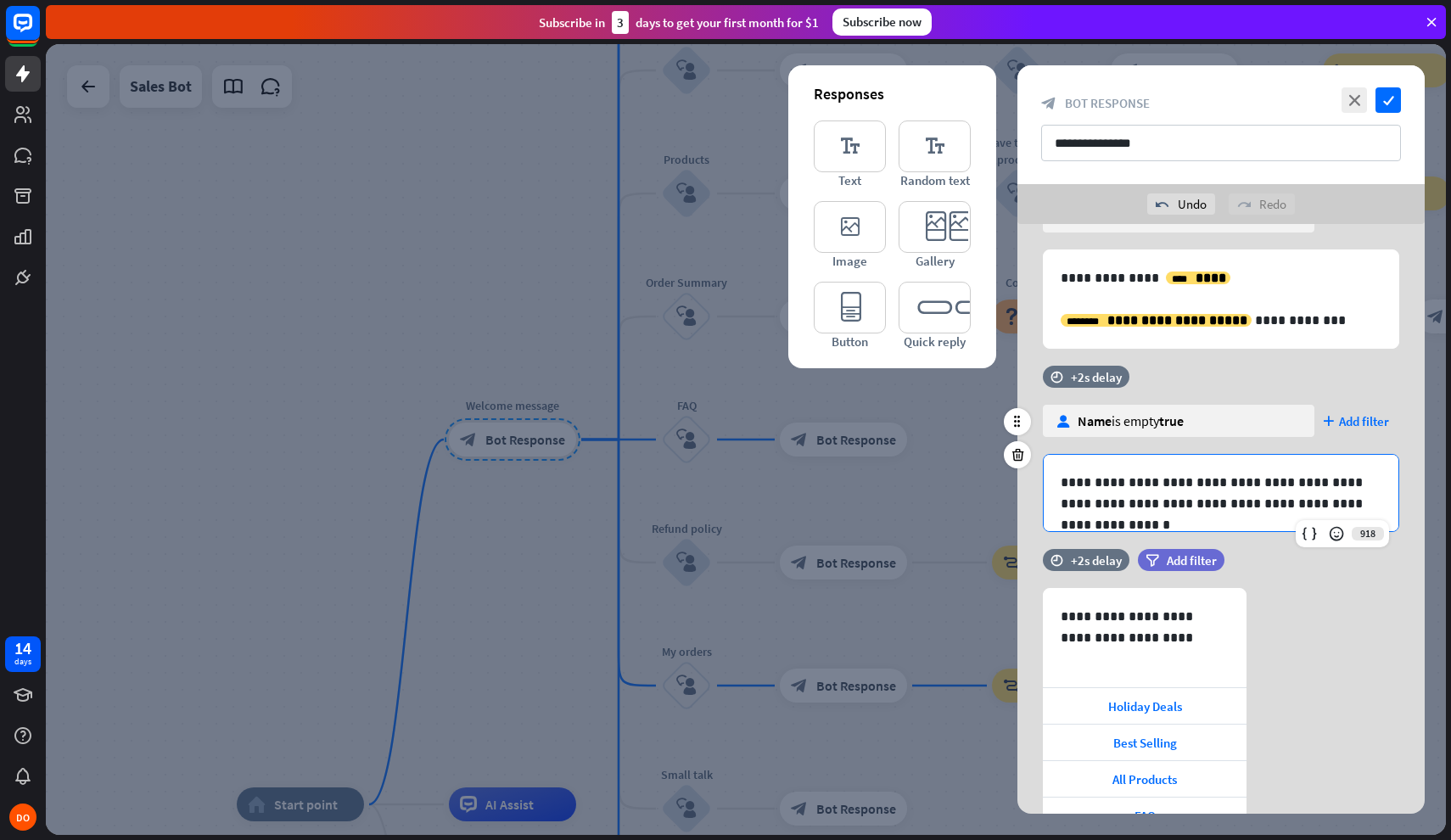
scroll to position [0, 0]
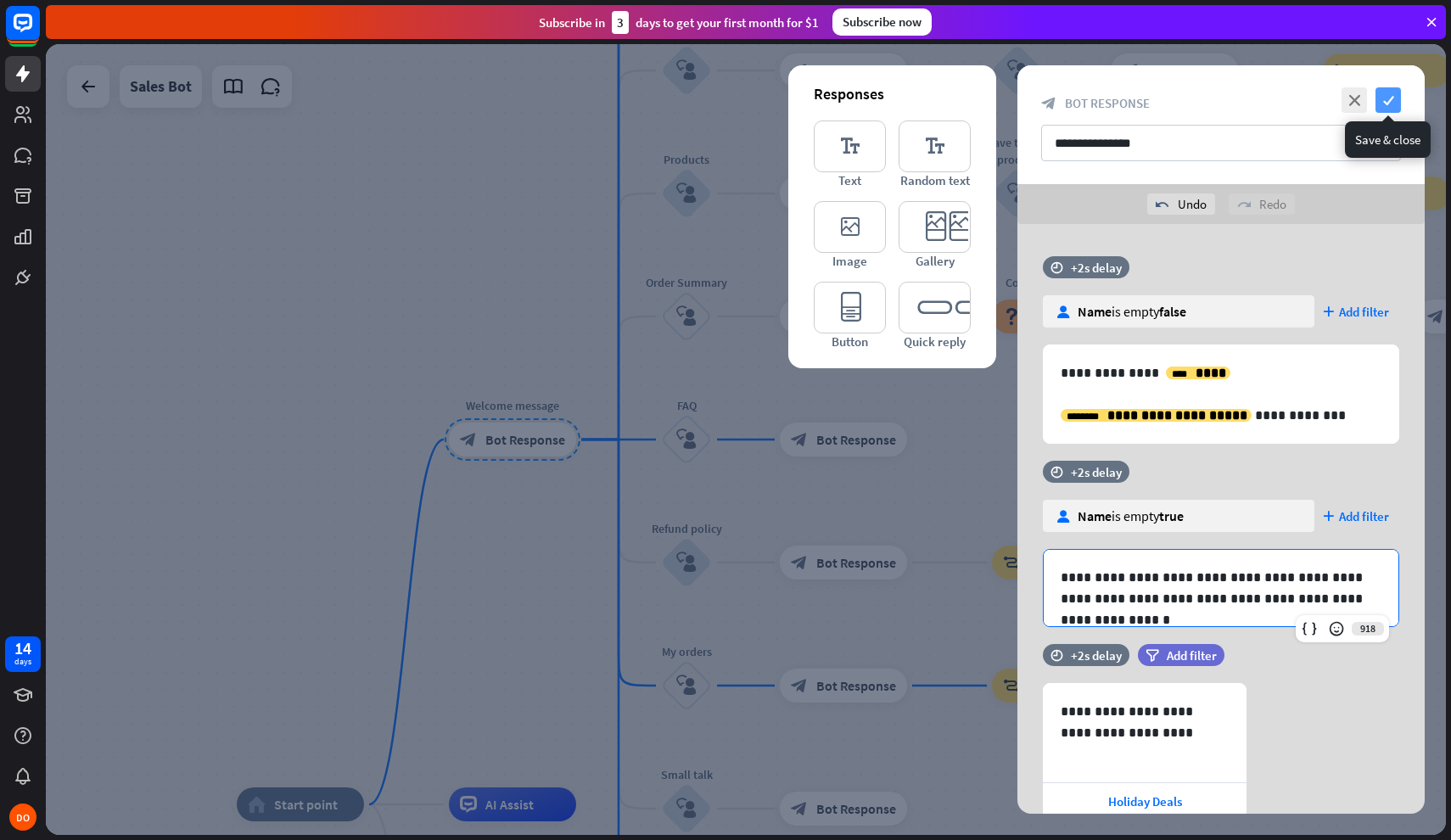
click at [1387, 91] on icon "check" at bounding box center [1389, 100] width 25 height 25
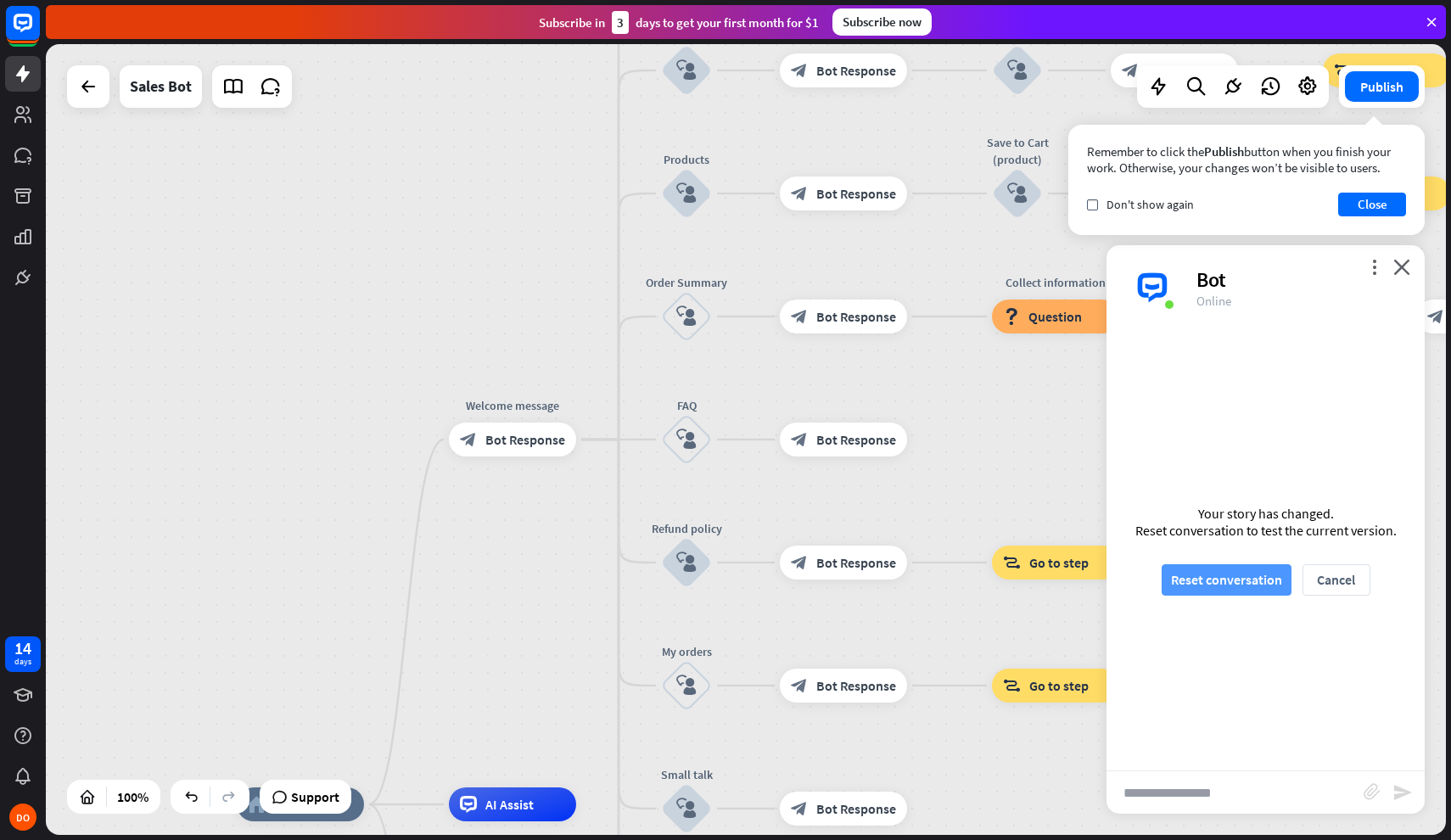
click at [1199, 582] on button "Reset conversation" at bounding box center [1226, 580] width 130 height 31
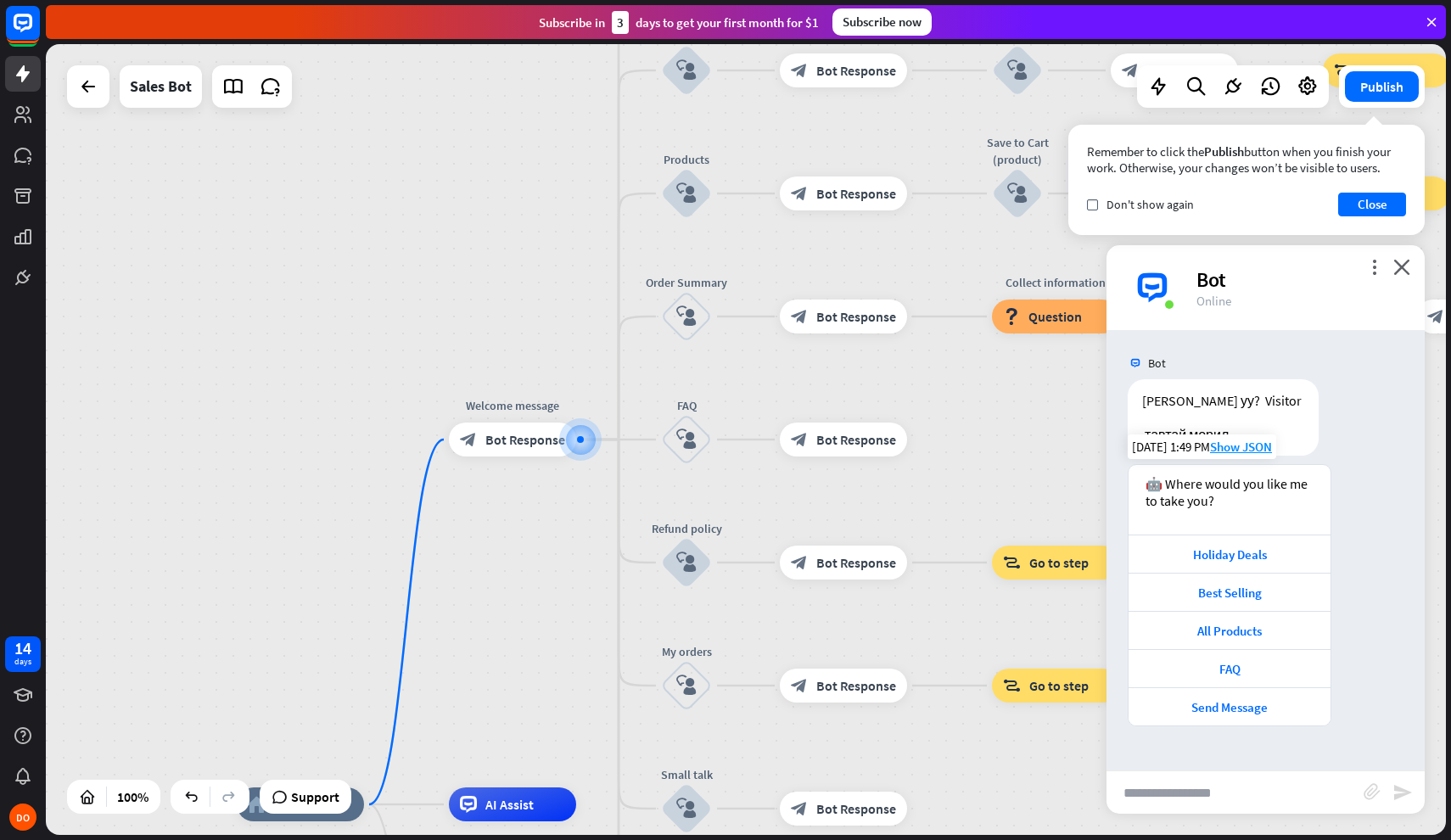
click at [1249, 510] on div "🤖 Where would you like me to take you?" at bounding box center [1229, 499] width 202 height 69
click at [1203, 496] on div "🤖 Where would you like me to take you?" at bounding box center [1230, 492] width 168 height 34
drag, startPoint x: 1171, startPoint y: 481, endPoint x: 1200, endPoint y: 484, distance: 29.2
click at [1199, 484] on div "🤖 Where would you like me to take you?" at bounding box center [1230, 492] width 168 height 34
click at [519, 444] on span "Bot Response" at bounding box center [526, 439] width 80 height 17
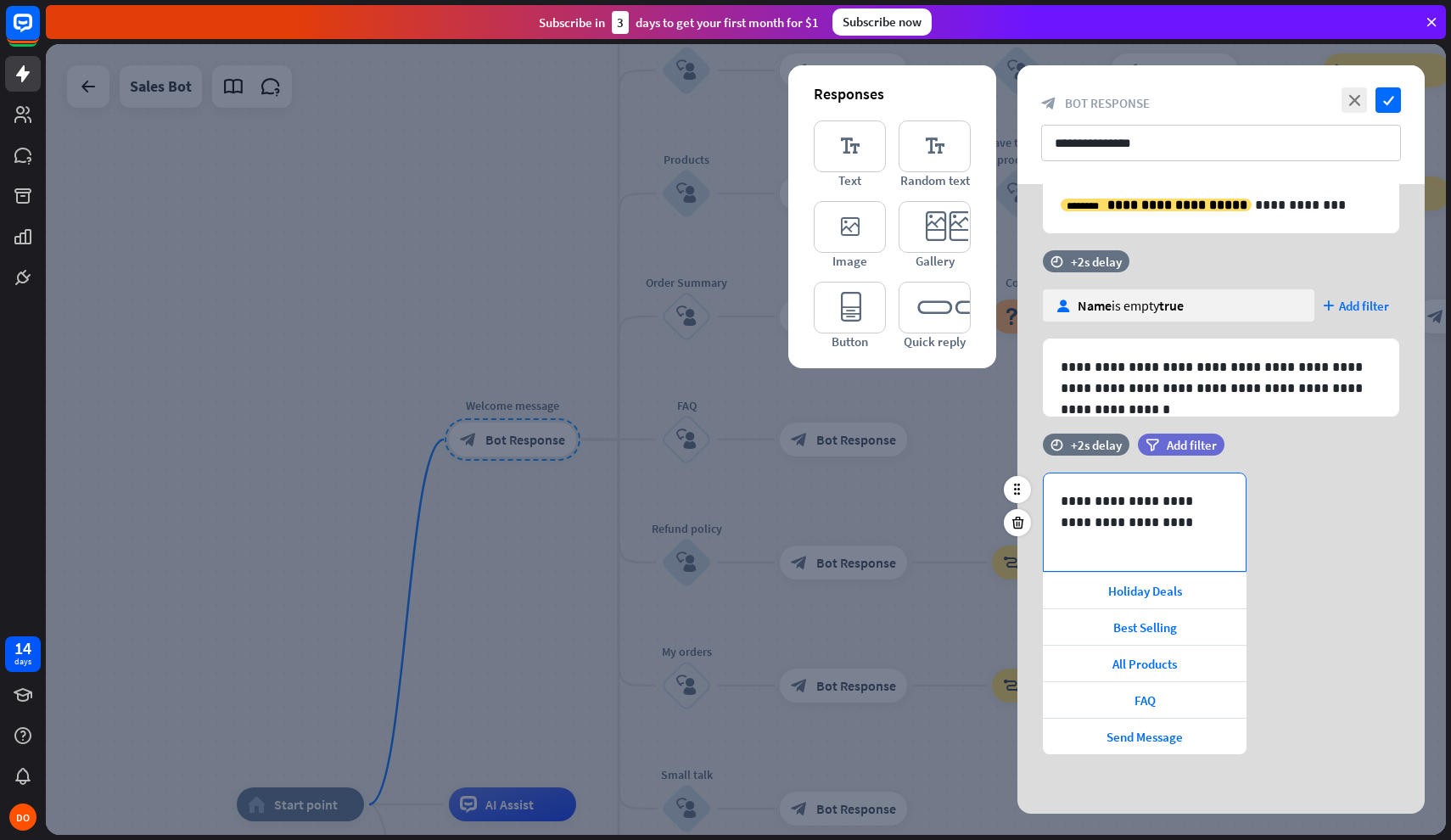
scroll to position [170, 0]
click at [1171, 523] on p "**********" at bounding box center [1144, 512] width 168 height 43
drag, startPoint x: 1171, startPoint y: 523, endPoint x: 1058, endPoint y: 502, distance: 114.9
click at [1058, 502] on div "**********" at bounding box center [1144, 522] width 202 height 97
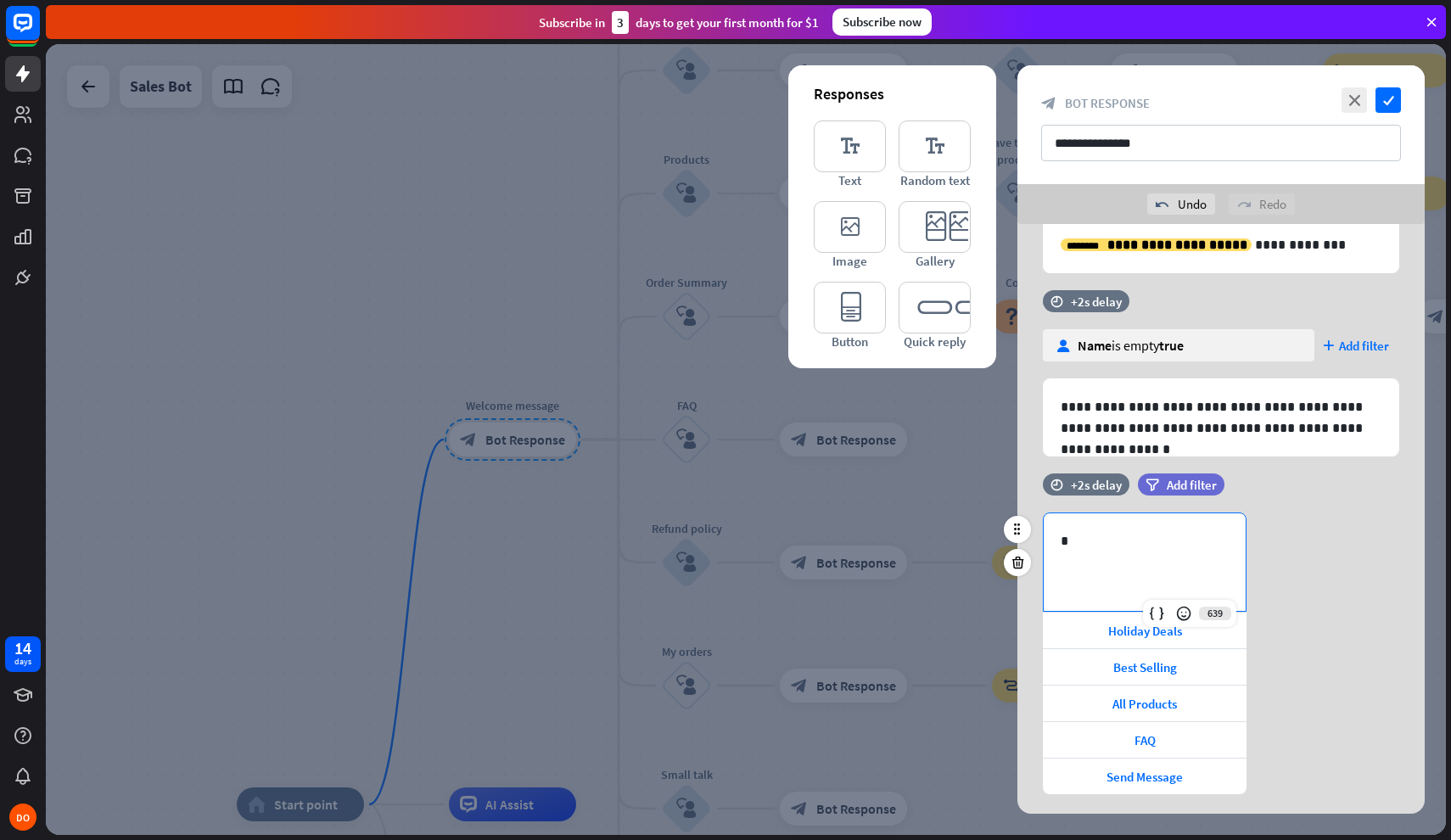
scroll to position [0, 0]
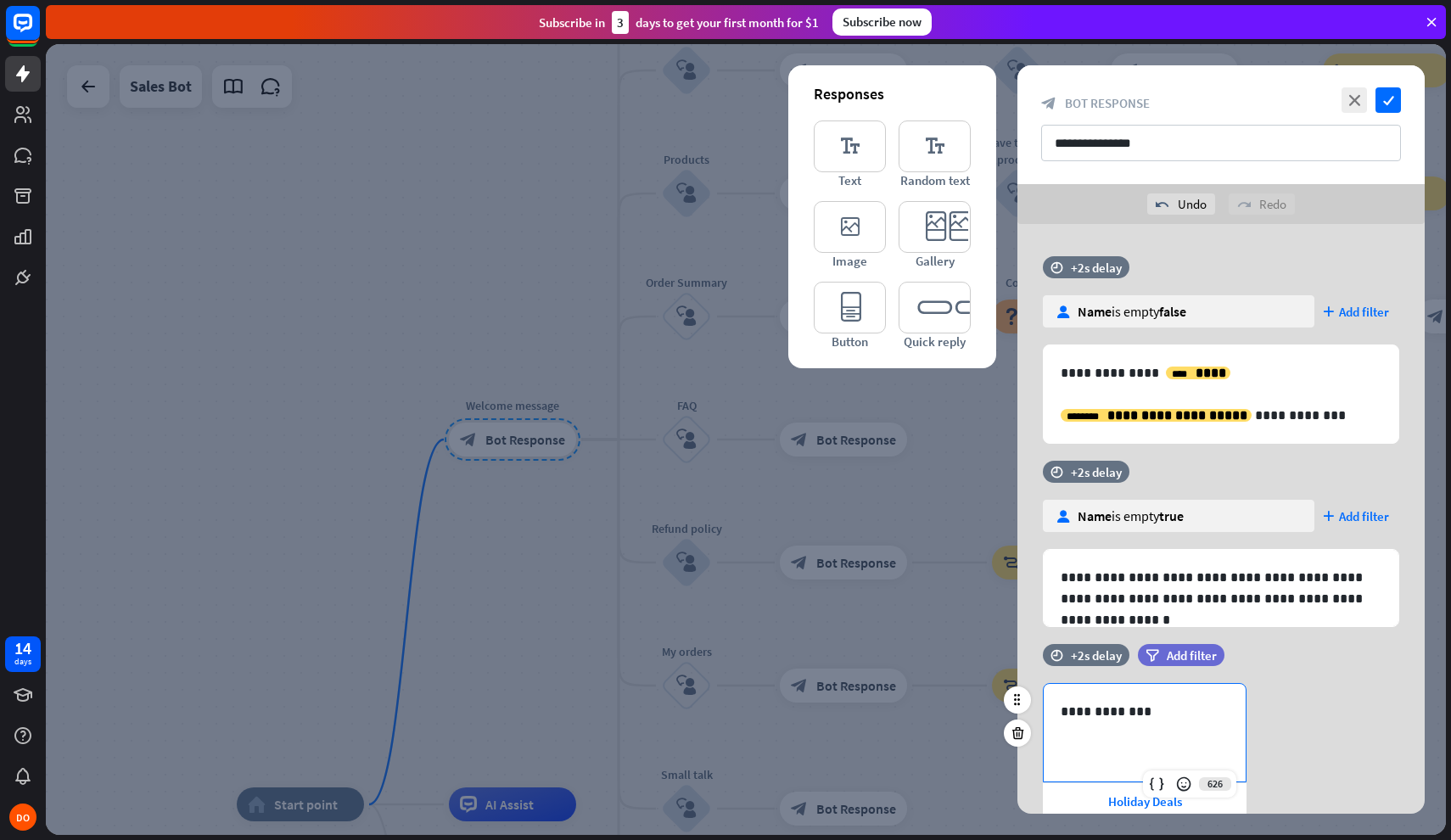
click at [1329, 704] on div "**********" at bounding box center [1221, 823] width 407 height 281
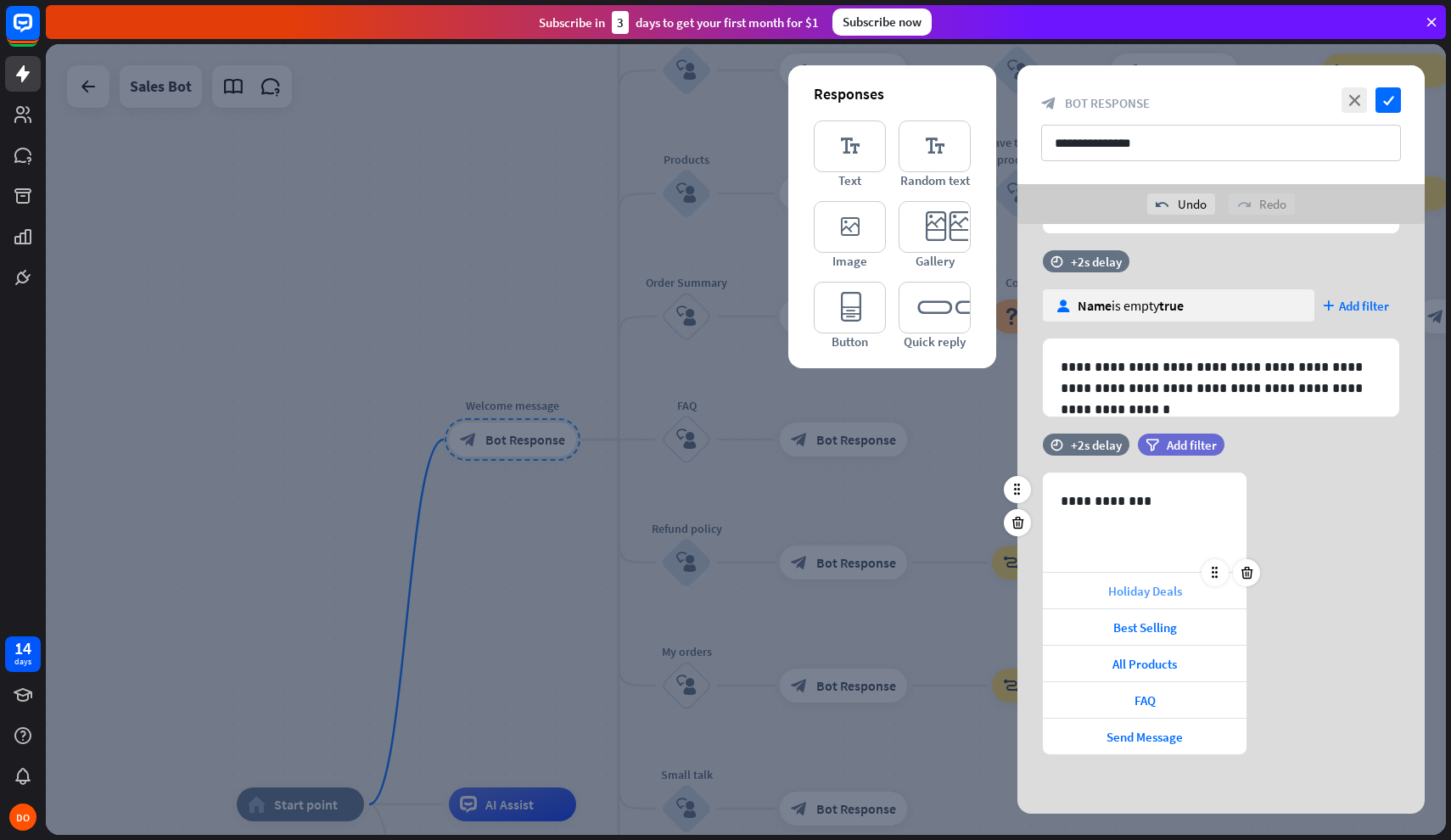
scroll to position [210, 0]
click at [1166, 593] on span "Holiday Deals" at bounding box center [1145, 591] width 74 height 17
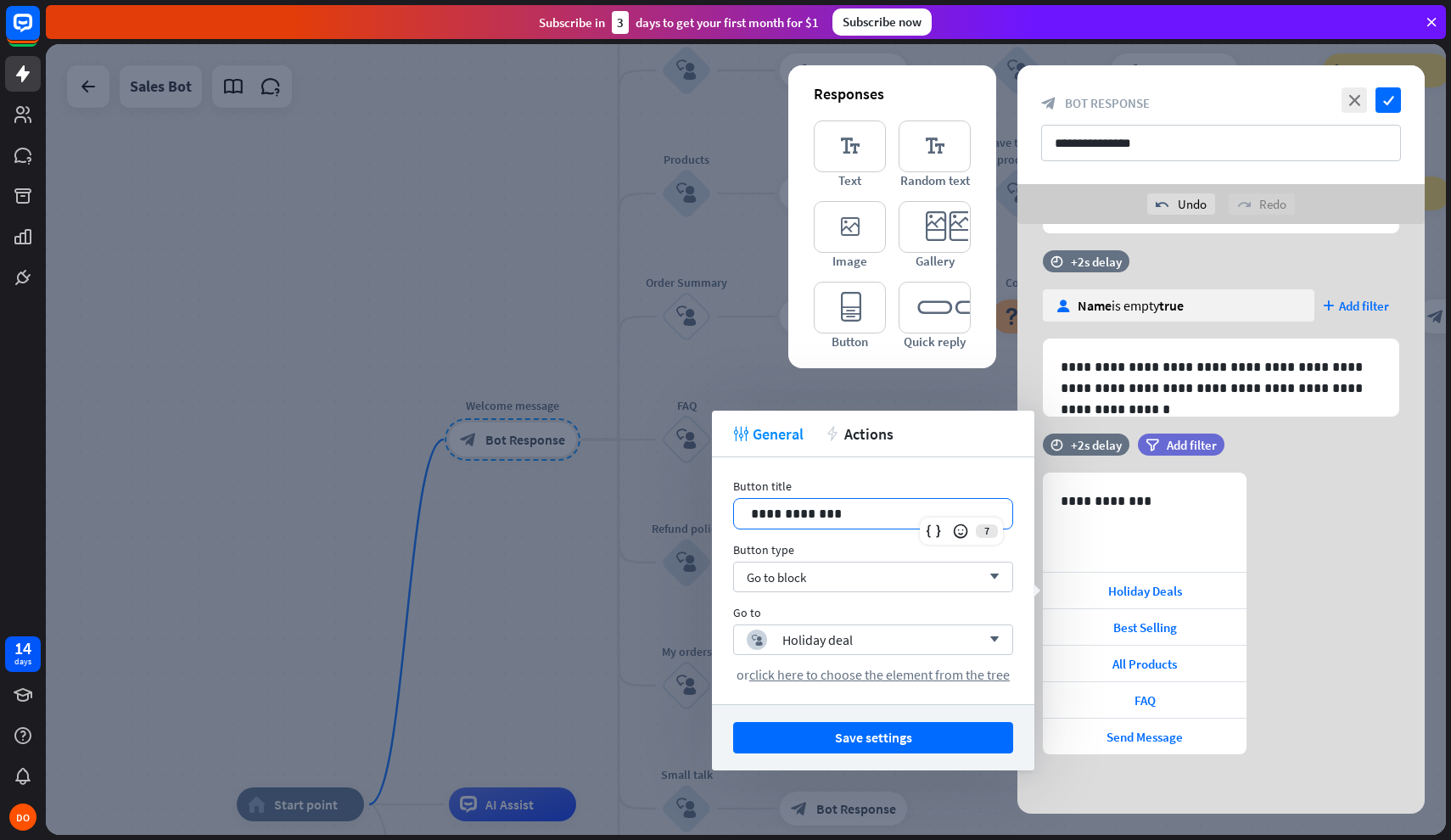
click at [877, 515] on p "**********" at bounding box center [873, 514] width 244 height 21
click at [872, 578] on div "Go to block arrow_down" at bounding box center [874, 576] width 280 height 30
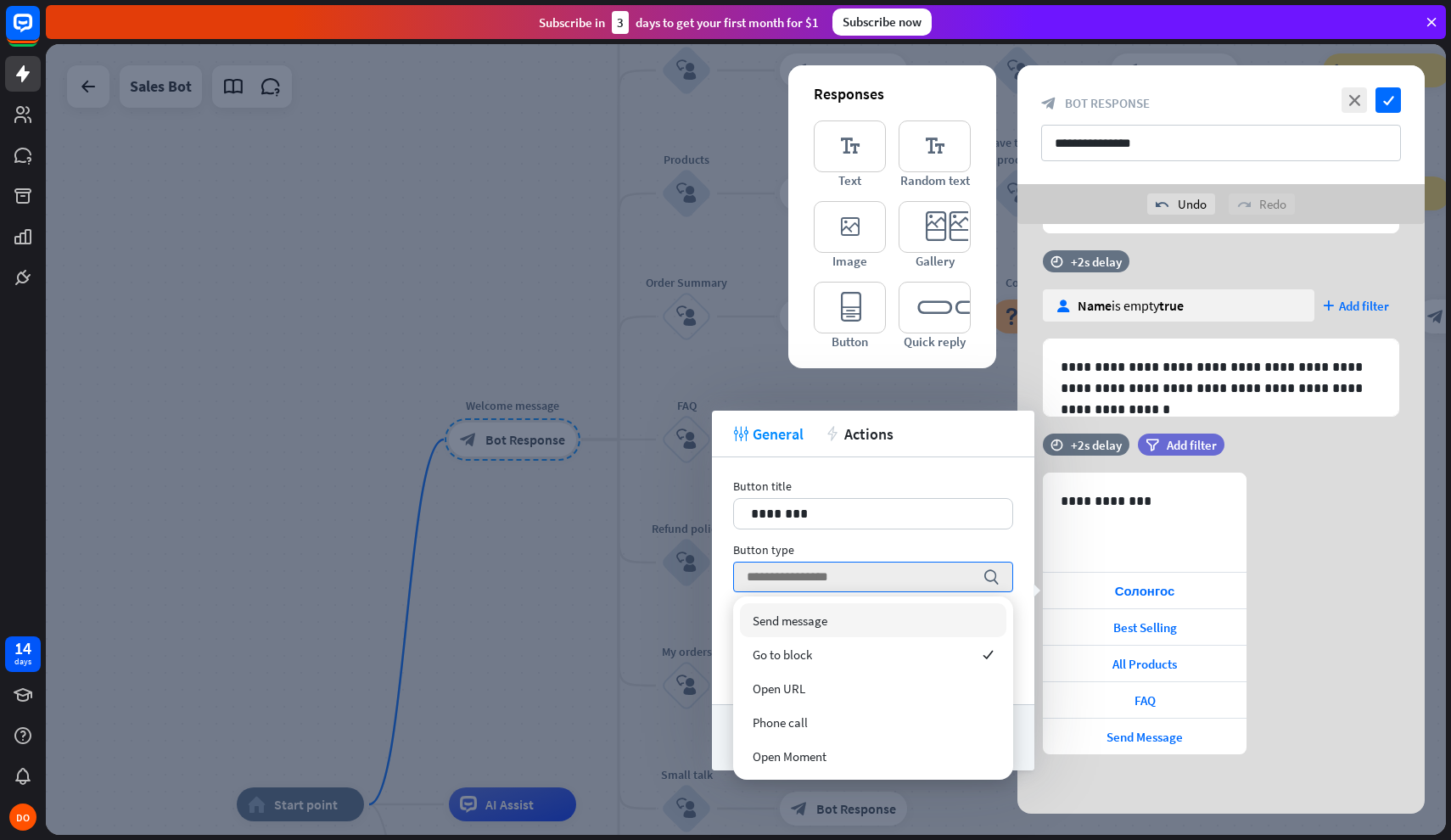
click at [990, 546] on div "Button type" at bounding box center [874, 550] width 280 height 16
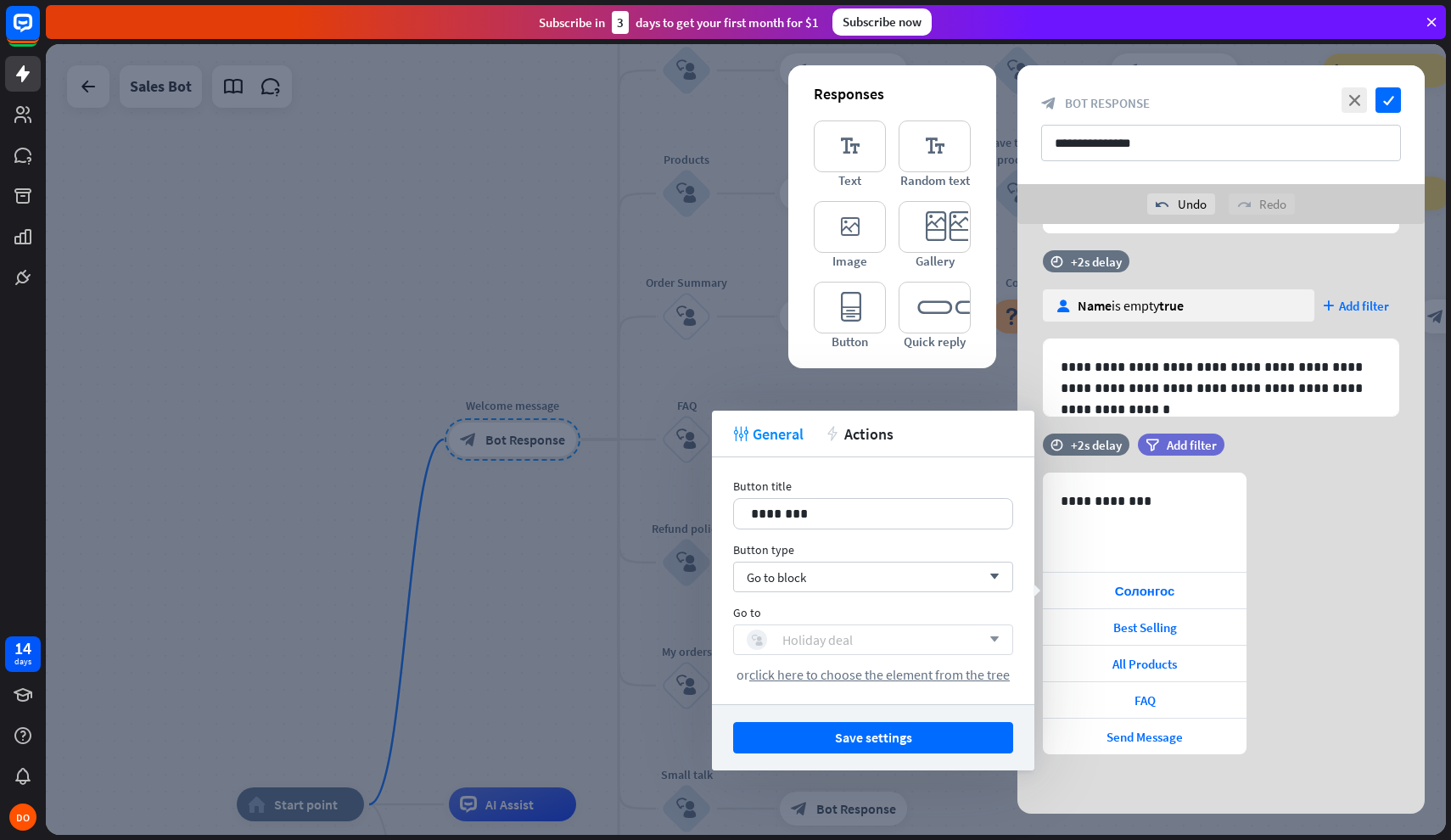
click at [882, 639] on div "block_user_input Holiday deal" at bounding box center [864, 639] width 235 height 20
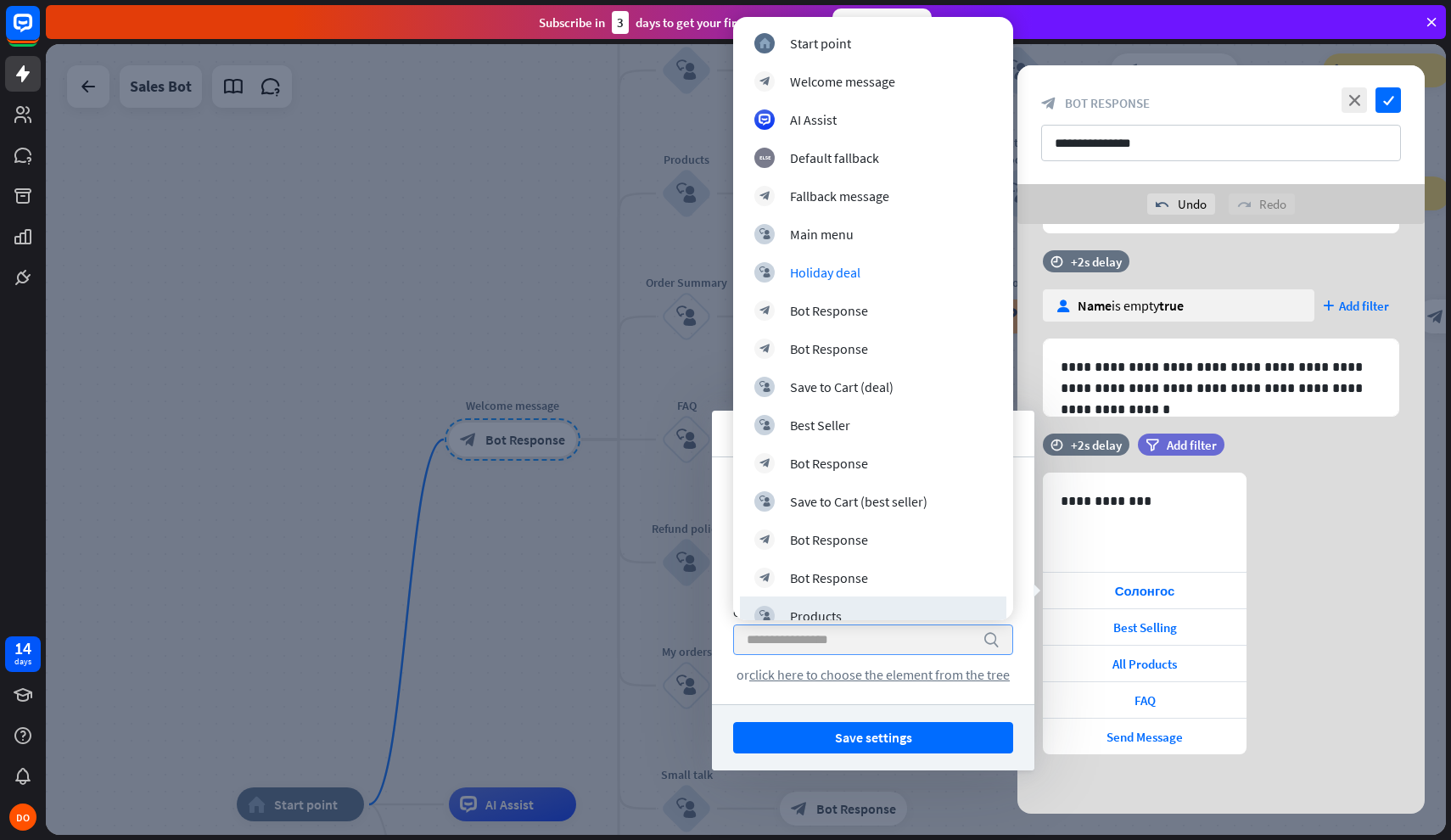
click at [1023, 640] on div "Button title 12 ******** Button type Go to block arrow_down Go to search or cli…" at bounding box center [873, 581] width 322 height 247
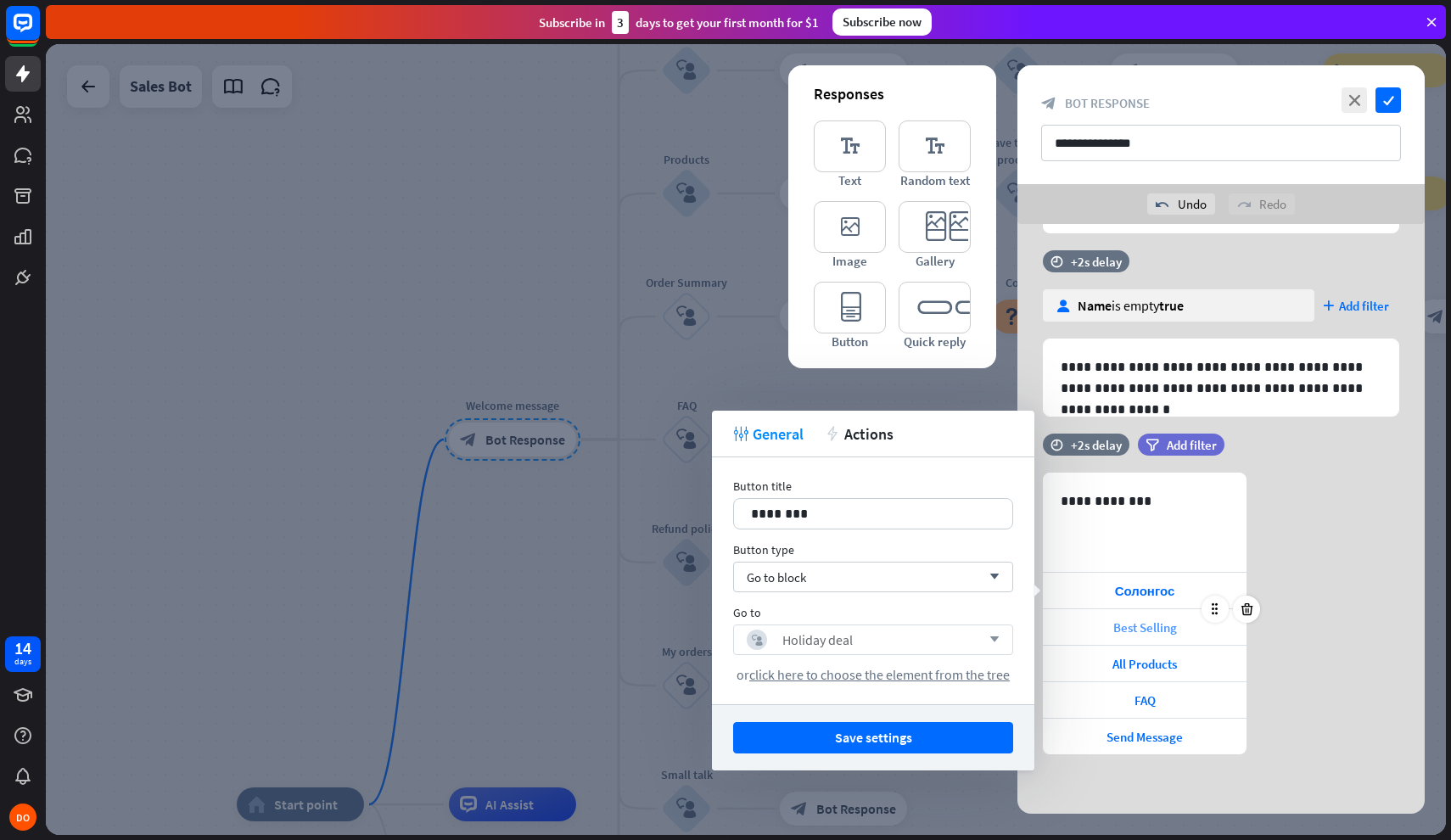
click at [1139, 631] on span "Best Selling" at bounding box center [1144, 627] width 63 height 17
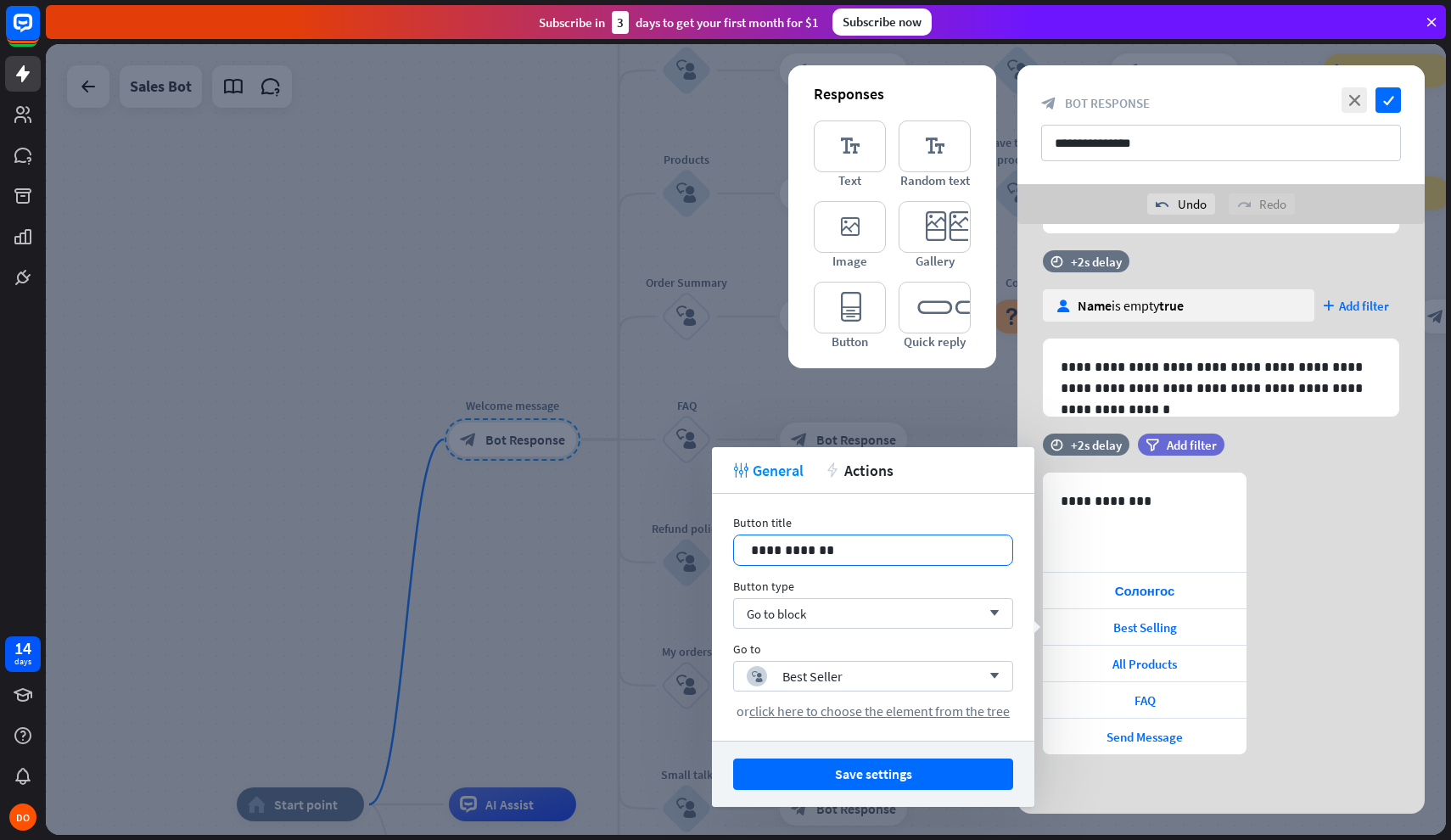
click at [911, 552] on p "**********" at bounding box center [873, 550] width 244 height 21
click at [1120, 661] on span "All Products" at bounding box center [1145, 664] width 64 height 17
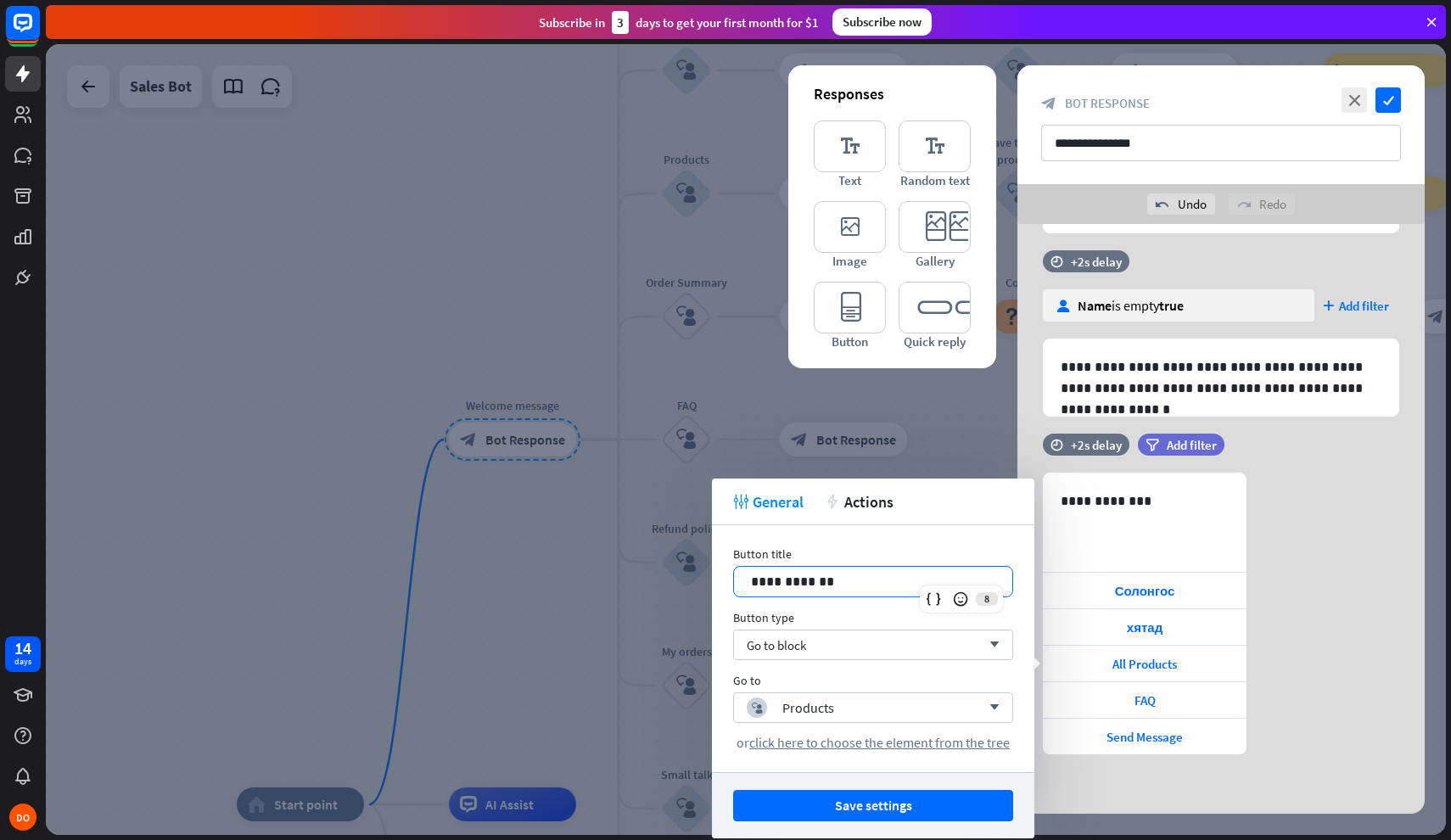
click at [930, 574] on p "**********" at bounding box center [873, 582] width 244 height 21
click at [918, 576] on p "**********" at bounding box center [873, 582] width 244 height 21
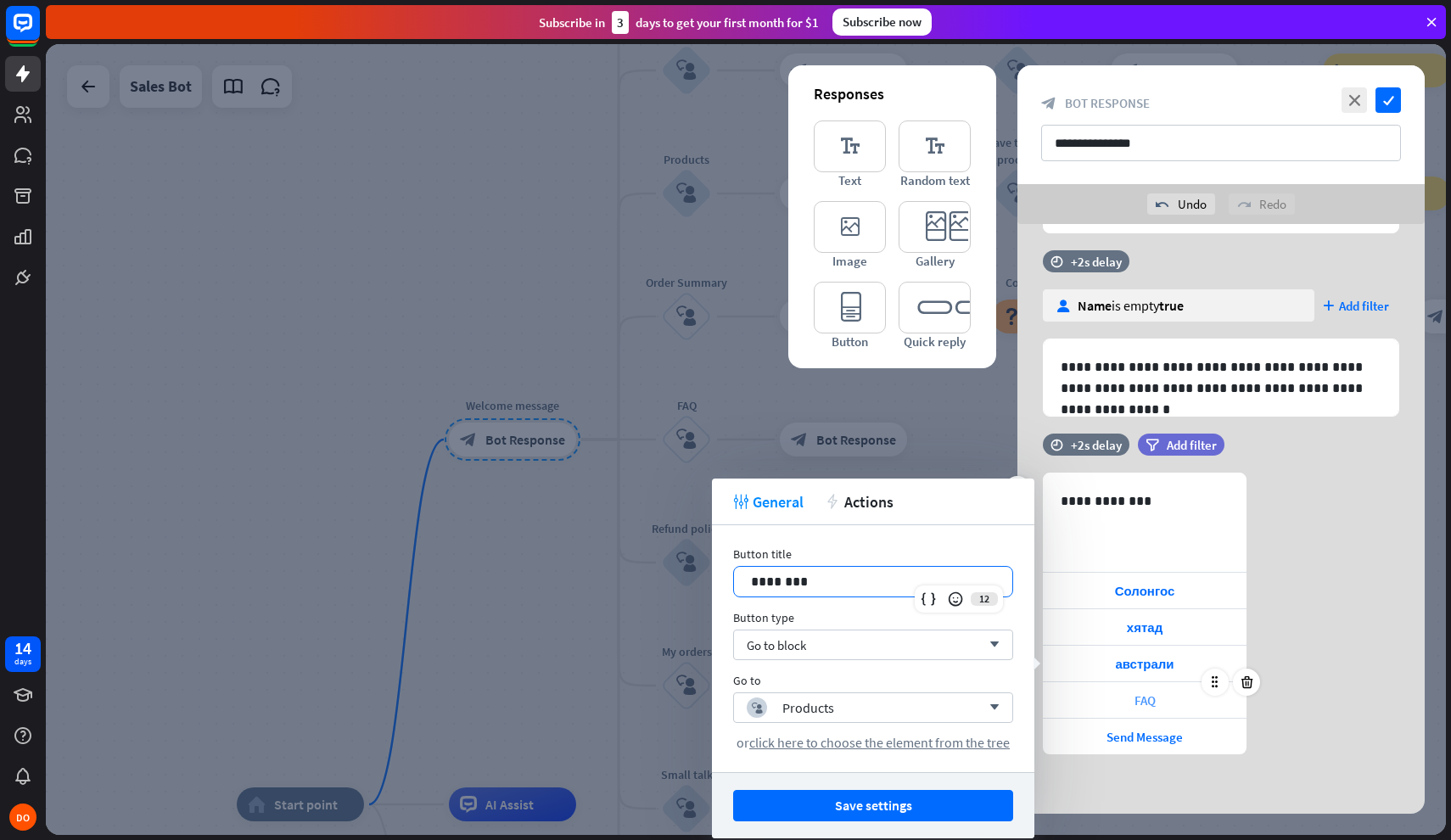
click at [1122, 703] on div "FAQ" at bounding box center [1144, 700] width 204 height 36
click at [863, 584] on p "***" at bounding box center [873, 582] width 244 height 21
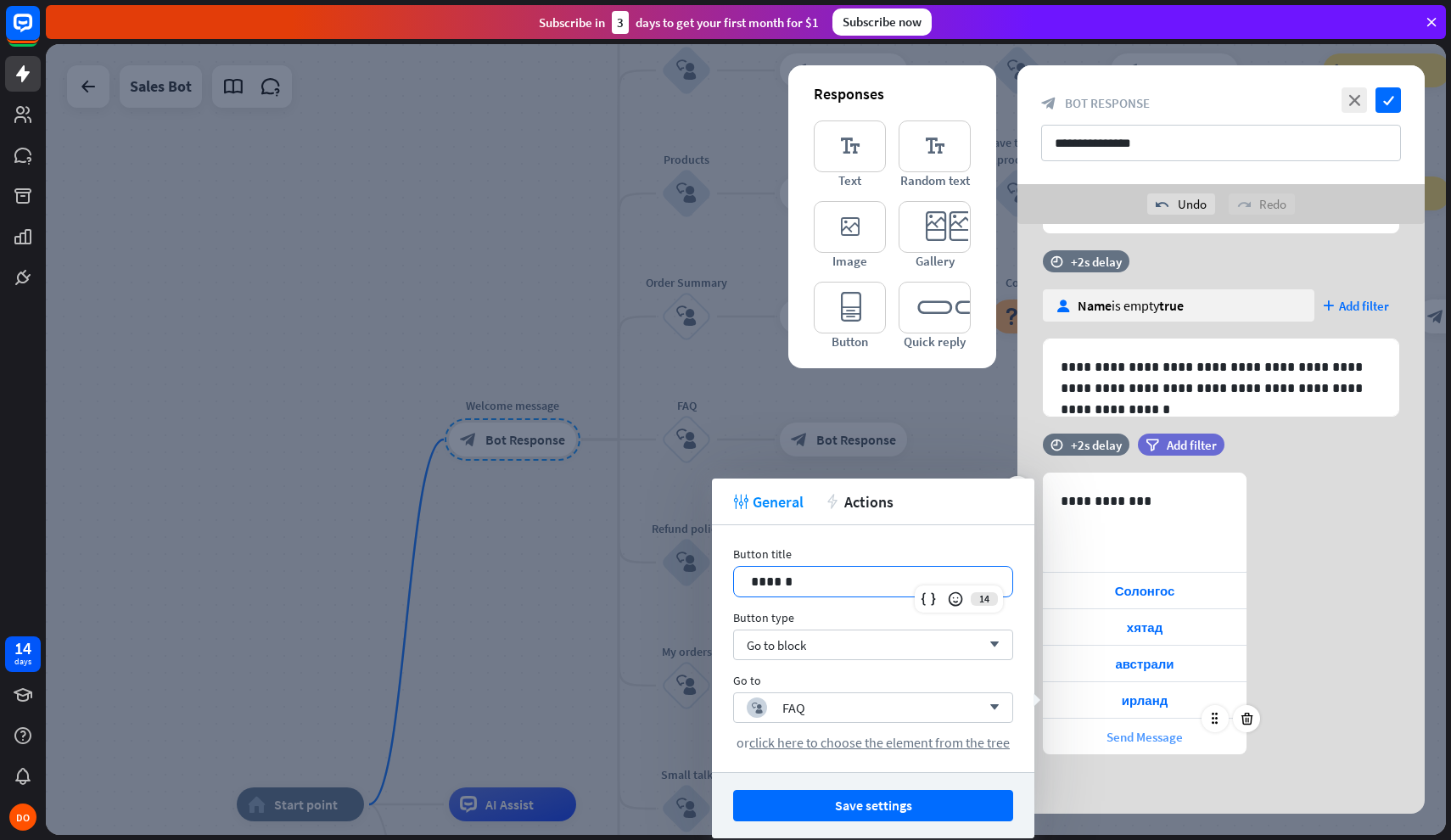
click at [1114, 734] on span "Send Message" at bounding box center [1144, 737] width 76 height 17
click at [837, 585] on p "**********" at bounding box center [873, 582] width 244 height 21
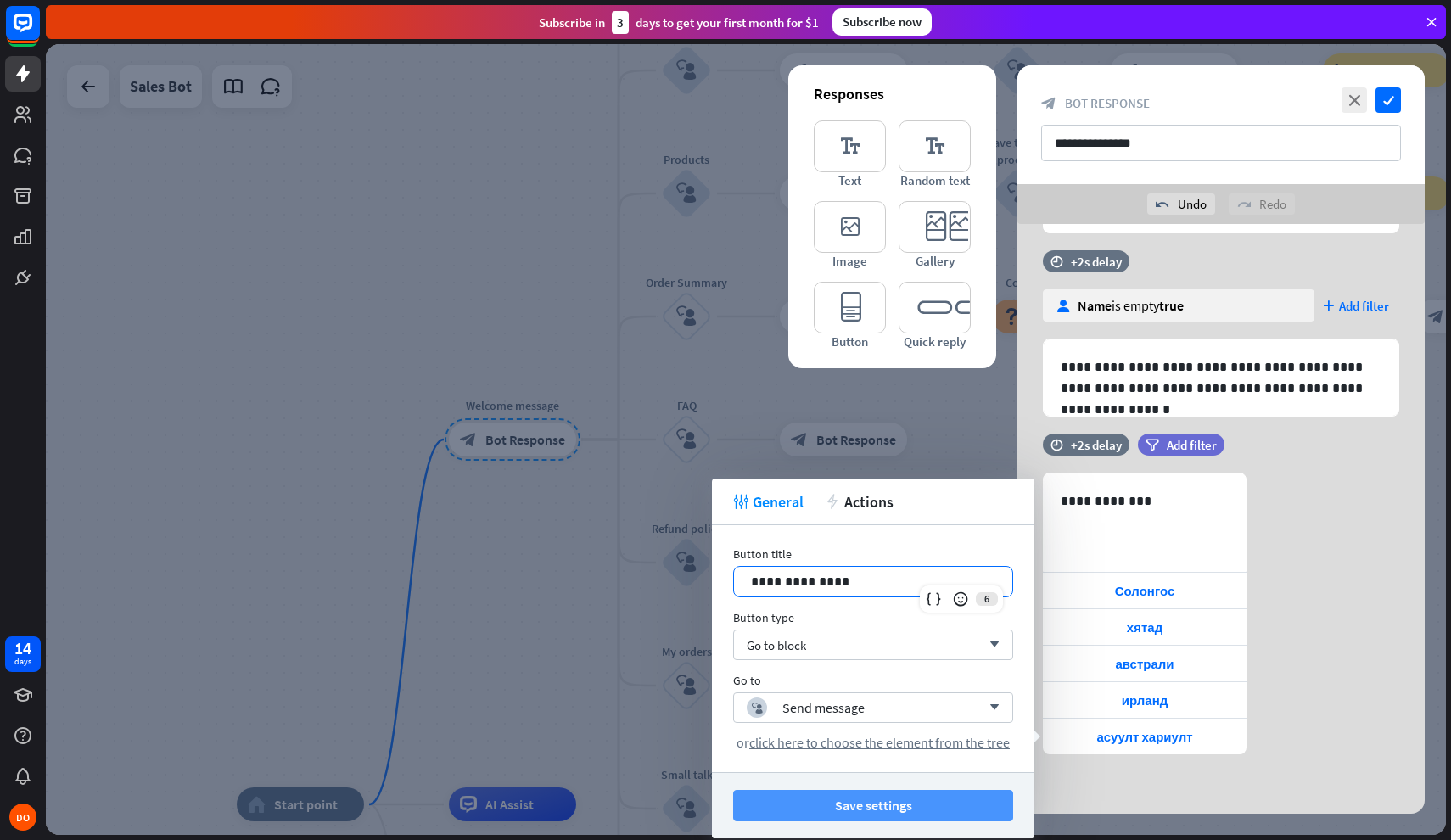
click at [962, 806] on button "Save settings" at bounding box center [874, 805] width 280 height 31
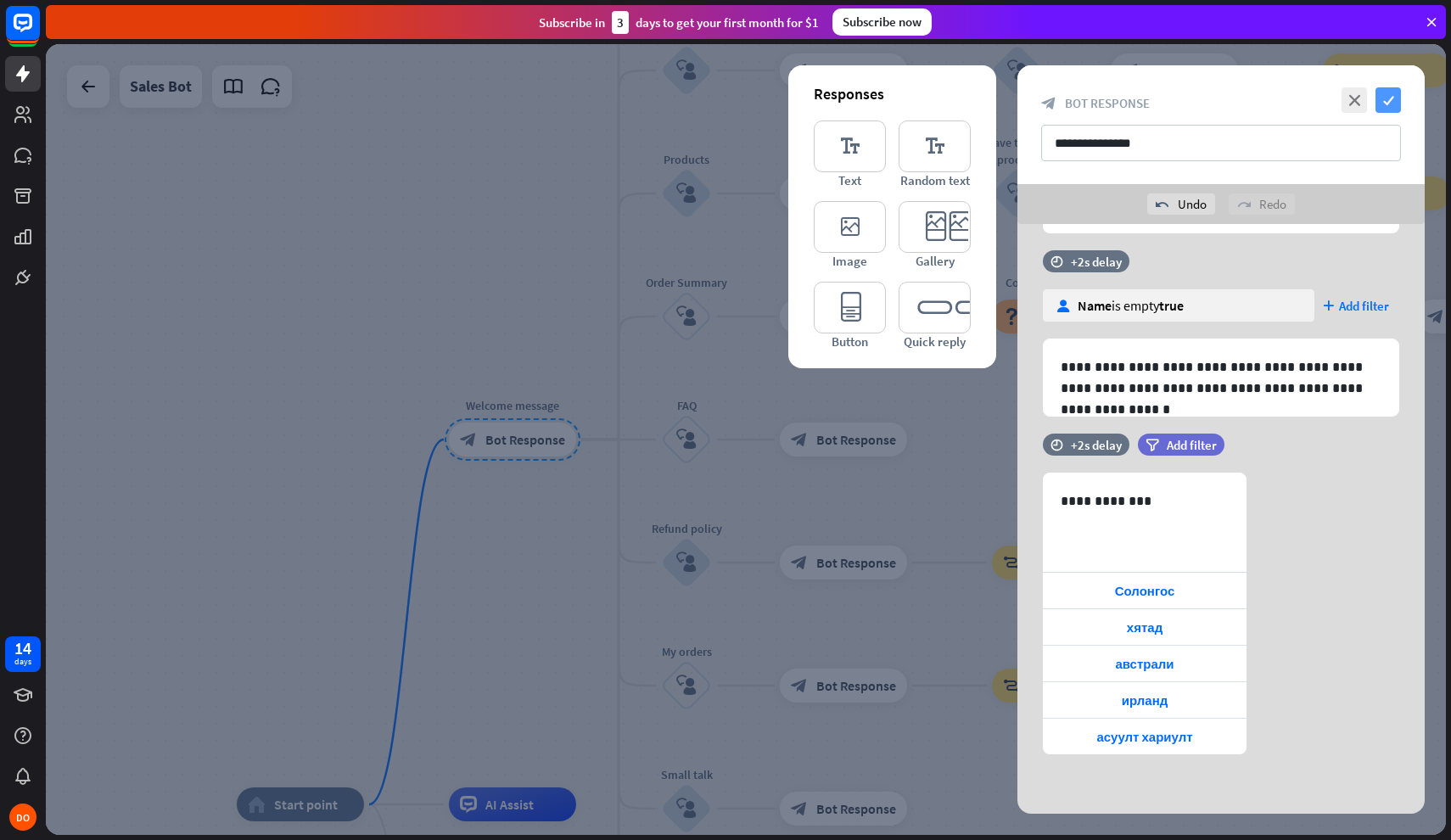
click at [1392, 106] on icon "check" at bounding box center [1389, 100] width 25 height 25
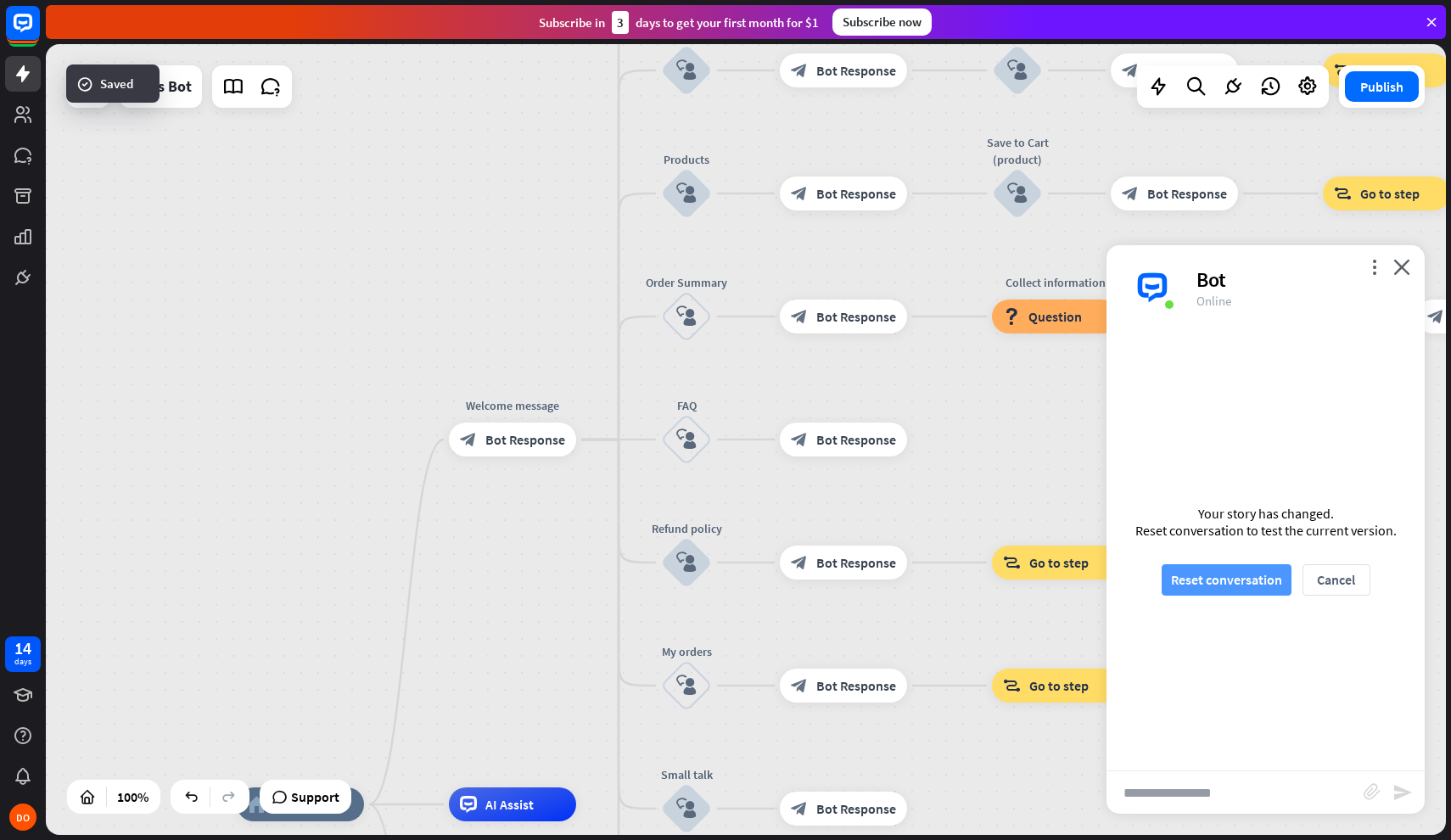
click at [1201, 580] on button "Reset conversation" at bounding box center [1226, 580] width 130 height 31
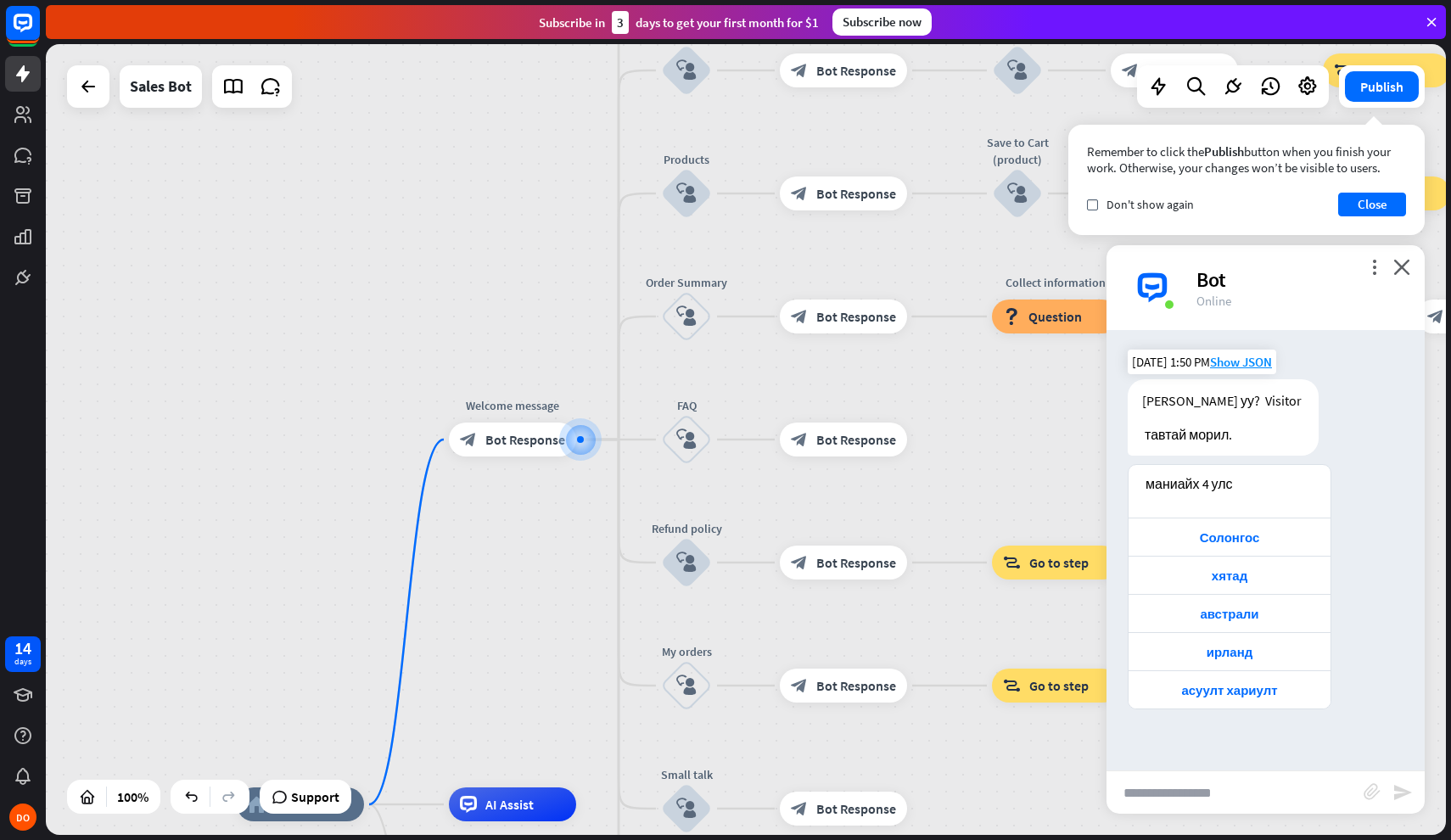
click at [1246, 405] on div "[PERSON_NAME] уу? Visitor тавтай морил." at bounding box center [1223, 418] width 191 height 76
drag, startPoint x: 1199, startPoint y: 407, endPoint x: 1257, endPoint y: 439, distance: 66.2
click at [1257, 439] on div "[PERSON_NAME] уу? Visitor тавтай морил." at bounding box center [1223, 418] width 191 height 76
click at [1246, 534] on div "Солонгос" at bounding box center [1230, 537] width 185 height 17
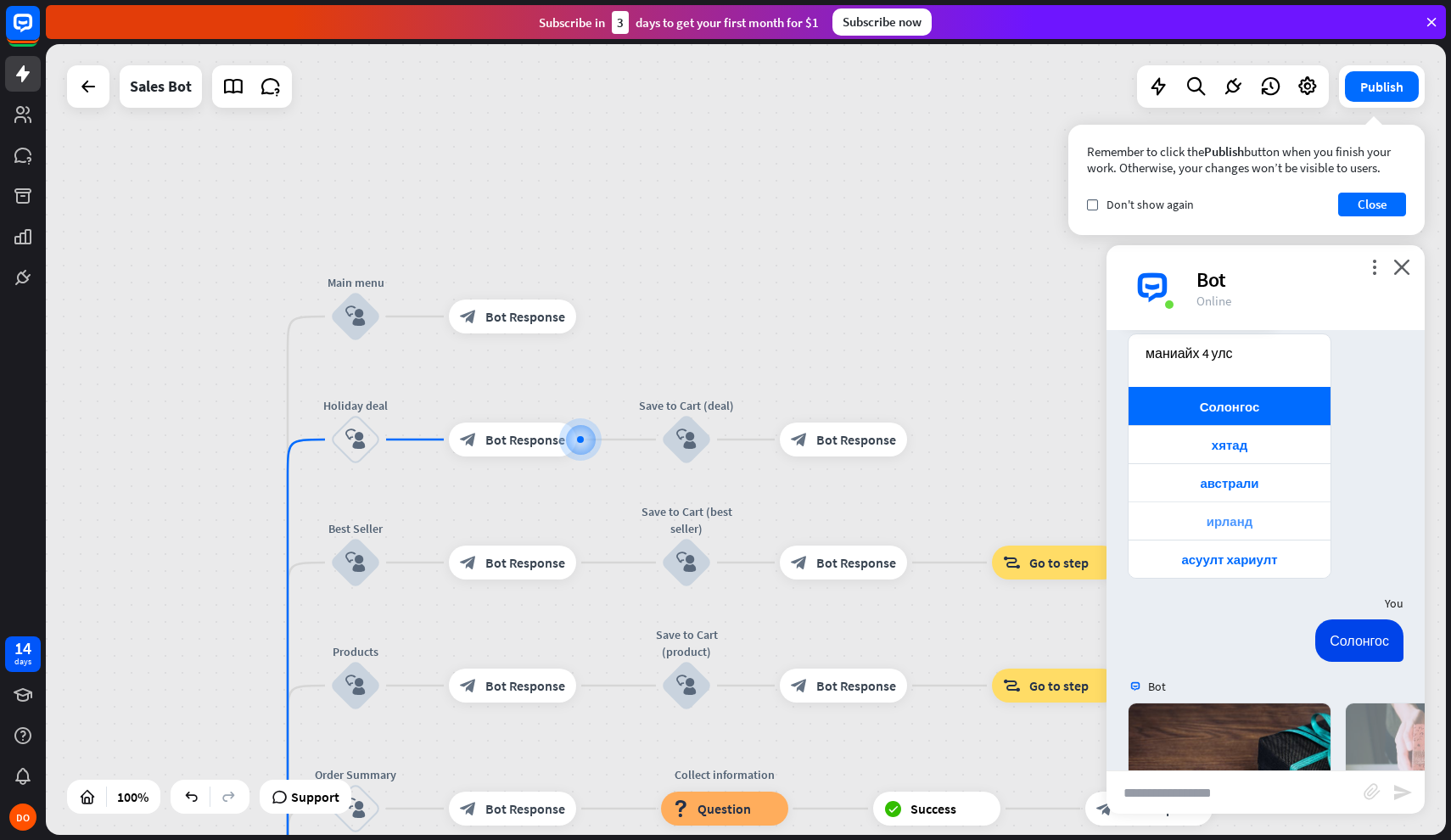
scroll to position [407, 0]
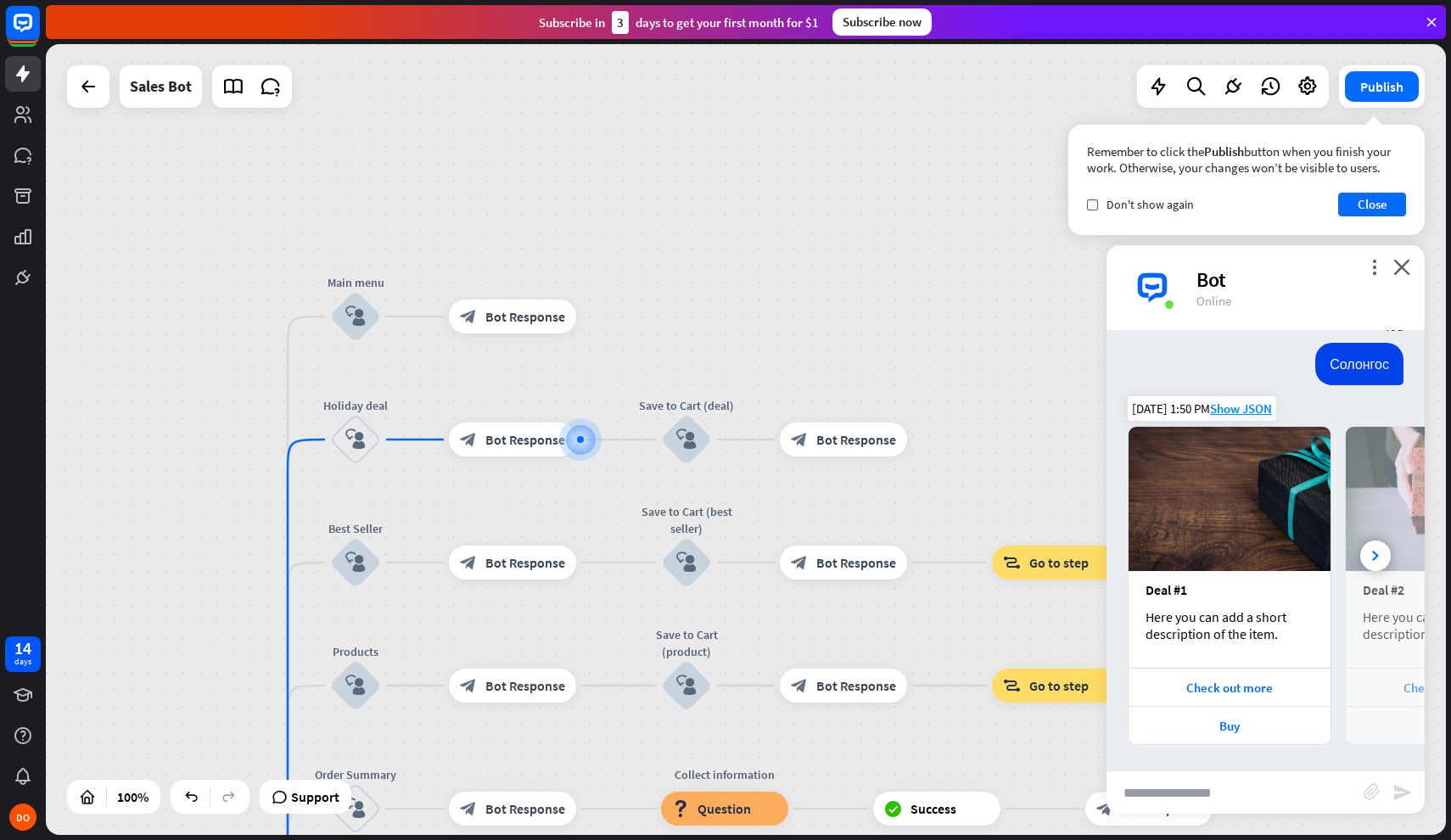
click at [1239, 511] on img at bounding box center [1229, 498] width 202 height 144
click at [358, 393] on span "Edit name" at bounding box center [340, 393] width 53 height 16
click at [387, 395] on input "**********" at bounding box center [355, 393] width 119 height 23
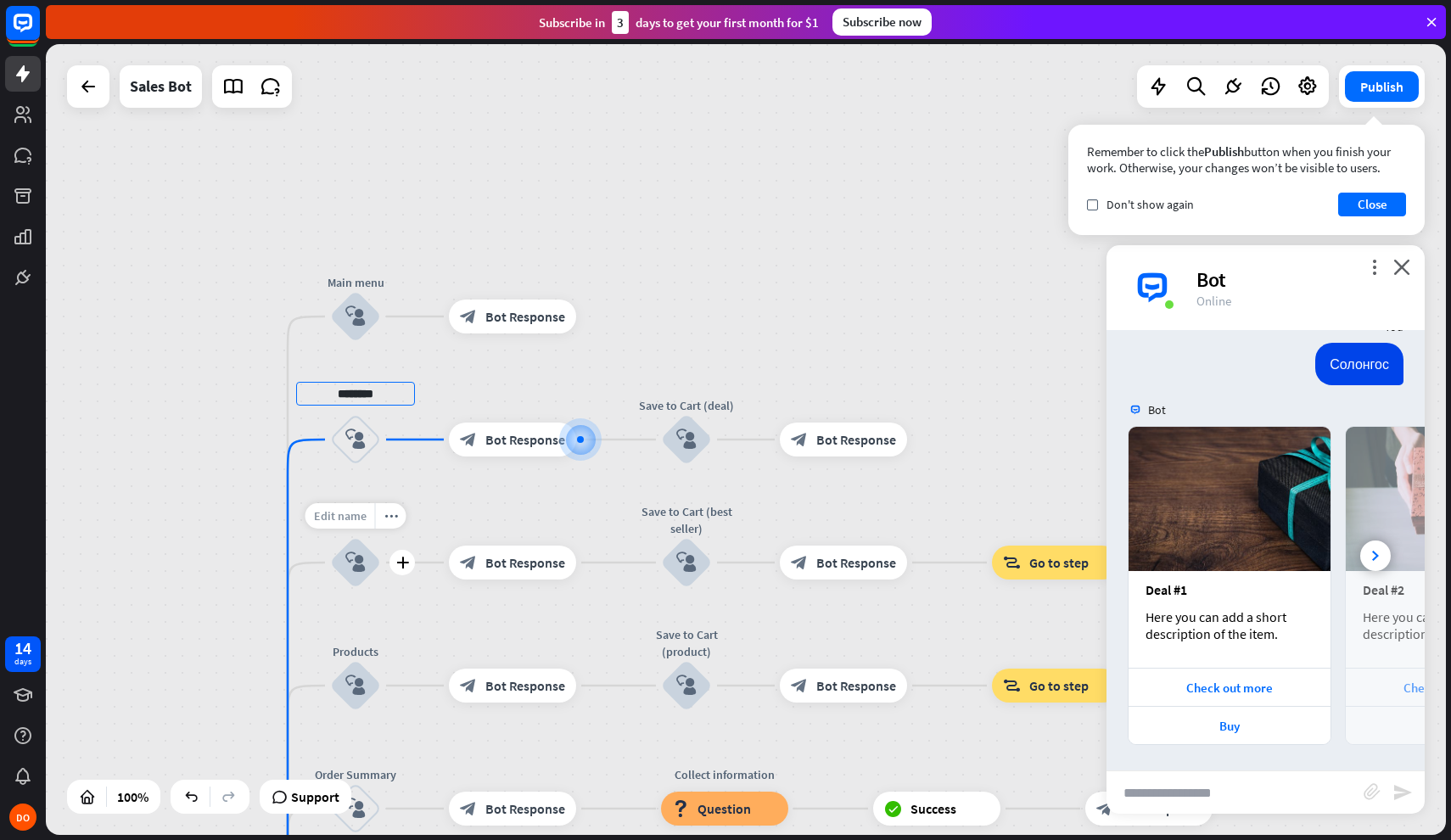
type input "********"
click at [355, 516] on div "home_2 Start point Welcome message block_bot_response Bot Response Main menu bl…" at bounding box center [746, 439] width 1400 height 790
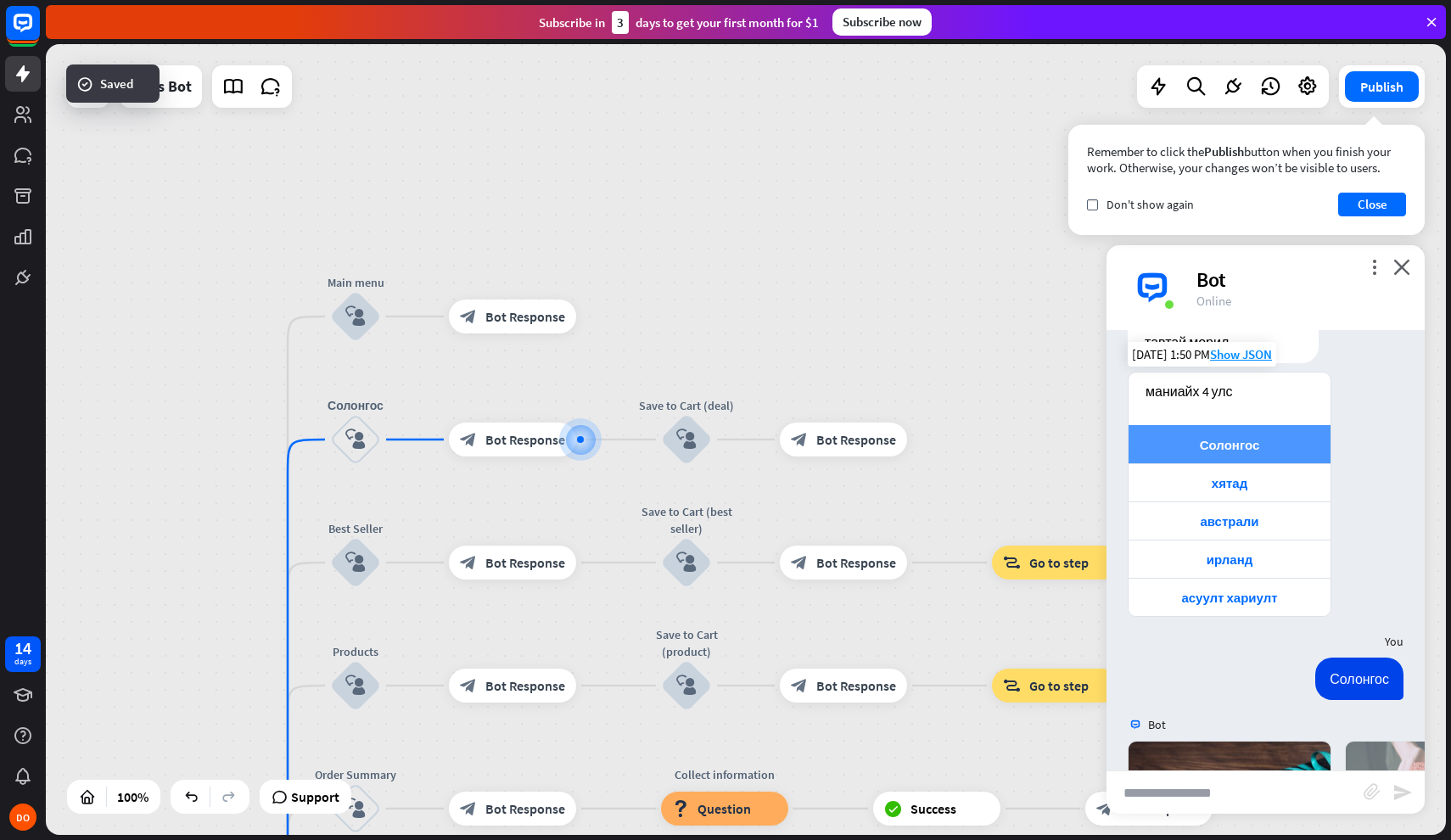
scroll to position [95, 0]
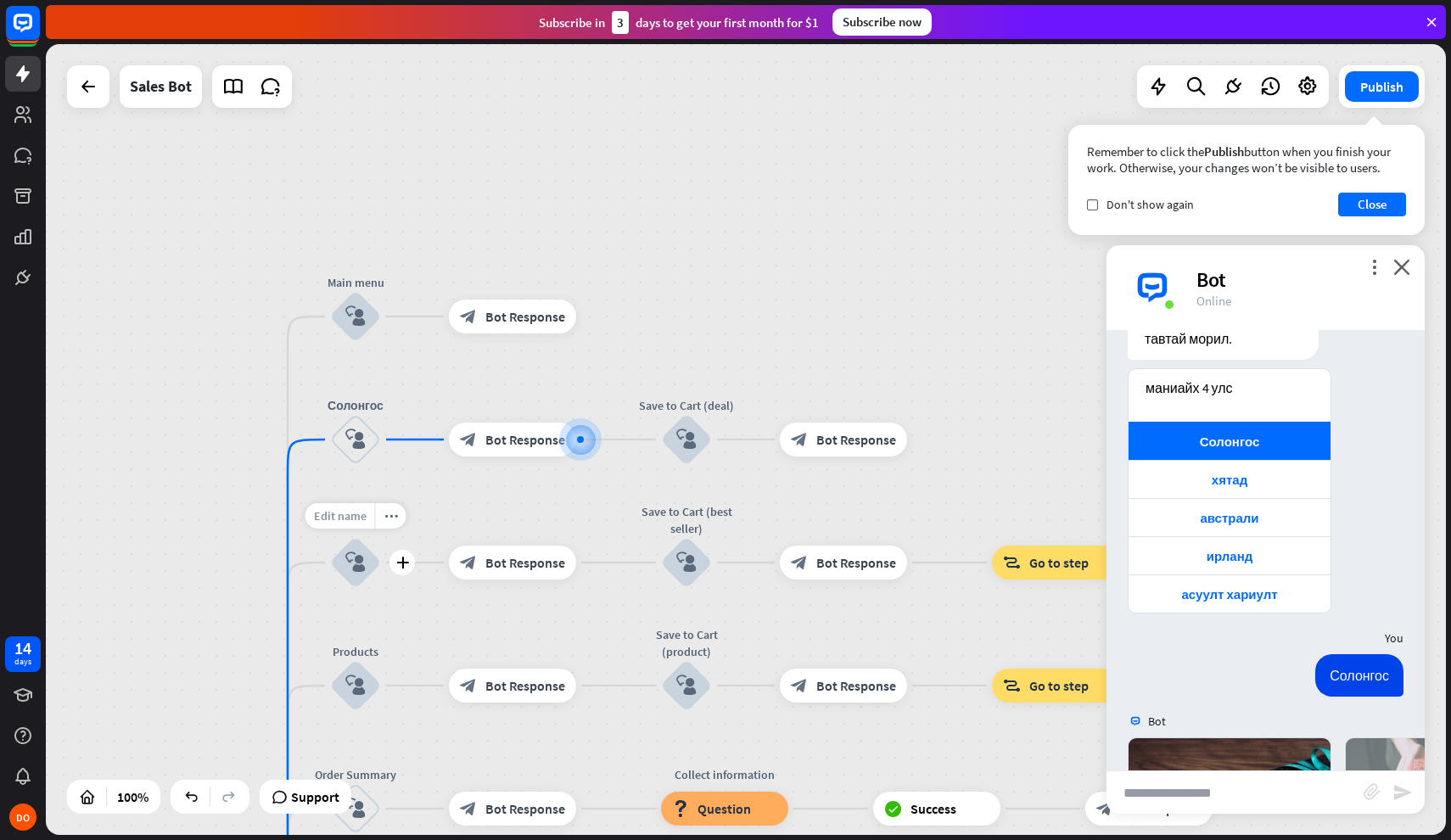
click at [356, 516] on span "Edit name" at bounding box center [340, 516] width 53 height 16
type input "*"
type input "*****"
click at [1264, 493] on div "хятад" at bounding box center [1229, 478] width 202 height 38
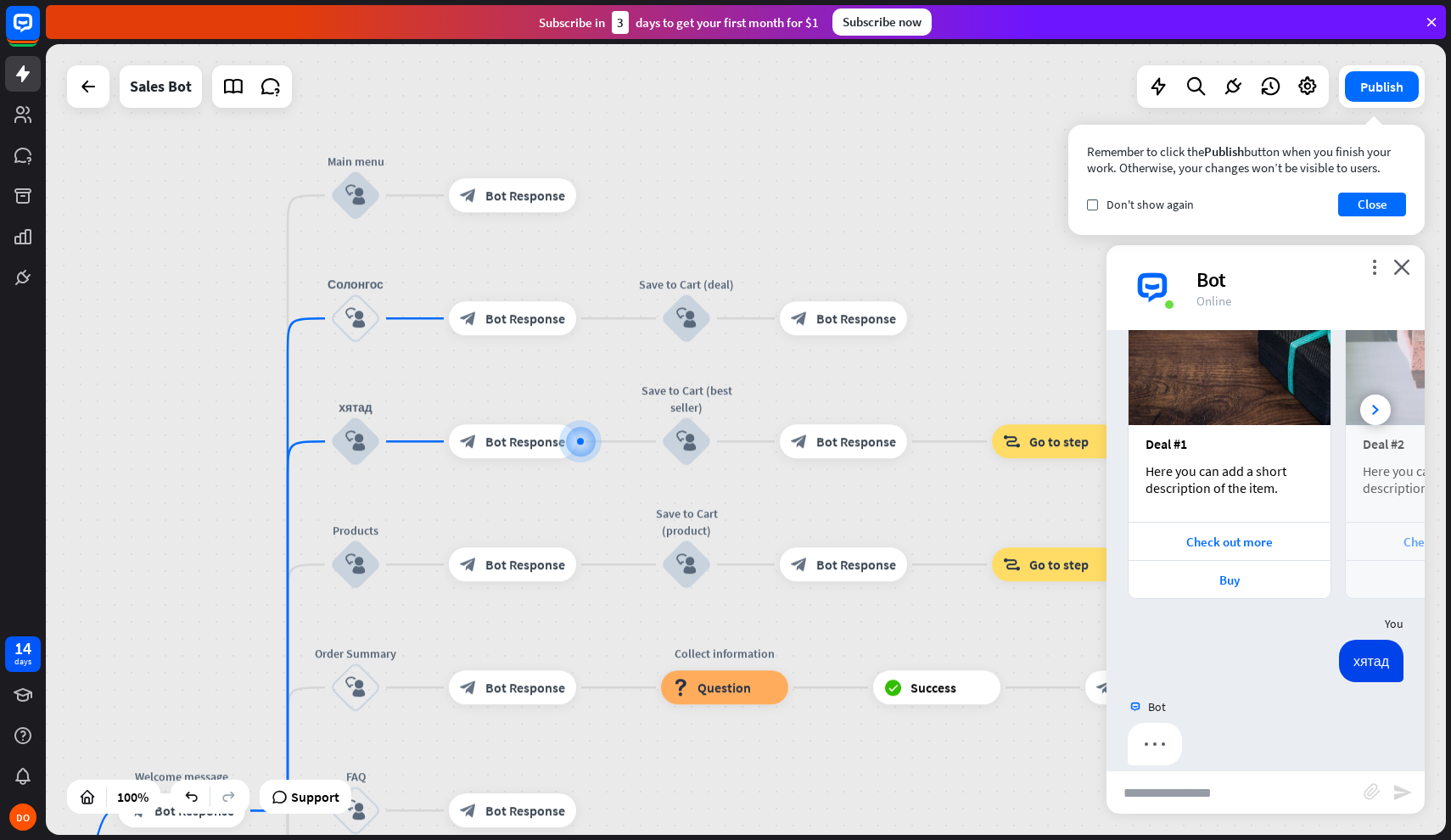
scroll to position [573, 0]
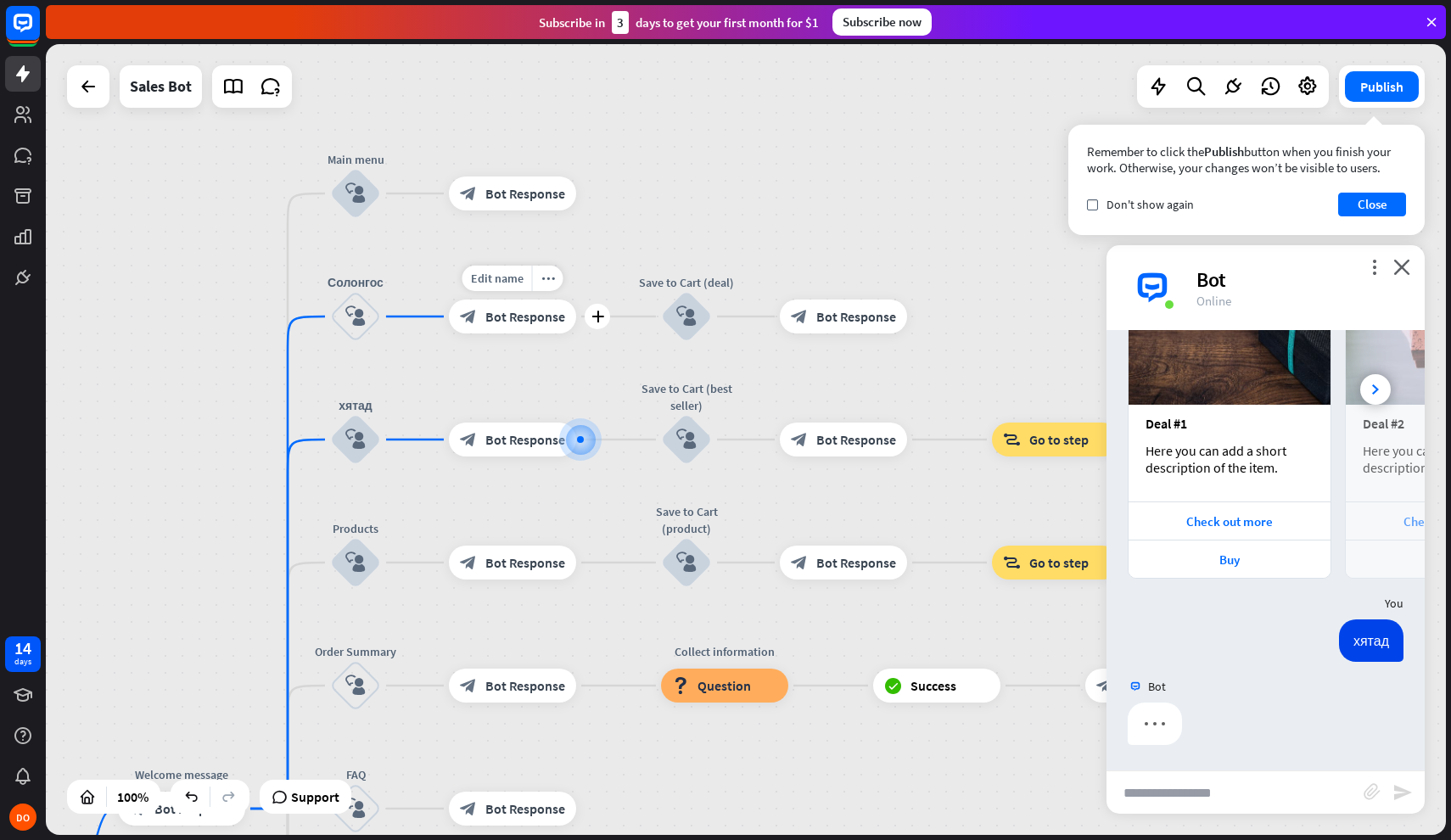
click at [527, 303] on div "block_bot_response Bot Response" at bounding box center [512, 316] width 128 height 34
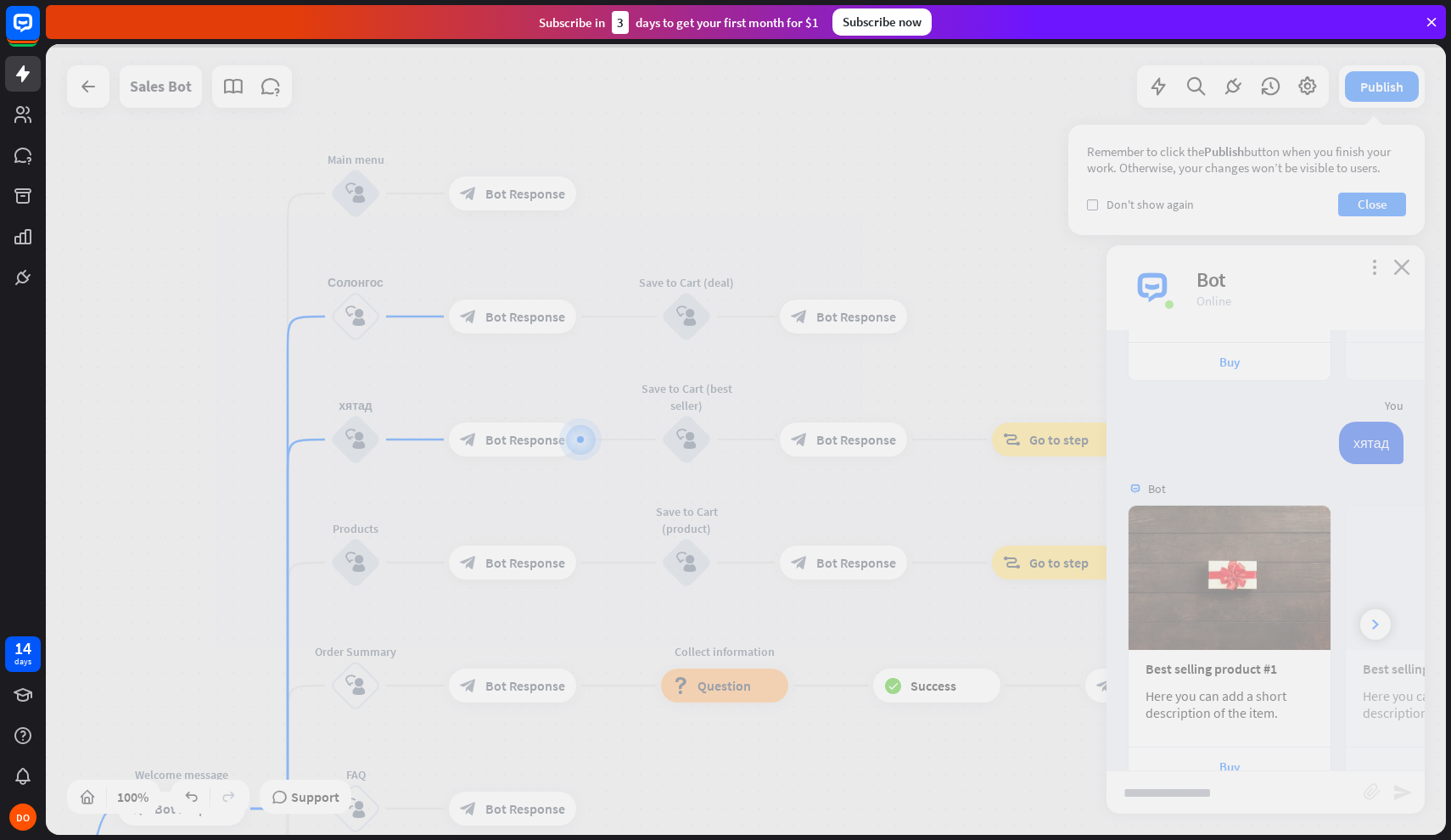
scroll to position [828, 0]
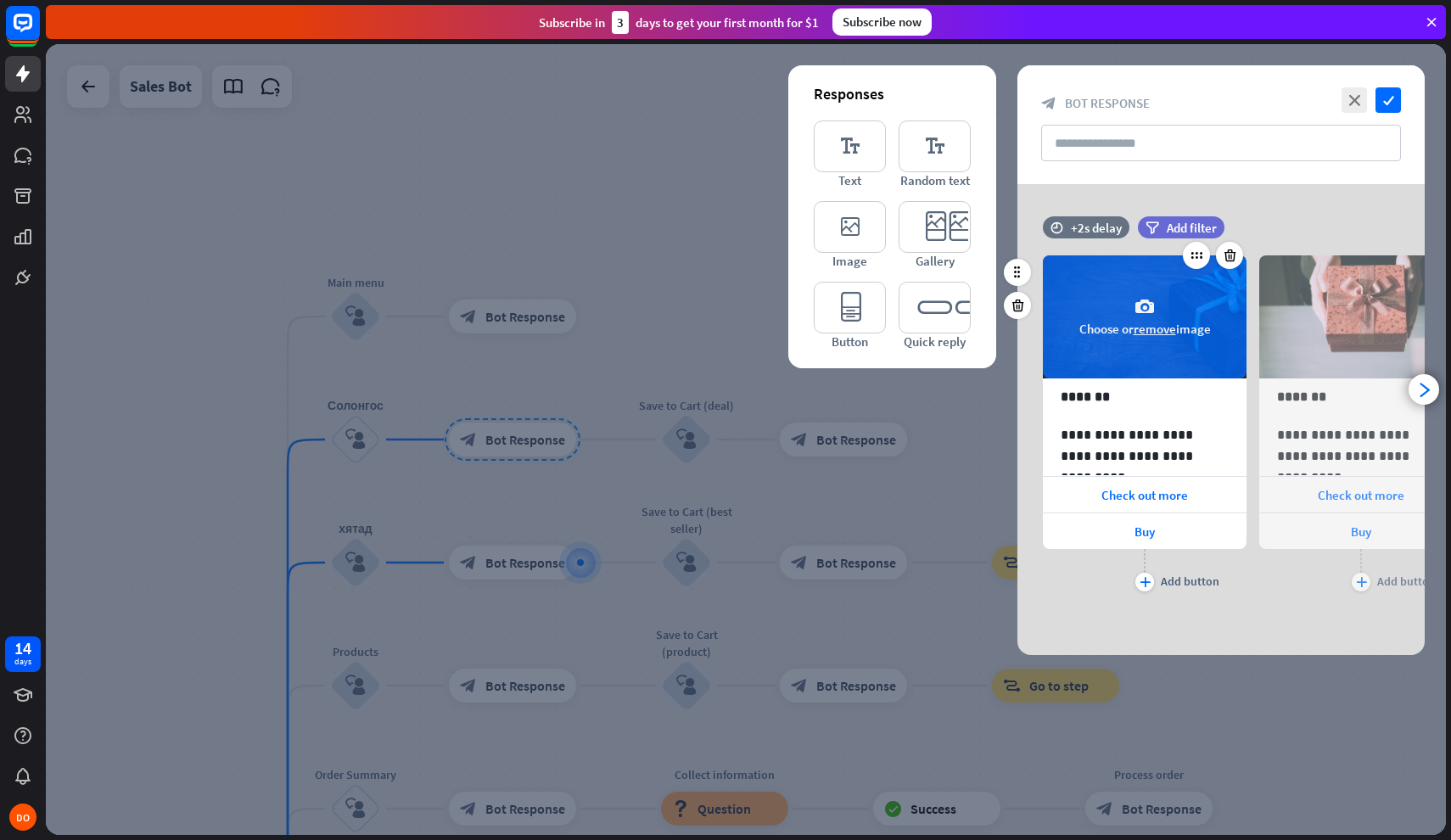
click at [1154, 328] on button "remove" at bounding box center [1155, 328] width 43 height 17
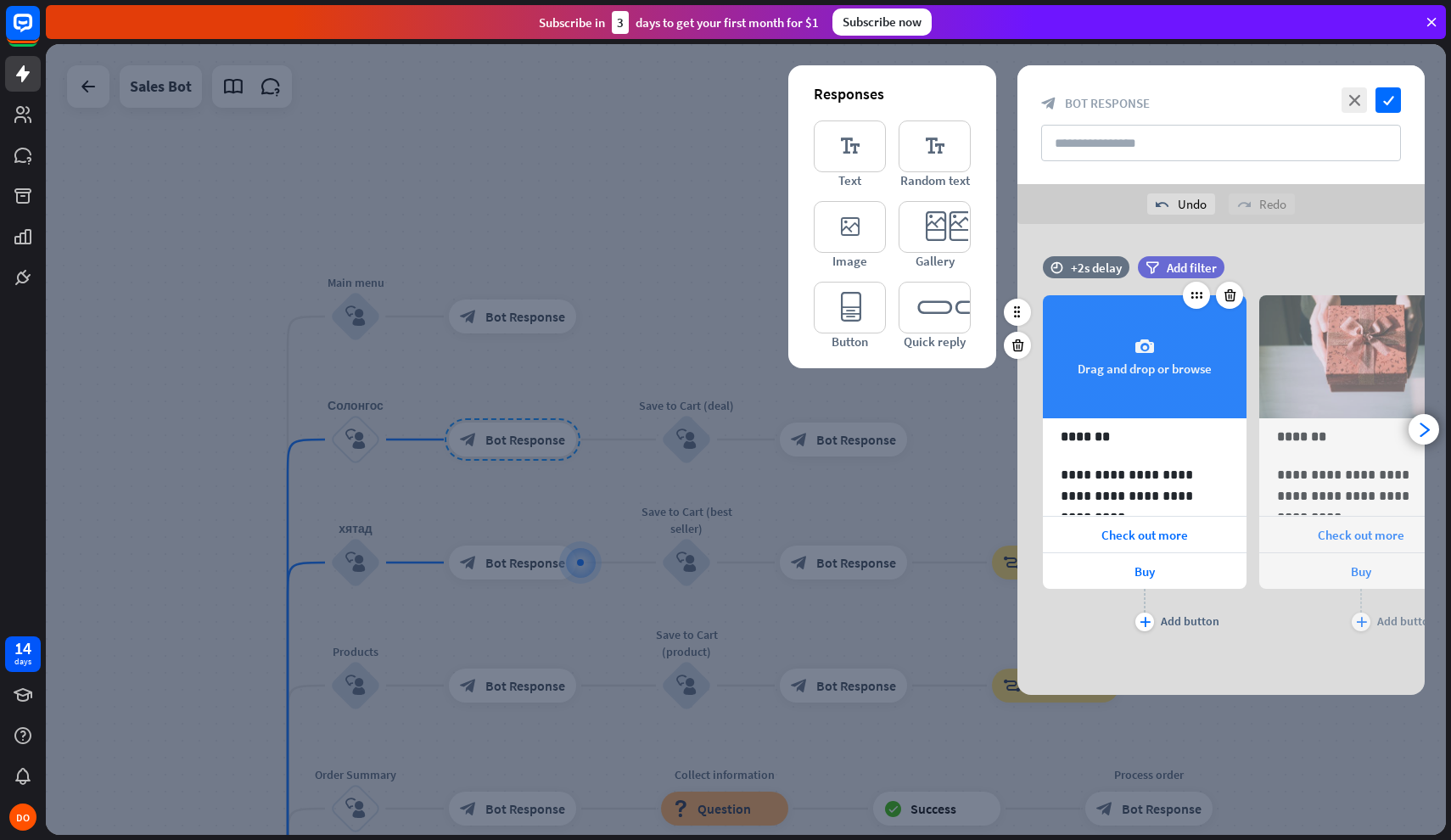
click at [1147, 364] on div "camera Drag and drop or browse" at bounding box center [1144, 356] width 204 height 123
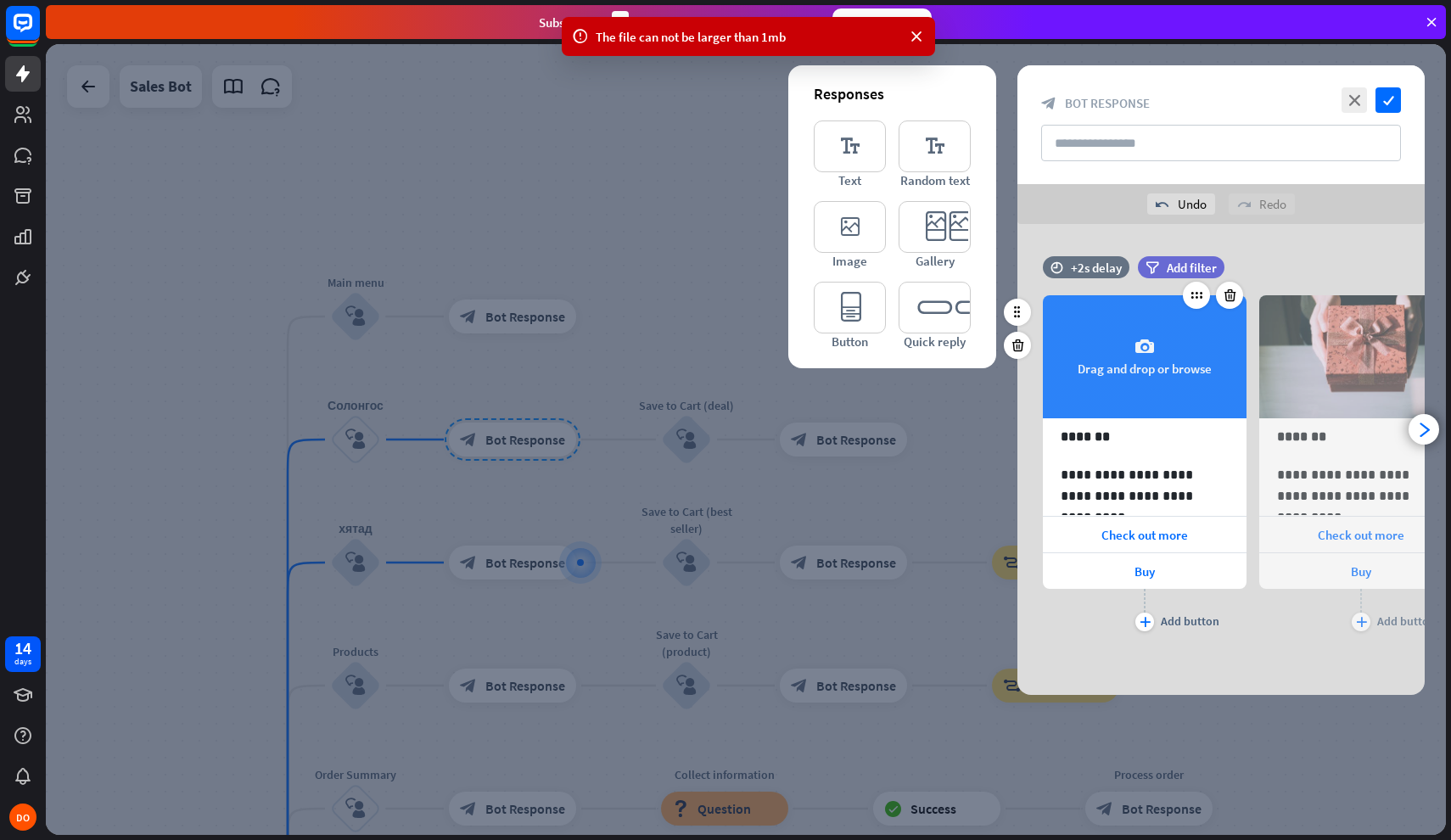
click at [1157, 372] on div "camera Drag and drop or browse" at bounding box center [1144, 356] width 204 height 123
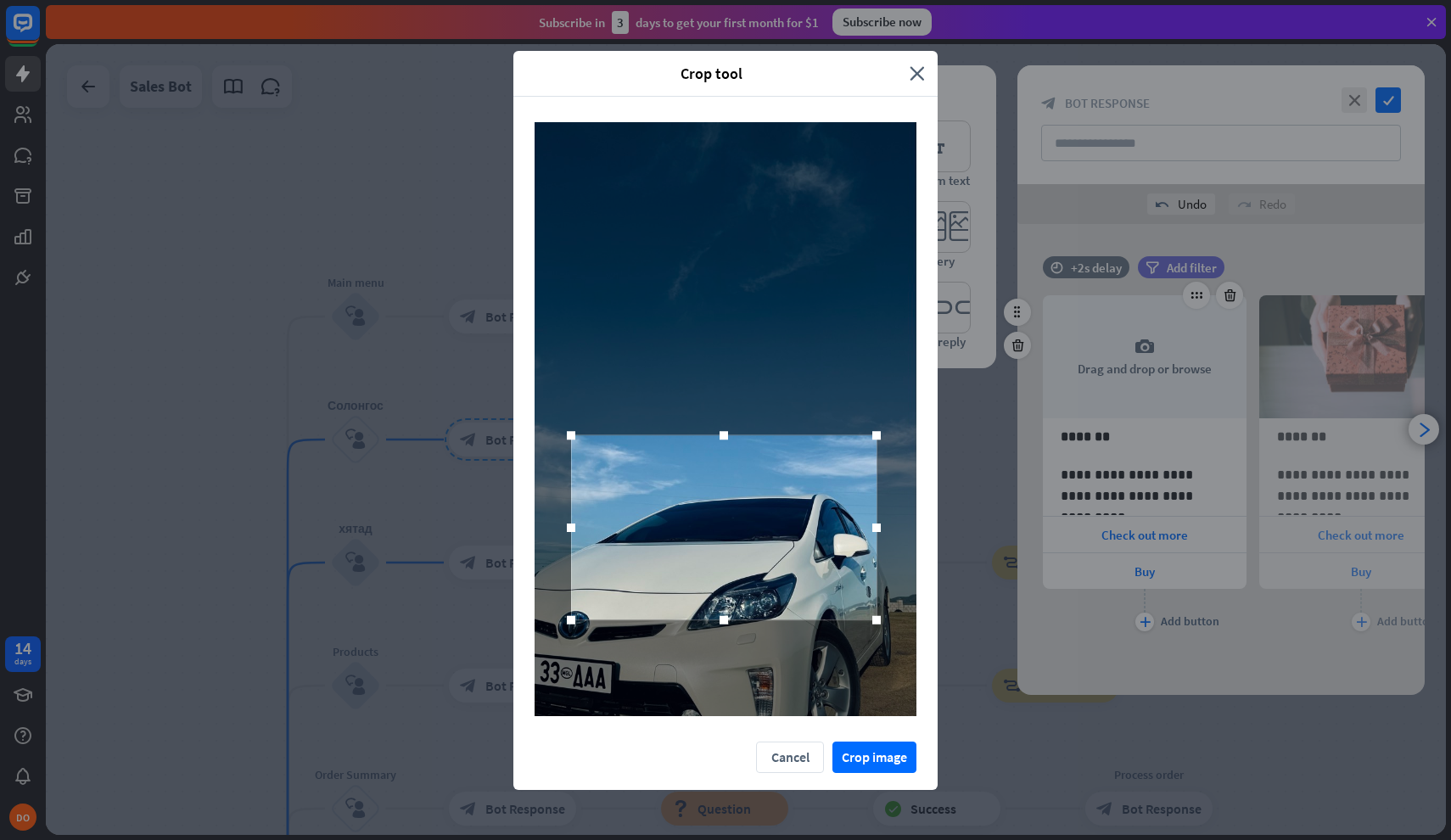
drag, startPoint x: 817, startPoint y: 494, endPoint x: 816, endPoint y: 562, distance: 68.0
click at [816, 562] on div at bounding box center [725, 528] width 306 height 185
click at [866, 763] on button "Crop image" at bounding box center [874, 757] width 84 height 31
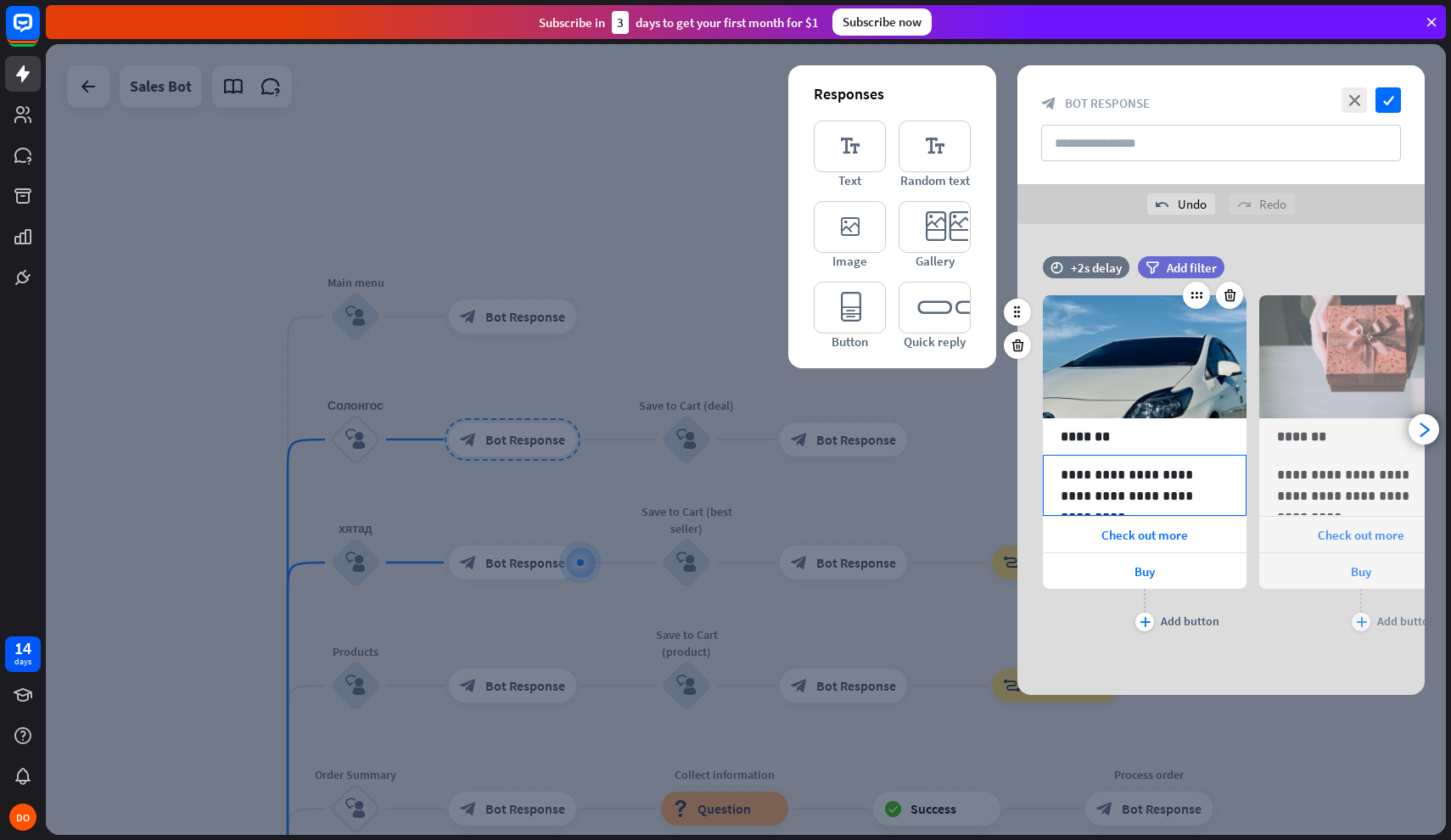
click at [1140, 490] on p "**********" at bounding box center [1144, 486] width 168 height 43
click at [1083, 432] on p "*******" at bounding box center [1144, 437] width 168 height 21
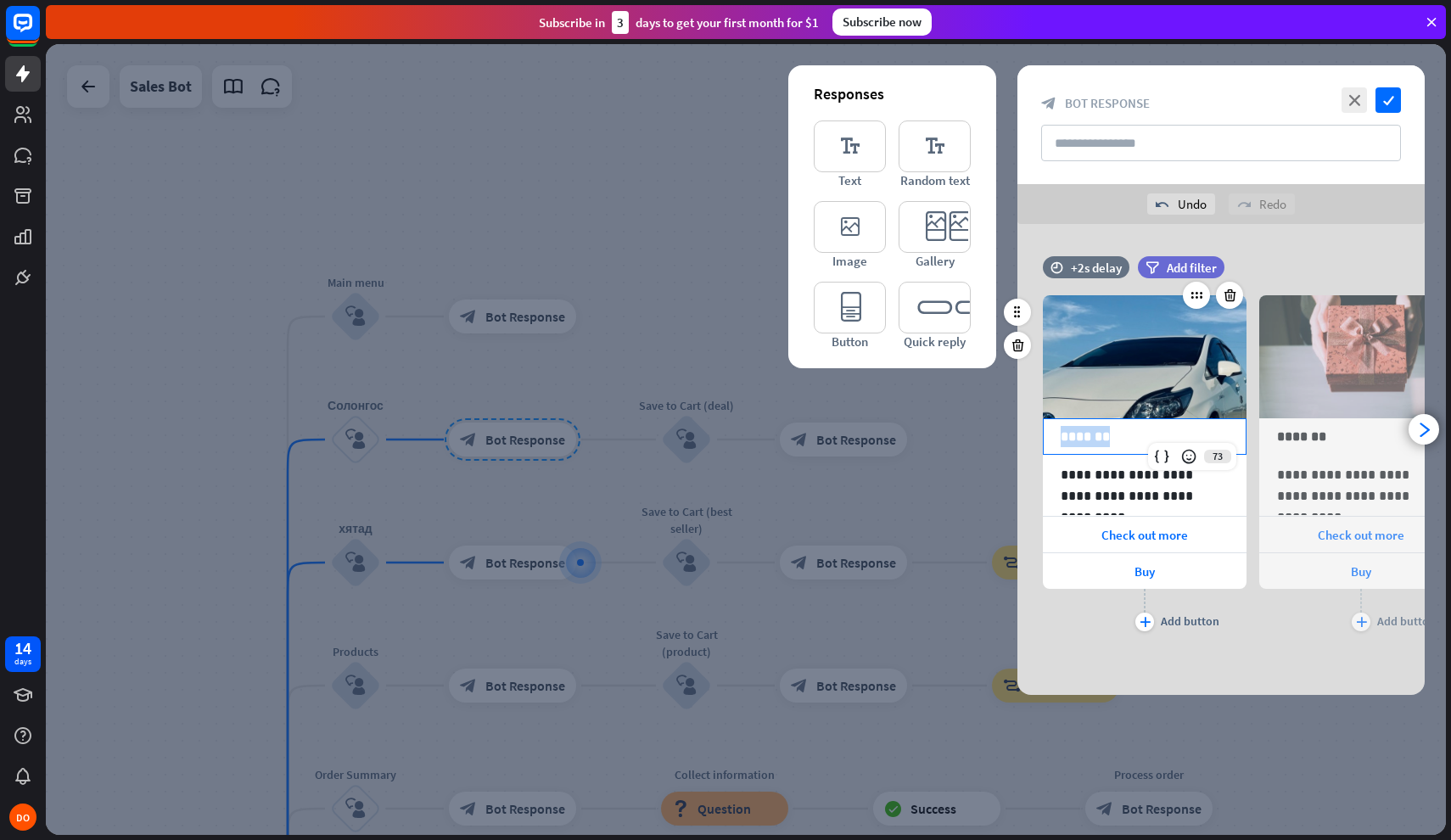
click at [1083, 432] on p "*******" at bounding box center [1144, 437] width 168 height 21
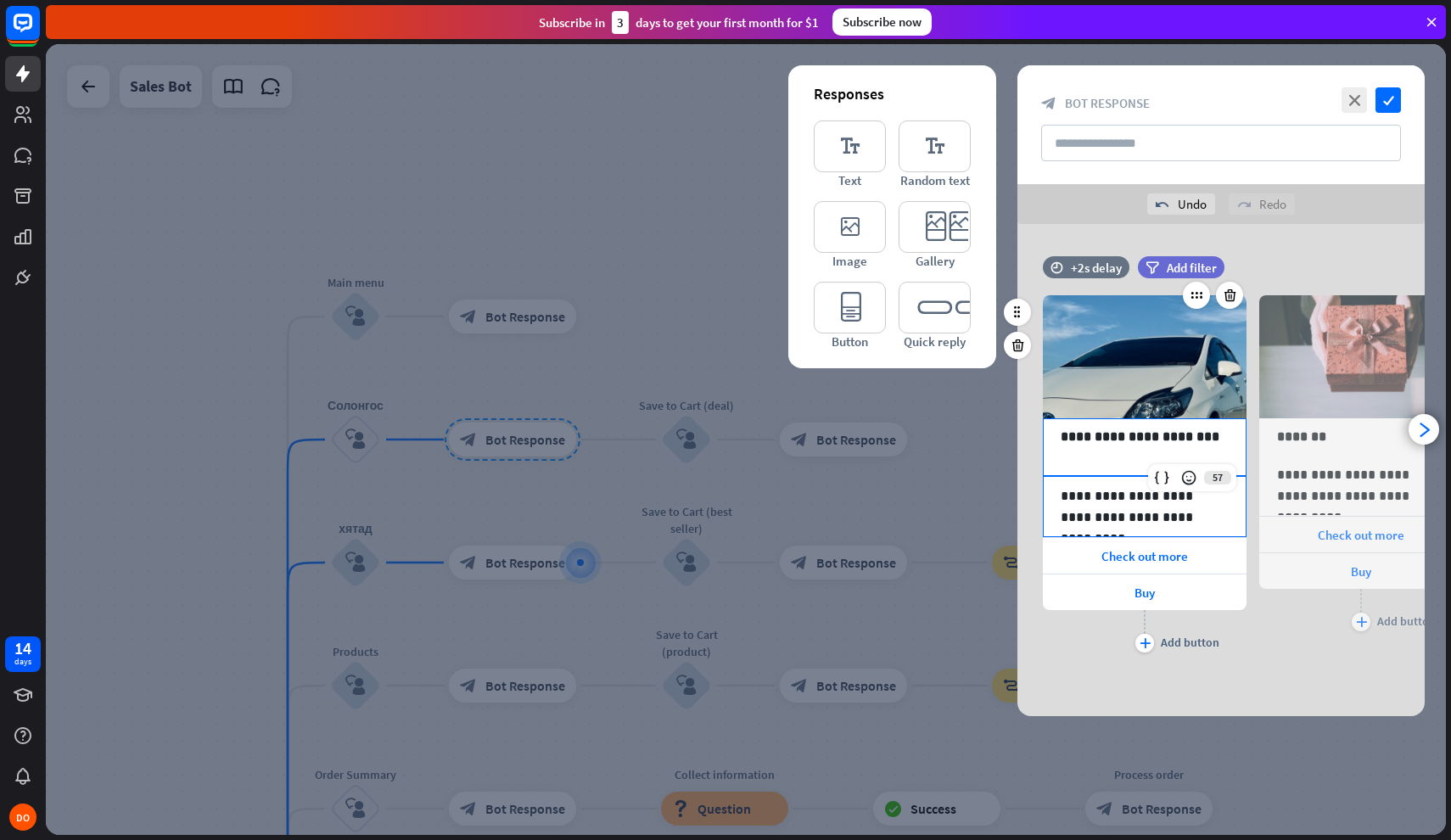
click at [1098, 497] on p "**********" at bounding box center [1144, 507] width 168 height 43
click at [1118, 552] on span "Check out more" at bounding box center [1144, 556] width 87 height 17
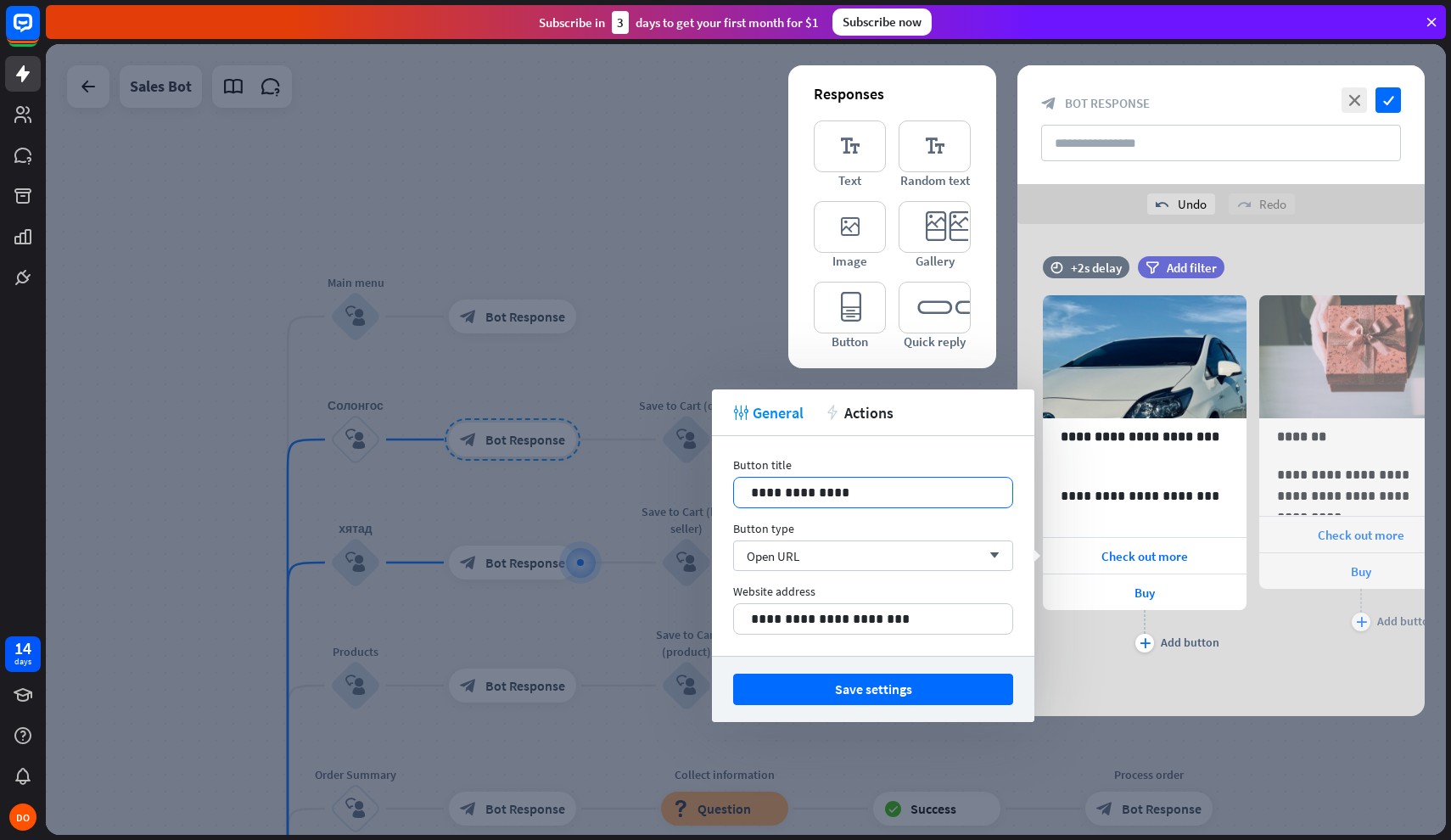
click at [891, 493] on p "**********" at bounding box center [873, 493] width 244 height 21
click at [1139, 591] on span "Buy" at bounding box center [1144, 592] width 20 height 17
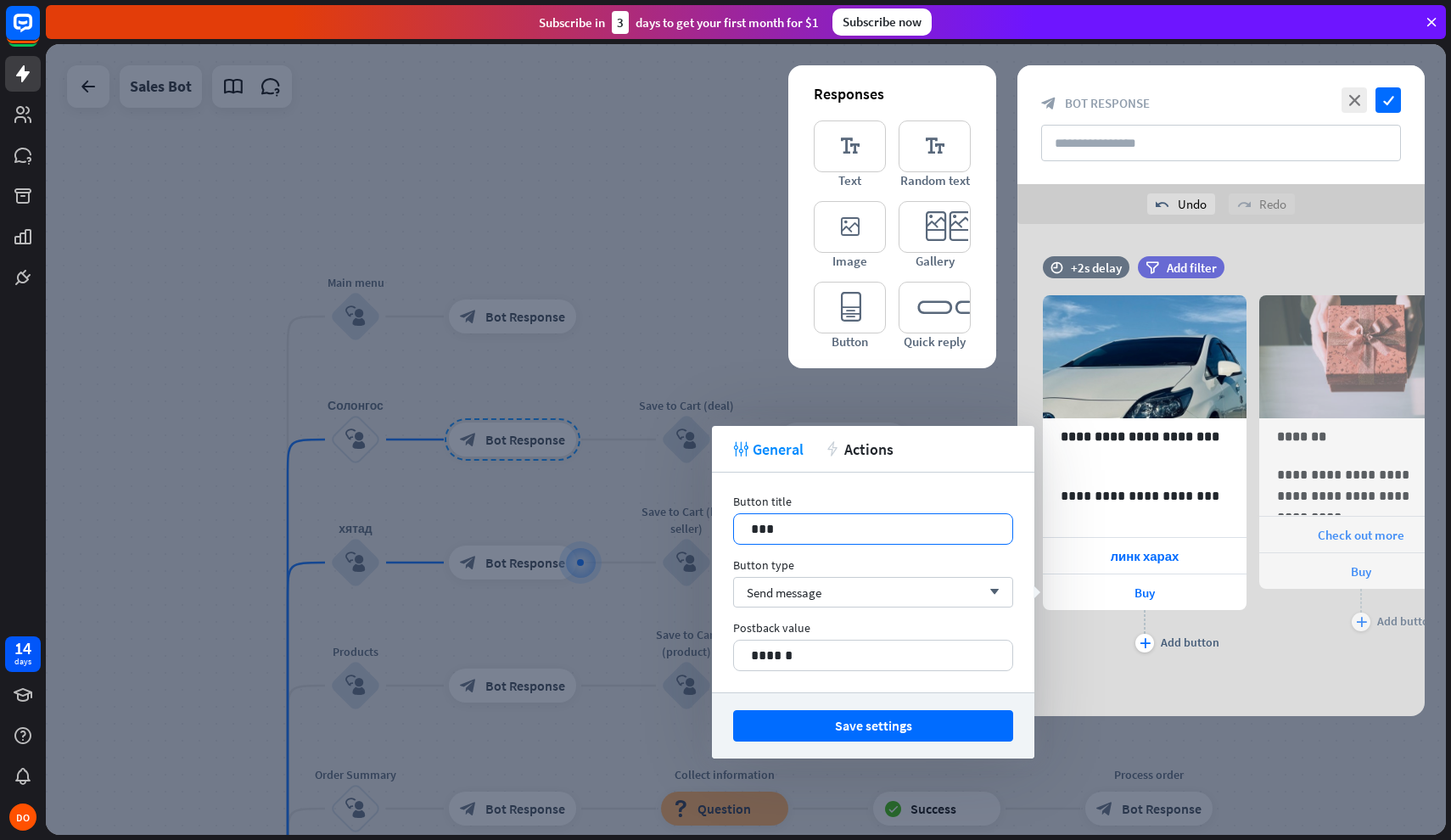
click at [843, 535] on p "***" at bounding box center [873, 530] width 244 height 21
click at [824, 529] on p "***" at bounding box center [873, 530] width 244 height 21
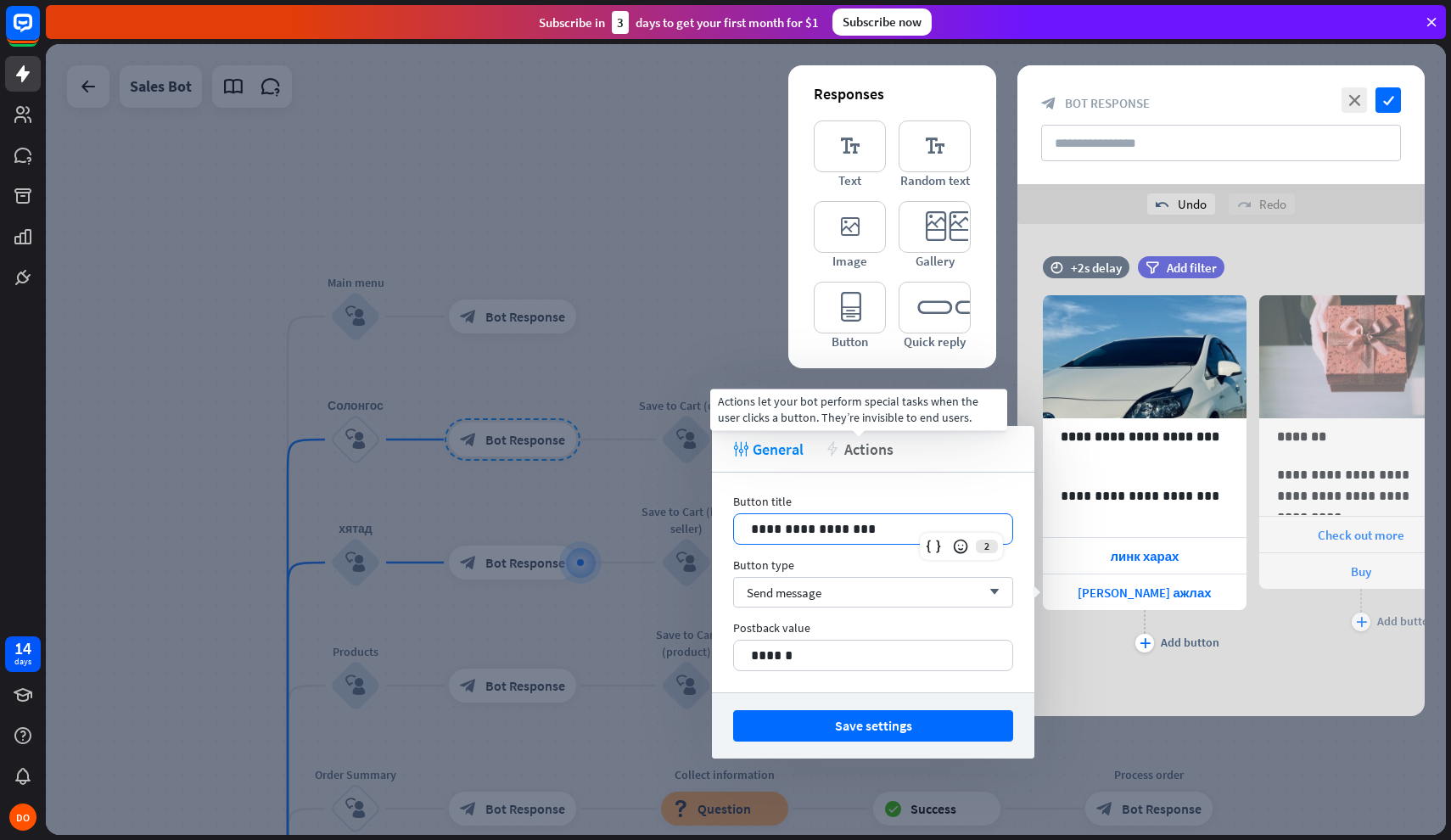
click at [880, 453] on span "Actions" at bounding box center [869, 449] width 50 height 19
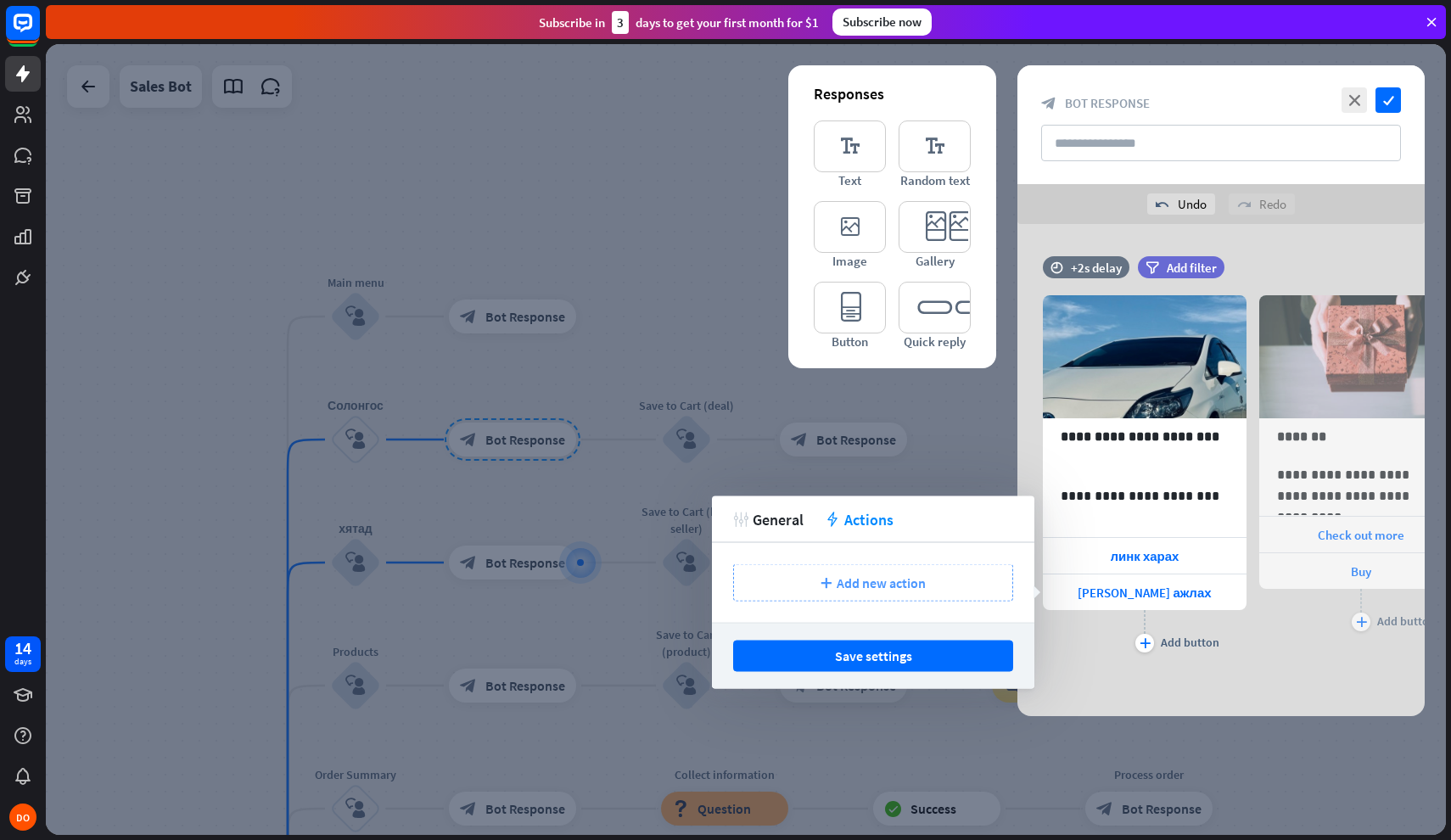
click at [869, 587] on span "Add new action" at bounding box center [881, 582] width 90 height 17
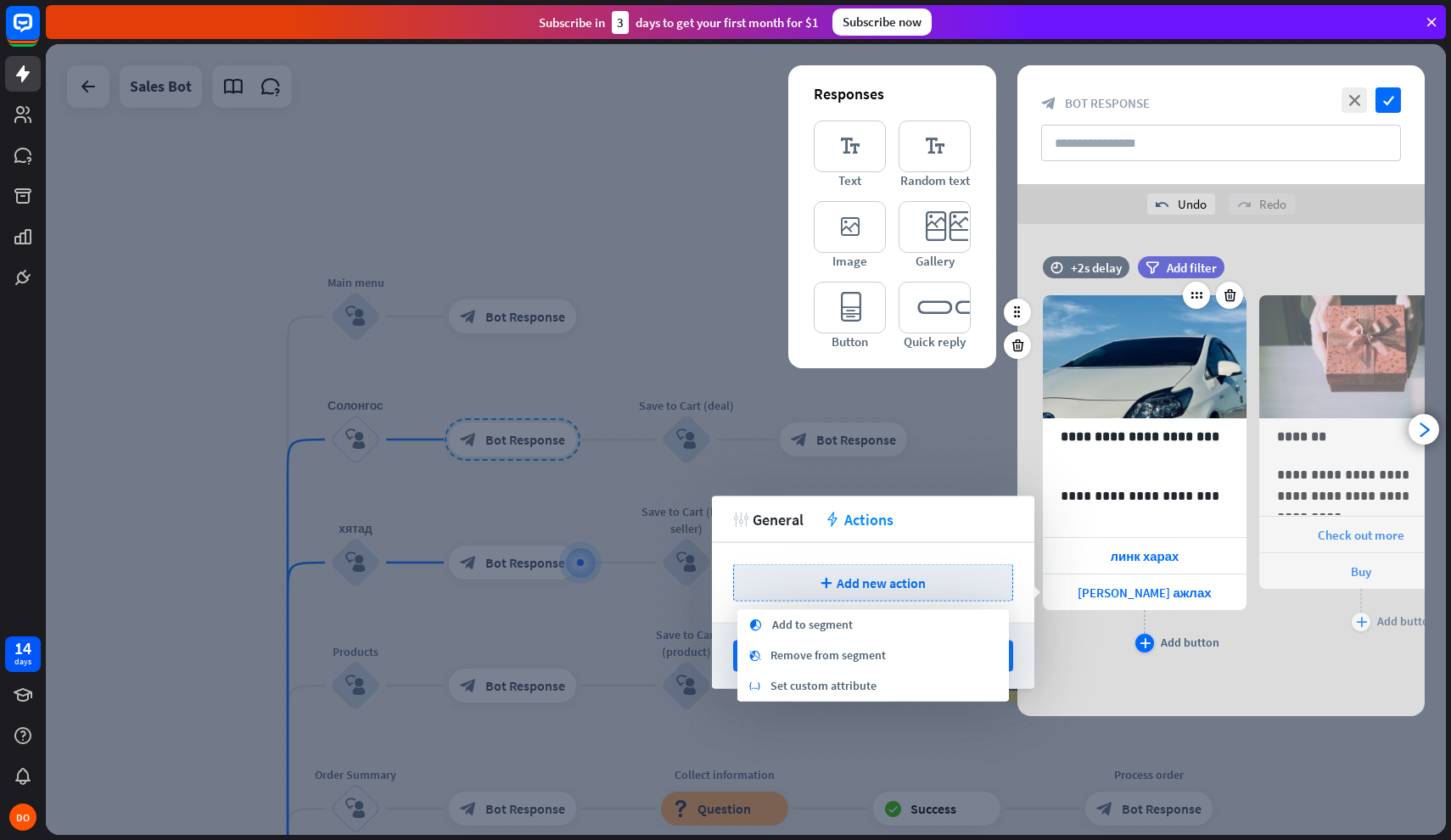
click at [1172, 638] on div "Add button" at bounding box center [1190, 642] width 58 height 16
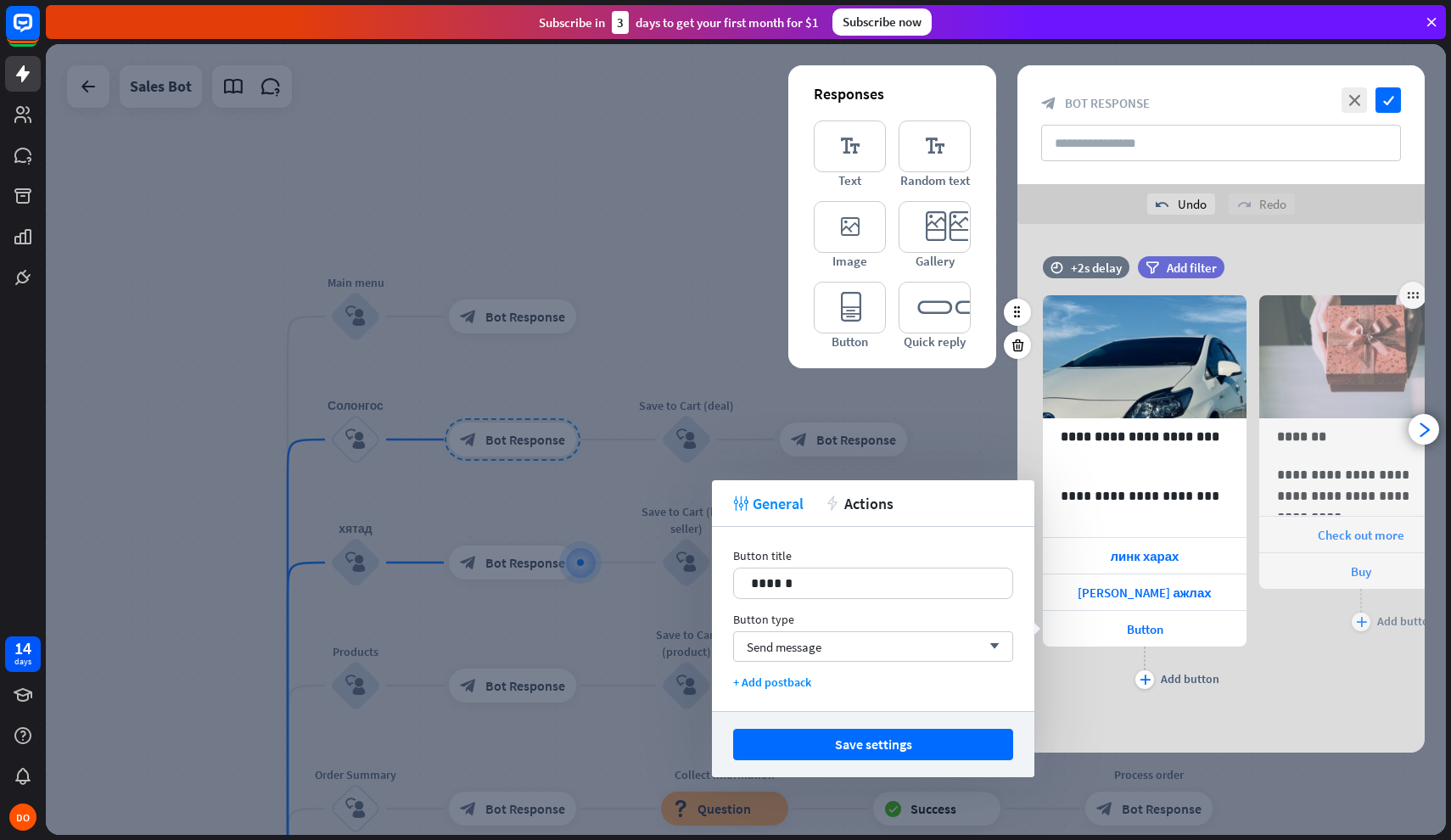
click at [1265, 668] on div "**********" at bounding box center [1360, 481] width 204 height 423
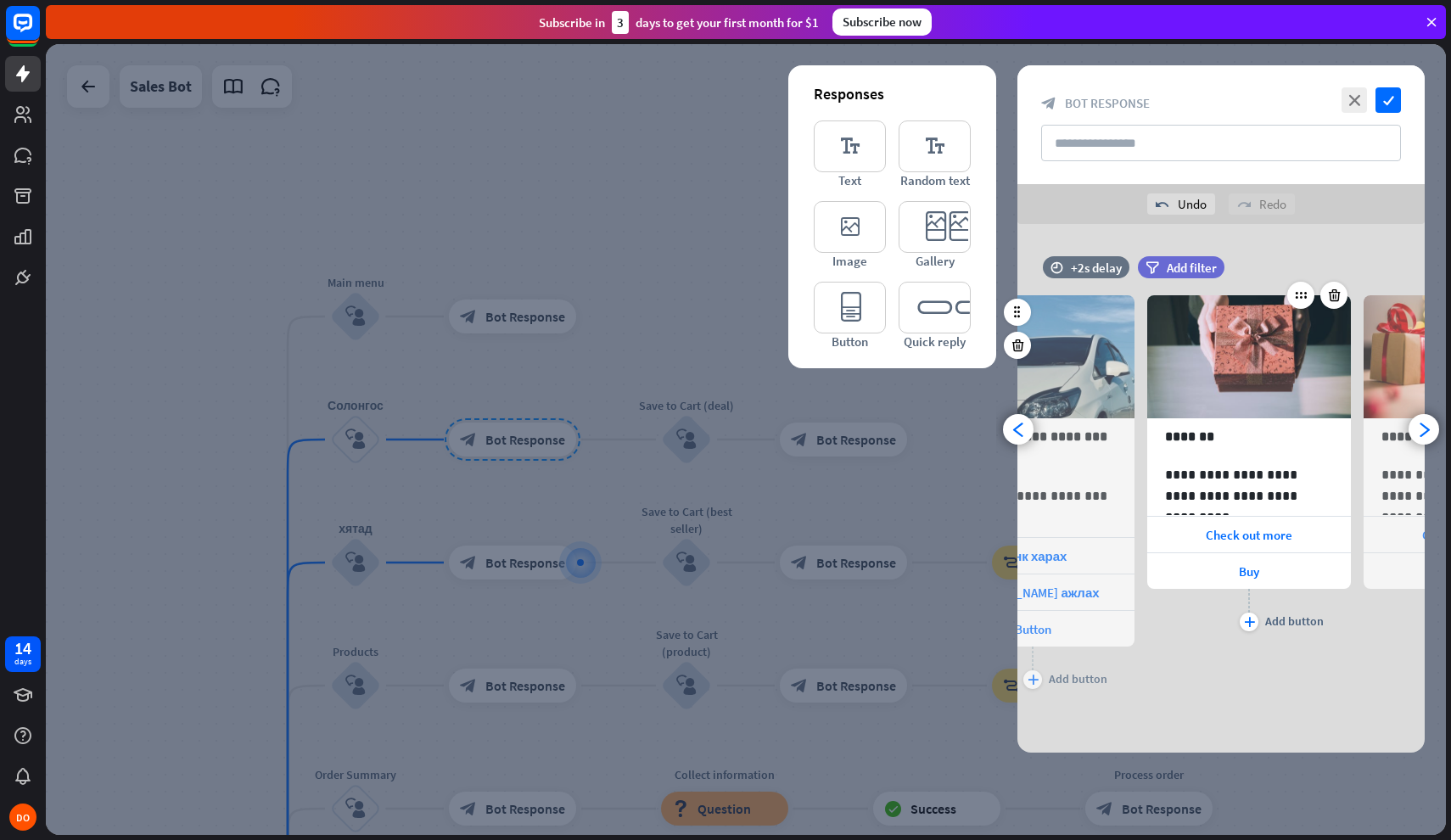
scroll to position [0, 140]
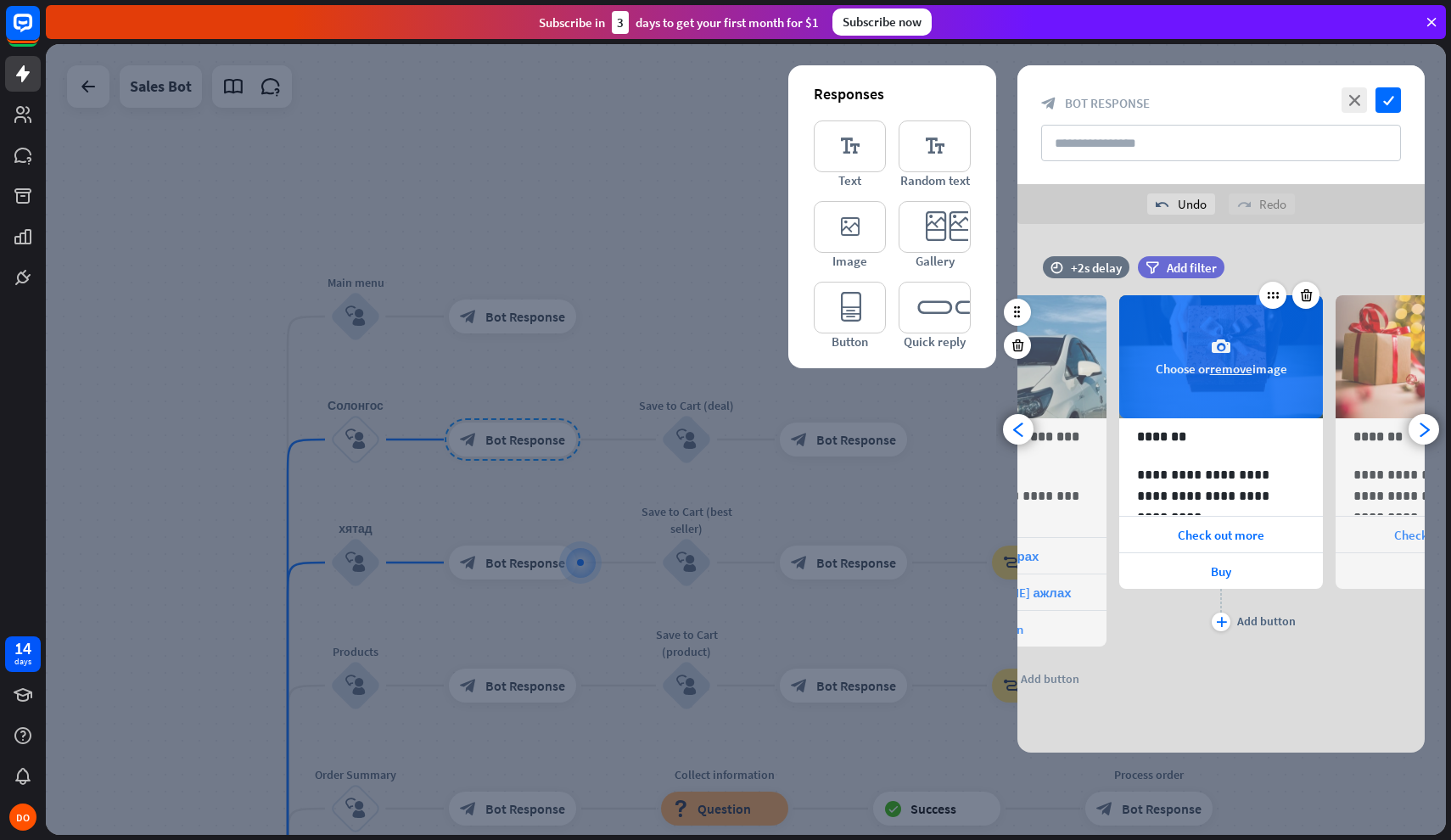
click at [1218, 361] on button "remove" at bounding box center [1232, 368] width 43 height 17
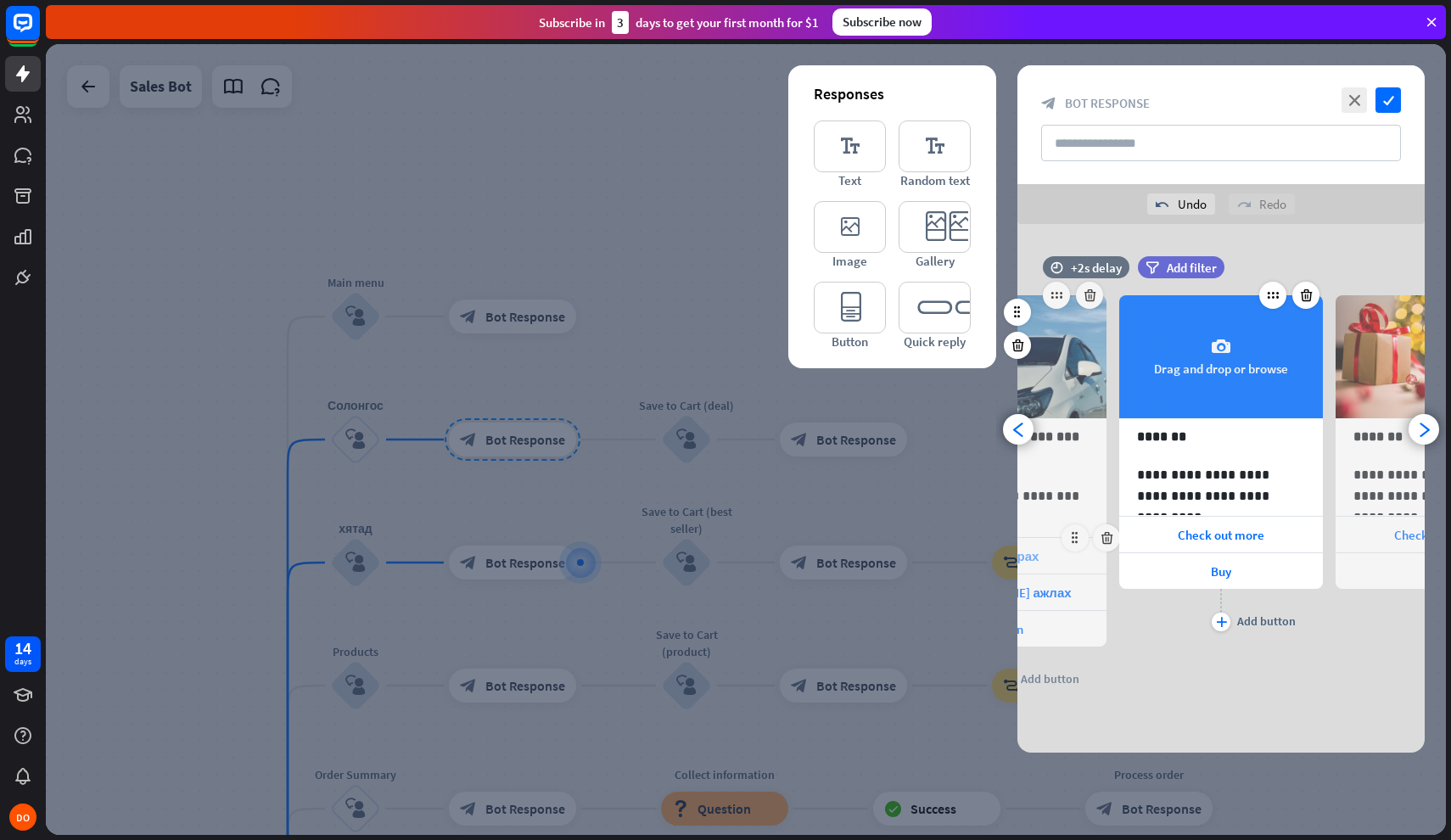
click at [1079, 559] on div "линк харах" at bounding box center [1004, 556] width 204 height 36
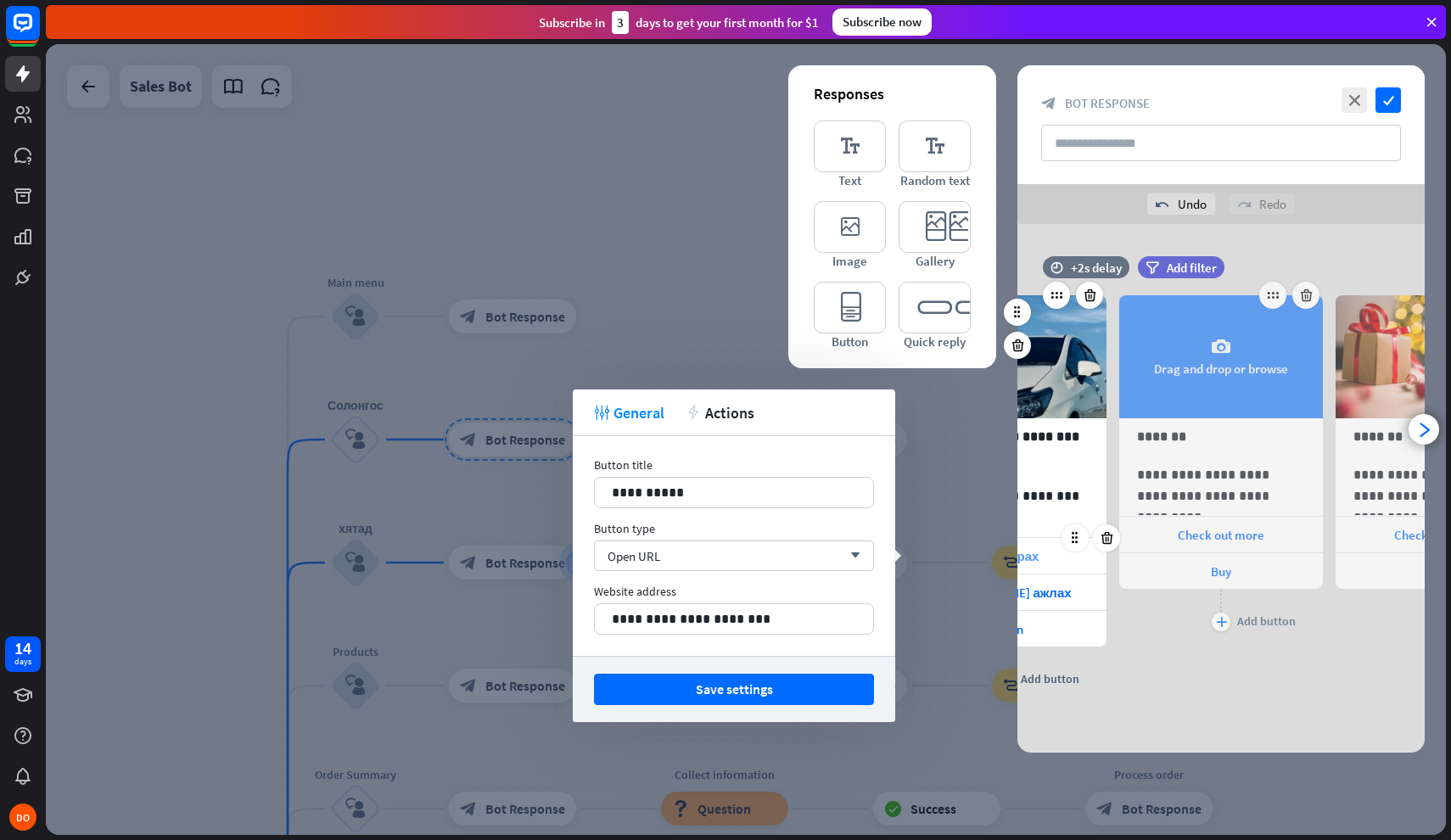
scroll to position [0, 0]
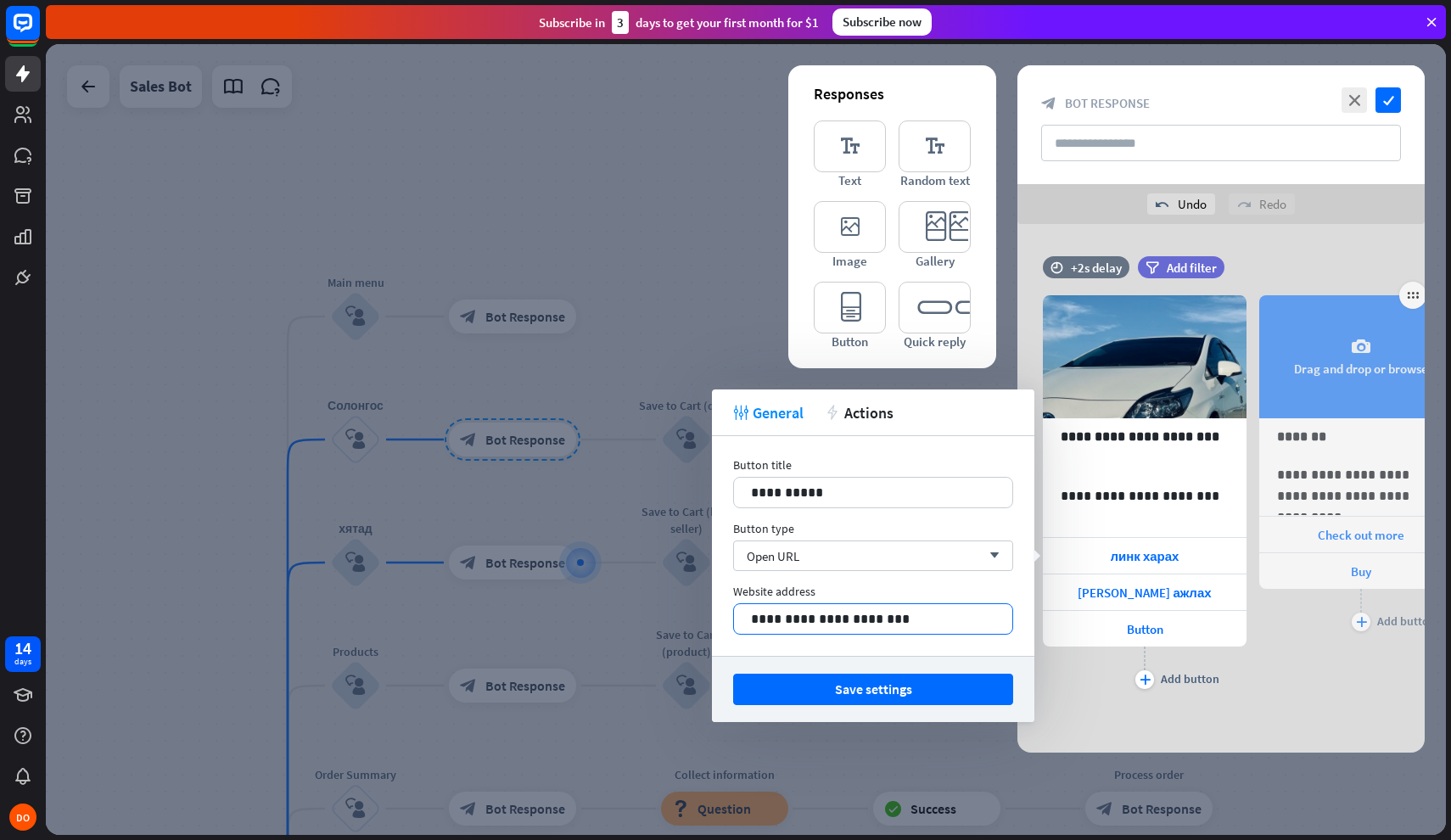
click at [955, 615] on p "**********" at bounding box center [873, 619] width 244 height 21
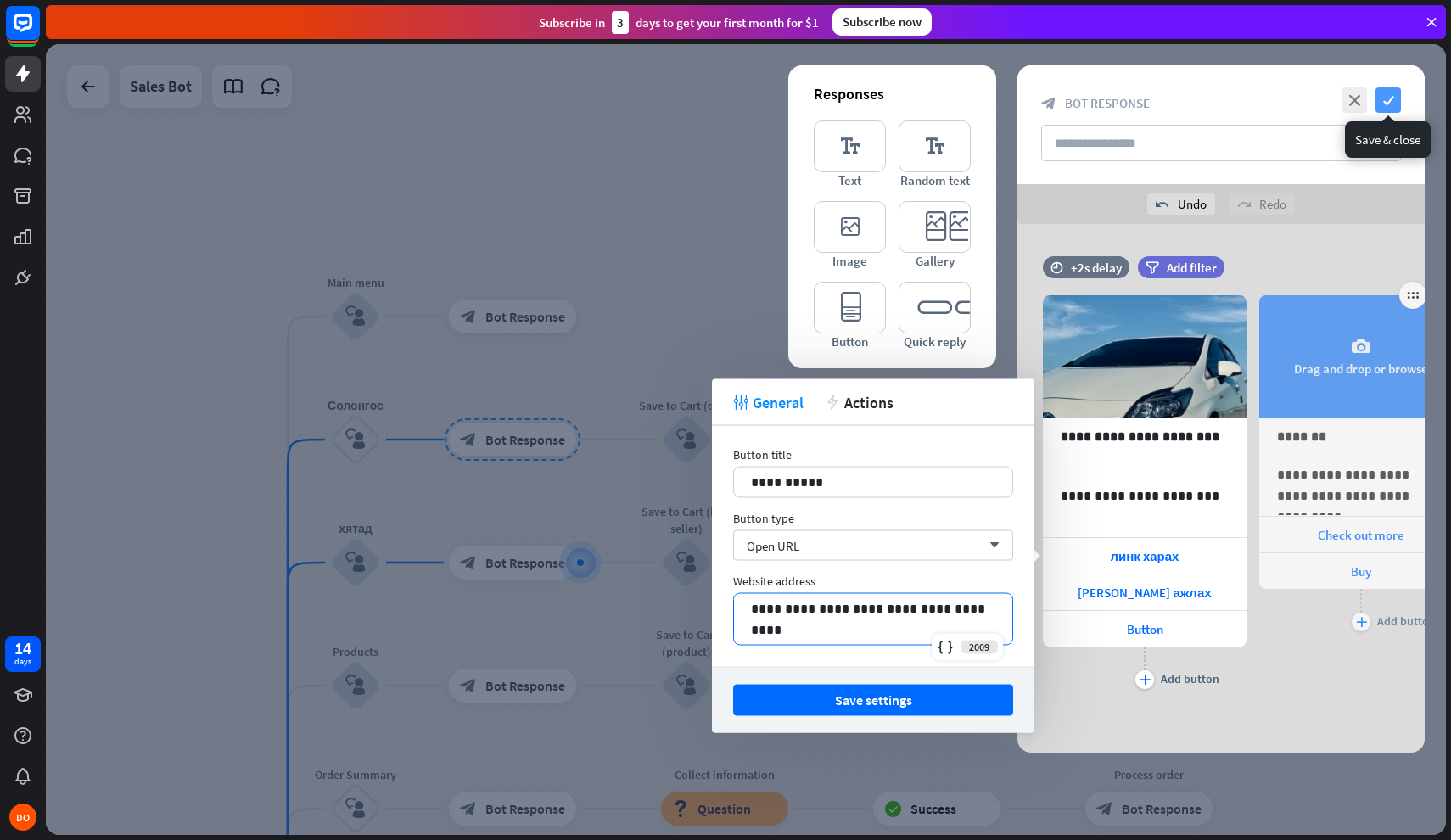
click at [1394, 104] on icon "check" at bounding box center [1389, 100] width 25 height 25
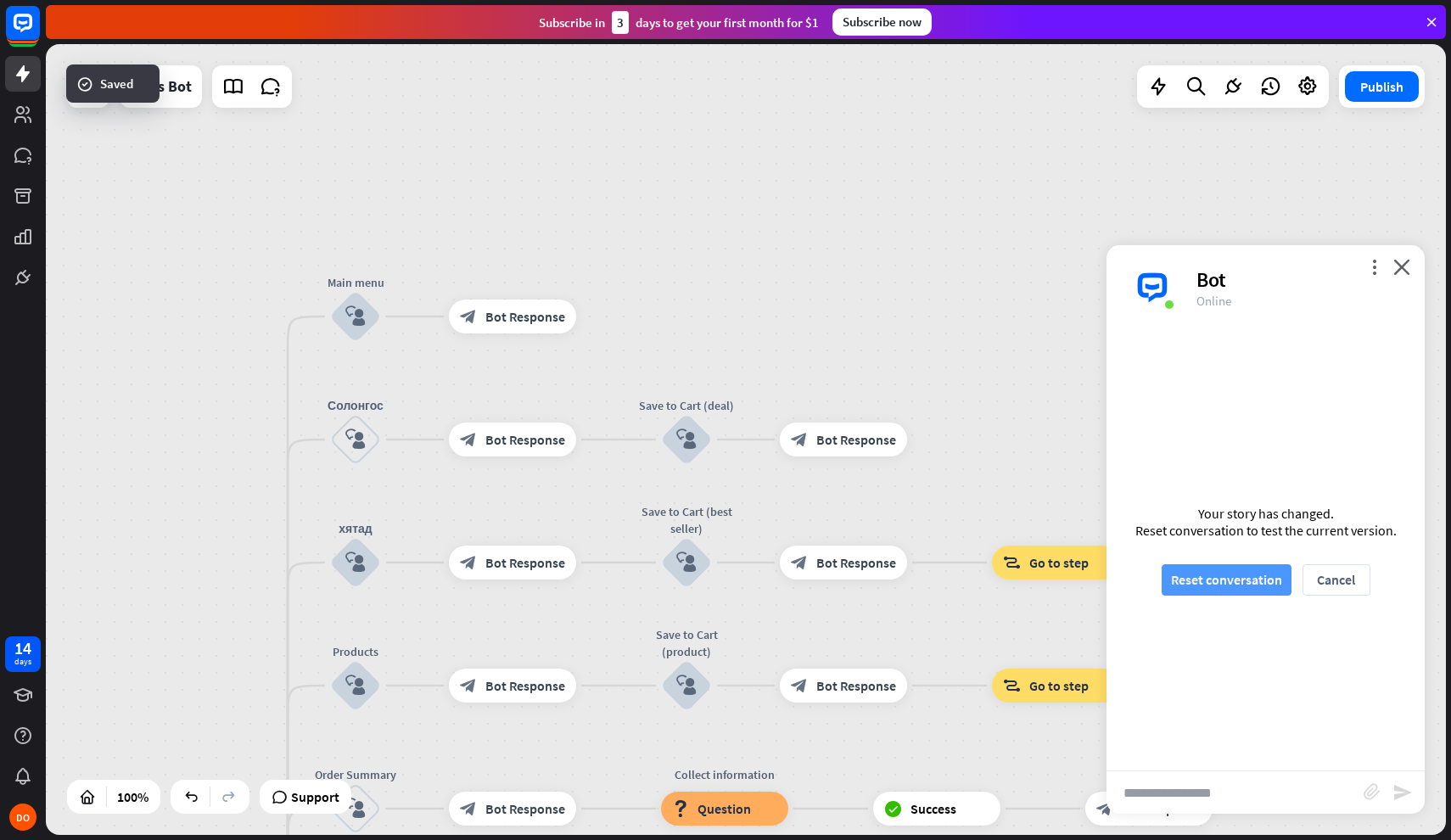
click at [1206, 580] on button "Reset conversation" at bounding box center [1226, 580] width 130 height 31
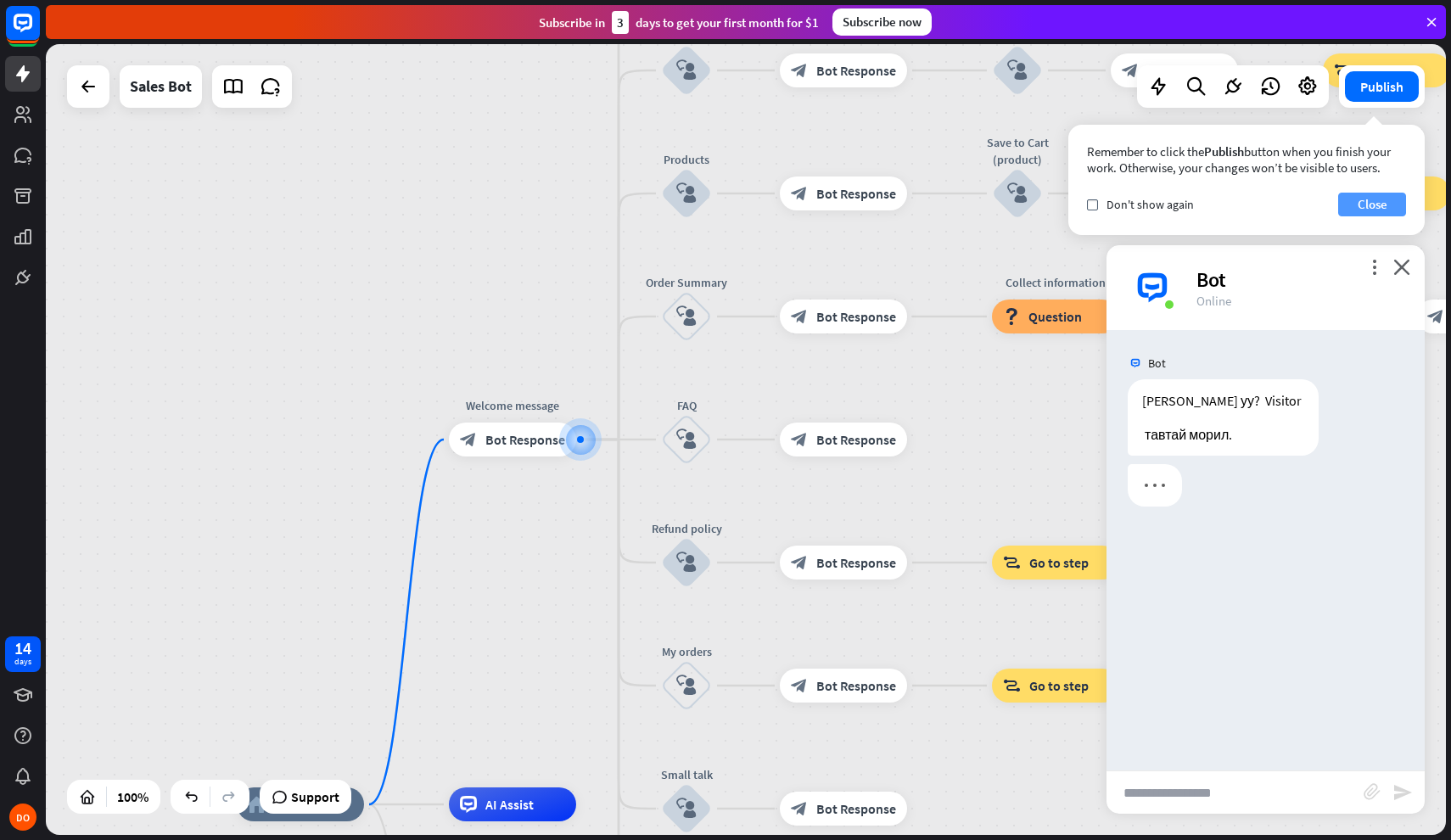
click at [1380, 205] on button "Close" at bounding box center [1372, 204] width 68 height 23
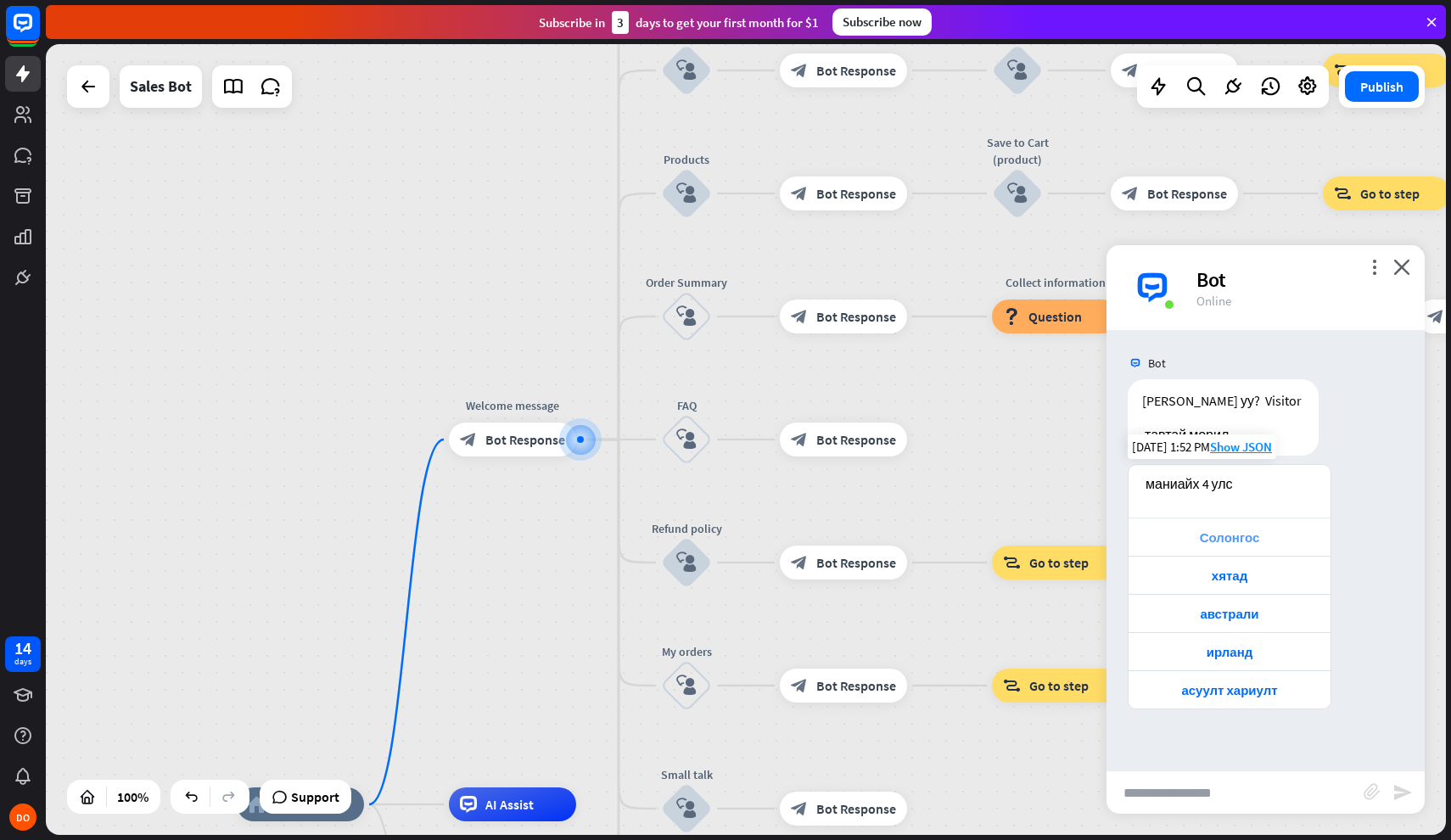
click at [1258, 534] on div "Солонгос" at bounding box center [1230, 537] width 185 height 17
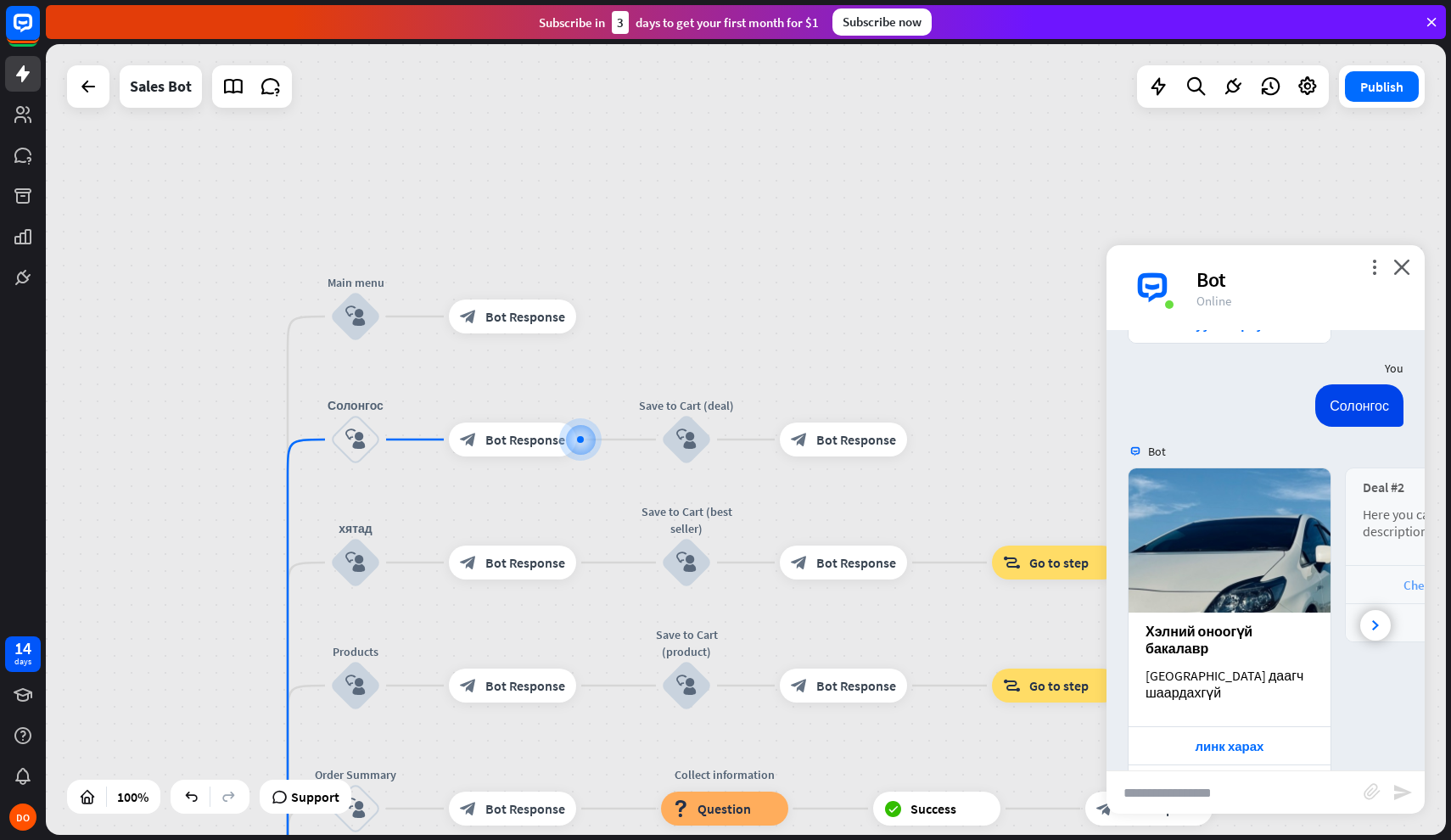
scroll to position [446, 0]
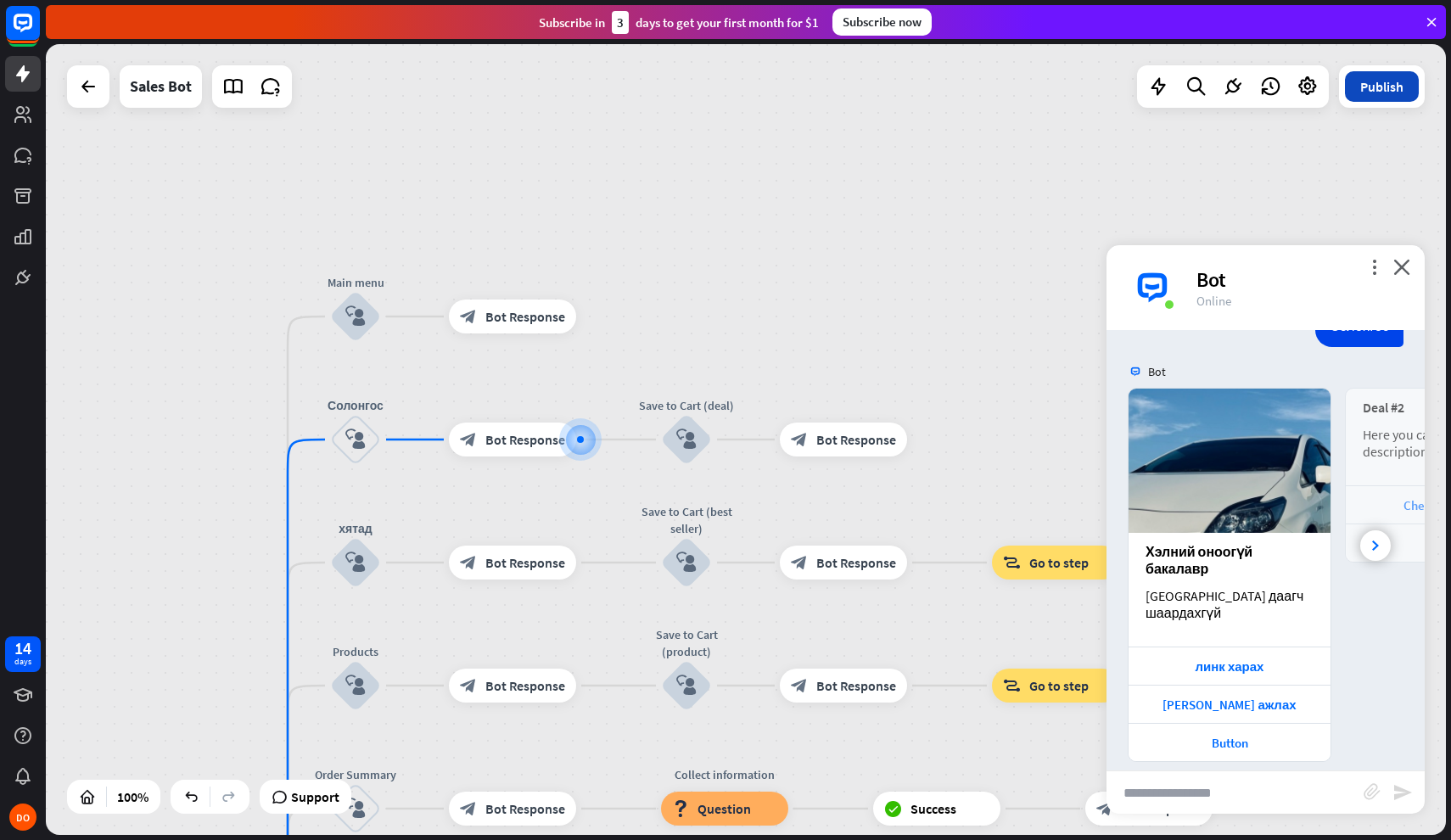
click at [1391, 76] on button "Publish" at bounding box center [1382, 86] width 74 height 30
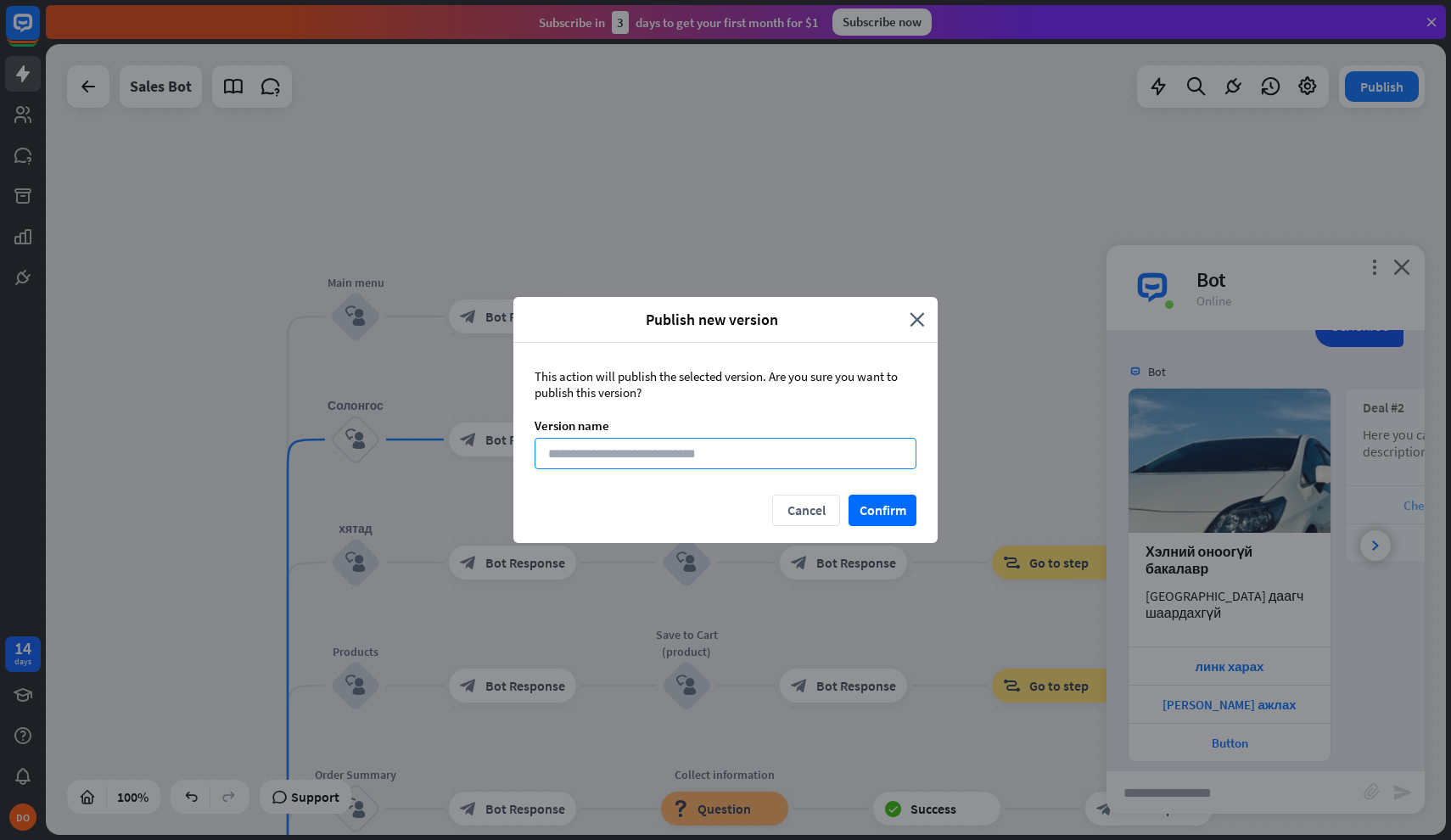
click at [651, 459] on input at bounding box center [726, 454] width 382 height 31
type input "*"
type input "****"
click at [882, 511] on button "Confirm" at bounding box center [883, 510] width 68 height 31
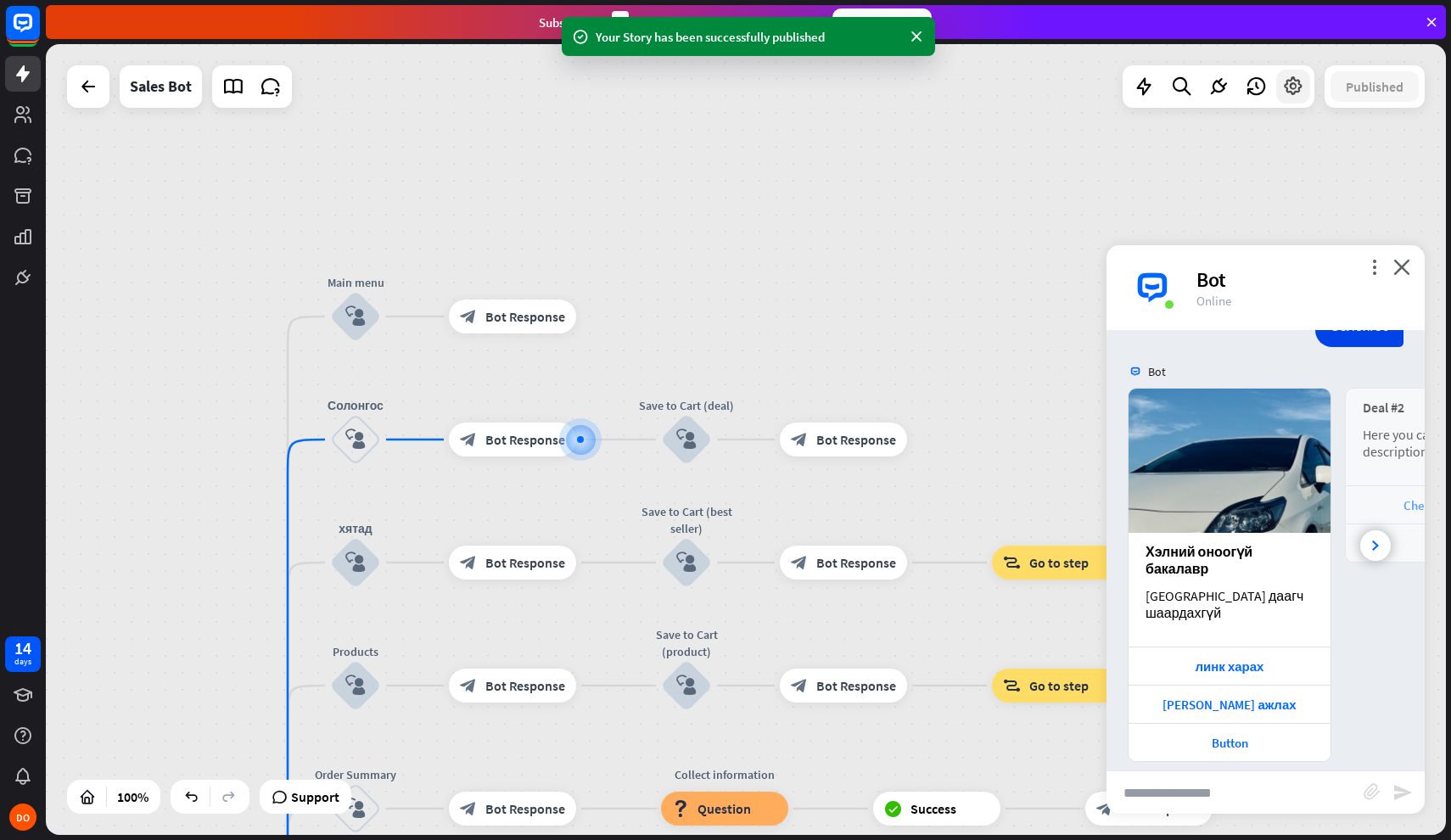
click at [1289, 85] on icon at bounding box center [1293, 87] width 22 height 22
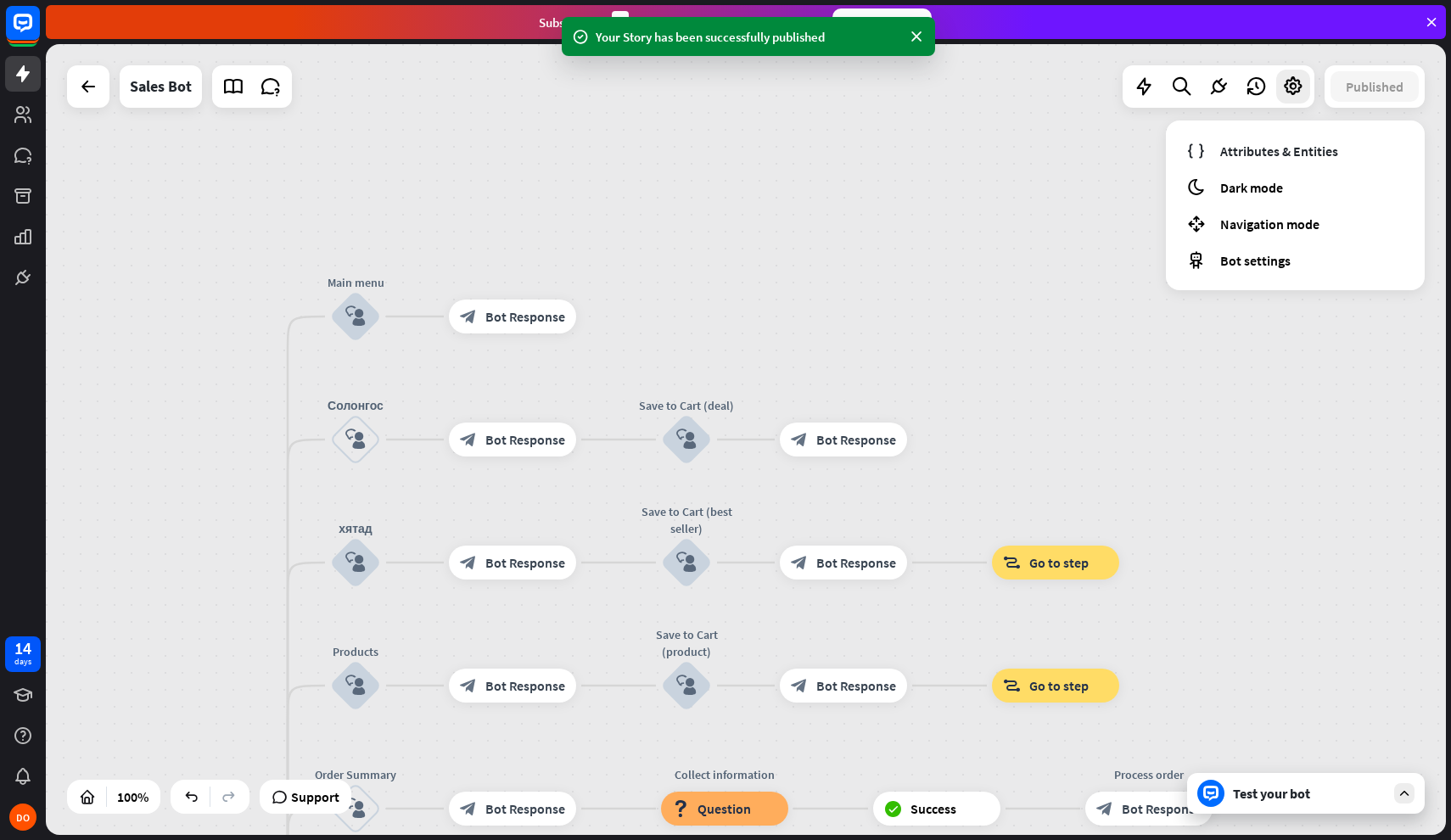
click at [1133, 215] on div "home_2 Start point Welcome message block_bot_response Bot Response Main menu bl…" at bounding box center [746, 439] width 1400 height 790
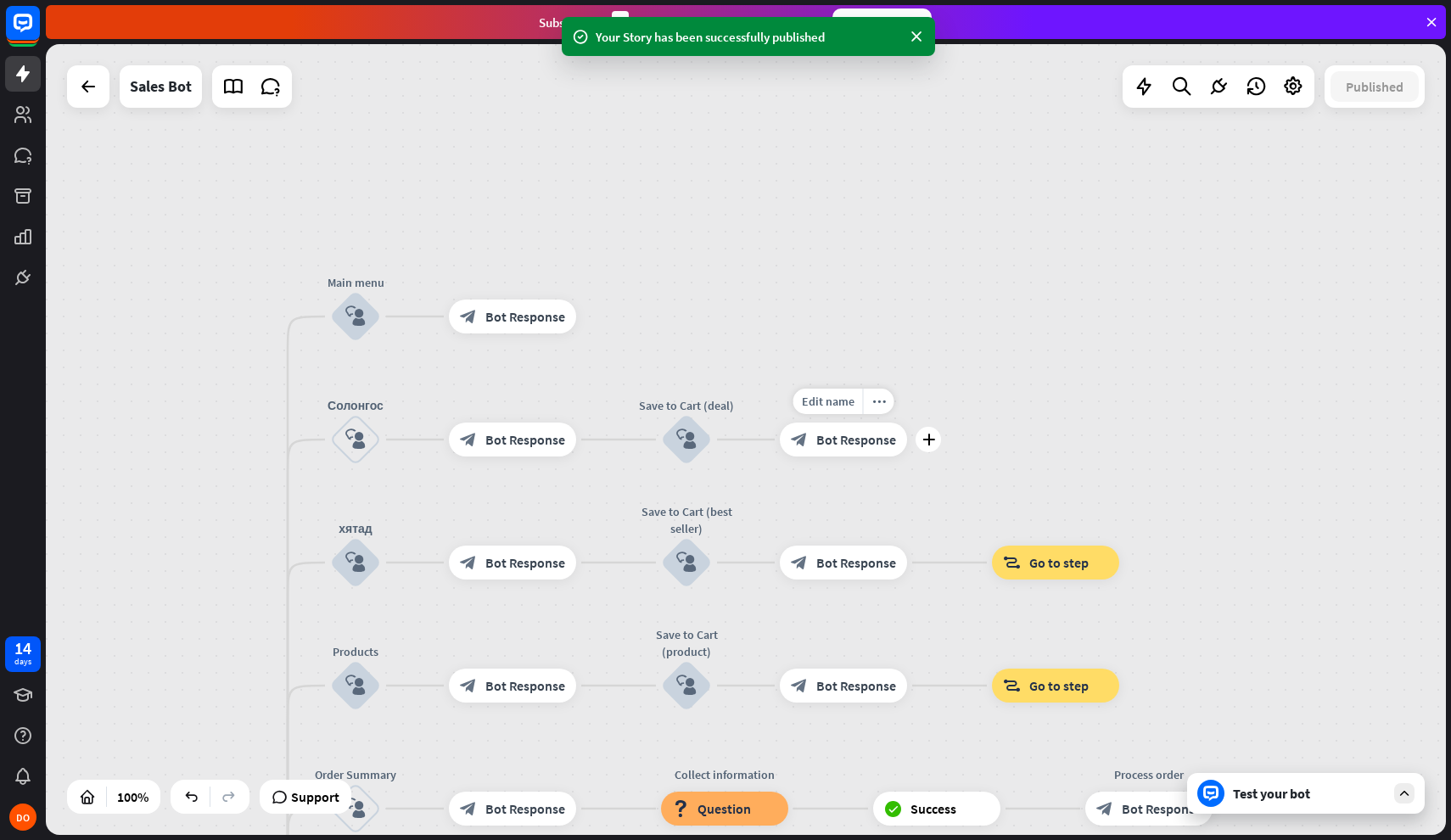
click at [893, 445] on span "Bot Response" at bounding box center [856, 439] width 80 height 17
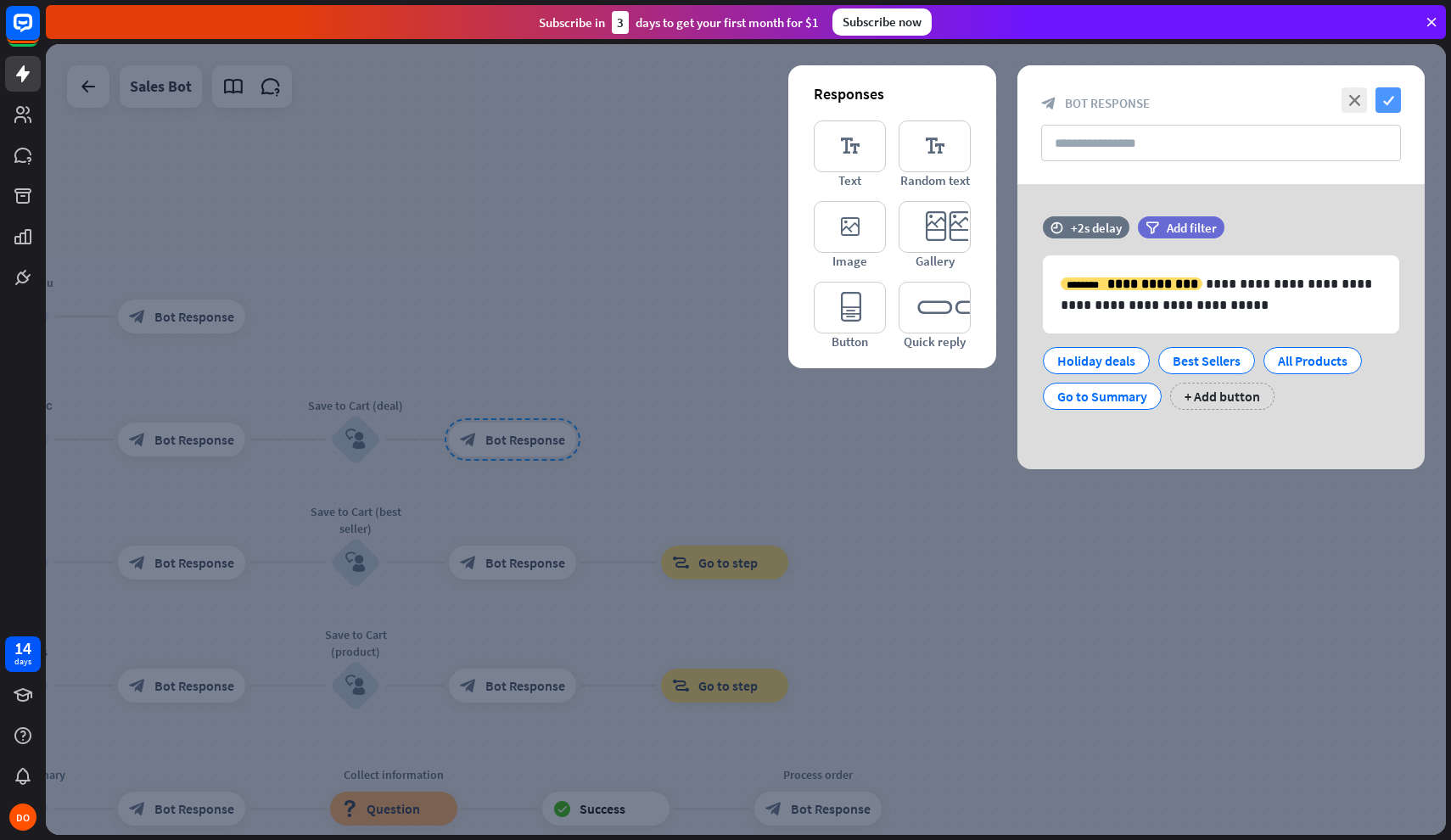
click at [1395, 95] on icon "check" at bounding box center [1389, 100] width 25 height 25
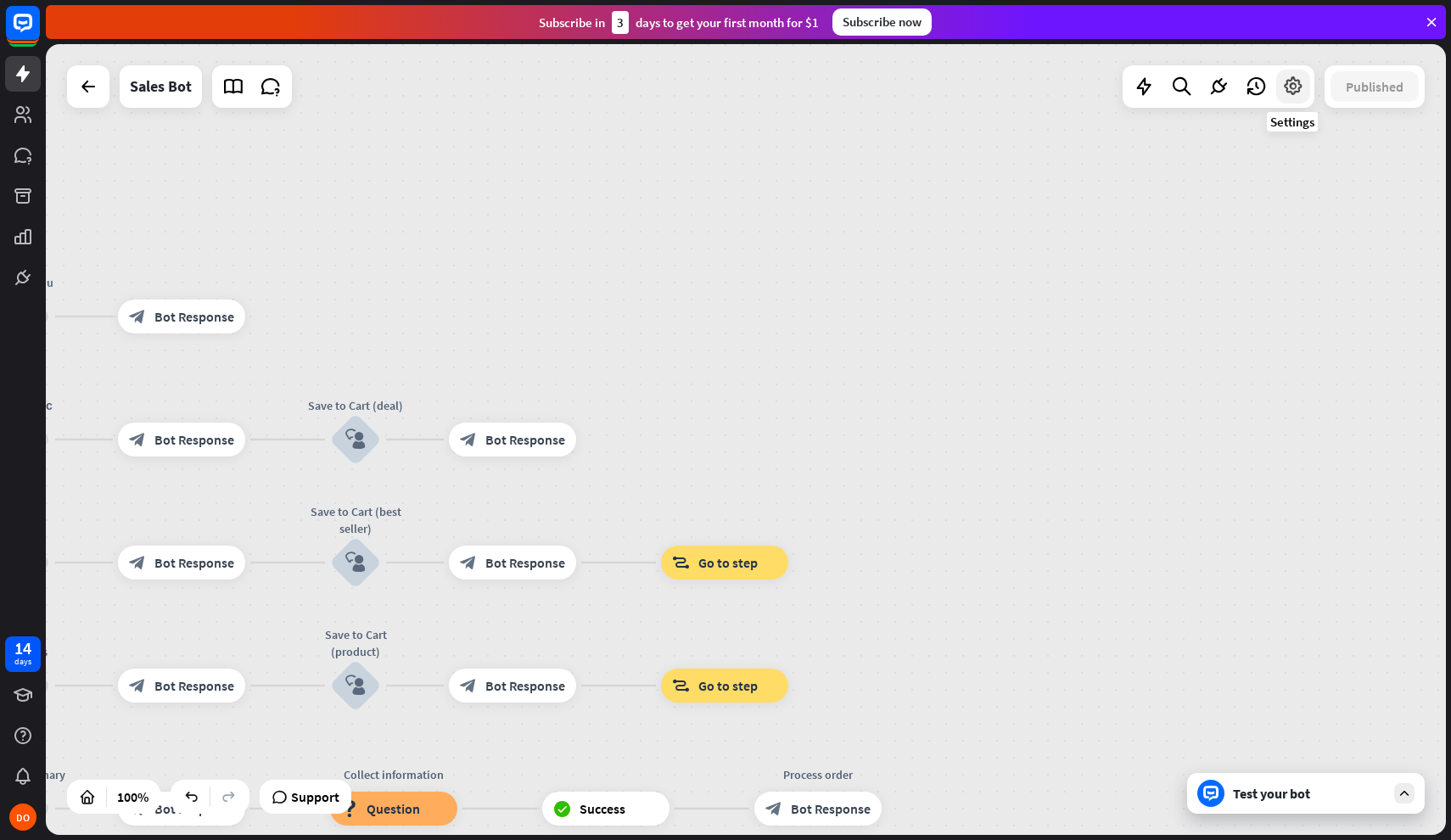
click at [1285, 87] on icon at bounding box center [1293, 87] width 22 height 22
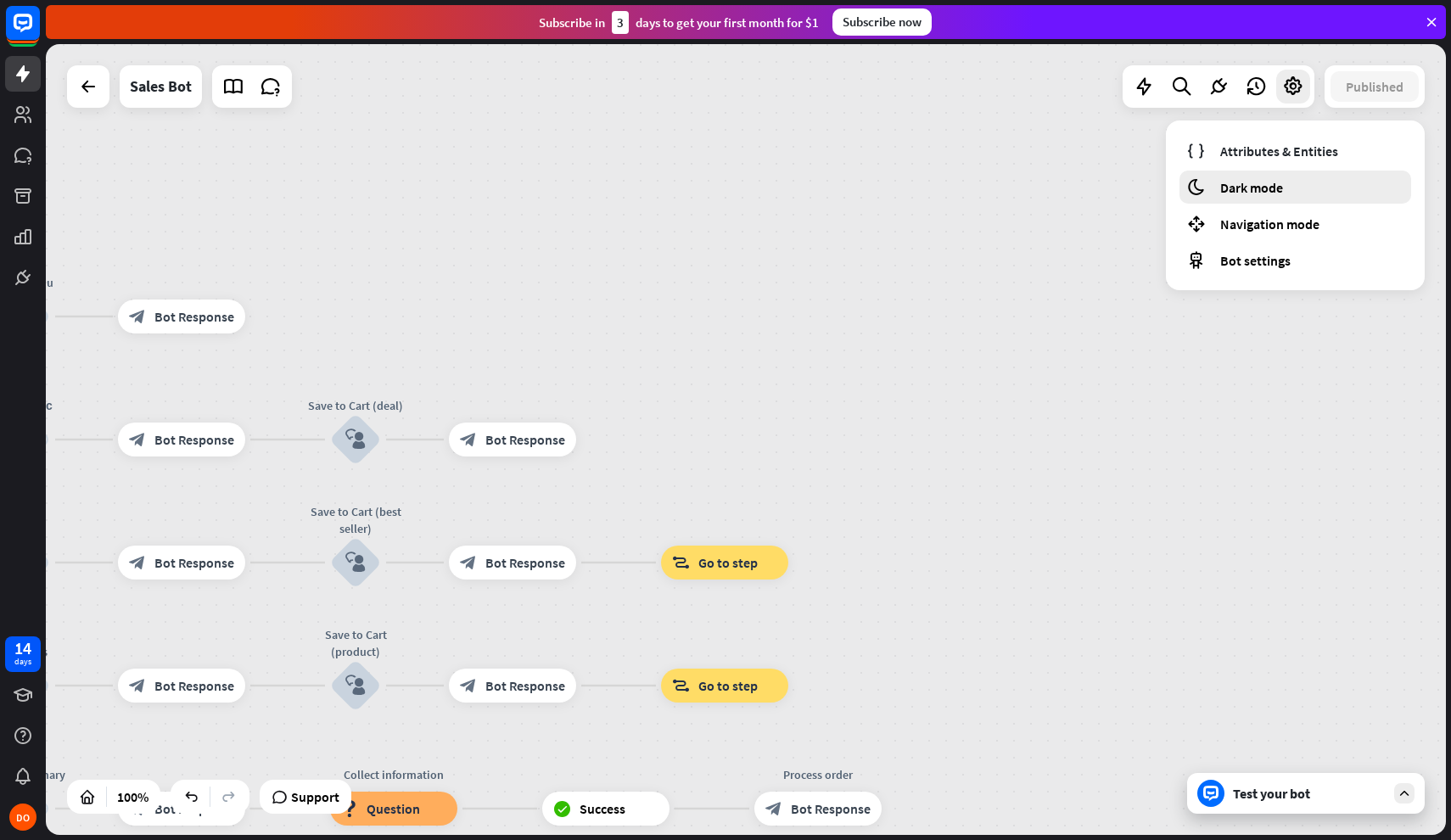
click at [1215, 188] on div "moon Dark mode" at bounding box center [1295, 187] width 232 height 33
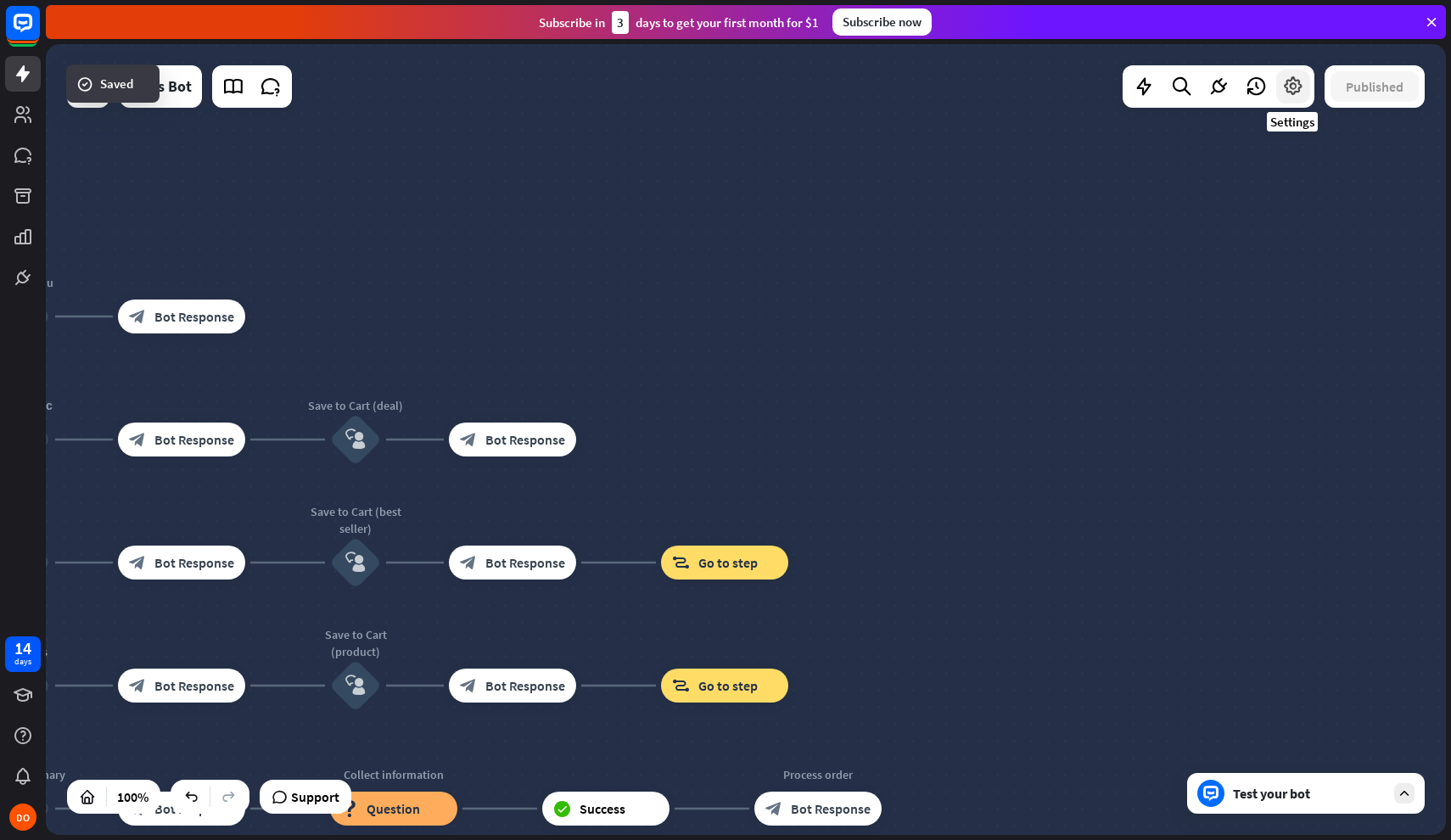
click at [1298, 95] on icon at bounding box center [1293, 87] width 22 height 22
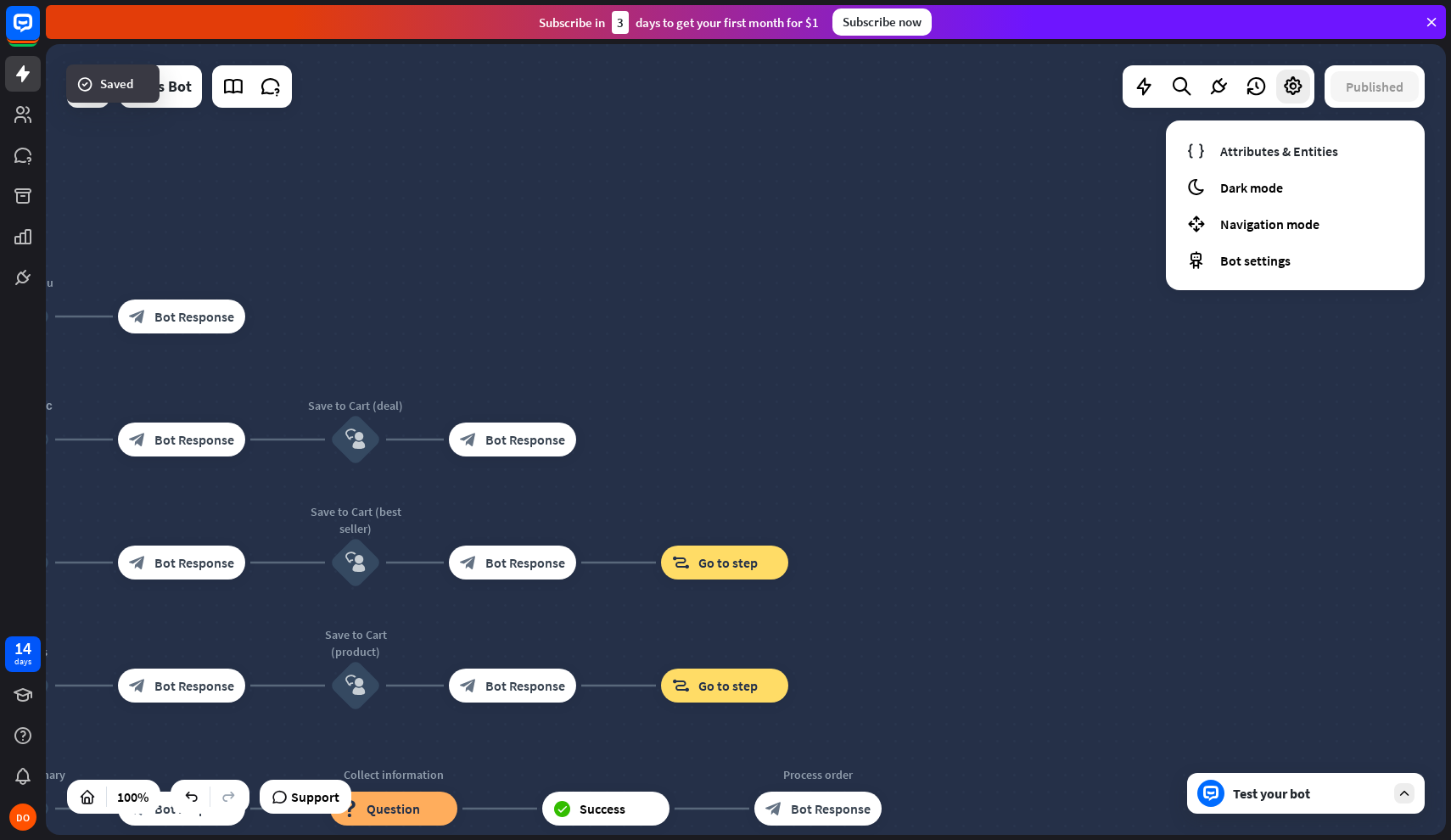
click at [1028, 190] on div "home_2 Start point Welcome message block_bot_response Bot Response Main menu bl…" at bounding box center [746, 439] width 1400 height 790
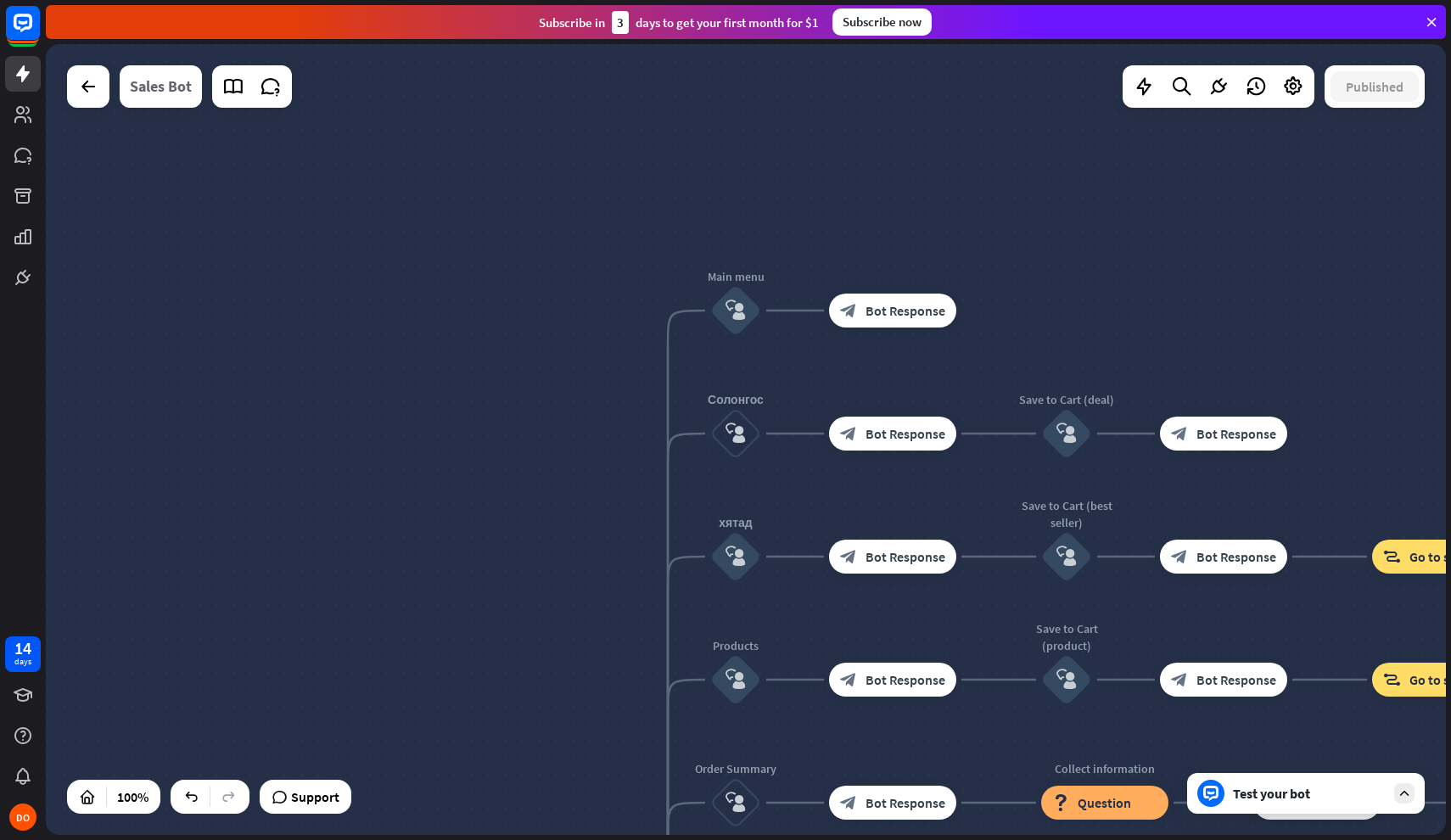
click at [162, 97] on div "Sales Bot" at bounding box center [161, 87] width 62 height 43
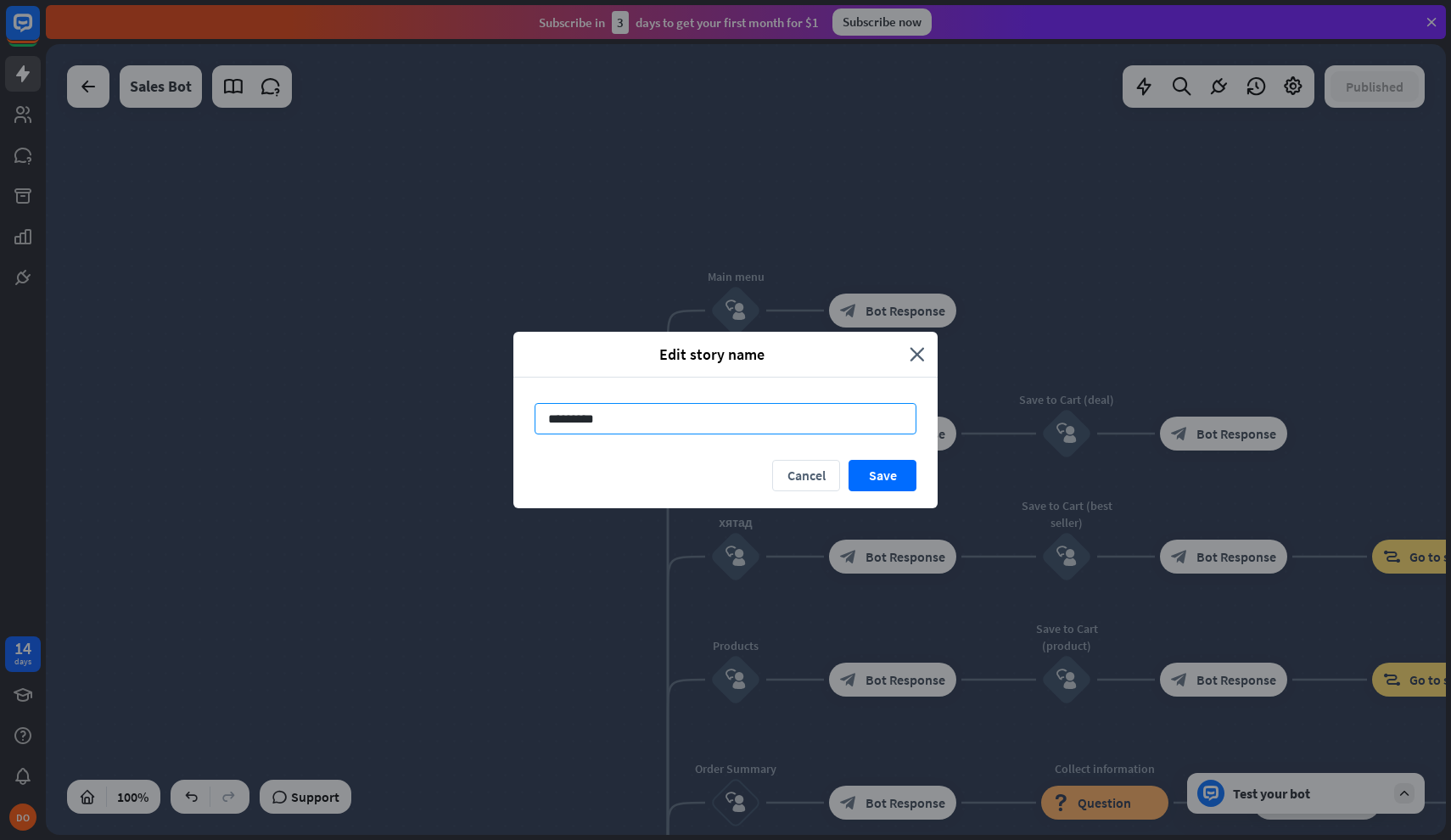
click at [751, 423] on input "*********" at bounding box center [726, 419] width 382 height 31
type input "*****"
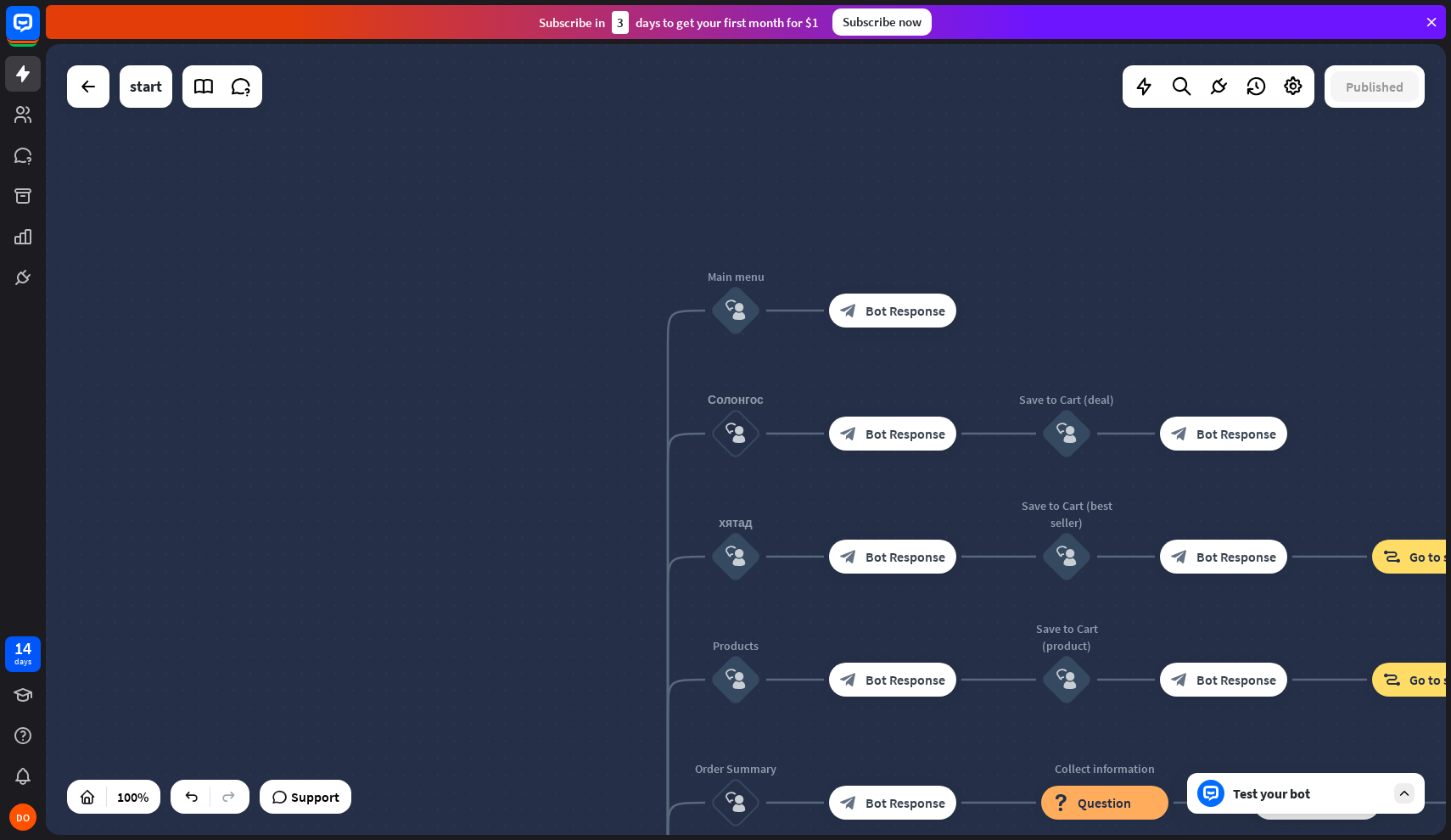
click at [1391, 798] on div "Test your bot" at bounding box center [1306, 793] width 238 height 41
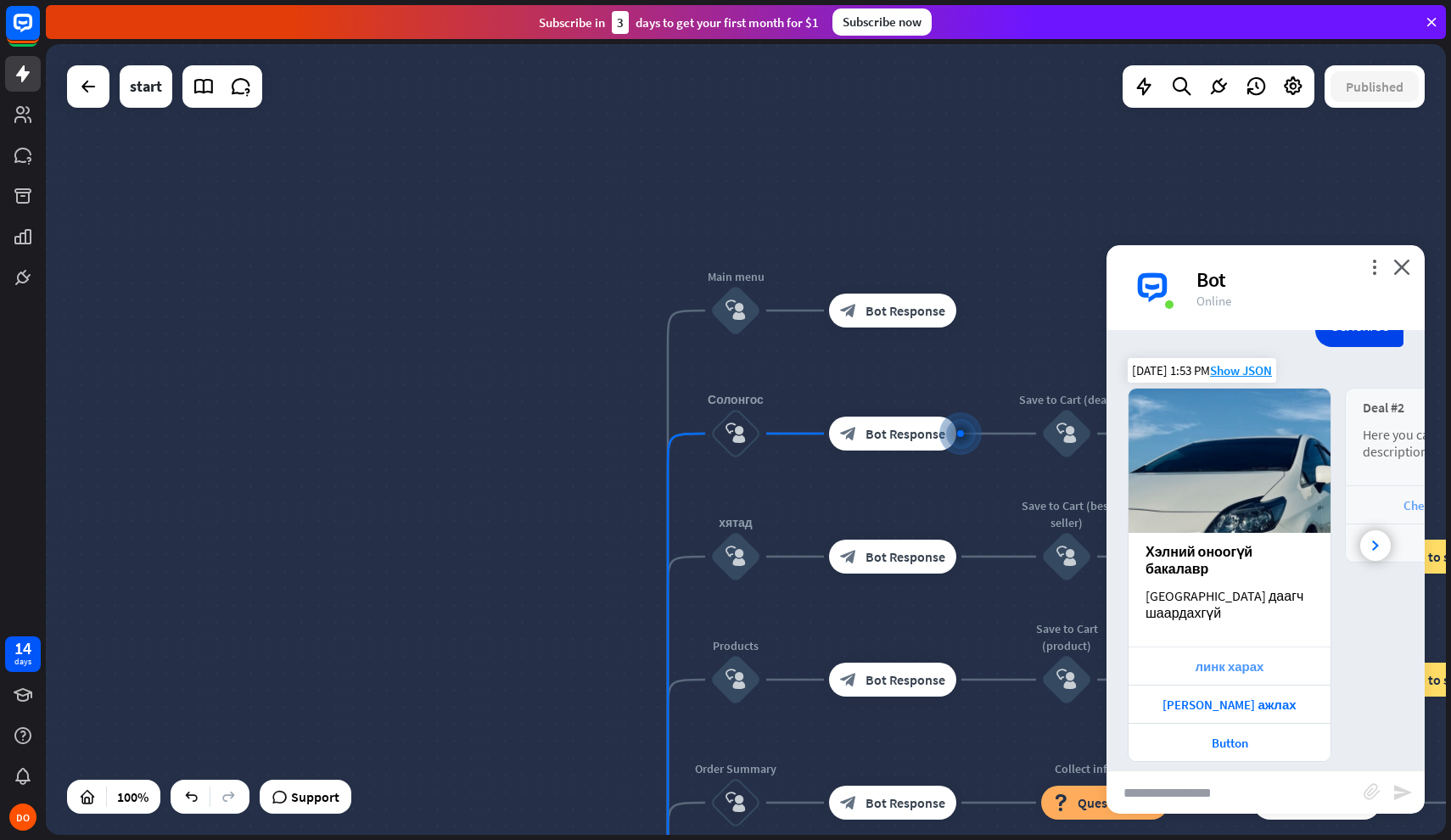
click at [1265, 658] on div "линк харах" at bounding box center [1230, 666] width 185 height 17
click at [1210, 735] on div "Button" at bounding box center [1229, 742] width 202 height 38
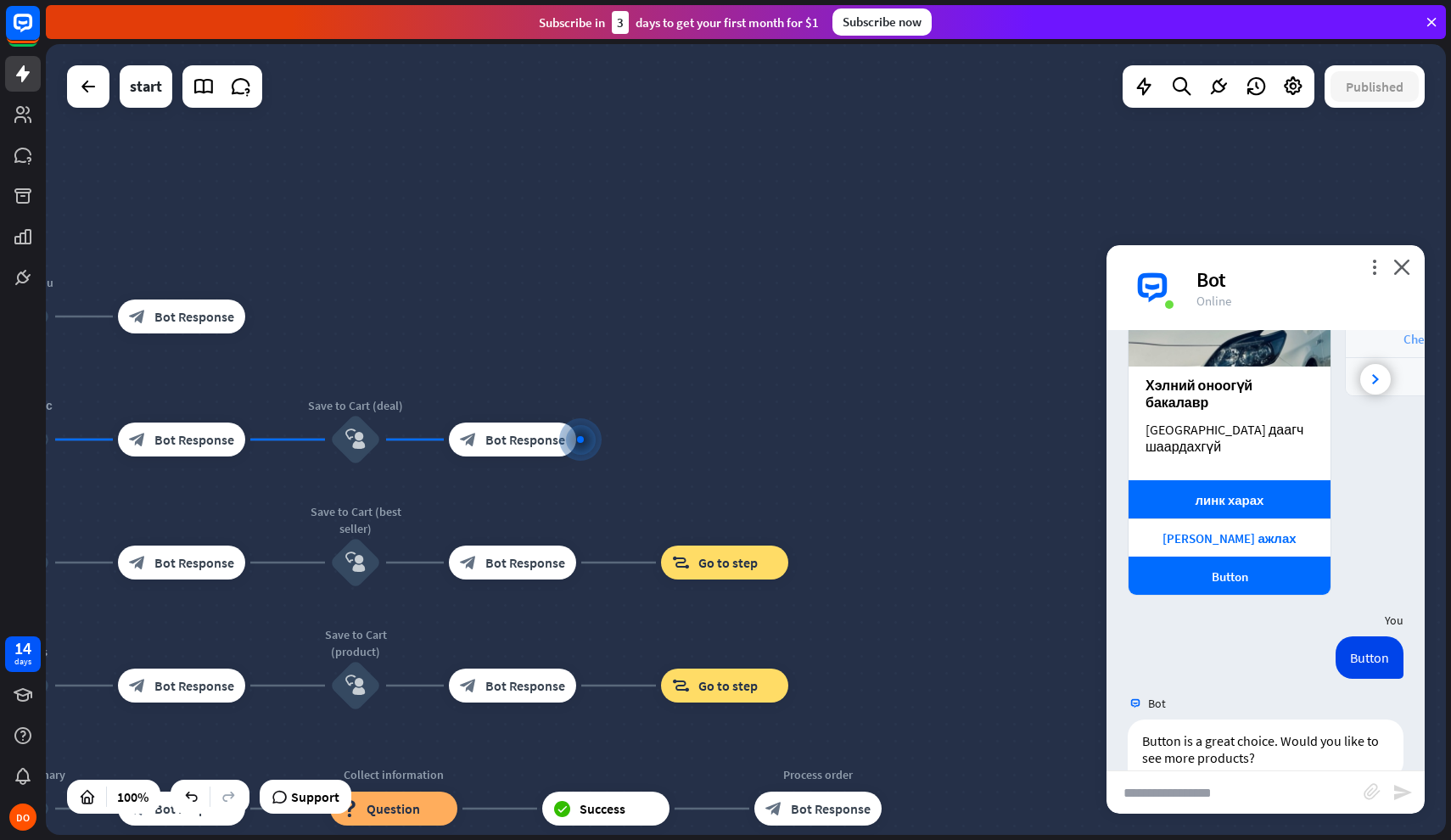
scroll to position [710, 0]
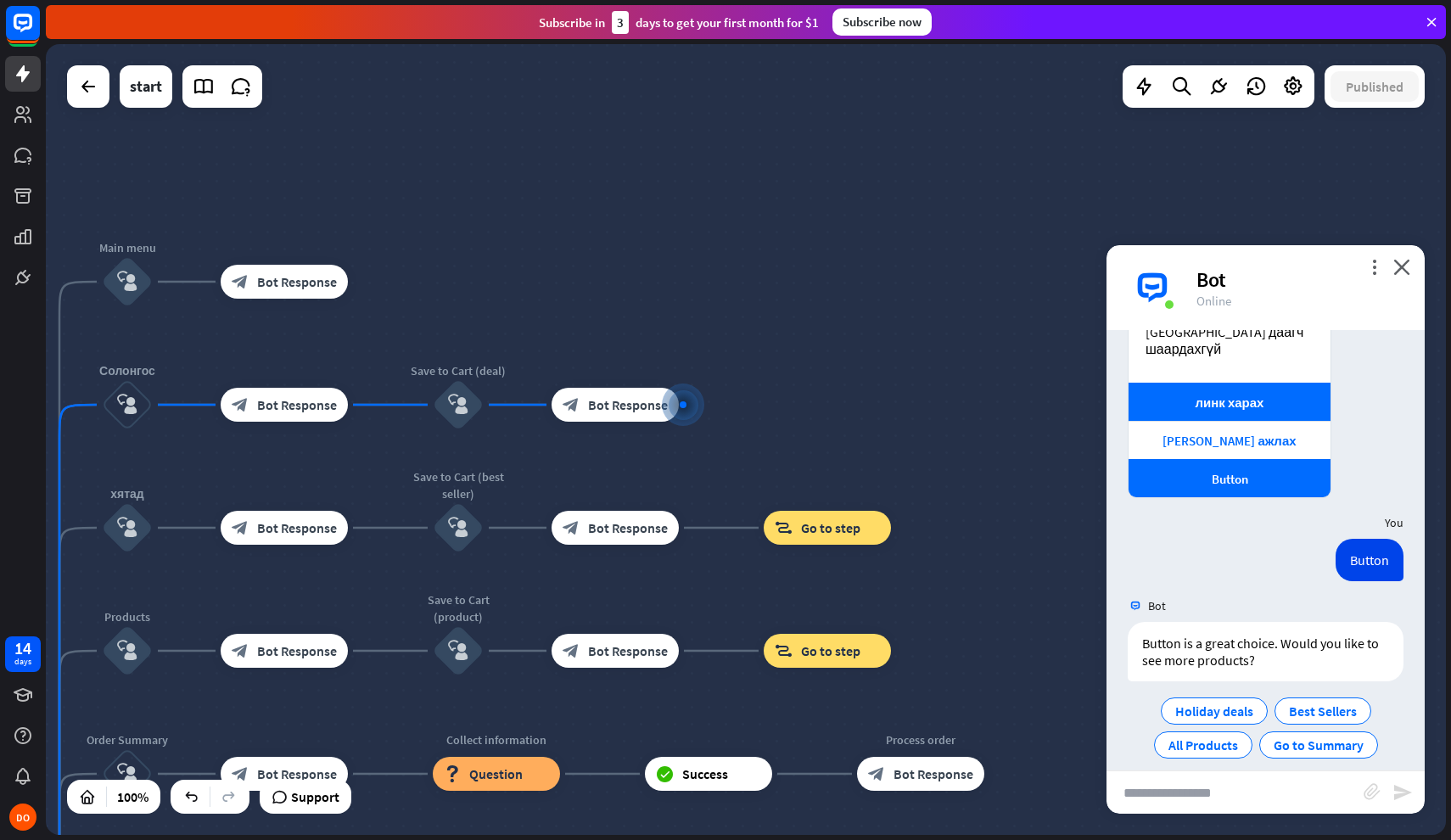
click at [1401, 255] on div "more_vert close Bot Online" at bounding box center [1265, 287] width 318 height 85
click at [1401, 261] on icon "close" at bounding box center [1401, 267] width 17 height 17
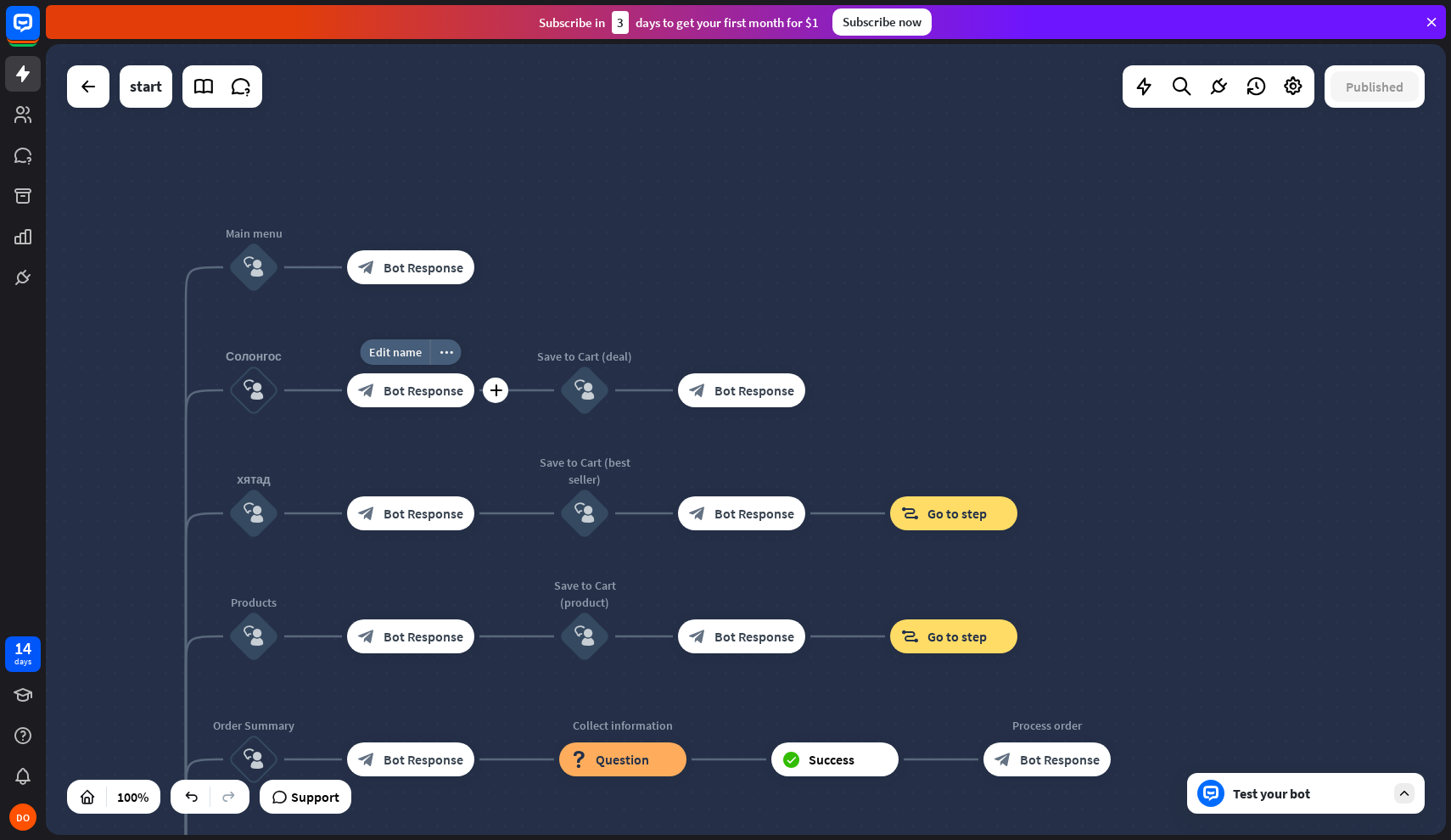
click at [446, 394] on span "Bot Response" at bounding box center [424, 389] width 80 height 17
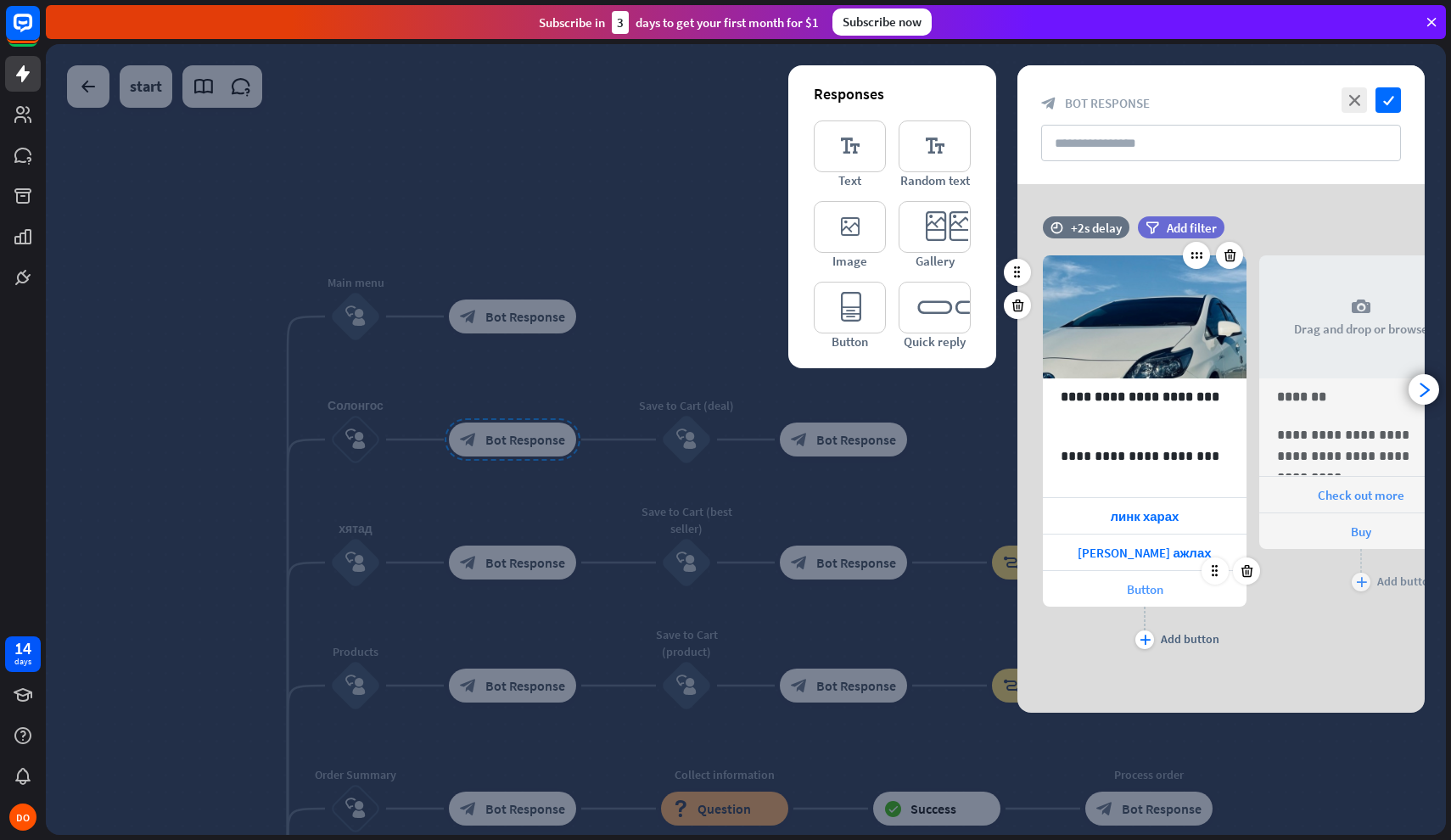
click at [1170, 584] on div "Button" at bounding box center [1144, 589] width 204 height 36
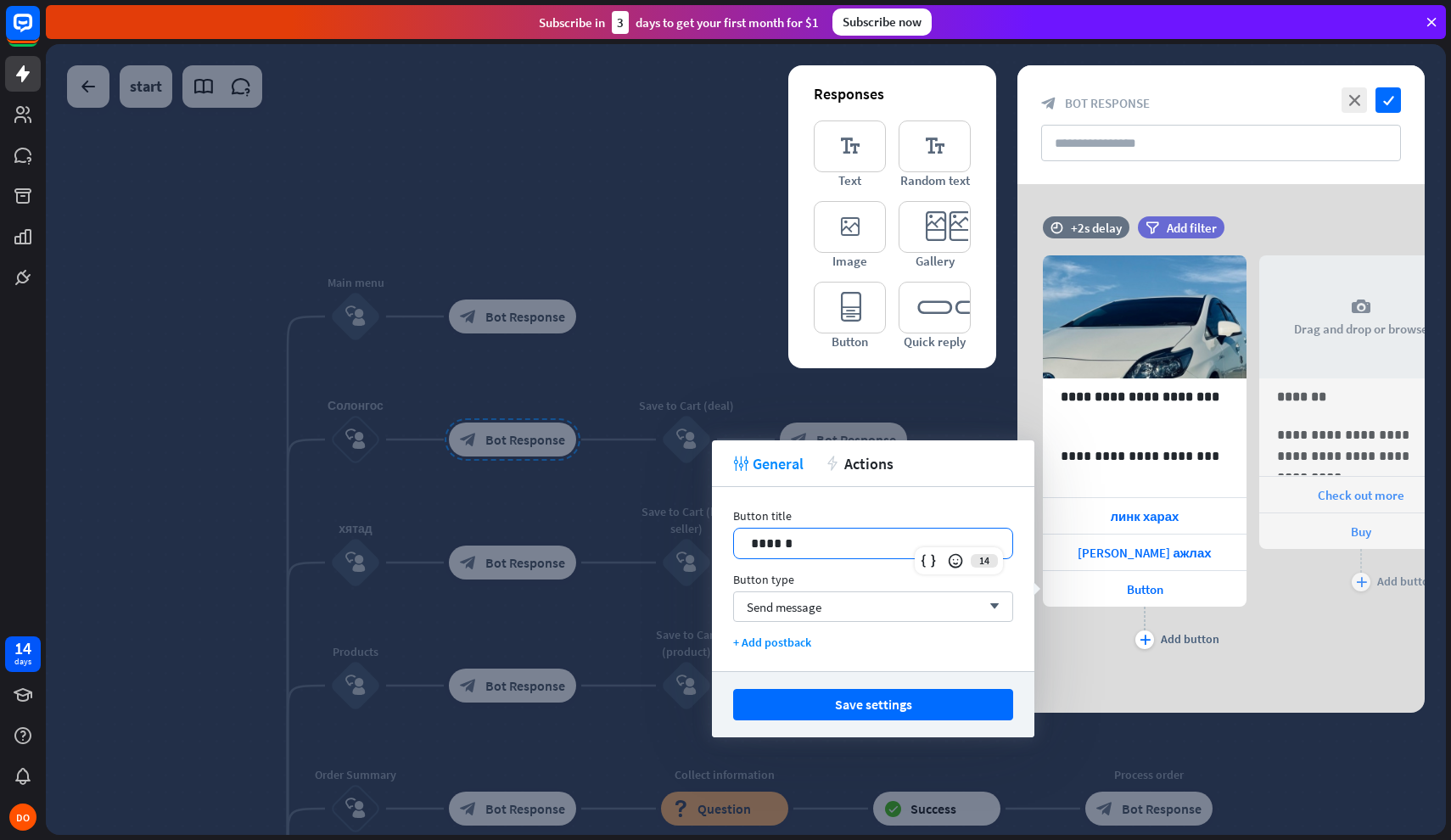
click at [836, 547] on p "******" at bounding box center [873, 543] width 244 height 21
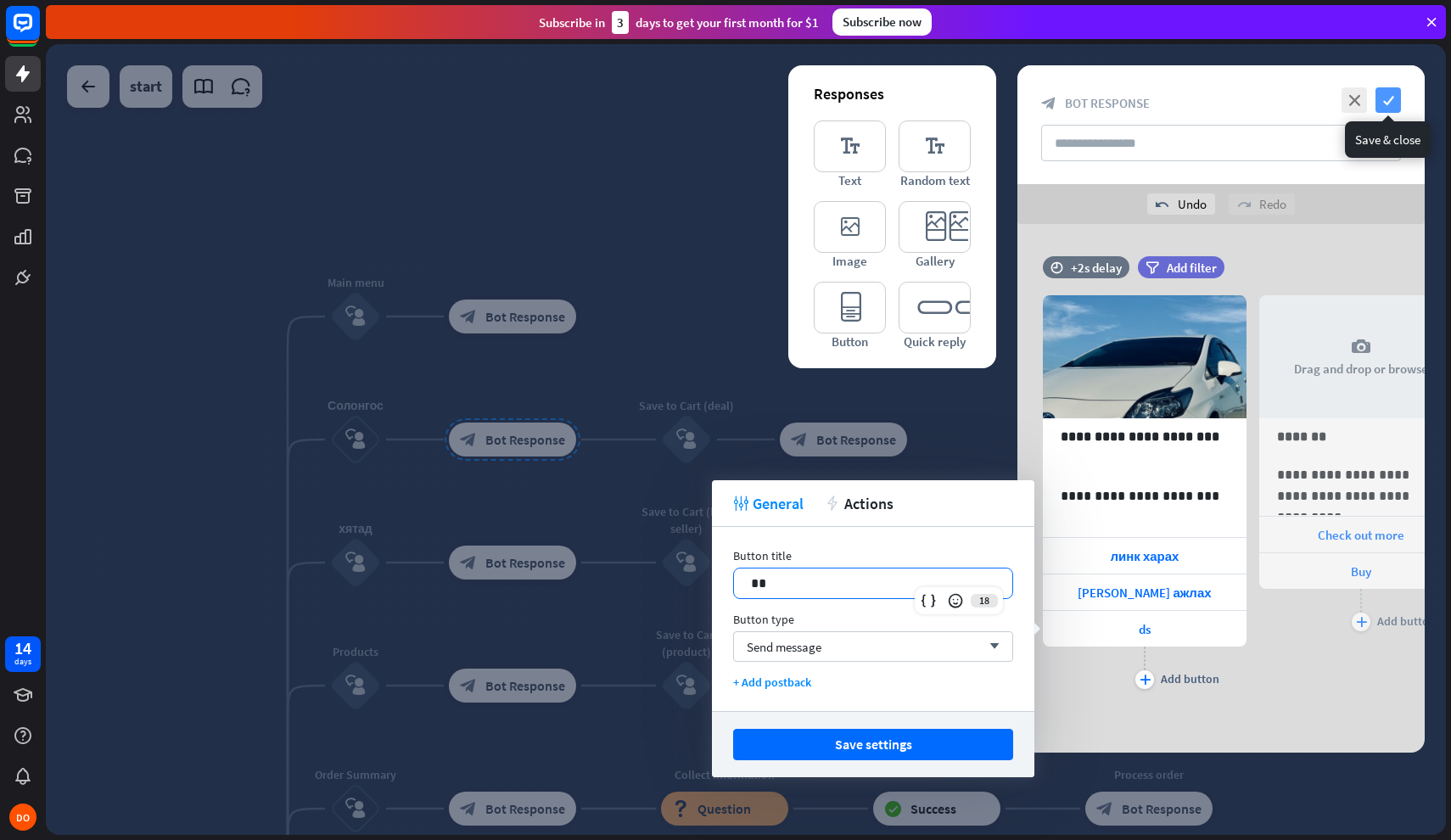
click at [1396, 89] on icon "check" at bounding box center [1389, 100] width 25 height 25
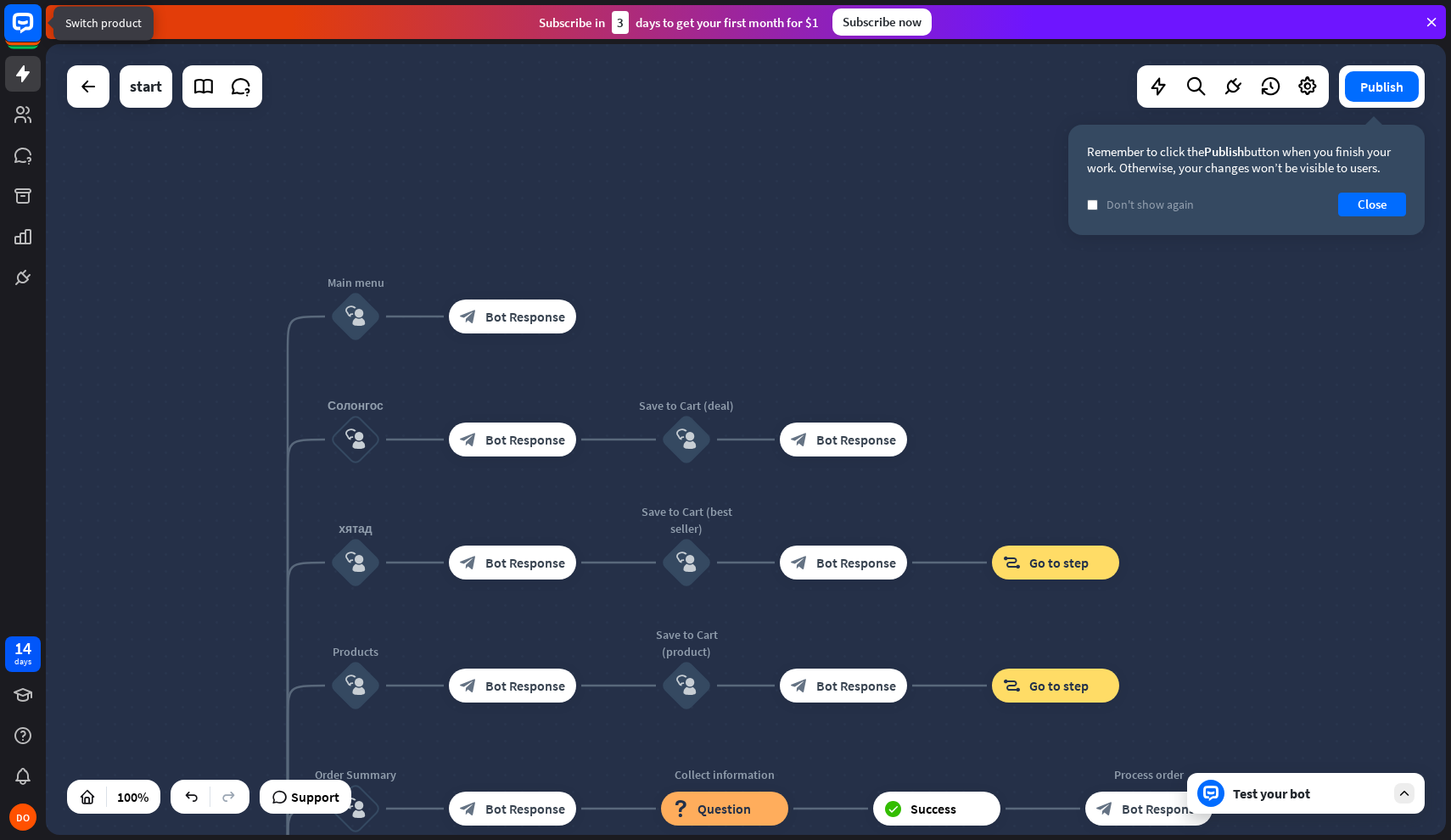
click at [23, 24] on icon at bounding box center [22, 22] width 10 height 4
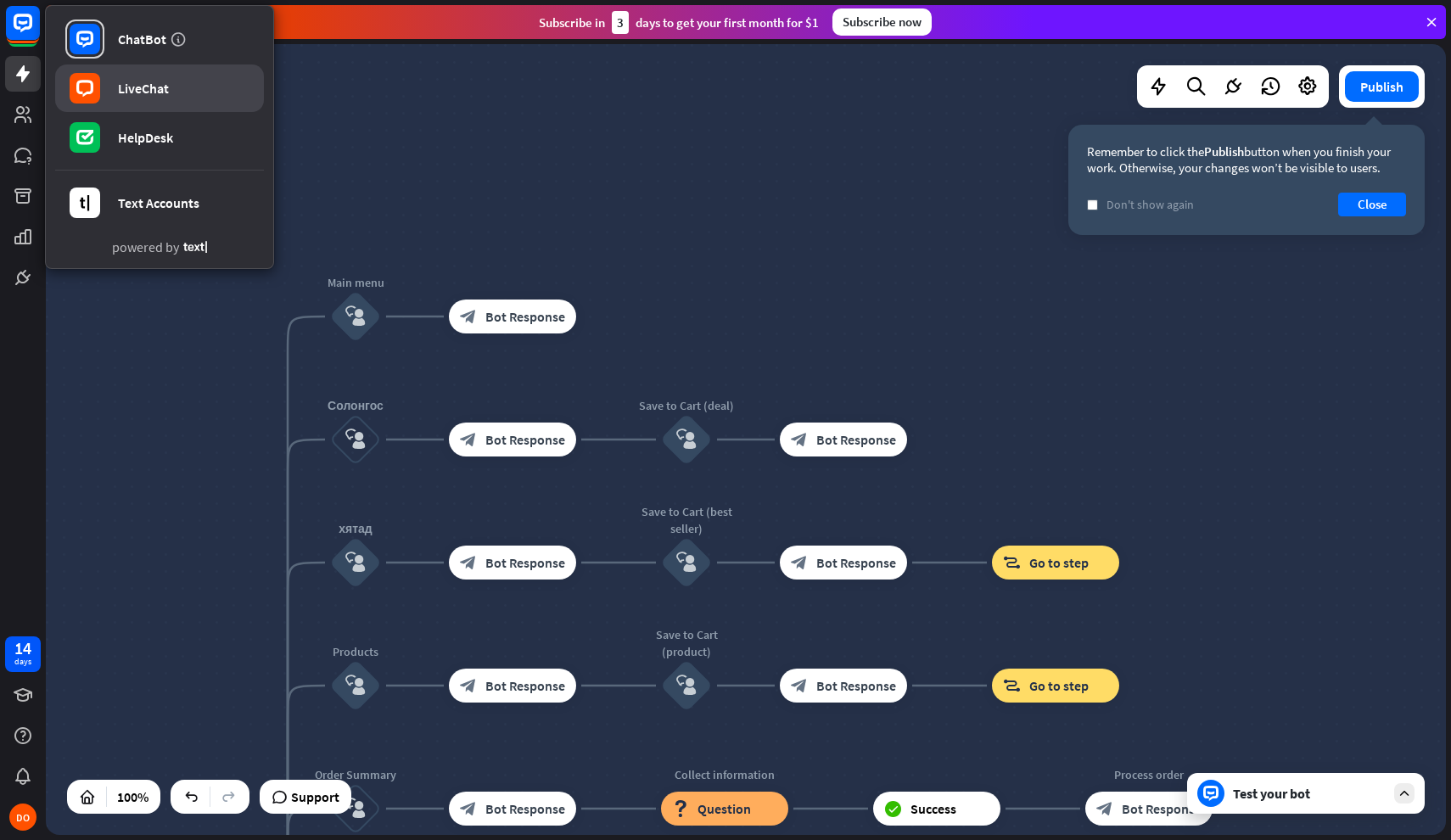
click at [189, 96] on link "LiveChat" at bounding box center [160, 88] width 208 height 48
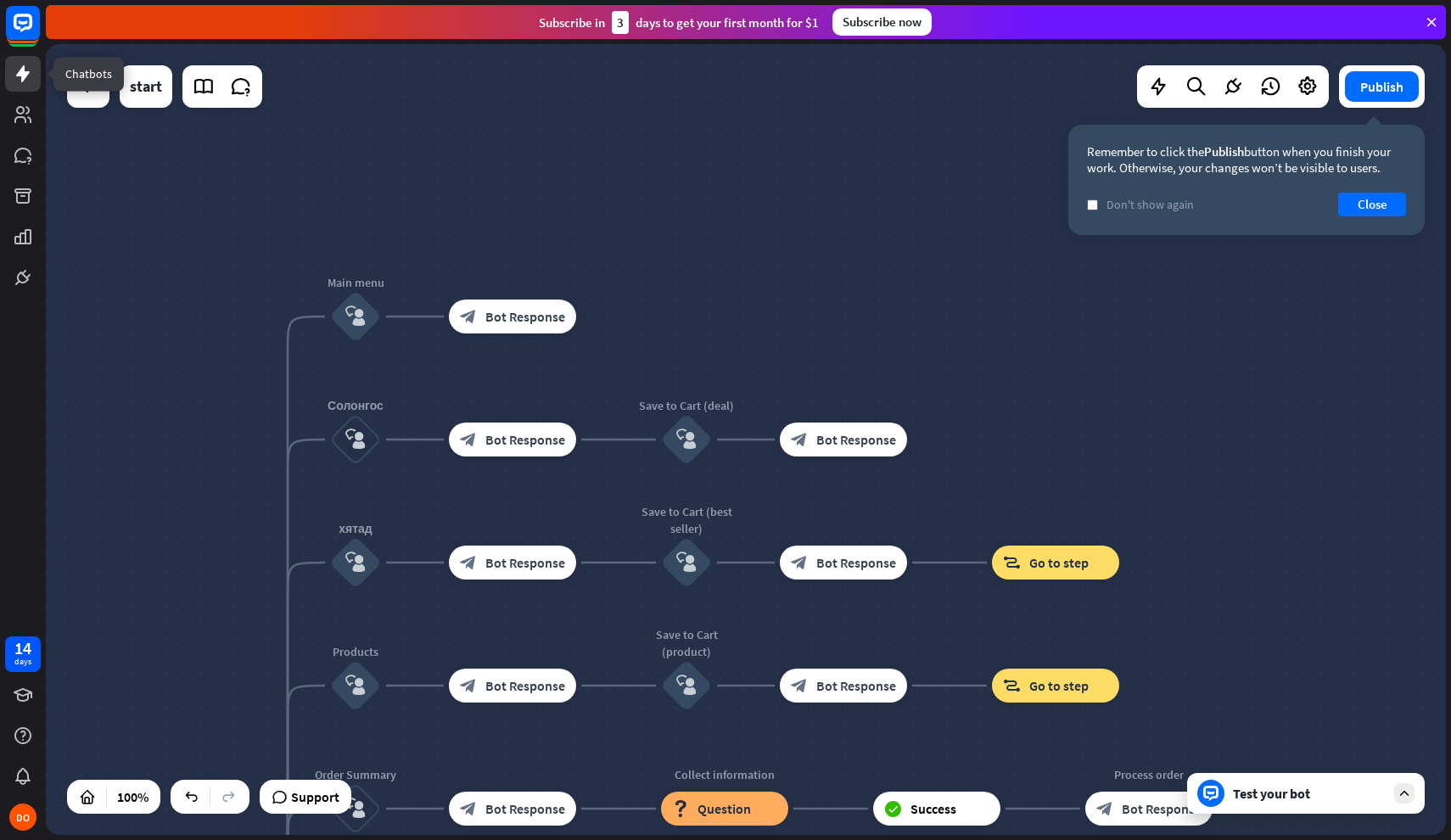
click at [27, 70] on icon at bounding box center [22, 73] width 20 height 20
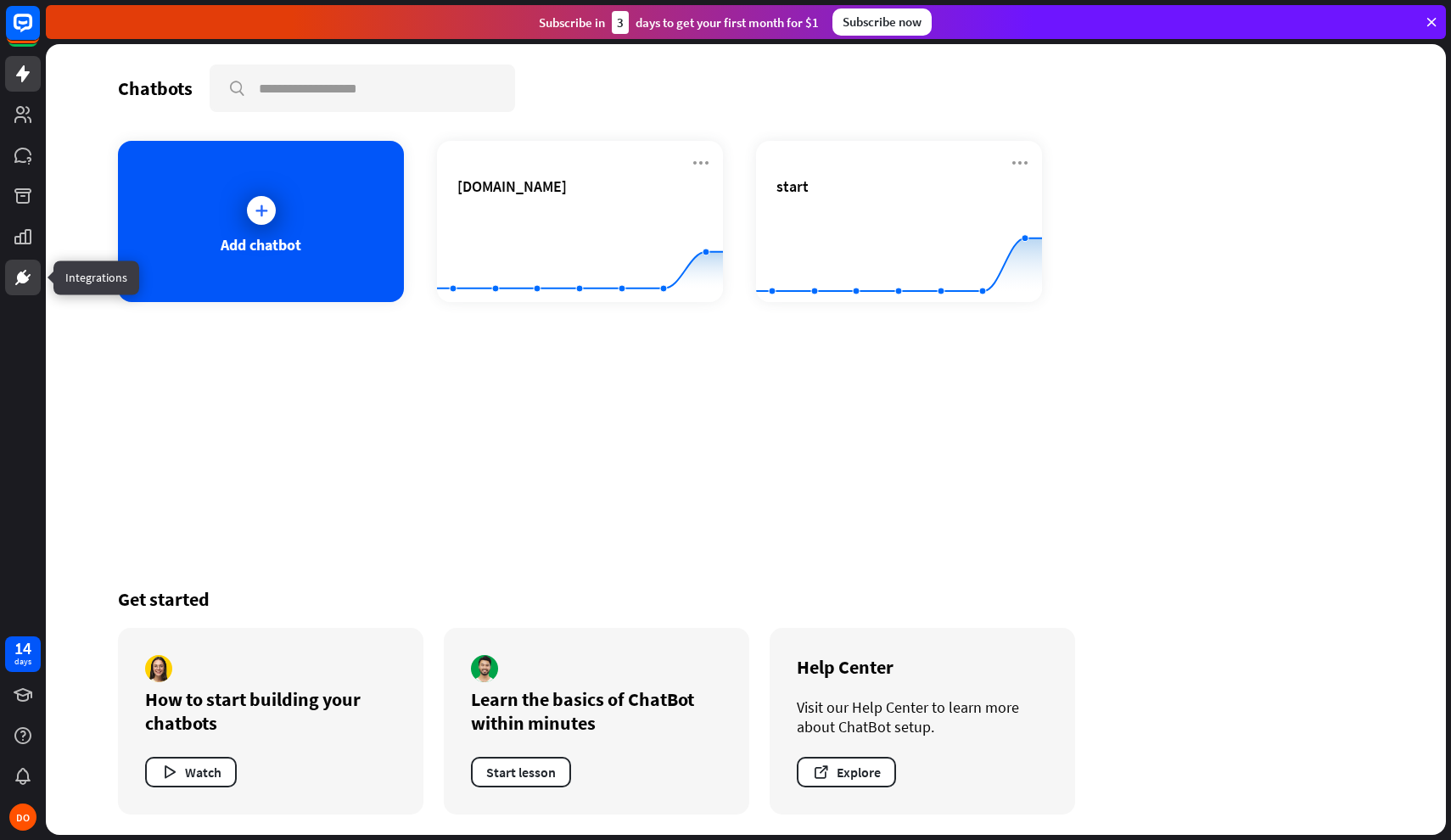
click at [30, 277] on icon at bounding box center [22, 277] width 20 height 20
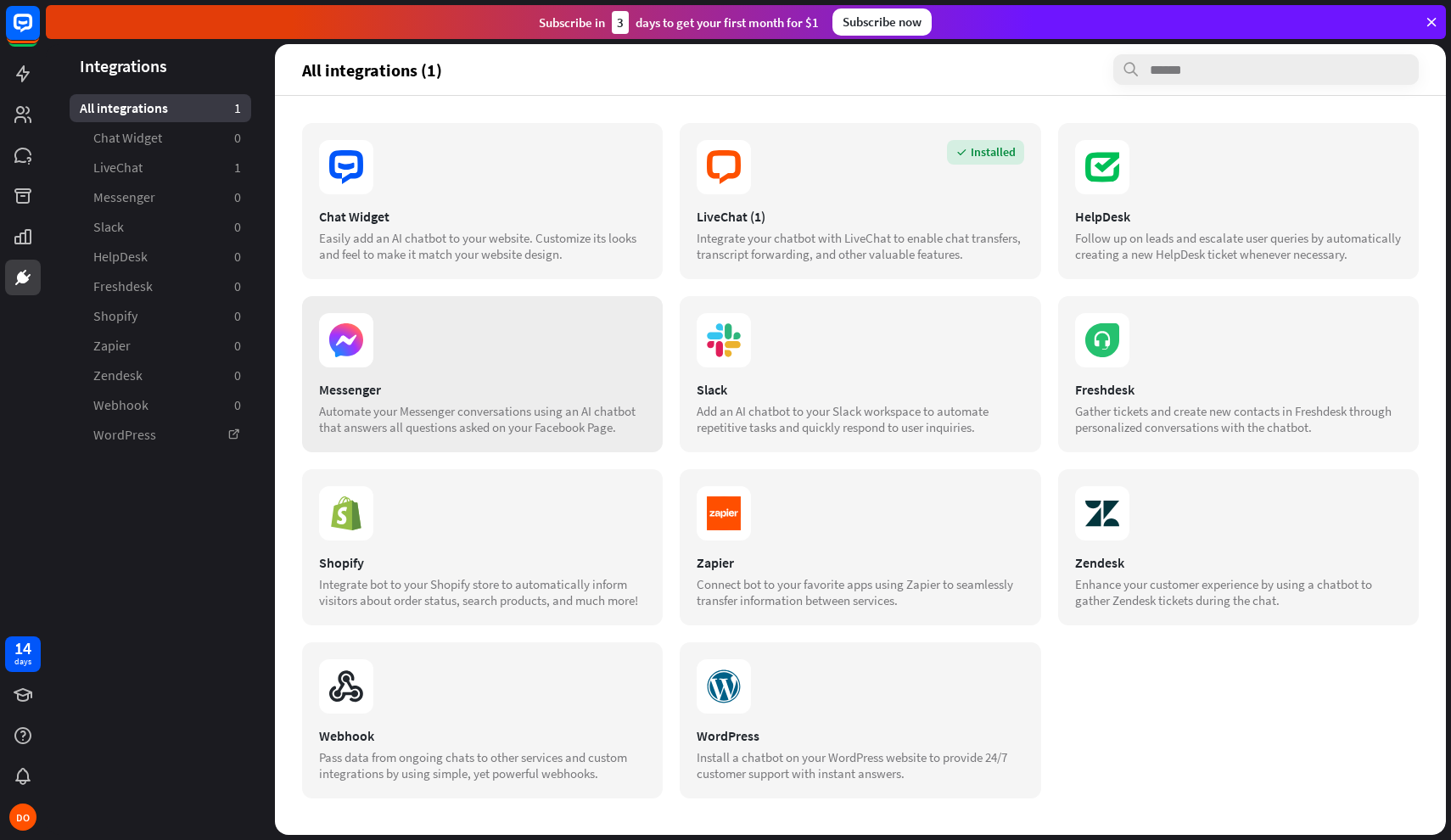
click at [413, 361] on section at bounding box center [483, 341] width 327 height 55
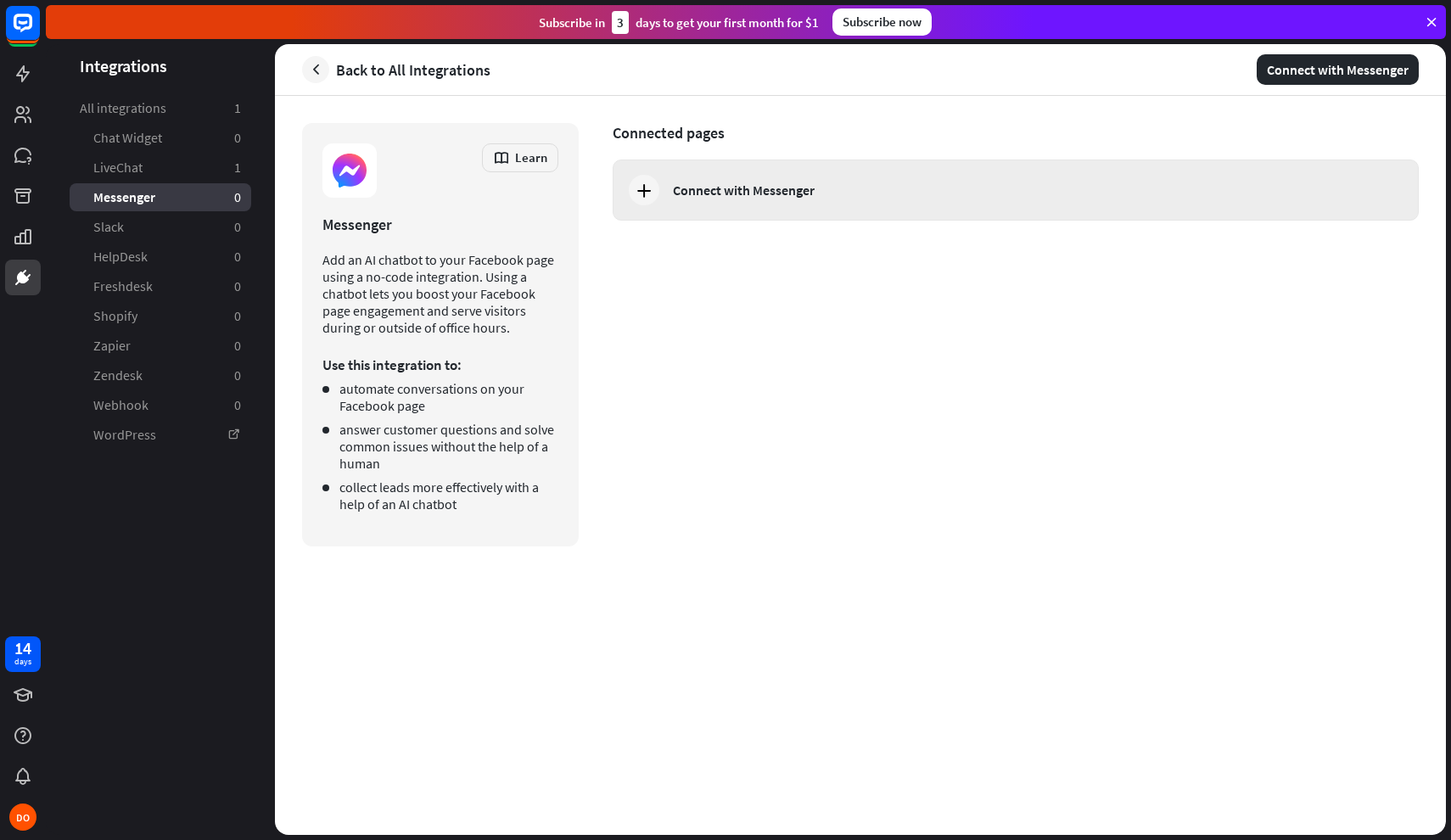
click at [756, 213] on div "Connect with Messenger" at bounding box center [1016, 190] width 806 height 61
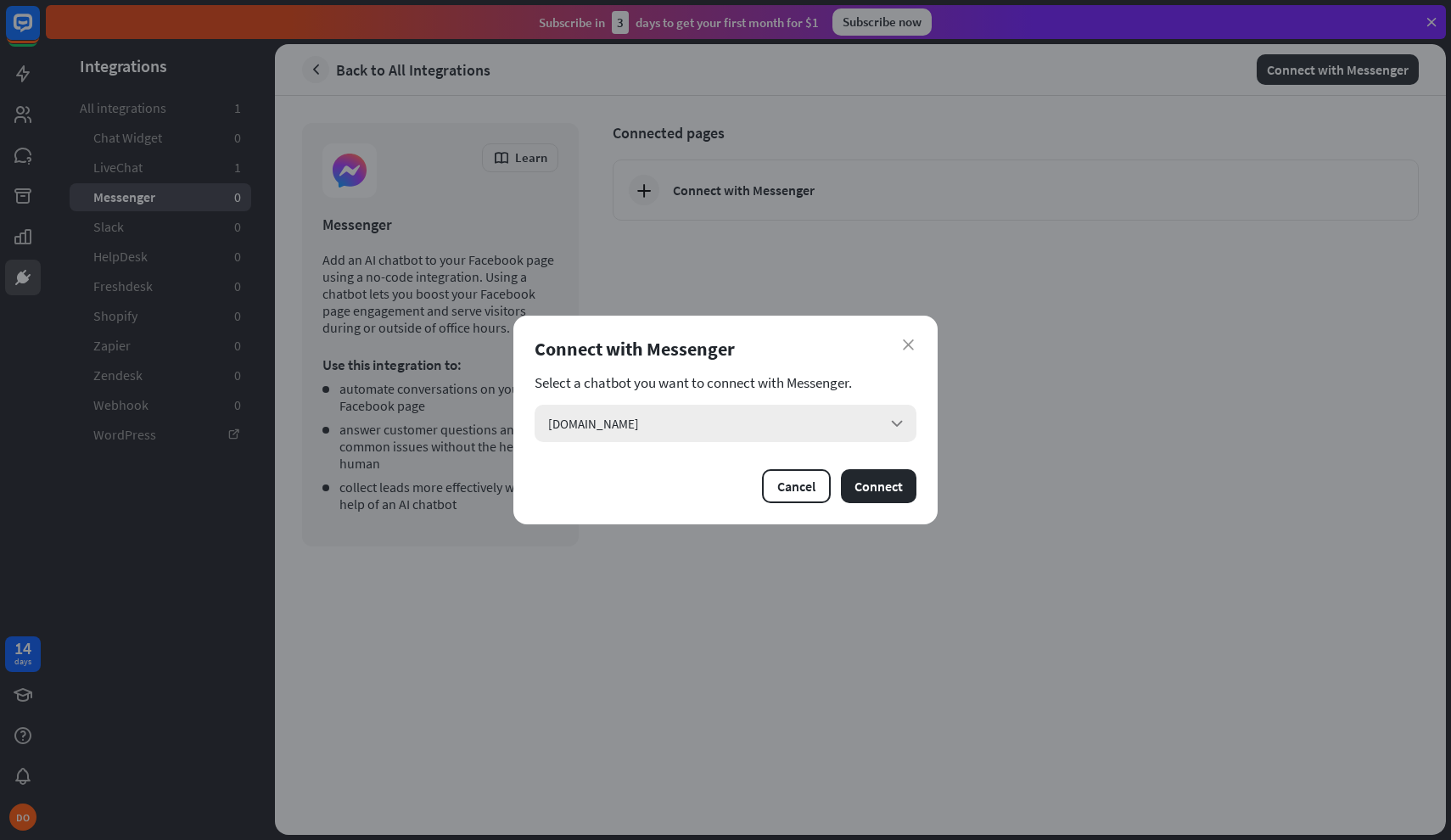
click at [854, 429] on div "[DOMAIN_NAME] arrow_down" at bounding box center [726, 423] width 382 height 37
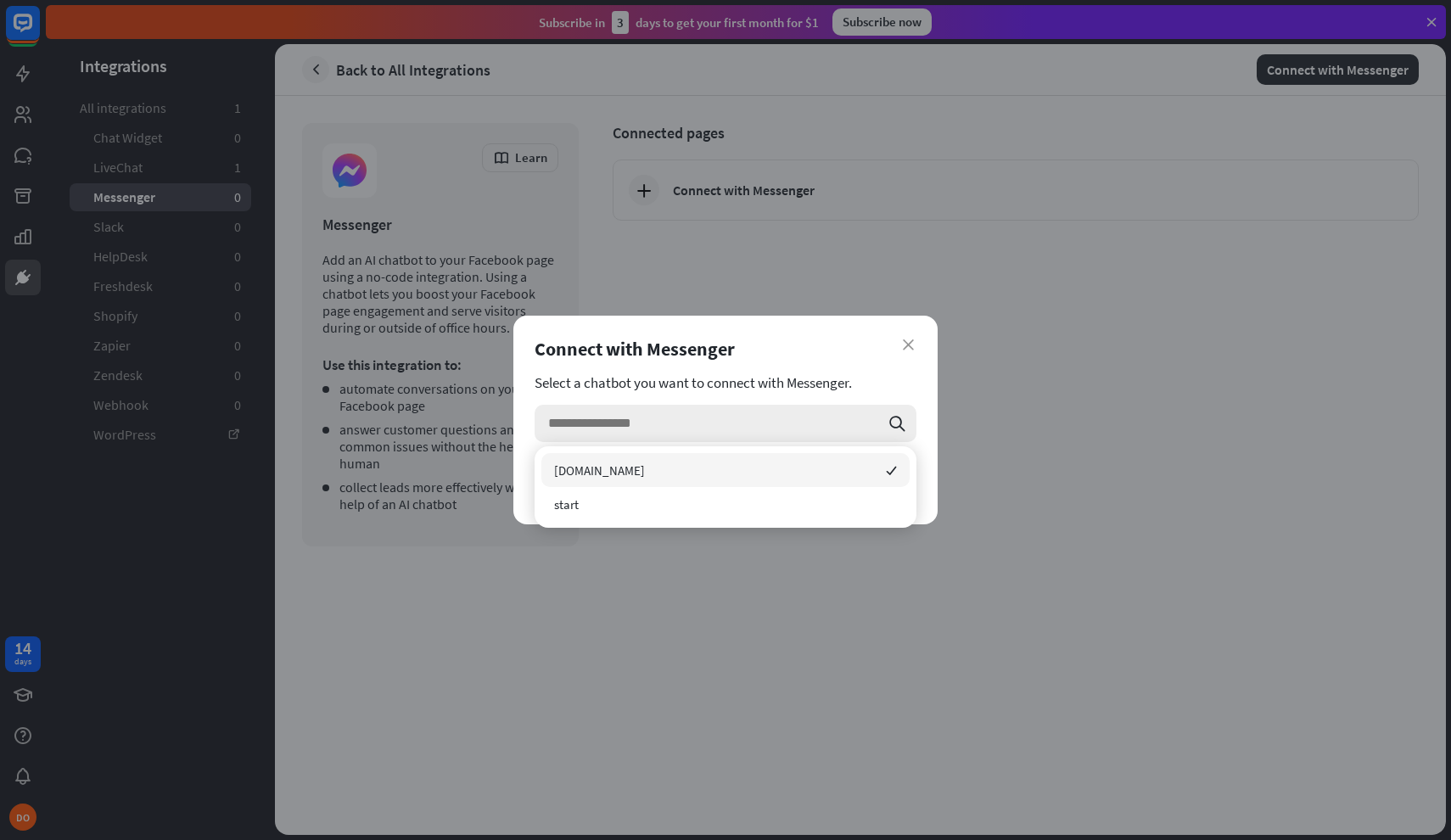
click at [725, 421] on input "search" at bounding box center [714, 423] width 331 height 37
click at [749, 503] on div "start" at bounding box center [726, 503] width 368 height 34
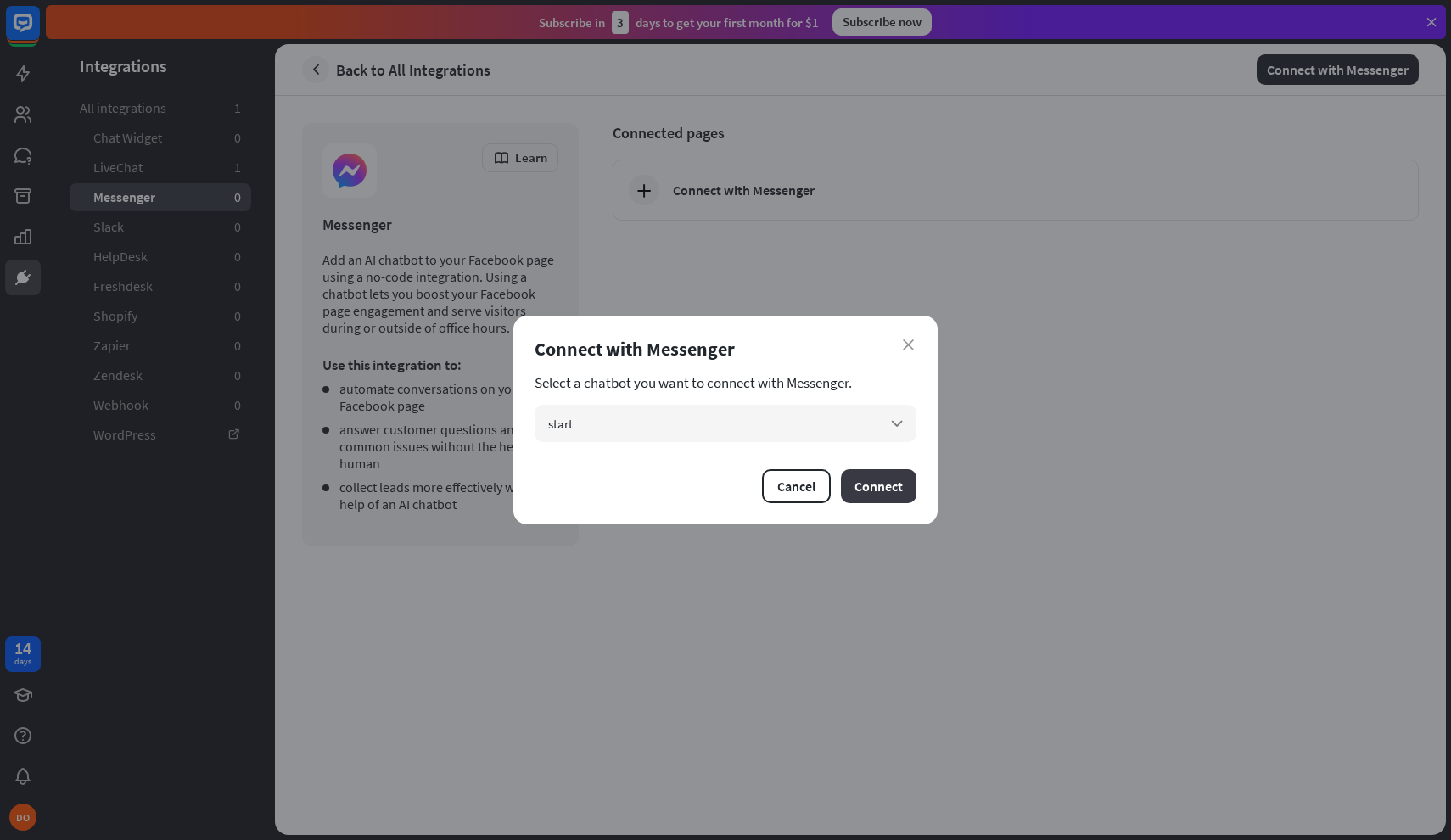
click at [895, 483] on button "Connect" at bounding box center [879, 486] width 76 height 34
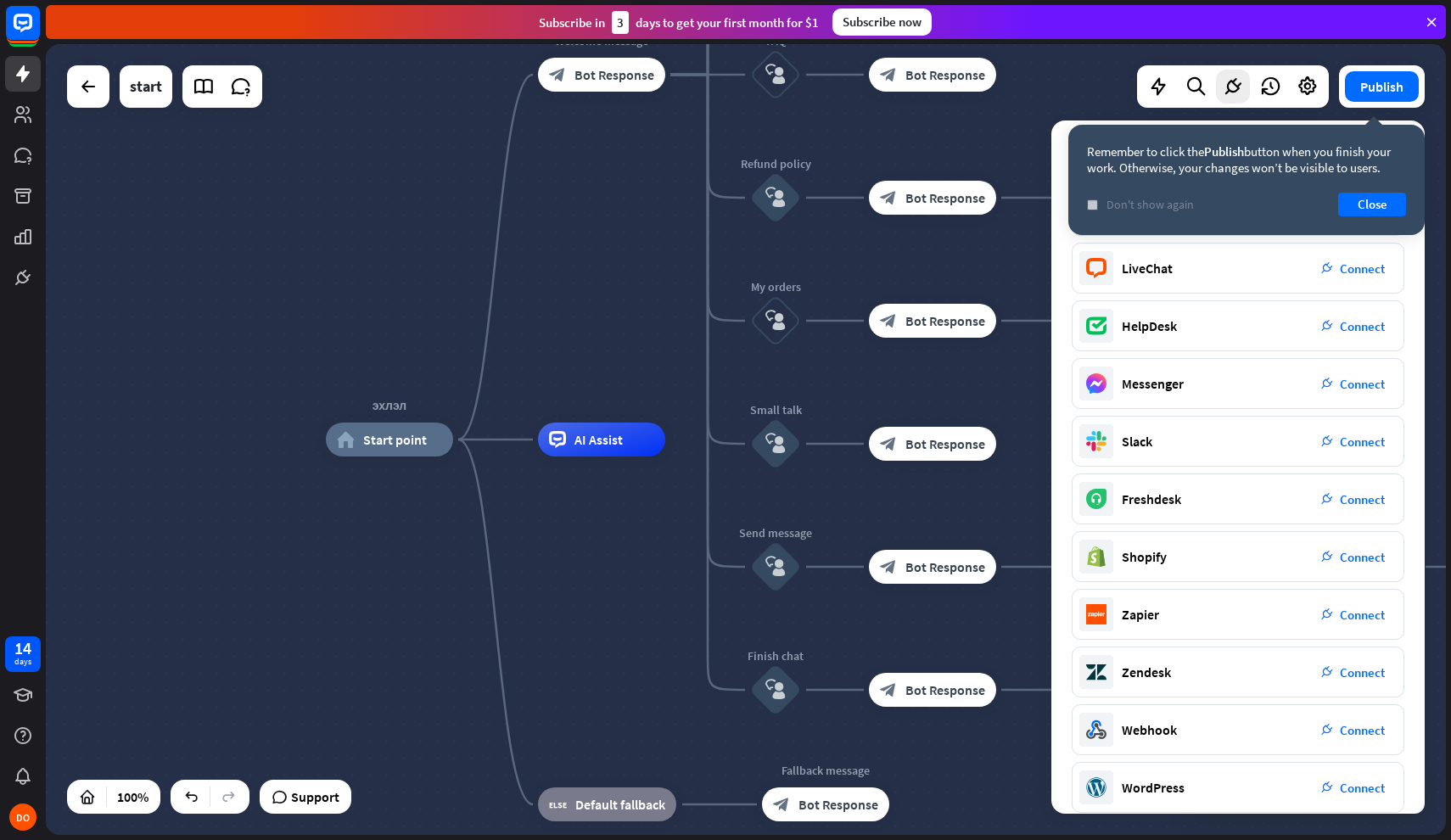
click at [1160, 202] on span "Don't show again" at bounding box center [1150, 204] width 88 height 16
click at [1395, 96] on button "Publish" at bounding box center [1382, 86] width 74 height 30
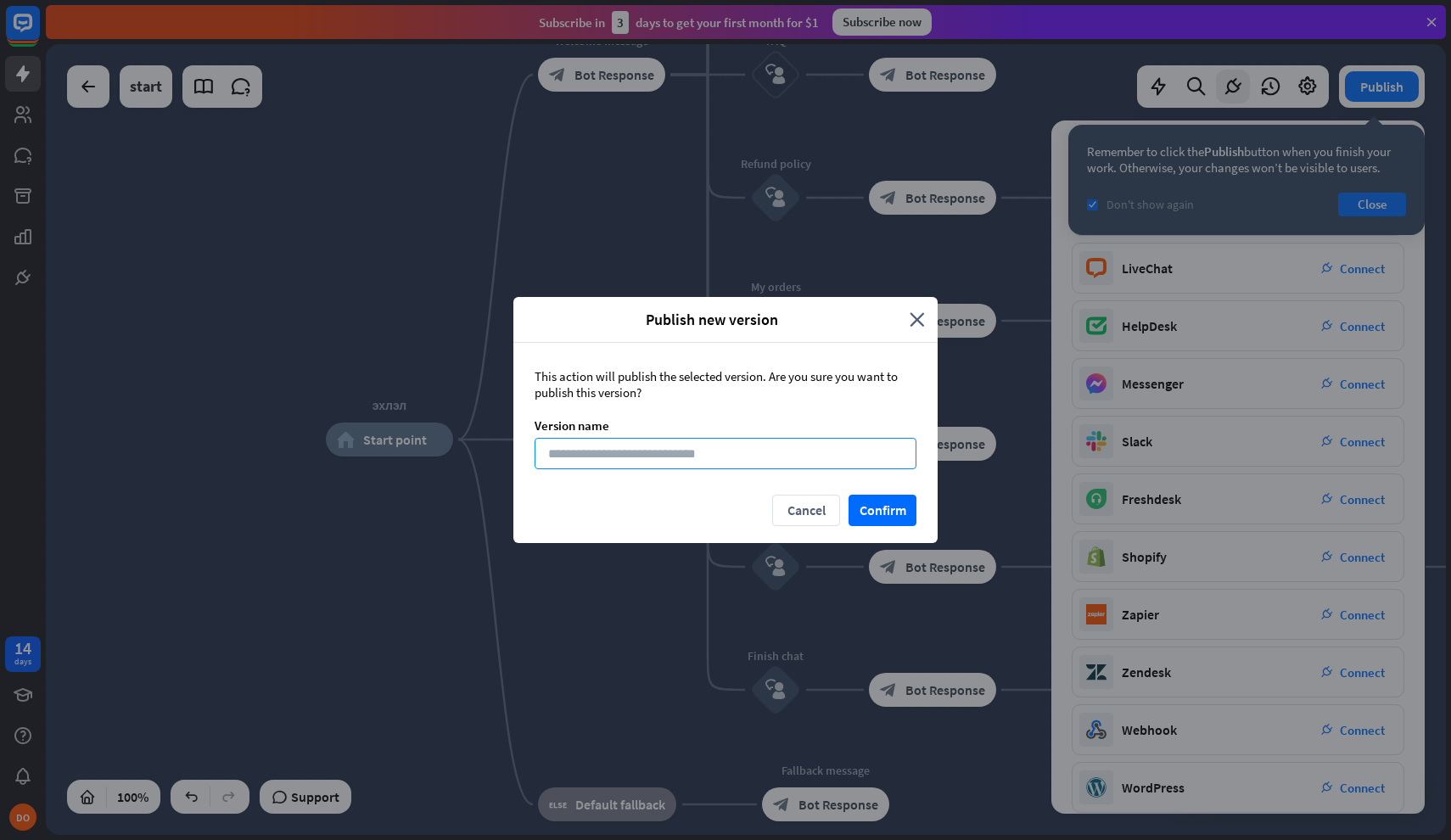
click at [786, 449] on input at bounding box center [726, 454] width 382 height 31
type input "*"
click at [864, 520] on button "Confirm" at bounding box center [883, 510] width 68 height 31
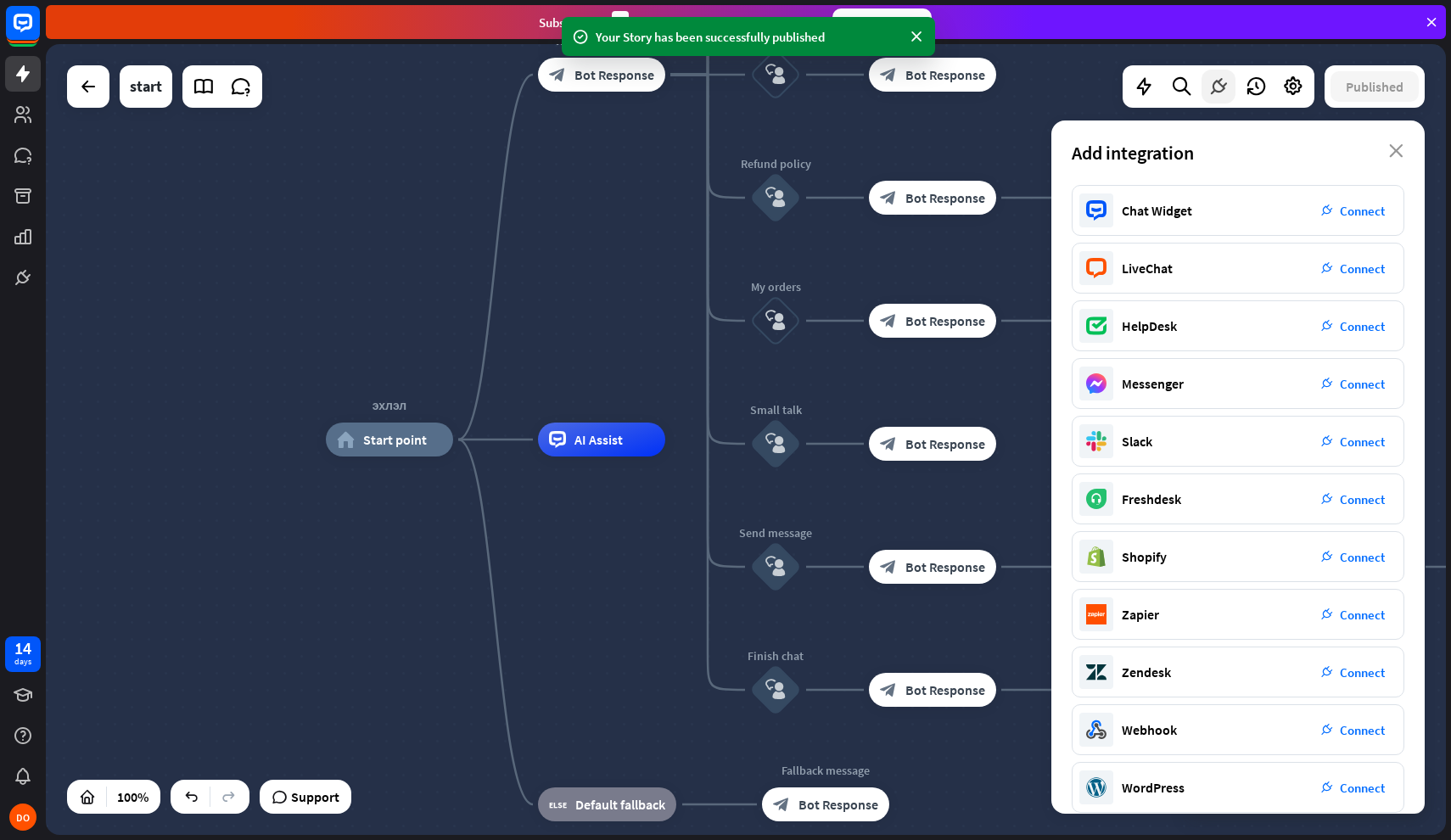
click at [1223, 98] on div at bounding box center [1218, 86] width 34 height 34
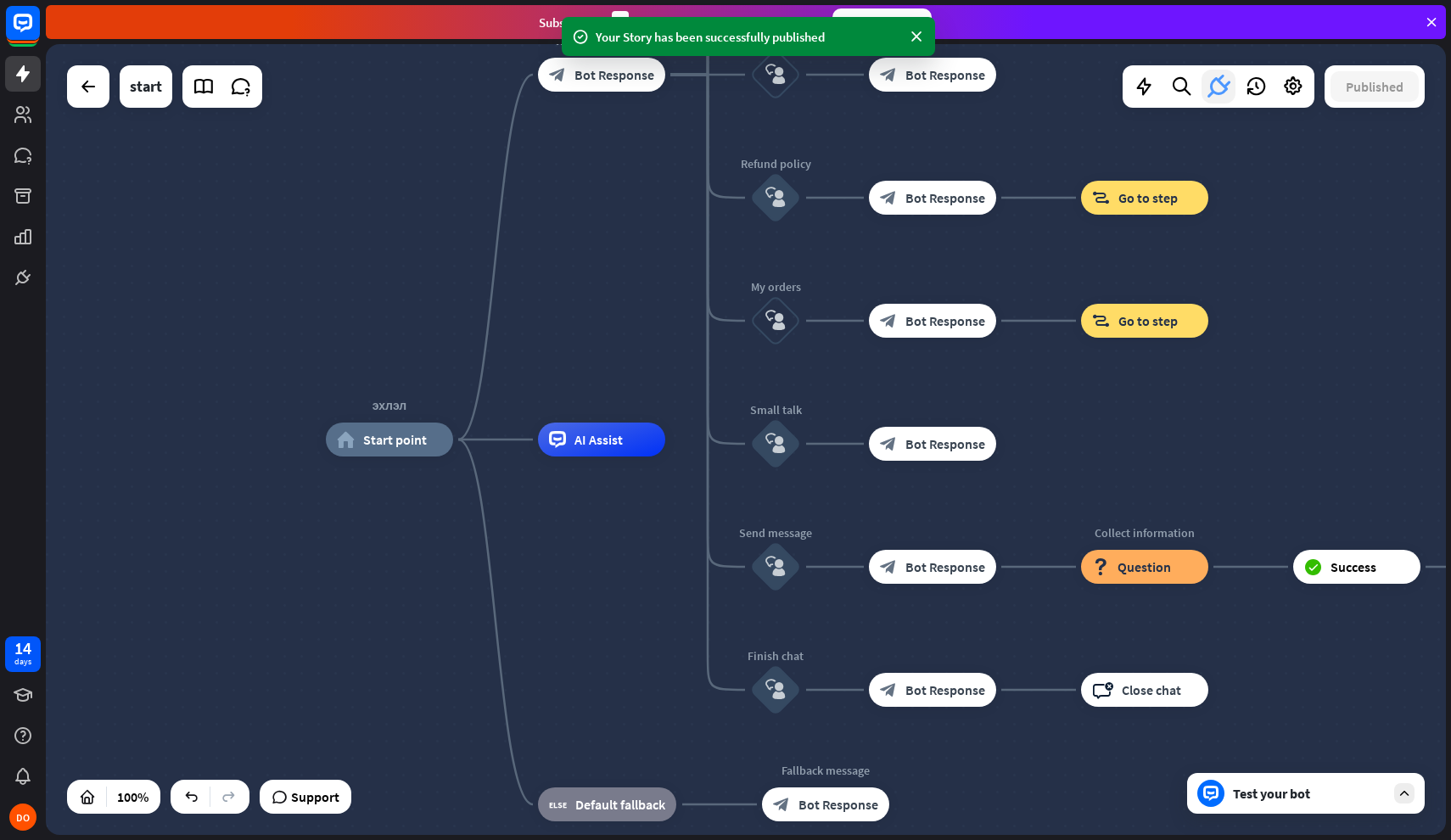
click at [1223, 98] on icon at bounding box center [1218, 86] width 30 height 30
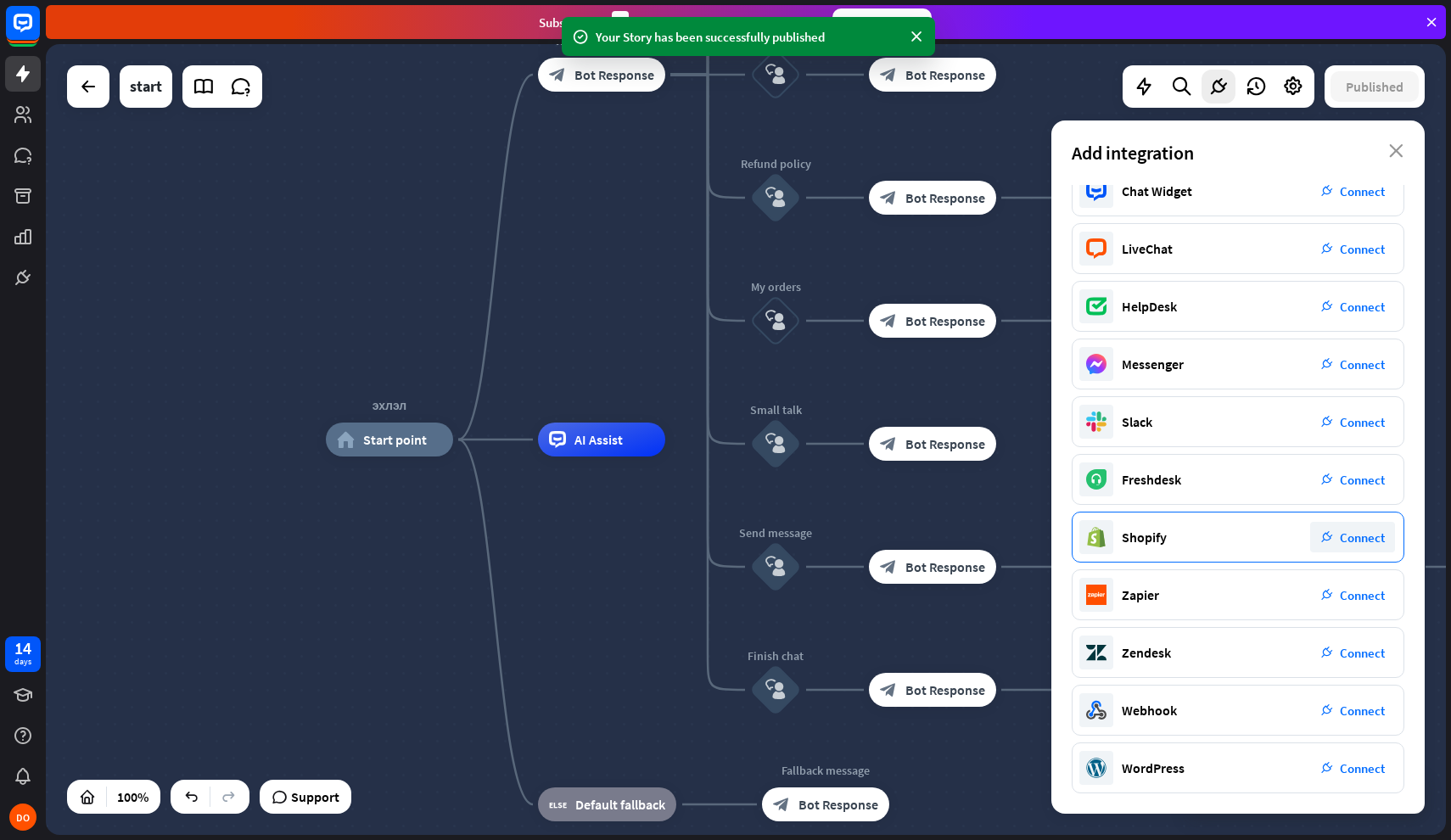
scroll to position [25, 0]
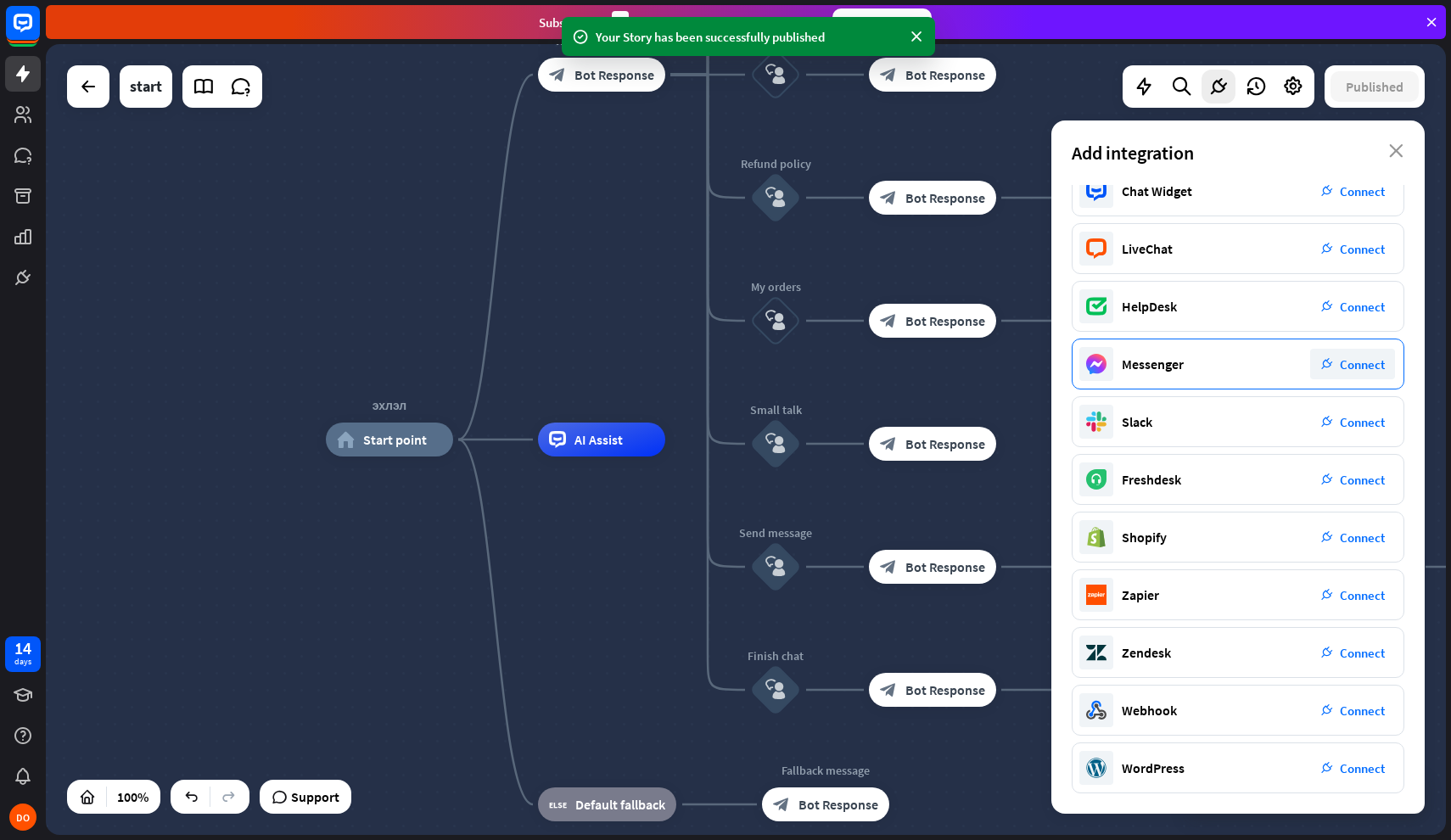
click at [1351, 373] on span "Connect" at bounding box center [1362, 364] width 45 height 17
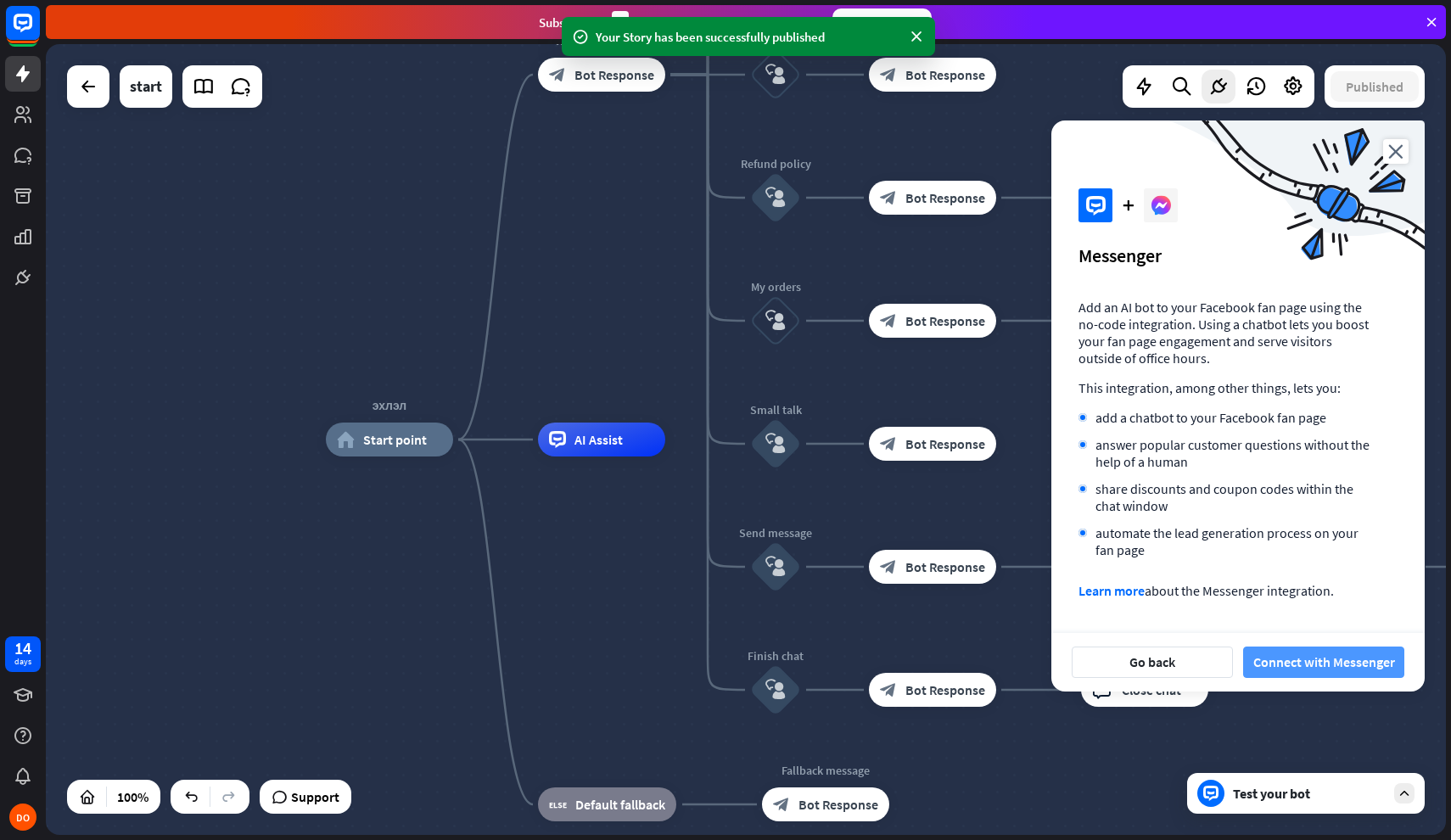
click at [1329, 662] on button "Connect with Messenger" at bounding box center [1324, 662] width 162 height 31
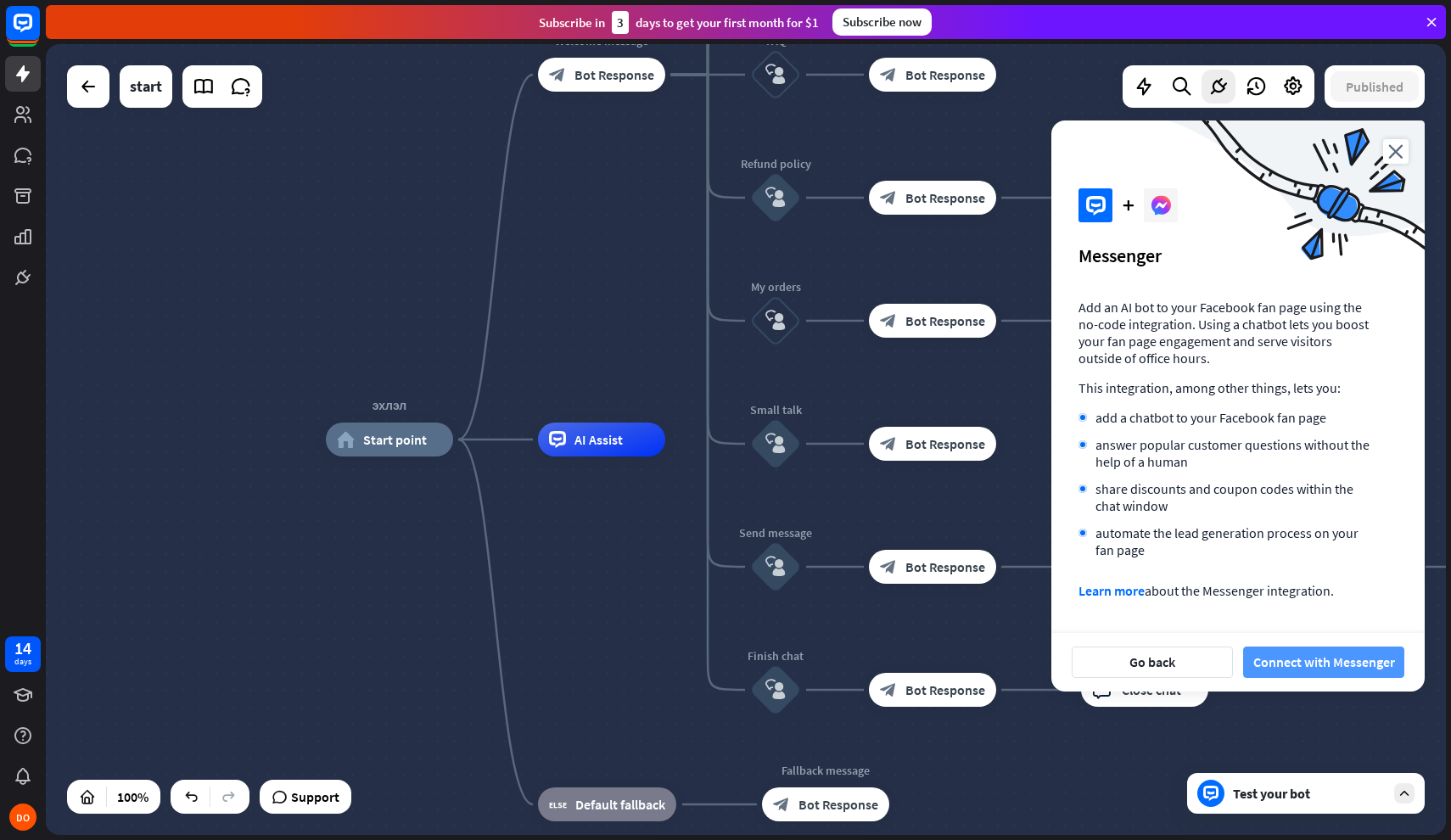
click at [1287, 664] on button "Connect with Messenger" at bounding box center [1324, 662] width 162 height 31
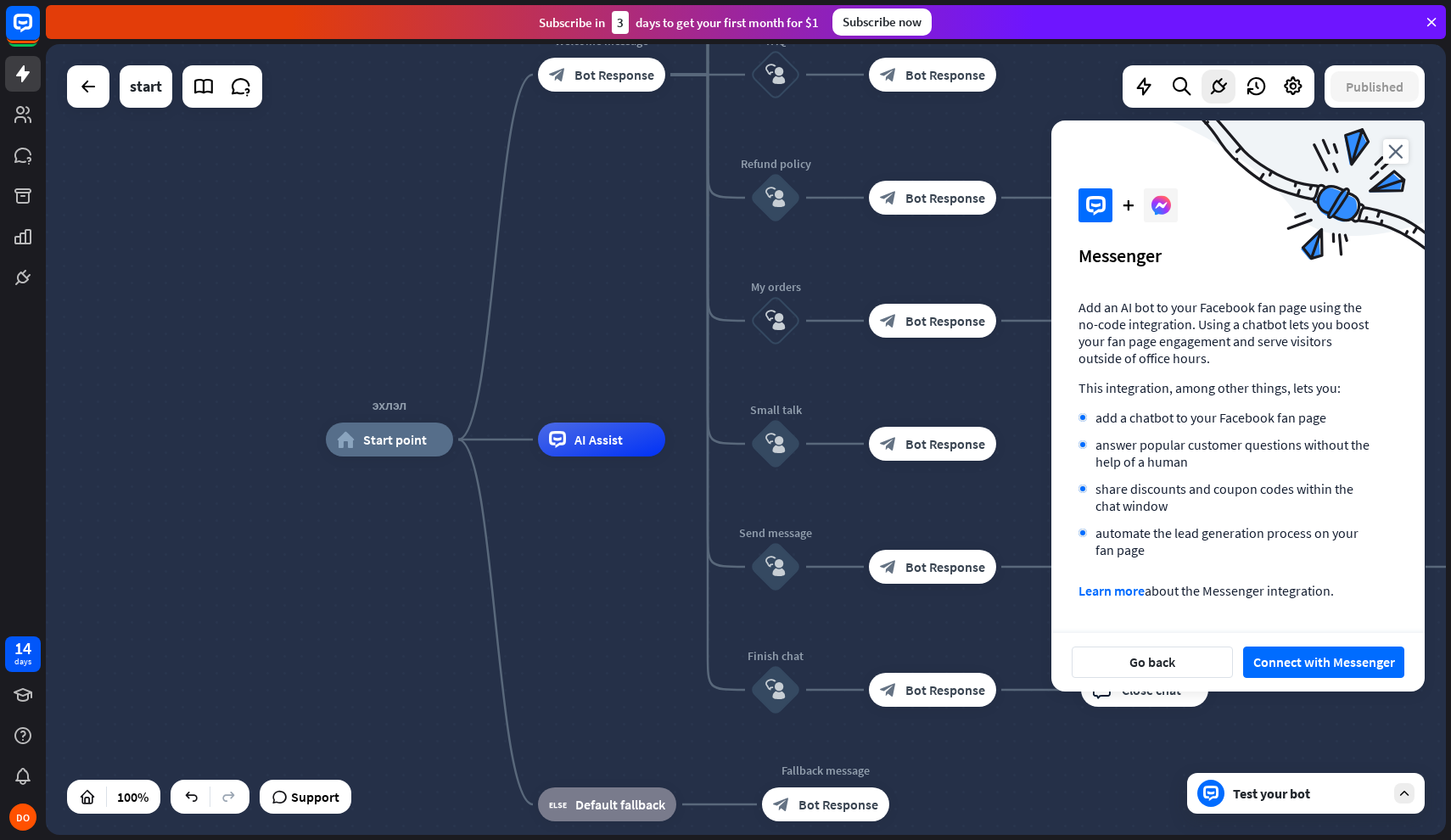
drag, startPoint x: 1278, startPoint y: 425, endPoint x: 1278, endPoint y: 349, distance: 76.0
click at [1278, 350] on div "Add an AI bot to your Facebook fan page using the no-code integration. Using a …" at bounding box center [1238, 449] width 373 height 301
click at [1278, 349] on p "Add an AI bot to your Facebook fan page using the no-code integration. Using a …" at bounding box center [1225, 333] width 292 height 68
drag, startPoint x: 1224, startPoint y: 363, endPoint x: 1231, endPoint y: 503, distance: 140.2
click at [1231, 502] on div "Add an AI bot to your Facebook fan page using the no-code integration. Using a …" at bounding box center [1238, 449] width 373 height 301
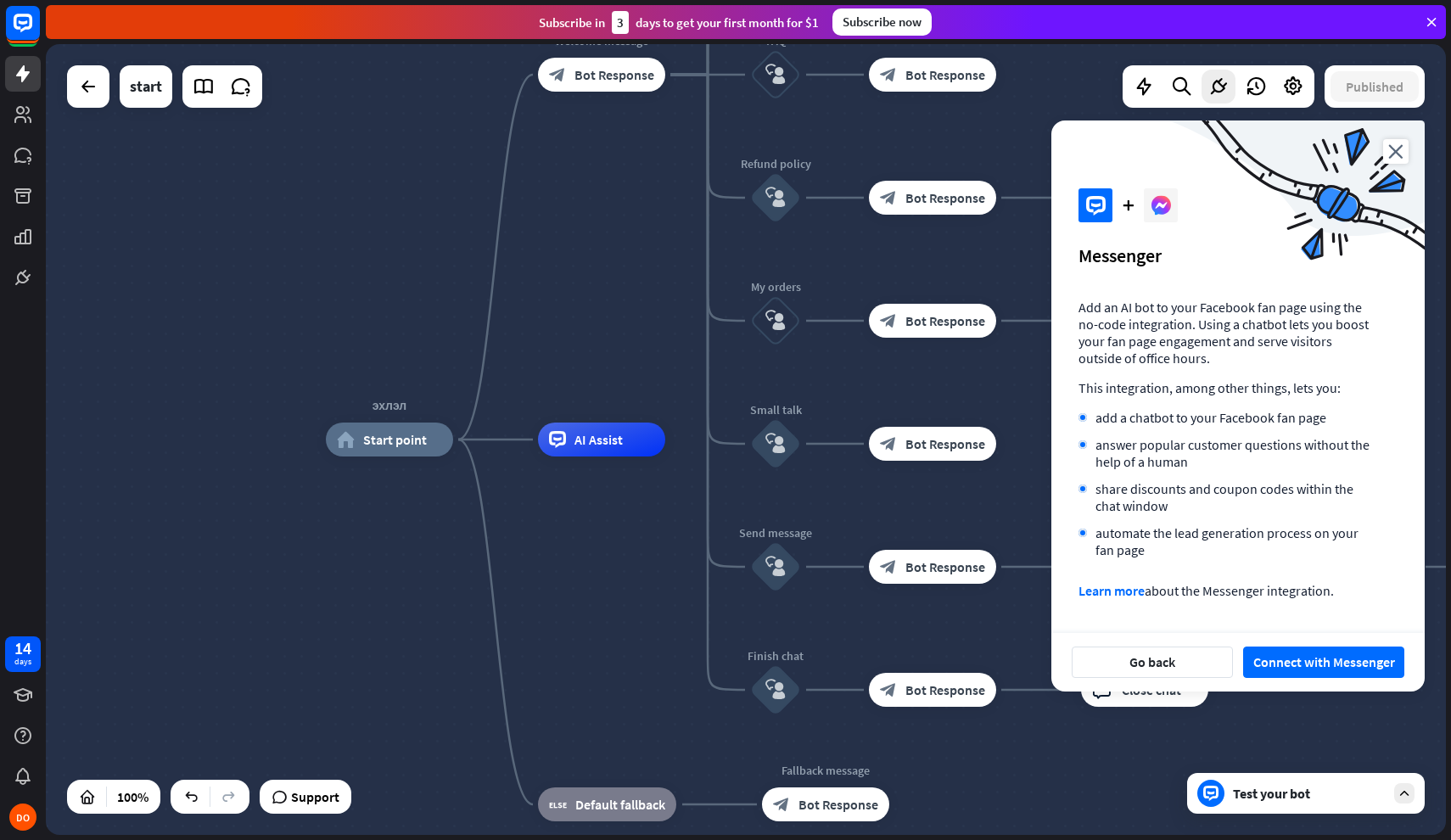
click at [1231, 503] on li "share discounts and coupon codes within the chat window" at bounding box center [1225, 496] width 292 height 34
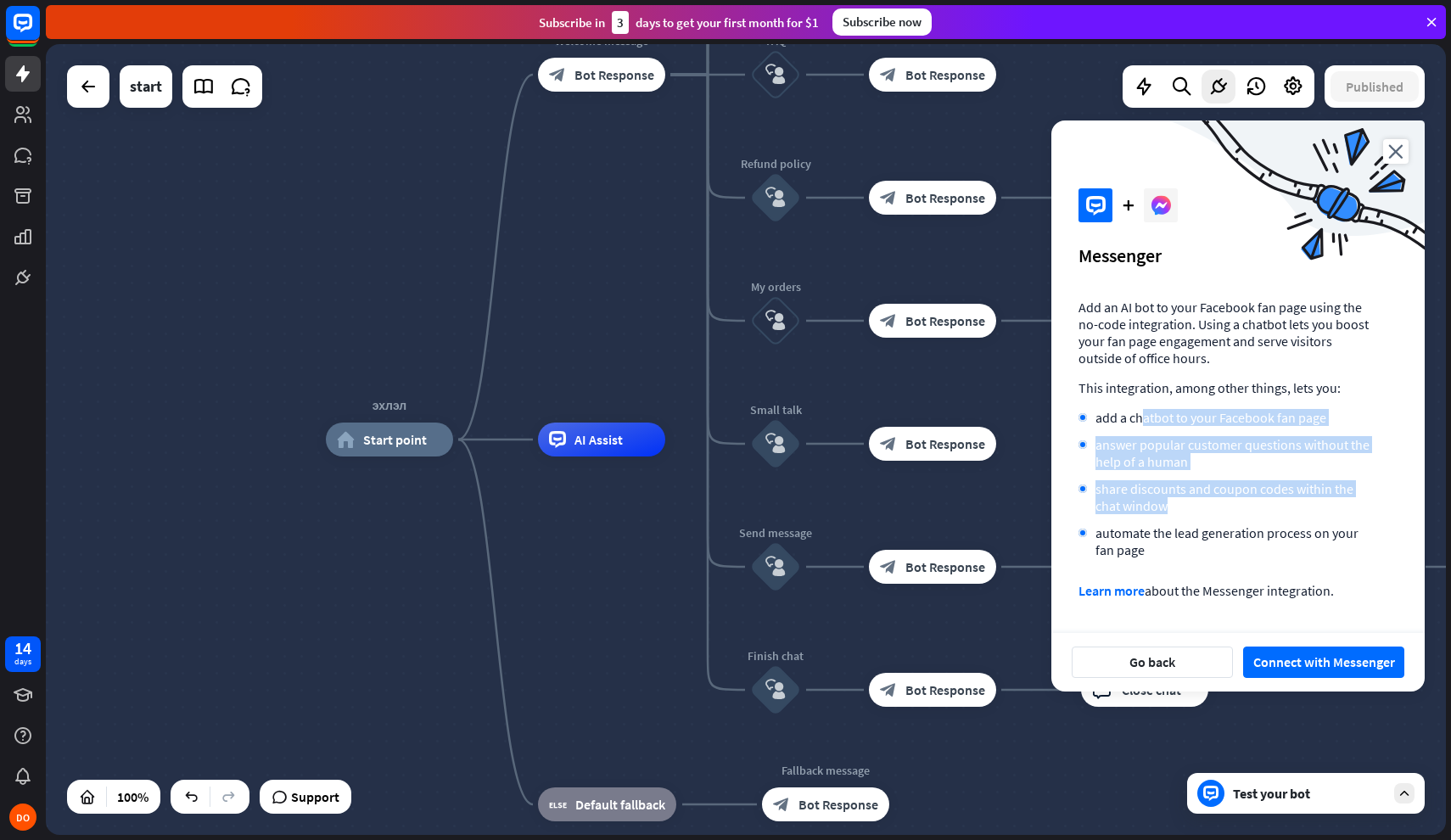
drag, startPoint x: 1140, startPoint y: 414, endPoint x: 1234, endPoint y: 502, distance: 128.8
click at [1234, 502] on ul "add a chatbot to your Facebook fan page answer popular customer questions witho…" at bounding box center [1225, 483] width 292 height 149
click at [1235, 502] on li "share discounts and coupon codes within the chat window" at bounding box center [1225, 496] width 292 height 34
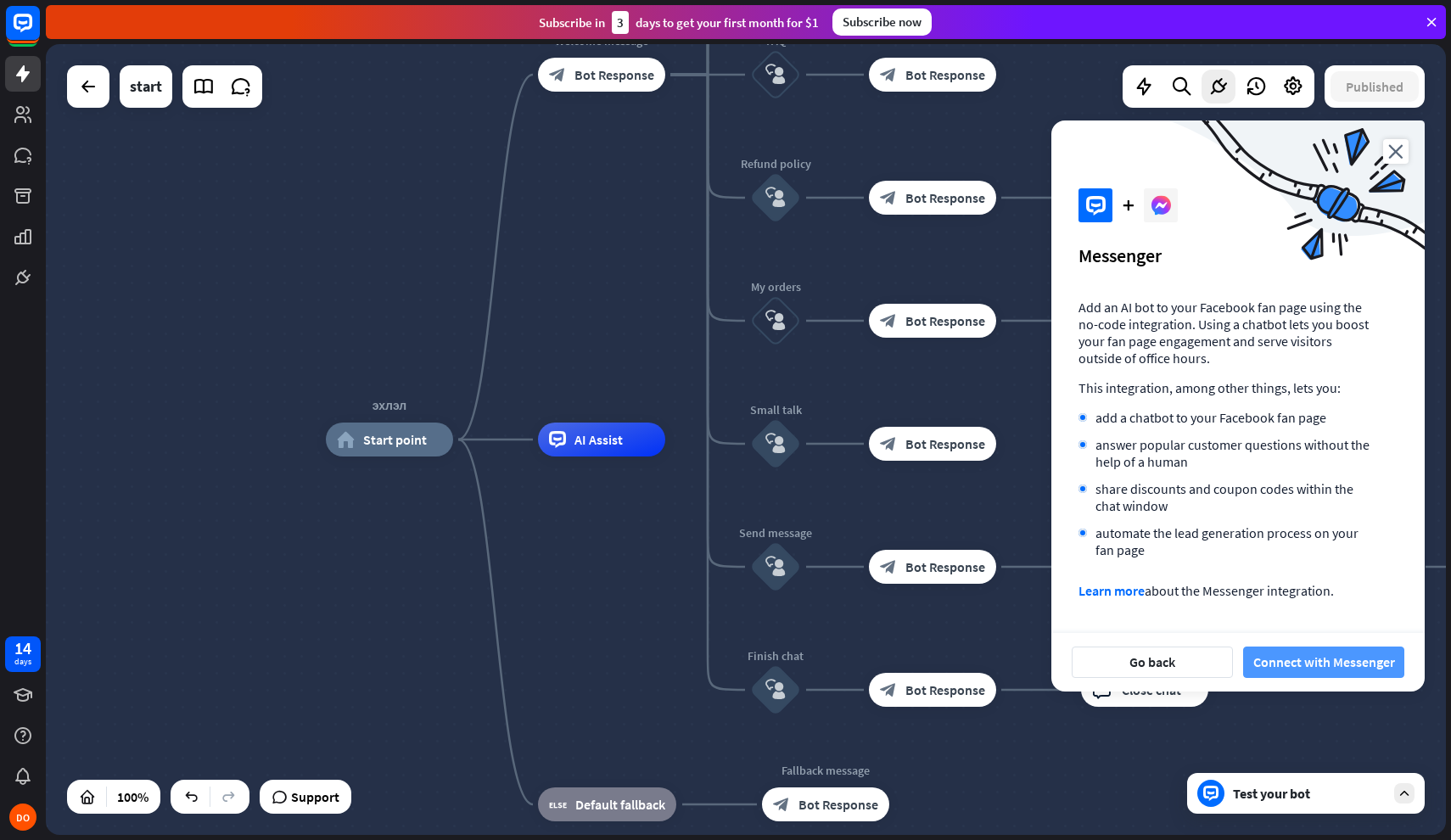
click at [1300, 660] on button "Connect with Messenger" at bounding box center [1324, 662] width 162 height 31
click at [1206, 658] on button "Go back" at bounding box center [1153, 662] width 162 height 31
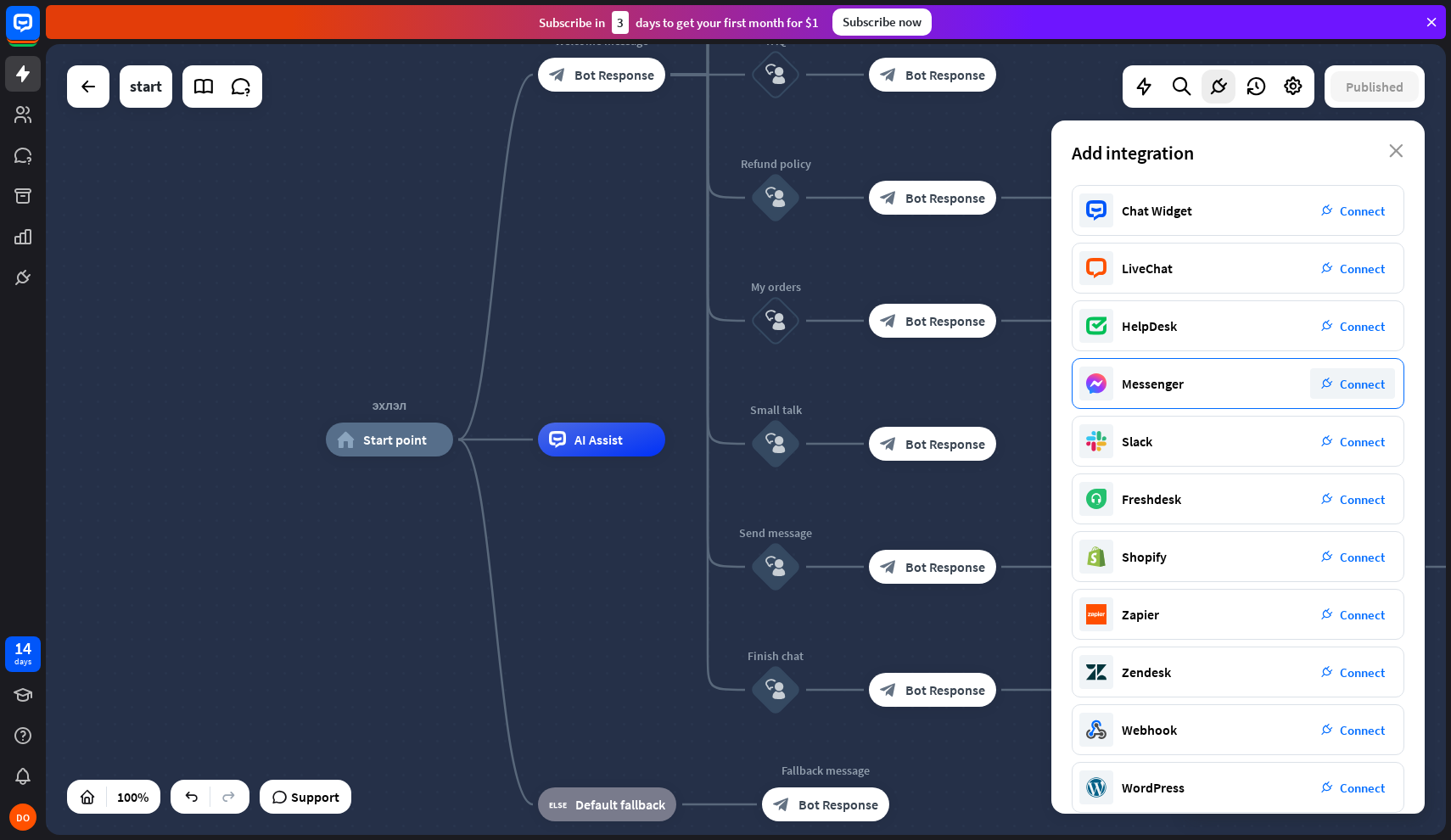
scroll to position [0, 0]
click at [1342, 392] on span "Connect" at bounding box center [1362, 383] width 45 height 17
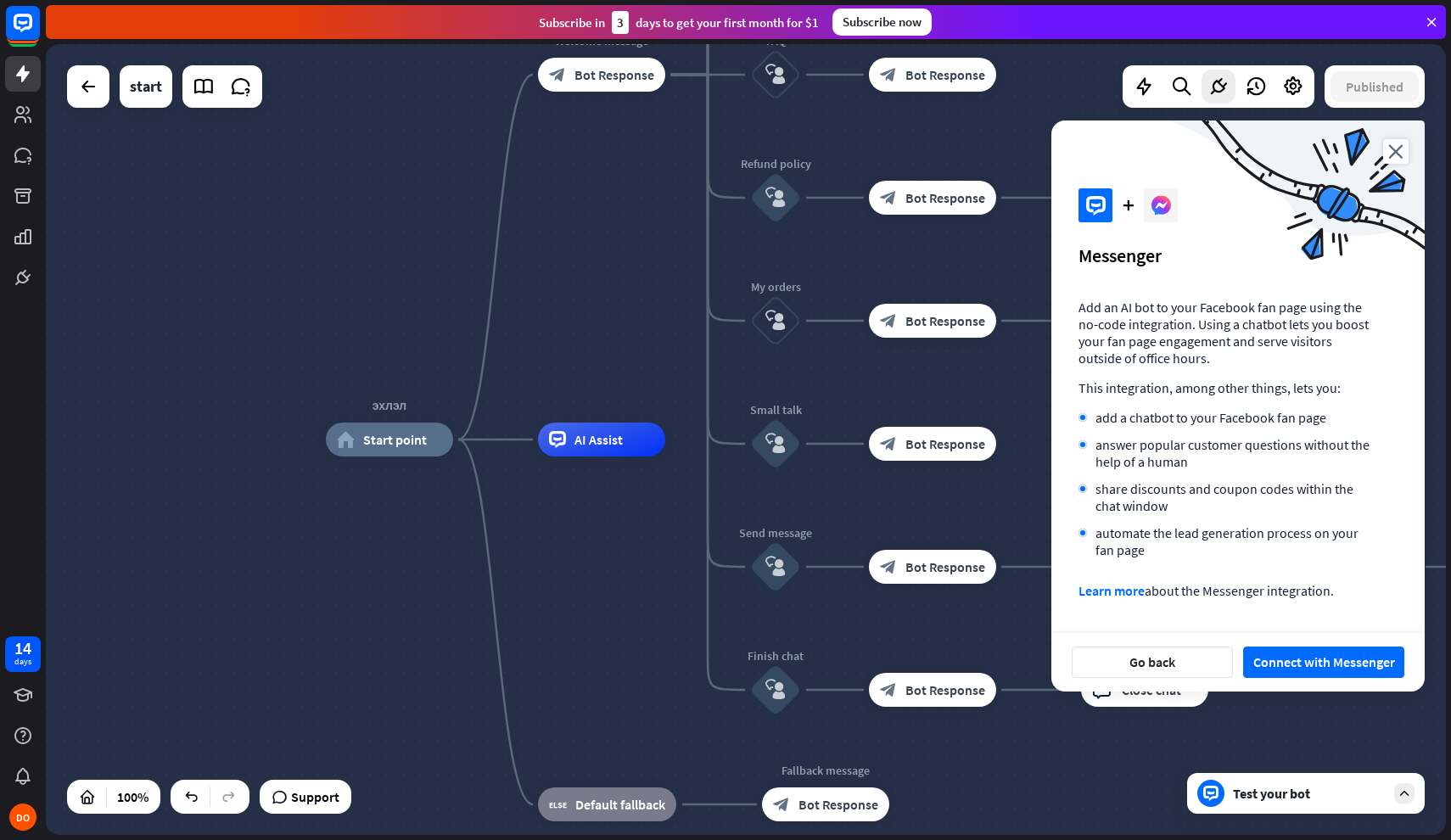
click at [1304, 683] on div "Go back Connect with Messenger" at bounding box center [1238, 662] width 373 height 58
click at [1304, 657] on button "Connect with Messenger" at bounding box center [1324, 662] width 162 height 31
click at [1321, 658] on button "Connect with Messenger" at bounding box center [1324, 662] width 162 height 31
click at [1139, 670] on button "Go back" at bounding box center [1153, 662] width 162 height 31
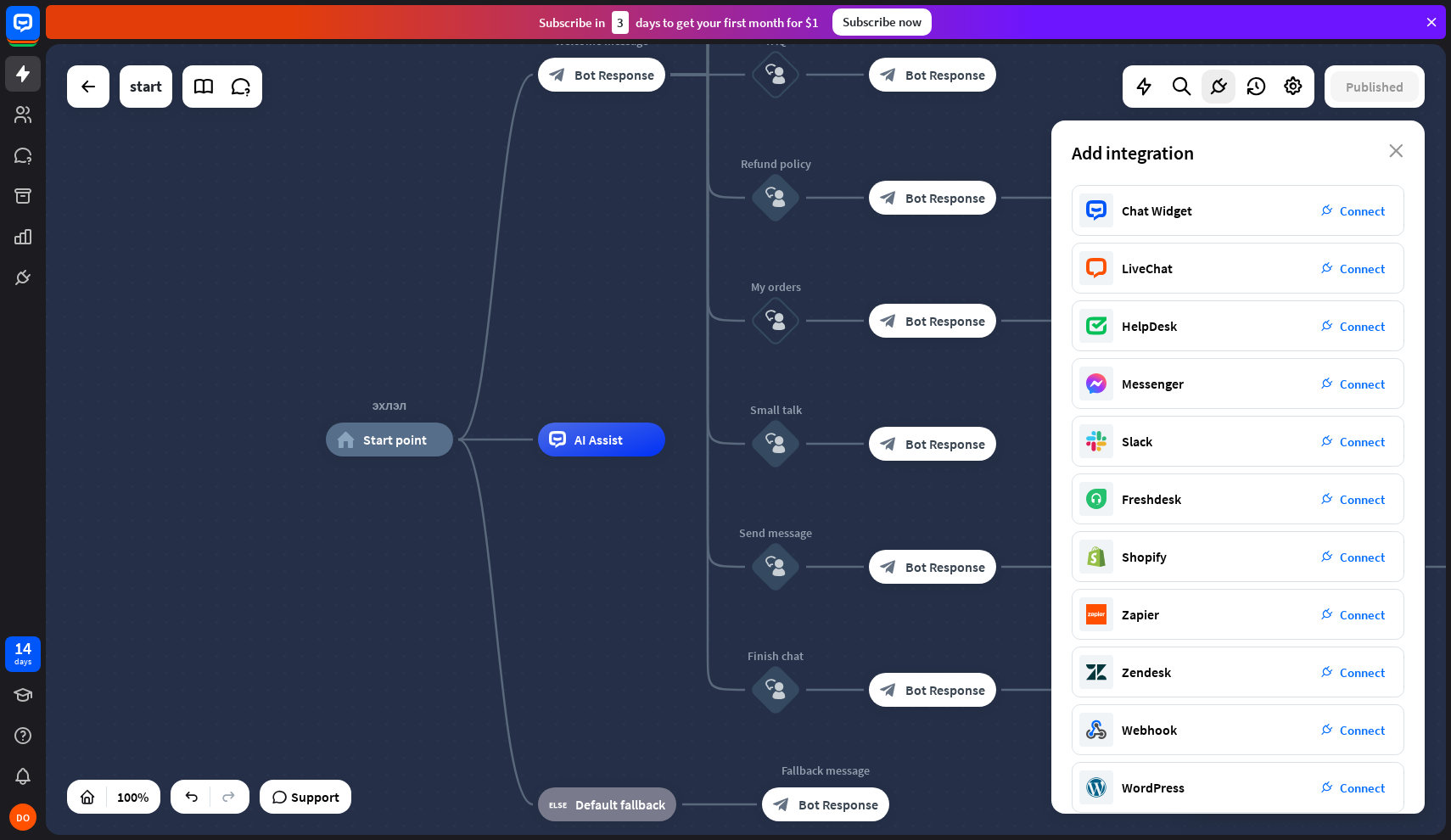
click at [527, 314] on div "эхлэл home_2 Start point Welcome message block_bot_response Bot Response Main m…" at bounding box center [746, 439] width 1400 height 790
click at [399, 438] on span "Start point" at bounding box center [394, 438] width 63 height 17
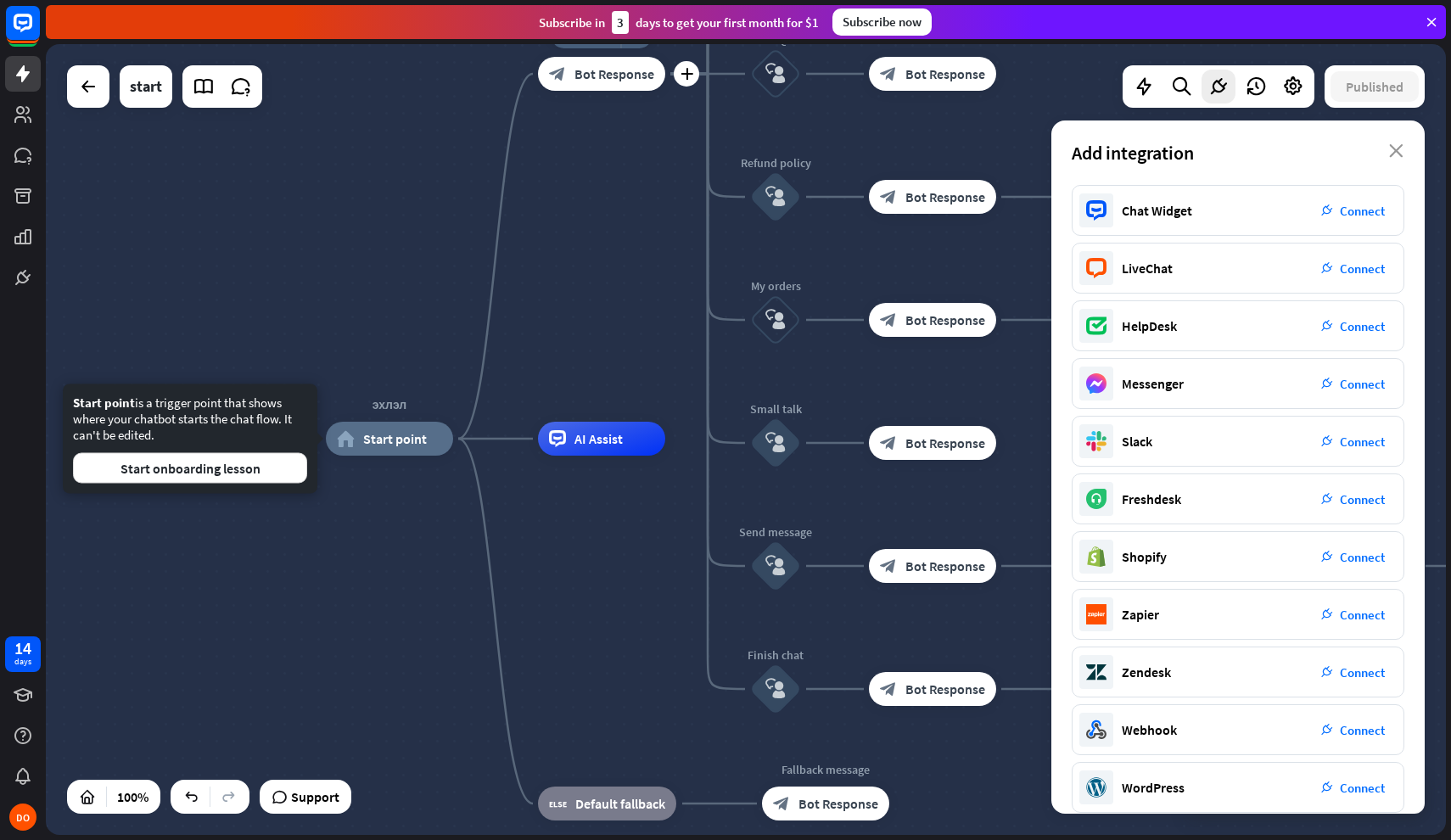
click at [591, 85] on div "block_bot_response Bot Response" at bounding box center [602, 73] width 128 height 34
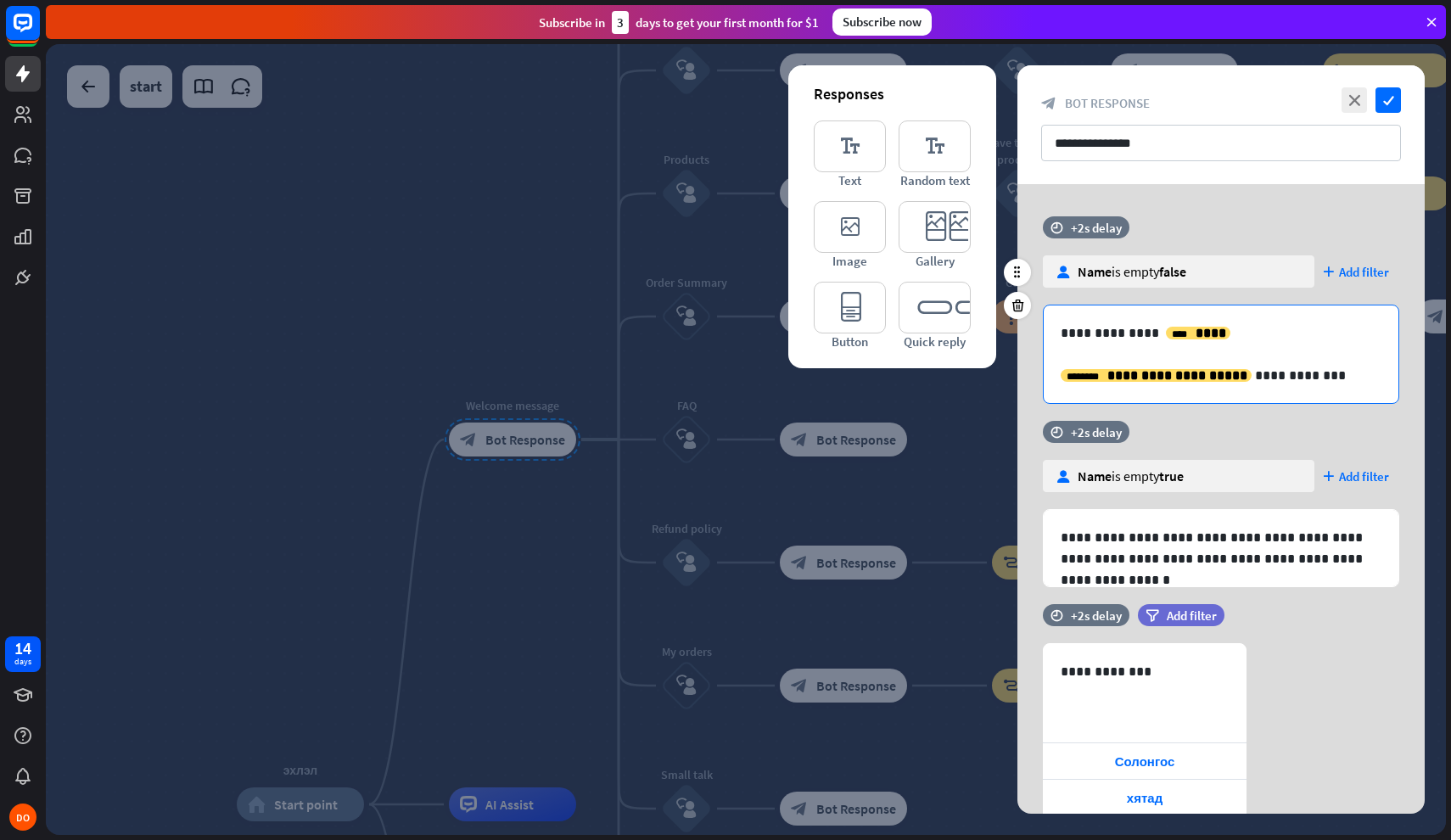
click at [1263, 347] on p at bounding box center [1220, 354] width 320 height 21
click at [1309, 372] on p "**********" at bounding box center [1220, 376] width 320 height 21
drag, startPoint x: 1331, startPoint y: 373, endPoint x: 1058, endPoint y: 376, distance: 273.0
click at [1058, 376] on div "**********" at bounding box center [1221, 354] width 354 height 97
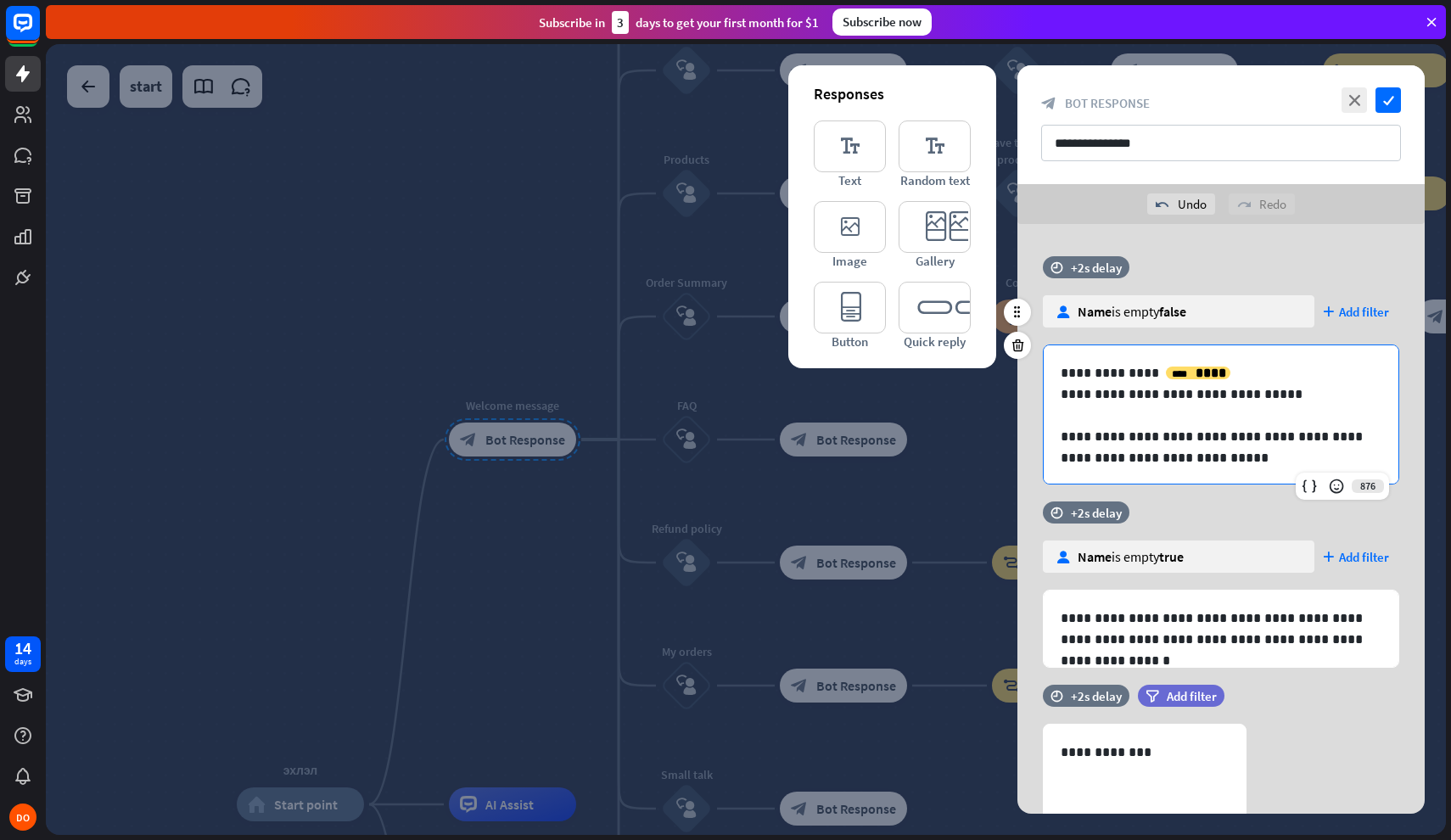
click at [1232, 458] on p "**********" at bounding box center [1220, 448] width 320 height 43
click at [1319, 393] on p "**********" at bounding box center [1220, 394] width 320 height 21
click at [1065, 375] on p "**********" at bounding box center [1220, 373] width 320 height 21
click at [1060, 399] on div "**********" at bounding box center [1221, 436] width 354 height 182
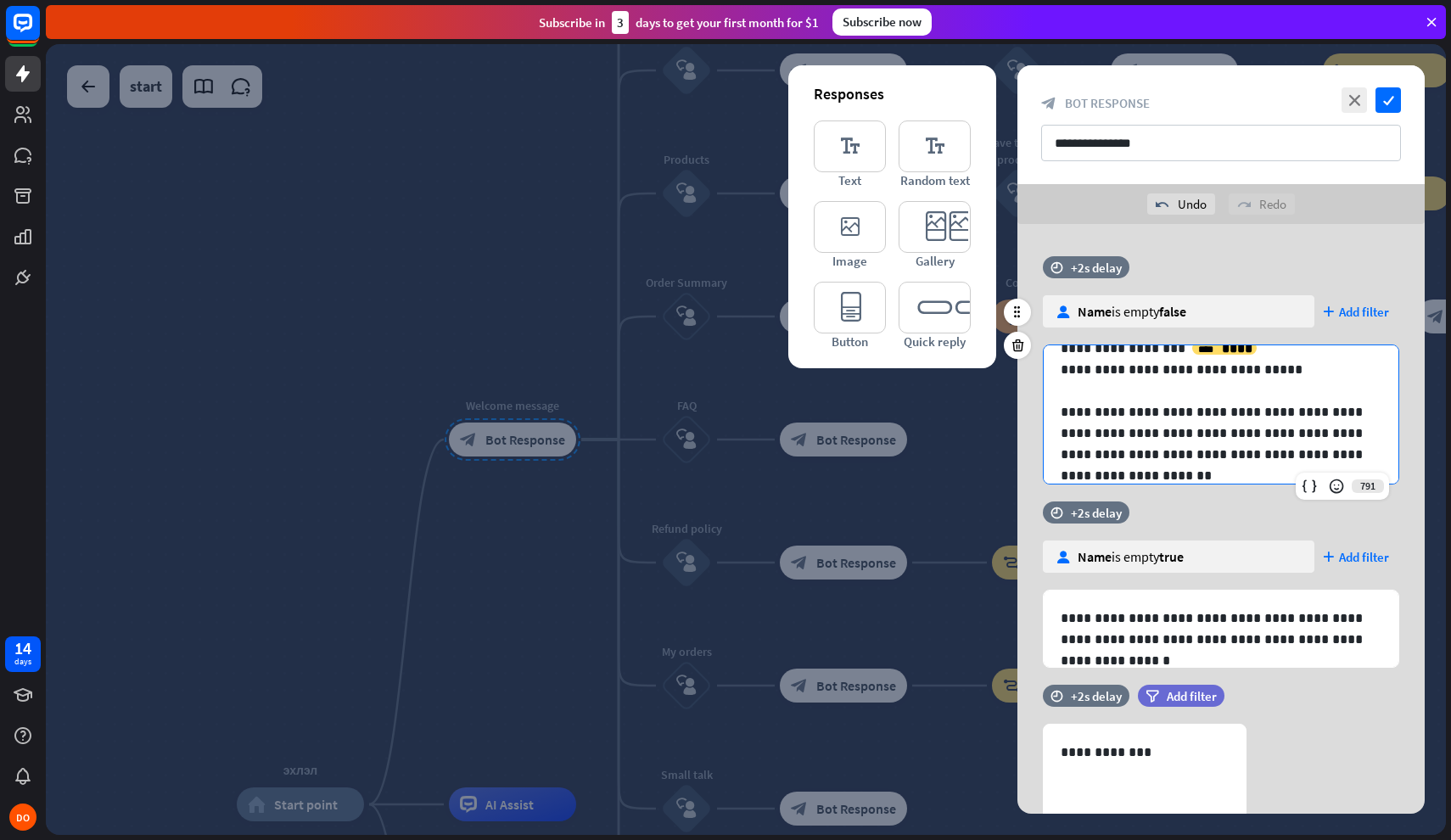
scroll to position [20, 0]
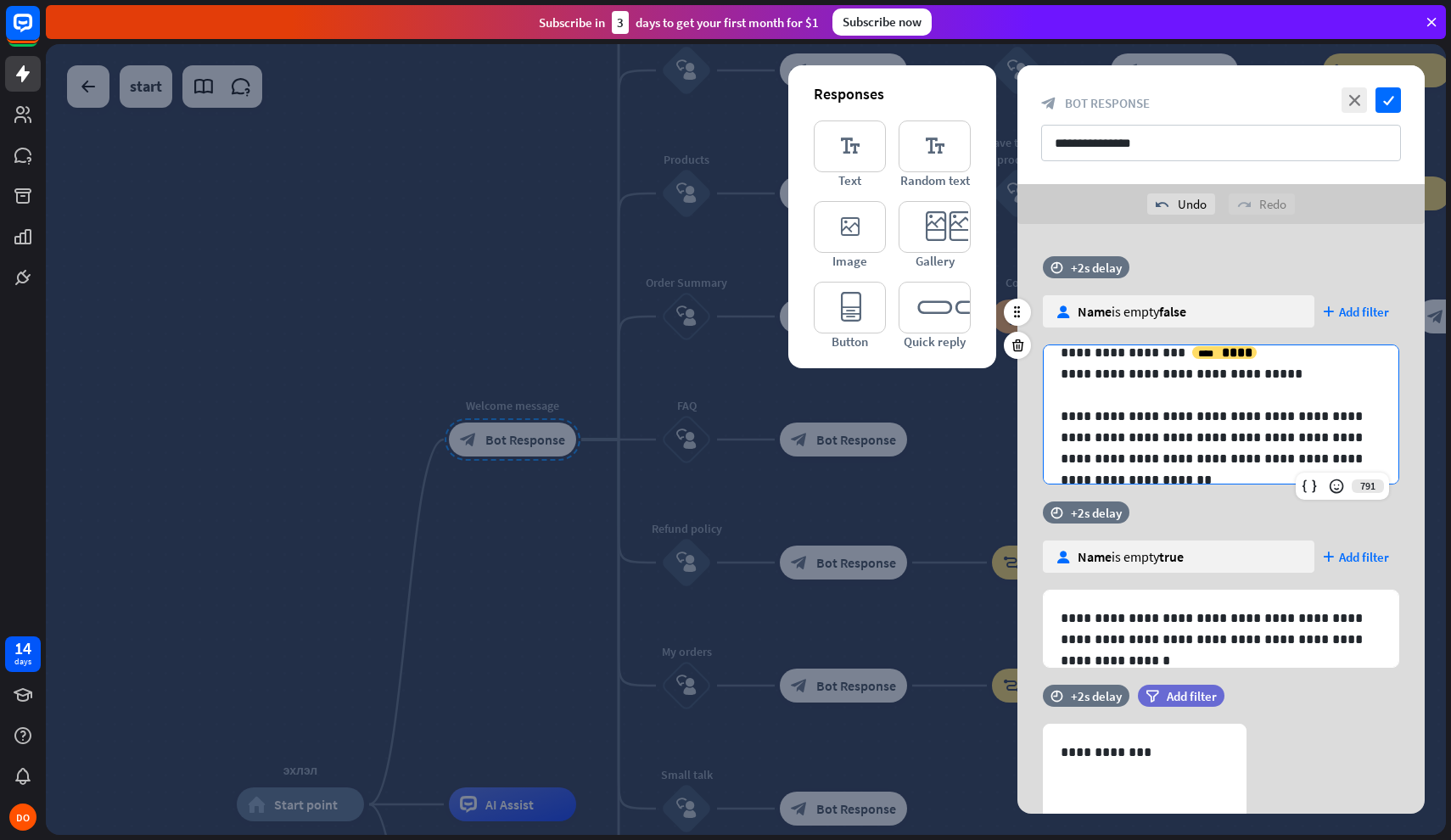
click at [1283, 362] on p "**********" at bounding box center [1220, 352] width 320 height 21
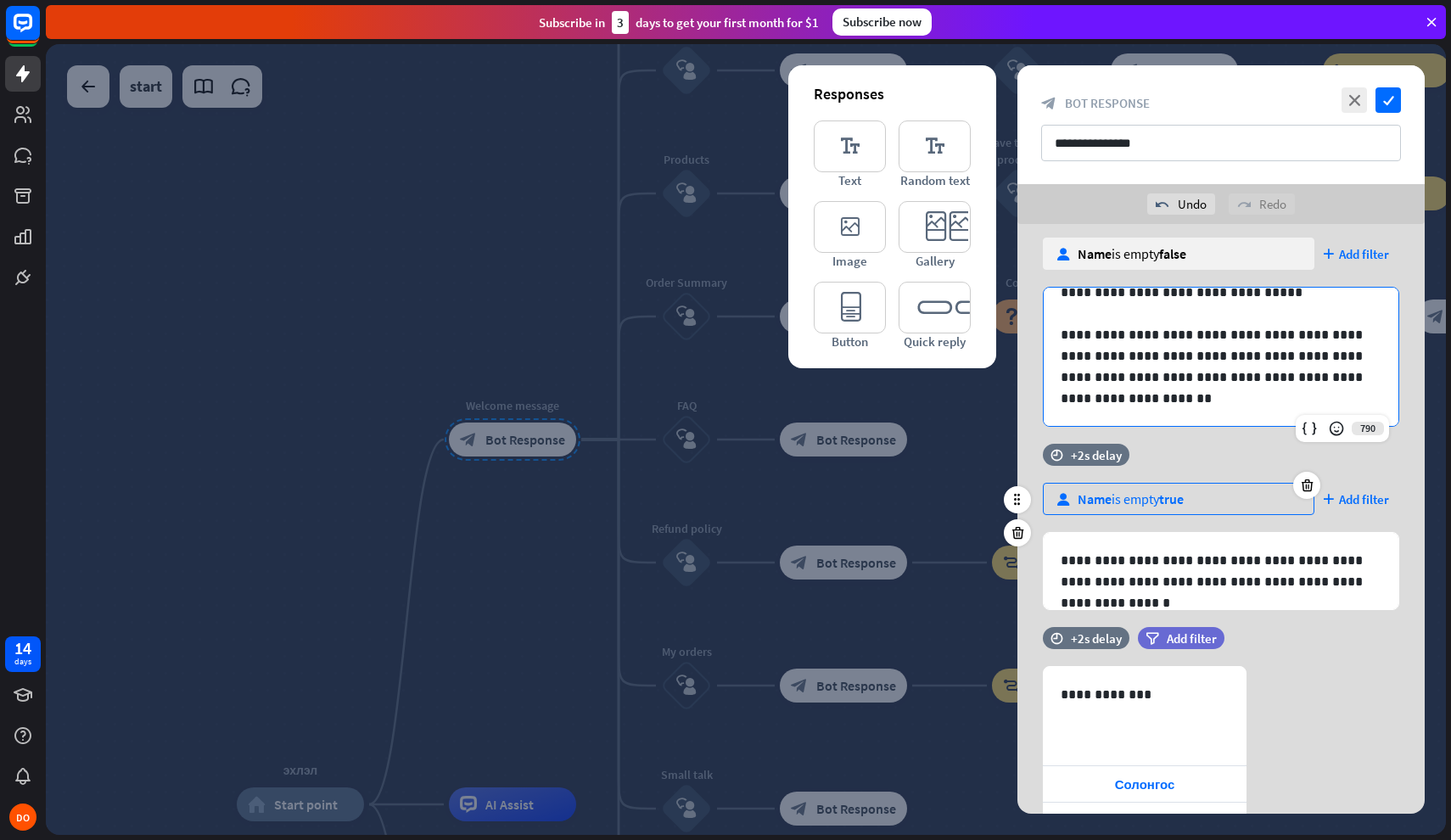
scroll to position [62, 0]
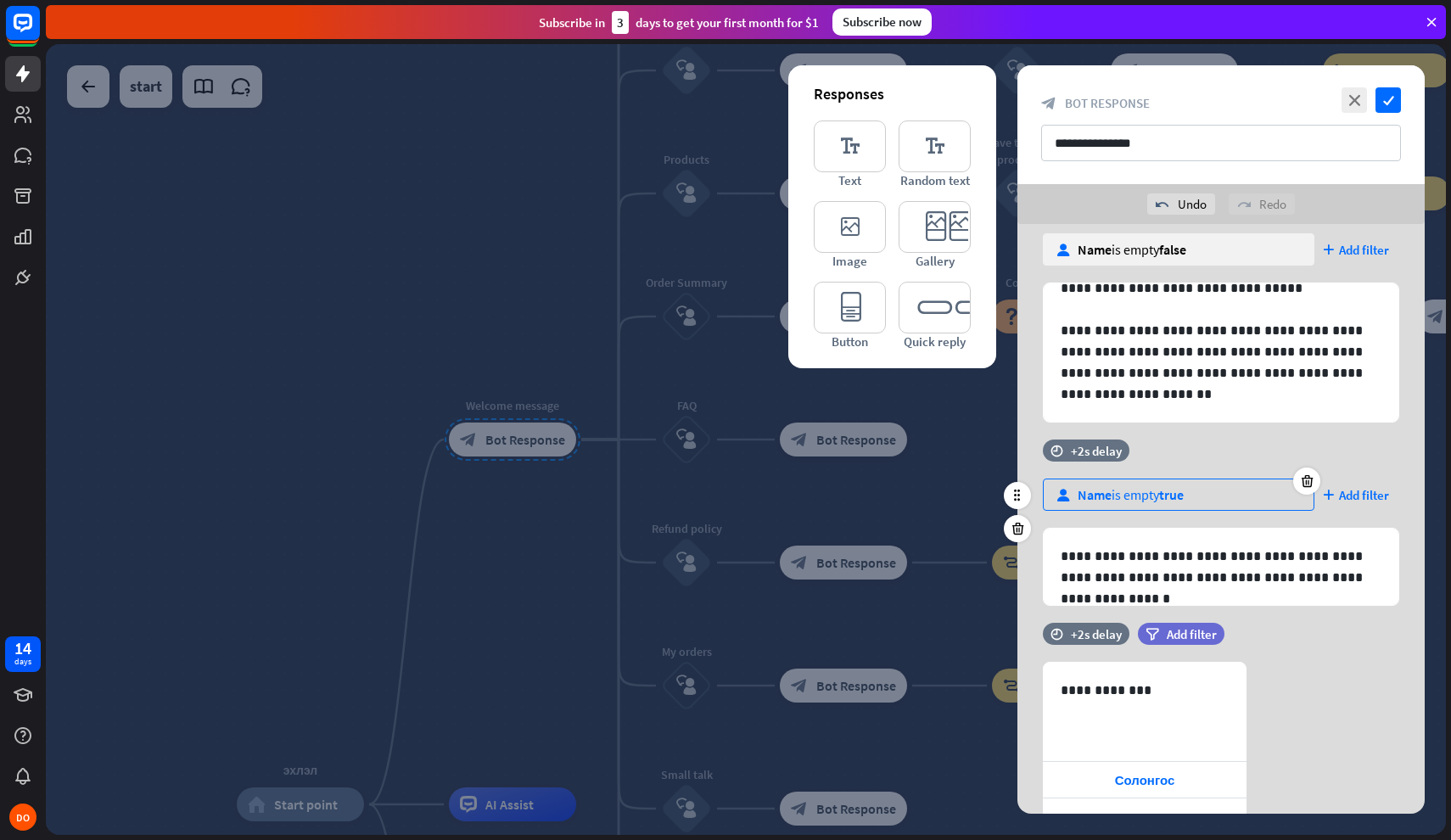
click at [1205, 498] on div "user Name is empty true" at bounding box center [1178, 494] width 272 height 32
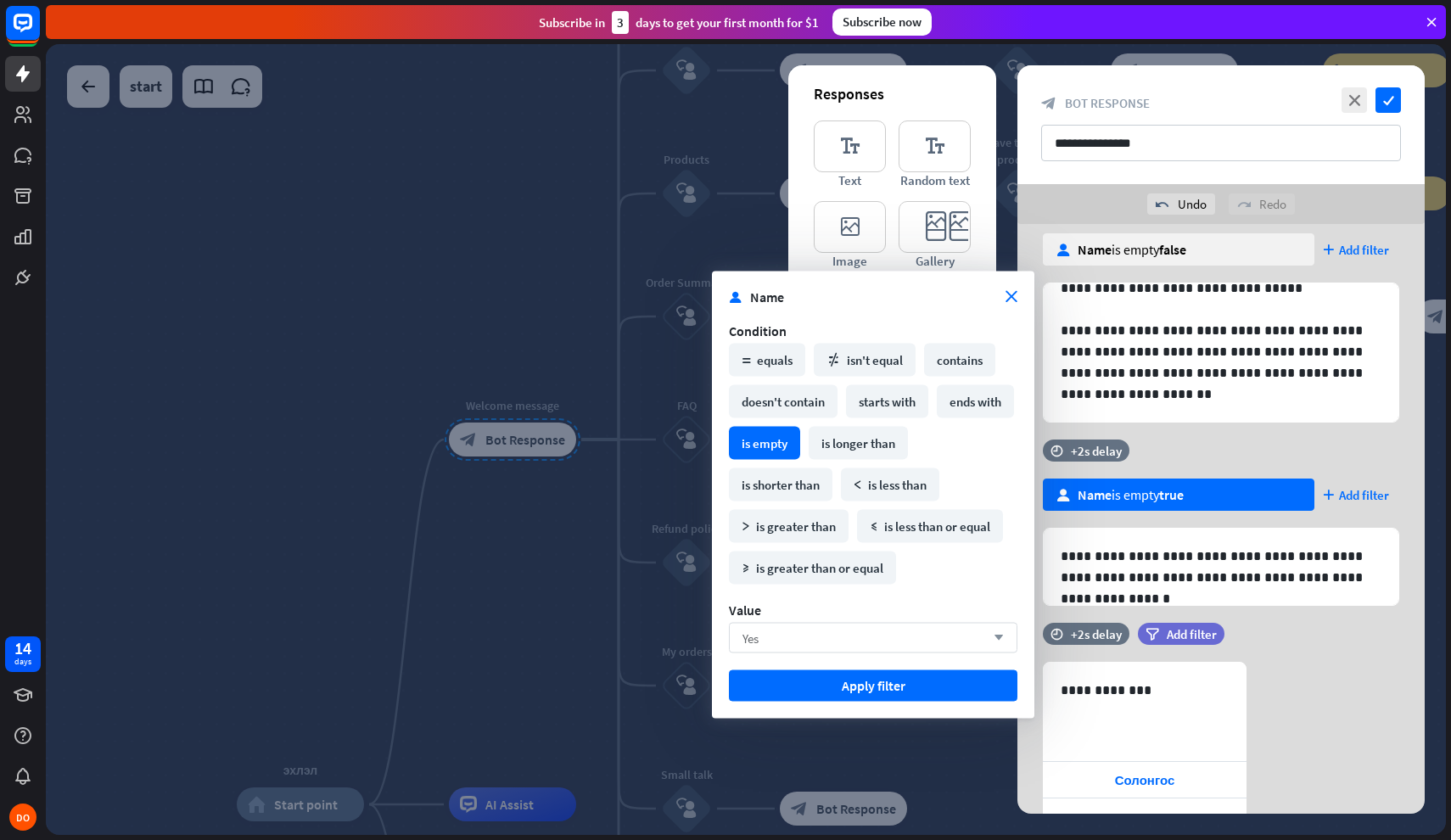
click at [878, 643] on div "Yes arrow_down" at bounding box center [874, 638] width 288 height 30
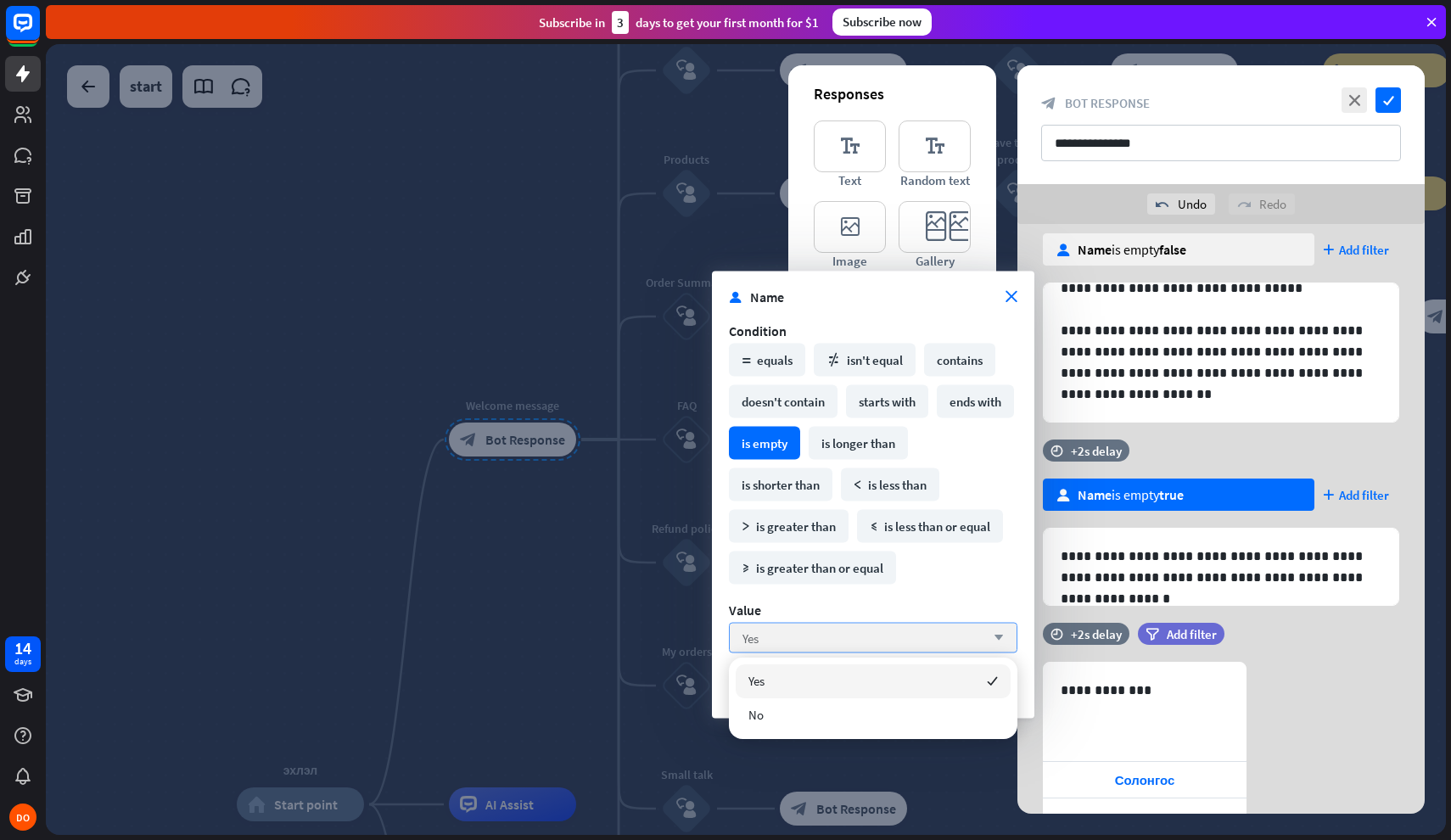
click at [882, 643] on div "Yes arrow_down" at bounding box center [874, 638] width 288 height 30
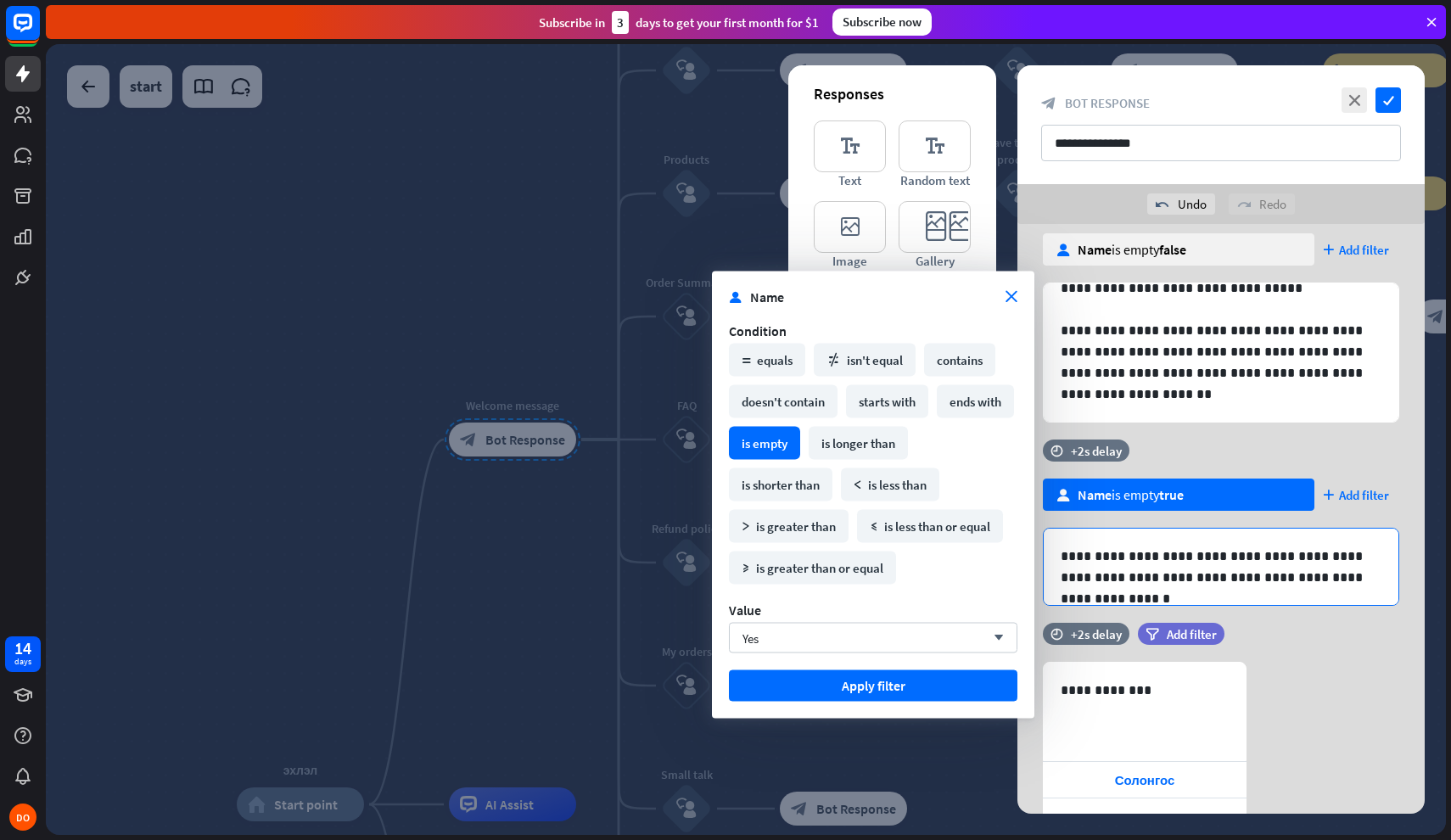
click at [1153, 587] on p "**********" at bounding box center [1220, 566] width 320 height 43
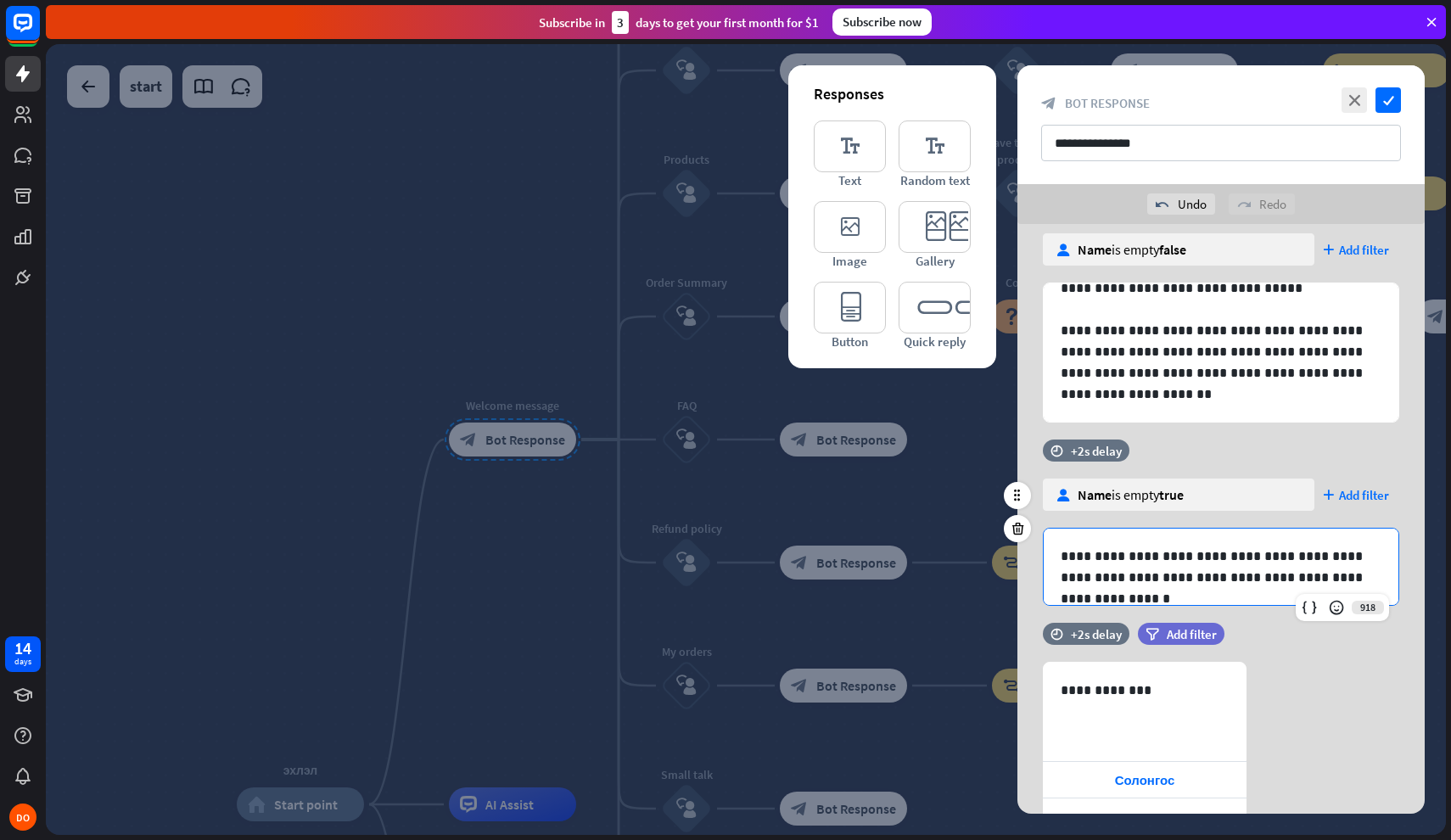
click at [1153, 587] on p "**********" at bounding box center [1220, 566] width 320 height 43
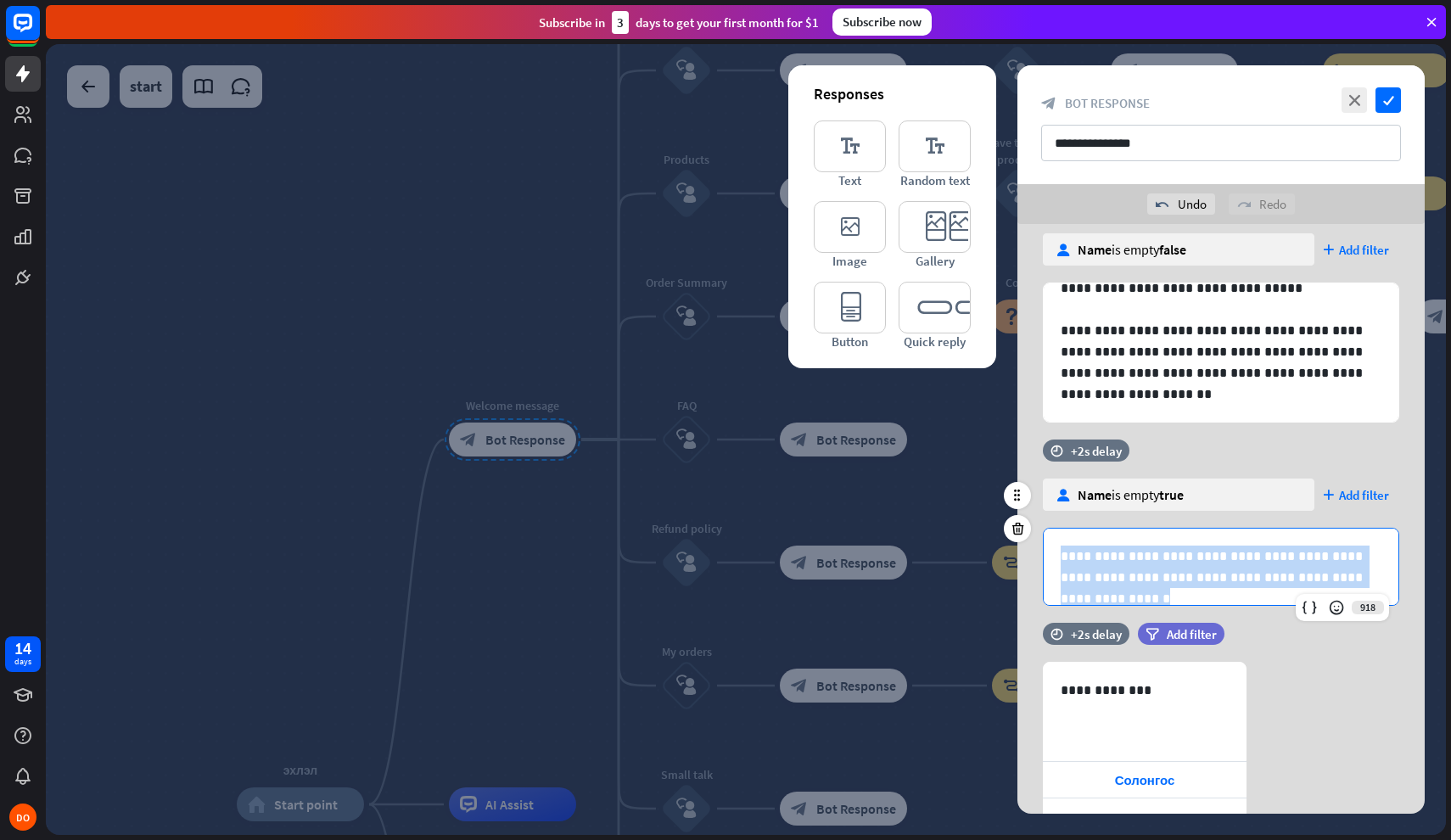
click at [1153, 587] on p "**********" at bounding box center [1220, 566] width 320 height 43
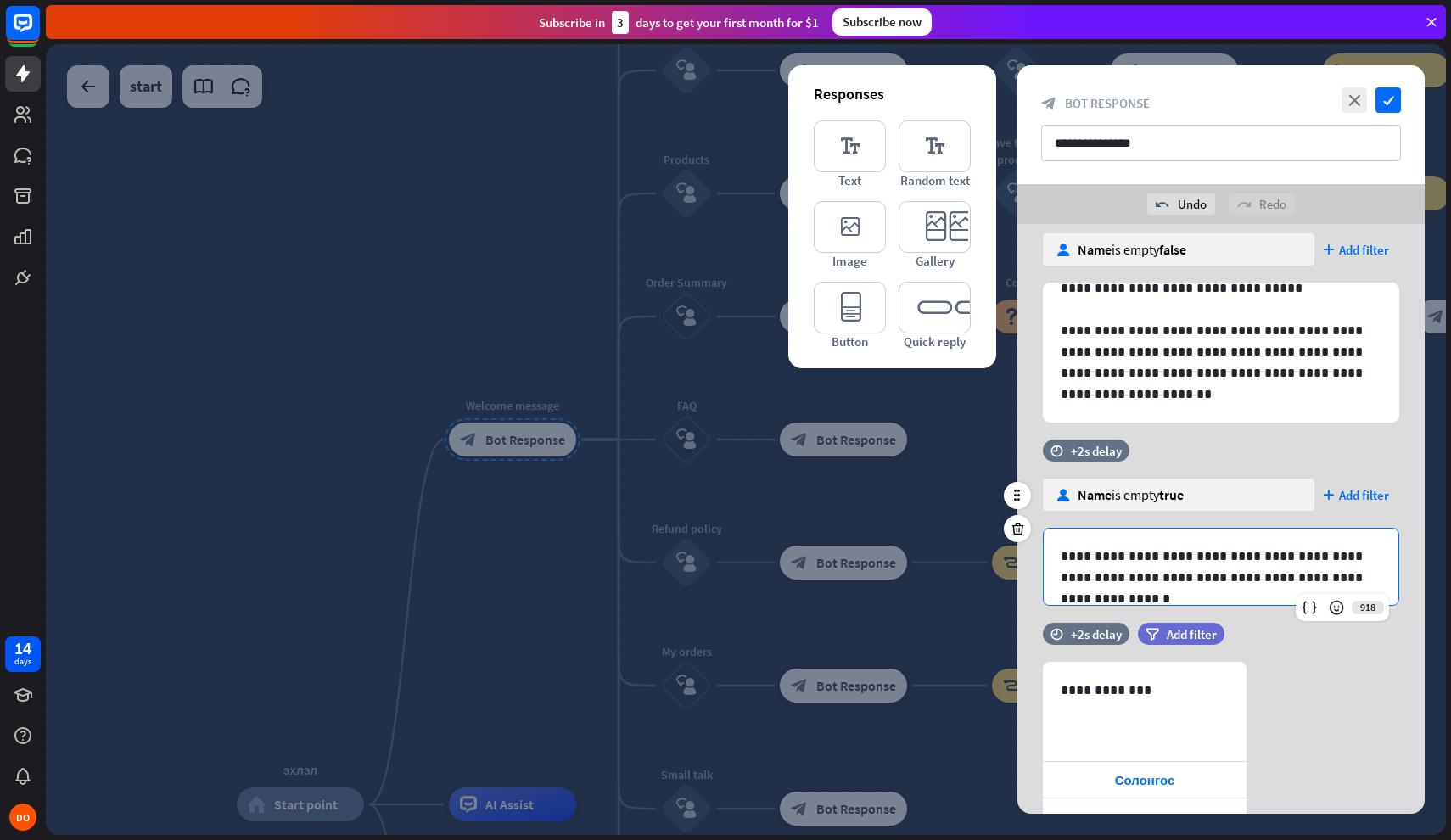
click at [1186, 566] on p "**********" at bounding box center [1220, 566] width 320 height 43
click at [1305, 654] on div "filter Add filter" at bounding box center [1224, 642] width 171 height 39
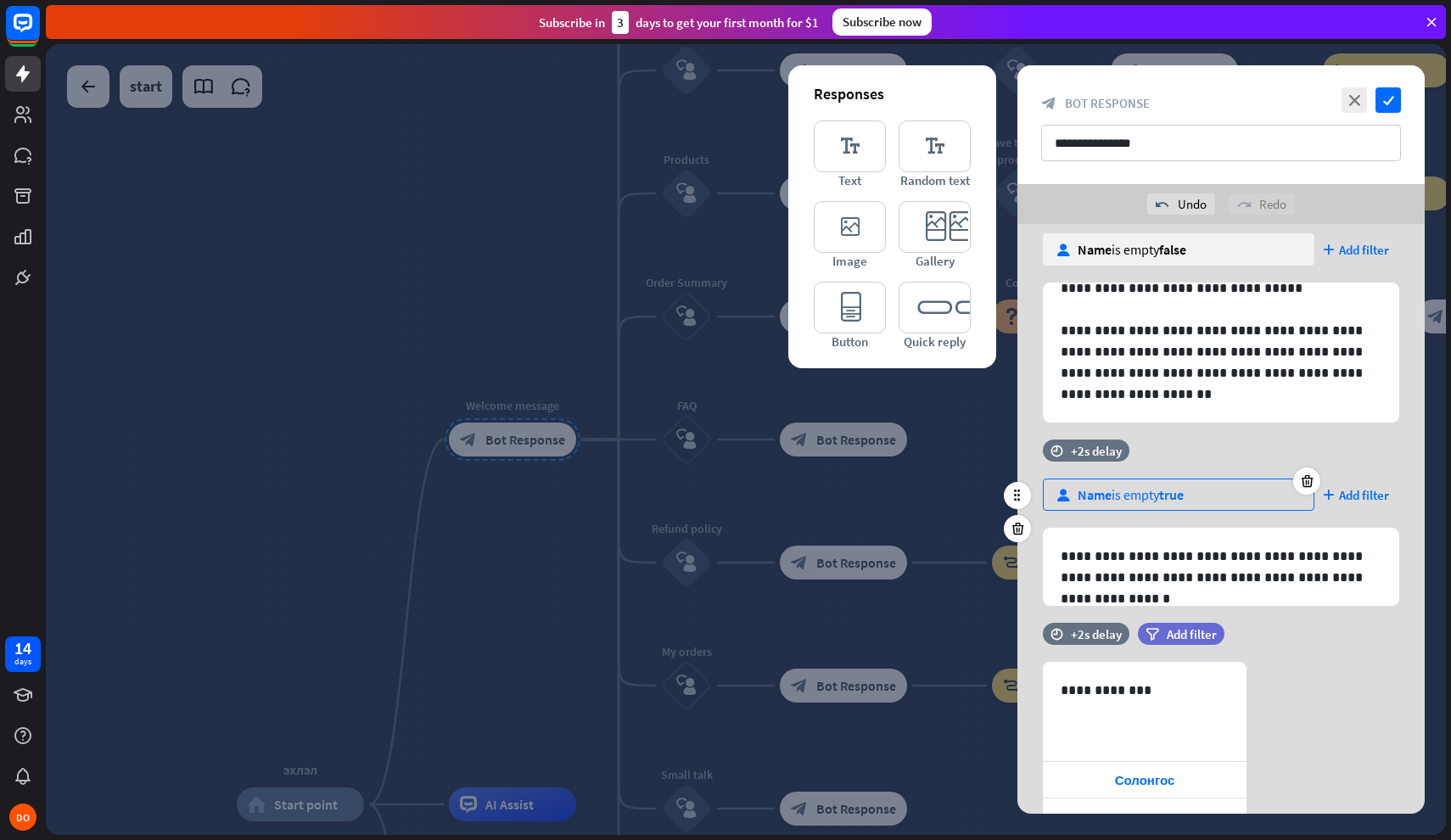
click at [1230, 494] on div "user Name is empty true" at bounding box center [1178, 494] width 272 height 32
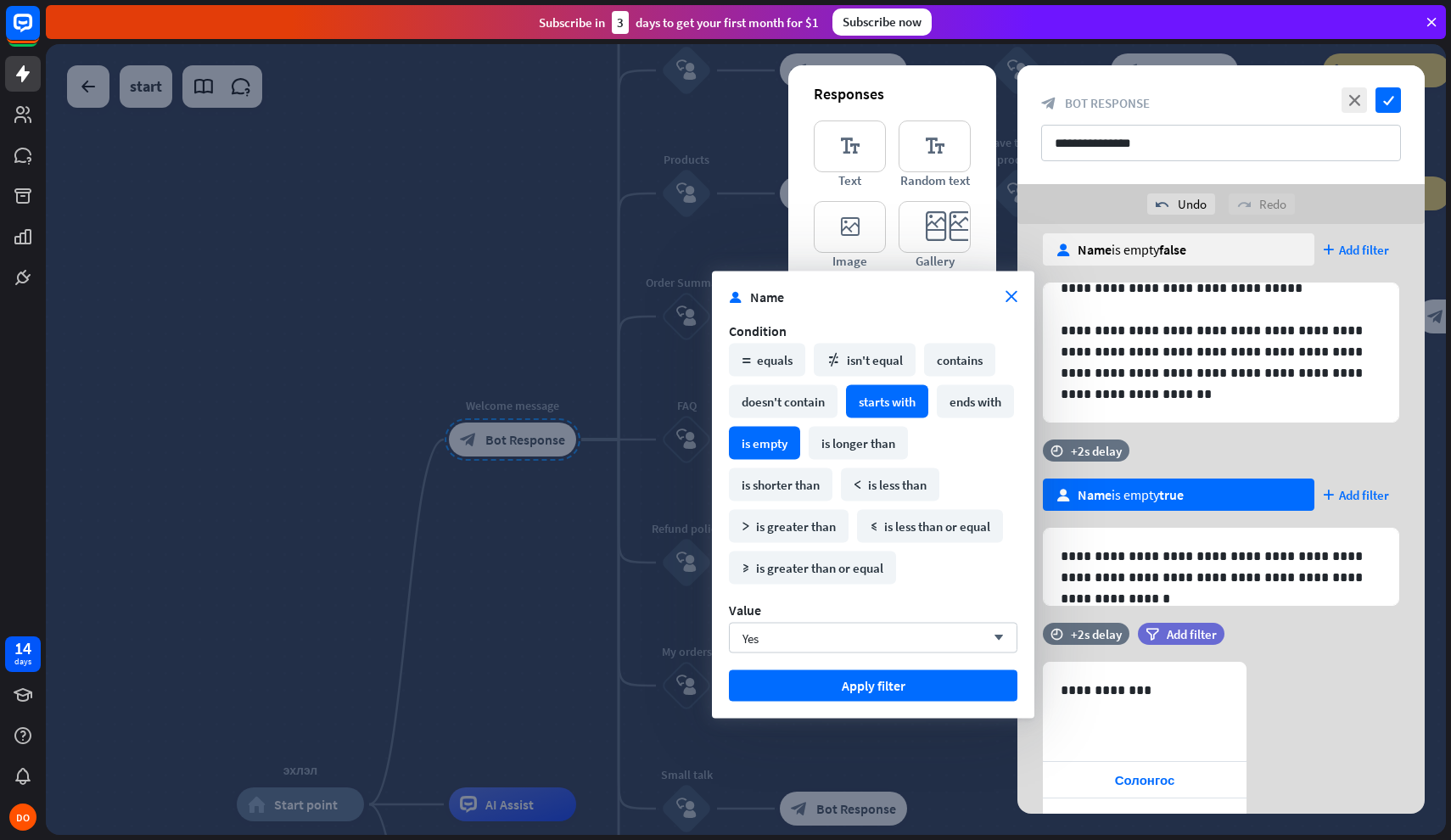
click at [910, 406] on div "starts with" at bounding box center [887, 402] width 83 height 33
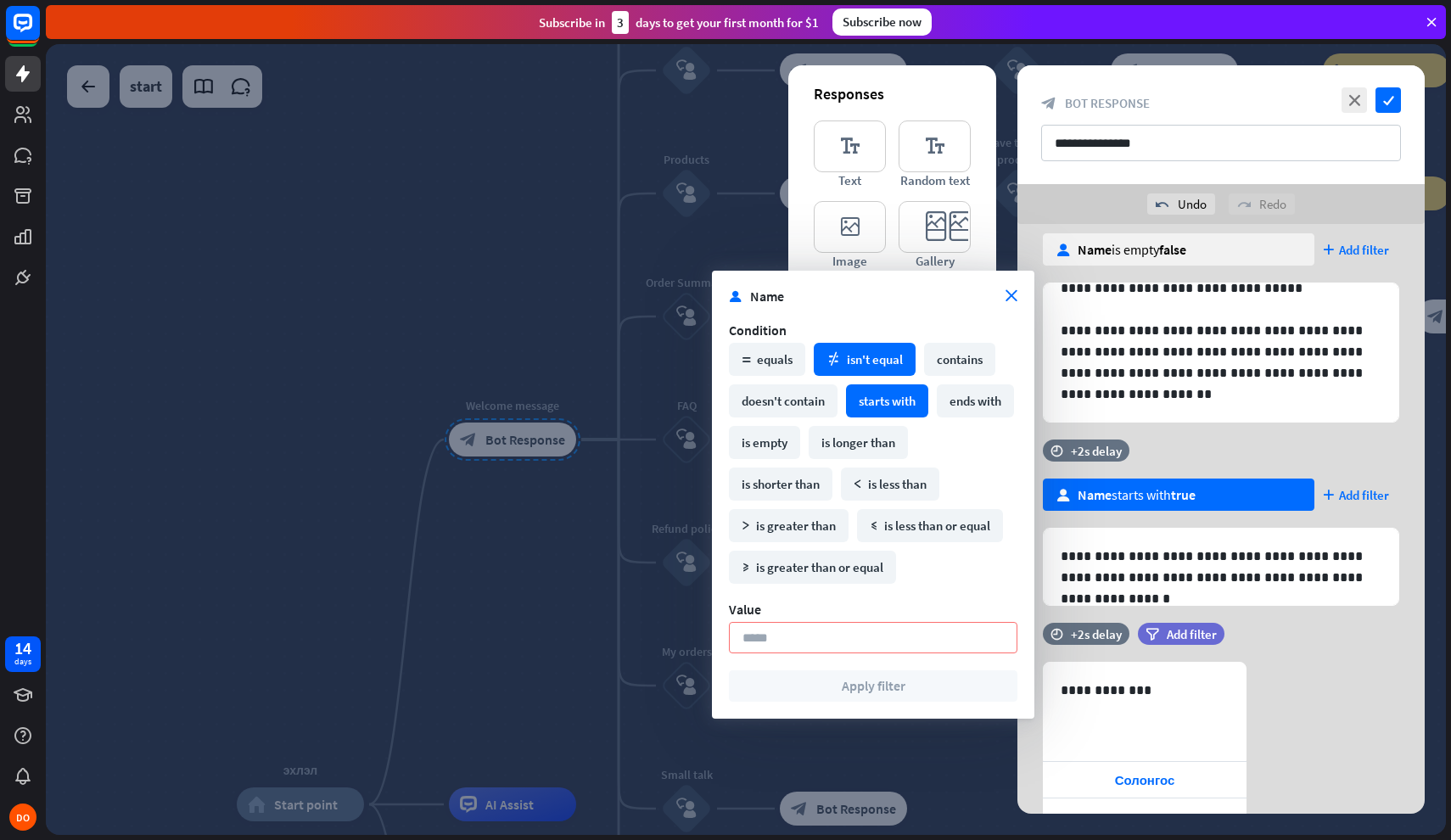
click at [869, 344] on div "math_not_equal isn't equal" at bounding box center [865, 359] width 102 height 33
click at [939, 367] on div "contains" at bounding box center [959, 359] width 71 height 33
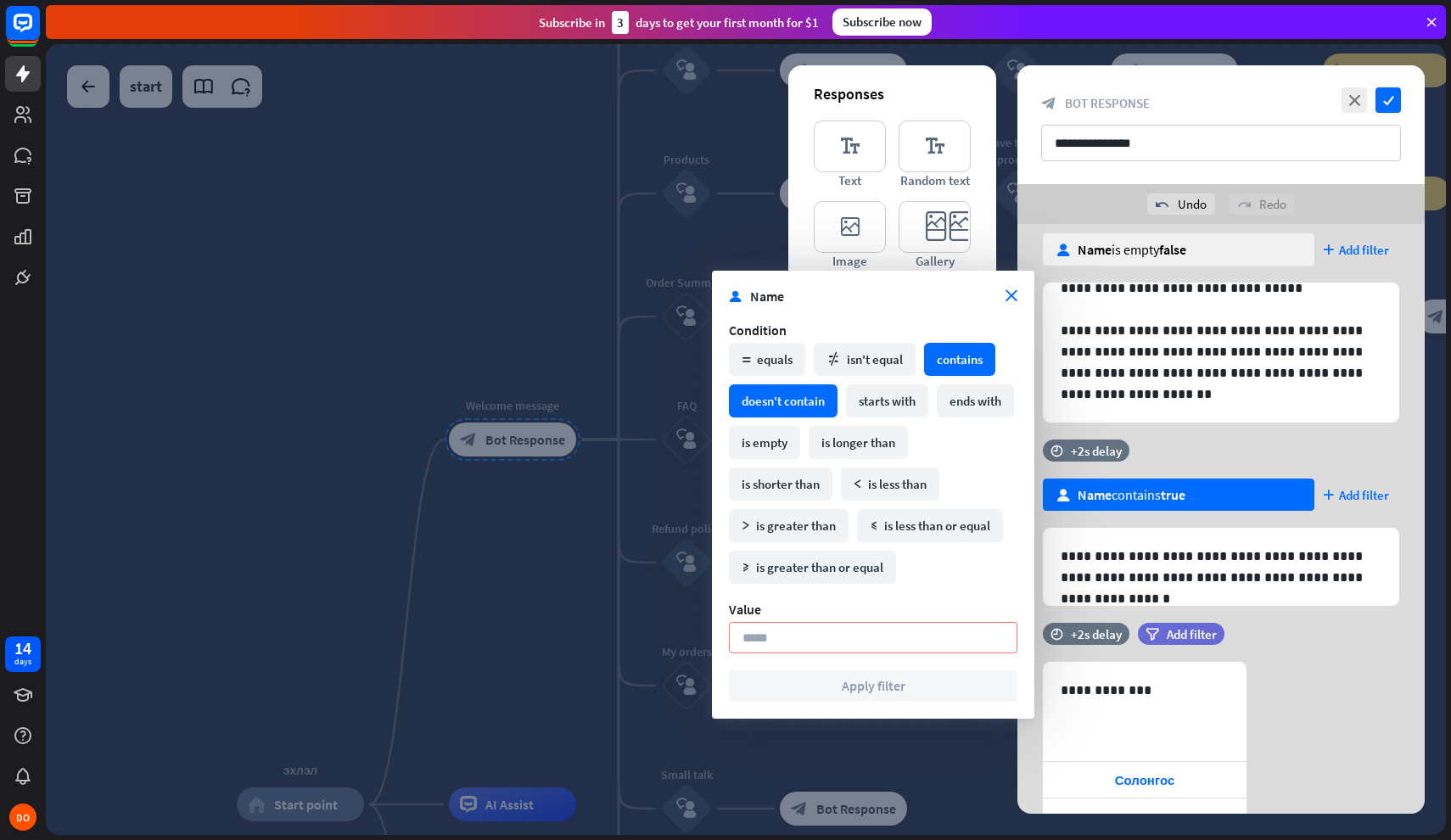
click at [783, 401] on div "doesn't contain" at bounding box center [784, 401] width 109 height 33
click at [779, 358] on div "math_equal equals" at bounding box center [767, 359] width 76 height 33
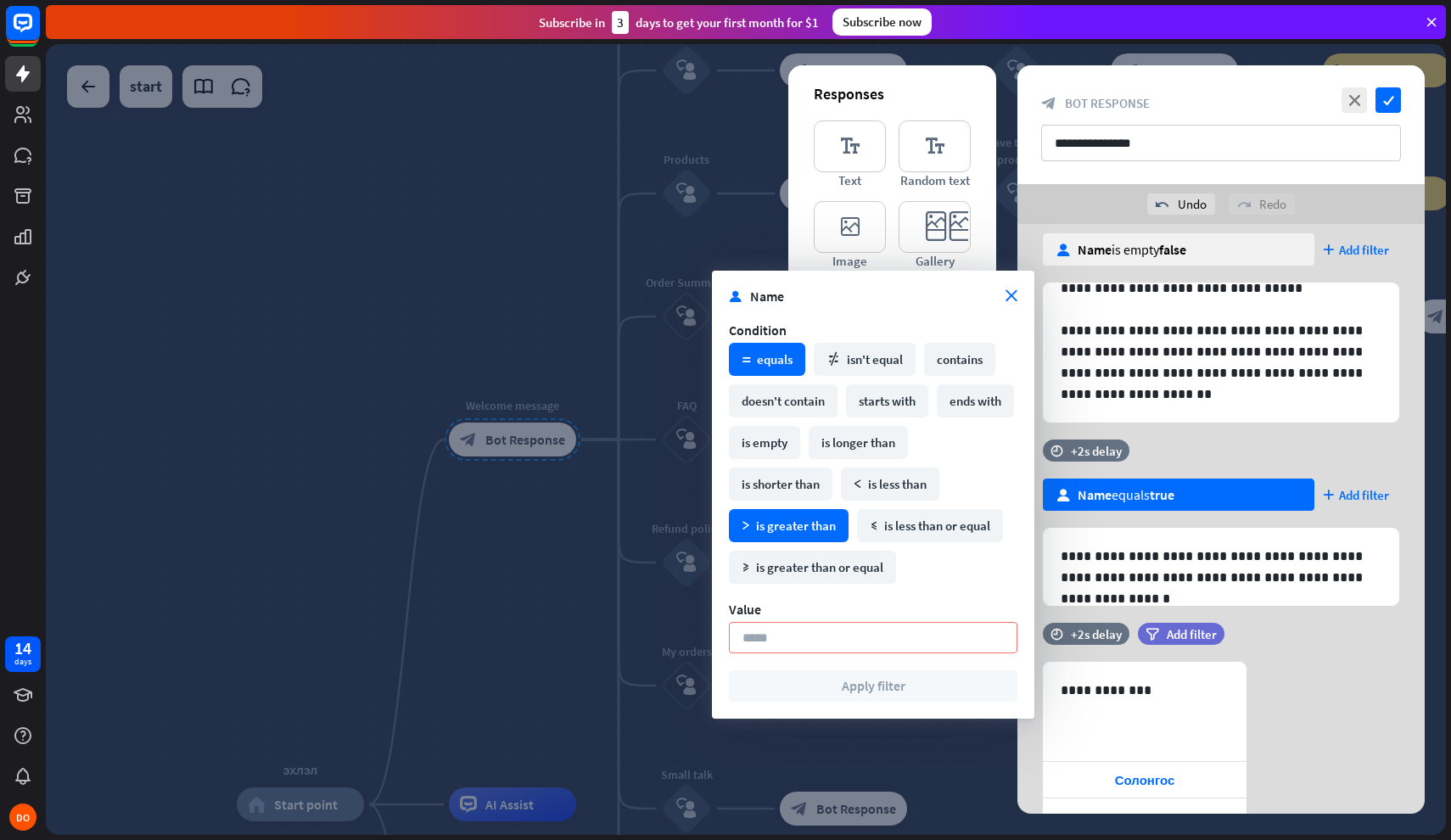
click at [819, 525] on div "math_greater is greater than" at bounding box center [789, 526] width 120 height 33
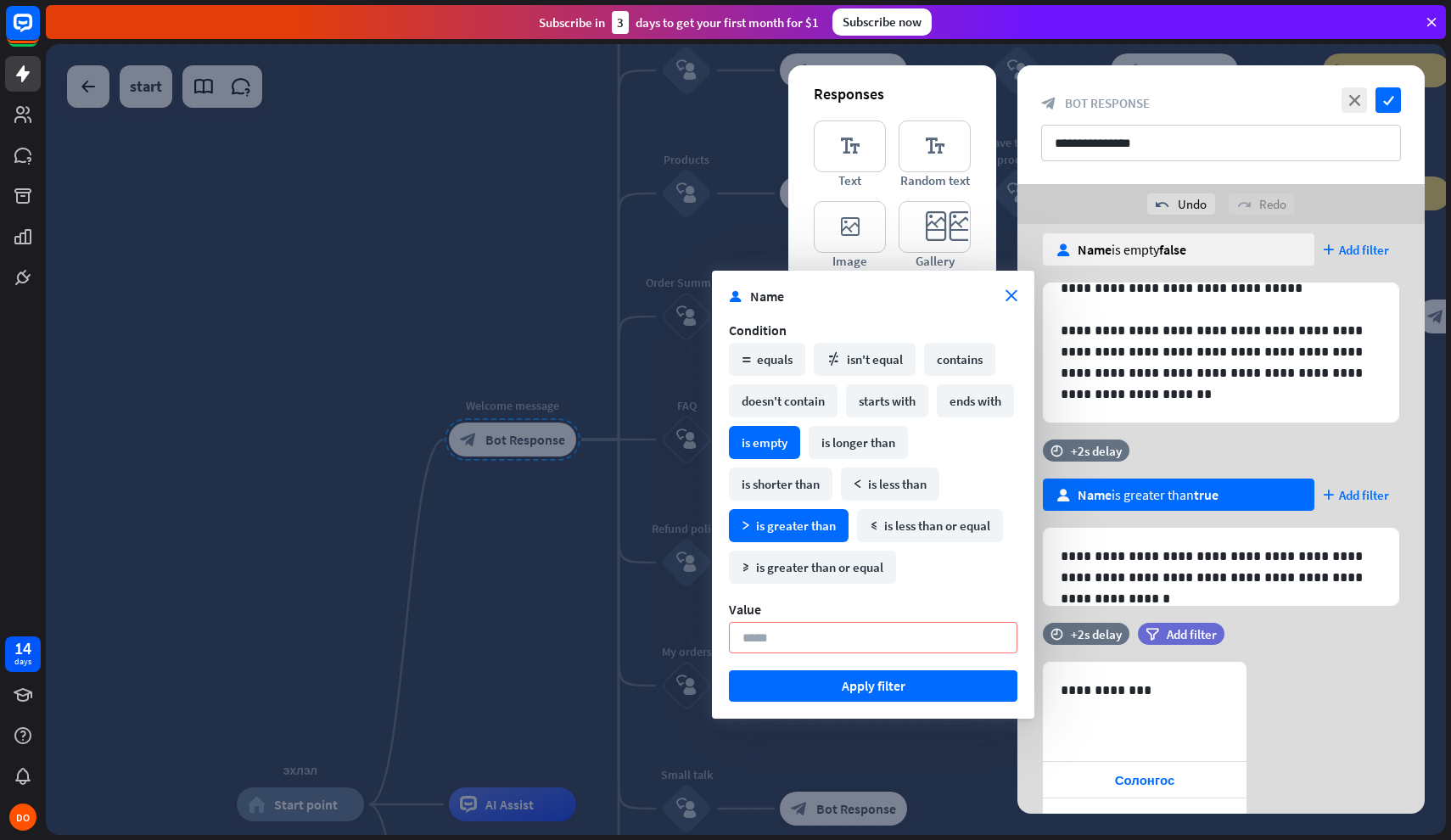
click at [800, 439] on div "is empty" at bounding box center [764, 443] width 71 height 33
click at [1006, 295] on icon "close" at bounding box center [1012, 297] width 12 height 12
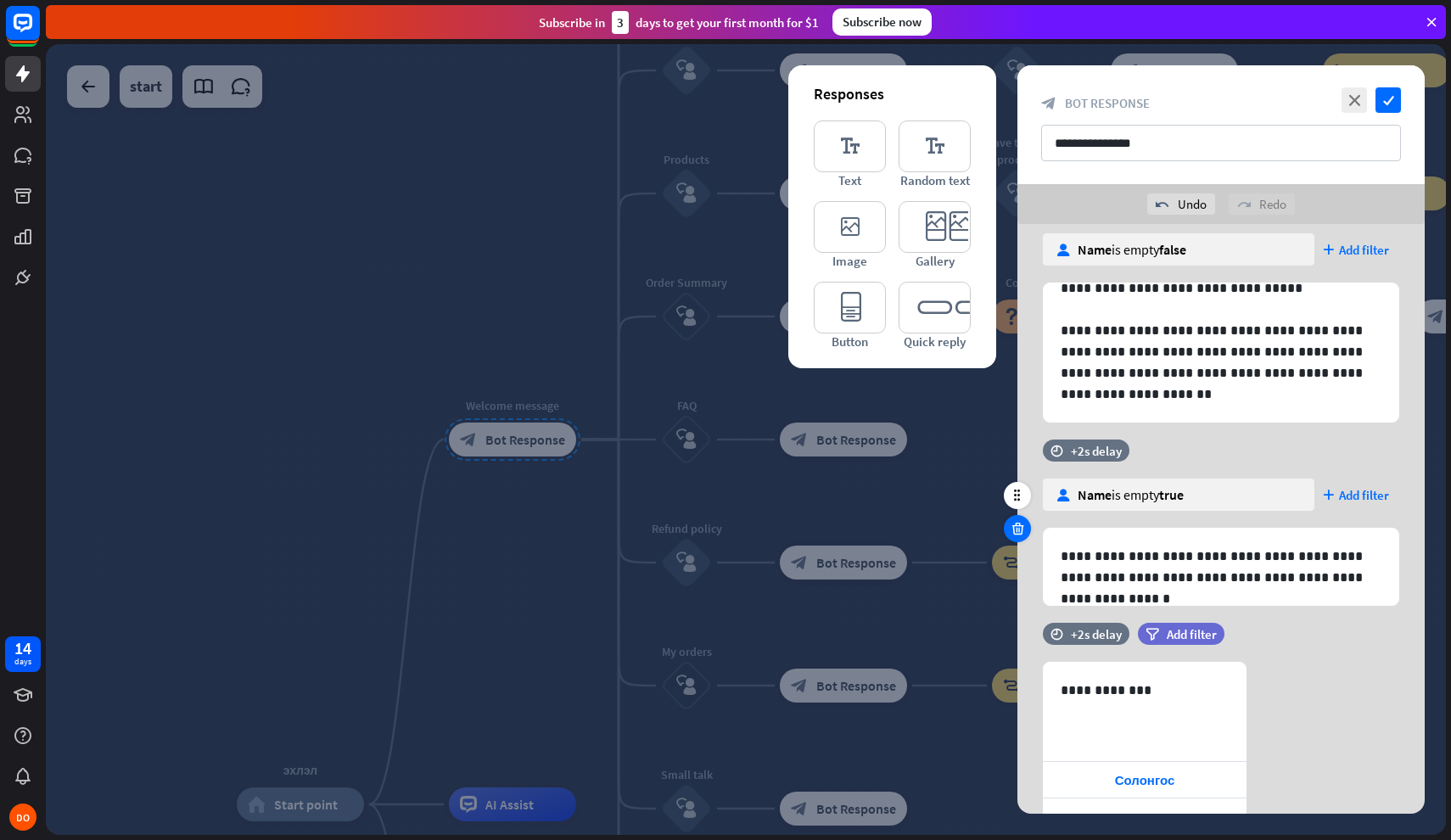
click at [1025, 526] on div at bounding box center [1018, 529] width 27 height 27
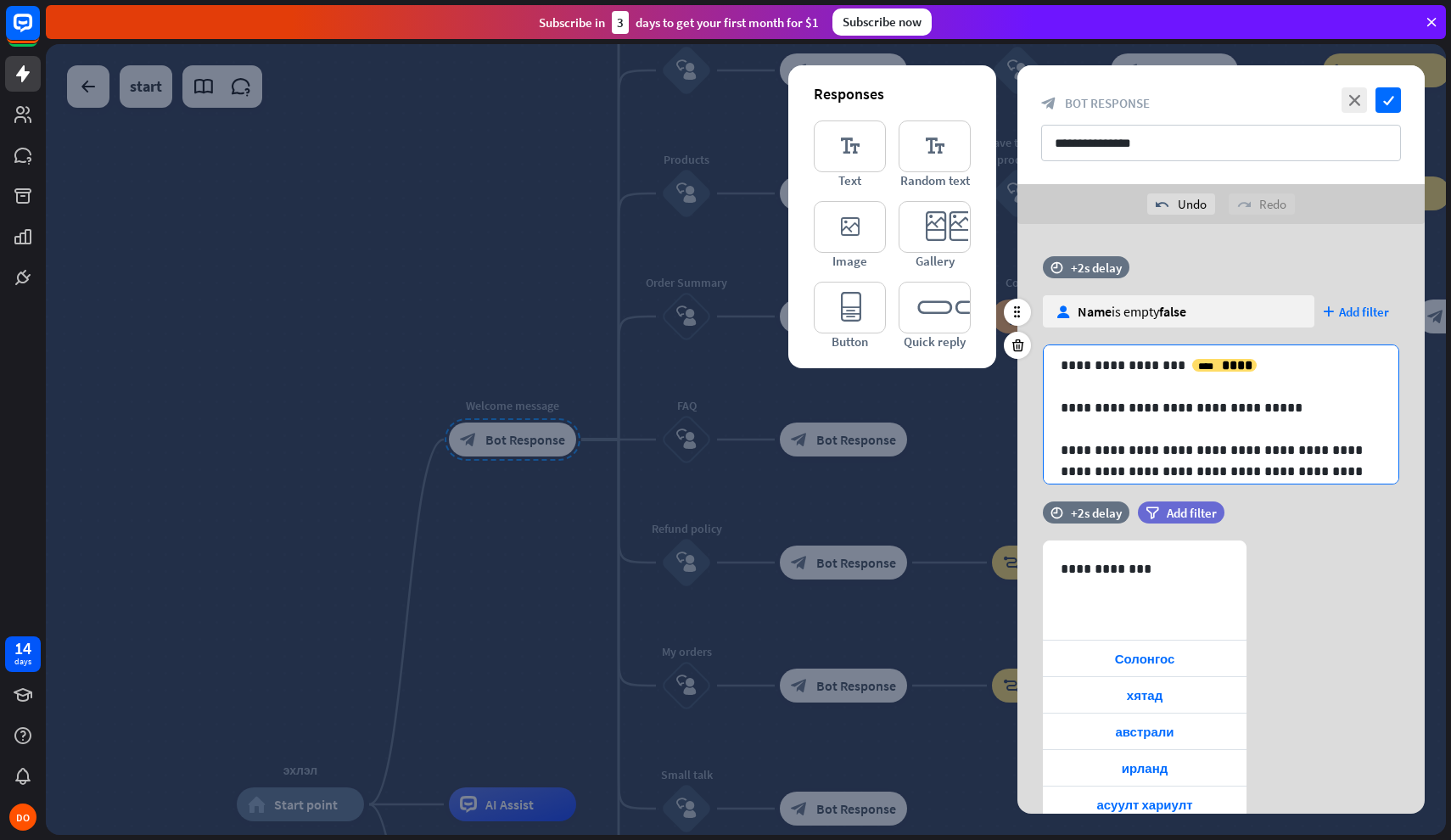
scroll to position [0, 0]
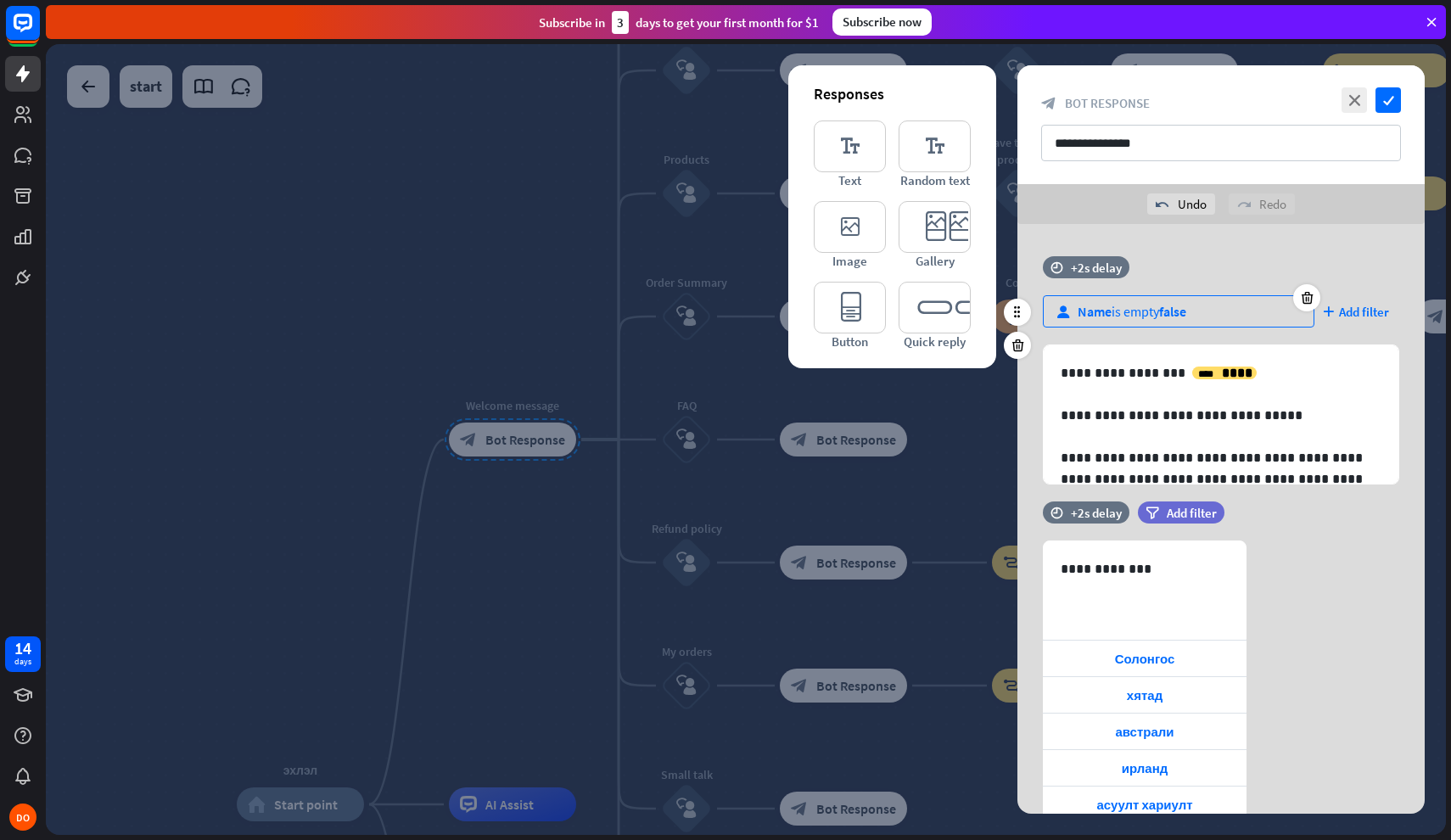
click at [1146, 306] on div "Name is empty false" at bounding box center [1133, 310] width 109 height 17
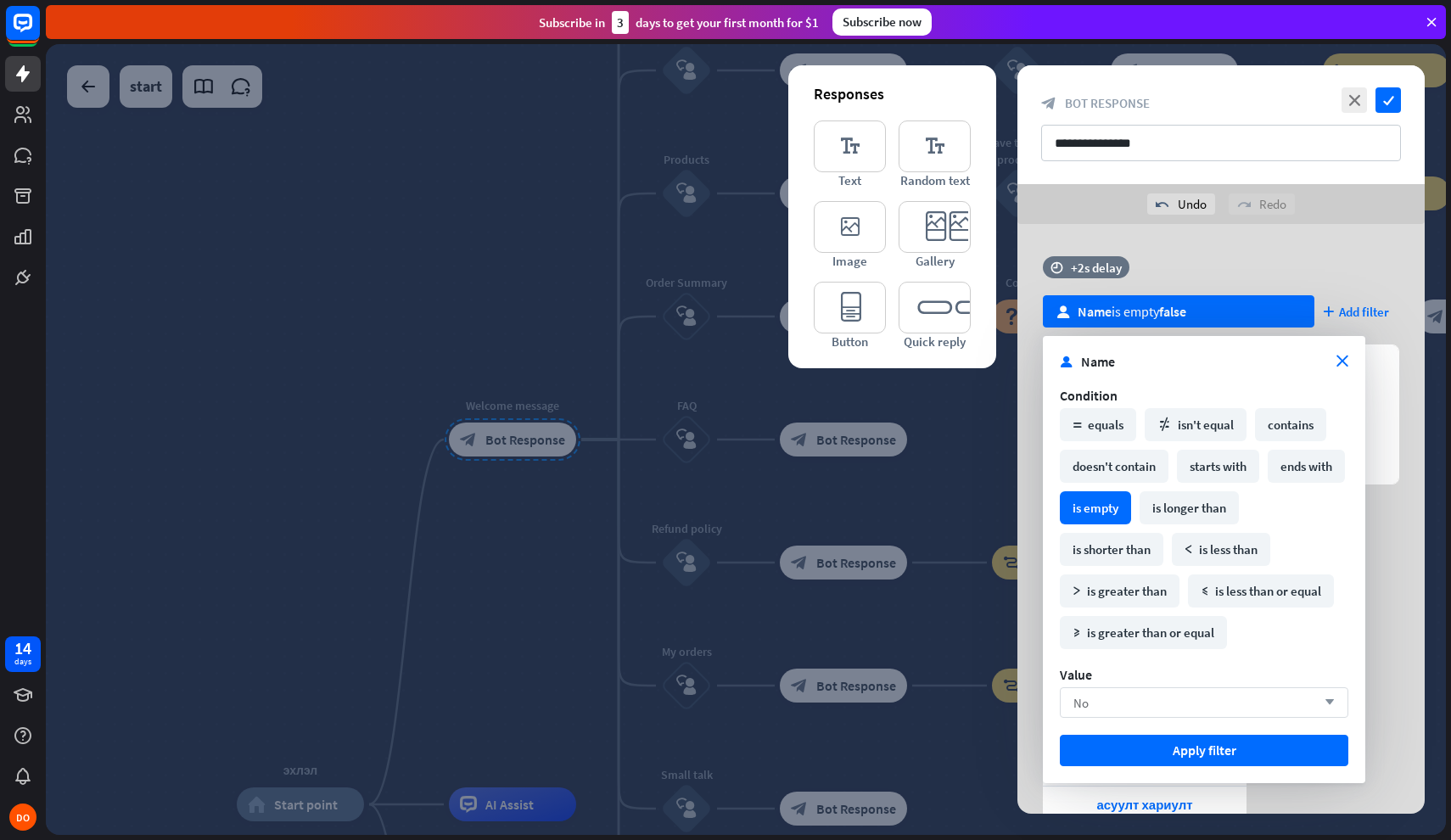
click at [1138, 703] on div "No arrow_down" at bounding box center [1205, 702] width 288 height 30
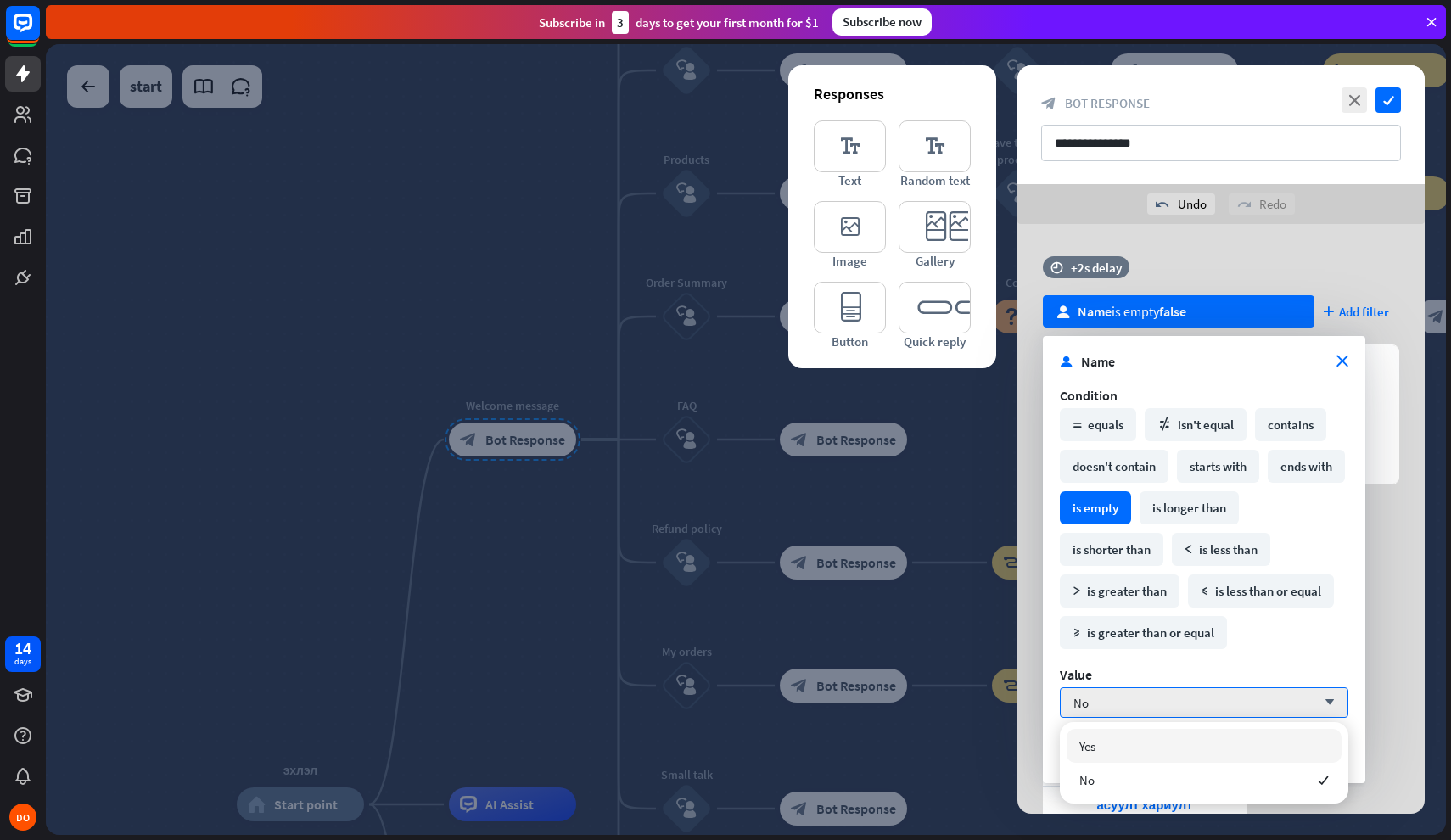
click at [1264, 660] on form "user Name close Condition math_equal equals math_not_equal isn't equal contains…" at bounding box center [1205, 560] width 288 height 413
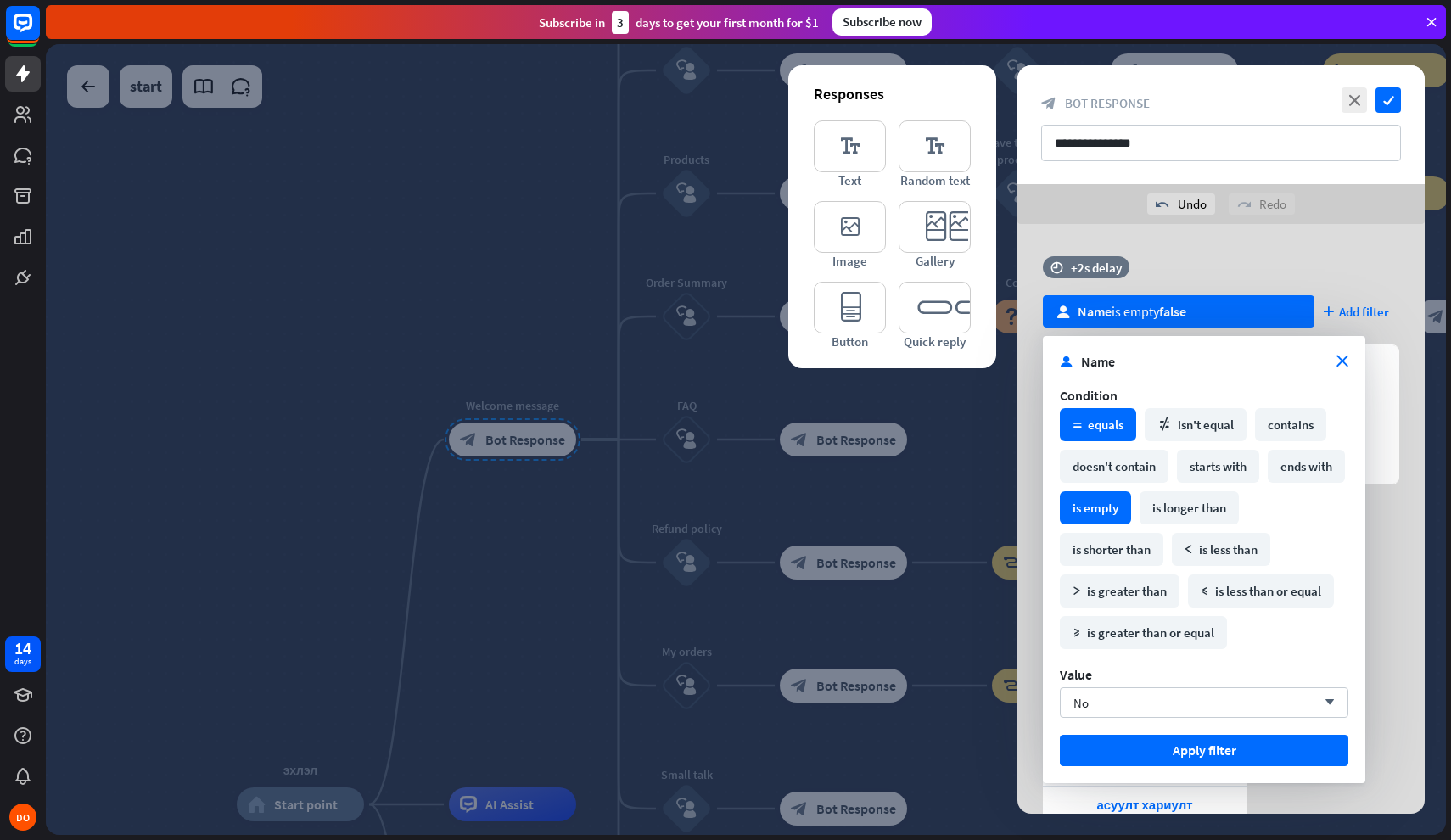
click at [1110, 426] on div "math_equal equals" at bounding box center [1098, 424] width 76 height 33
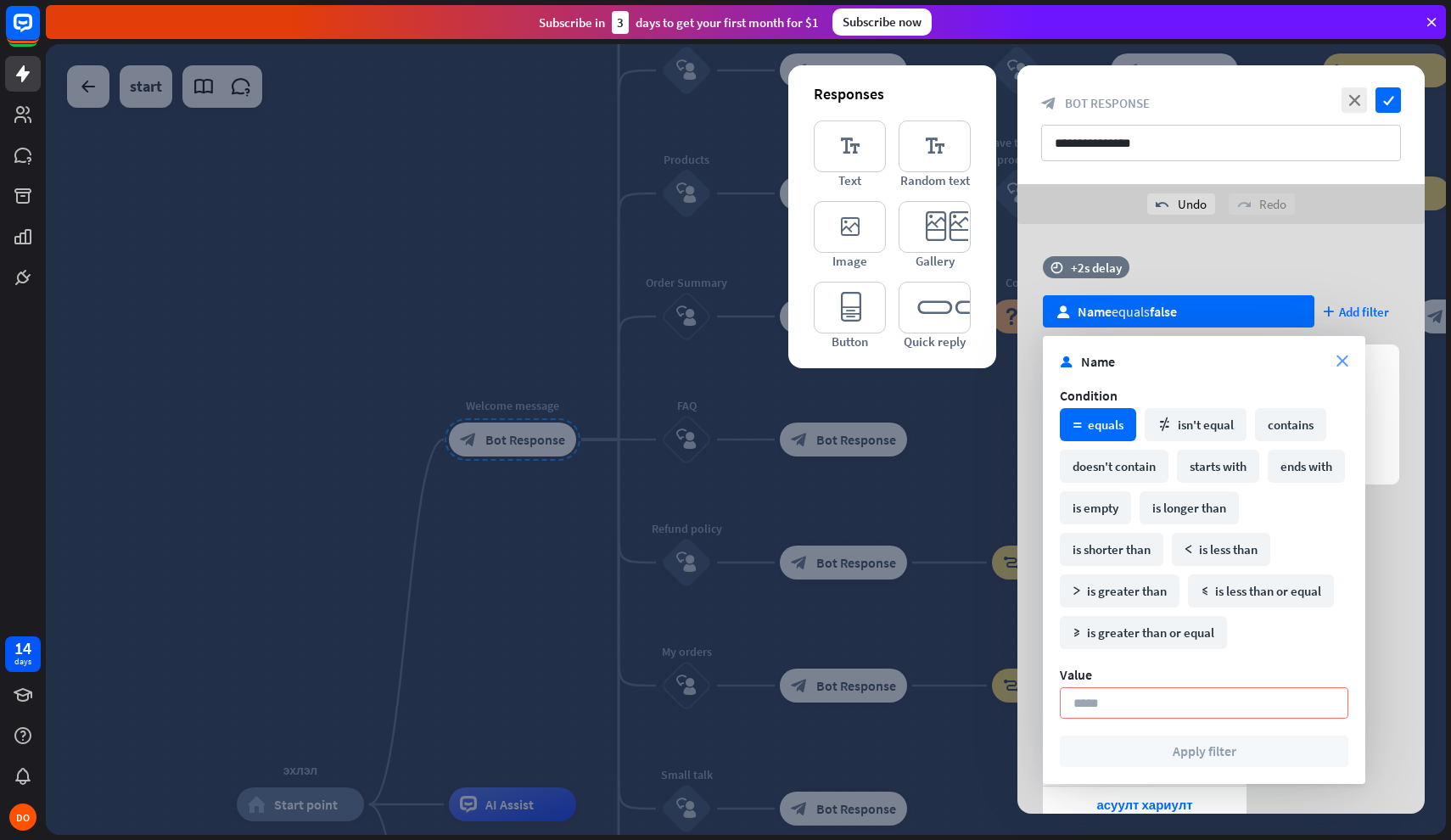
click at [1340, 355] on icon "close" at bounding box center [1343, 361] width 12 height 12
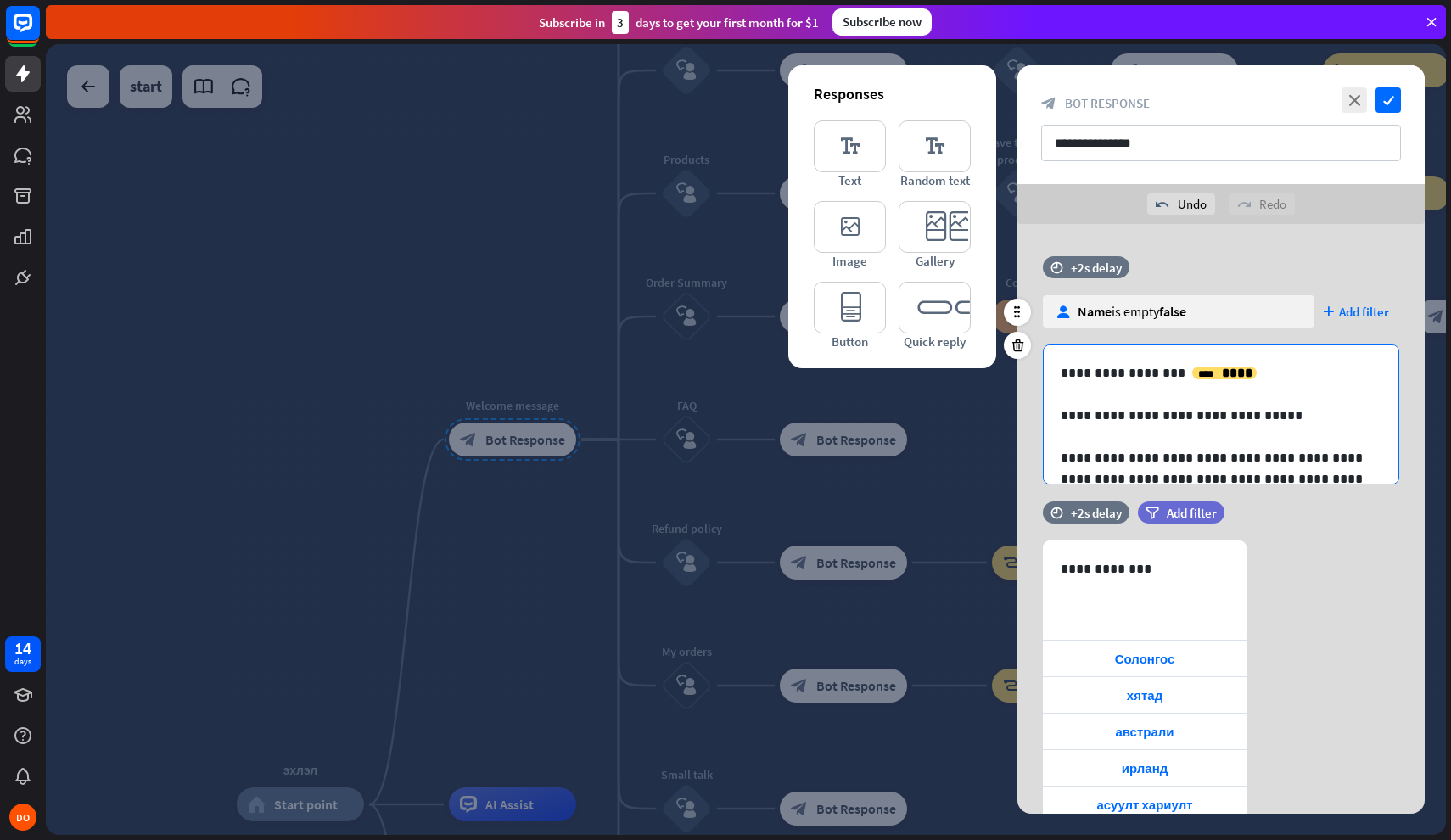
click at [1258, 372] on p "**********" at bounding box center [1220, 373] width 320 height 21
click at [1336, 489] on icon at bounding box center [1336, 486] width 17 height 17
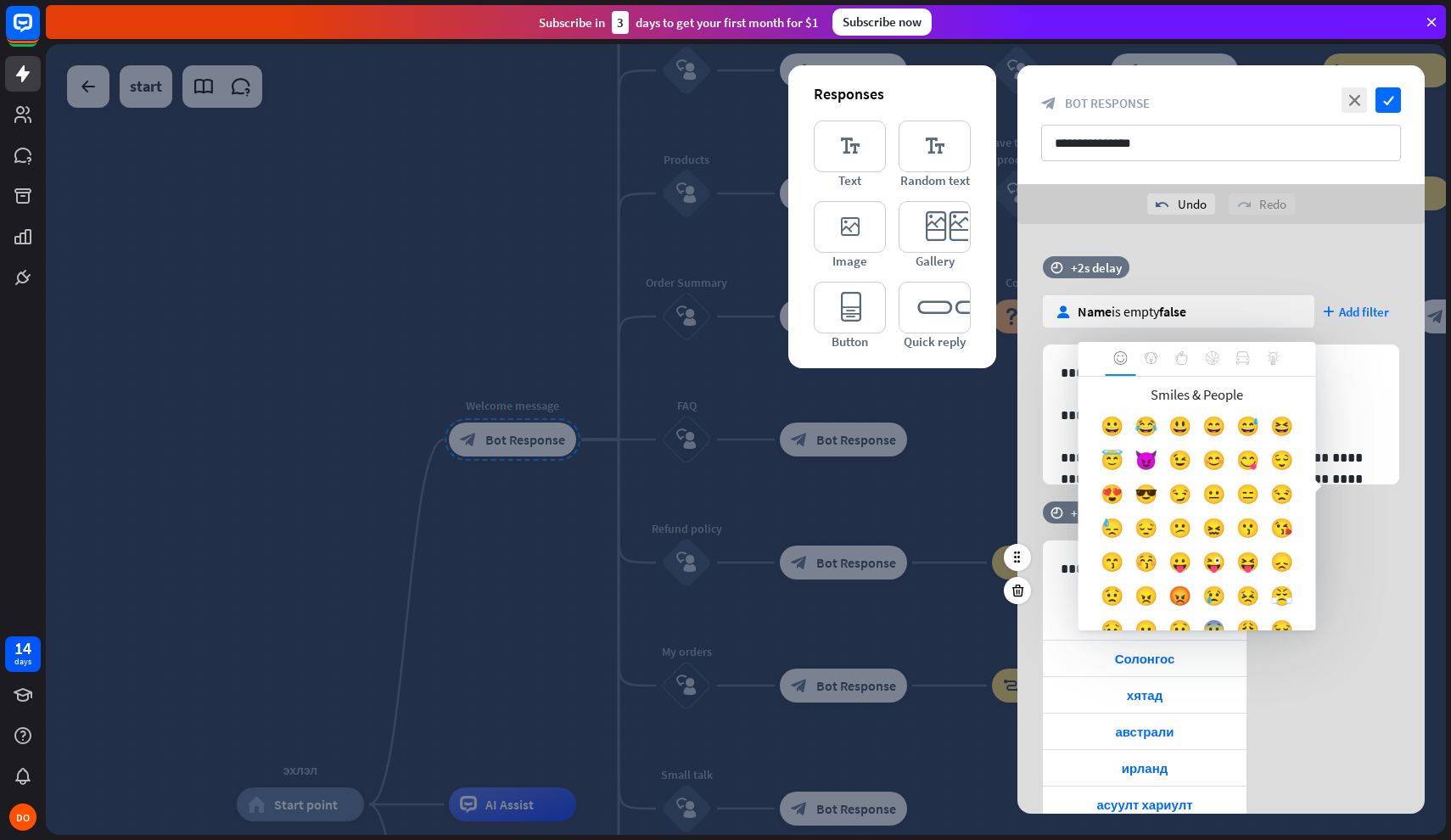
click at [1352, 530] on div "time +2s delay filter Add filter" at bounding box center [1221, 521] width 407 height 39
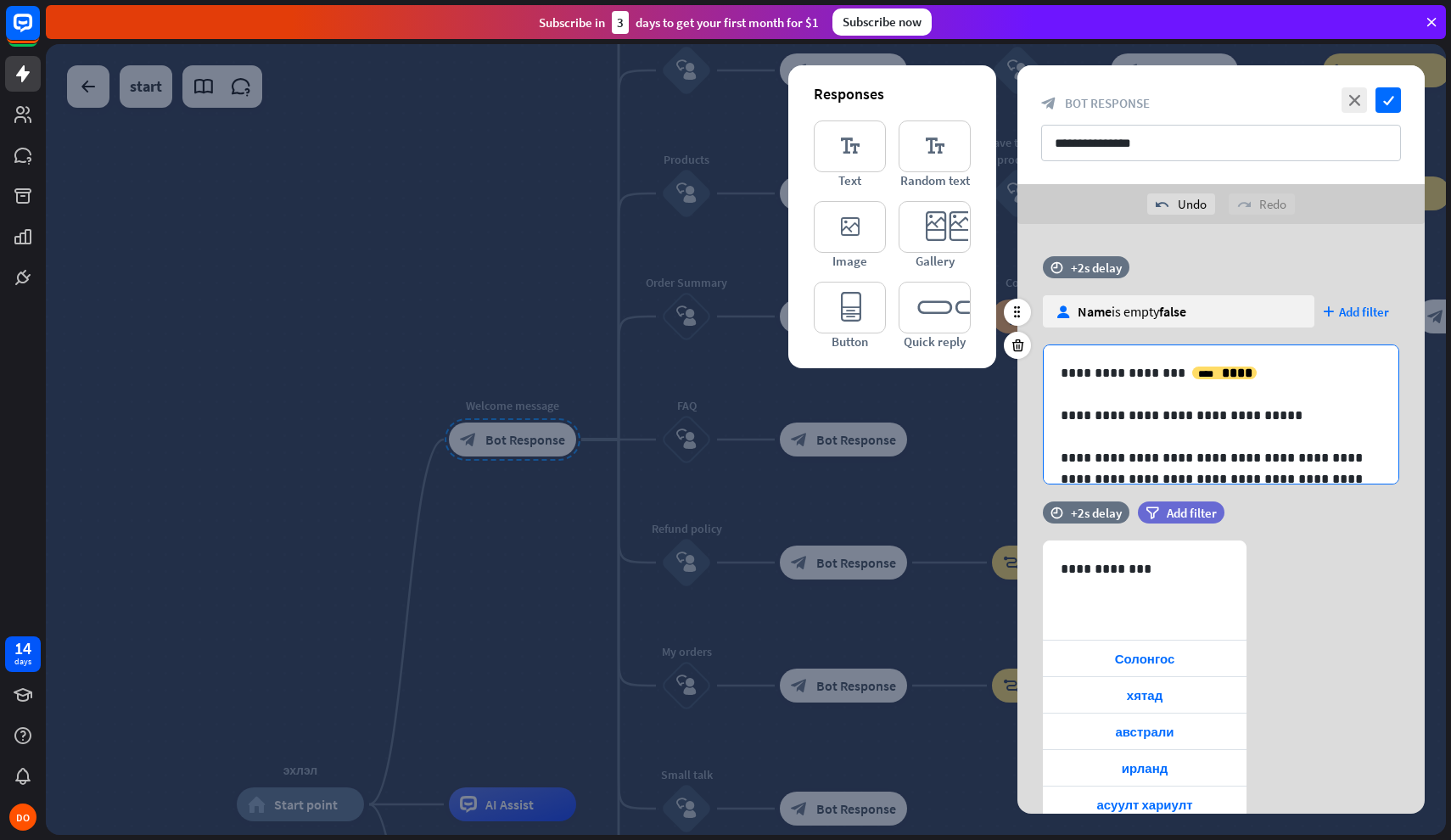
click at [1360, 466] on p "**********" at bounding box center [1220, 489] width 320 height 85
click at [1320, 491] on div at bounding box center [1310, 486] width 23 height 23
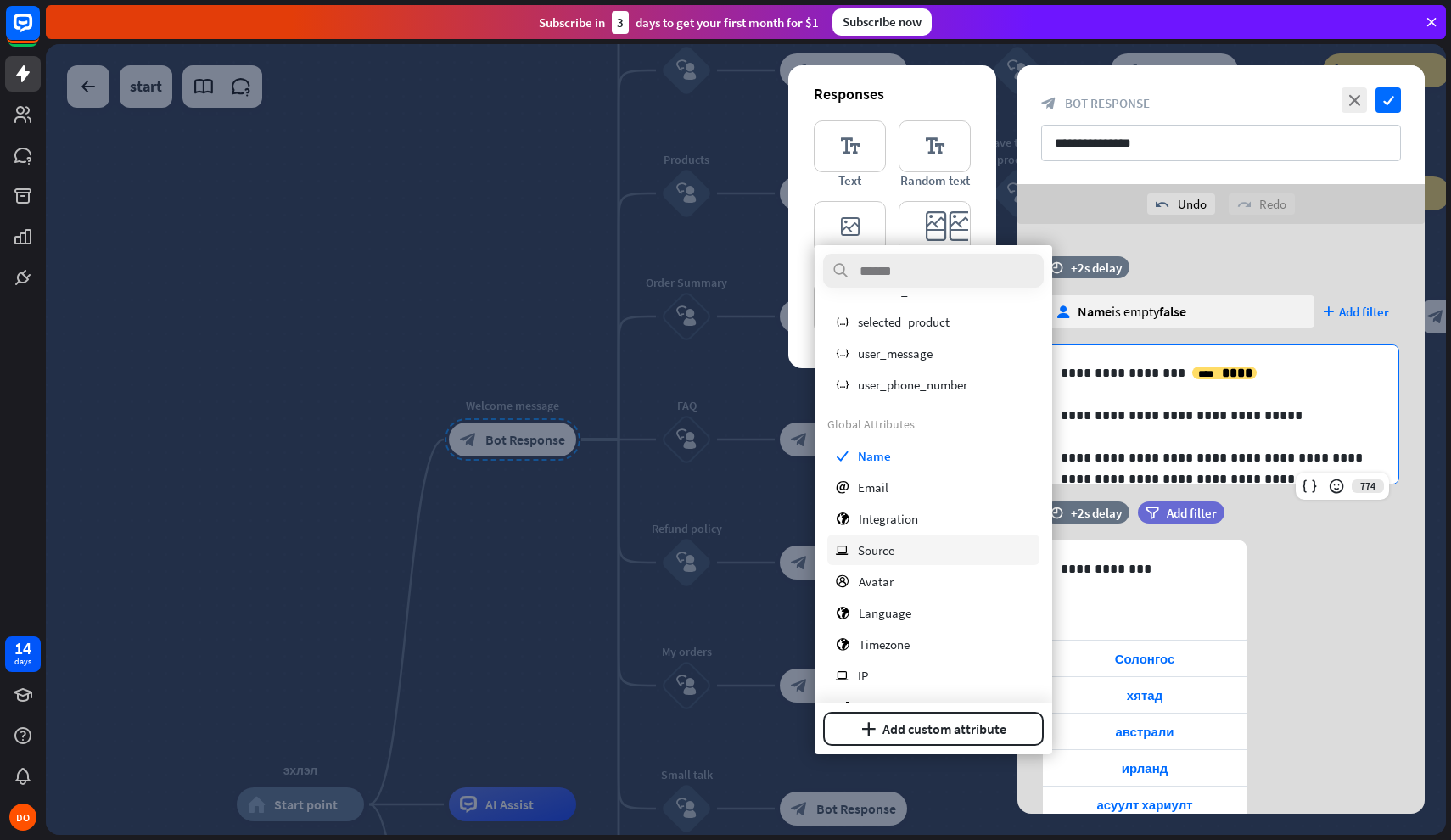
scroll to position [91, 0]
click at [1318, 569] on div "**********" at bounding box center [1221, 680] width 407 height 281
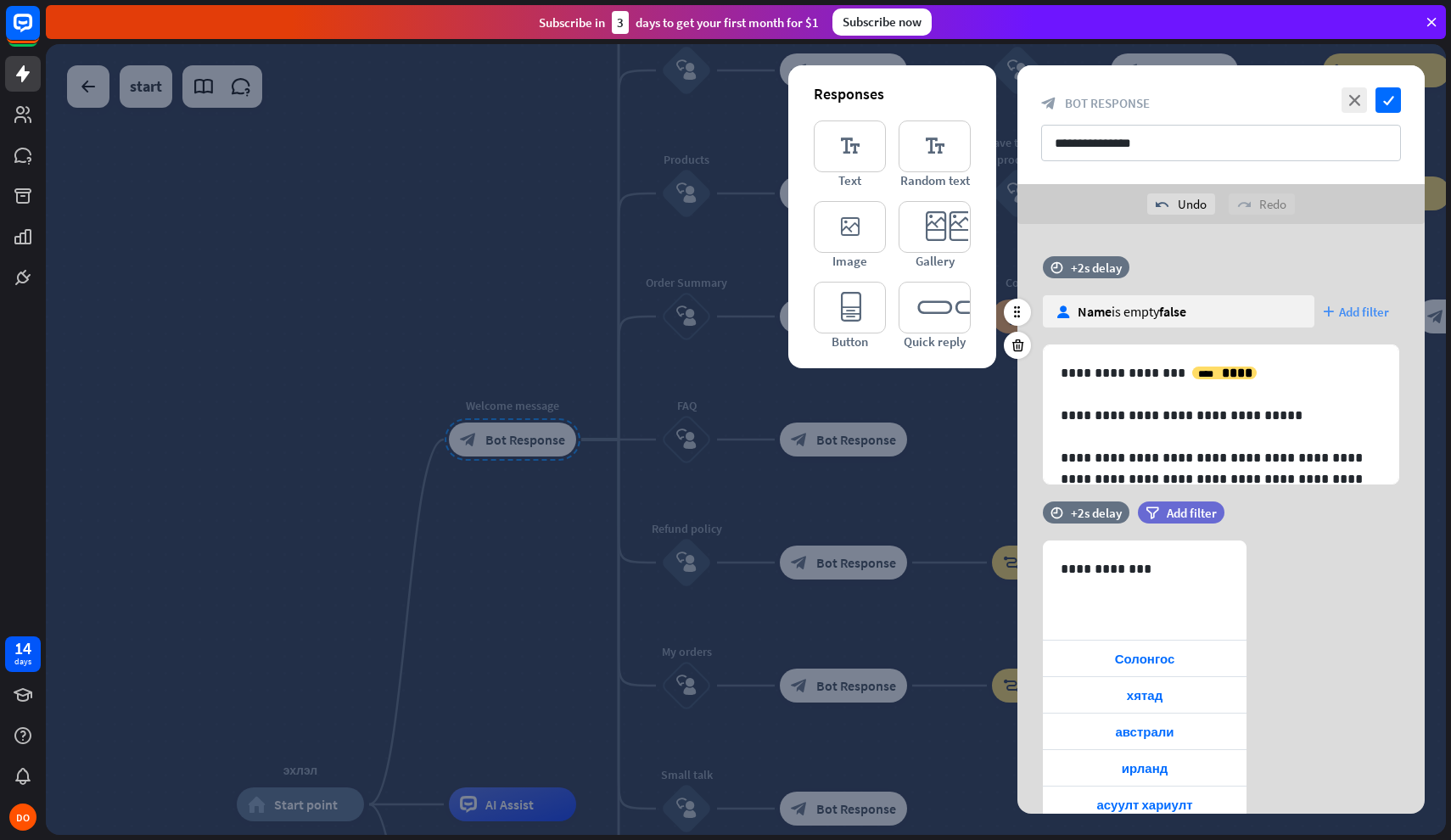
click at [1364, 313] on span "Add filter" at bounding box center [1363, 311] width 50 height 17
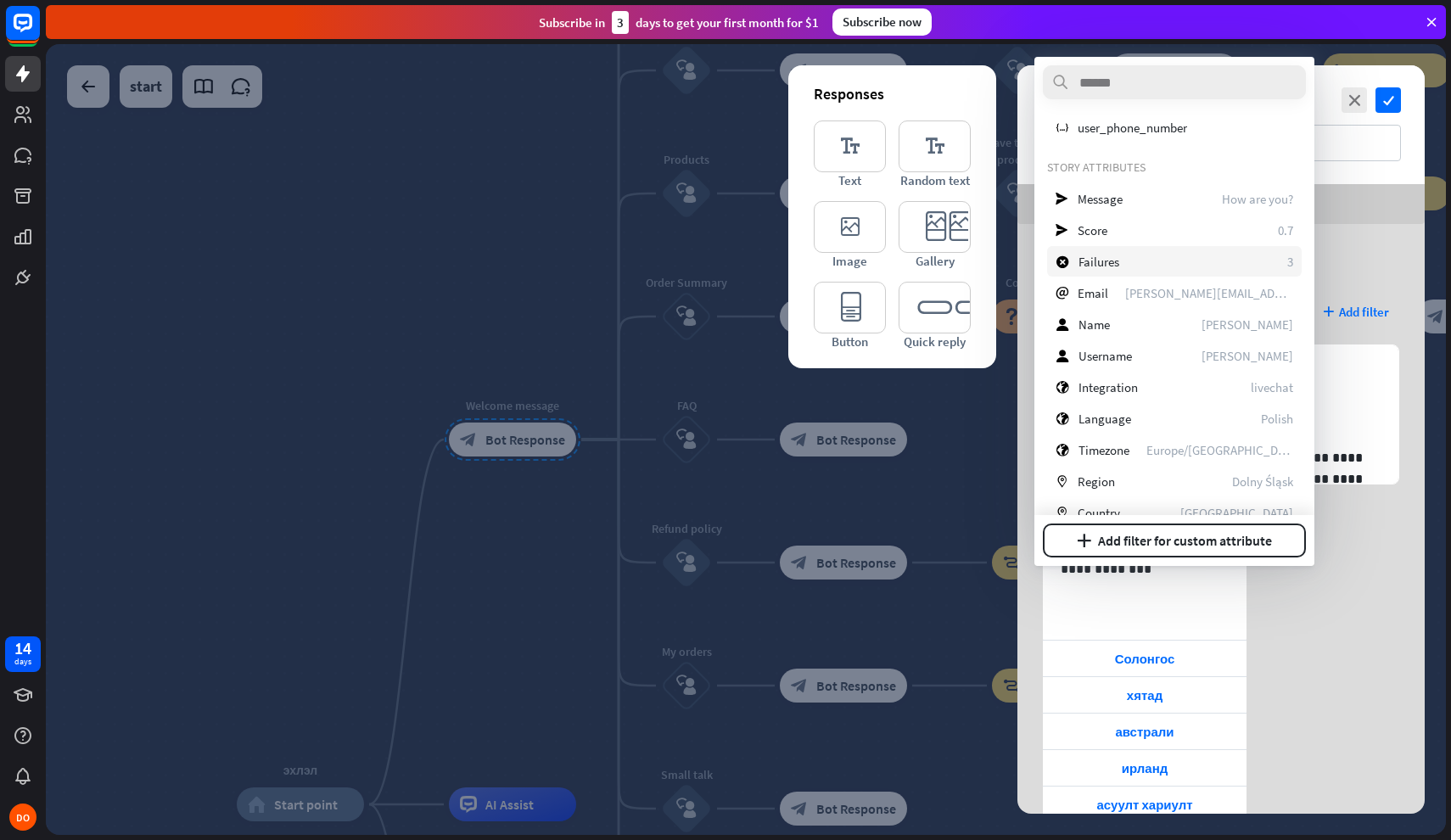
scroll to position [159, 0]
click at [1158, 319] on div "user Name [PERSON_NAME]" at bounding box center [1173, 322] width 254 height 30
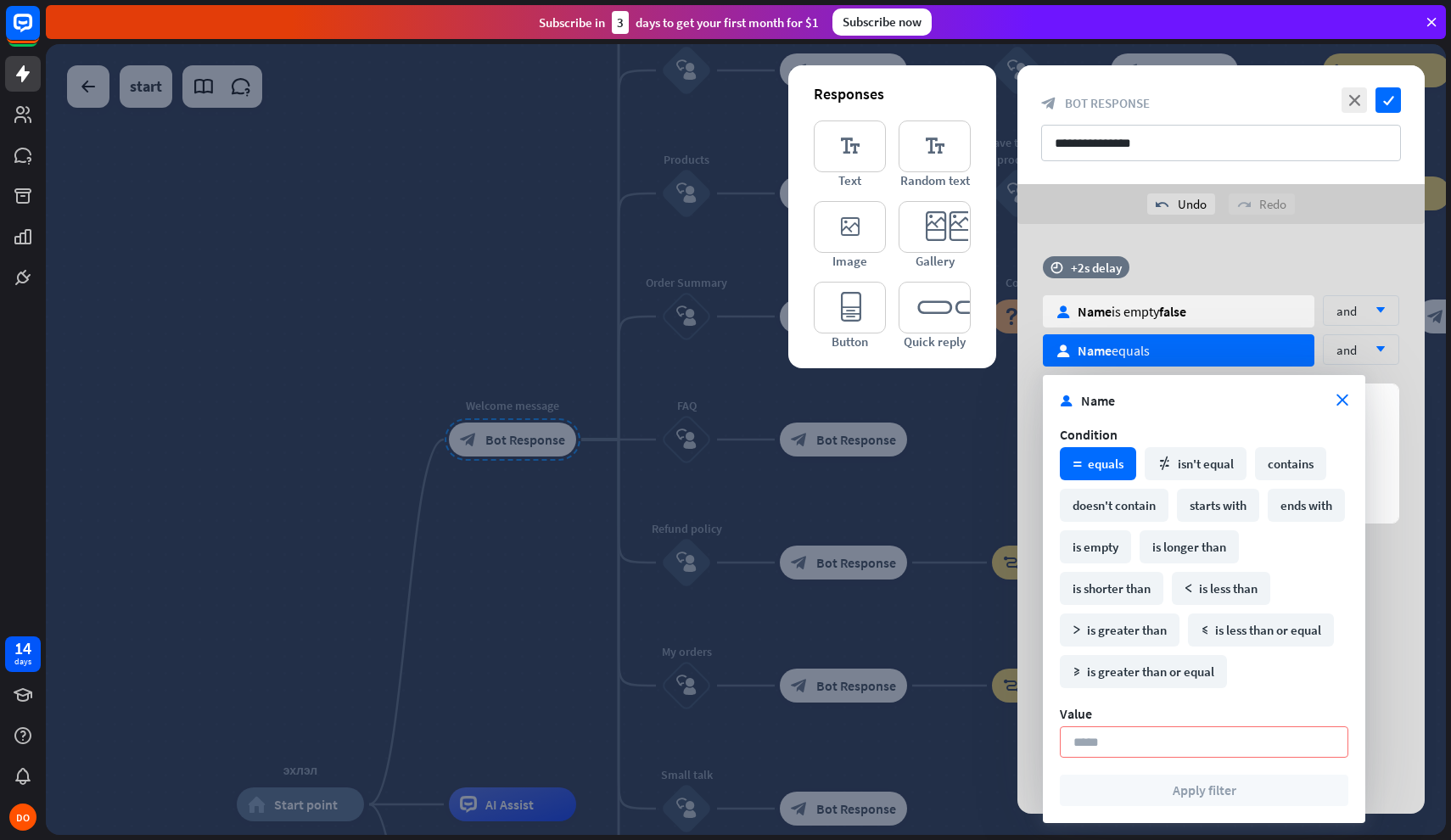
click at [1261, 239] on div "**********" at bounding box center [1221, 751] width 407 height 1056
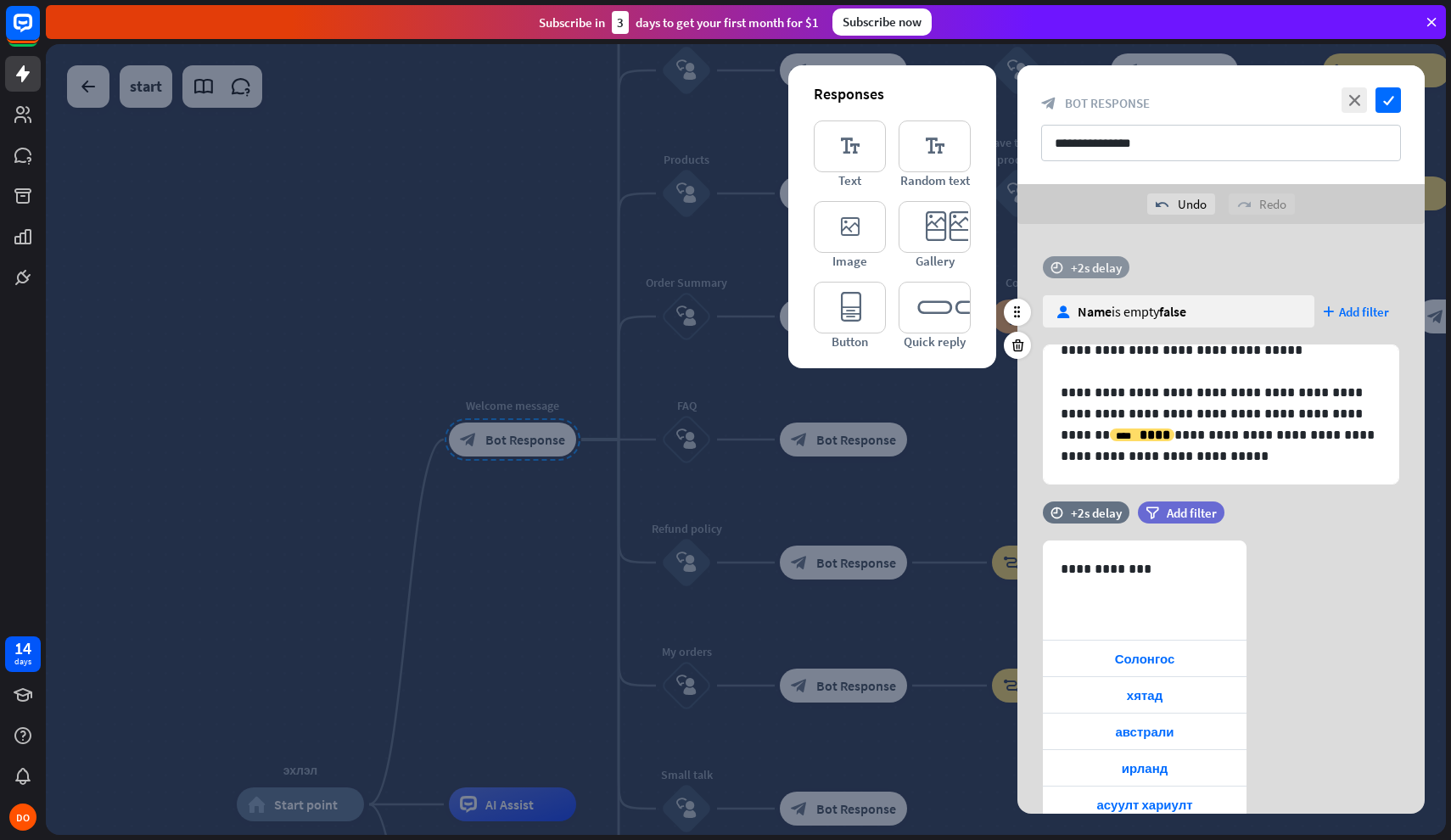
scroll to position [65, 0]
click at [1084, 276] on div "time +2s delay" at bounding box center [1086, 267] width 87 height 22
drag, startPoint x: 1151, startPoint y: 270, endPoint x: 1098, endPoint y: 271, distance: 53.0
click at [1098, 271] on div "+0.3s" at bounding box center [1101, 267] width 12 height 12
click at [1130, 268] on div at bounding box center [1233, 267] width 271 height 5
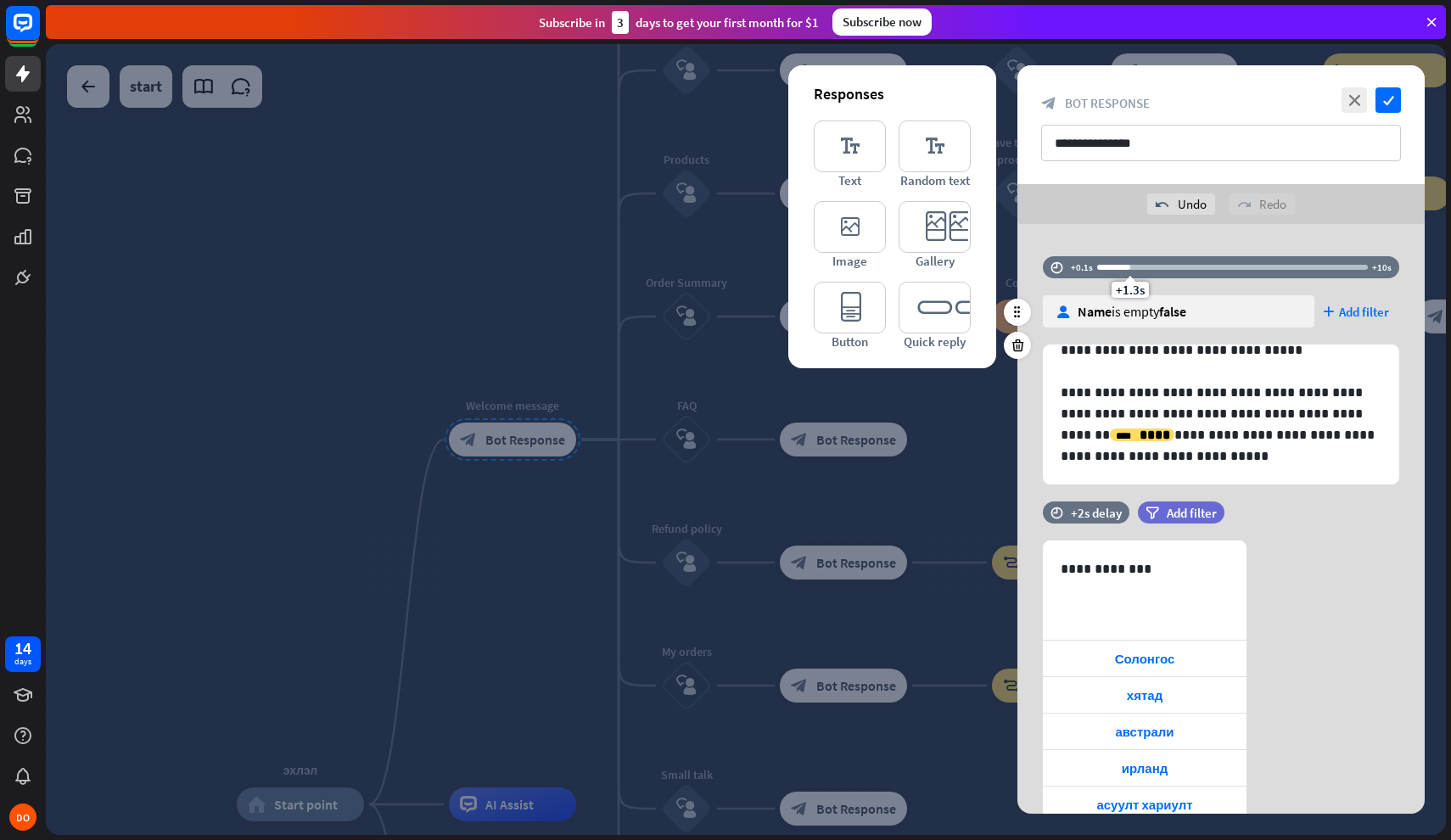
click at [1130, 268] on div "+1.3s" at bounding box center [1131, 267] width 12 height 12
click at [1141, 268] on div at bounding box center [1233, 267] width 271 height 5
click at [1088, 240] on div "**********" at bounding box center [1221, 732] width 407 height 1017
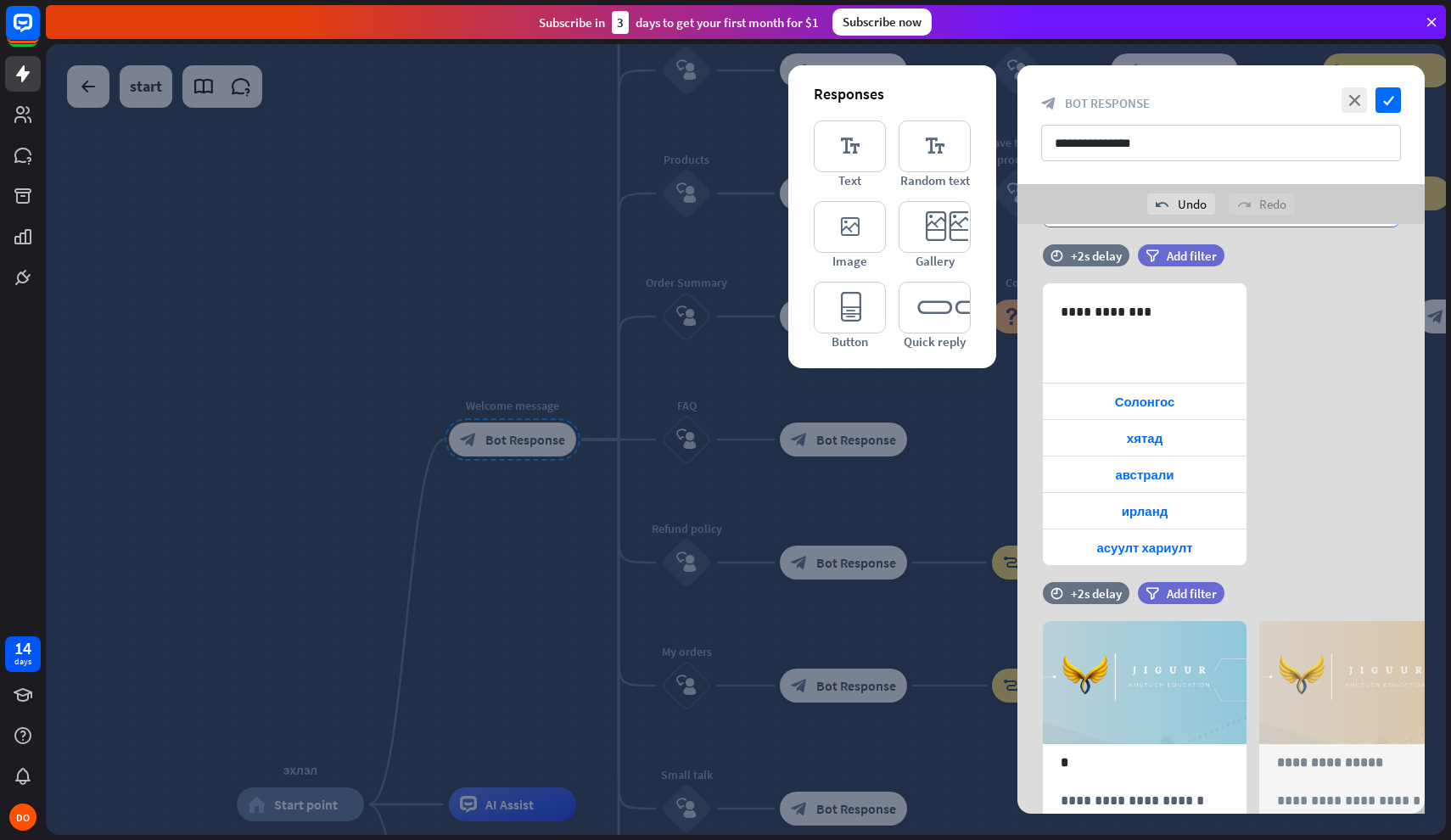
scroll to position [261, 0]
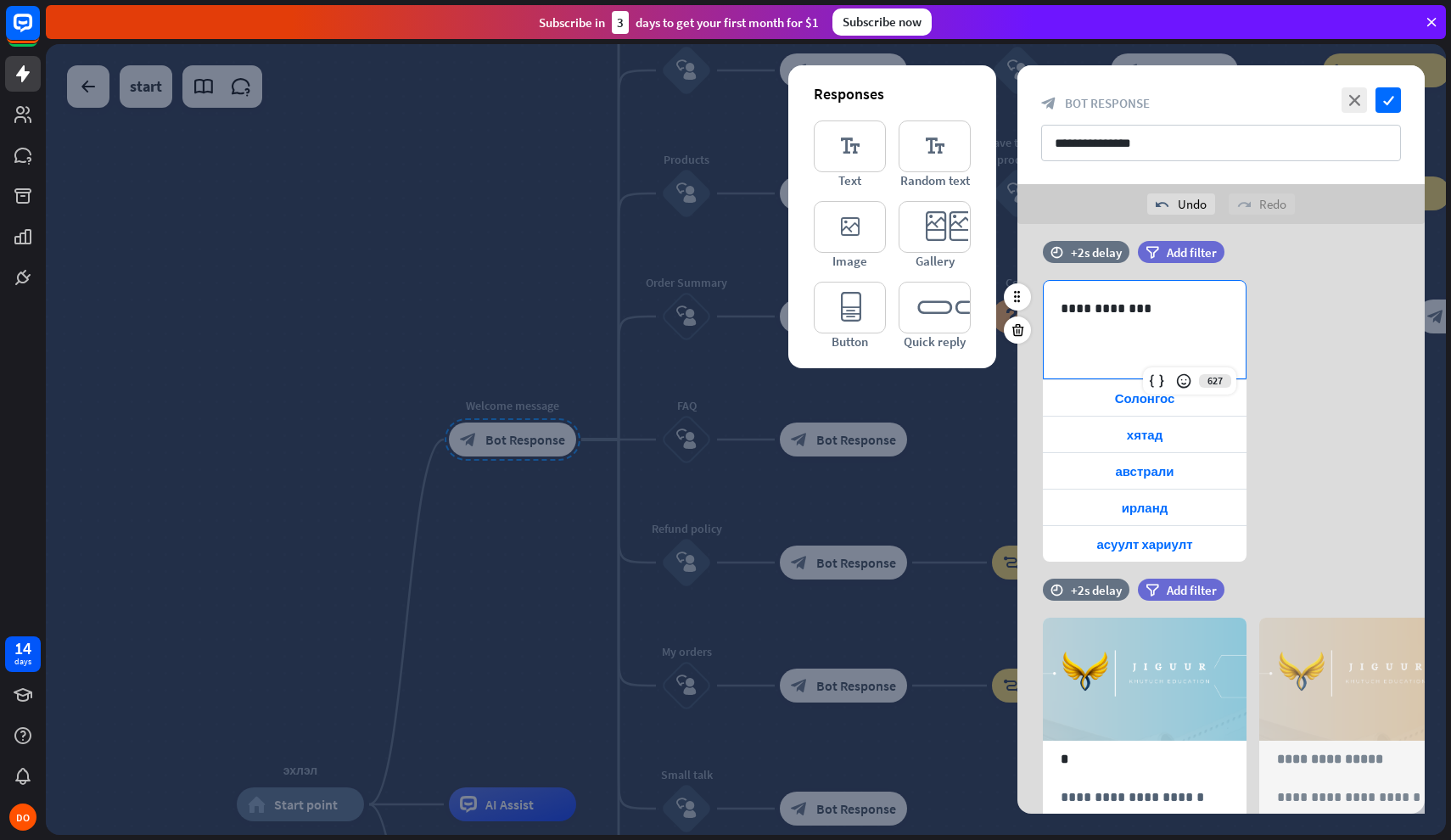
click at [1132, 326] on div "**********" at bounding box center [1144, 329] width 202 height 97
click at [1172, 331] on div "**********" at bounding box center [1144, 329] width 202 height 97
click at [1171, 309] on p "**********" at bounding box center [1144, 309] width 168 height 21
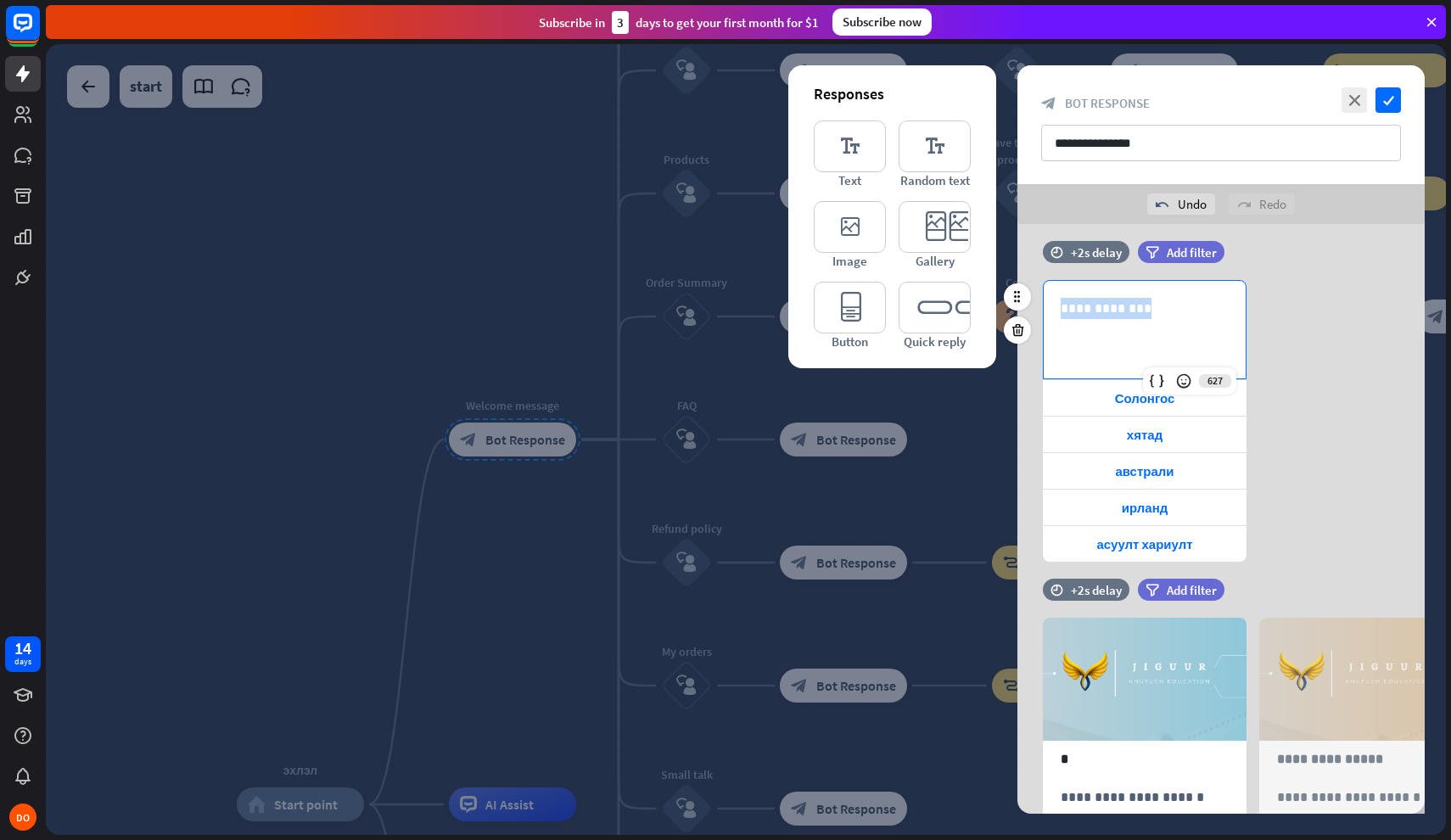
click at [1171, 309] on p "**********" at bounding box center [1144, 309] width 168 height 21
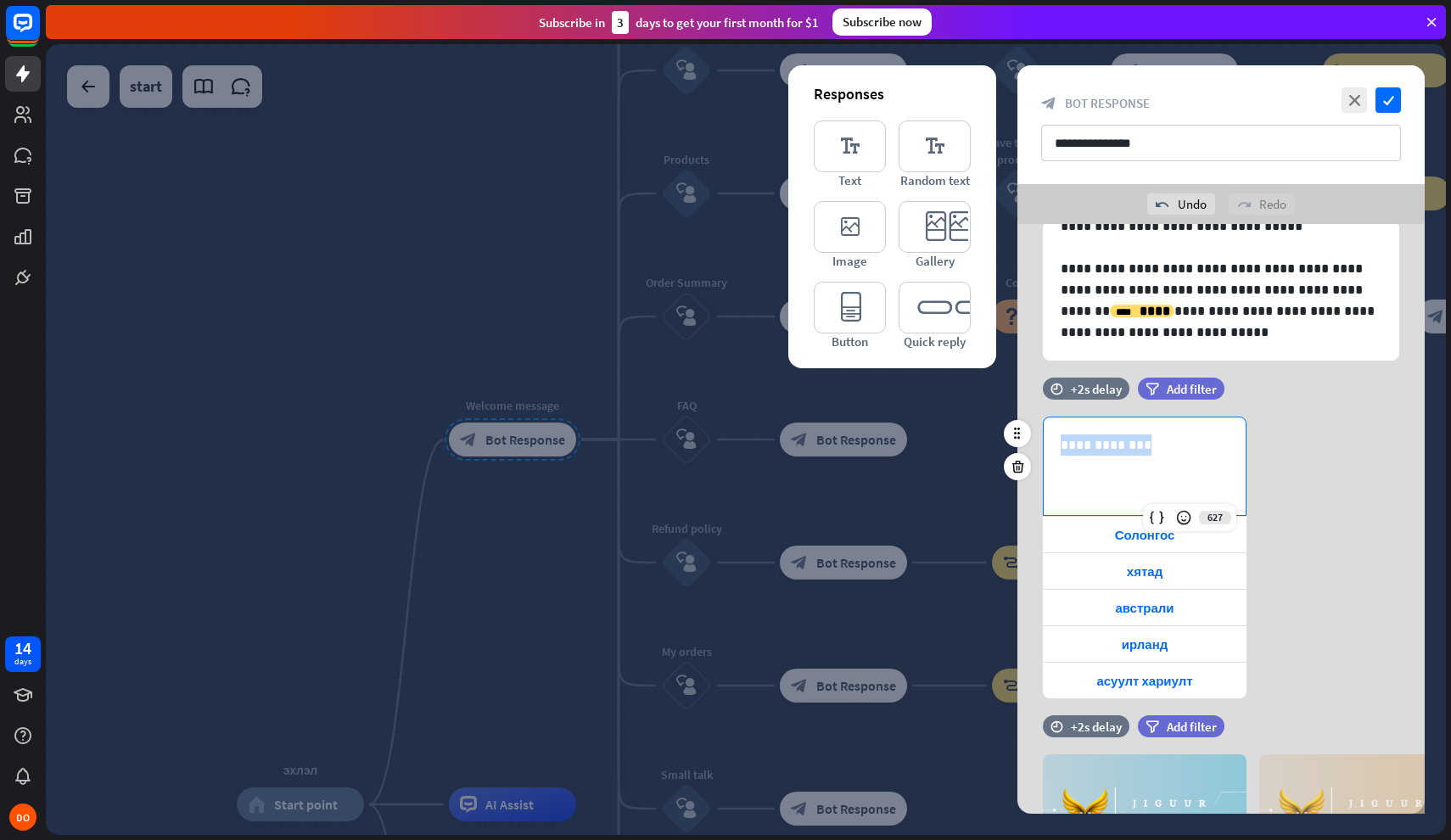
scroll to position [122, 0]
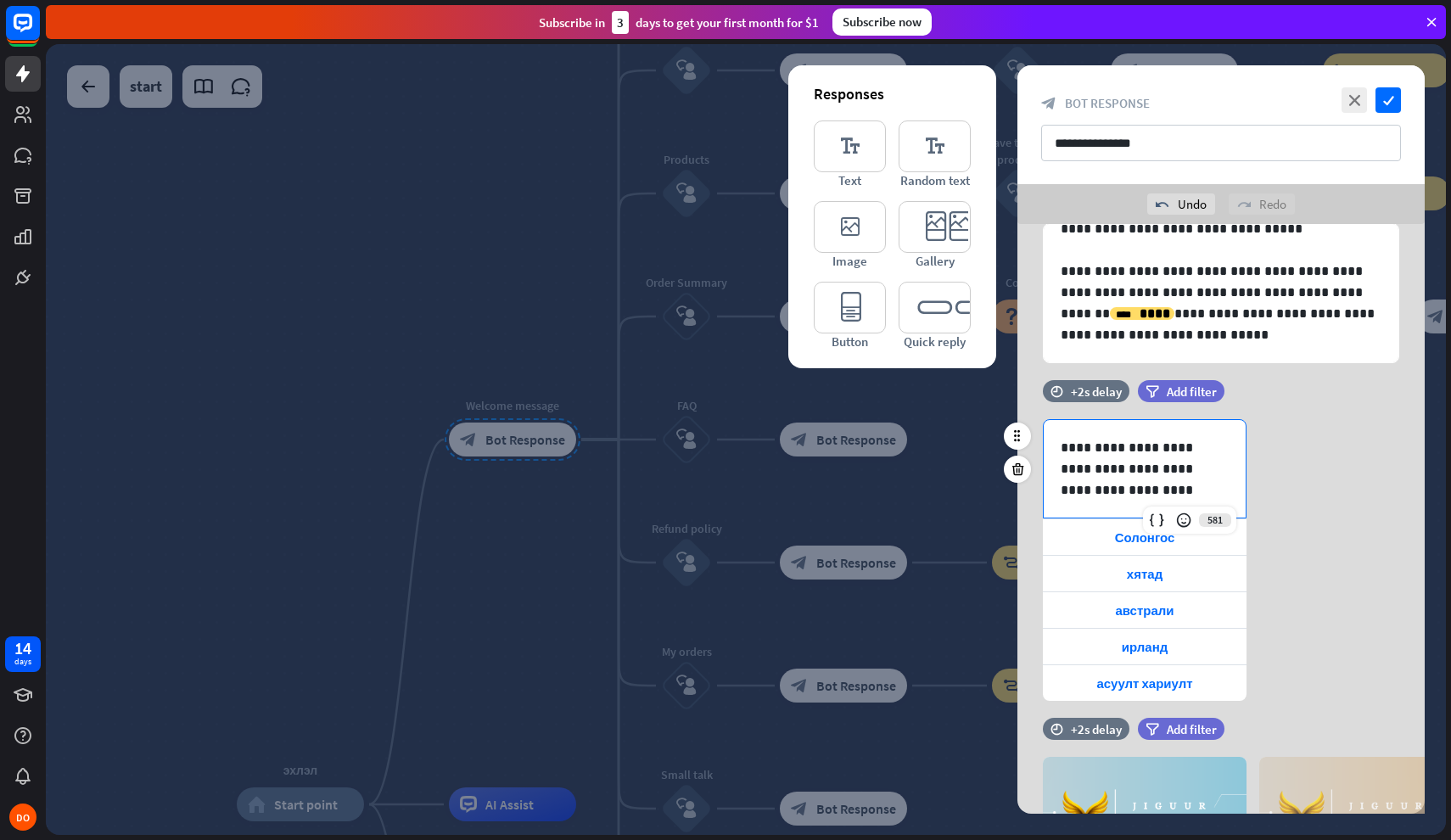
click at [1062, 446] on p "**********" at bounding box center [1144, 468] width 168 height 63
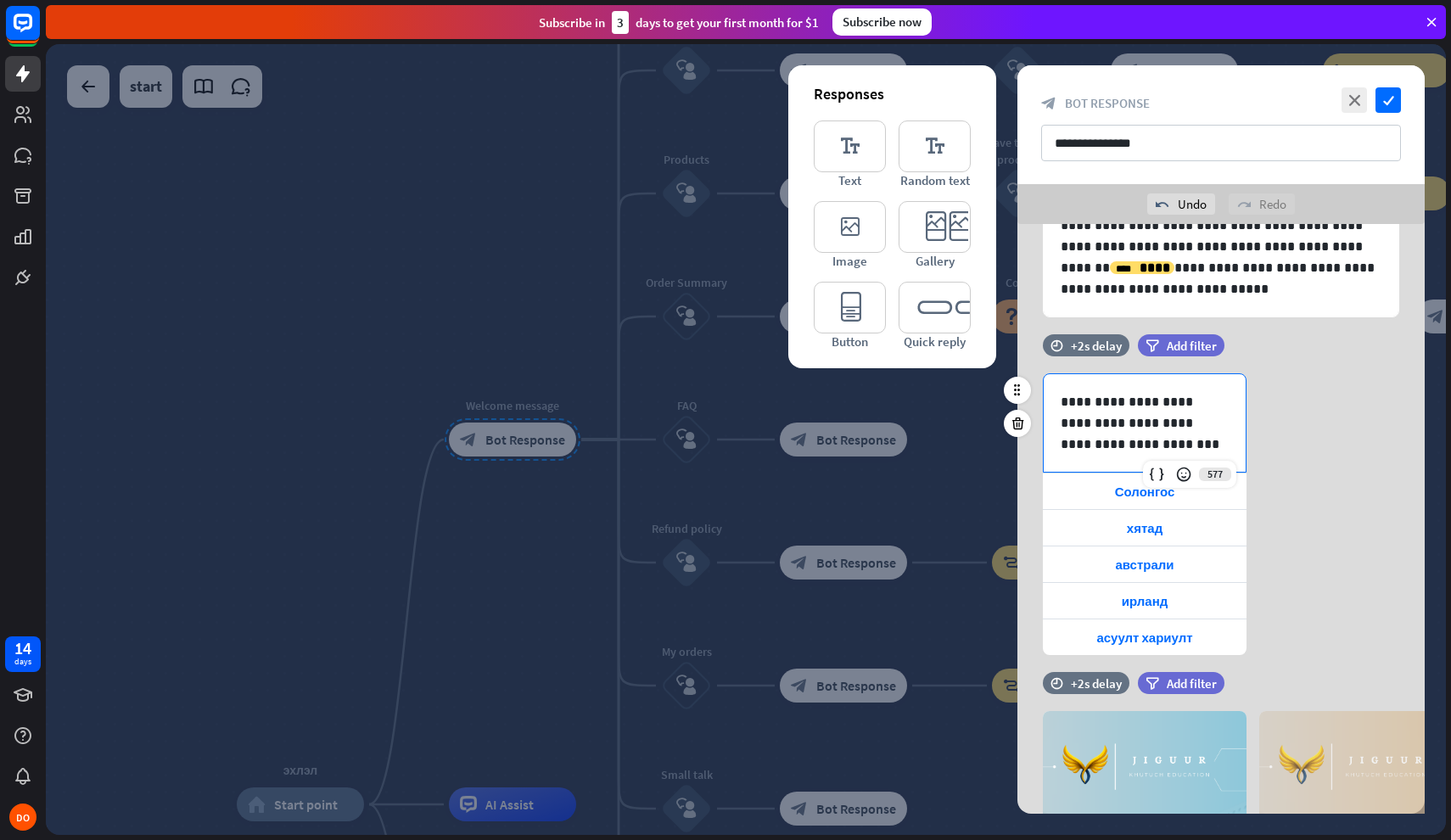
scroll to position [170, 0]
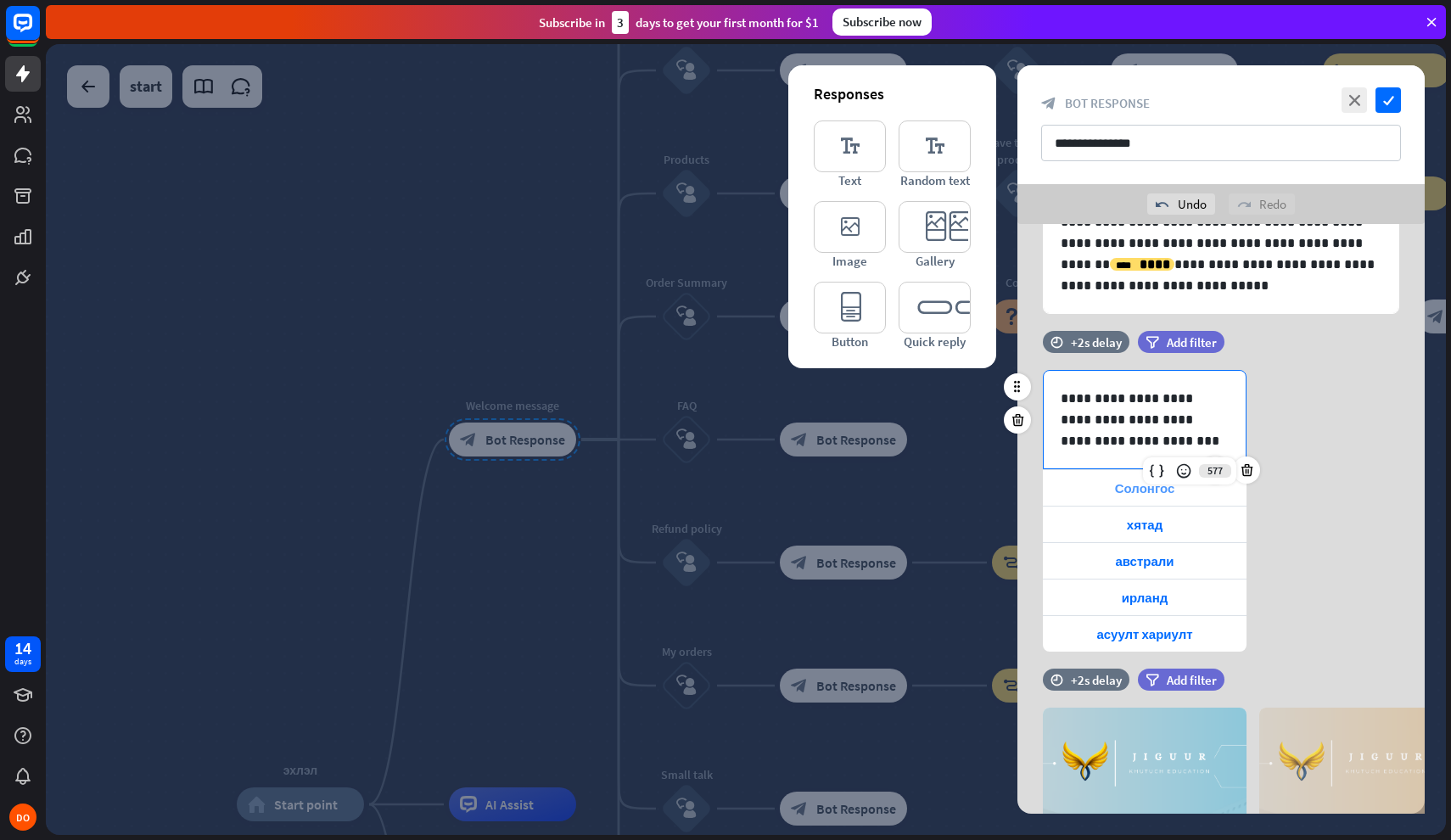
click at [1116, 486] on span "Солонгос" at bounding box center [1145, 488] width 60 height 17
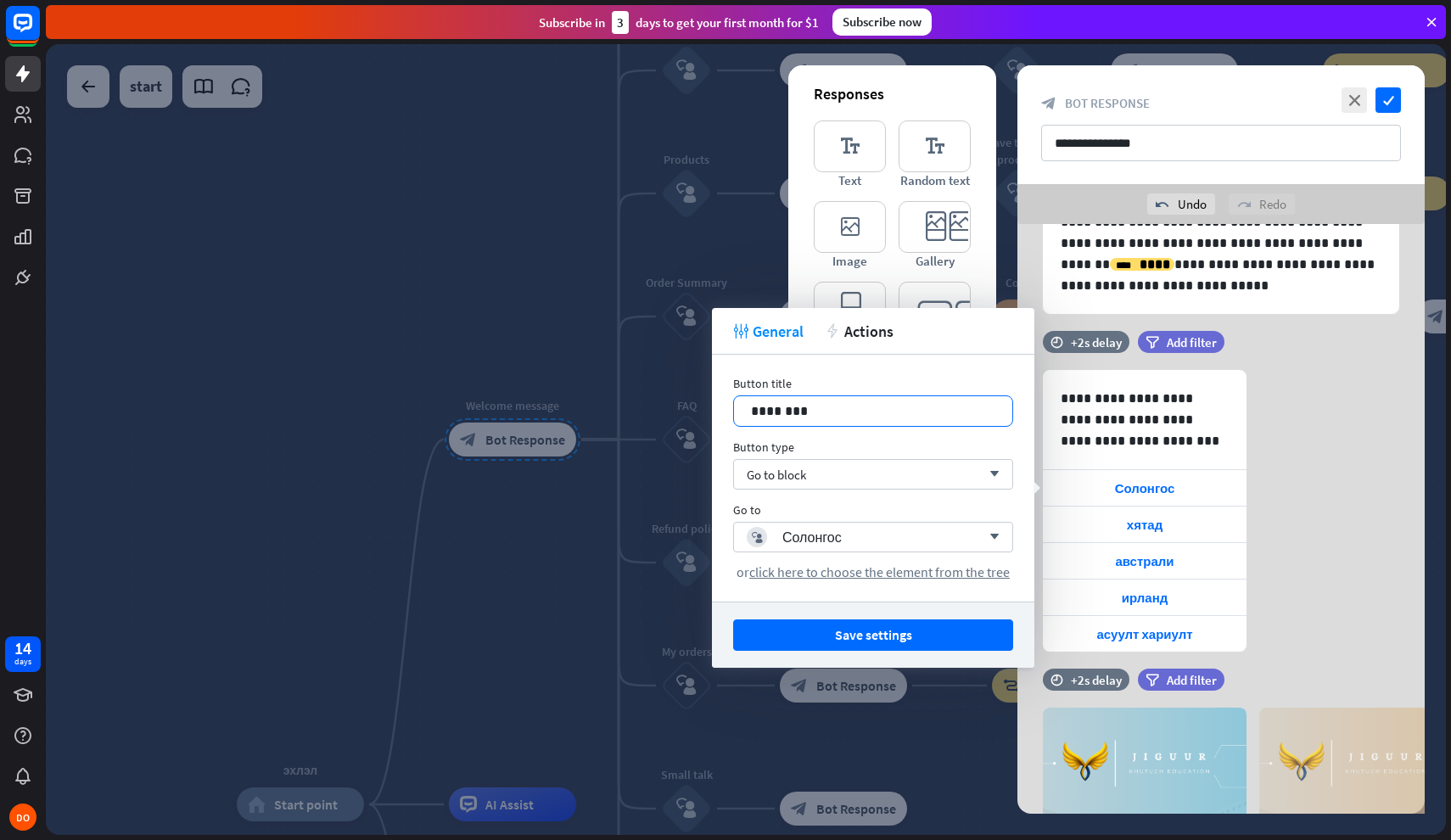
click at [881, 408] on p "********" at bounding box center [873, 411] width 244 height 21
click at [1153, 525] on span "хятад" at bounding box center [1144, 525] width 36 height 17
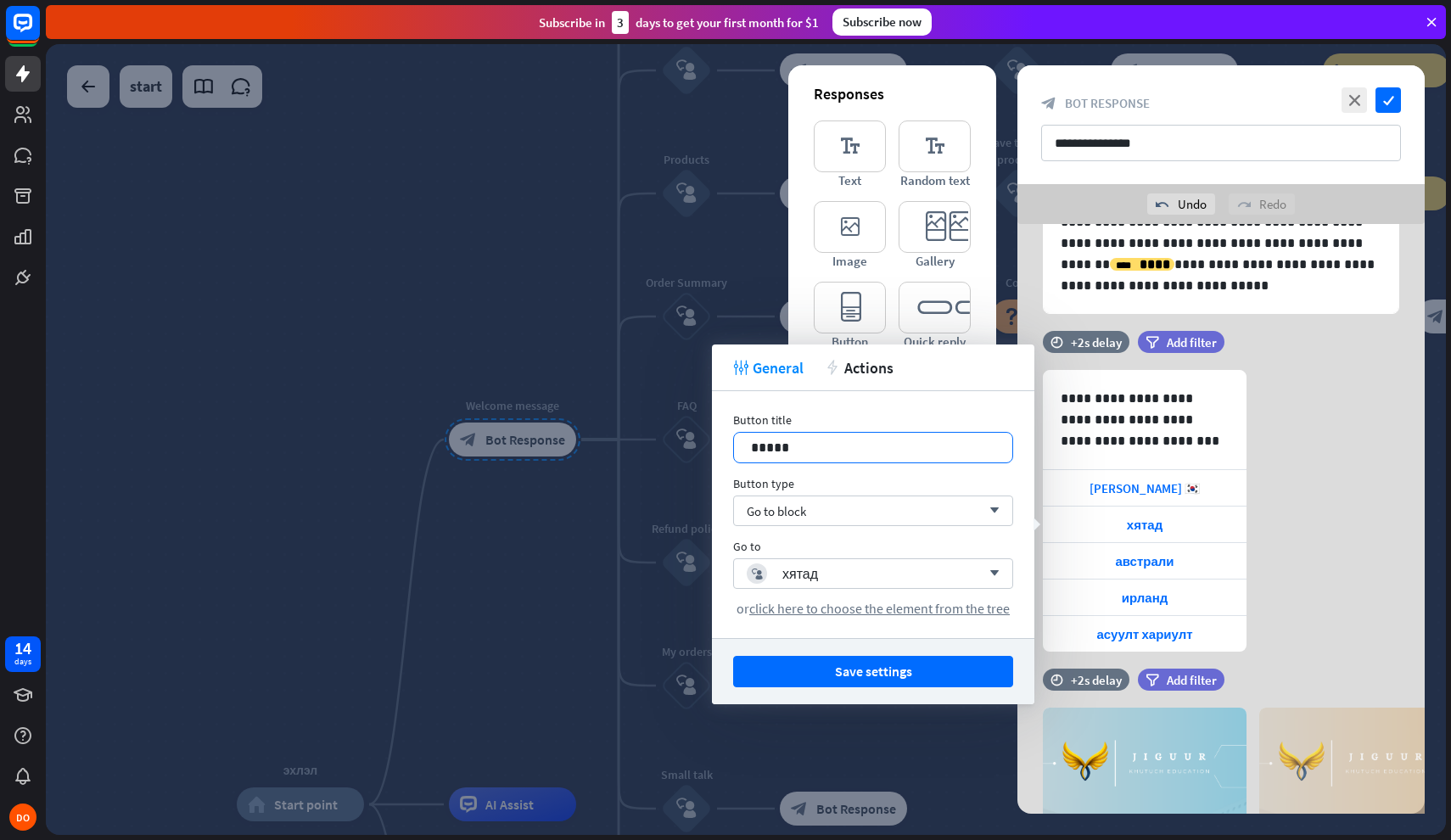
click at [842, 442] on p "*****" at bounding box center [873, 448] width 244 height 21
click at [759, 447] on p "*****" at bounding box center [873, 448] width 244 height 21
click at [820, 453] on p "*****" at bounding box center [873, 448] width 244 height 21
click at [1135, 558] on span "австрали" at bounding box center [1144, 561] width 58 height 17
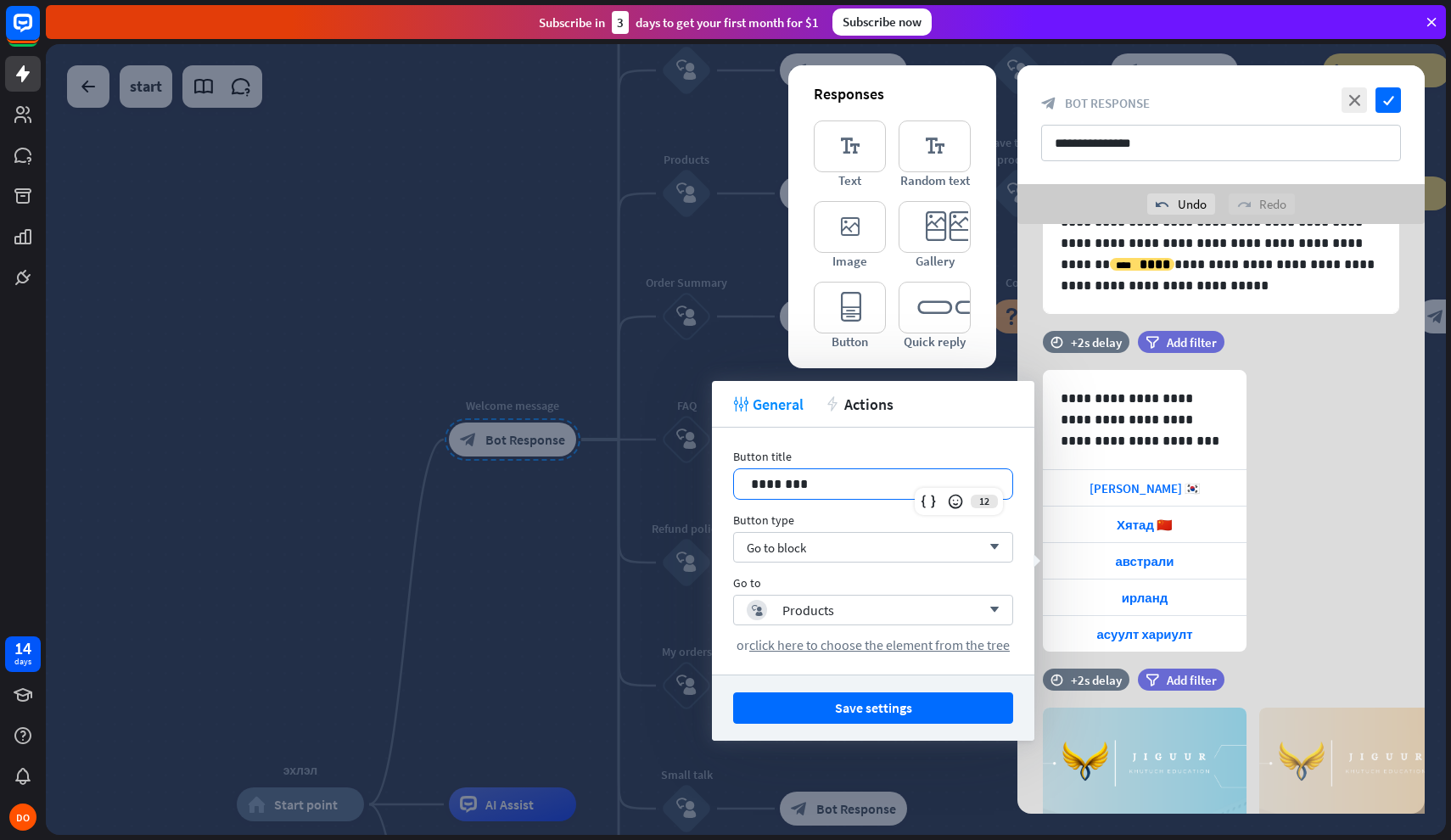
click at [758, 485] on p "********" at bounding box center [873, 484] width 244 height 21
click at [844, 488] on p "********" at bounding box center [873, 484] width 244 height 21
click at [1201, 590] on div "ирланд" at bounding box center [1144, 597] width 204 height 36
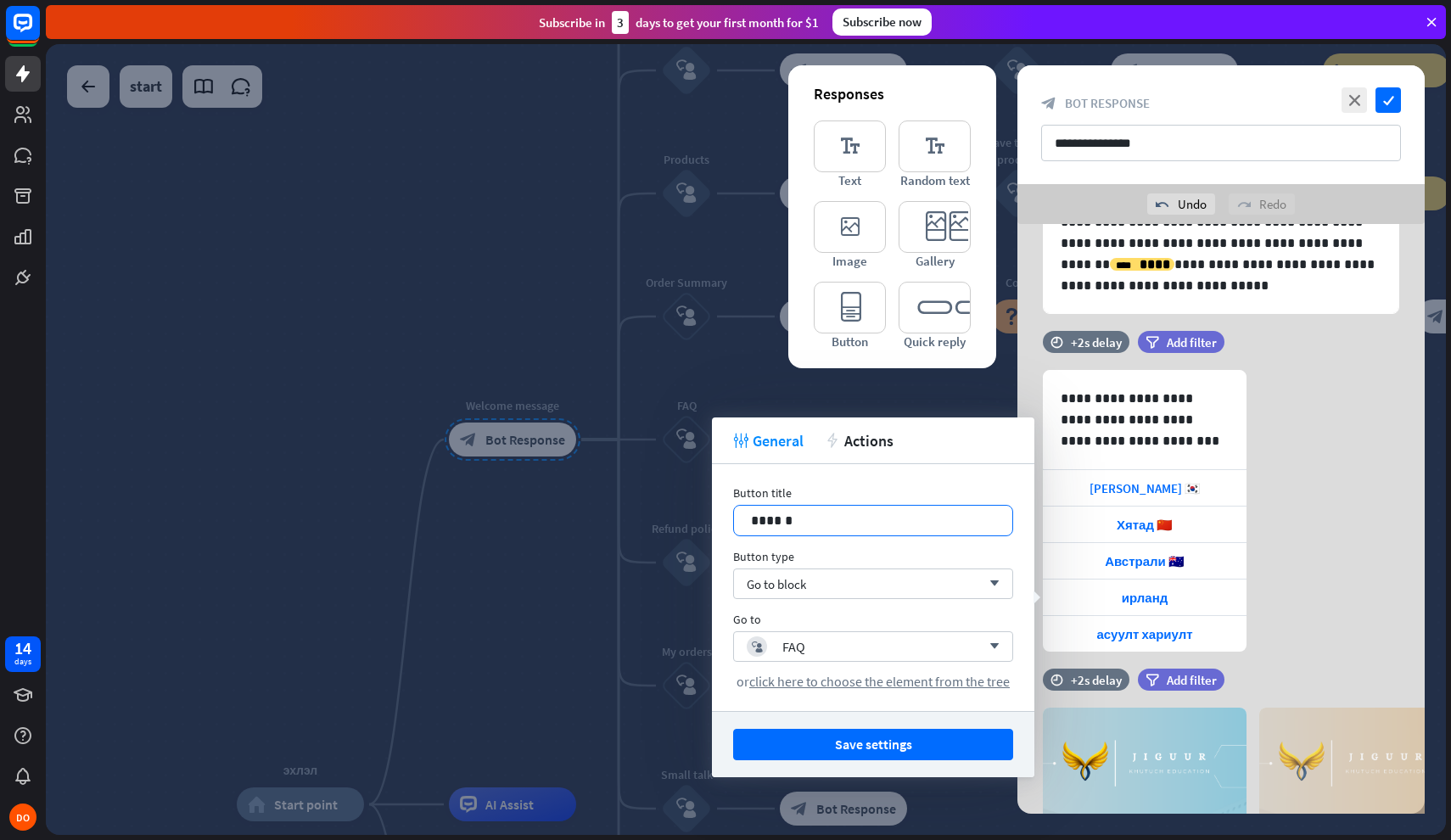
click at [759, 517] on p "******" at bounding box center [873, 521] width 244 height 21
click at [829, 518] on p "******" at bounding box center [873, 521] width 244 height 21
click at [1156, 628] on span "асуулт хариулт" at bounding box center [1144, 634] width 95 height 17
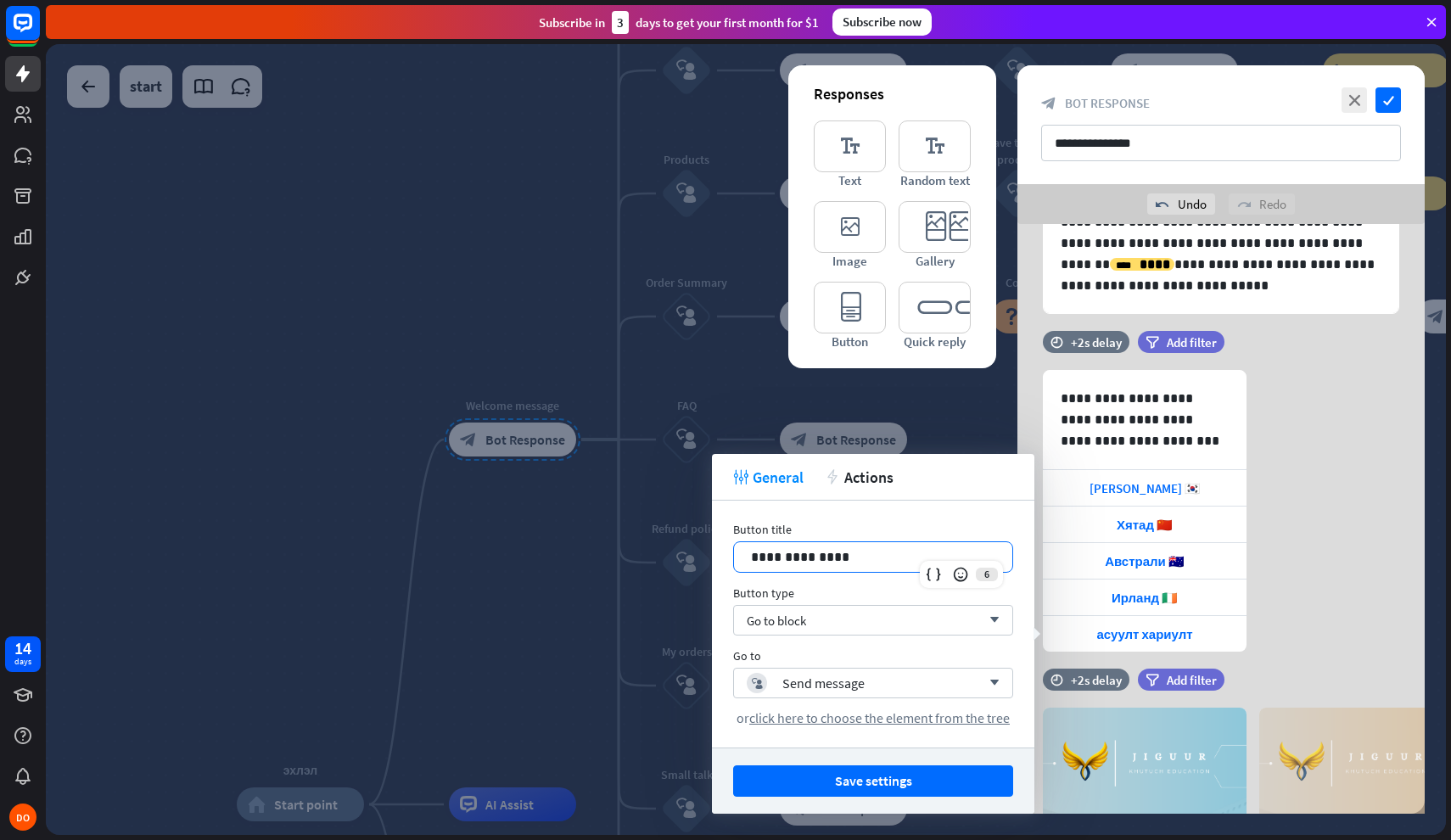
click at [759, 557] on p "**********" at bounding box center [873, 557] width 244 height 21
click at [865, 560] on p "**********" at bounding box center [873, 557] width 244 height 21
click at [854, 687] on div "Send message" at bounding box center [824, 682] width 83 height 17
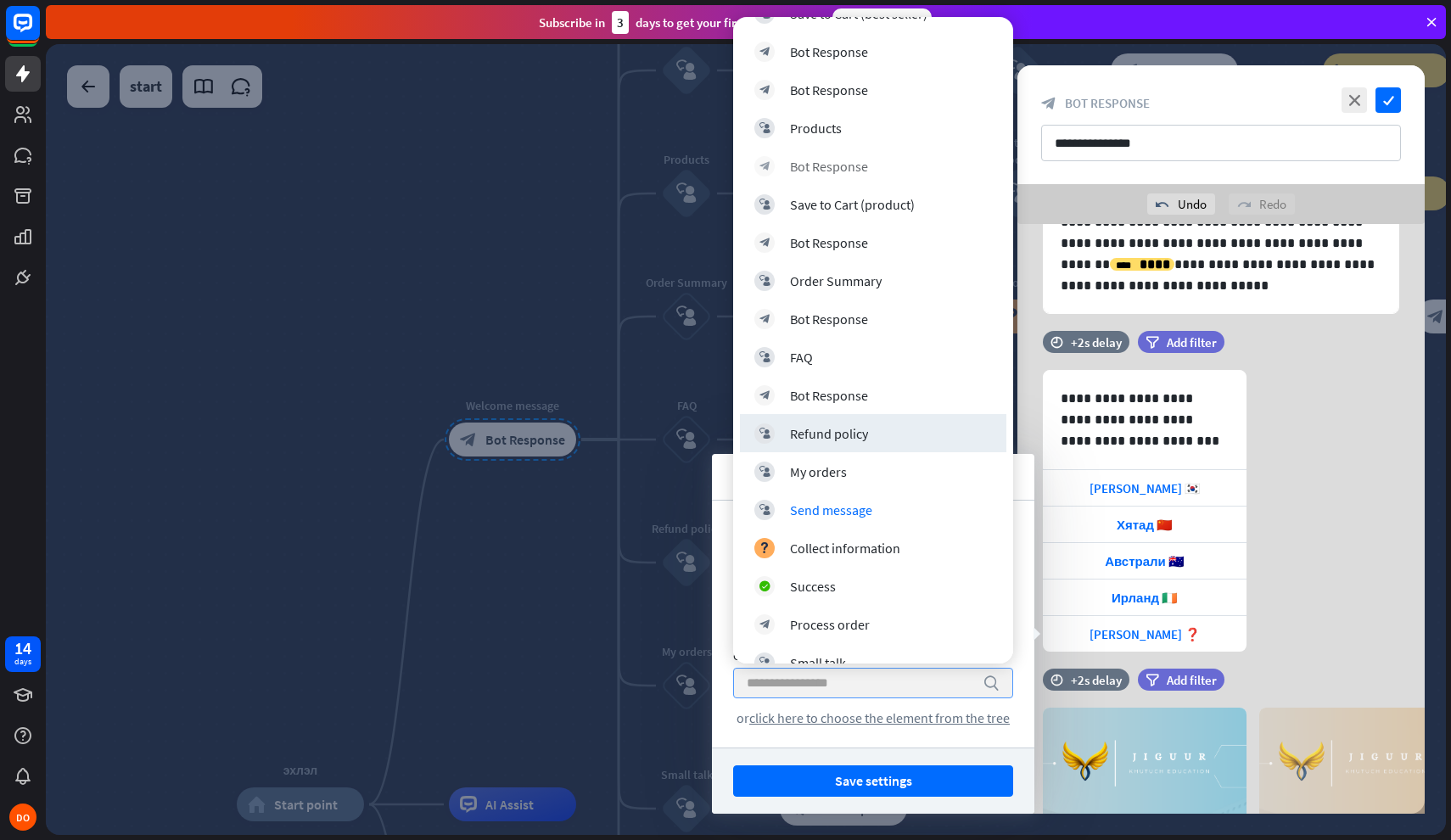
scroll to position [489, 0]
click at [843, 688] on input "search" at bounding box center [861, 683] width 228 height 29
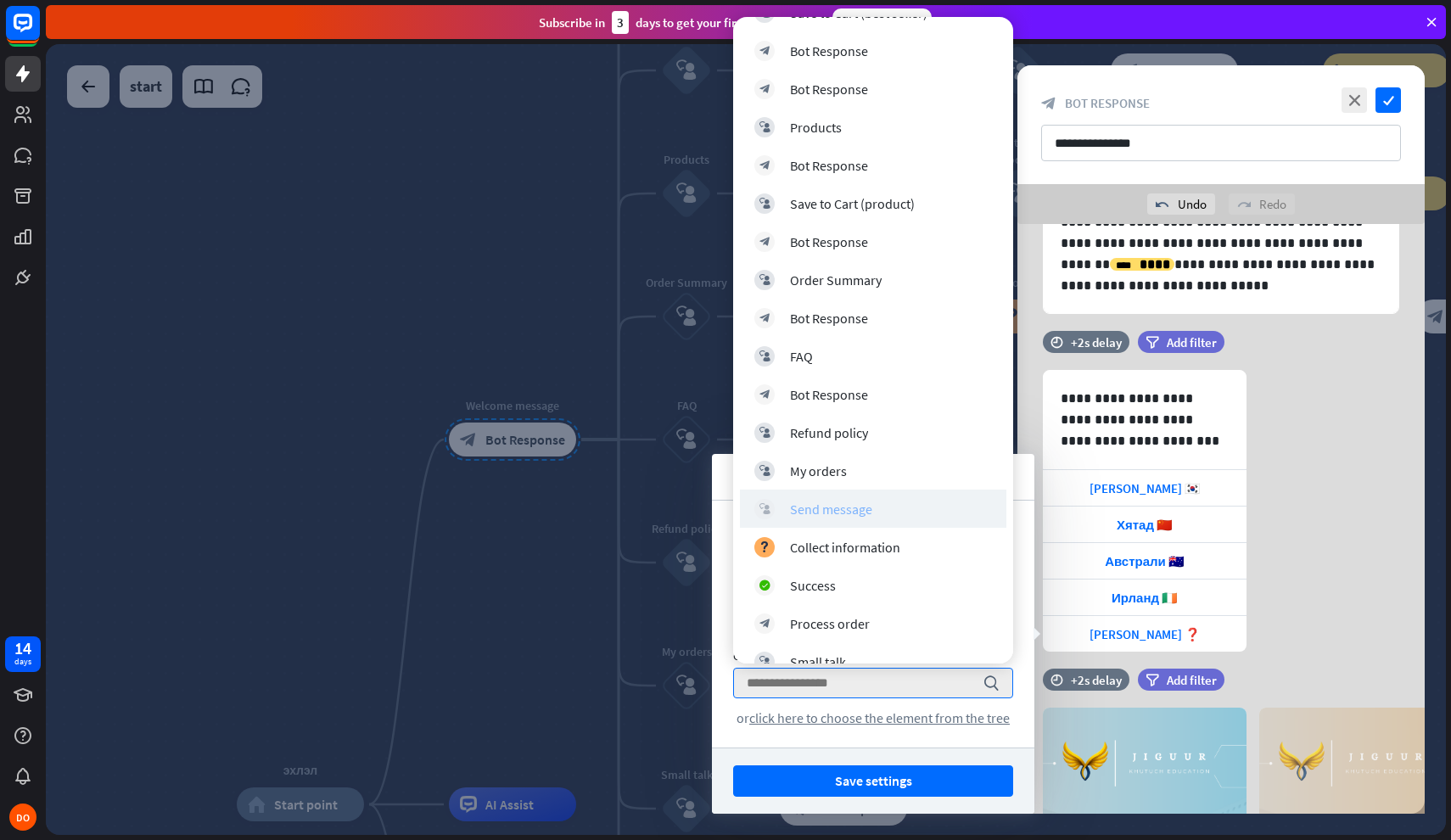
click at [835, 517] on div "Send message" at bounding box center [831, 508] width 83 height 17
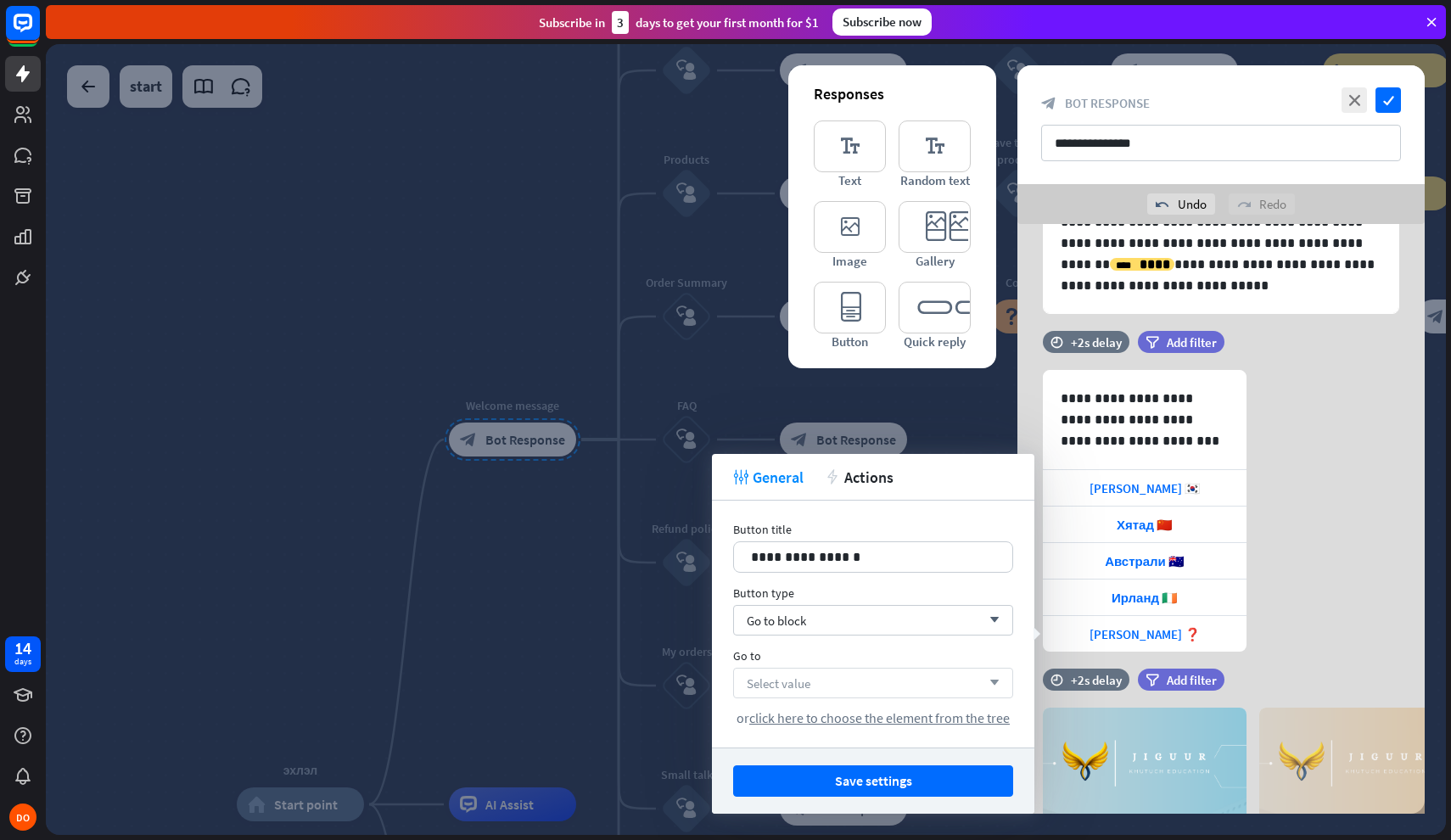
click at [934, 683] on div "Select value arrow_down" at bounding box center [874, 682] width 280 height 30
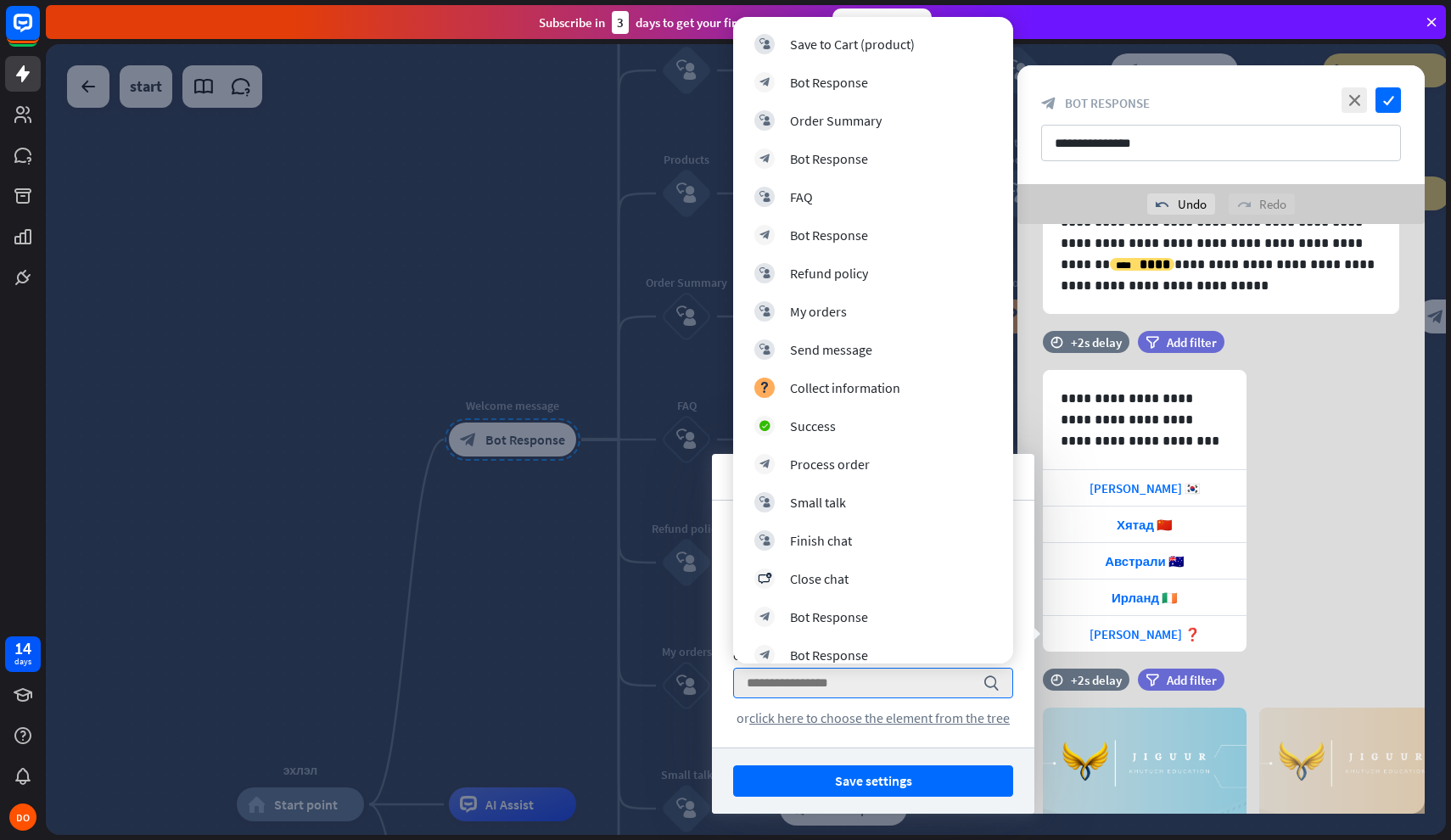
scroll to position [600, 0]
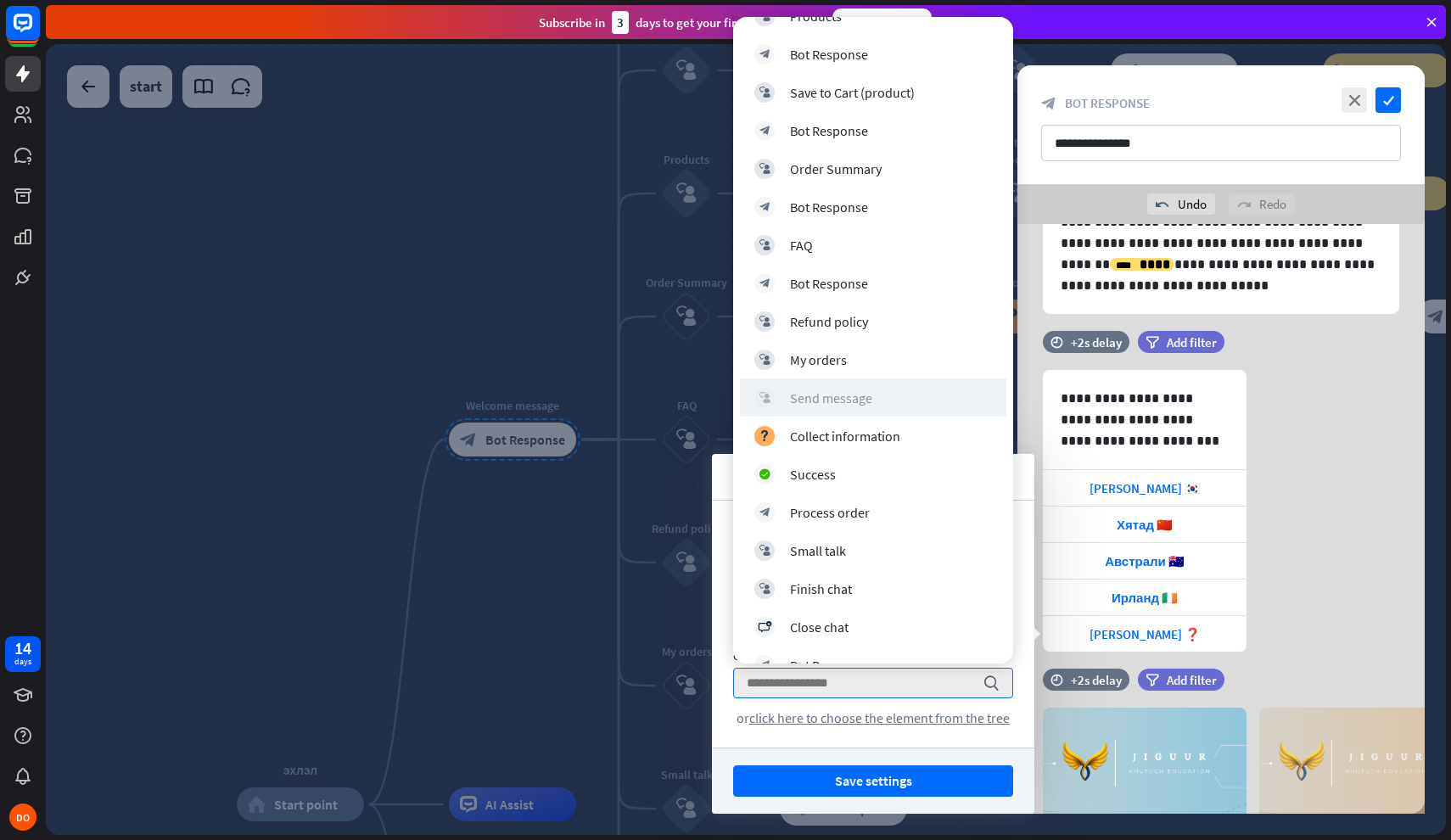
click at [864, 397] on div "Send message" at bounding box center [831, 397] width 83 height 17
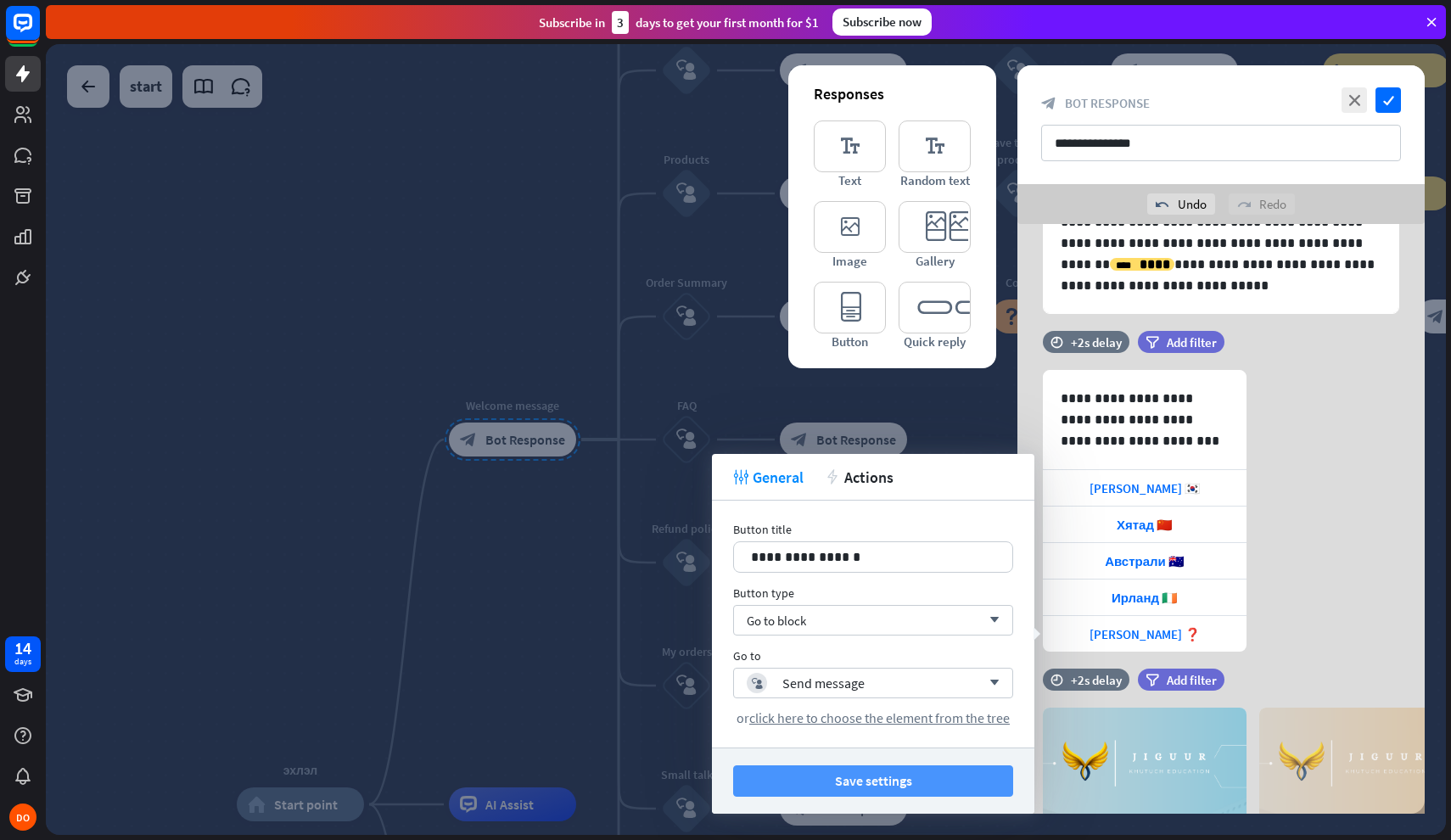
click at [951, 786] on button "Save settings" at bounding box center [874, 781] width 280 height 31
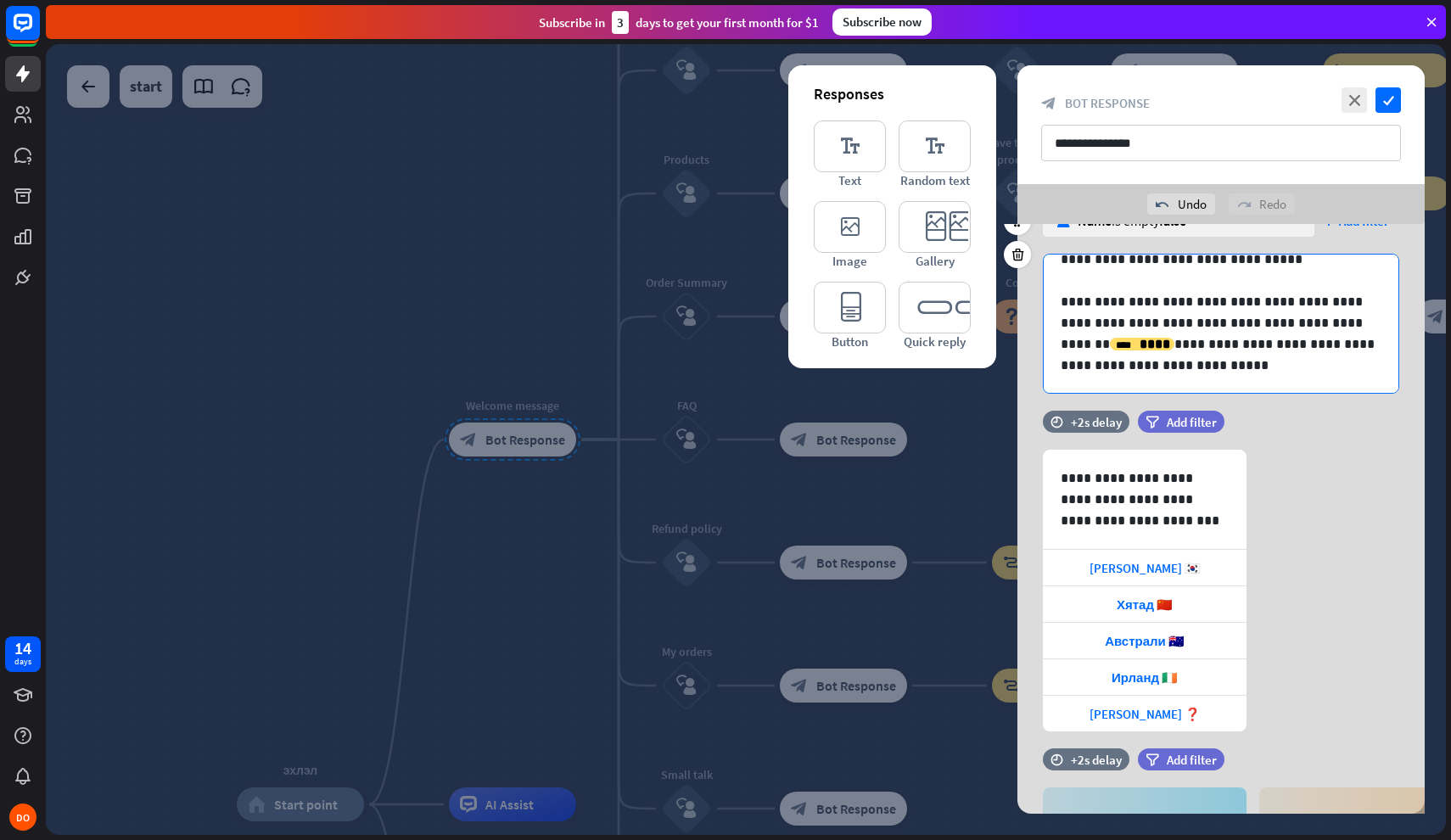
scroll to position [82, 0]
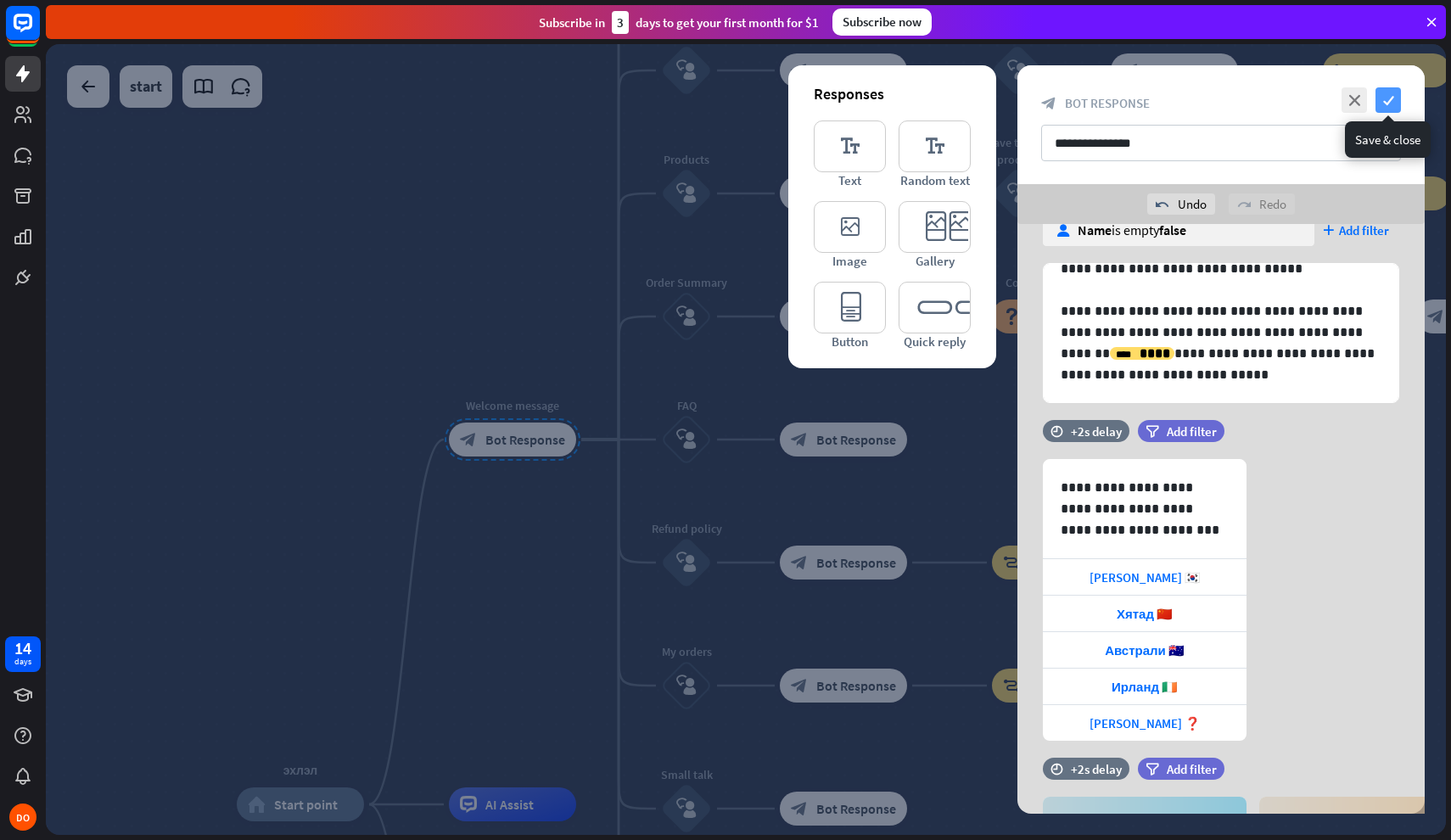
click at [1388, 100] on icon "check" at bounding box center [1389, 100] width 25 height 25
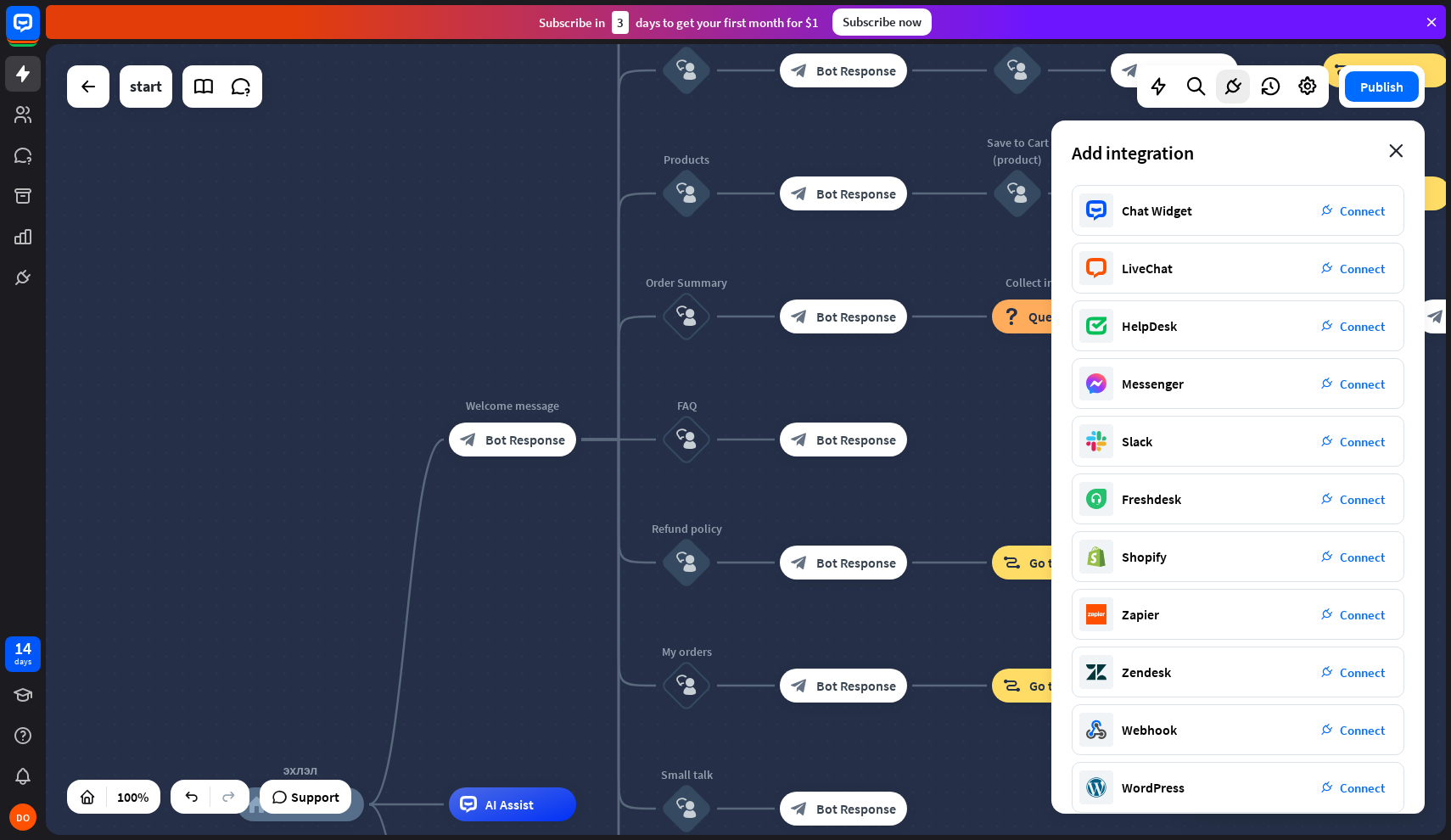
click at [1401, 148] on icon "close" at bounding box center [1396, 151] width 15 height 14
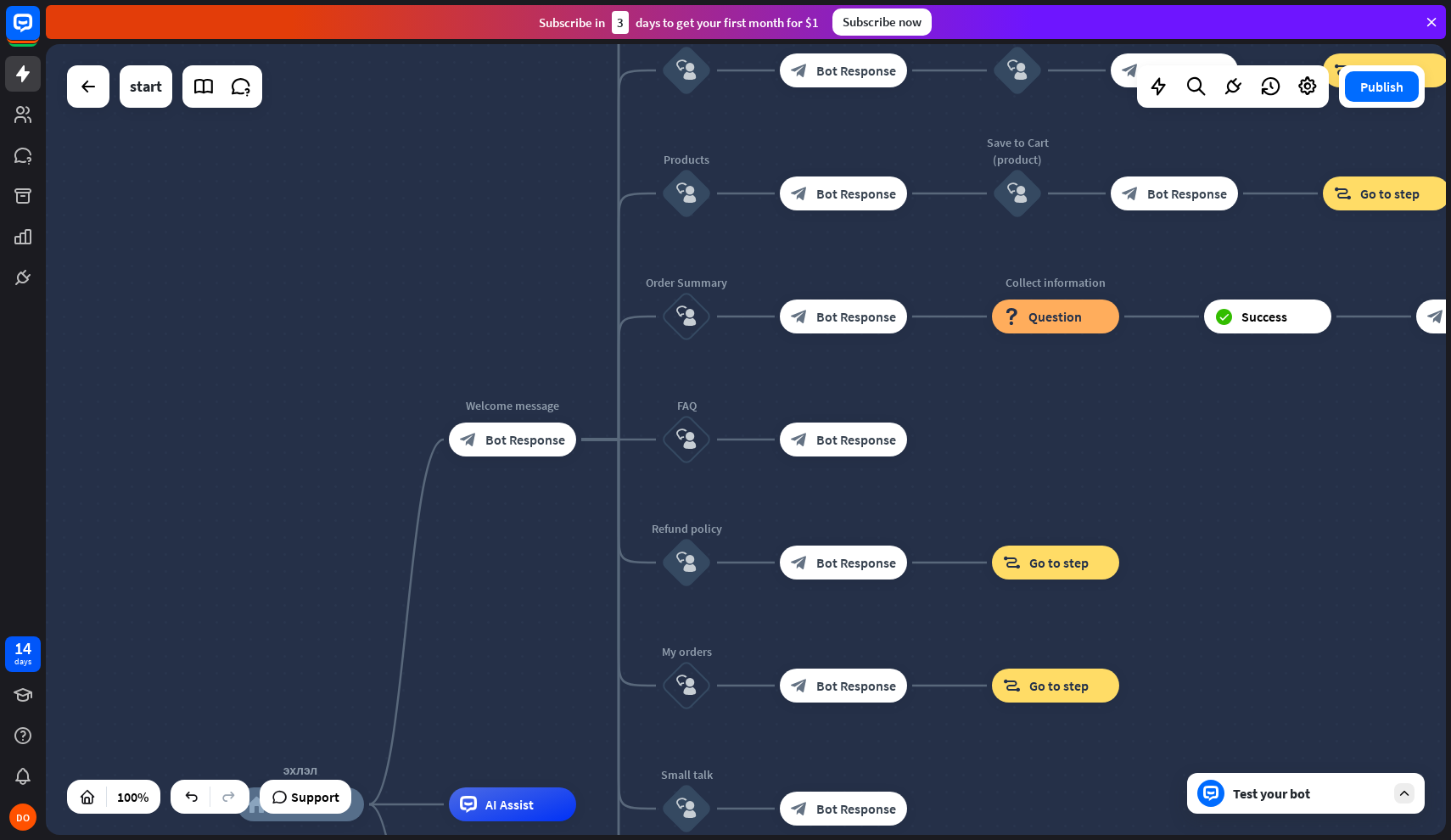
click at [1255, 783] on div "Test your bot" at bounding box center [1306, 793] width 238 height 41
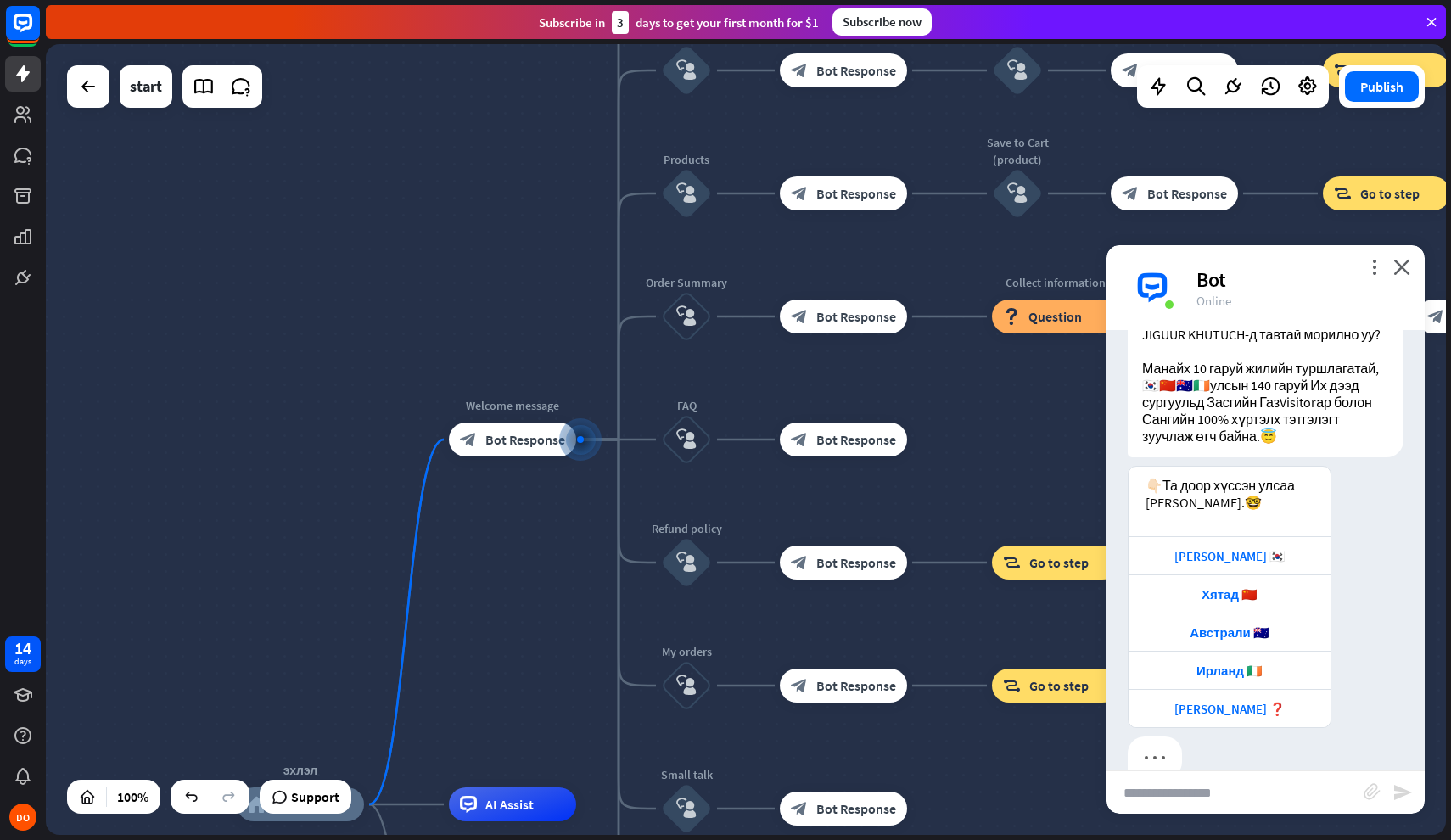
scroll to position [386, 0]
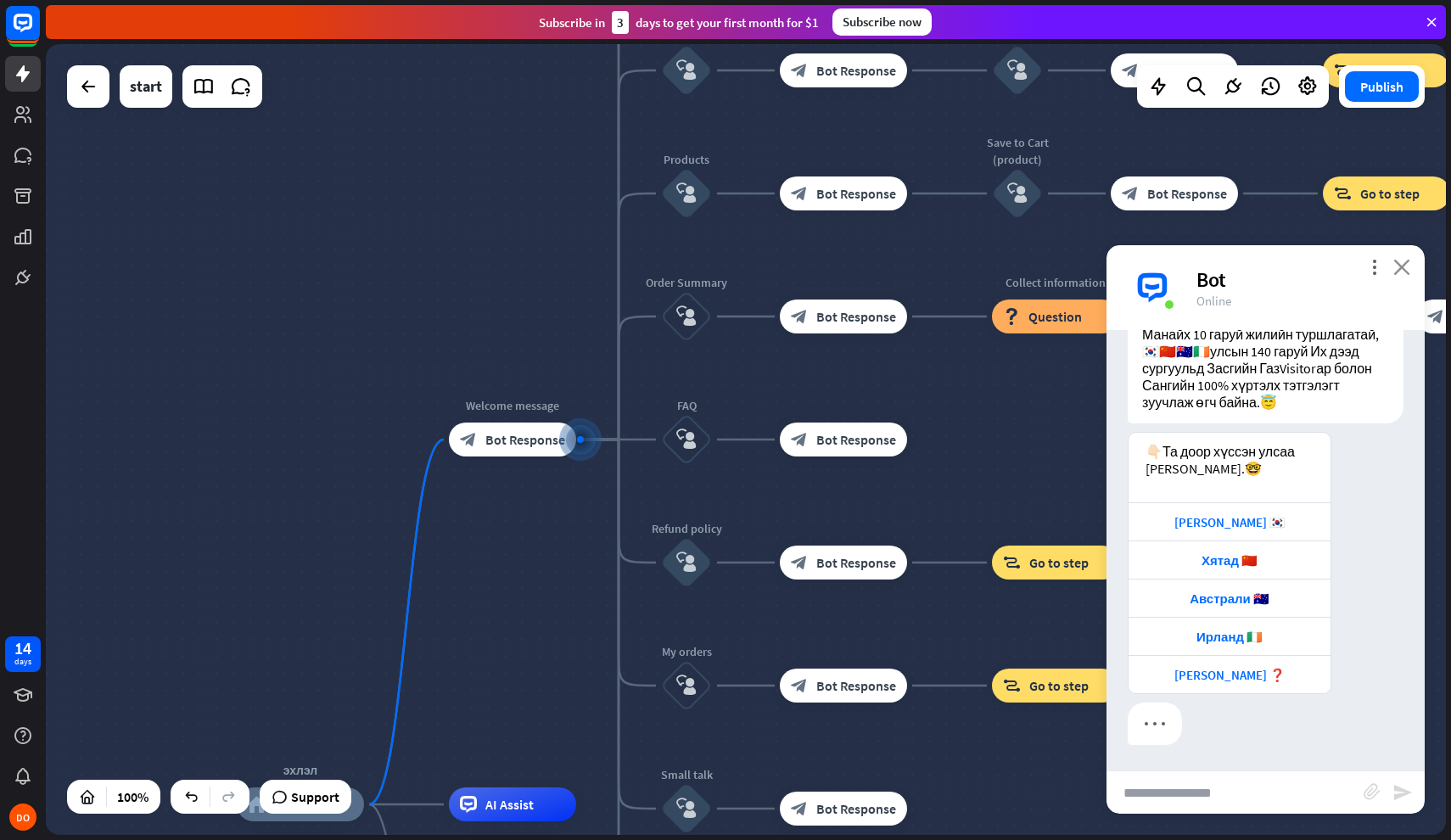
click at [1398, 268] on icon "close" at bounding box center [1401, 267] width 17 height 17
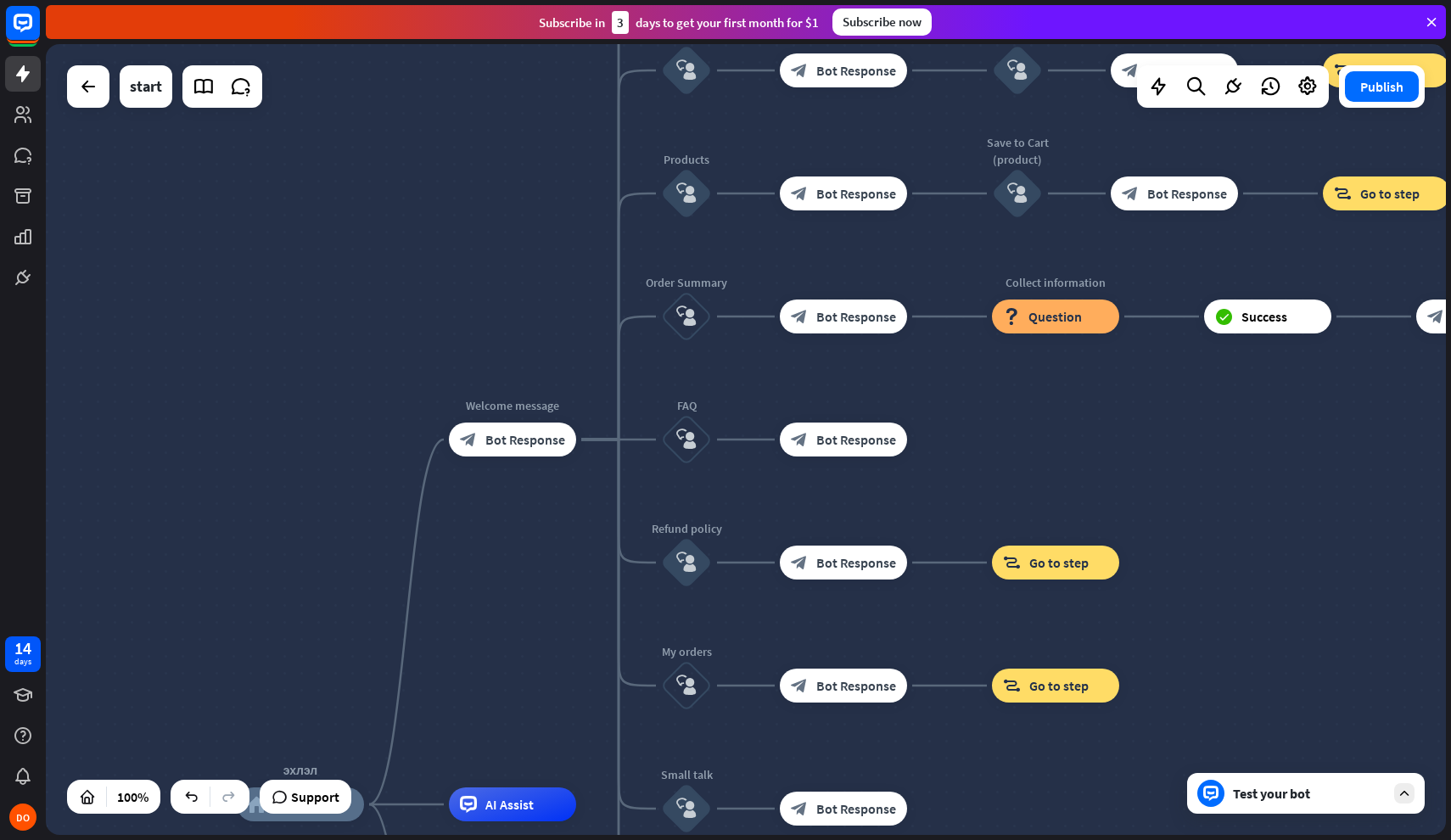
click at [1306, 786] on div "Test your bot" at bounding box center [1309, 792] width 153 height 17
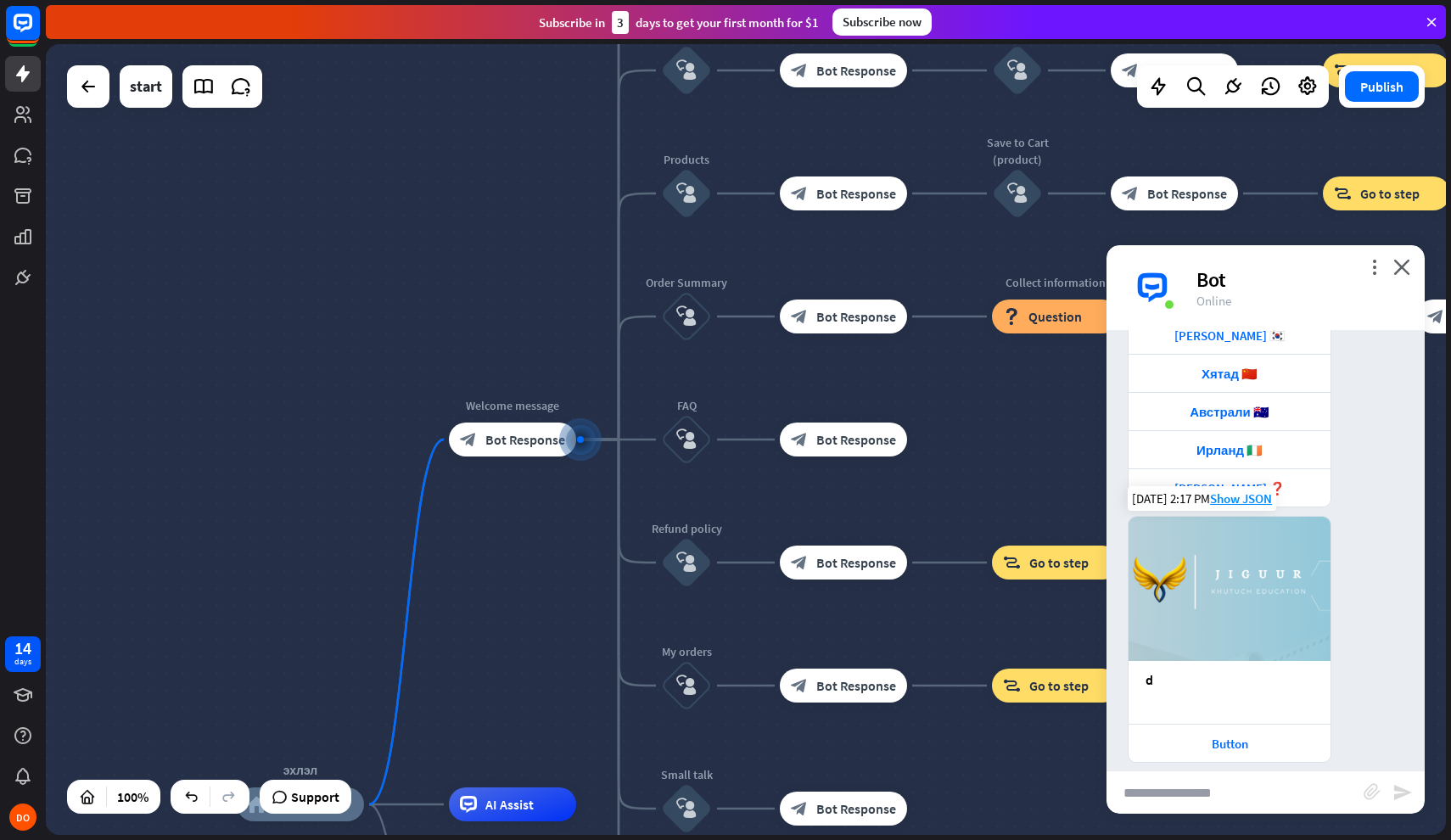
scroll to position [561, 0]
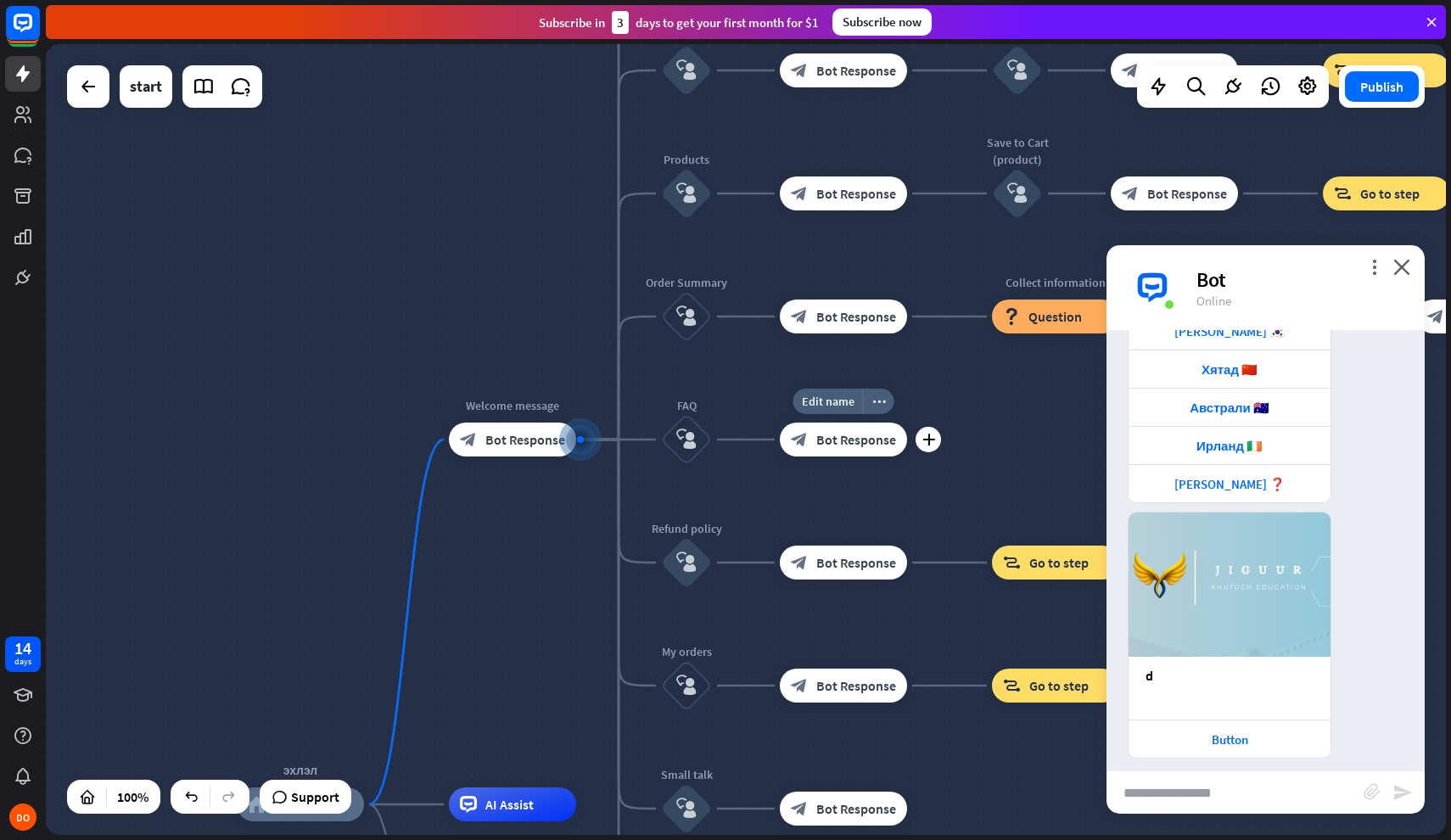
click at [824, 453] on div "block_bot_response Bot Response" at bounding box center [843, 439] width 128 height 34
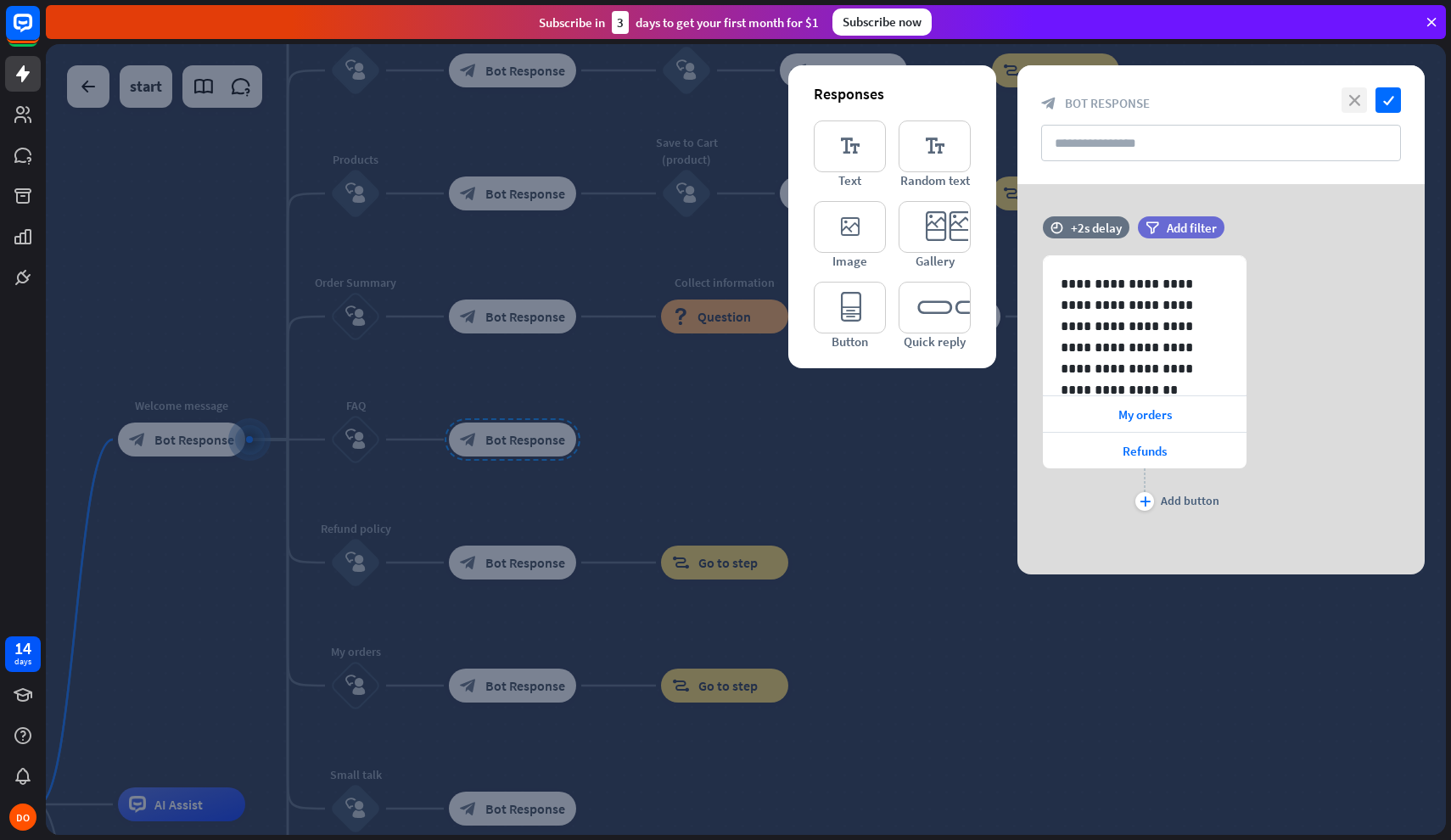
click at [1356, 106] on icon "close" at bounding box center [1355, 100] width 25 height 25
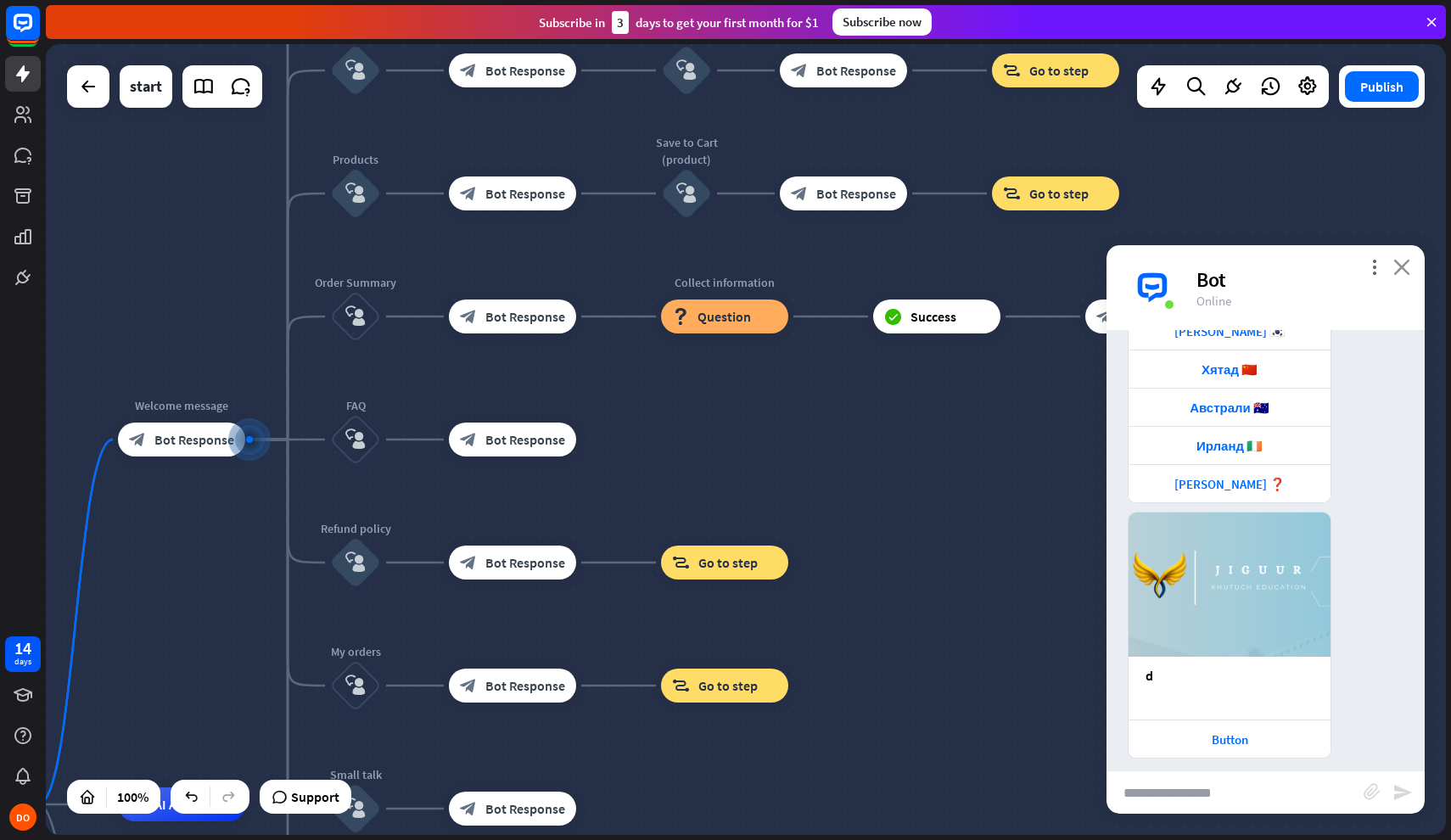
click at [1404, 267] on icon "close" at bounding box center [1401, 267] width 17 height 17
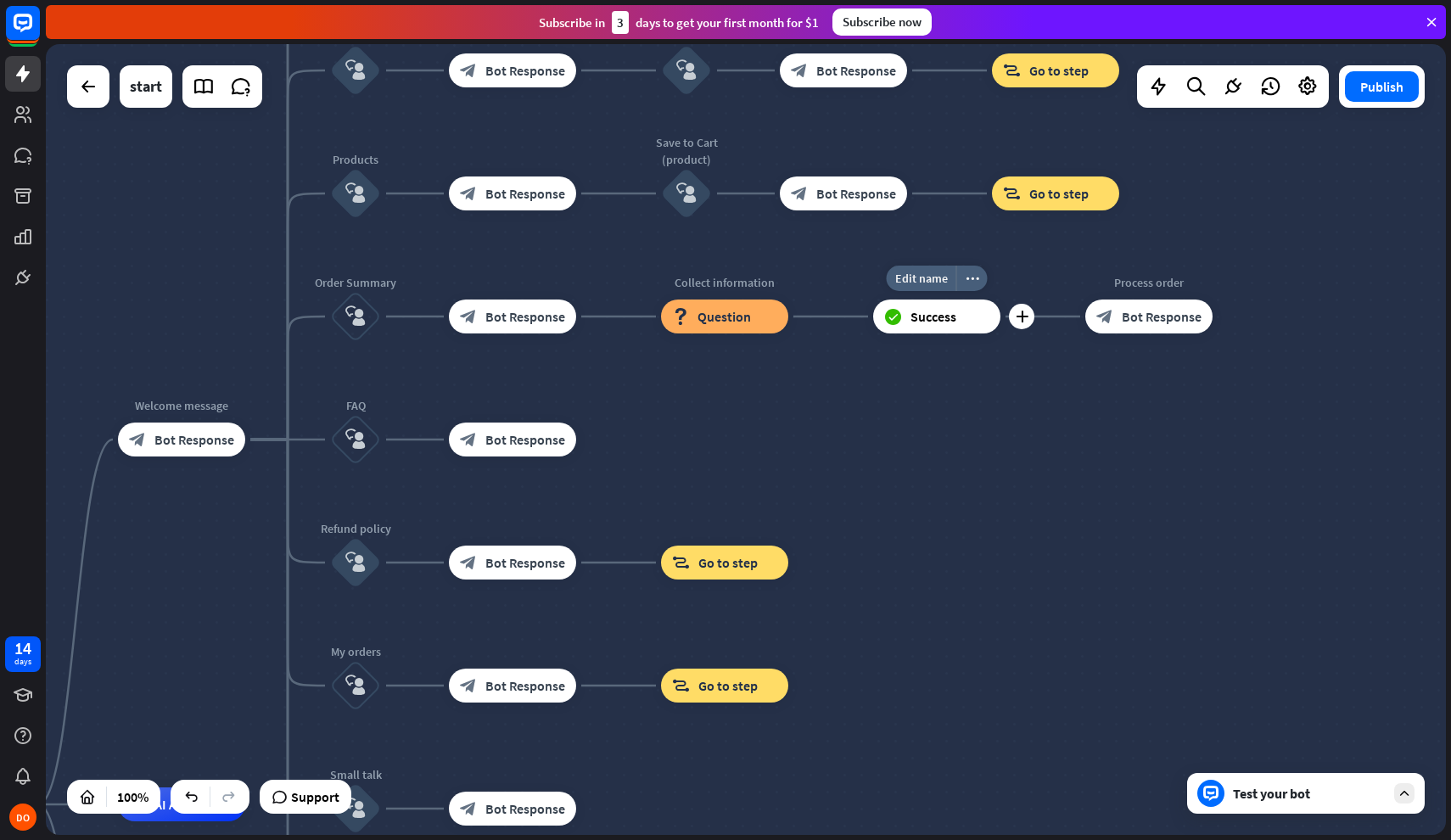
click at [935, 308] on span "Success" at bounding box center [933, 315] width 46 height 17
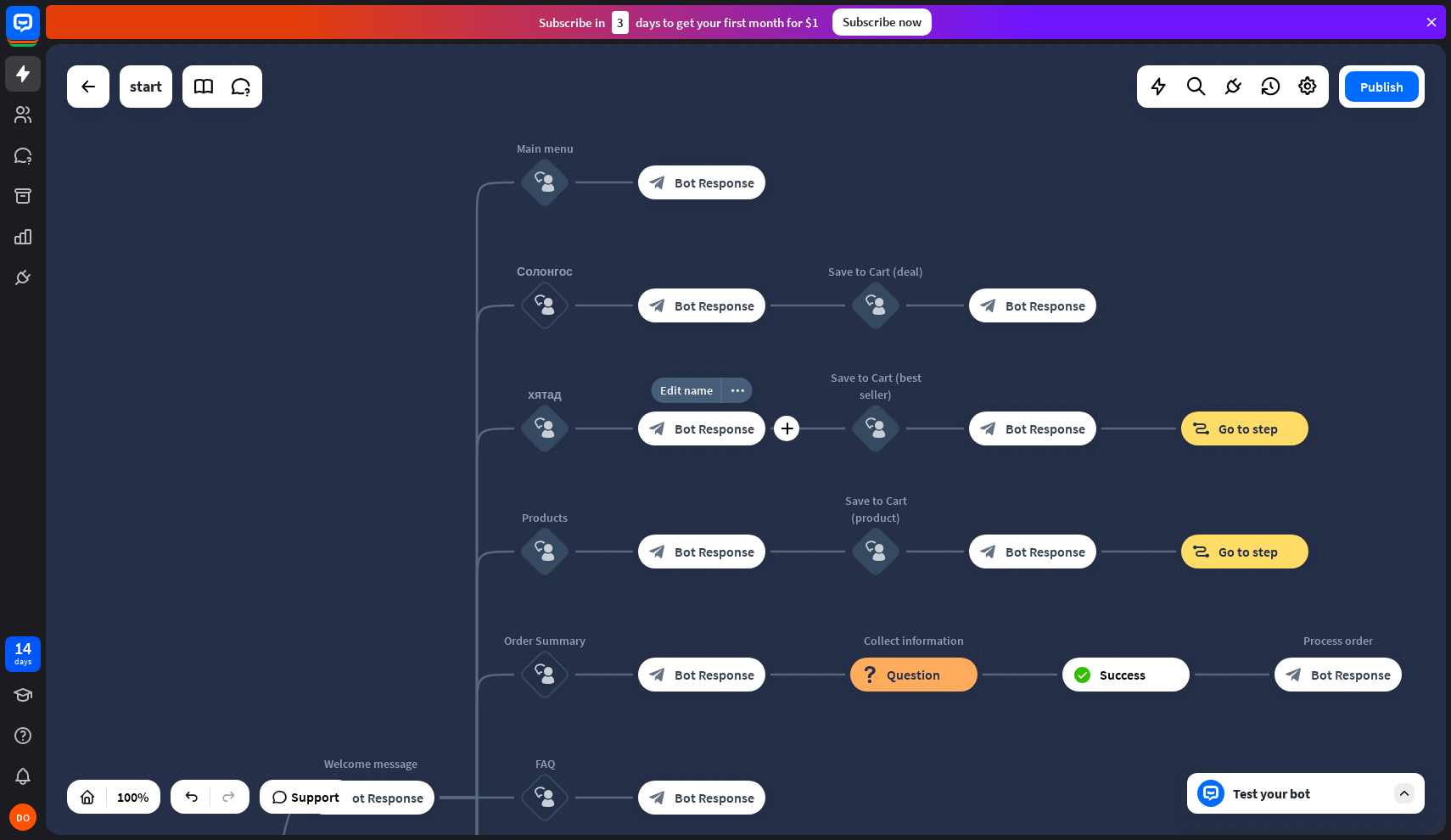
click at [722, 432] on span "Bot Response" at bounding box center [715, 427] width 80 height 17
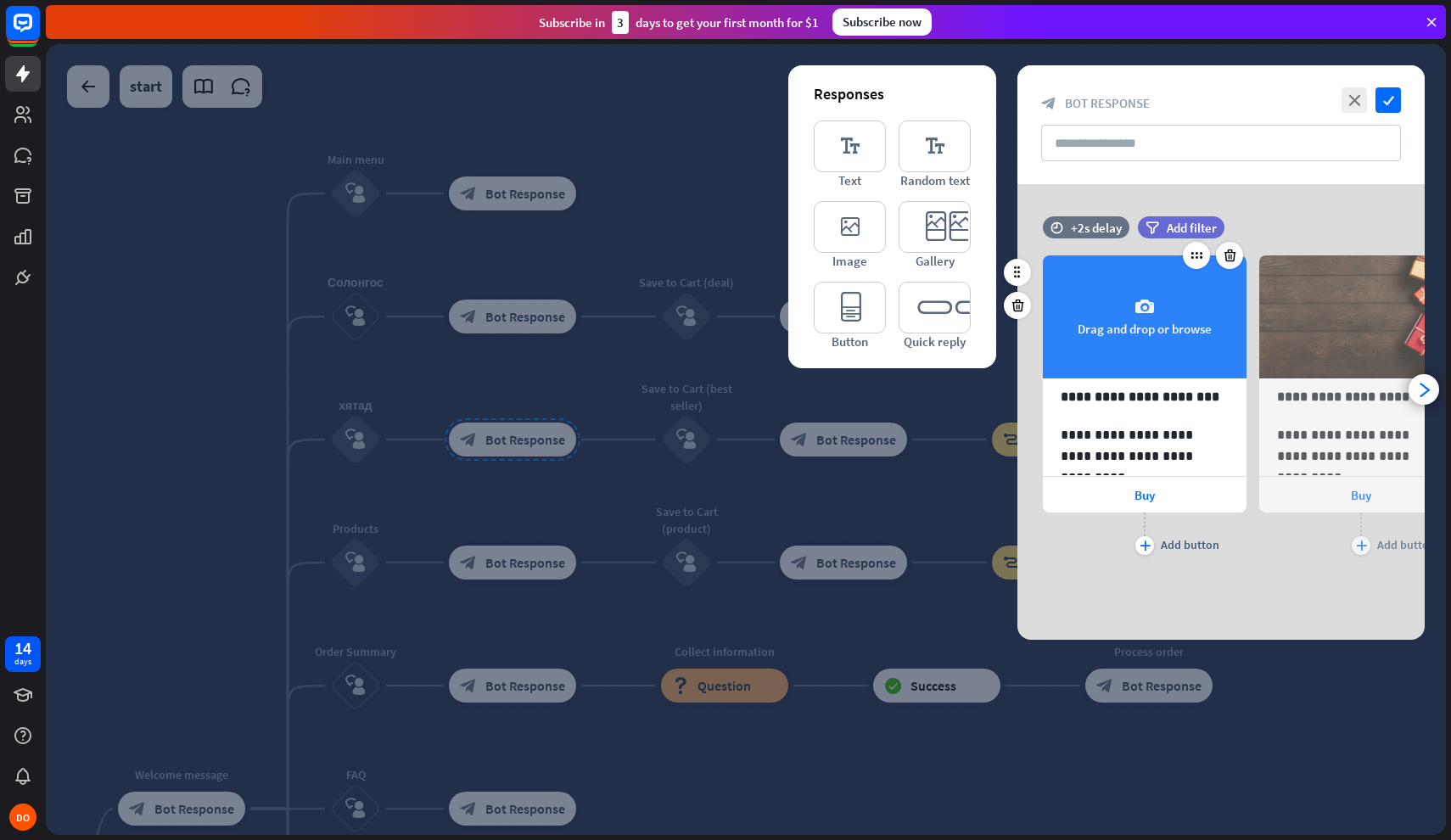
click at [1148, 309] on icon "camera" at bounding box center [1144, 307] width 20 height 20
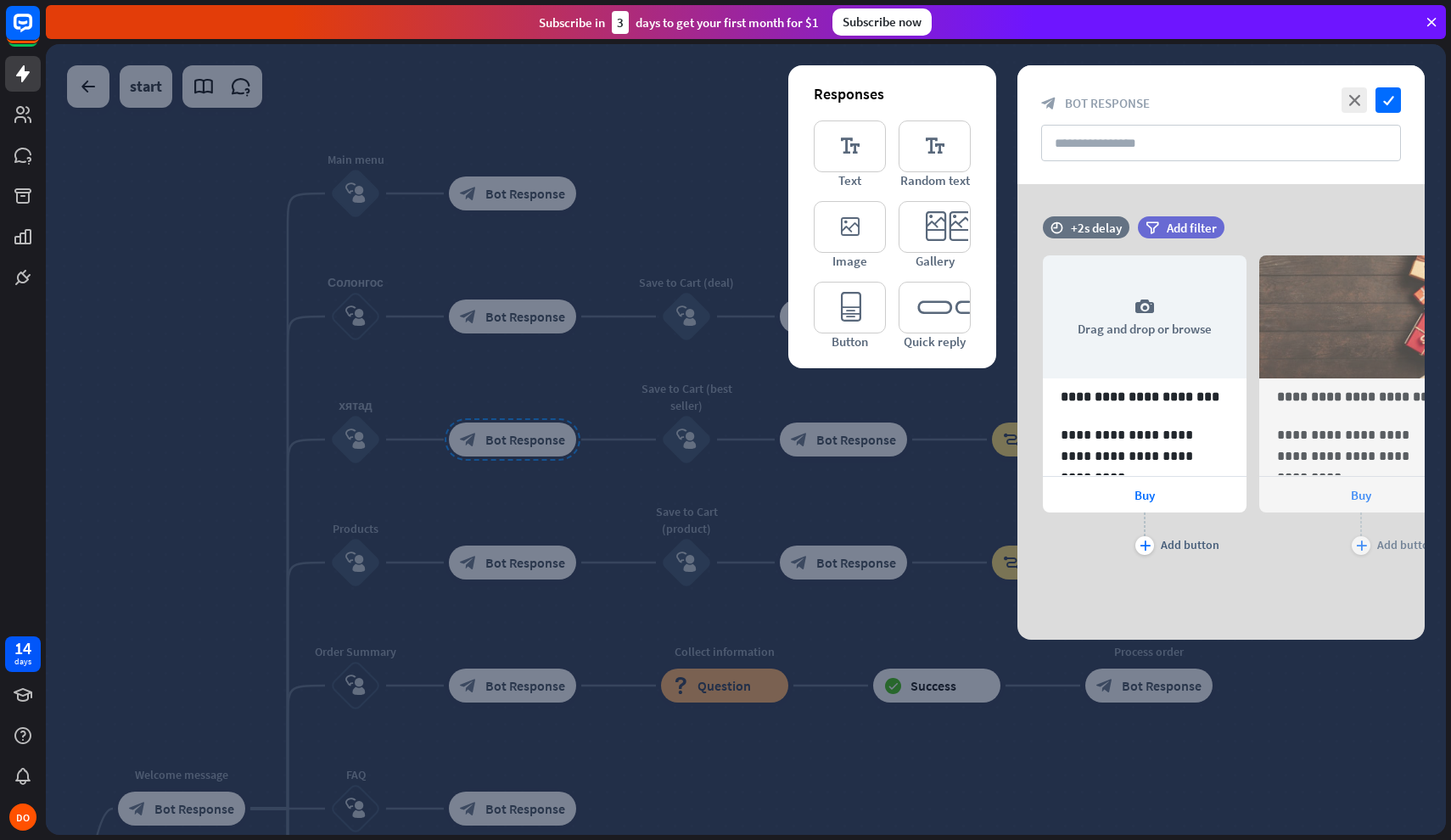
click at [622, 313] on div at bounding box center [746, 439] width 1400 height 790
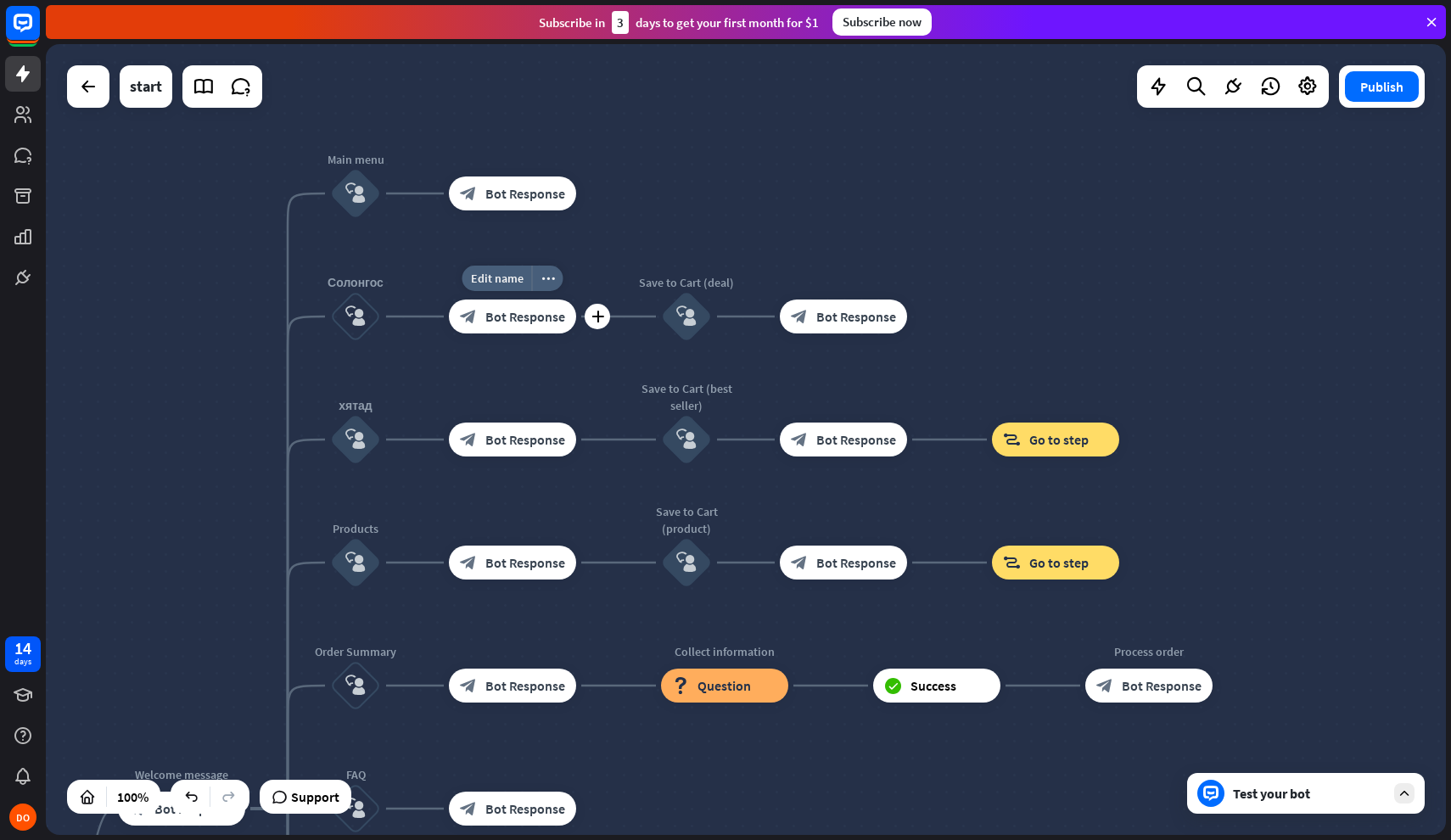
click at [512, 319] on span "Bot Response" at bounding box center [526, 315] width 80 height 17
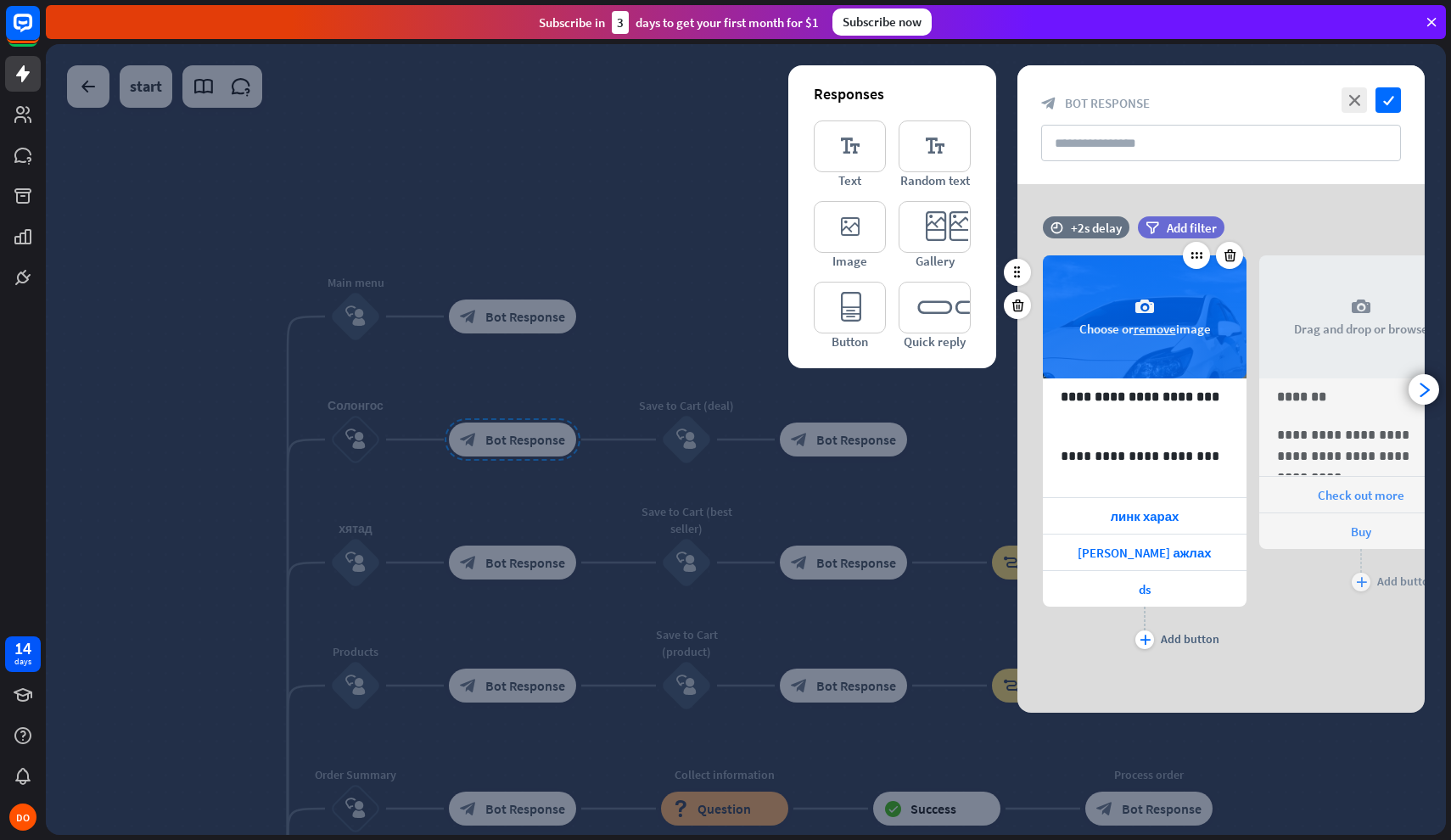
click at [1154, 327] on button "remove" at bounding box center [1155, 328] width 43 height 17
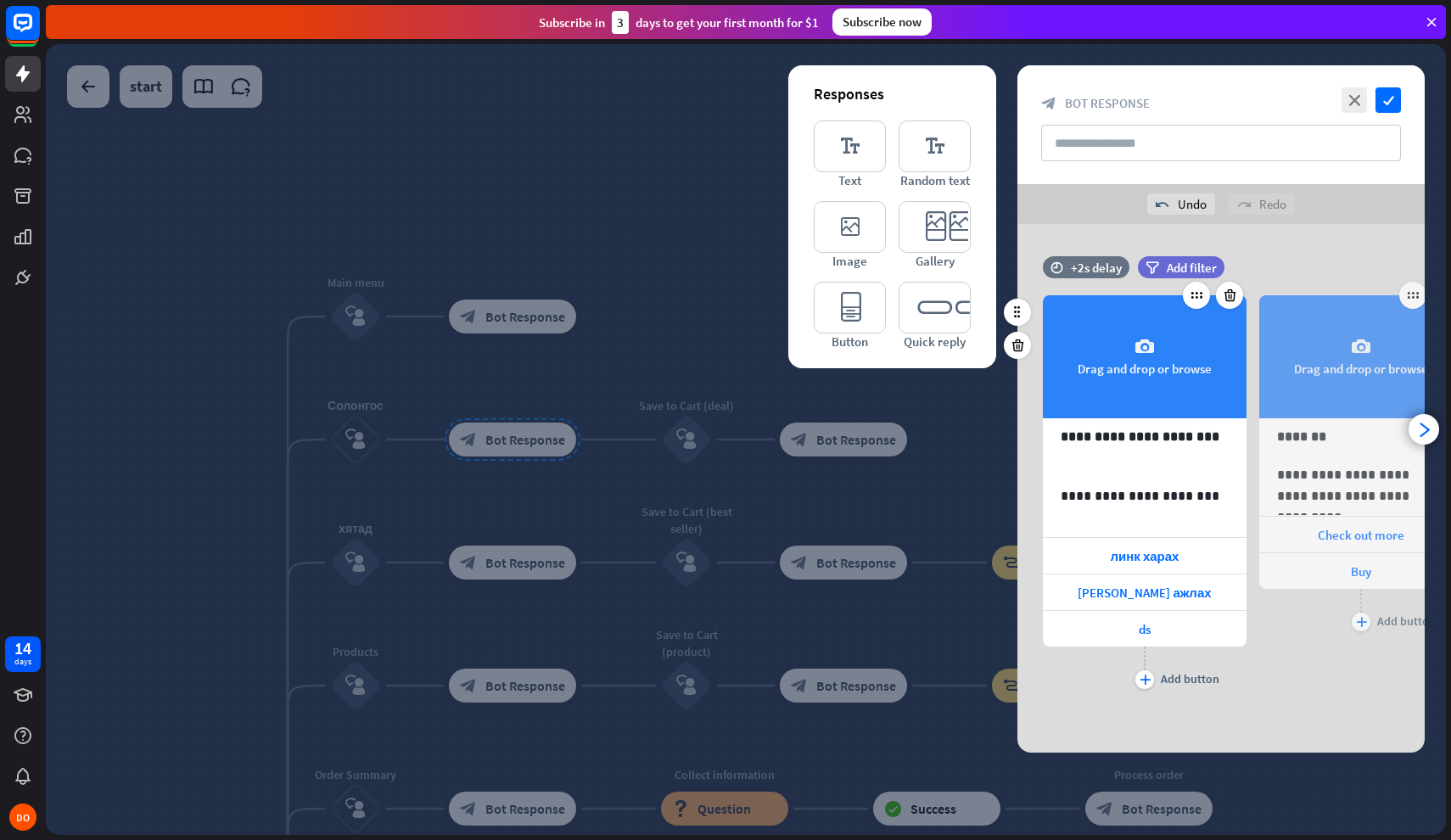
click at [1379, 373] on div "camera Drag and drop or browse" at bounding box center [1360, 356] width 204 height 123
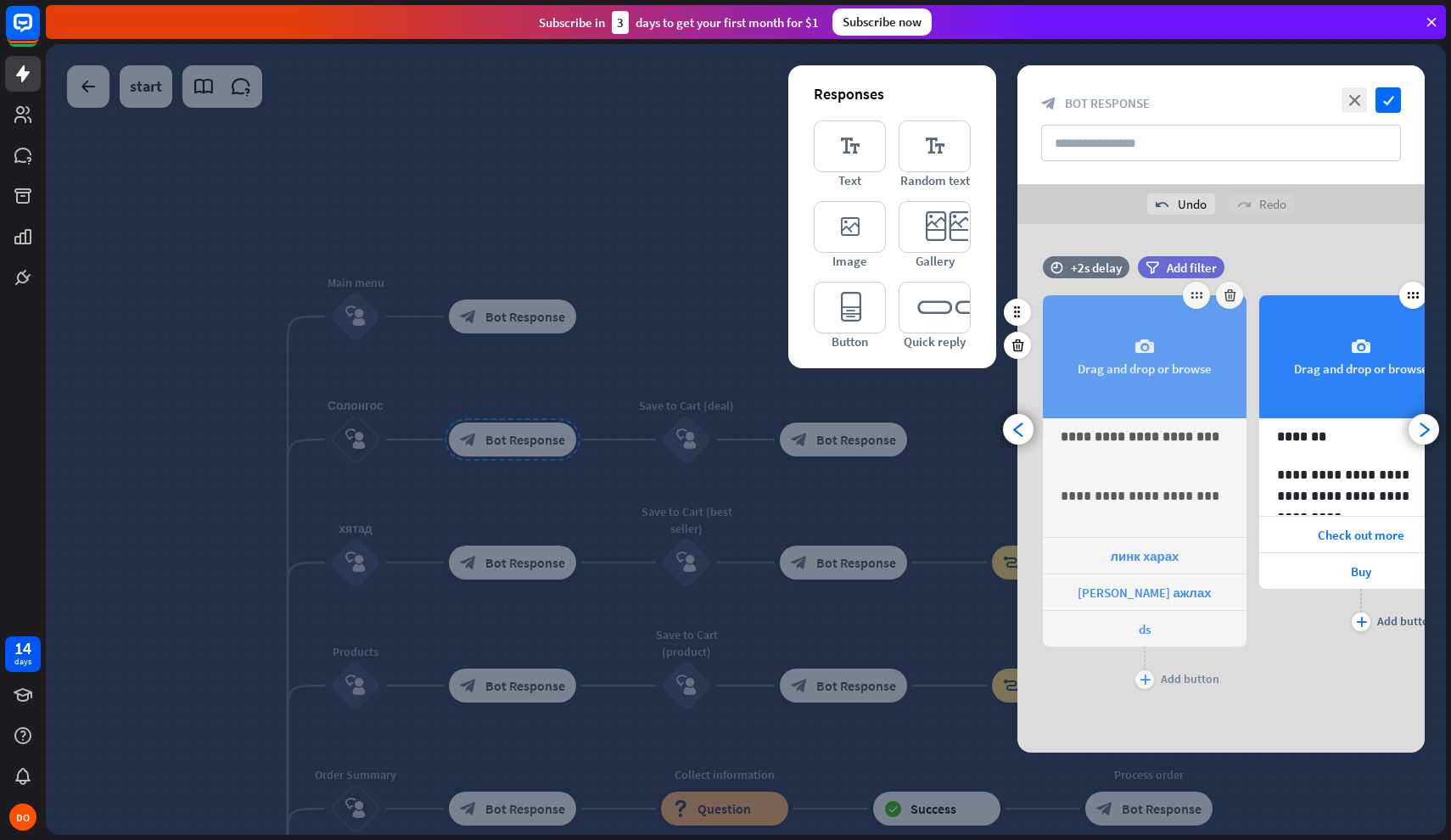
scroll to position [0, 140]
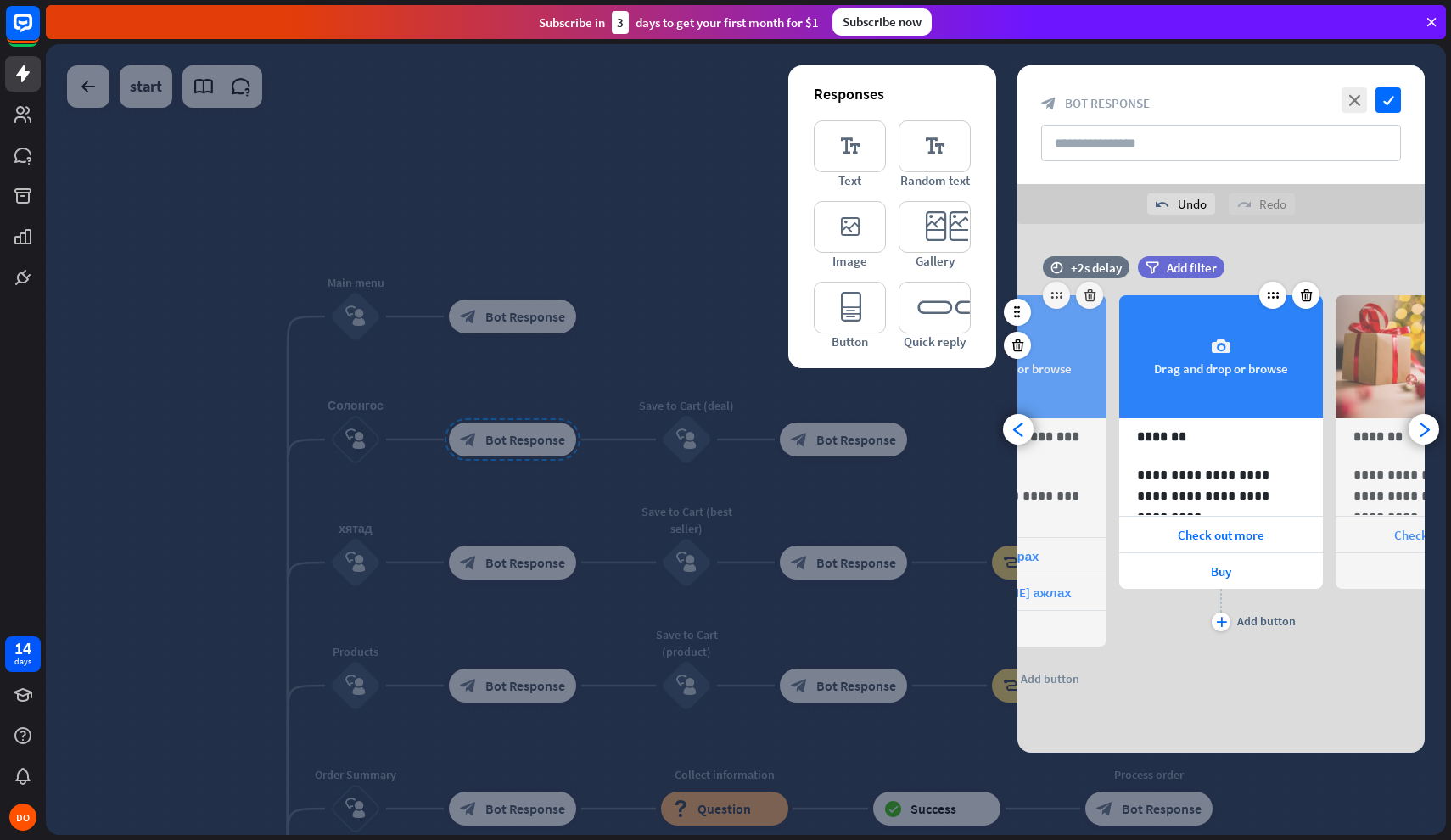
click at [1236, 372] on div "camera Drag and drop or browse" at bounding box center [1221, 356] width 204 height 123
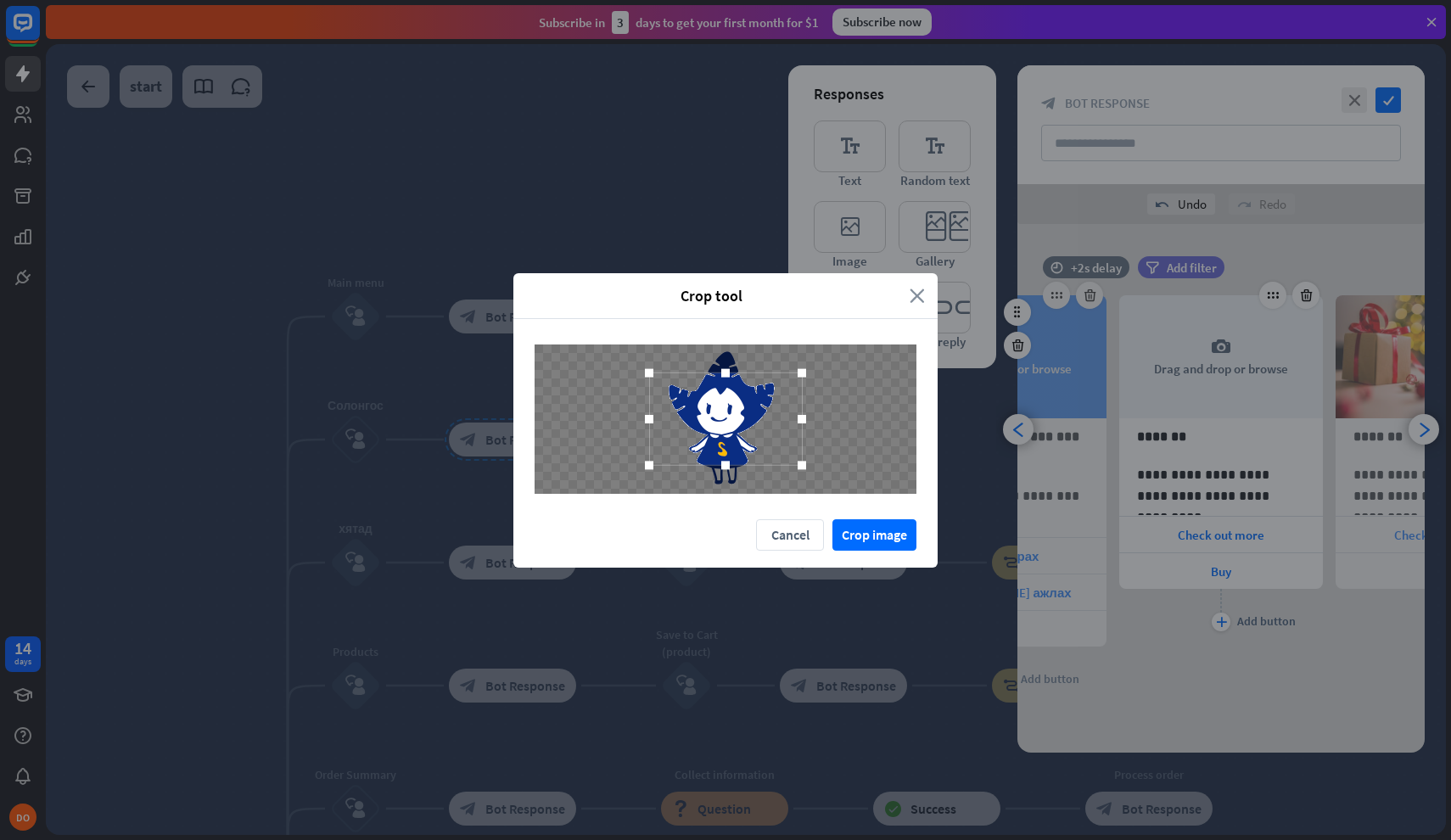
click at [920, 294] on icon "close" at bounding box center [917, 296] width 16 height 19
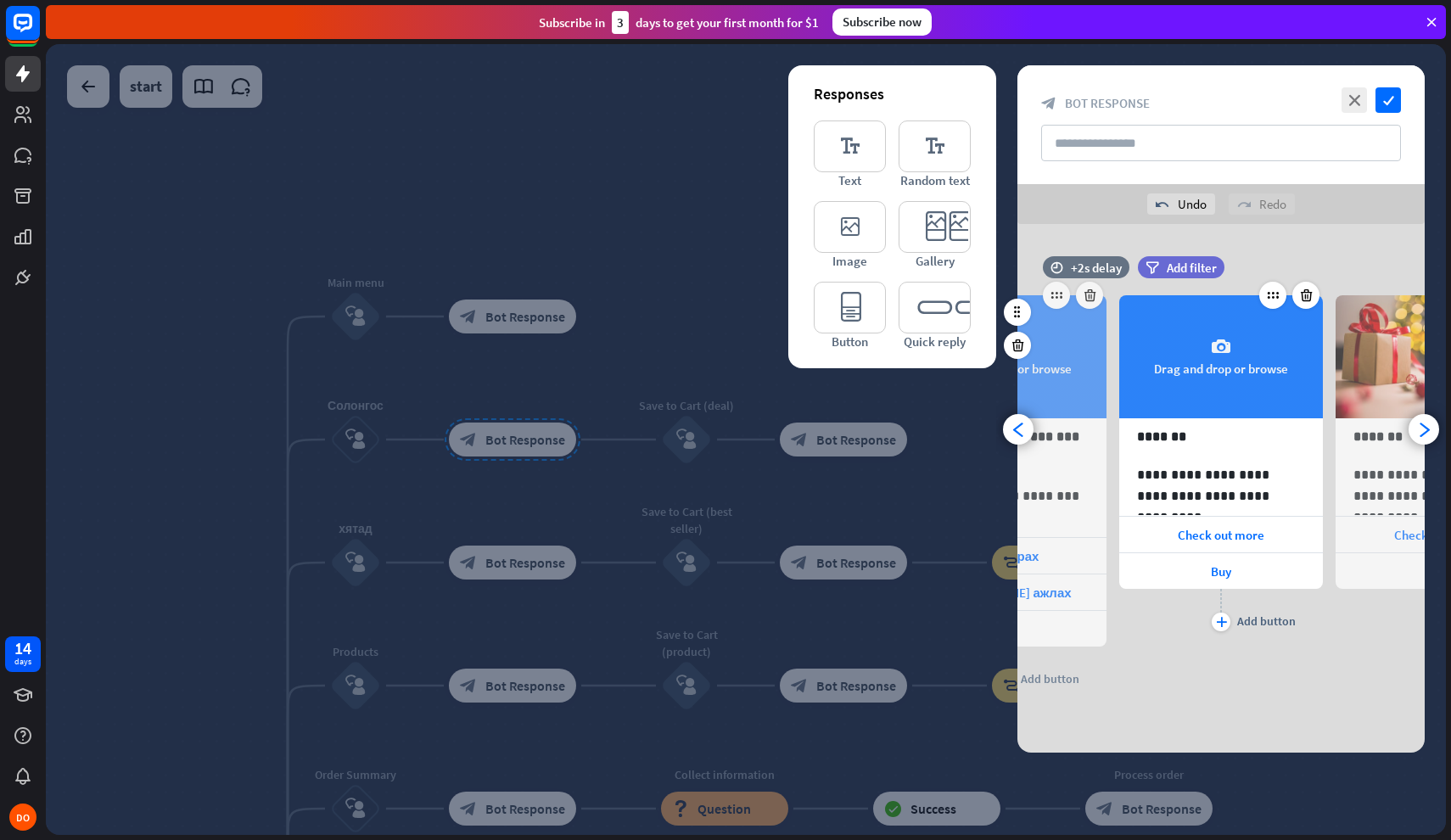
click at [1235, 358] on div "camera Drag and drop or browse" at bounding box center [1221, 356] width 204 height 123
click at [1184, 379] on div "camera Drag and drop or browse" at bounding box center [1221, 356] width 204 height 123
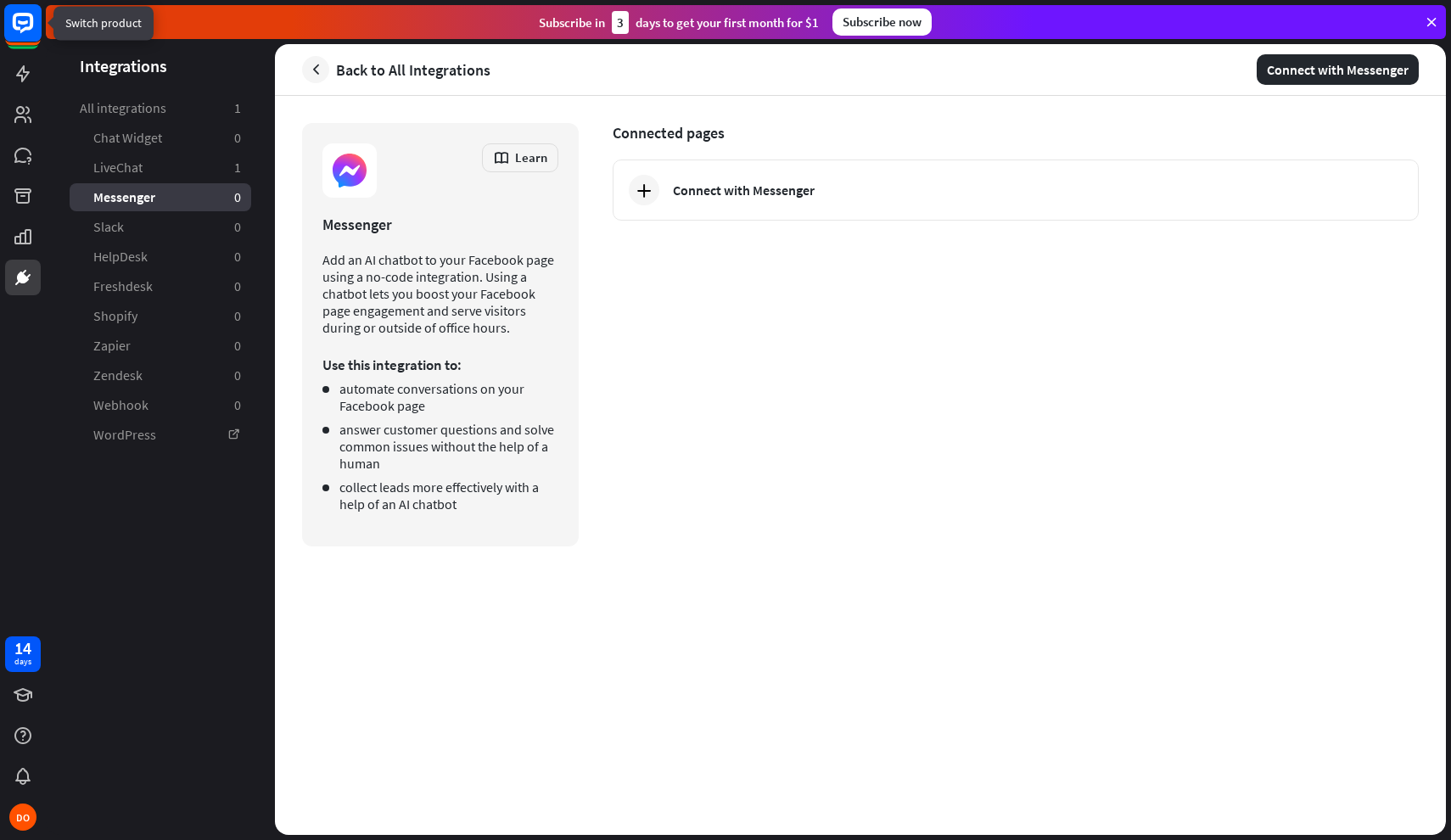
click at [19, 20] on rect at bounding box center [22, 22] width 37 height 37
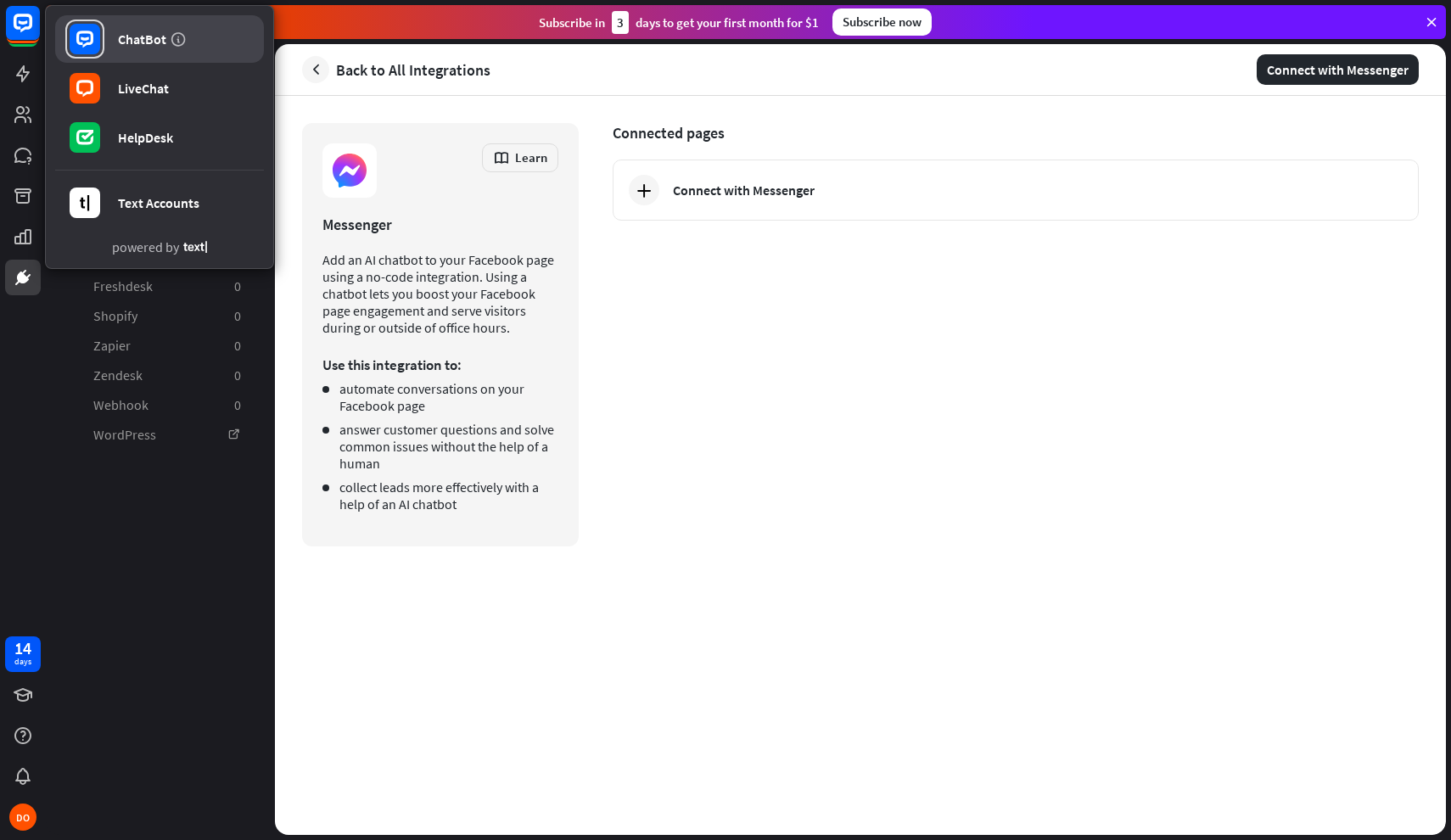
click at [154, 28] on link "ChatBot" at bounding box center [160, 39] width 208 height 48
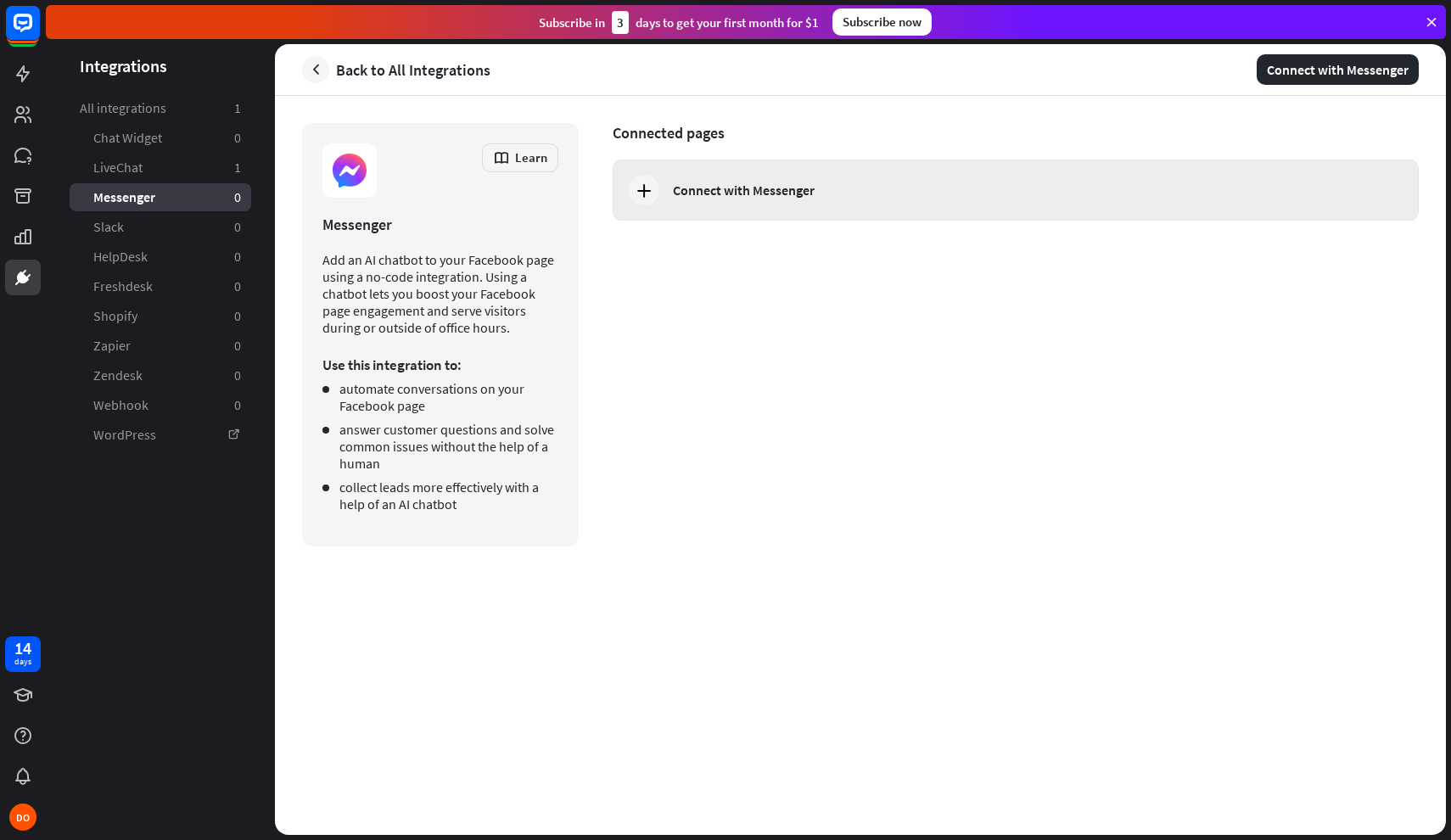
click at [682, 202] on div "Connect with Messenger" at bounding box center [1016, 190] width 806 height 61
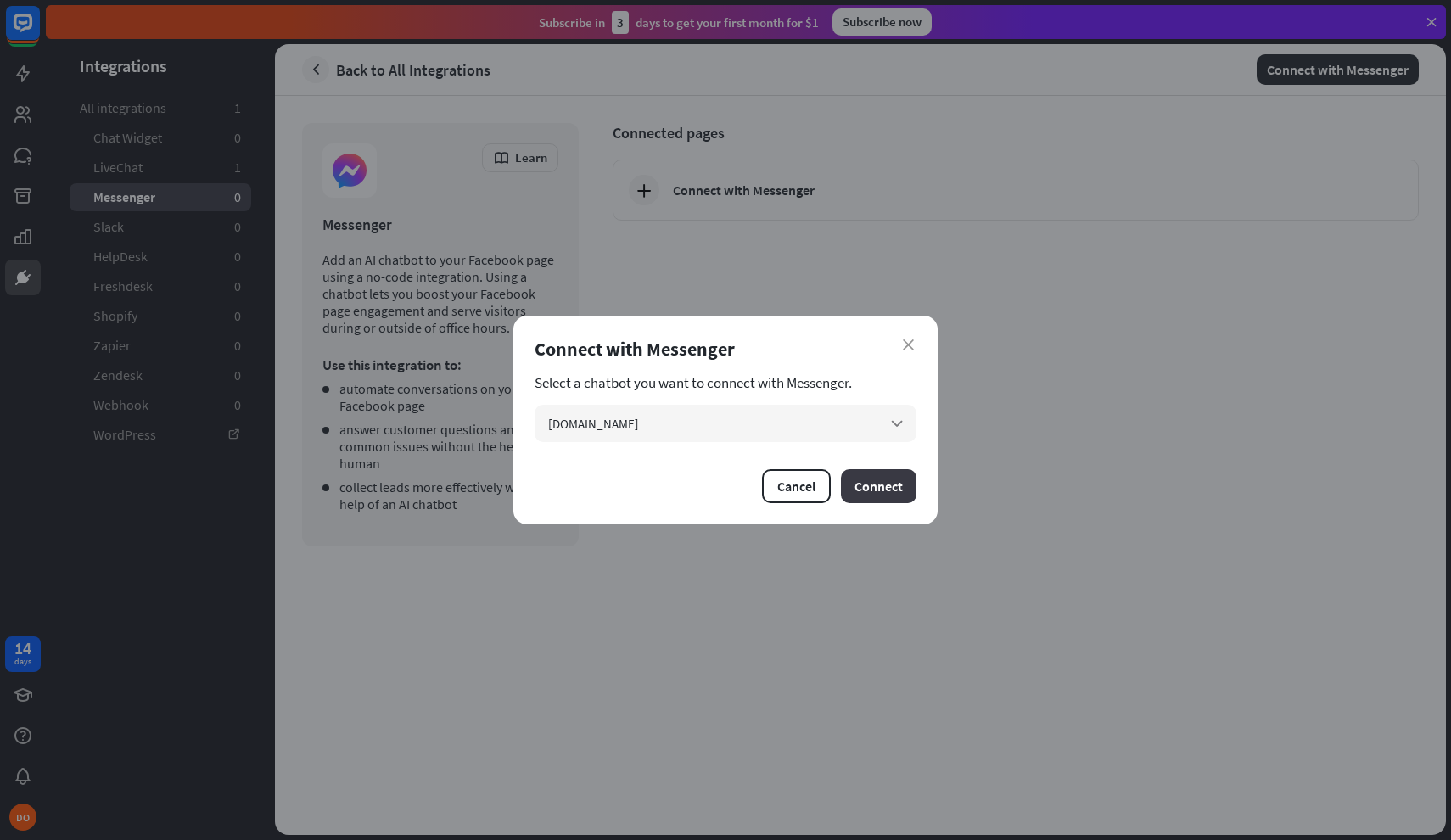
click at [893, 492] on button "Connect" at bounding box center [879, 486] width 76 height 34
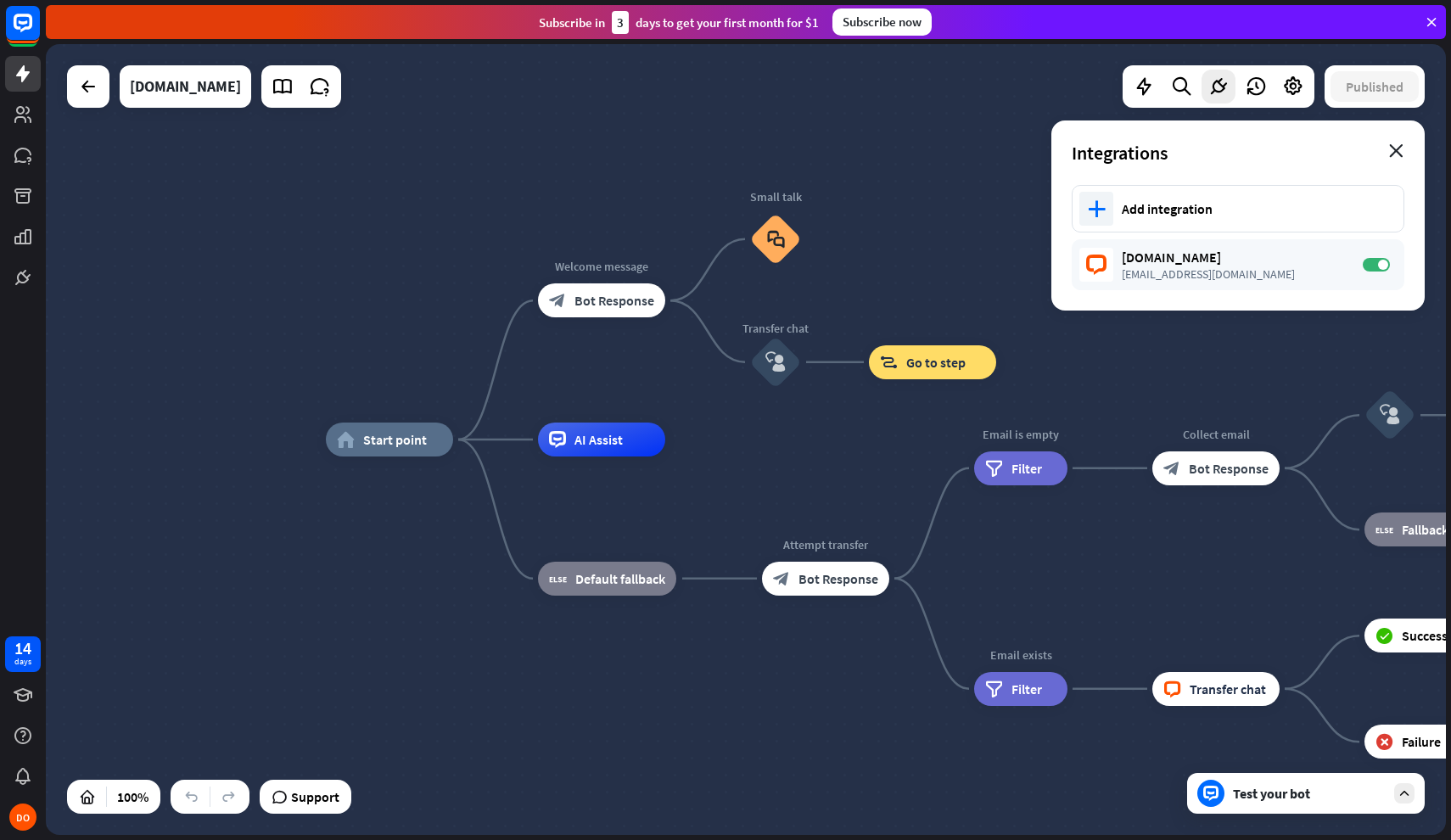
click at [1397, 149] on icon "close" at bounding box center [1396, 151] width 15 height 14
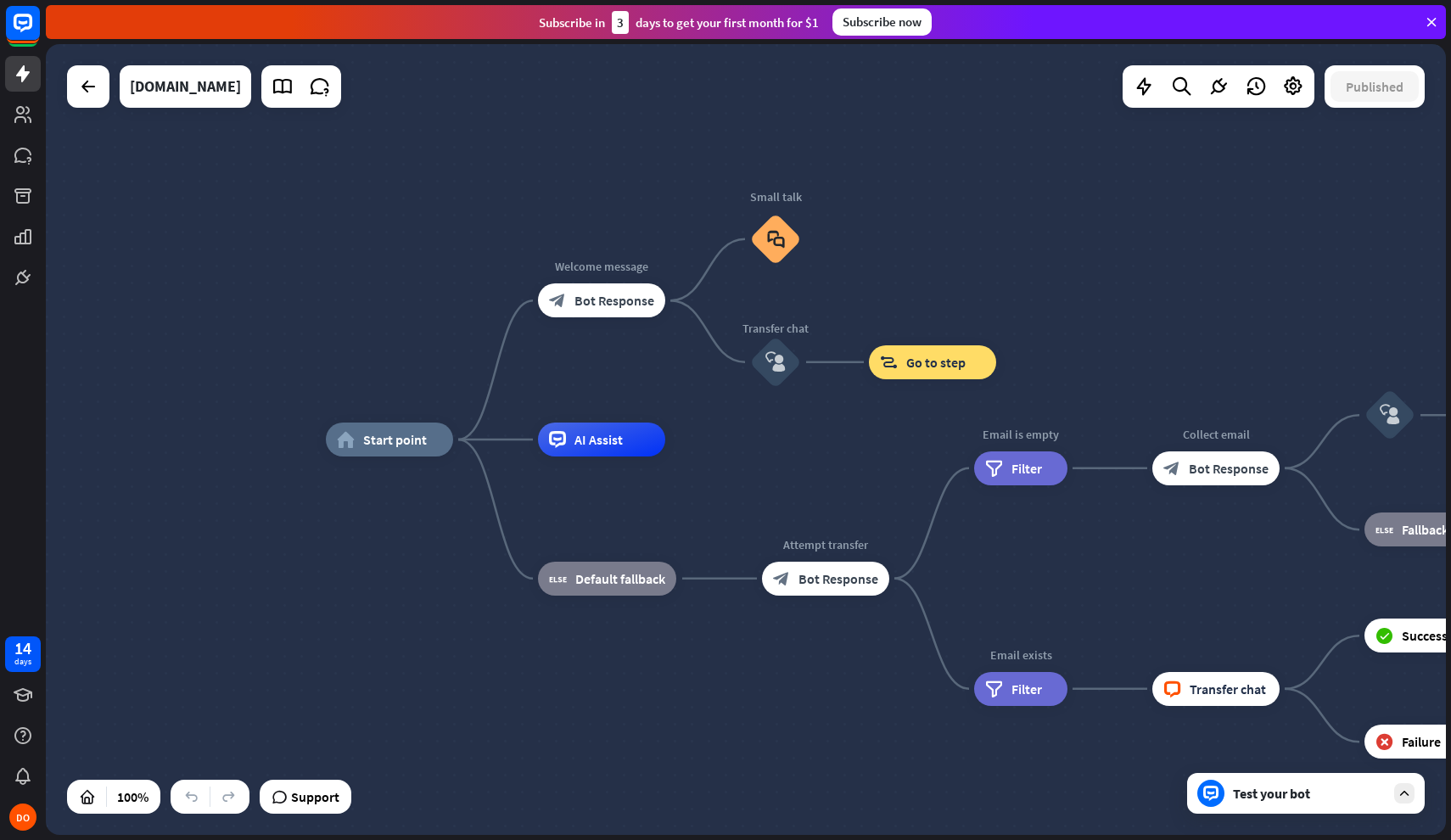
click at [1432, 27] on icon at bounding box center [1432, 22] width 16 height 16
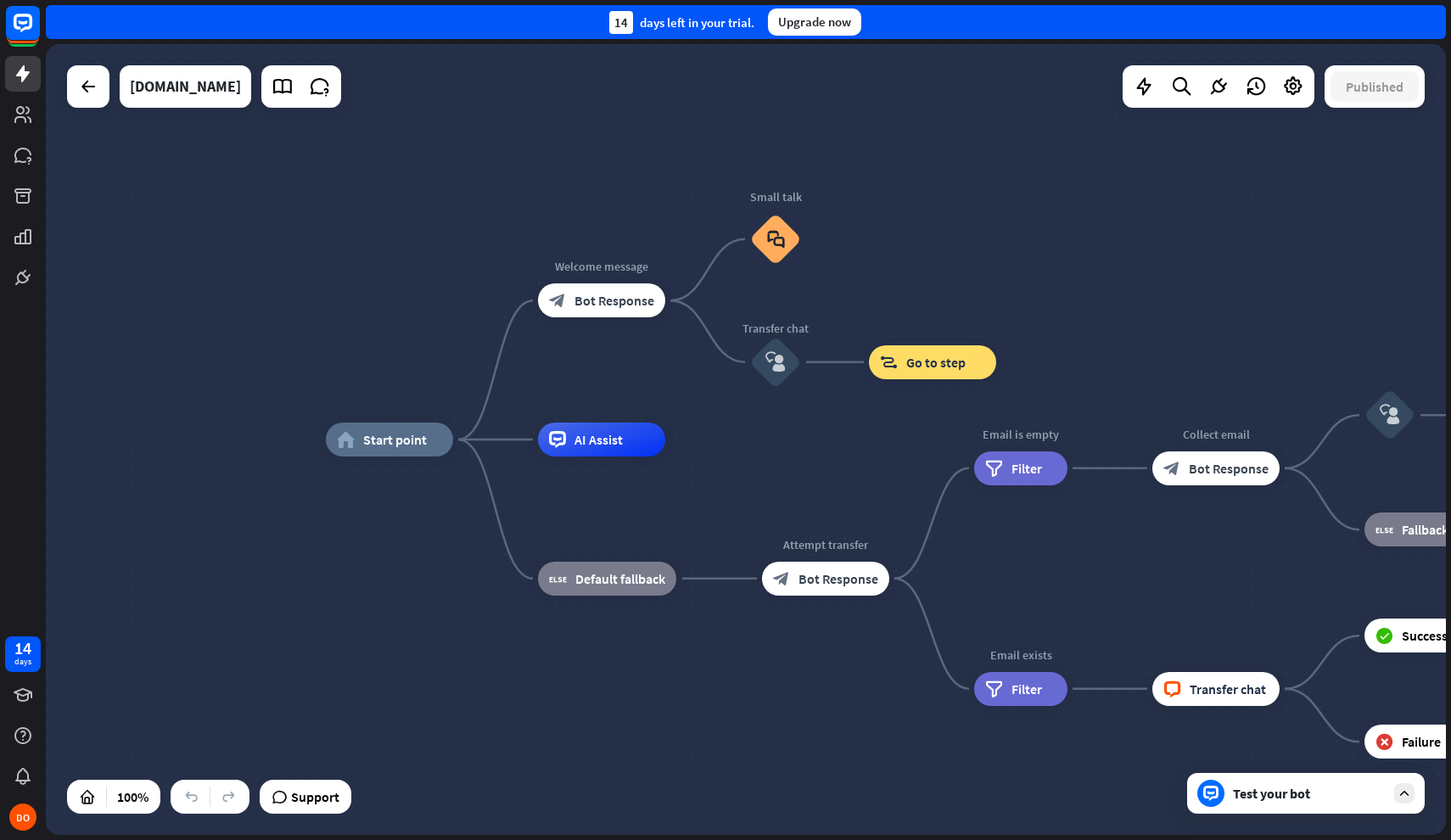
click at [651, 30] on div "14 days left in your trial." at bounding box center [682, 22] width 145 height 23
click at [846, 17] on div "Upgrade now" at bounding box center [815, 22] width 93 height 27
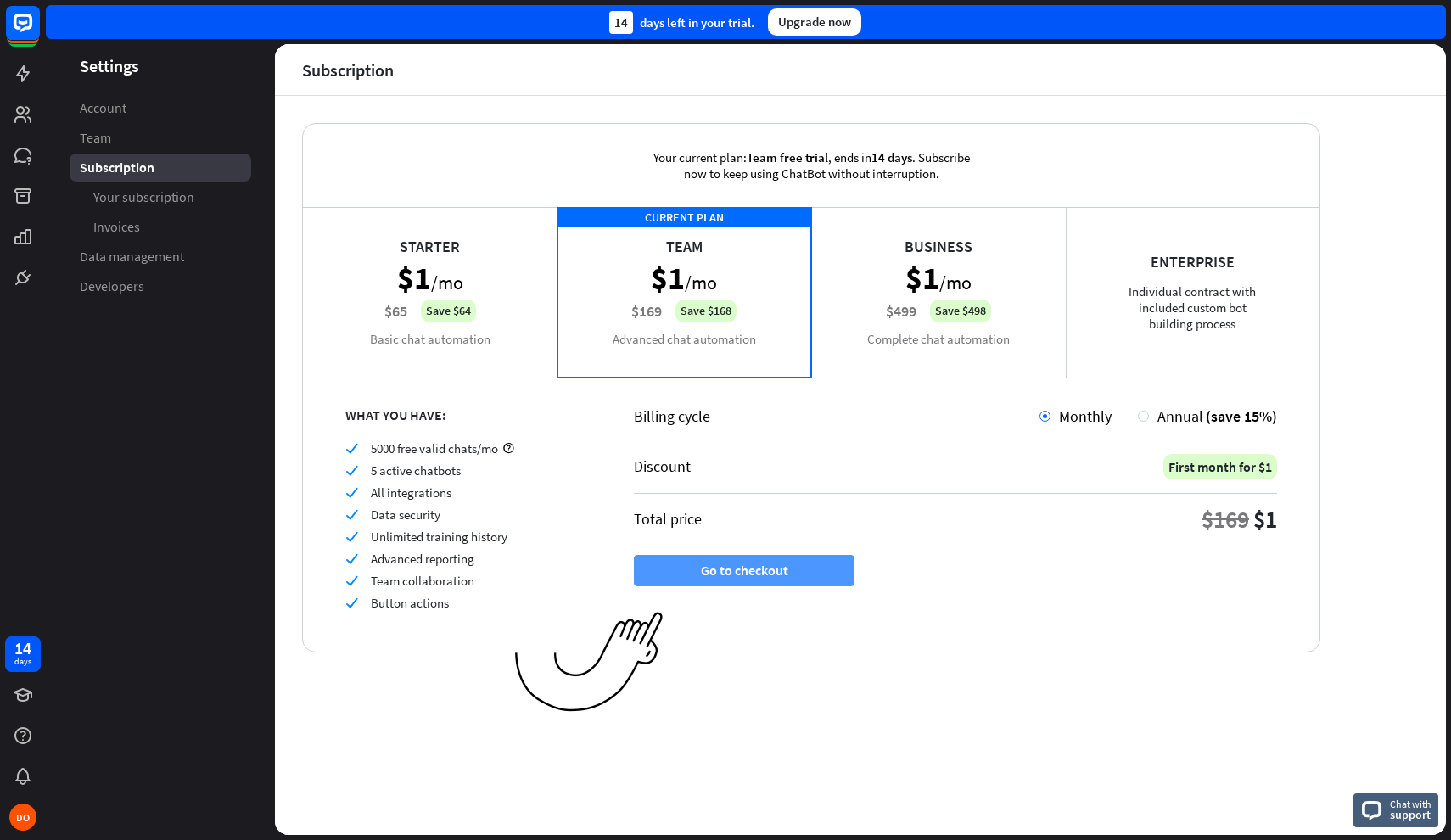
click at [727, 563] on button "Go to checkout" at bounding box center [744, 570] width 221 height 31
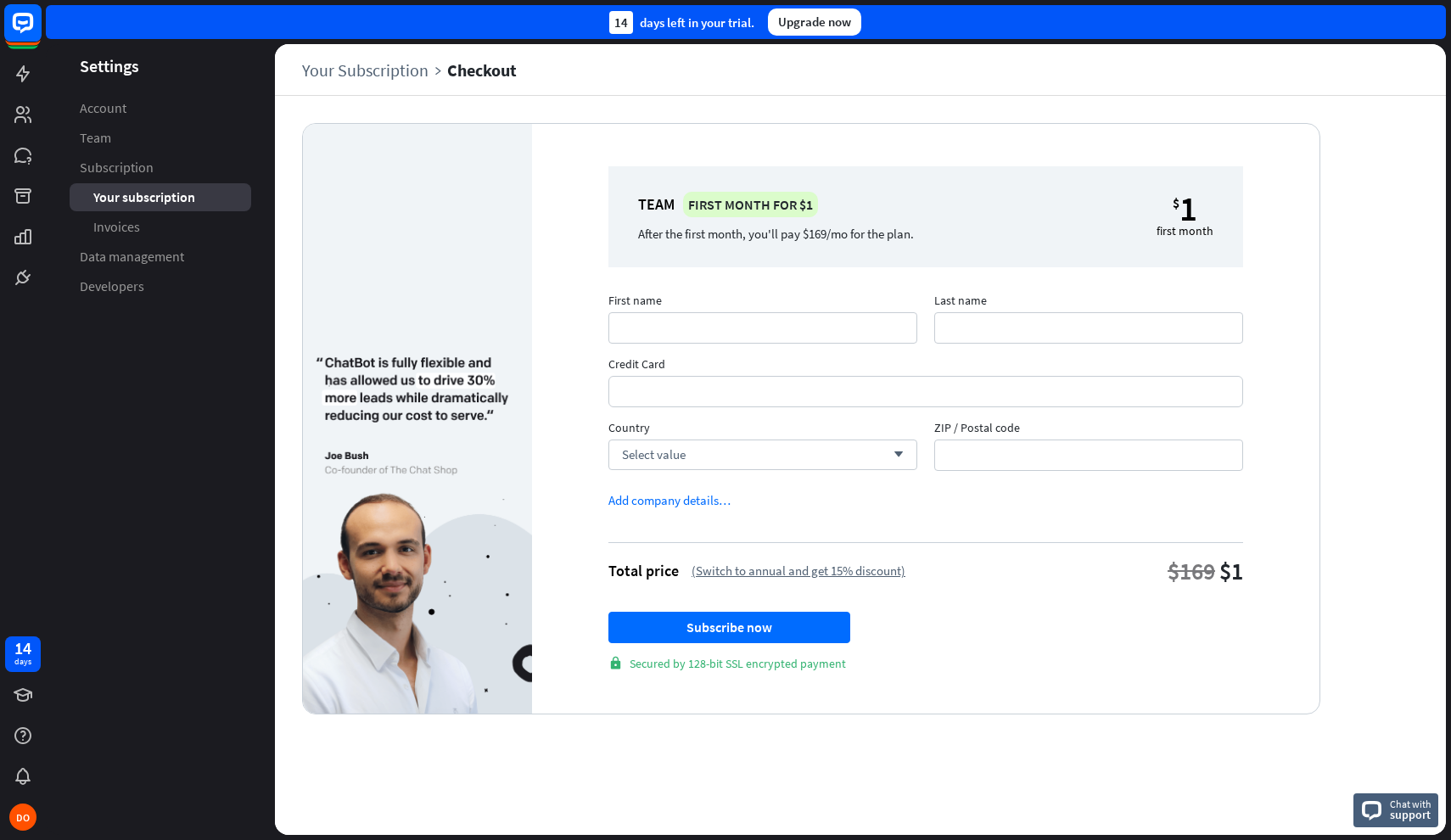
click at [28, 33] on rect at bounding box center [22, 22] width 37 height 37
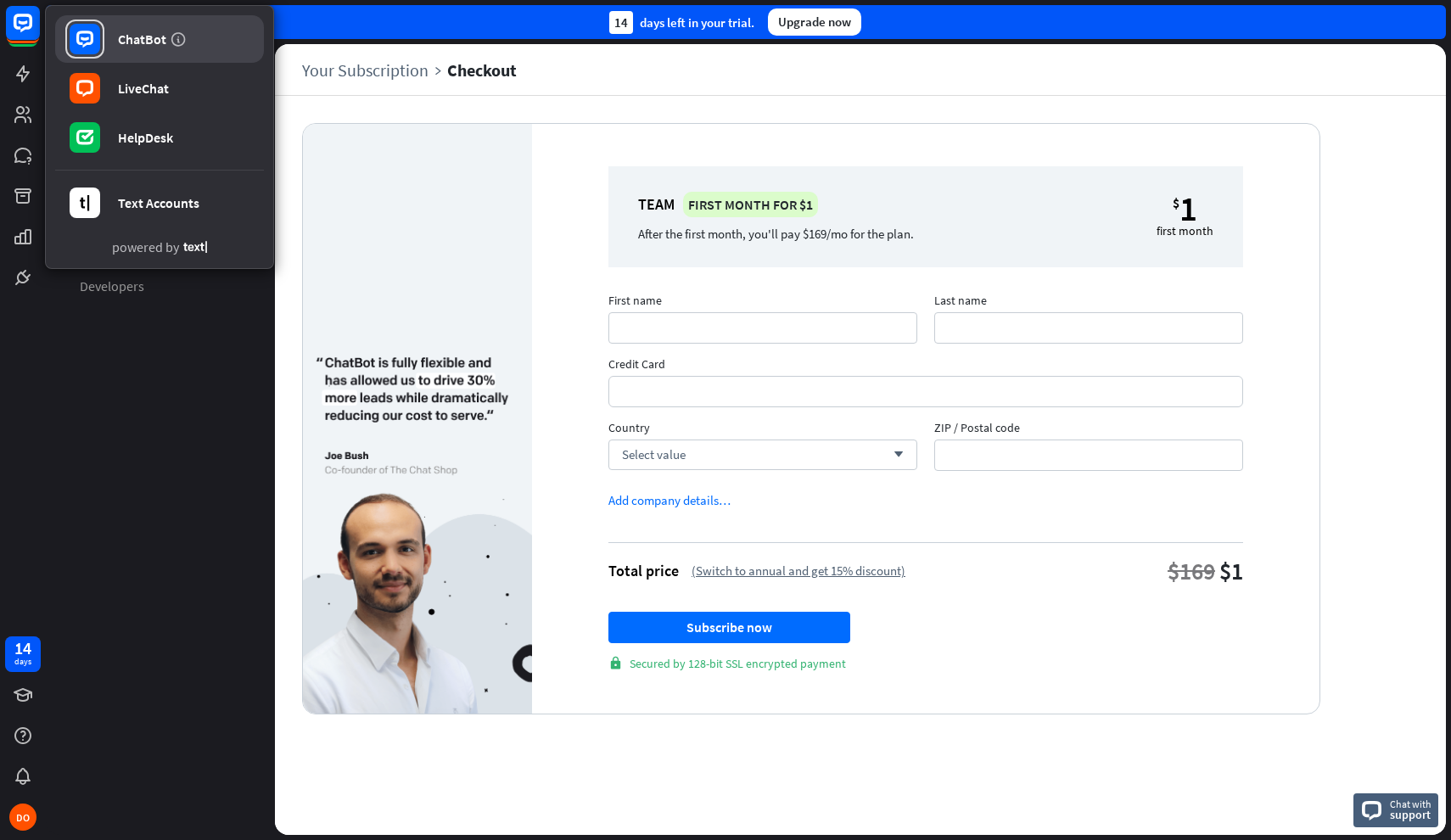
click at [105, 50] on link "ChatBot" at bounding box center [160, 39] width 208 height 48
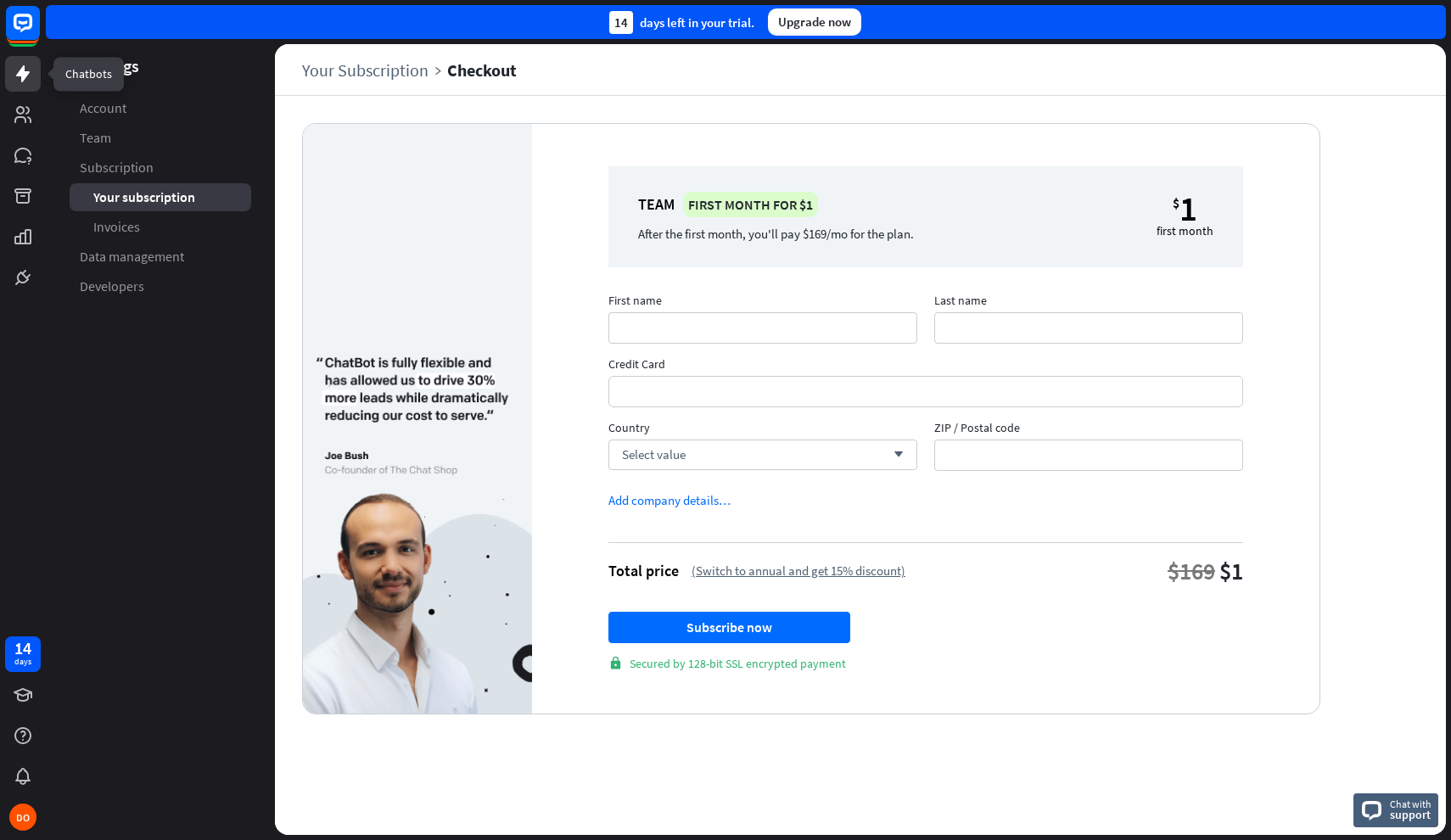
click at [24, 76] on icon at bounding box center [23, 73] width 14 height 17
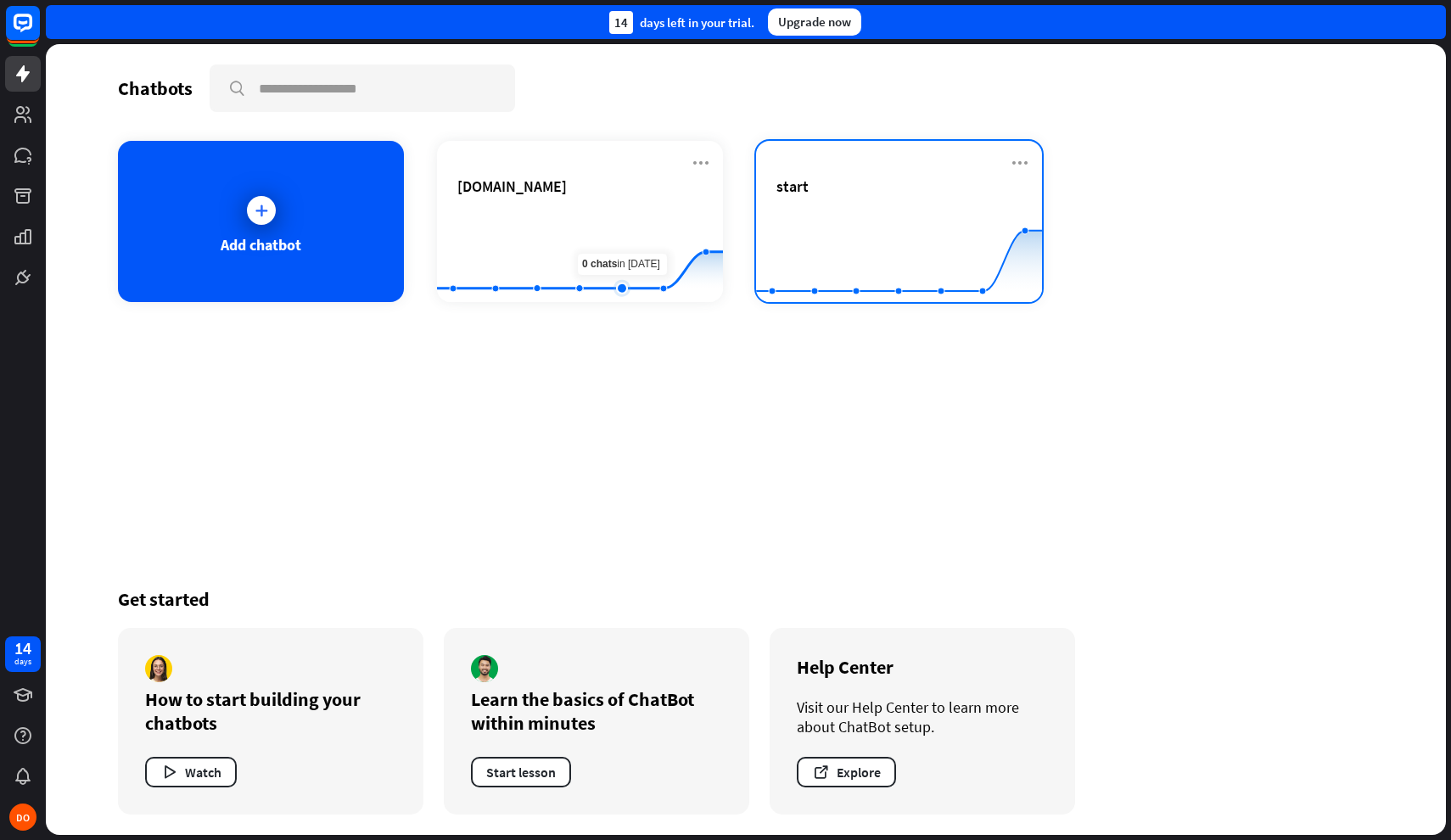
click at [784, 245] on rect at bounding box center [900, 260] width 286 height 106
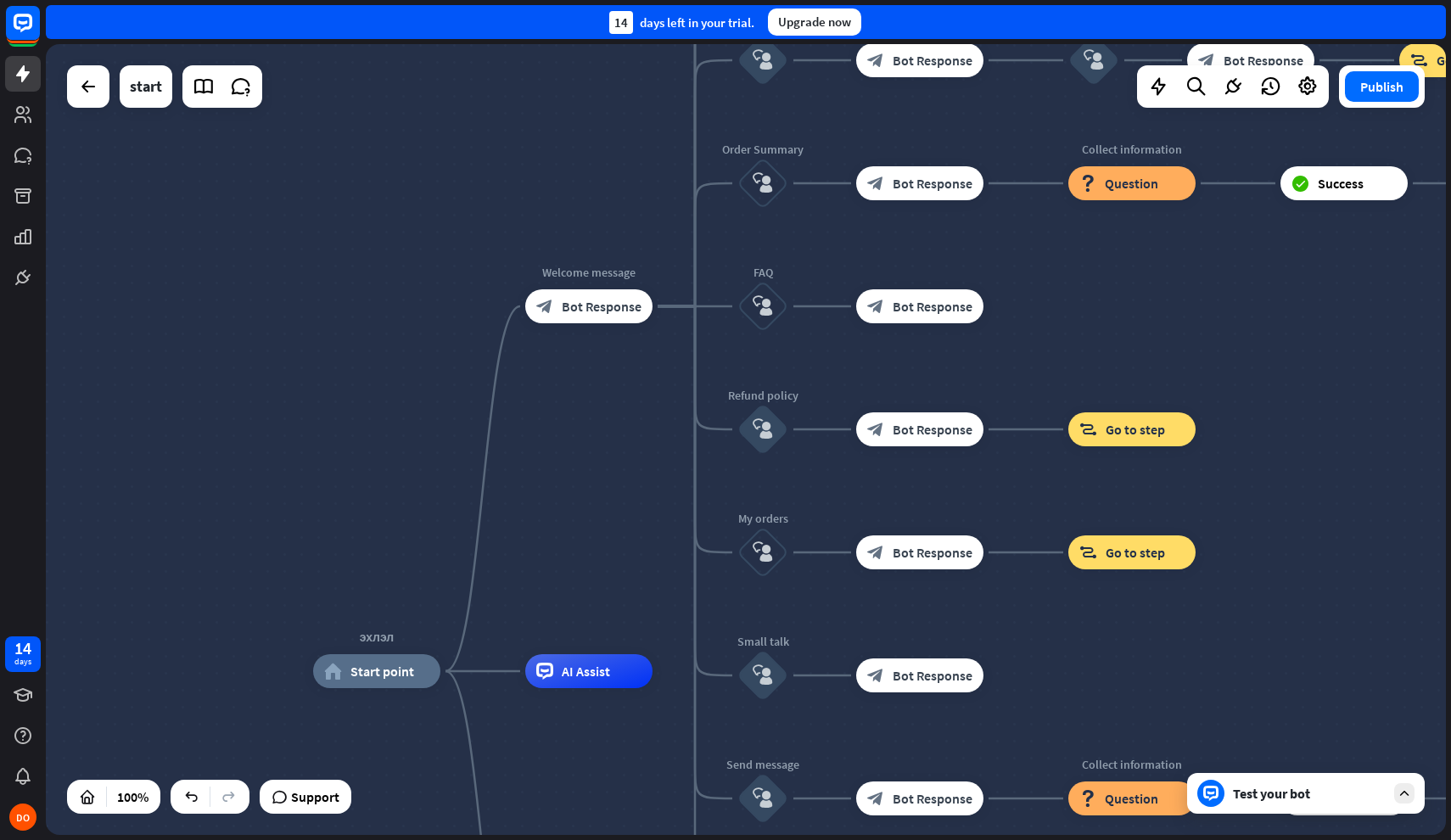
click at [1286, 789] on div "Test your bot" at bounding box center [1309, 792] width 153 height 17
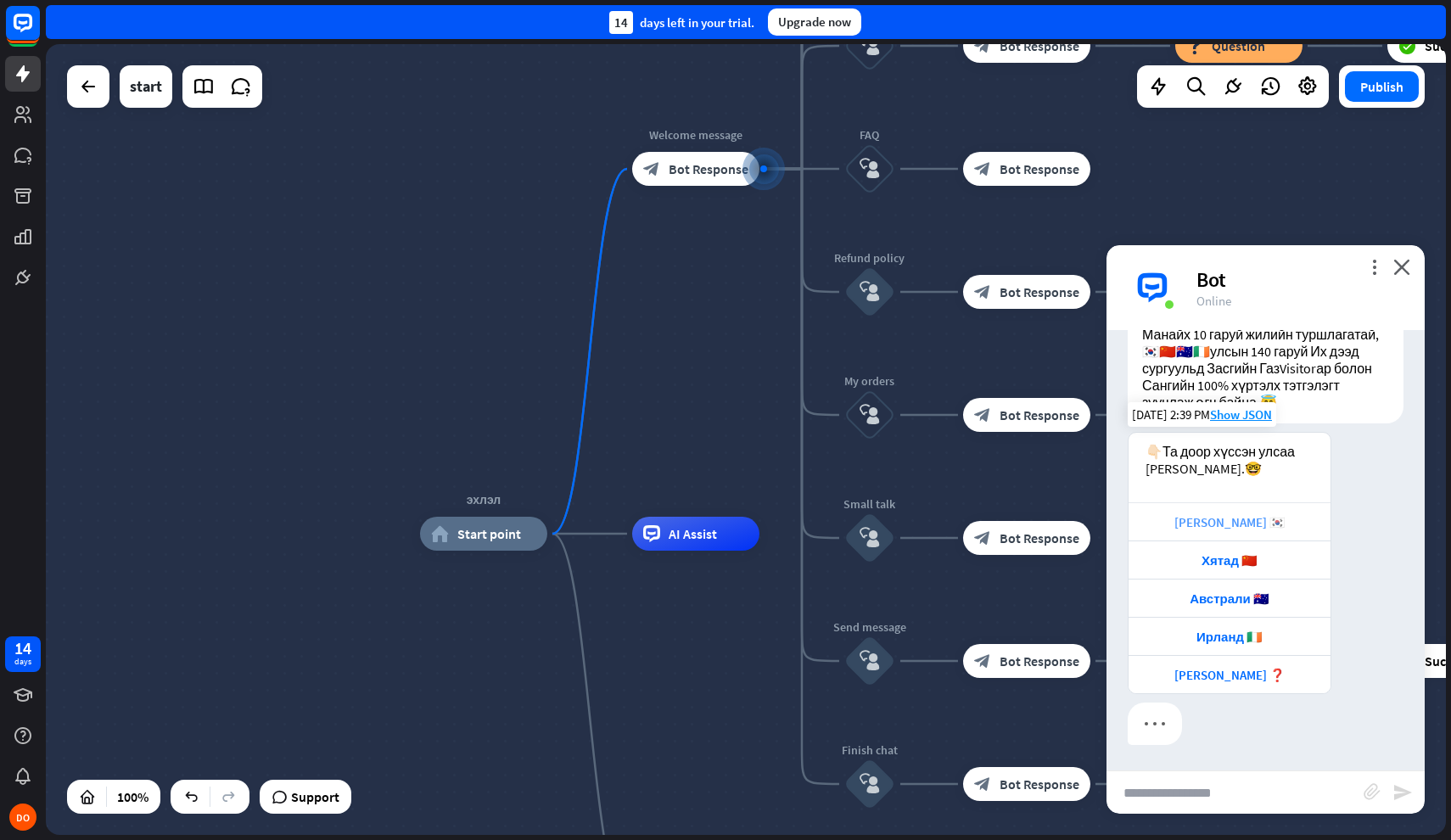
scroll to position [386, 0]
click at [466, 542] on span "Start point" at bounding box center [489, 532] width 63 height 17
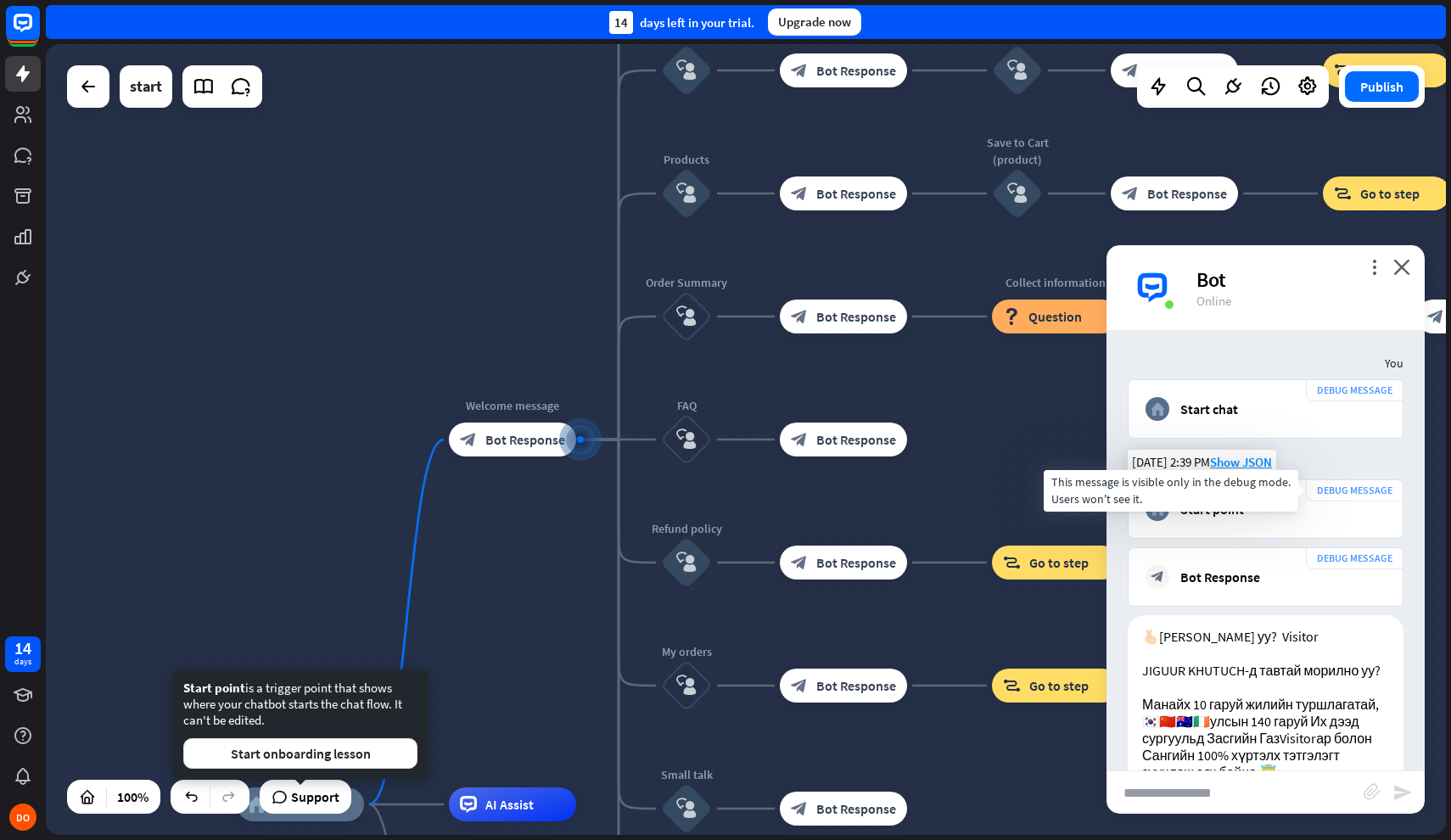
scroll to position [0, 0]
click at [1350, 489] on div "DEBUG MESSAGE" at bounding box center [1355, 490] width 97 height 22
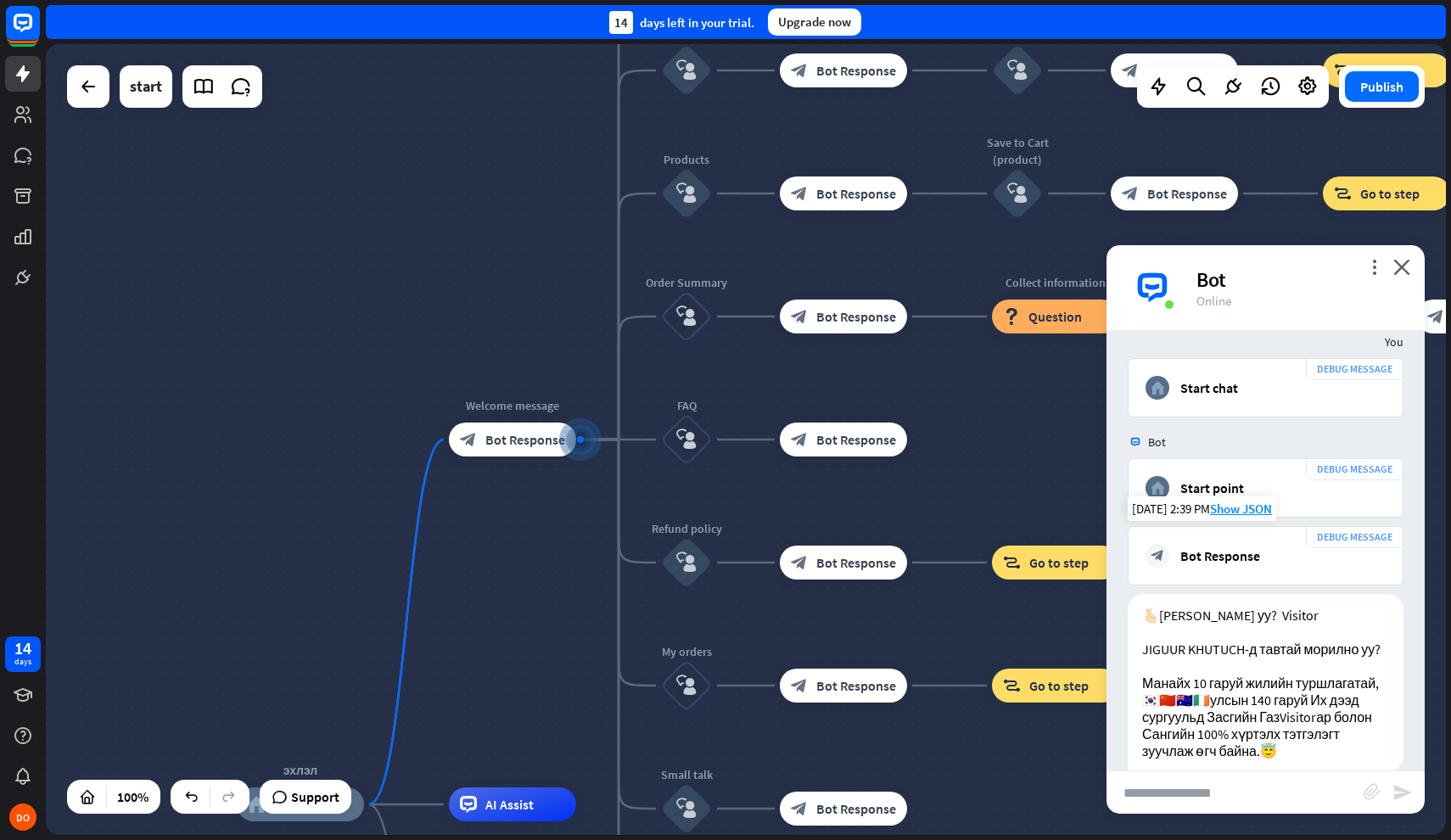
scroll to position [23, 0]
drag, startPoint x: 1196, startPoint y: 388, endPoint x: 1254, endPoint y: 388, distance: 58.0
click at [1254, 388] on div "home_2 Start chat" at bounding box center [1266, 385] width 241 height 23
click at [1284, 390] on div "home_2 Start chat" at bounding box center [1266, 385] width 241 height 23
click at [1185, 491] on div "Start point" at bounding box center [1211, 486] width 63 height 17
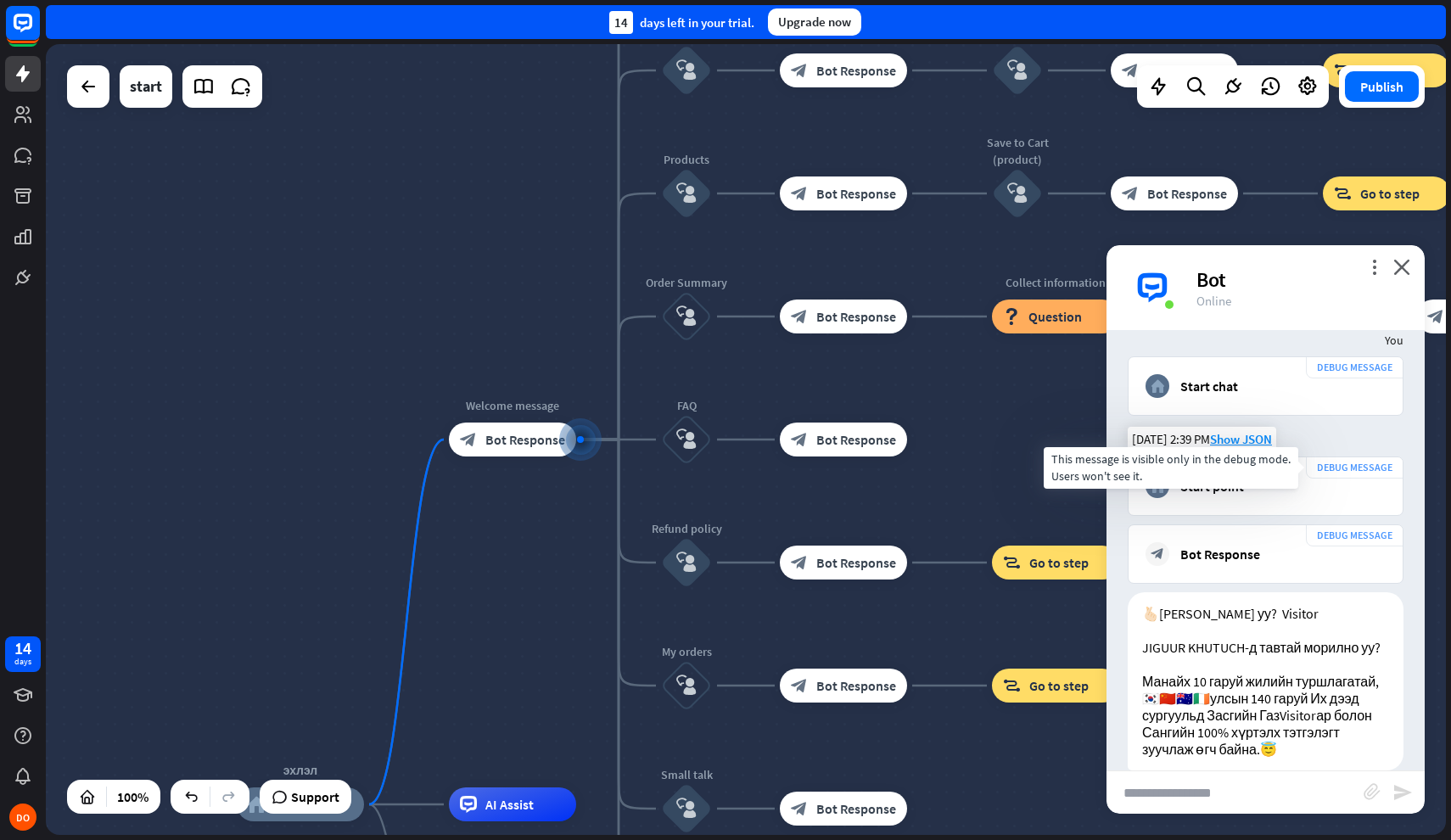
click at [1351, 458] on div "DEBUG MESSAGE" at bounding box center [1355, 467] width 97 height 22
click at [1374, 280] on div "Bot" at bounding box center [1301, 279] width 208 height 26
click at [1374, 269] on icon "more_vert" at bounding box center [1374, 267] width 17 height 17
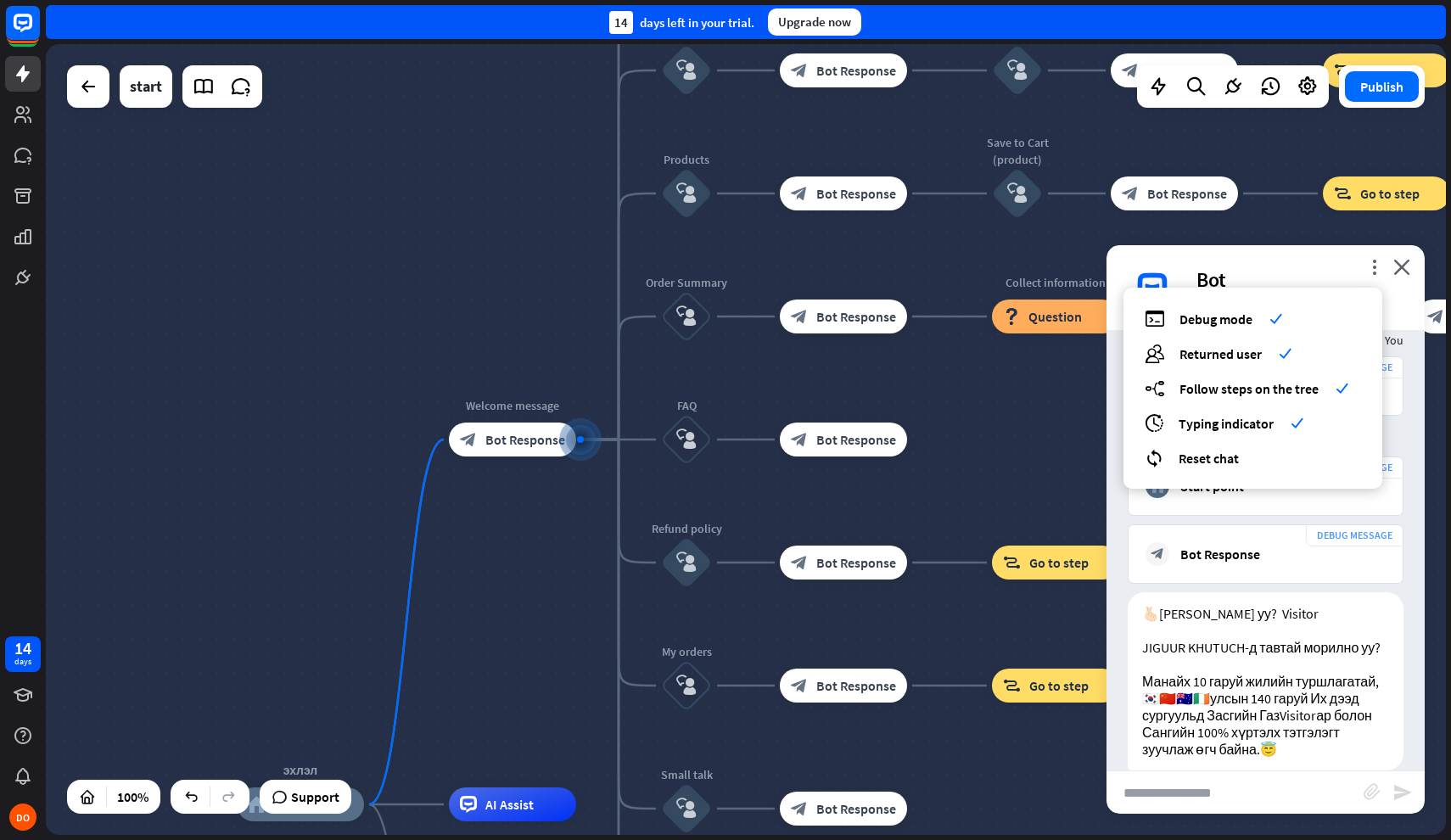
click at [1219, 444] on div "debug Debug mode check users Returned user check builder_tree Follow steps on t…" at bounding box center [1253, 387] width 259 height 201
click at [1219, 453] on span "Reset chat" at bounding box center [1209, 457] width 60 height 17
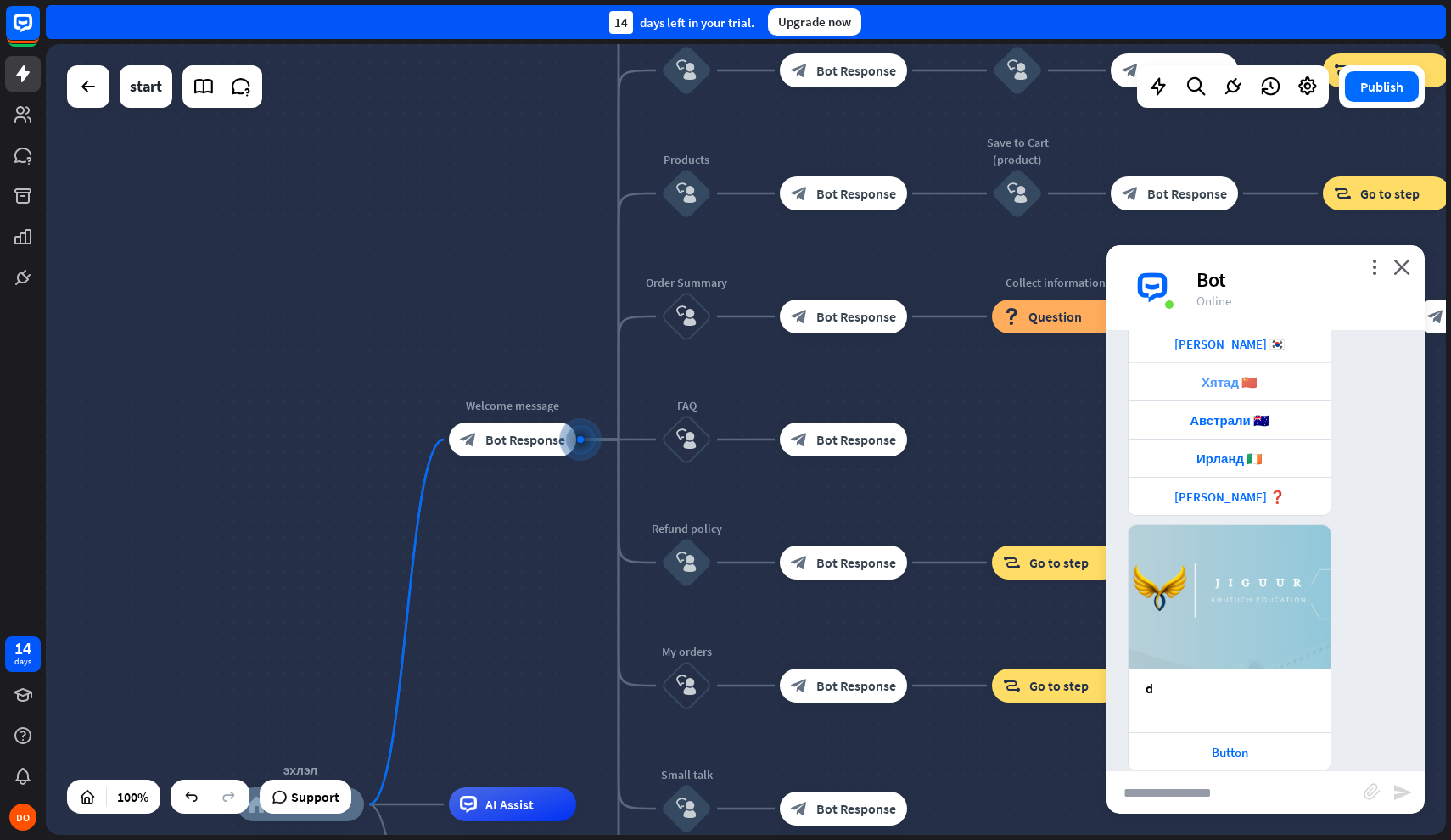
scroll to position [591, 0]
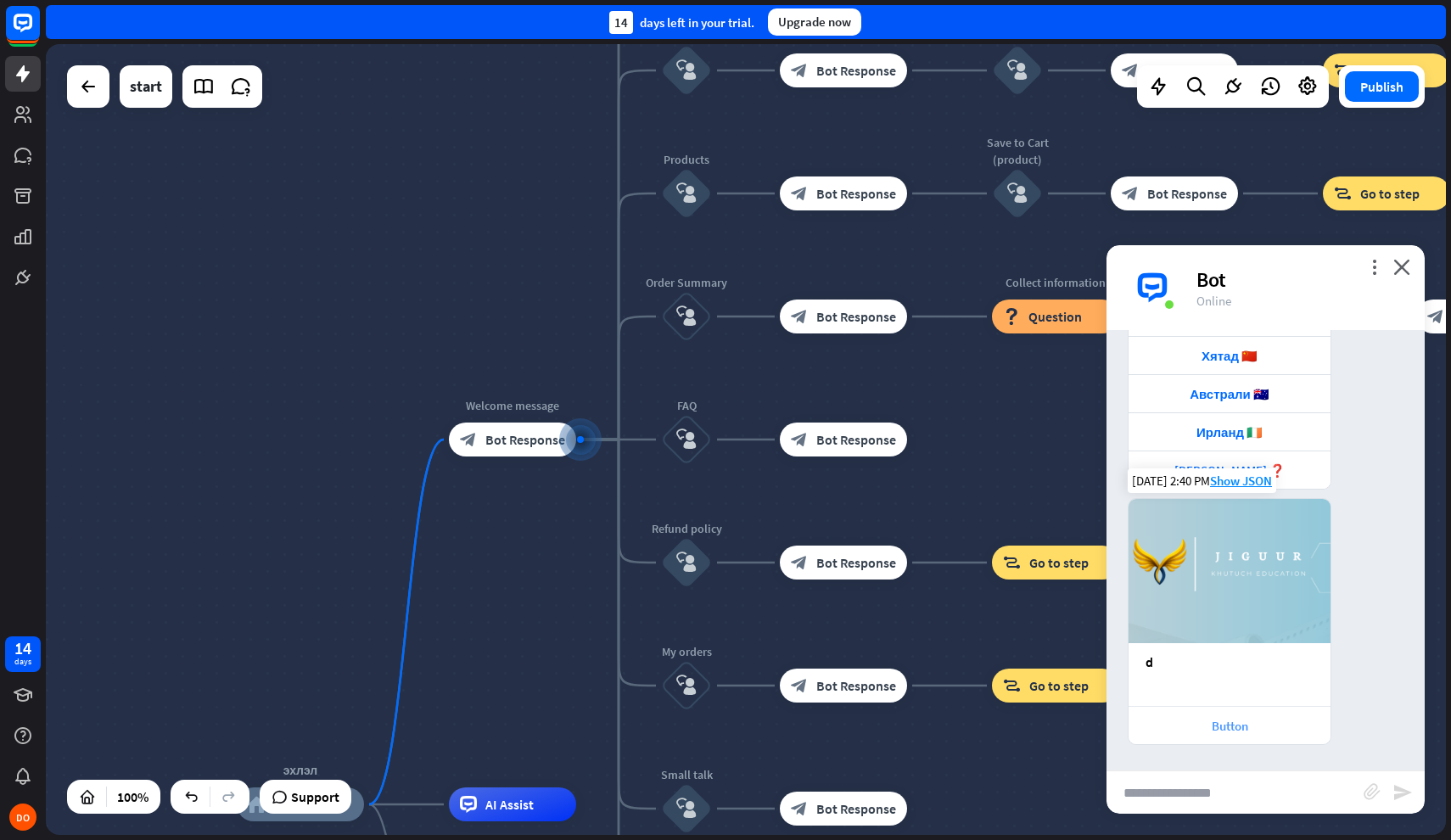
click at [1224, 718] on div "Button" at bounding box center [1230, 725] width 185 height 17
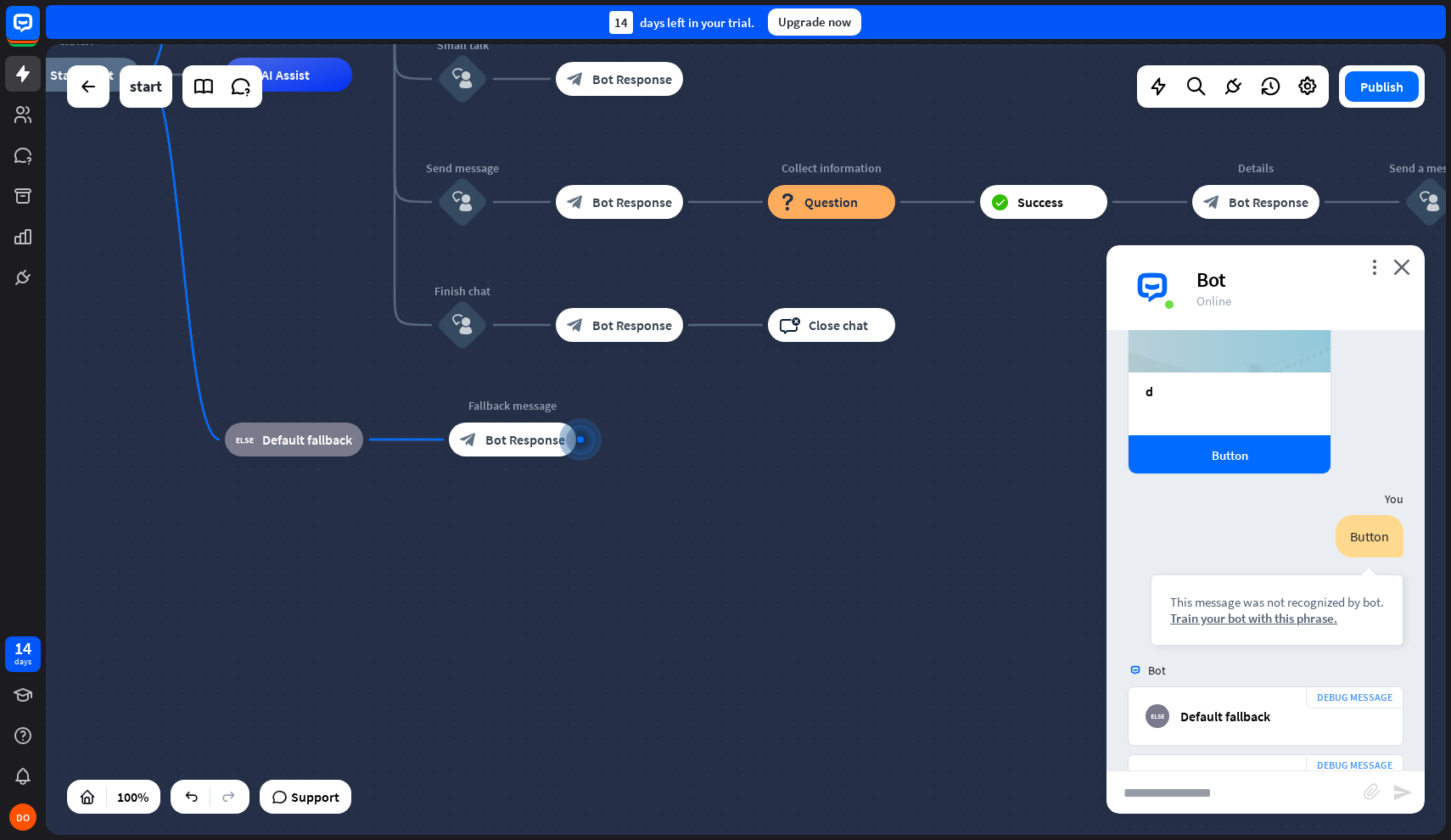
scroll to position [761, 0]
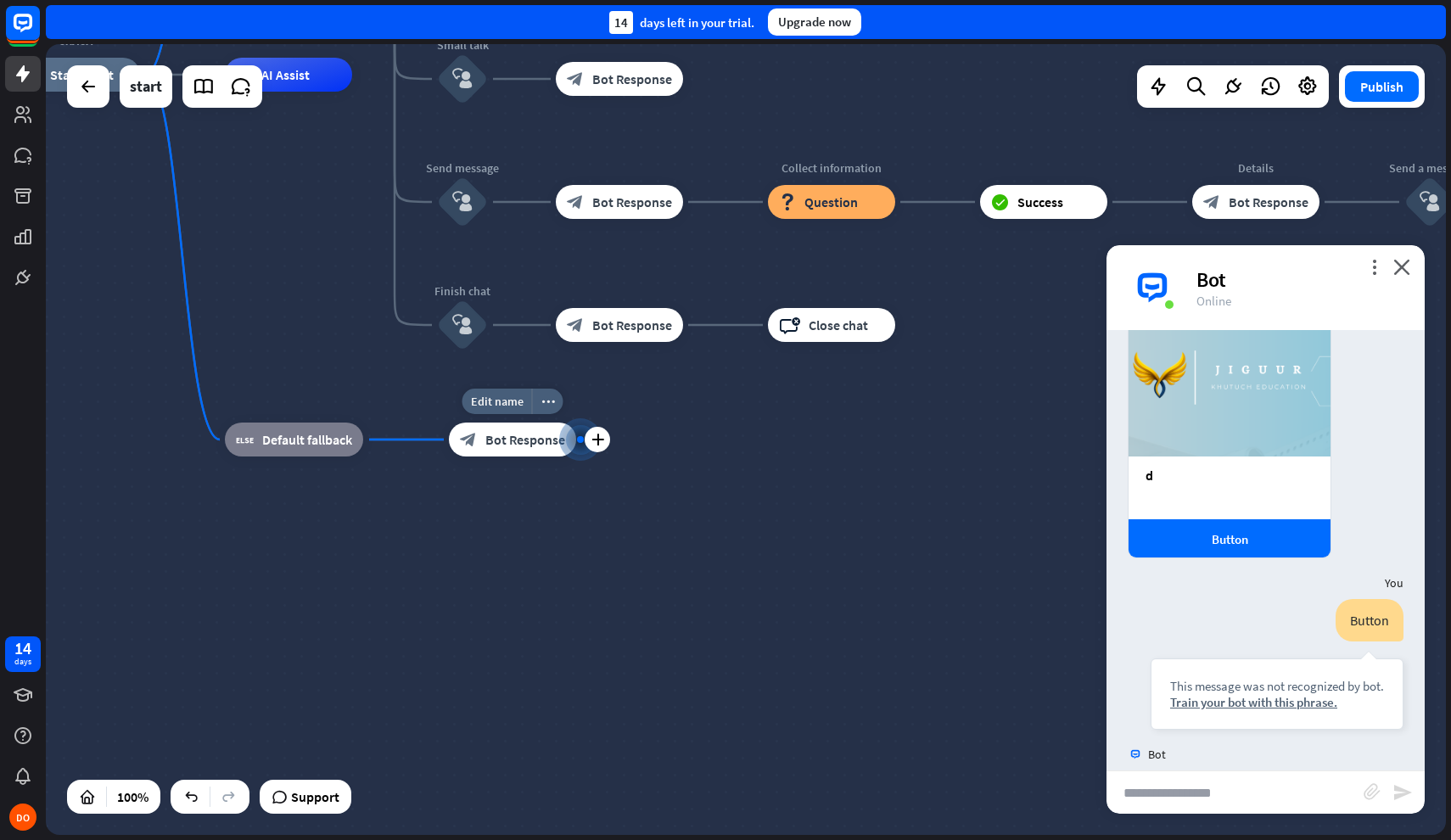
click at [499, 440] on span "Bot Response" at bounding box center [526, 439] width 80 height 17
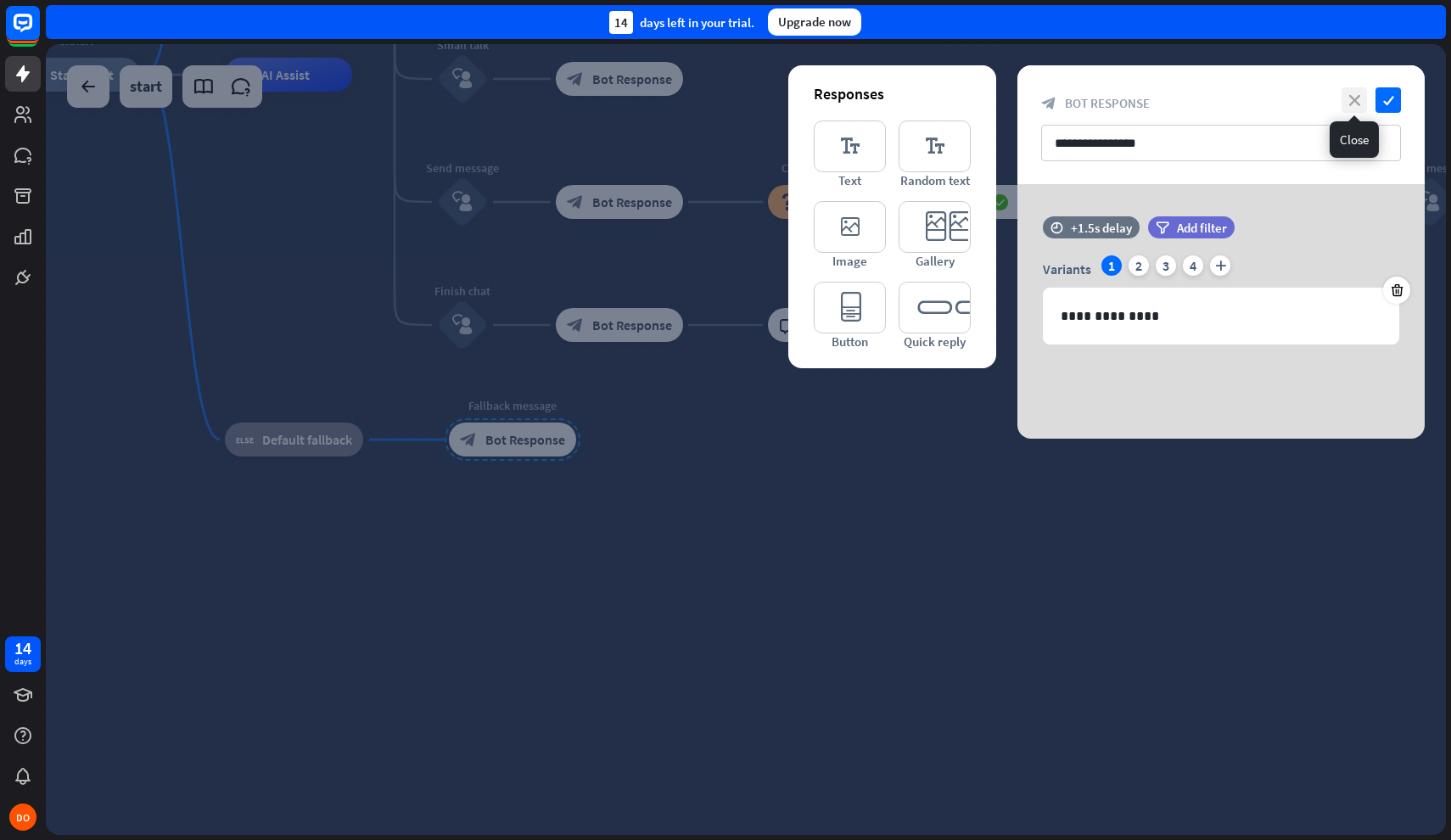
click at [1346, 101] on icon "close" at bounding box center [1355, 100] width 25 height 25
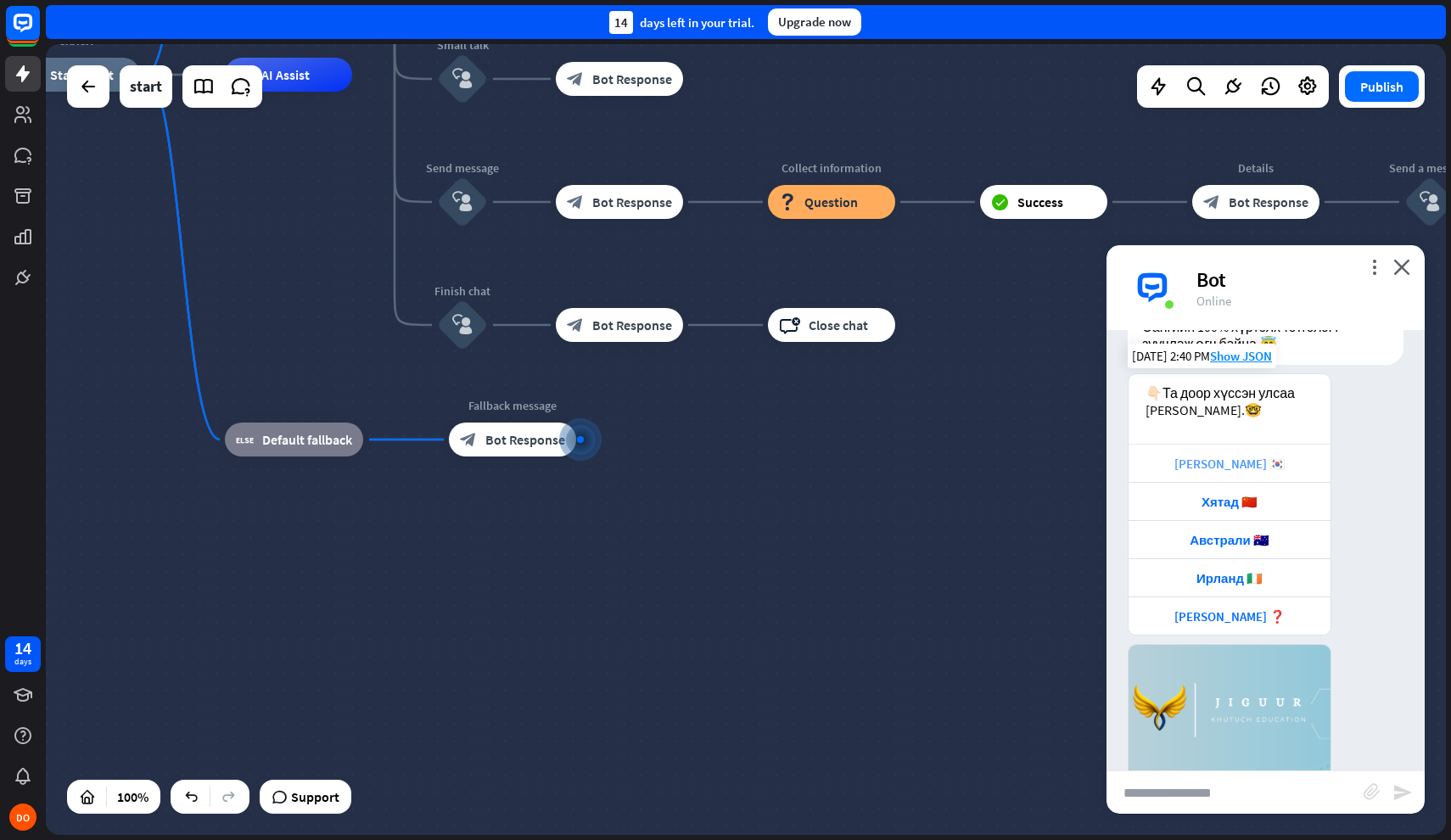
click at [1237, 472] on div "[PERSON_NAME] 🇰🇷" at bounding box center [1230, 463] width 185 height 17
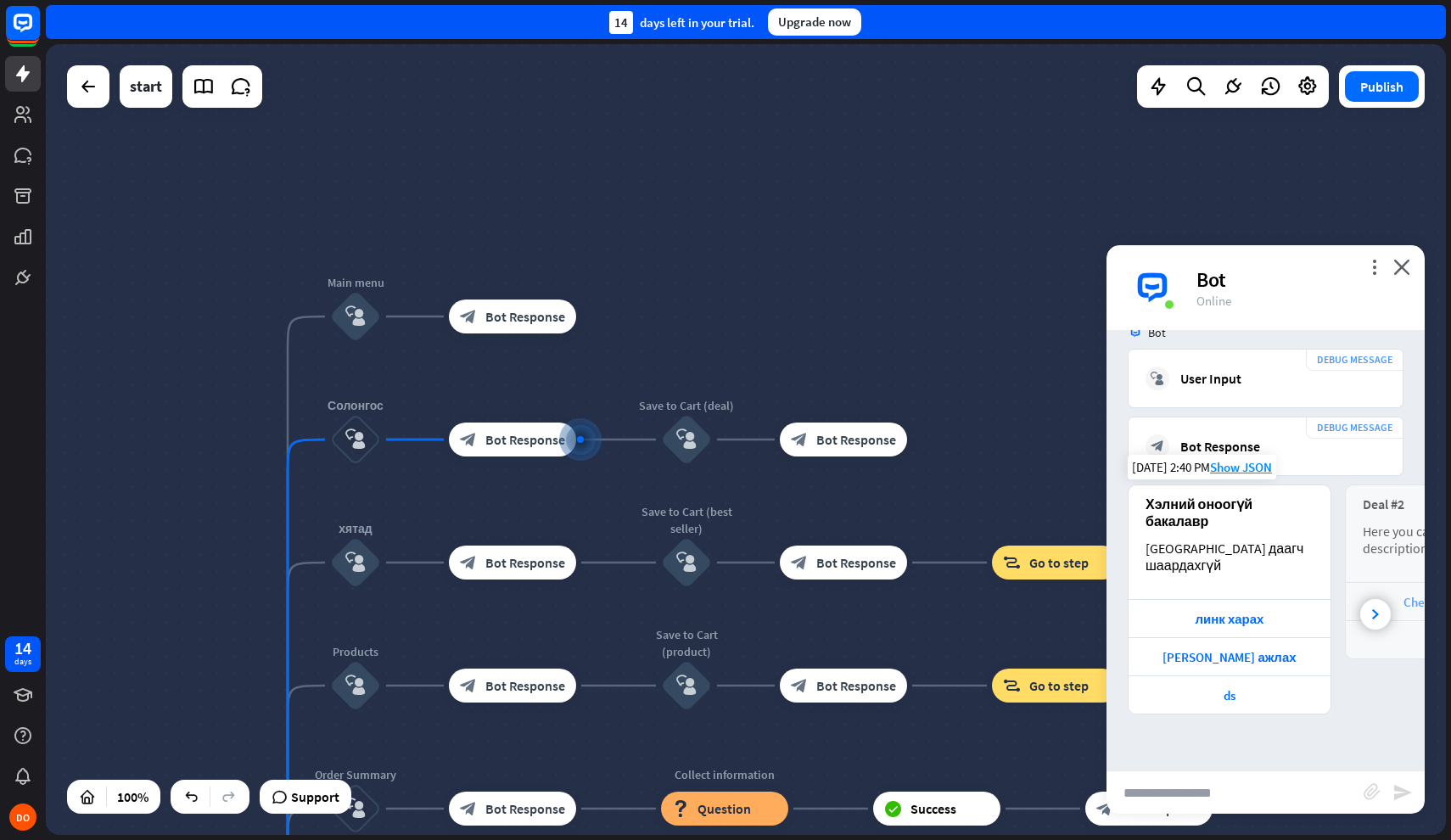
scroll to position [1545, 0]
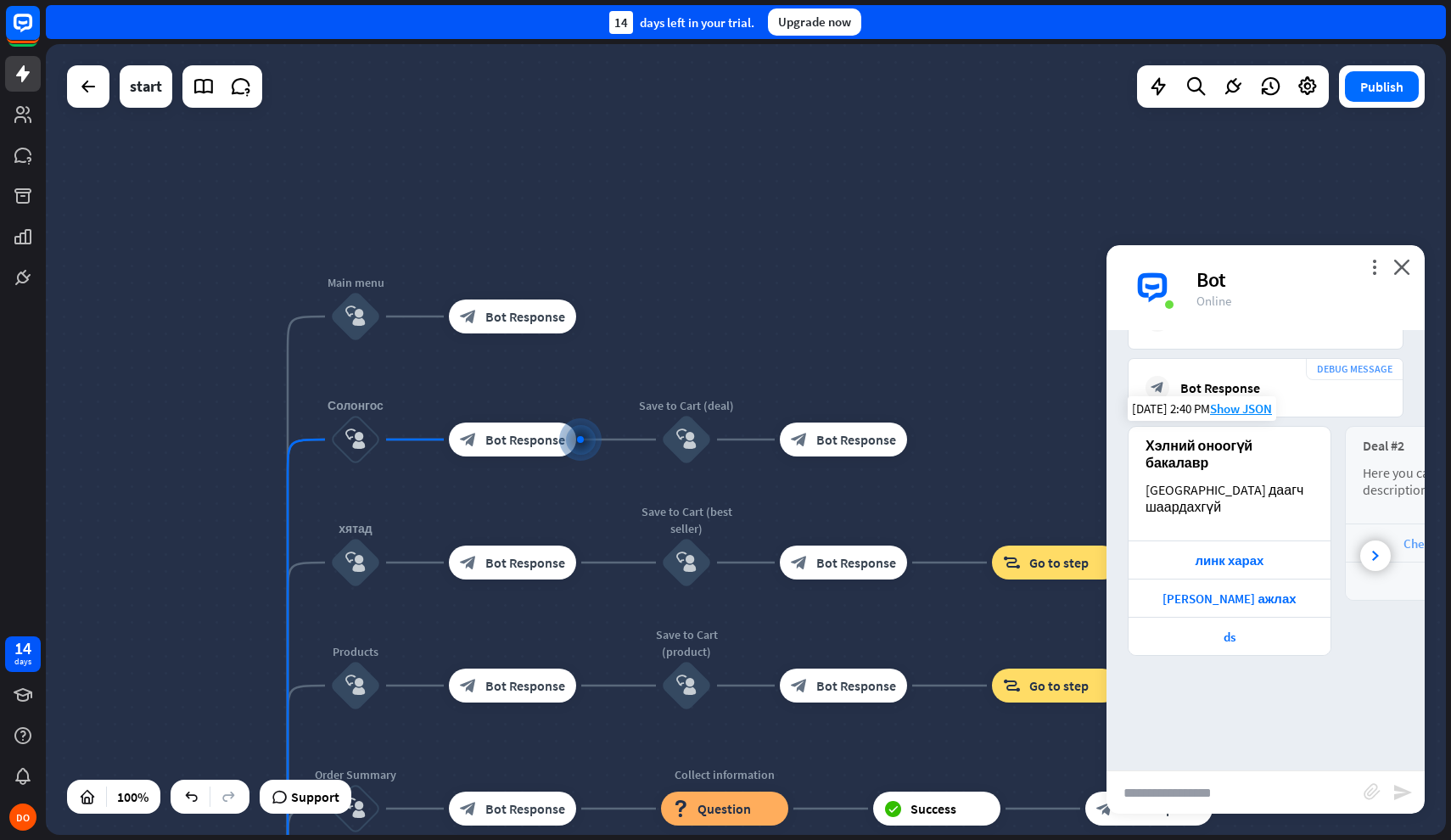
click at [1217, 493] on div "Хэлний оноогүй бакалавр [GEOGRAPHIC_DATA] [GEOGRAPHIC_DATA] шаардахгүй" at bounding box center [1229, 483] width 202 height 114
click at [1197, 471] on div "Хэлний оноогүй бакалавр" at bounding box center [1230, 454] width 168 height 34
click at [523, 448] on div "block_bot_response Bot Response" at bounding box center [512, 439] width 128 height 34
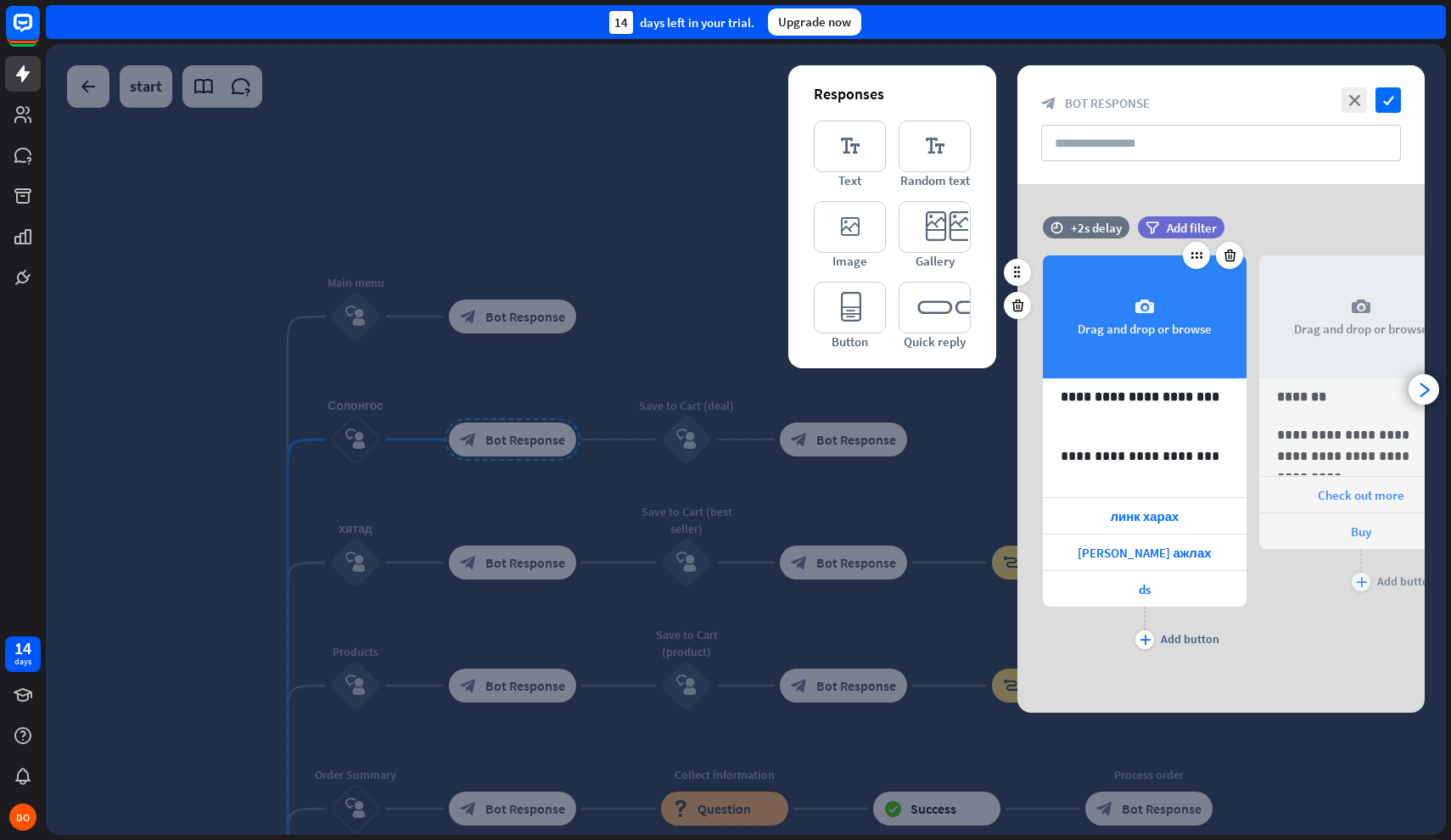
click at [1161, 324] on div "camera Drag and drop or browse" at bounding box center [1144, 316] width 204 height 123
click at [1158, 290] on div "camera Drag and drop or browse" at bounding box center [1144, 316] width 204 height 123
click at [1172, 317] on div "camera Drag and drop or browse" at bounding box center [1144, 316] width 204 height 123
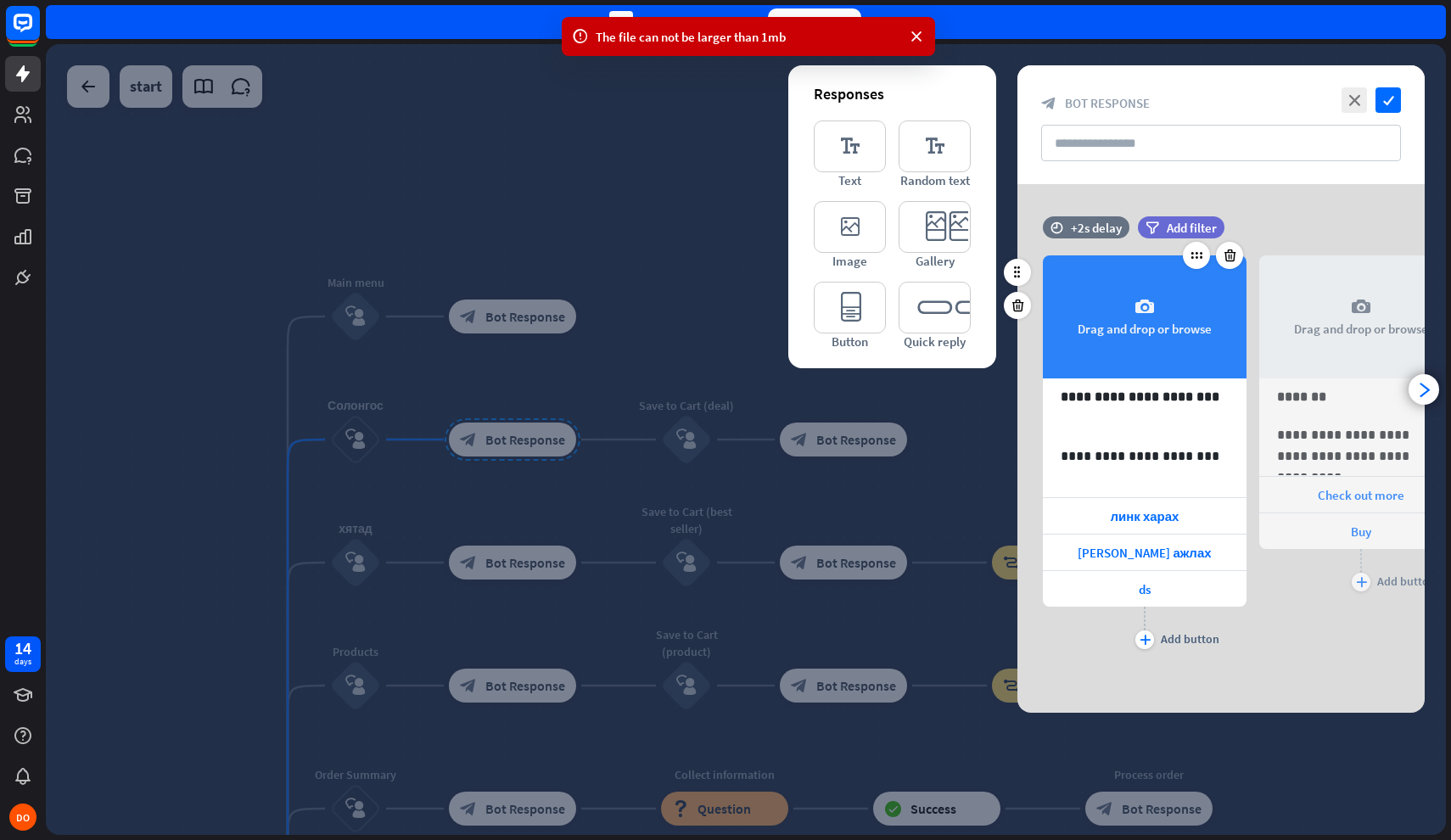
click at [1119, 294] on div "camera Drag and drop or browse" at bounding box center [1144, 316] width 204 height 123
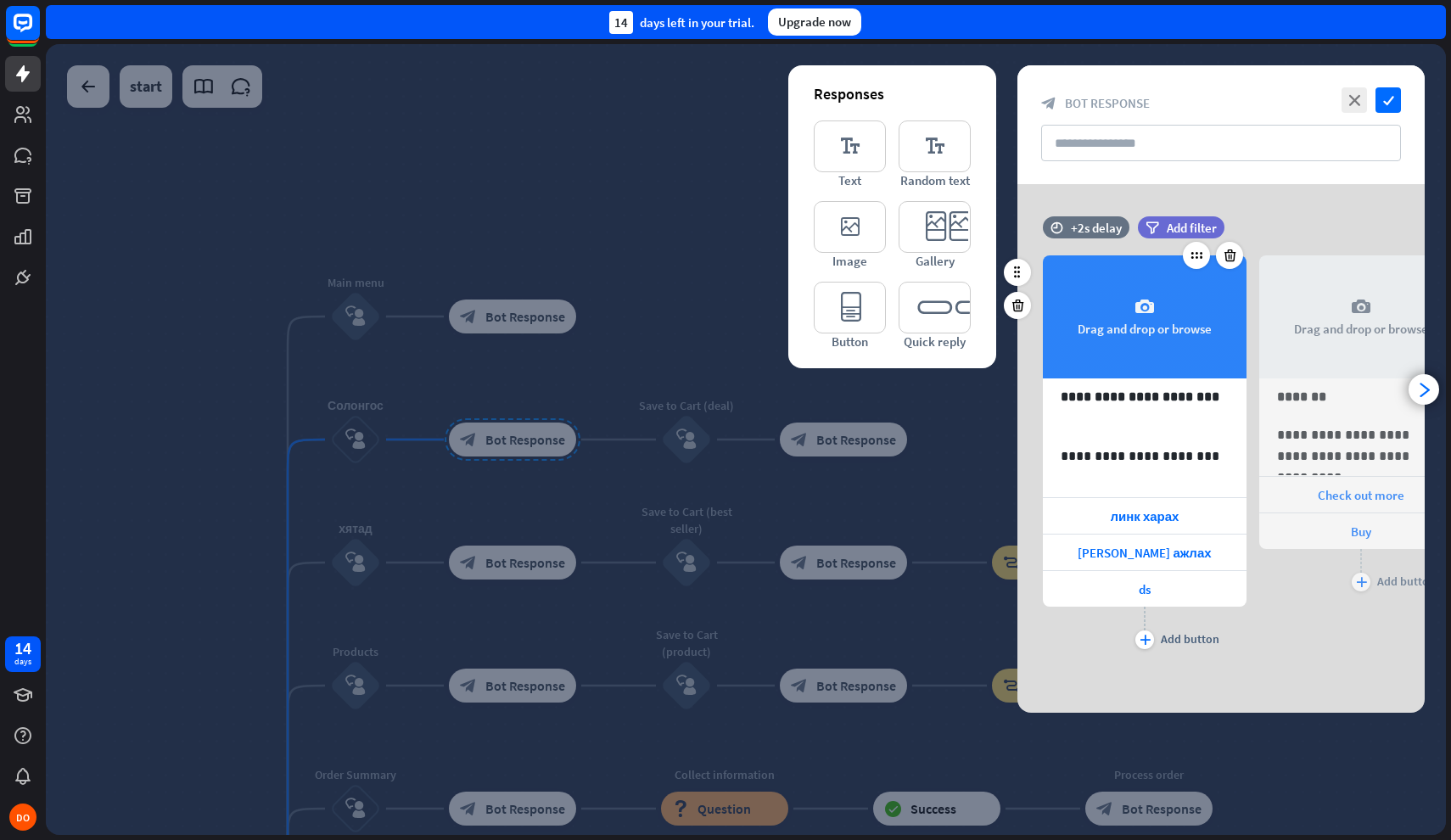
click at [1170, 325] on div "camera Drag and drop or browse" at bounding box center [1144, 316] width 204 height 123
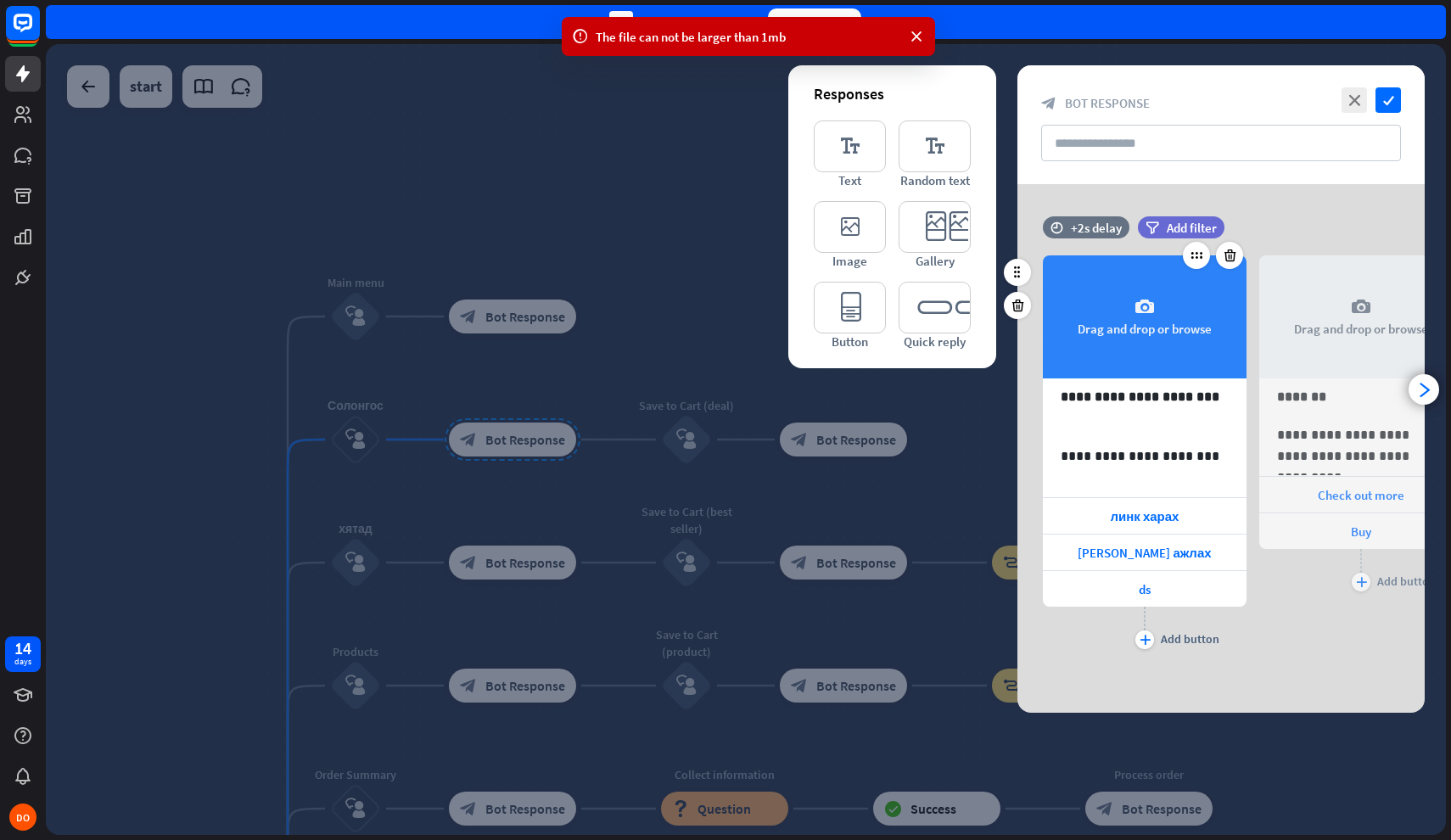
click at [1133, 354] on div "camera Drag and drop or browse" at bounding box center [1144, 316] width 204 height 123
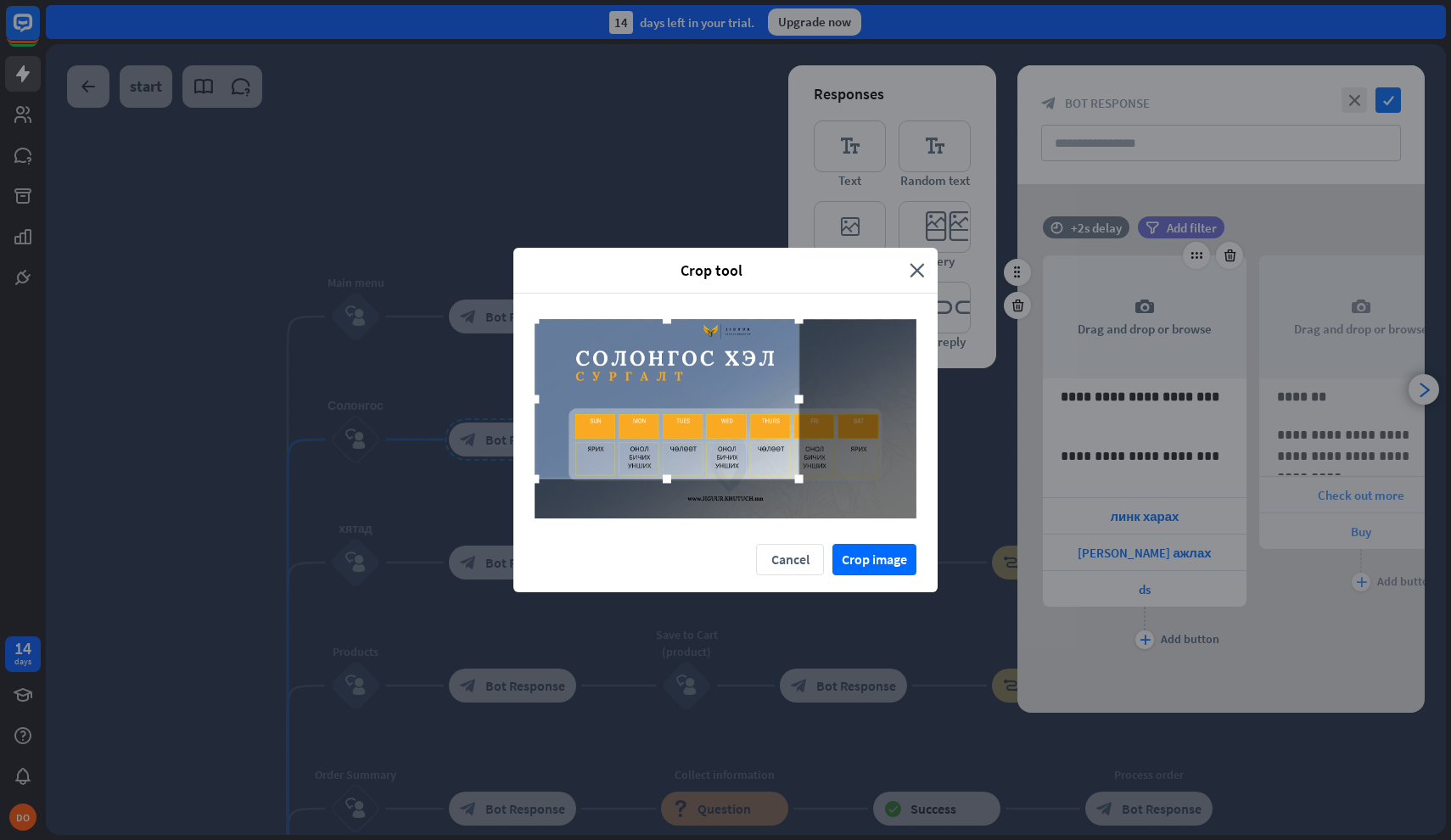
drag, startPoint x: 777, startPoint y: 436, endPoint x: 713, endPoint y: 411, distance: 68.7
click at [713, 411] on div at bounding box center [666, 399] width 264 height 160
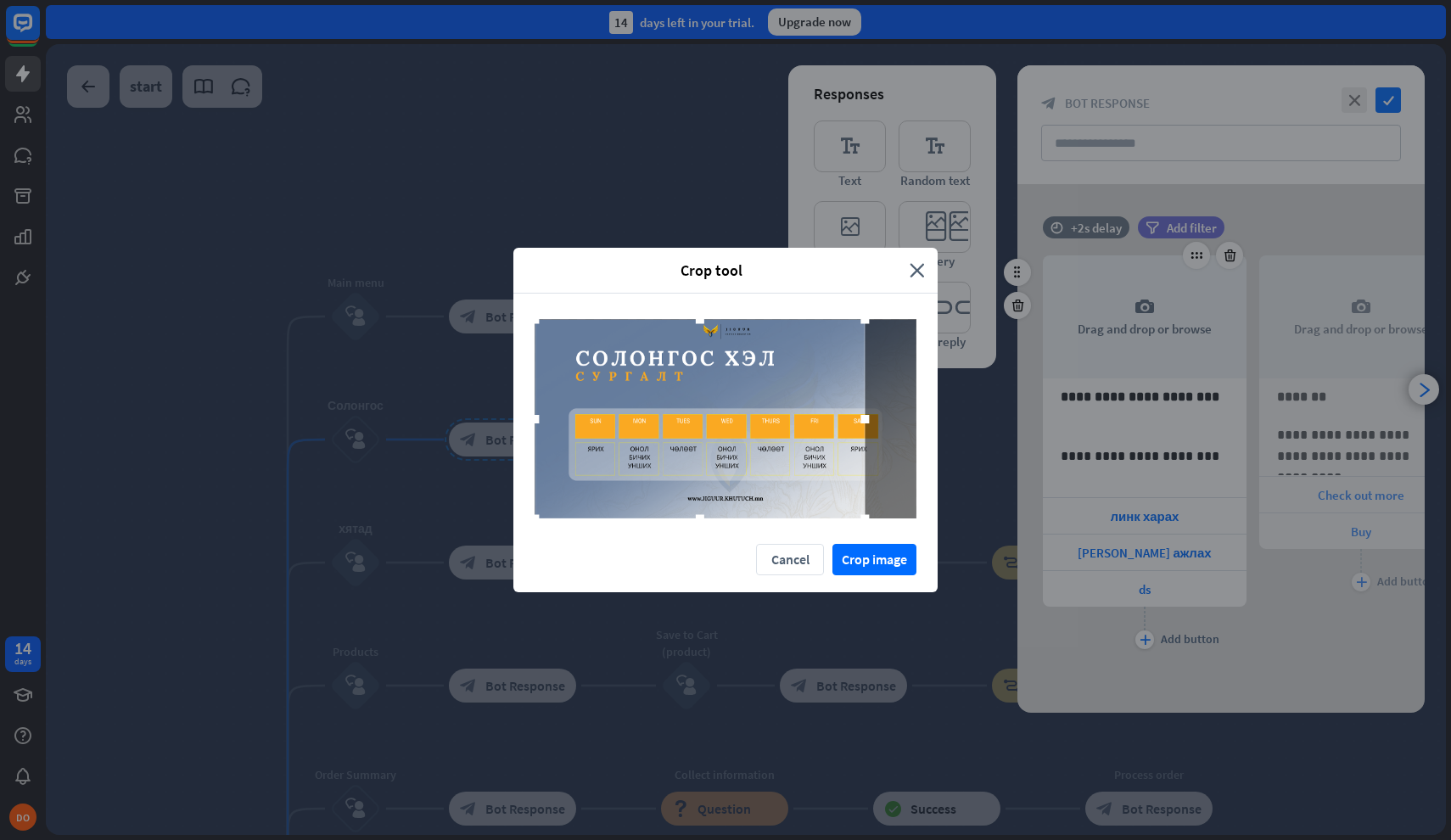
drag, startPoint x: 800, startPoint y: 478, endPoint x: 1081, endPoint y: 571, distance: 296.0
click at [1078, 570] on div "Crop tool close Cancel Crop image" at bounding box center [726, 420] width 1451 height 840
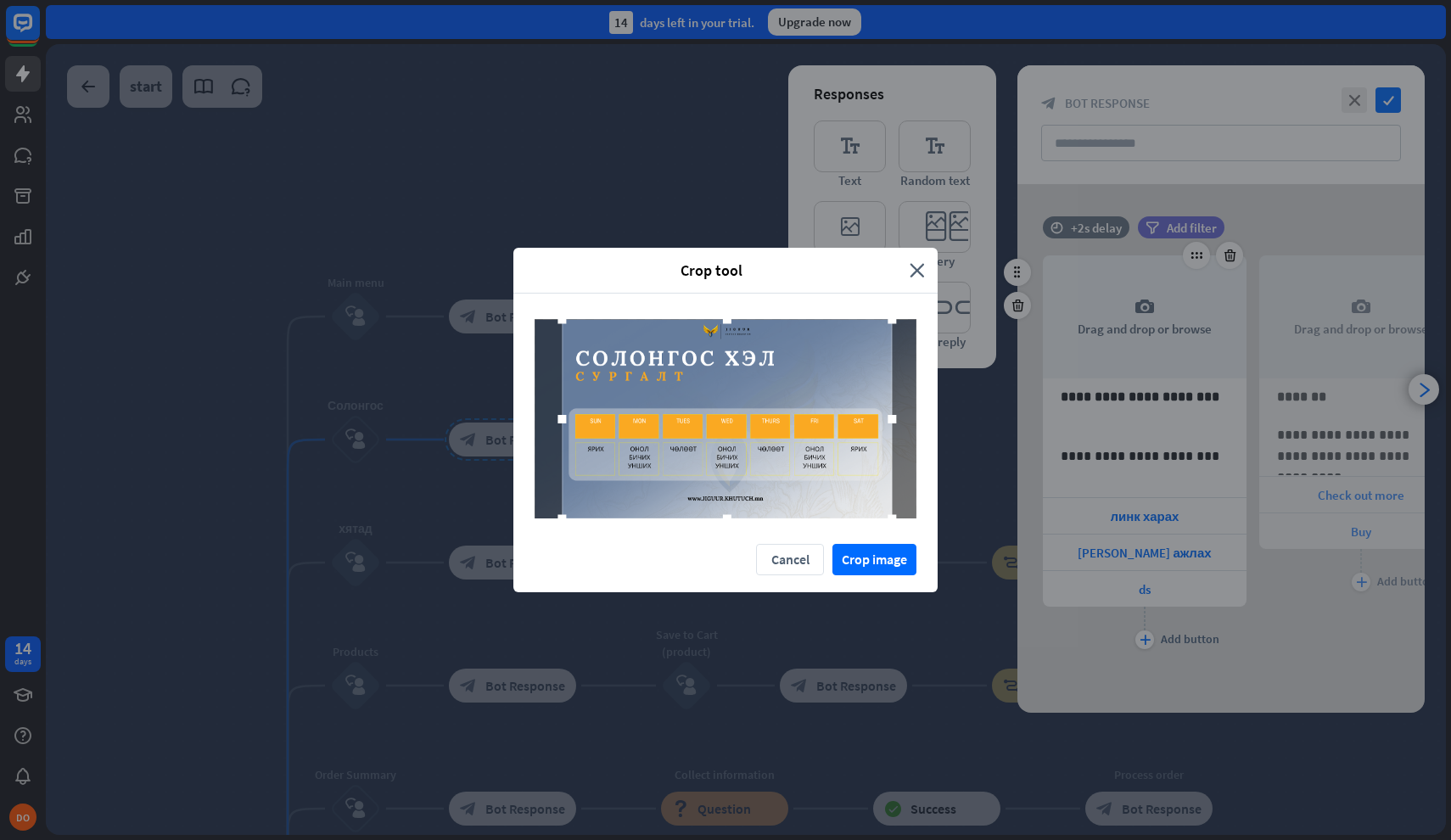
drag, startPoint x: 796, startPoint y: 478, endPoint x: 823, endPoint y: 478, distance: 27.0
click at [823, 478] on div at bounding box center [726, 419] width 330 height 200
click at [822, 478] on div at bounding box center [725, 419] width 330 height 200
click at [888, 556] on button "Crop image" at bounding box center [874, 560] width 84 height 31
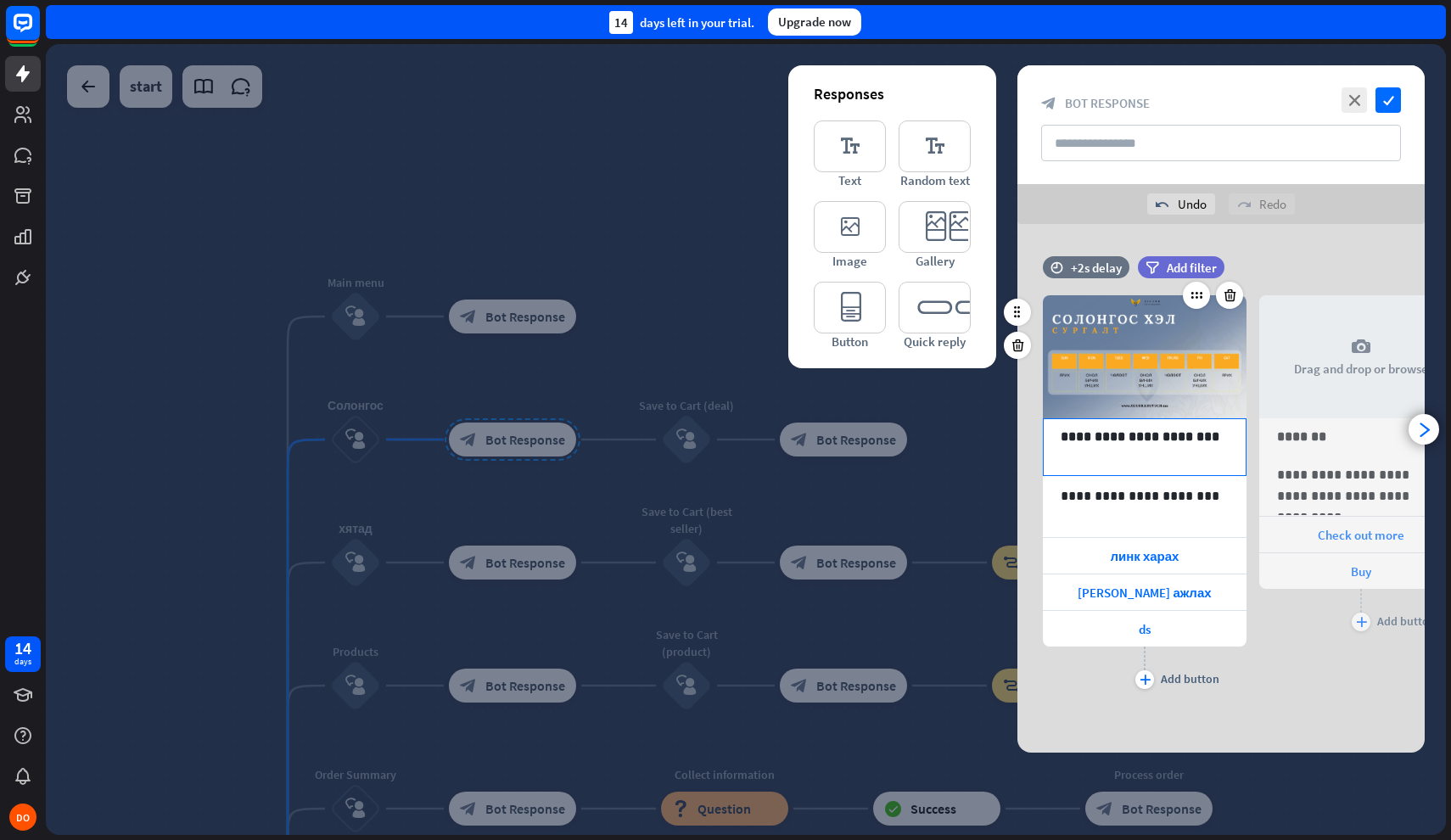
click at [1160, 460] on p "**********" at bounding box center [1144, 448] width 168 height 43
drag, startPoint x: 1160, startPoint y: 460, endPoint x: 1055, endPoint y: 439, distance: 107.1
click at [1055, 439] on div "**********" at bounding box center [1144, 448] width 202 height 56
click at [1120, 510] on div "**********" at bounding box center [1144, 506] width 202 height 59
click at [1132, 501] on p "**********" at bounding box center [1144, 496] width 168 height 21
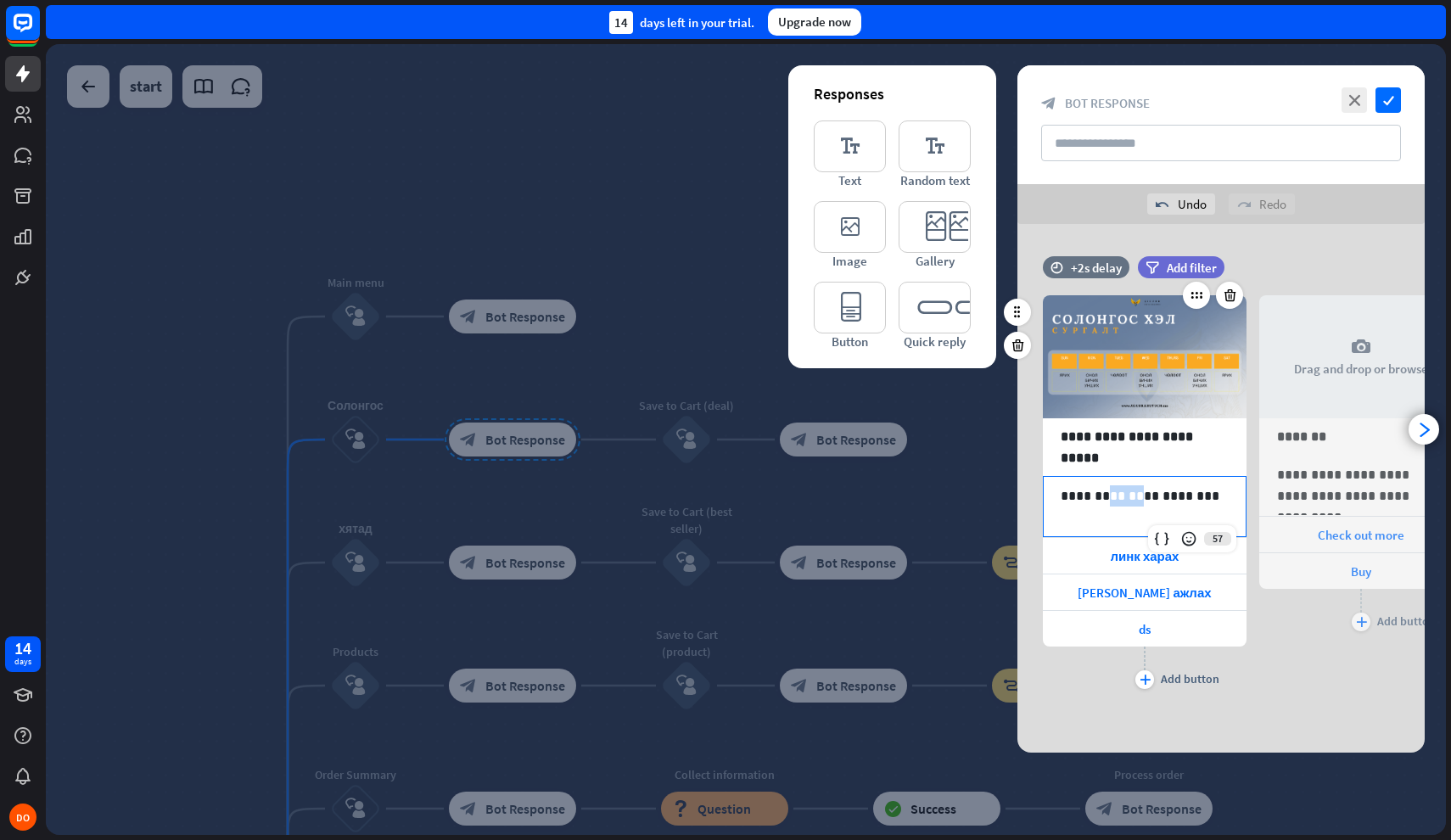
click at [1132, 501] on p "**********" at bounding box center [1144, 496] width 168 height 21
click at [1061, 498] on p "**********" at bounding box center [1144, 496] width 168 height 21
click at [1202, 515] on p "**********" at bounding box center [1144, 517] width 168 height 21
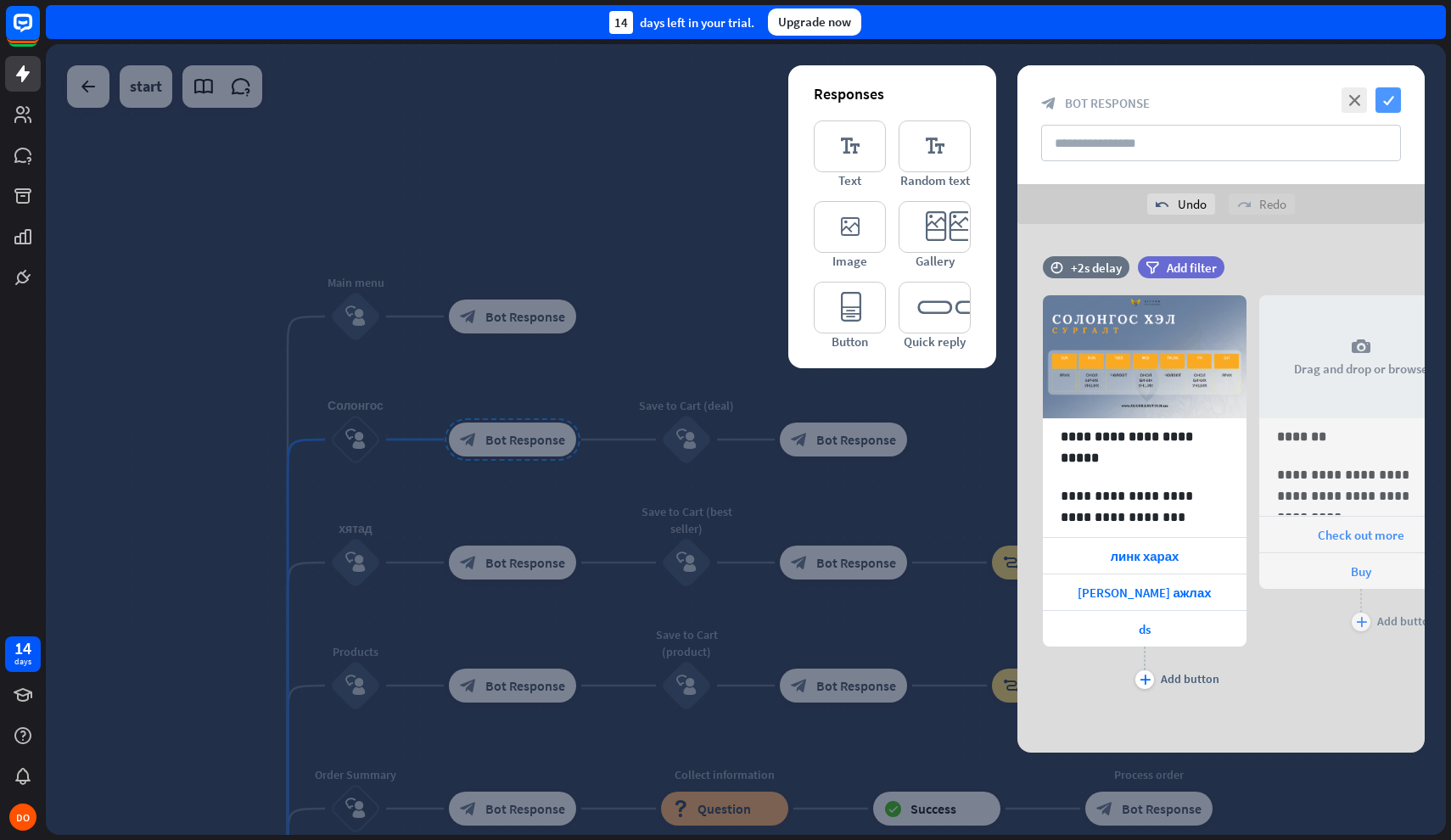
click at [1395, 102] on icon "check" at bounding box center [1389, 100] width 25 height 25
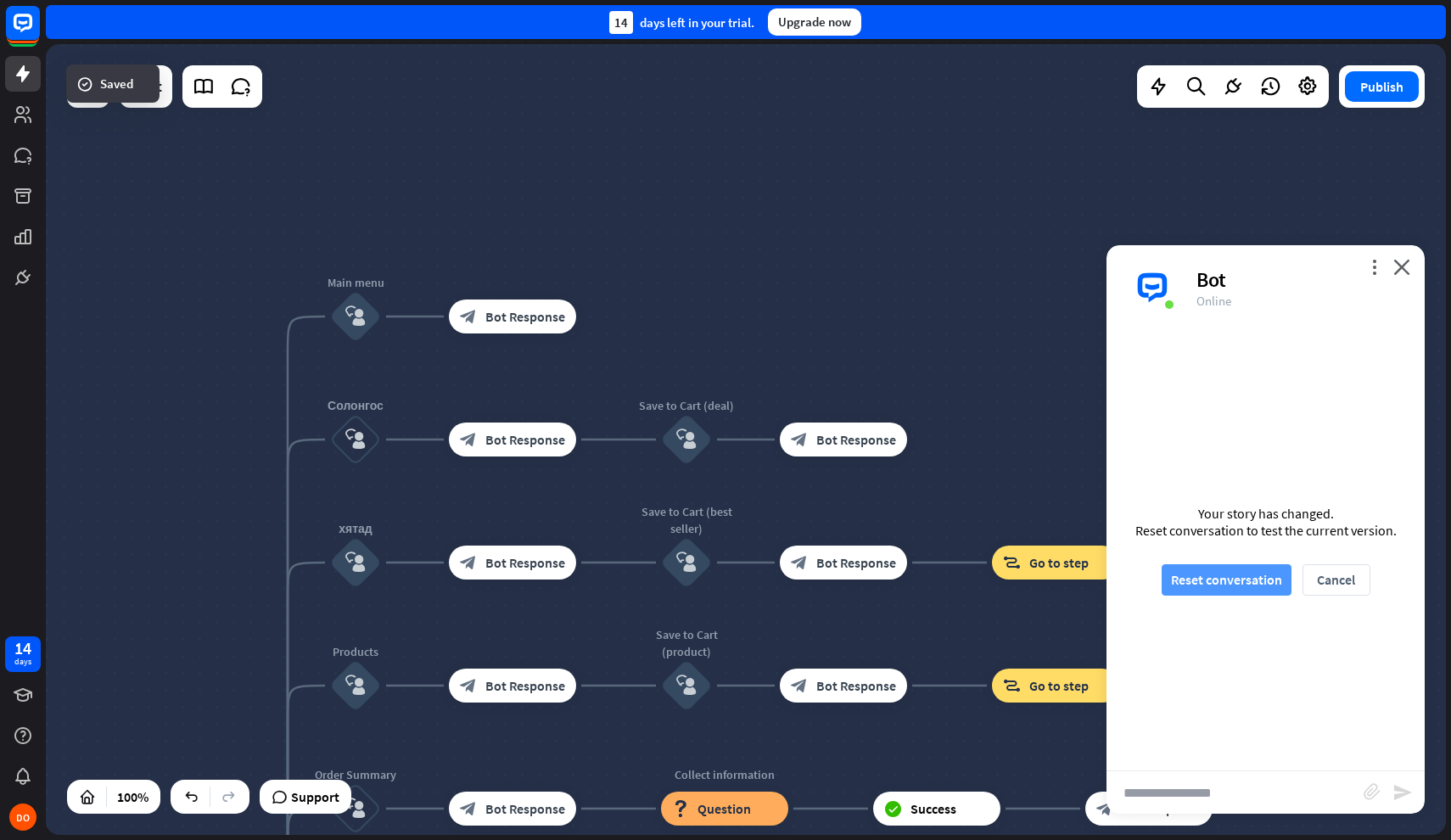
click at [1258, 576] on button "Reset conversation" at bounding box center [1226, 580] width 130 height 31
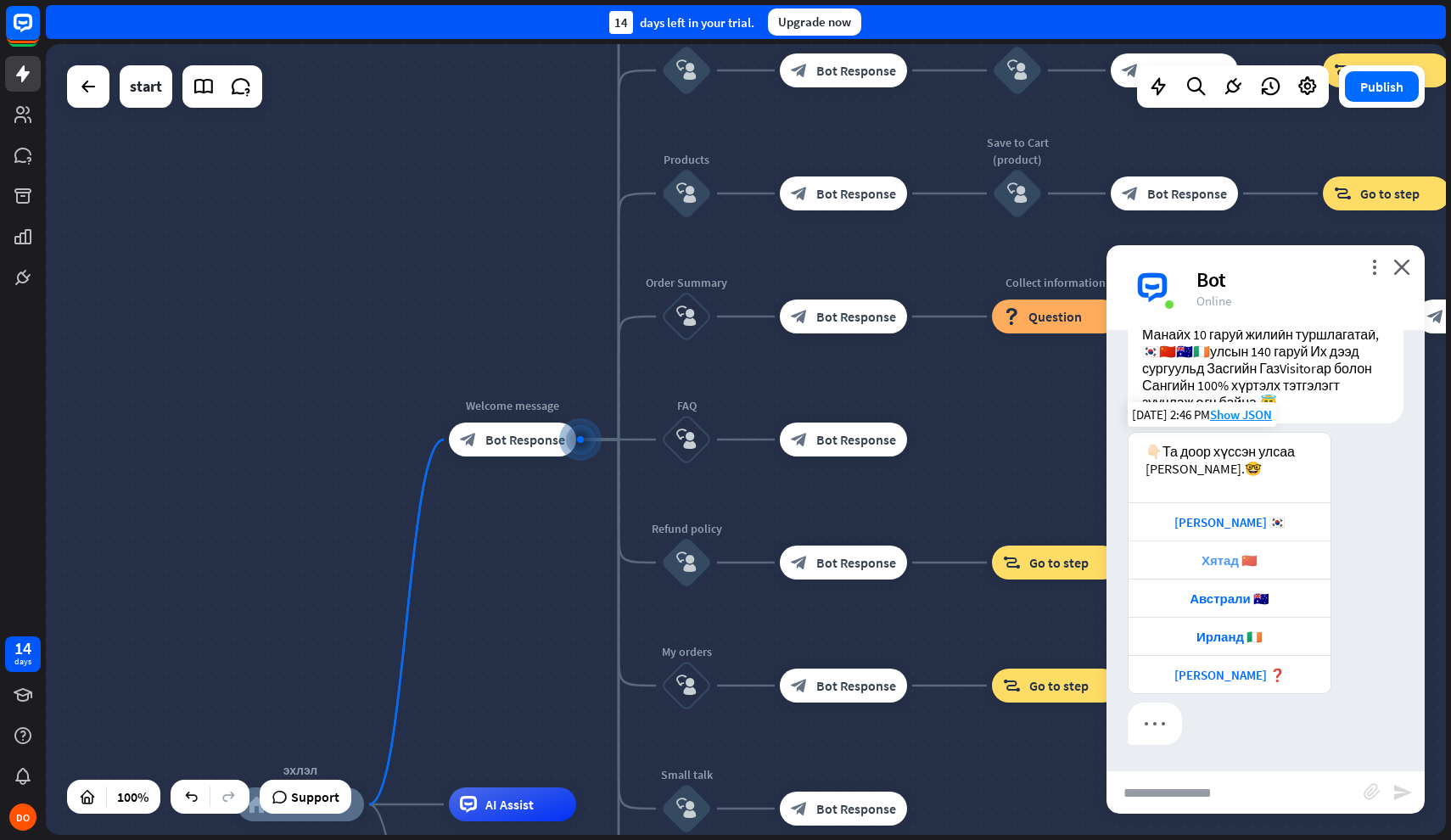
scroll to position [386, 0]
click at [1232, 530] on div "[PERSON_NAME] 🇰🇷" at bounding box center [1230, 522] width 185 height 17
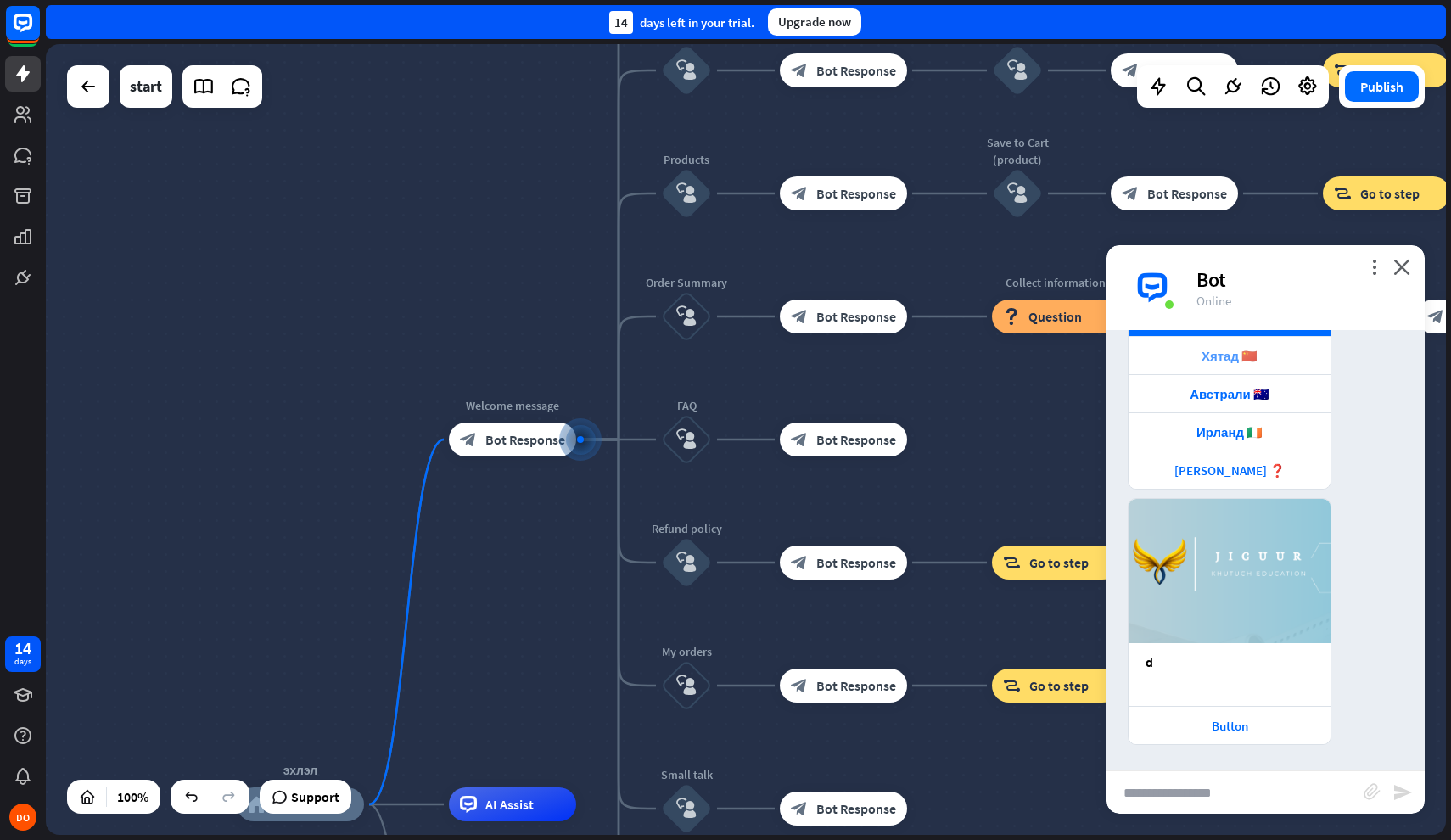
scroll to position [413, 0]
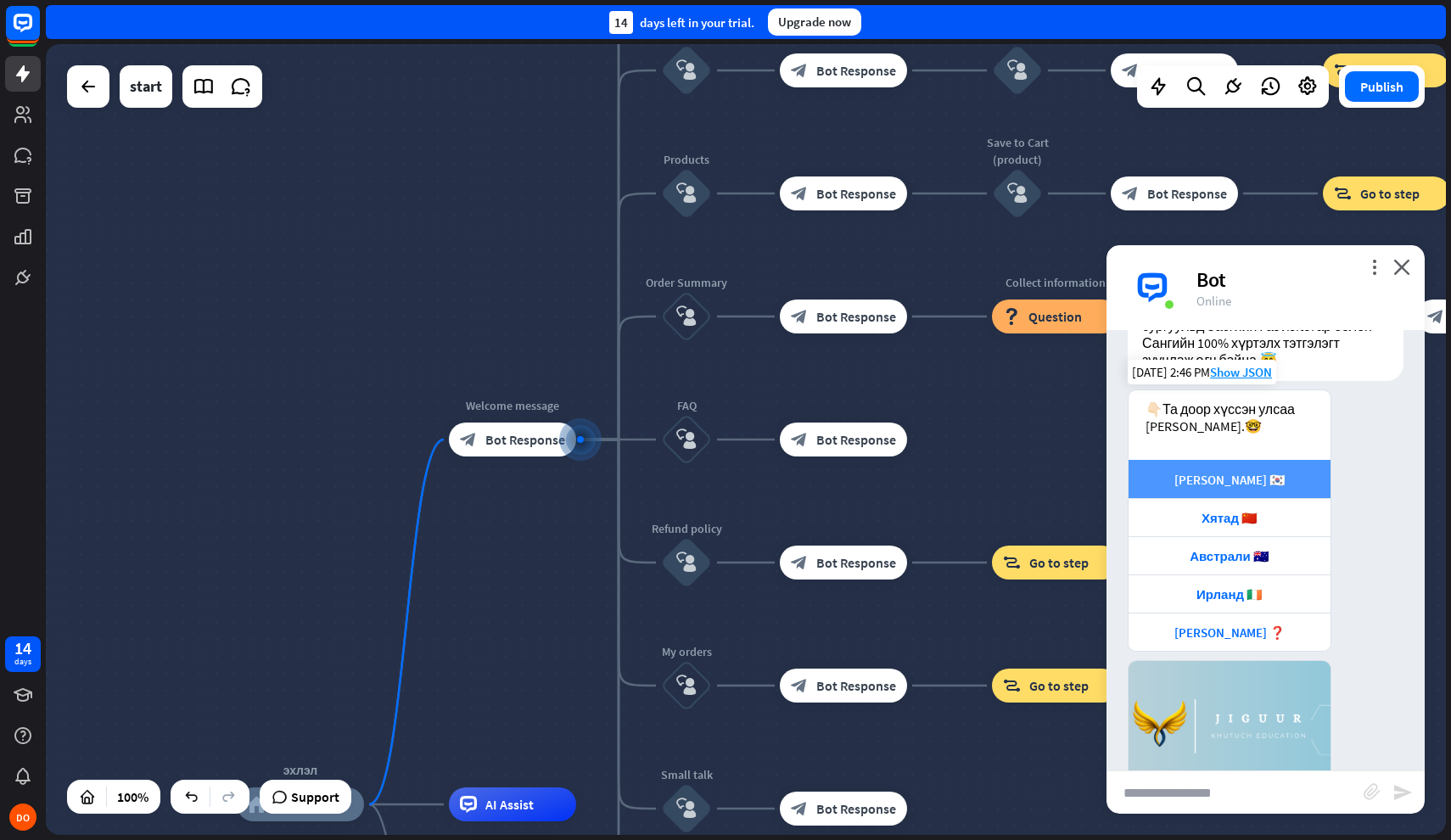
click at [1247, 488] on div "[PERSON_NAME] 🇰🇷" at bounding box center [1230, 480] width 185 height 17
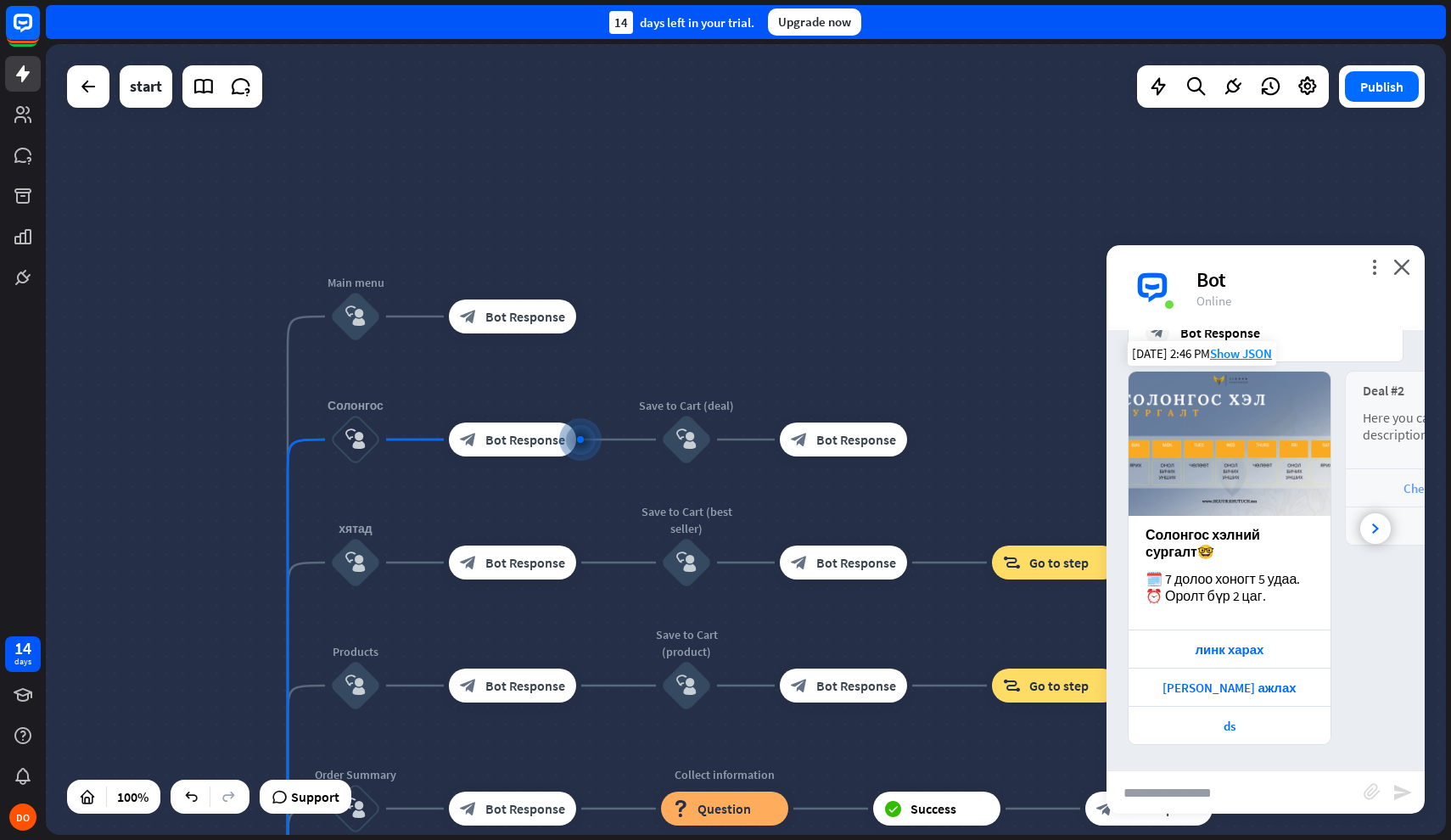
scroll to position [1197, 0]
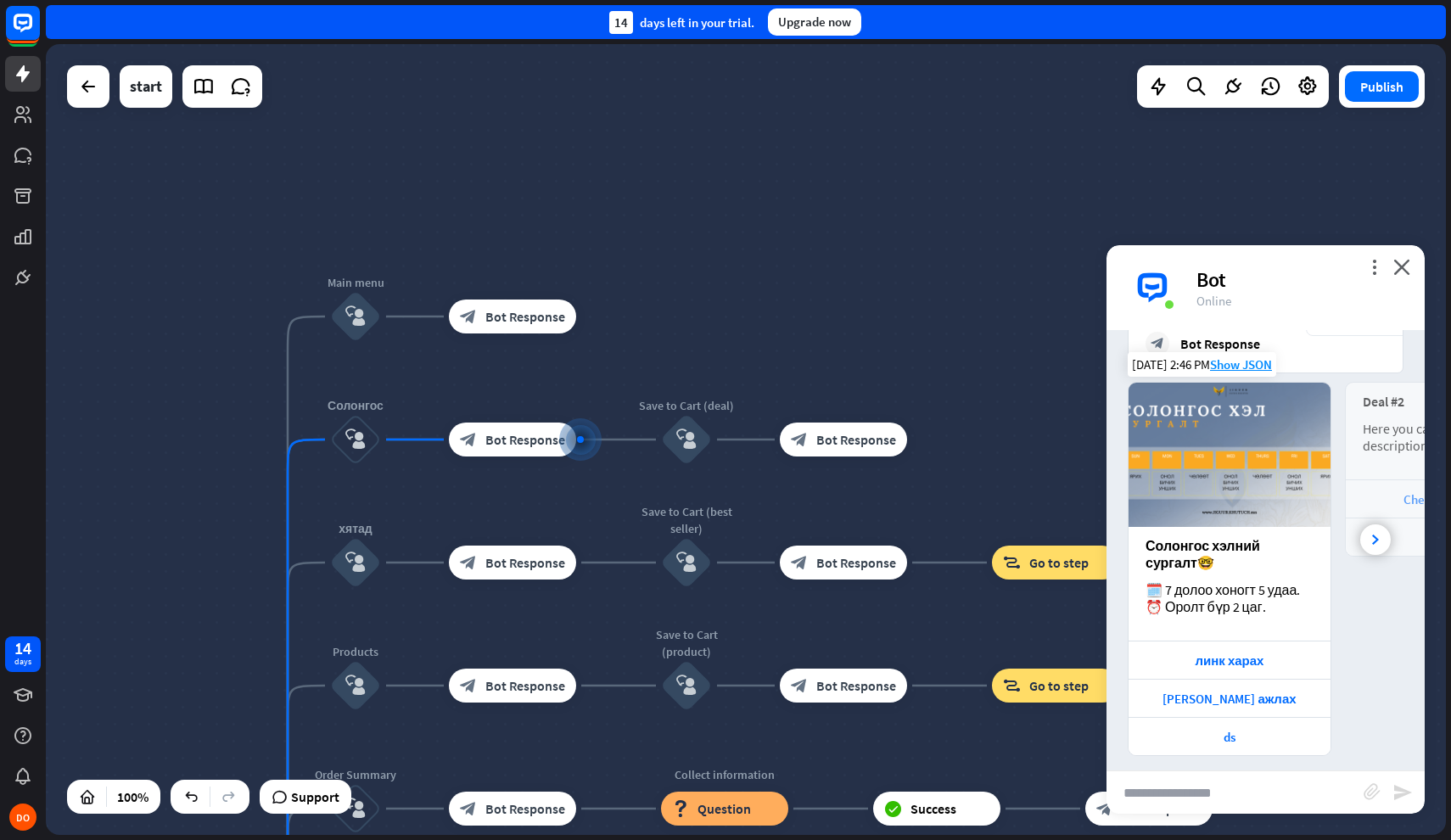
click at [1247, 485] on img at bounding box center [1229, 455] width 202 height 144
click at [1252, 571] on div "Солонгос хэлний сургалт🤓" at bounding box center [1230, 554] width 168 height 34
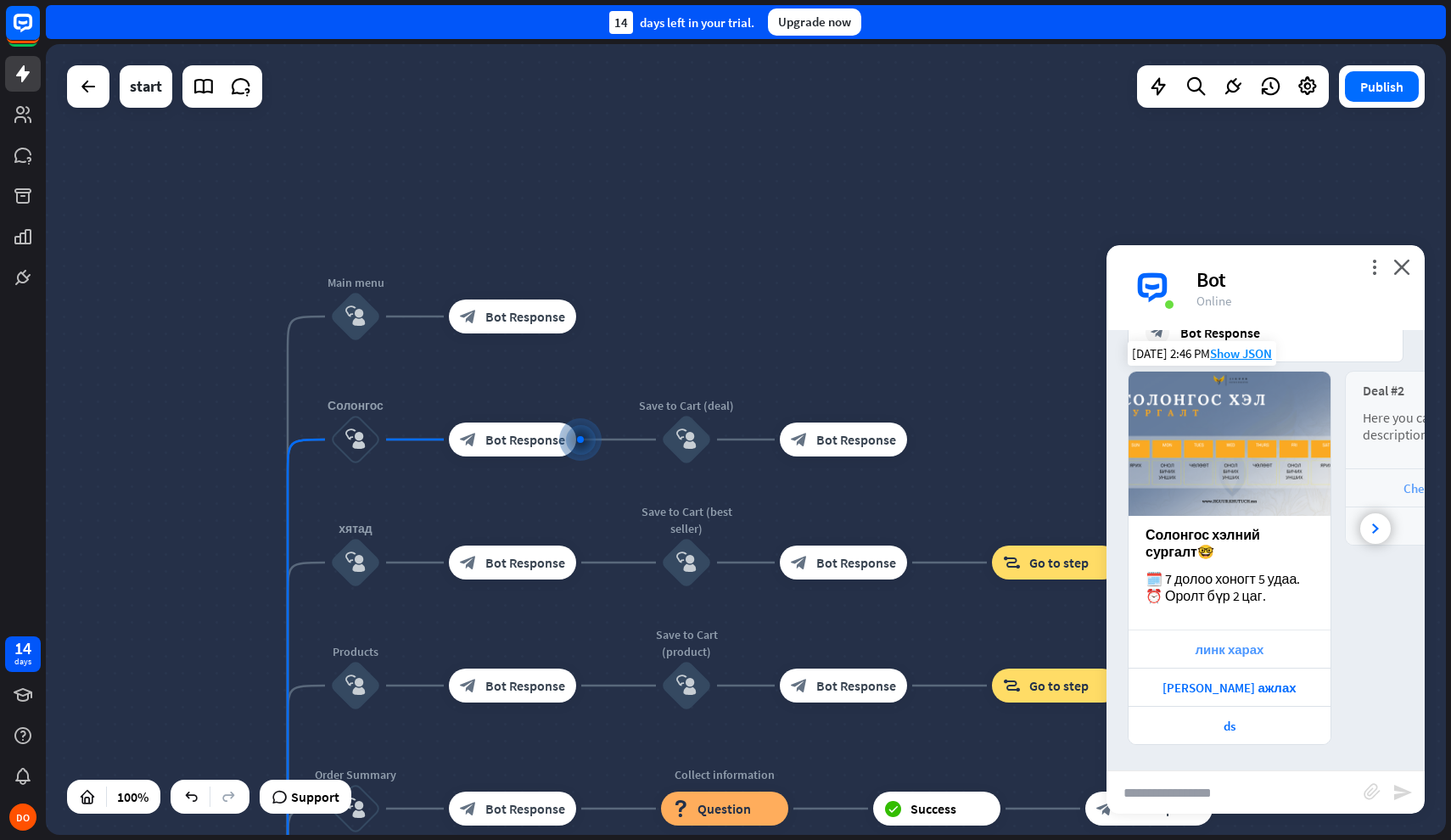
scroll to position [1224, 0]
click at [1374, 529] on icon at bounding box center [1375, 529] width 7 height 10
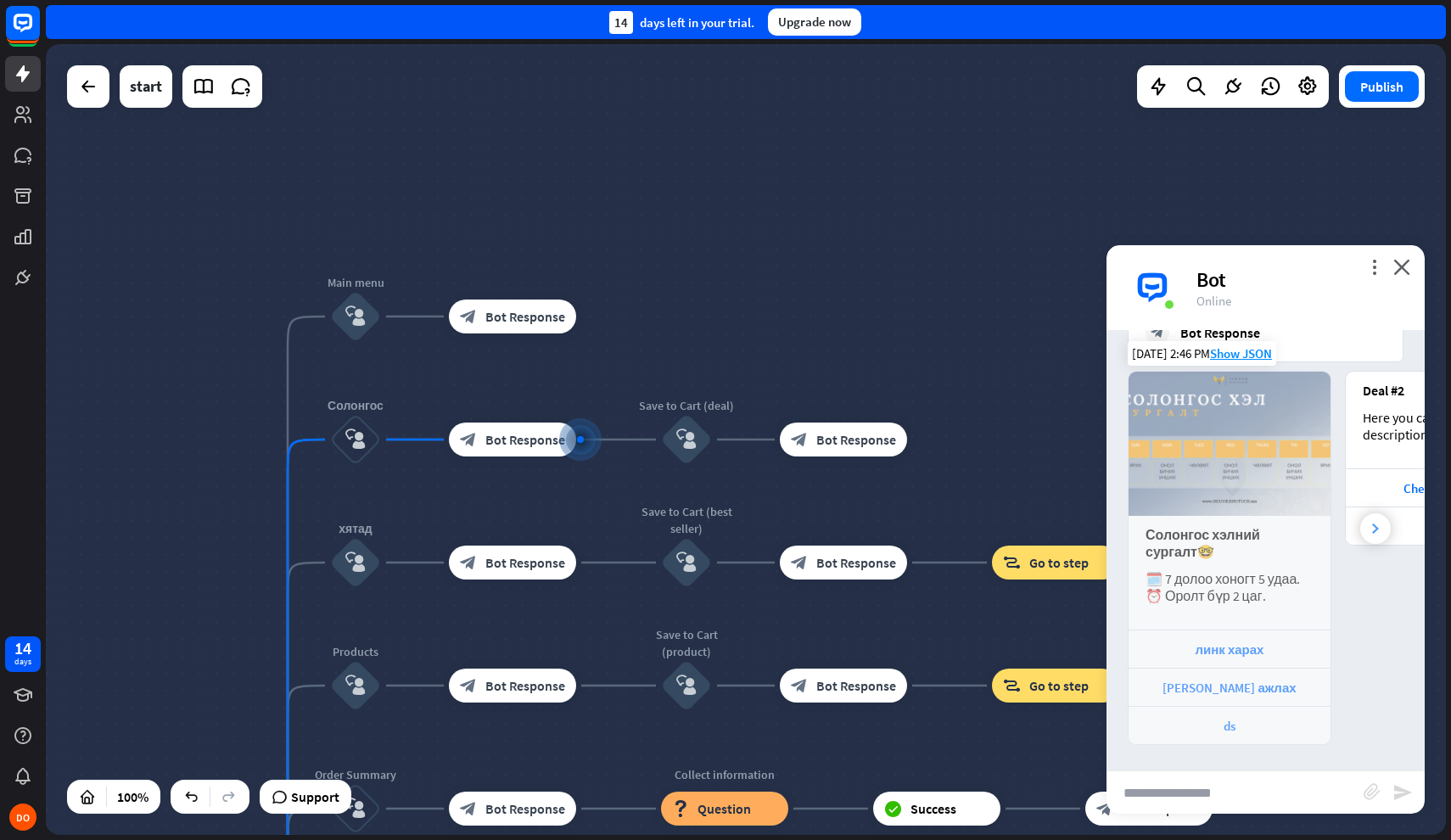
scroll to position [0, 181]
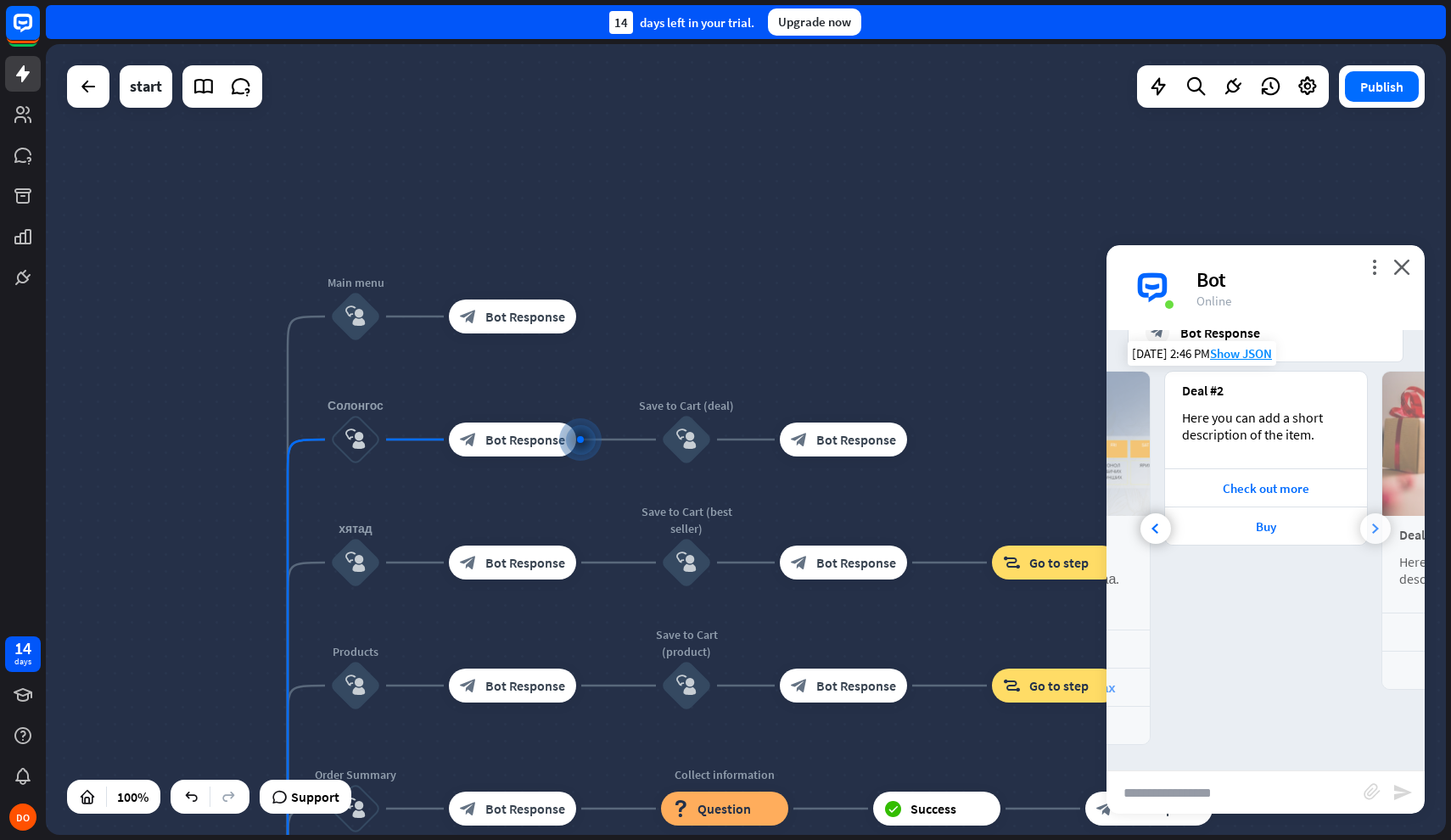
click at [1374, 528] on icon at bounding box center [1375, 529] width 7 height 10
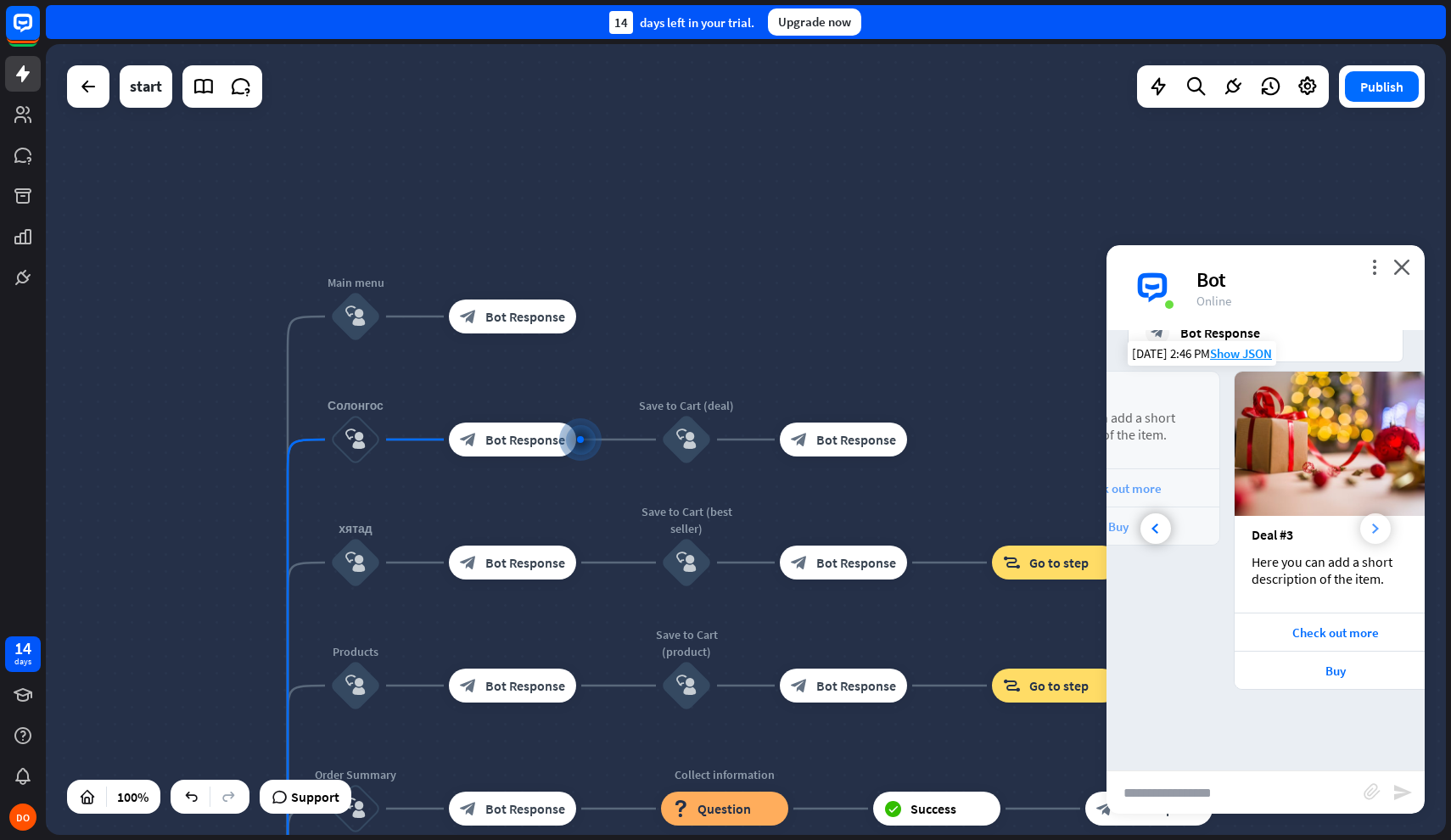
scroll to position [0, 362]
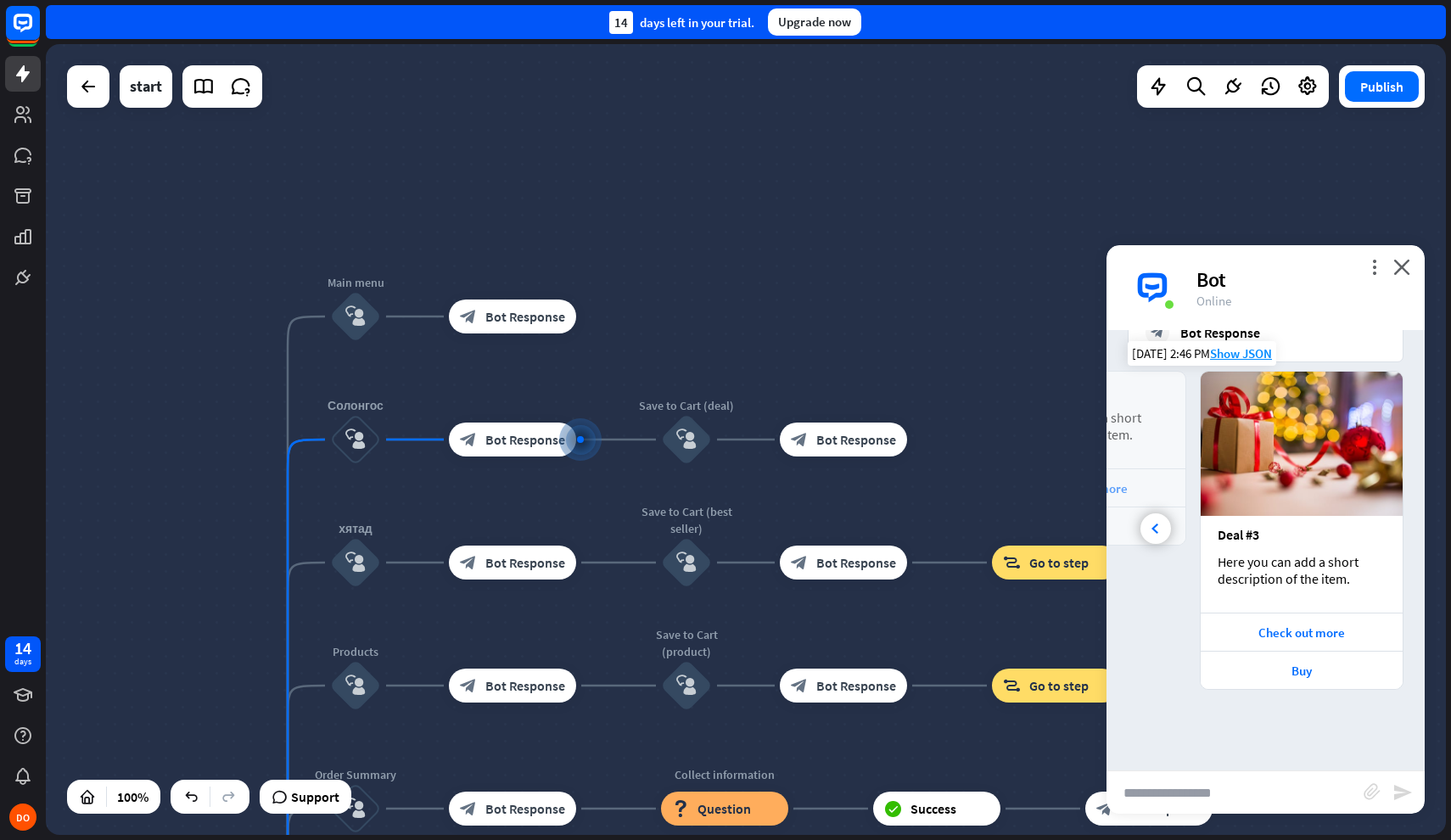
click at [1374, 528] on div "Deal #3" at bounding box center [1302, 533] width 168 height 17
click at [1155, 531] on icon at bounding box center [1155, 529] width 7 height 10
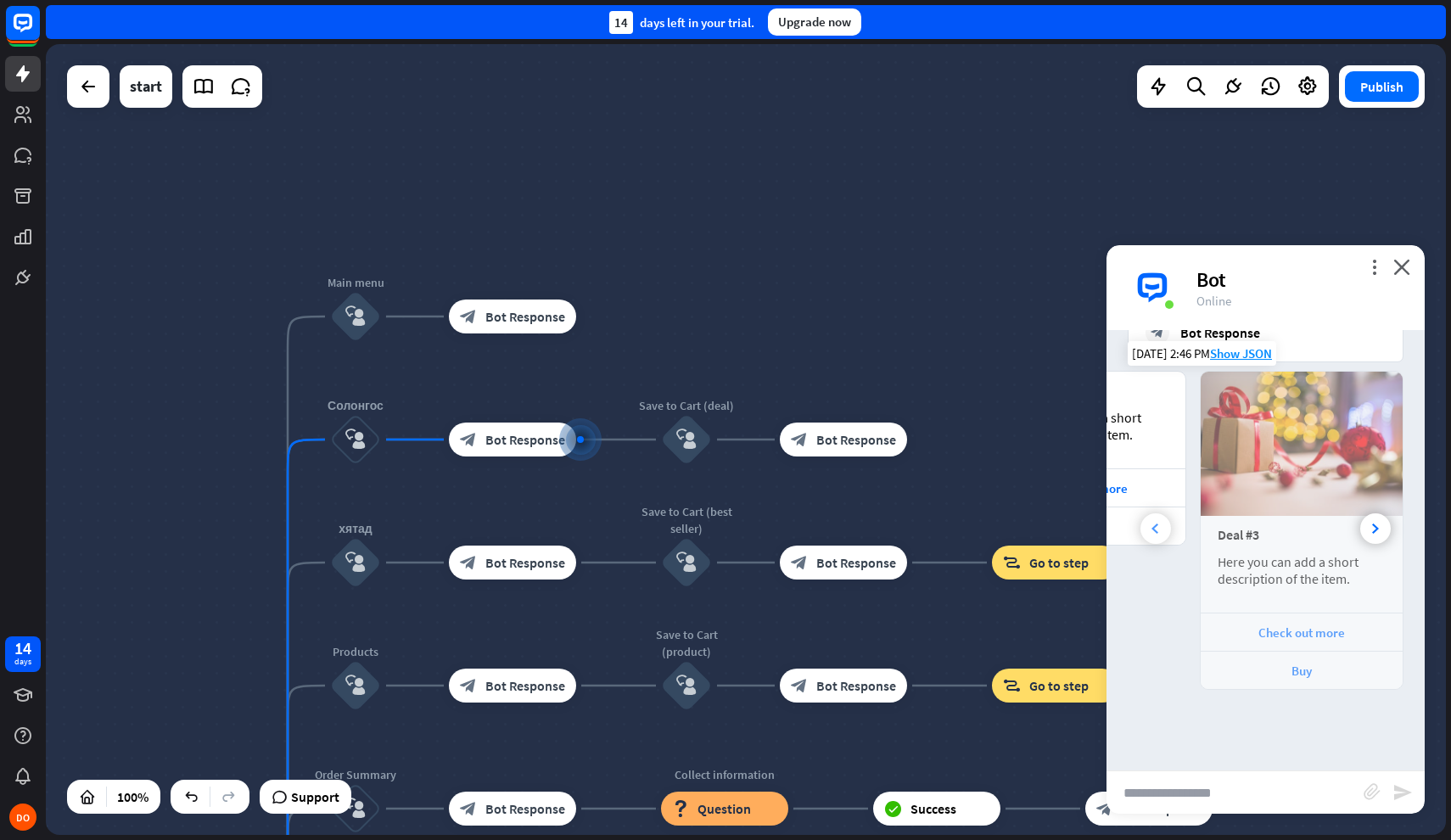
scroll to position [0, 181]
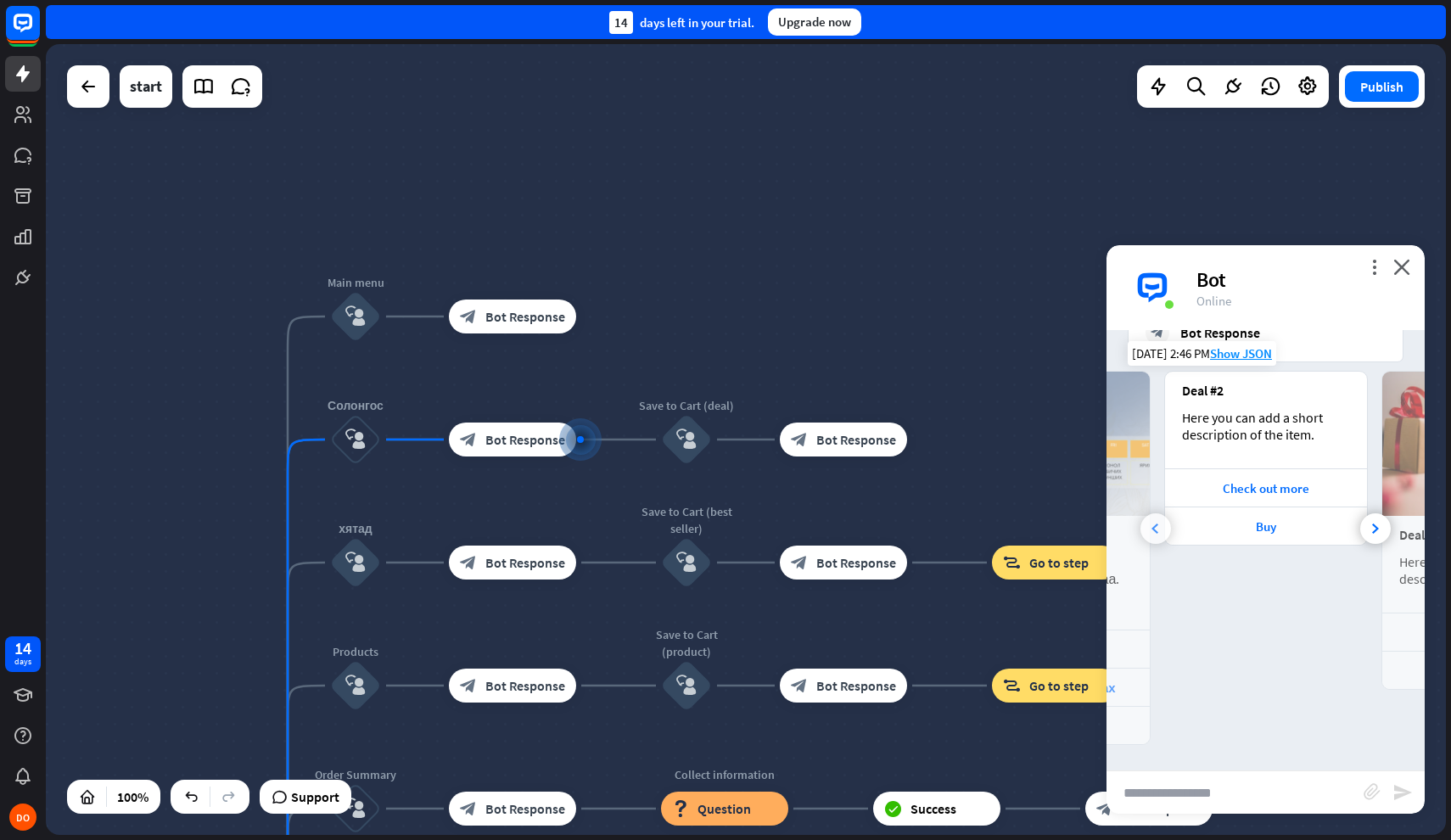
click at [1155, 531] on icon at bounding box center [1155, 529] width 7 height 10
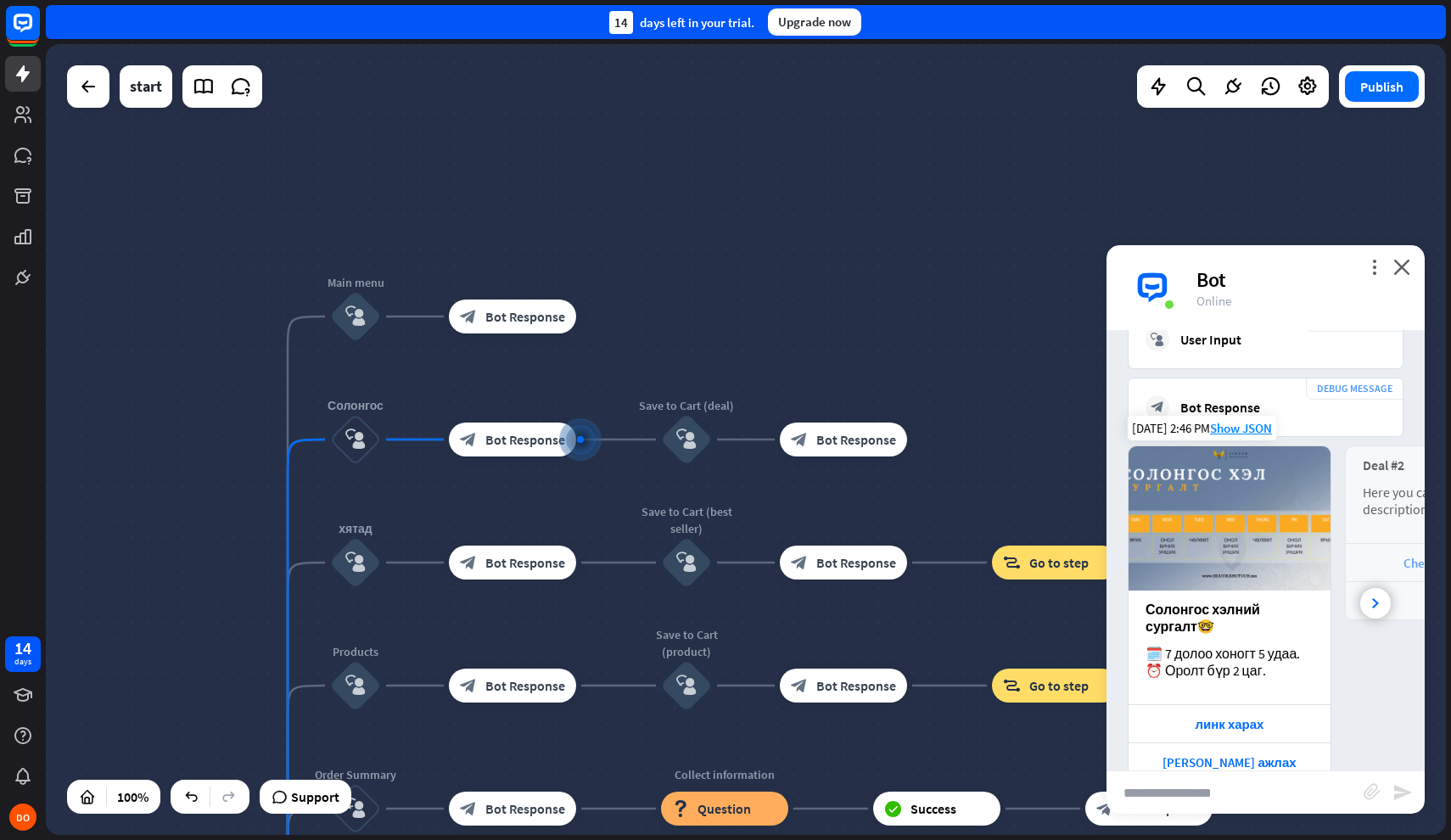
scroll to position [1121, 0]
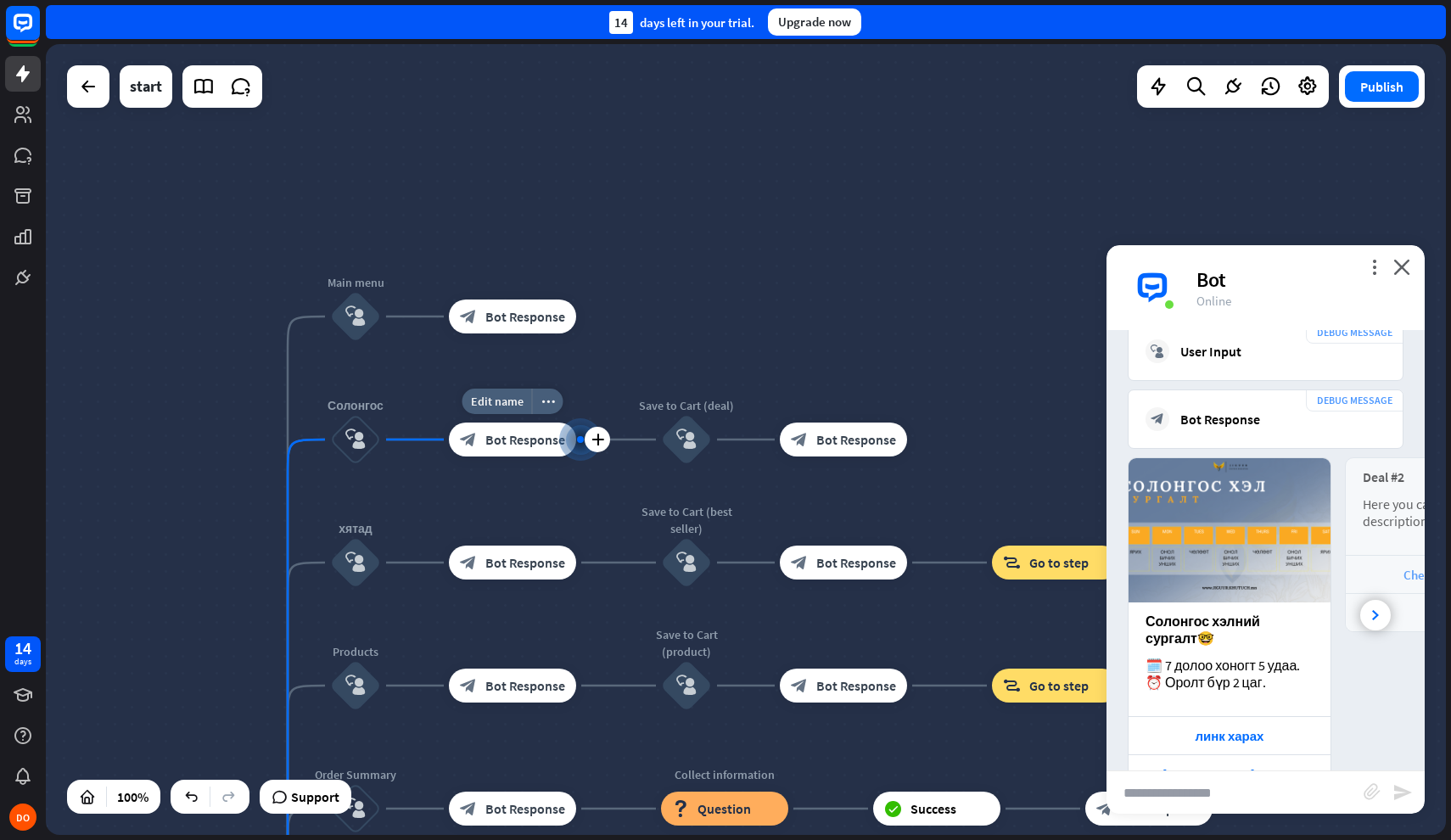
click at [524, 443] on span "Bot Response" at bounding box center [526, 439] width 80 height 17
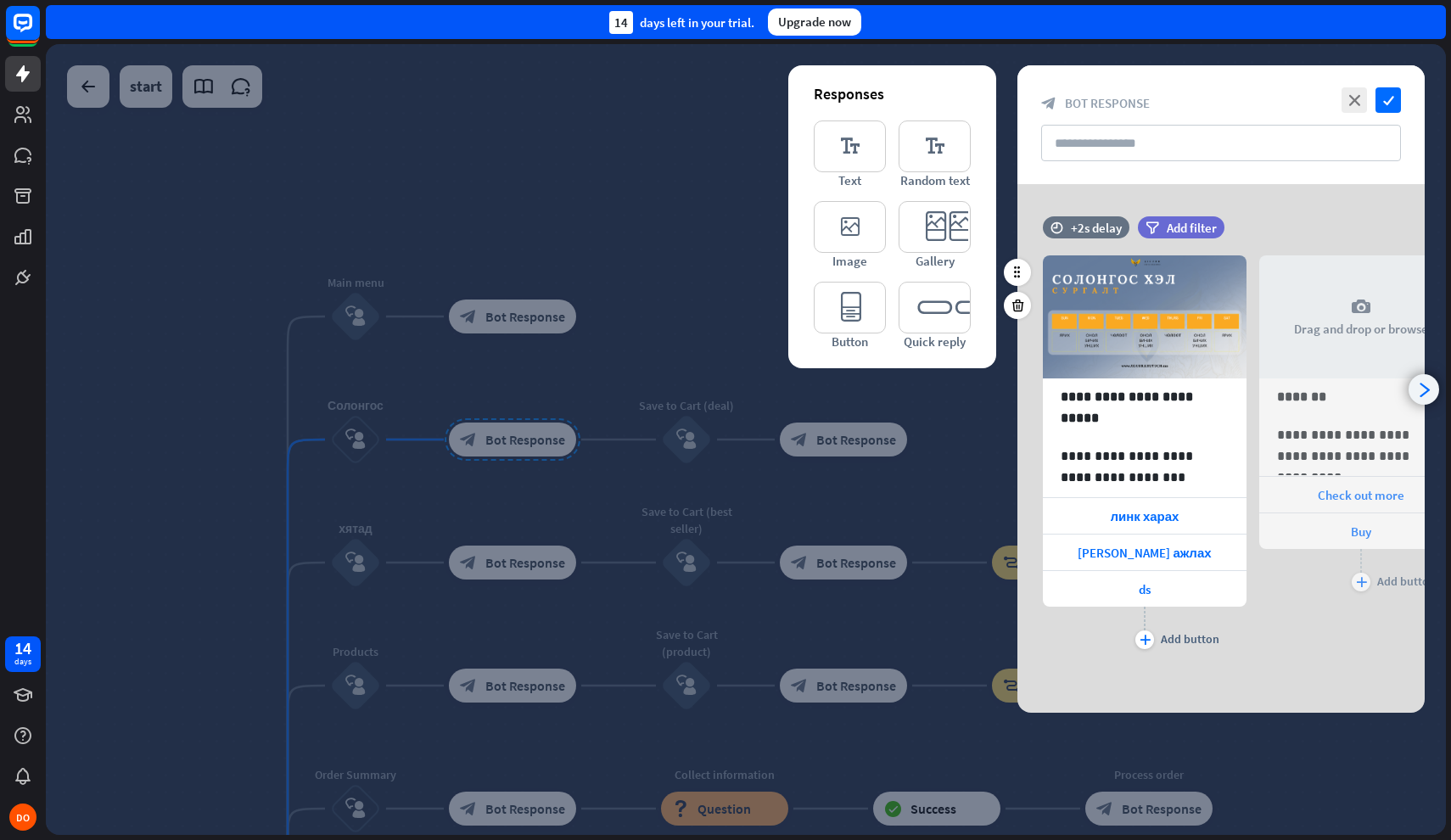
click at [1426, 390] on icon "arrowhead_right" at bounding box center [1425, 389] width 17 height 17
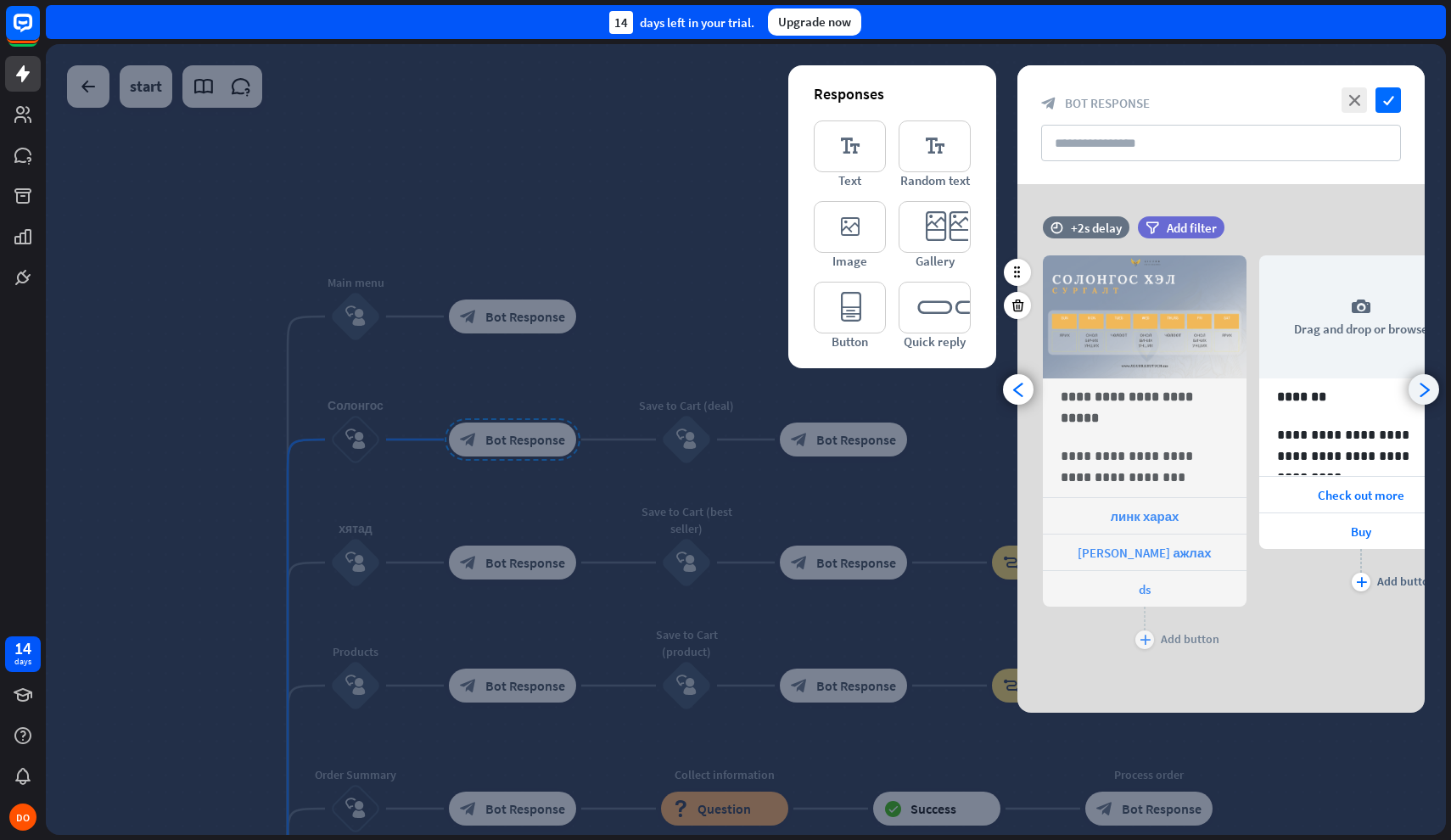
scroll to position [0, 140]
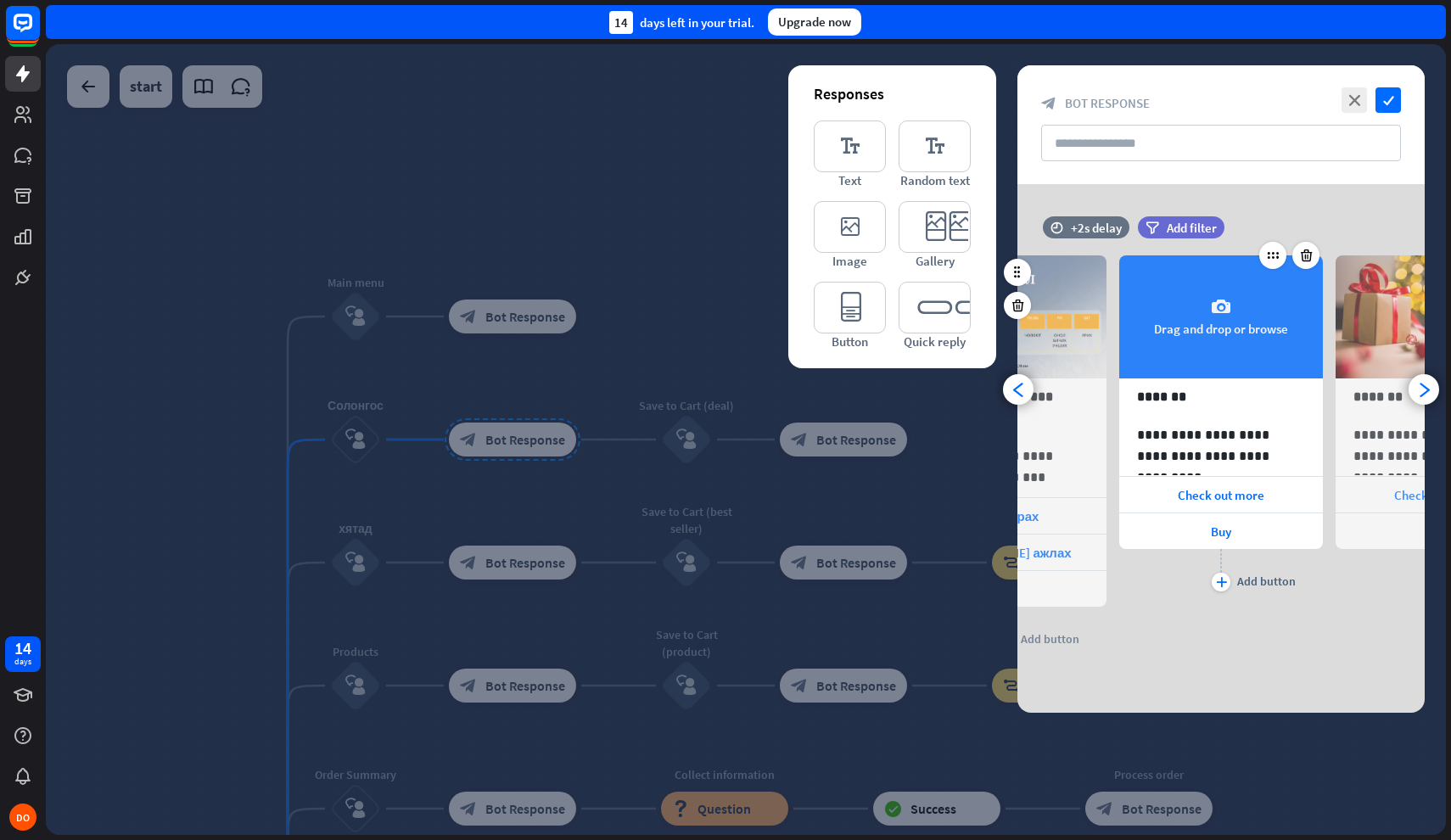
click at [1219, 331] on div "camera Drag and drop or browse" at bounding box center [1221, 316] width 204 height 123
click at [1225, 322] on div "camera Drag and drop or browse" at bounding box center [1221, 316] width 204 height 123
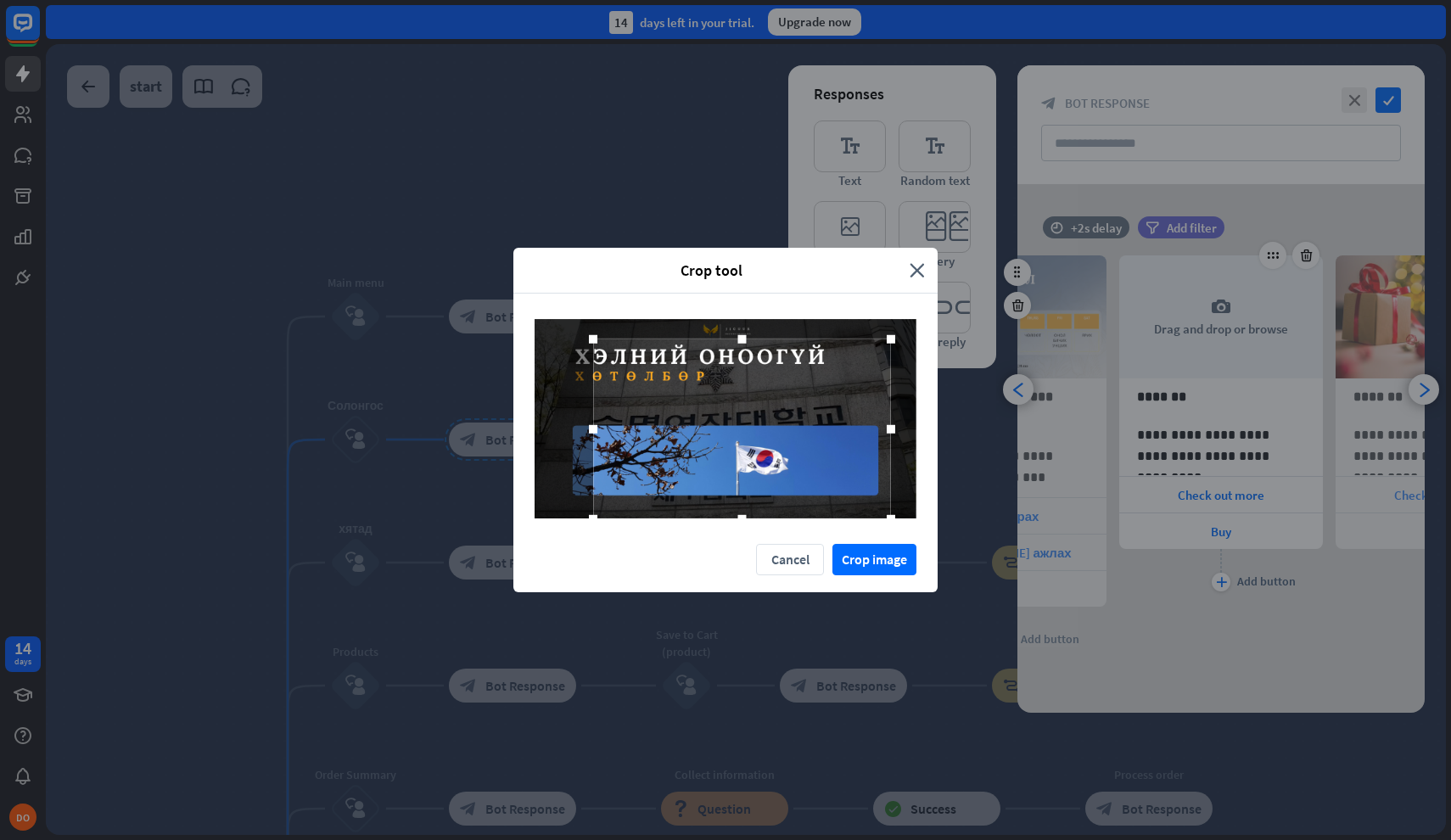
drag, startPoint x: 862, startPoint y: 495, endPoint x: 1026, endPoint y: 541, distance: 170.3
click at [1026, 541] on div "Crop tool close Cancel Crop image" at bounding box center [726, 420] width 1451 height 840
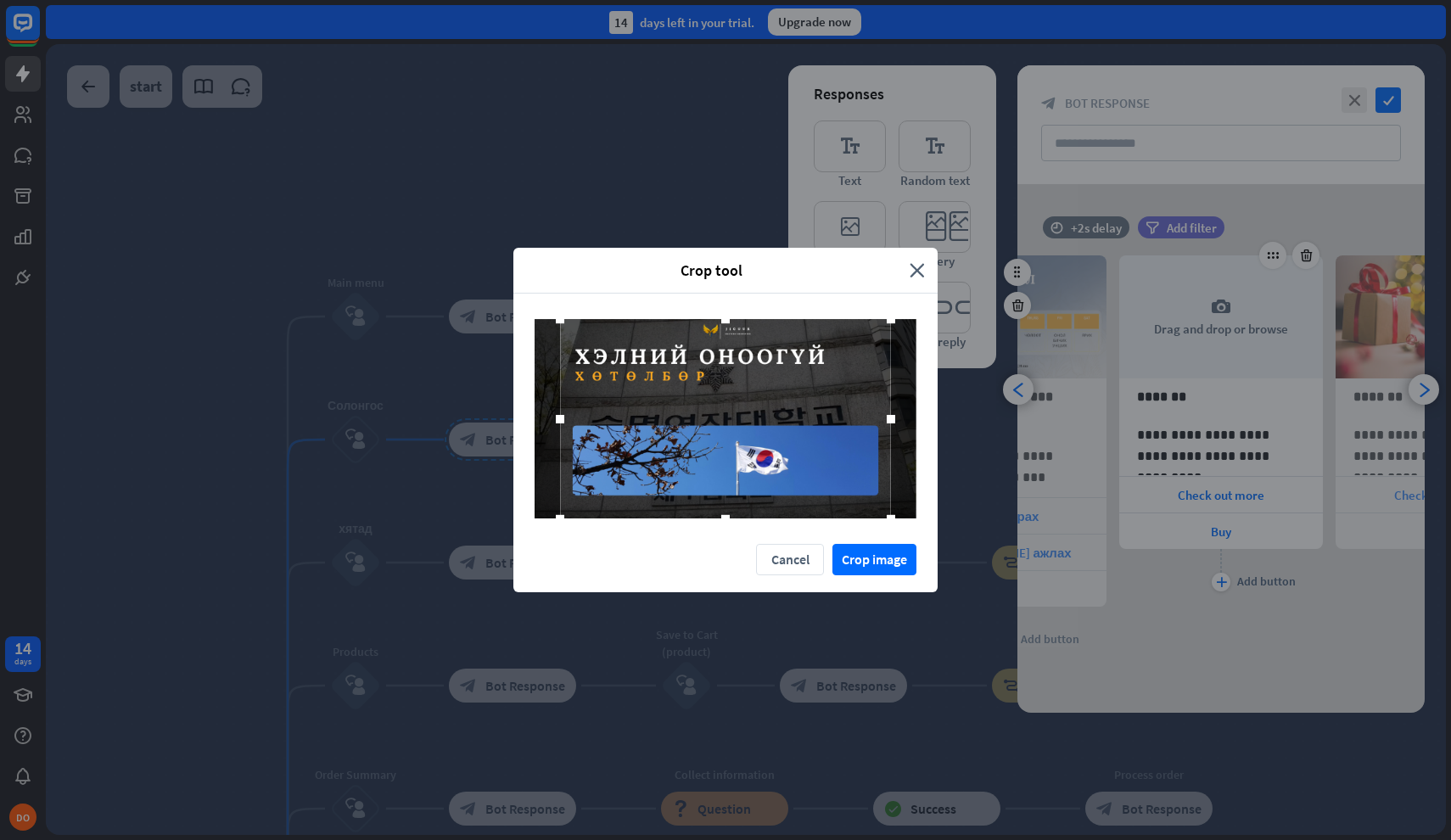
drag, startPoint x: 598, startPoint y: 334, endPoint x: 505, endPoint y: 310, distance: 96.0
click at [505, 310] on div "Crop tool close Cancel Crop image" at bounding box center [726, 420] width 1451 height 840
click at [776, 426] on div at bounding box center [725, 420] width 331 height 201
click at [870, 551] on button "Crop image" at bounding box center [874, 560] width 84 height 31
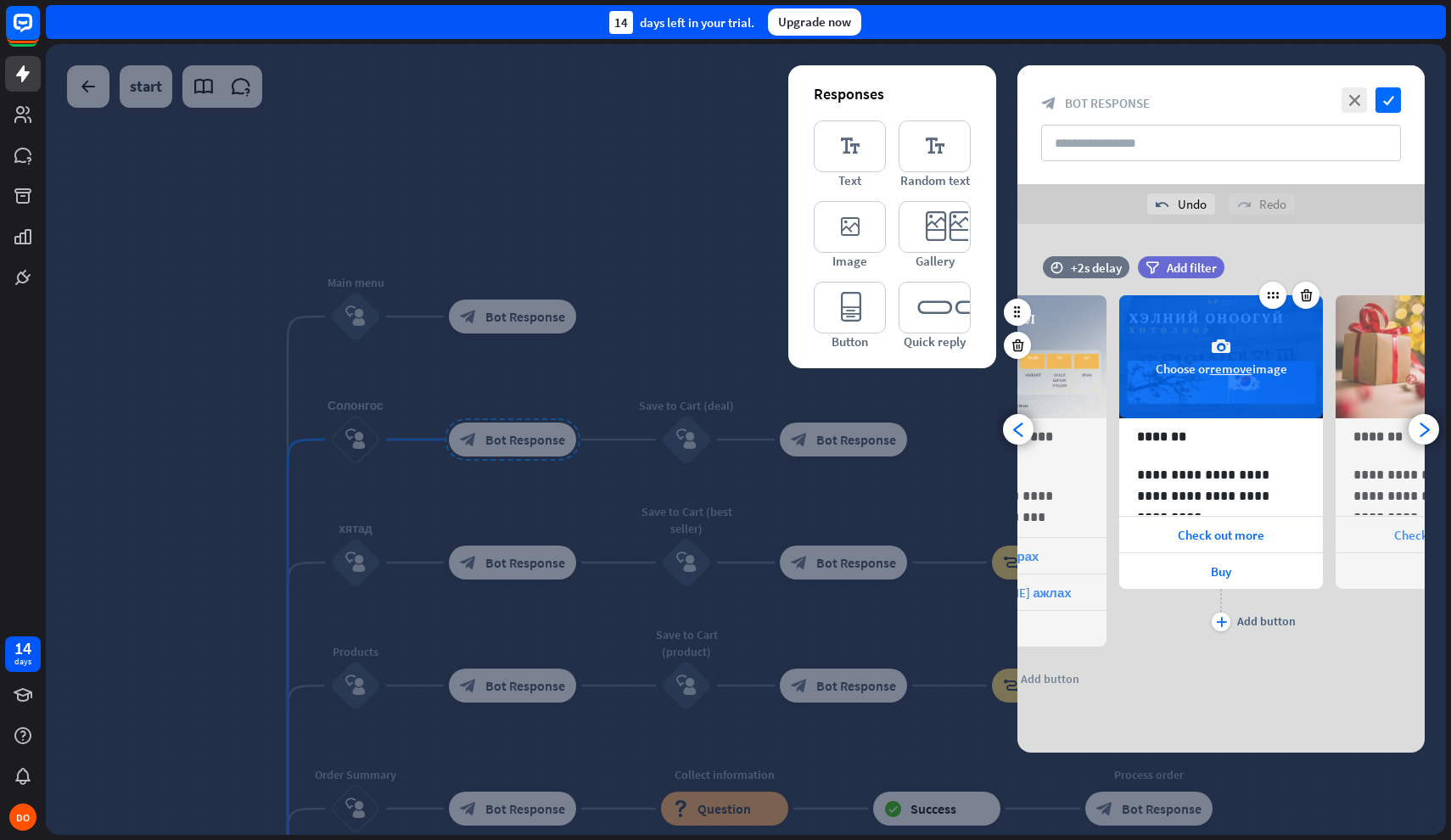
click at [1235, 366] on button "remove" at bounding box center [1232, 368] width 43 height 17
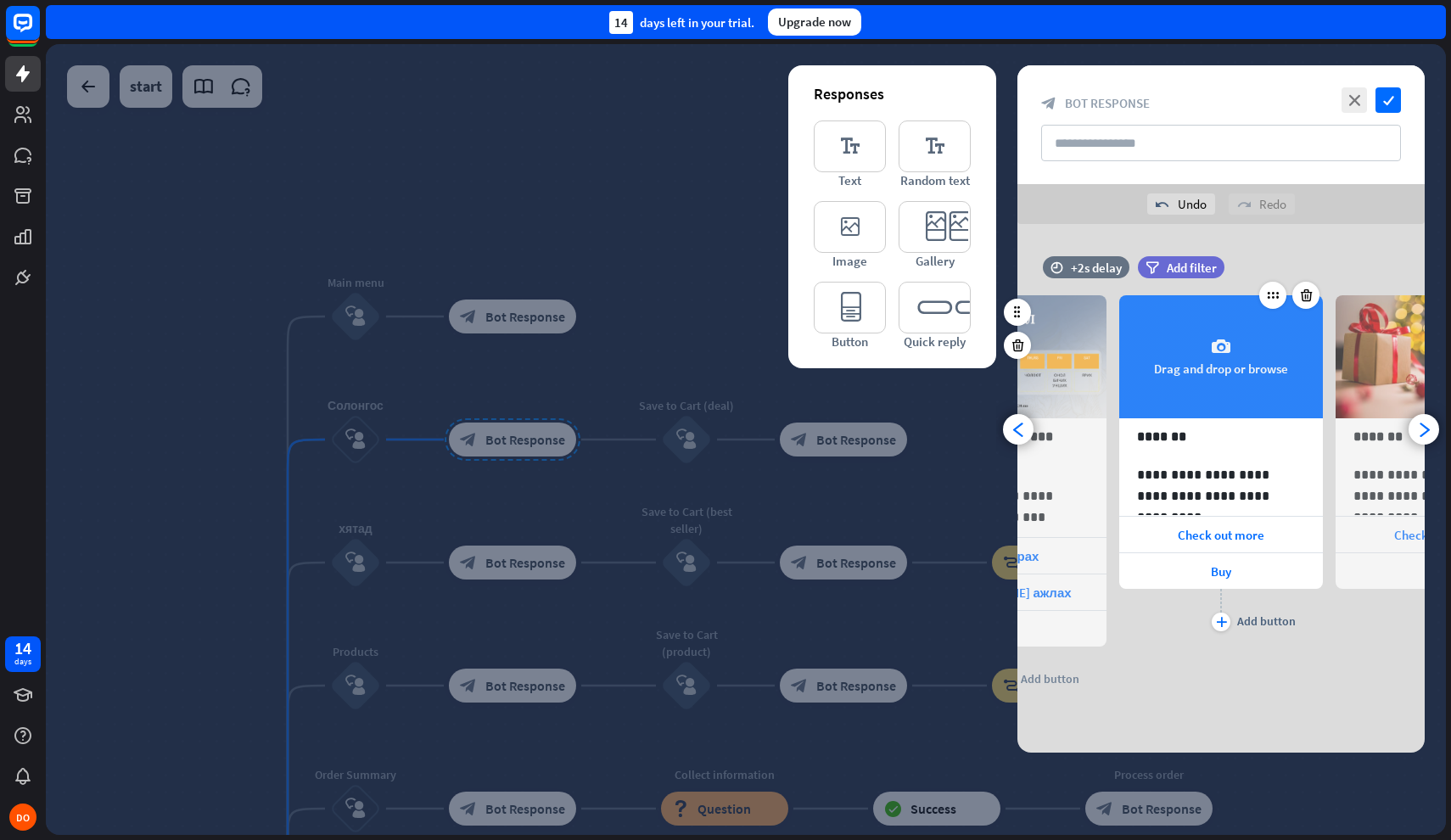
click at [1215, 353] on icon "camera" at bounding box center [1221, 347] width 20 height 20
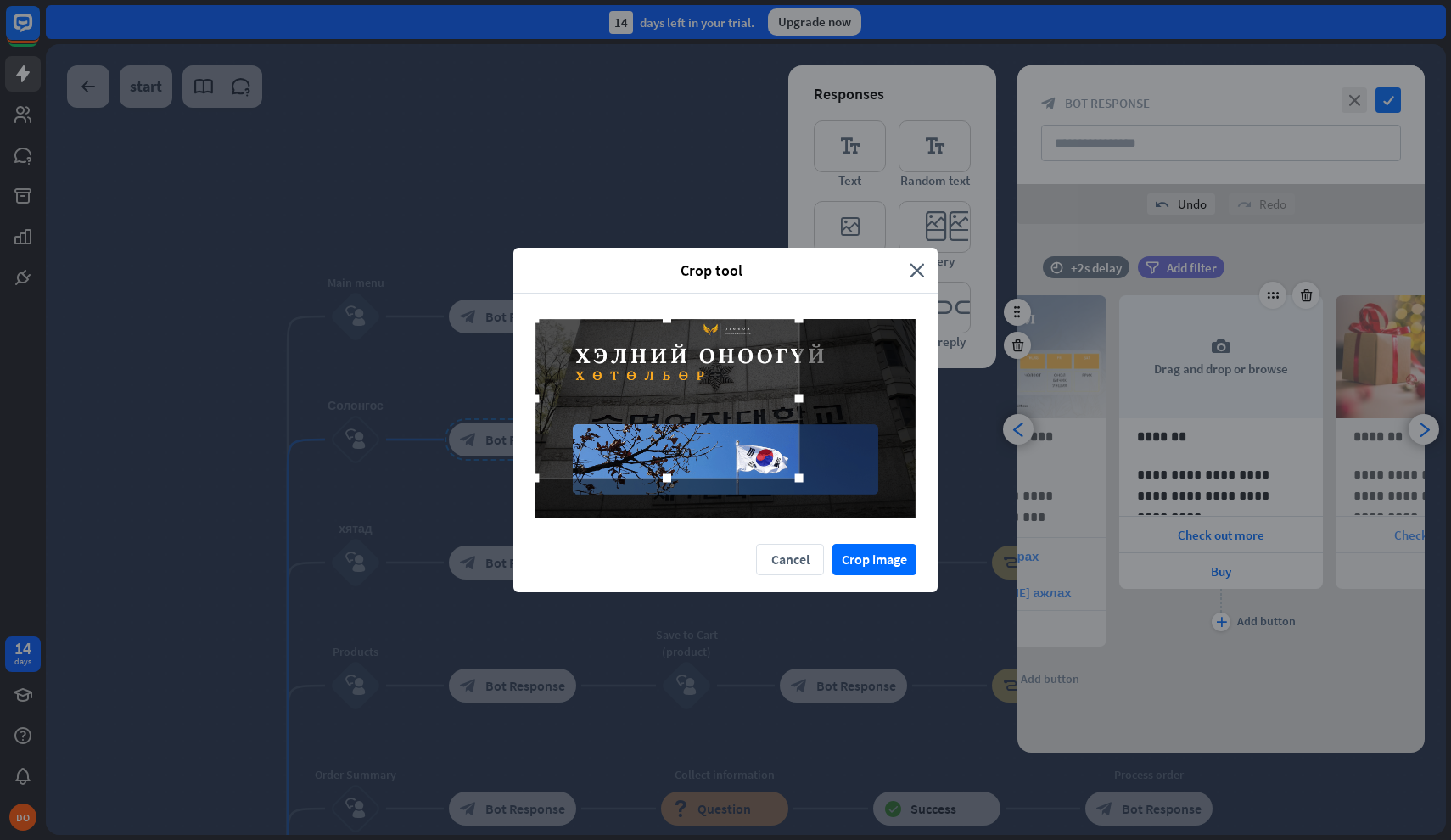
drag, startPoint x: 756, startPoint y: 436, endPoint x: 687, endPoint y: 398, distance: 78.8
click at [687, 398] on div at bounding box center [666, 399] width 264 height 160
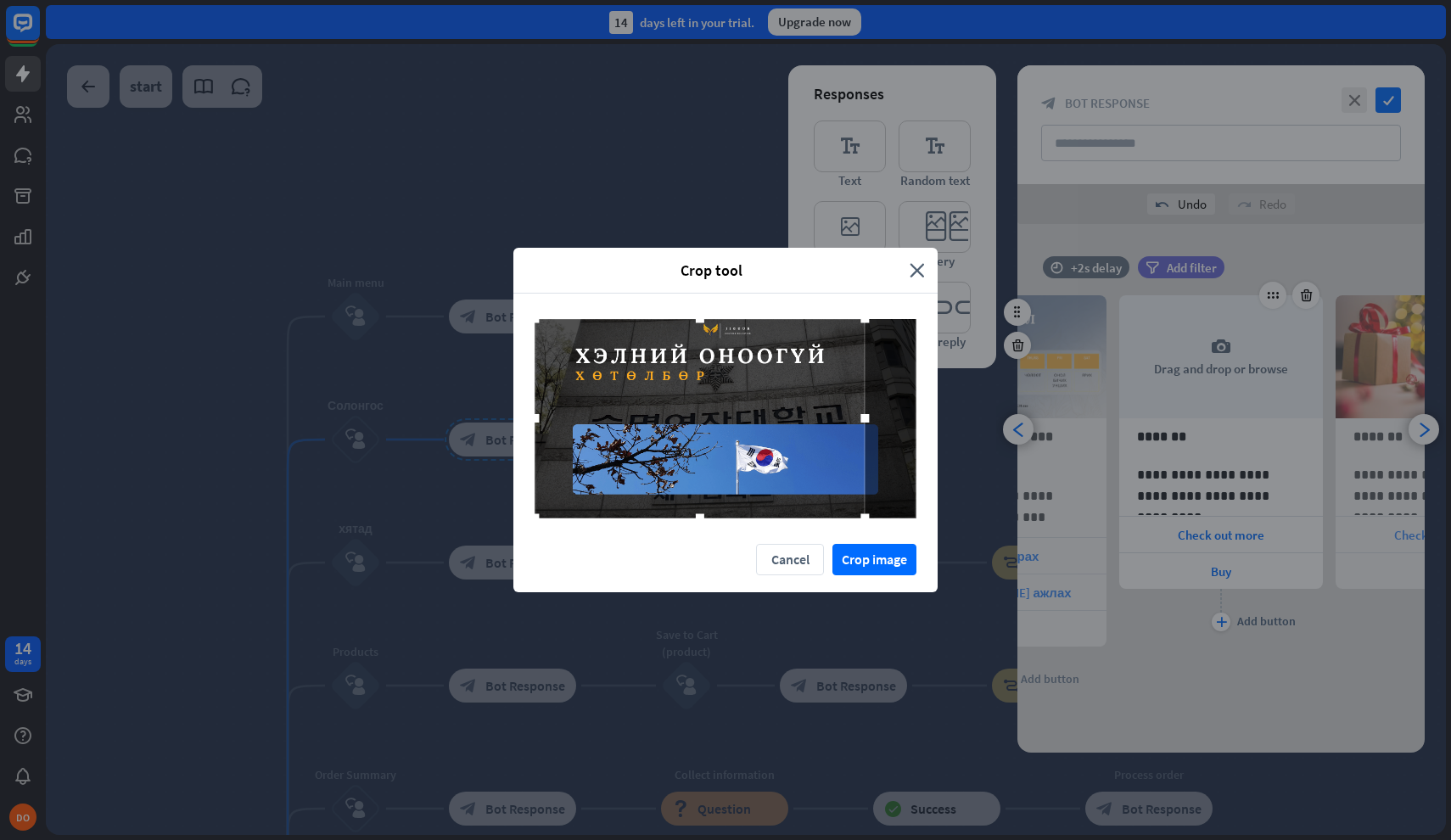
drag, startPoint x: 800, startPoint y: 474, endPoint x: 1056, endPoint y: 556, distance: 268.8
click at [1056, 556] on div "Crop tool close Cancel Crop image" at bounding box center [726, 420] width 1451 height 840
drag, startPoint x: 829, startPoint y: 489, endPoint x: 853, endPoint y: 489, distance: 24.0
click at [853, 489] on div at bounding box center [723, 419] width 330 height 200
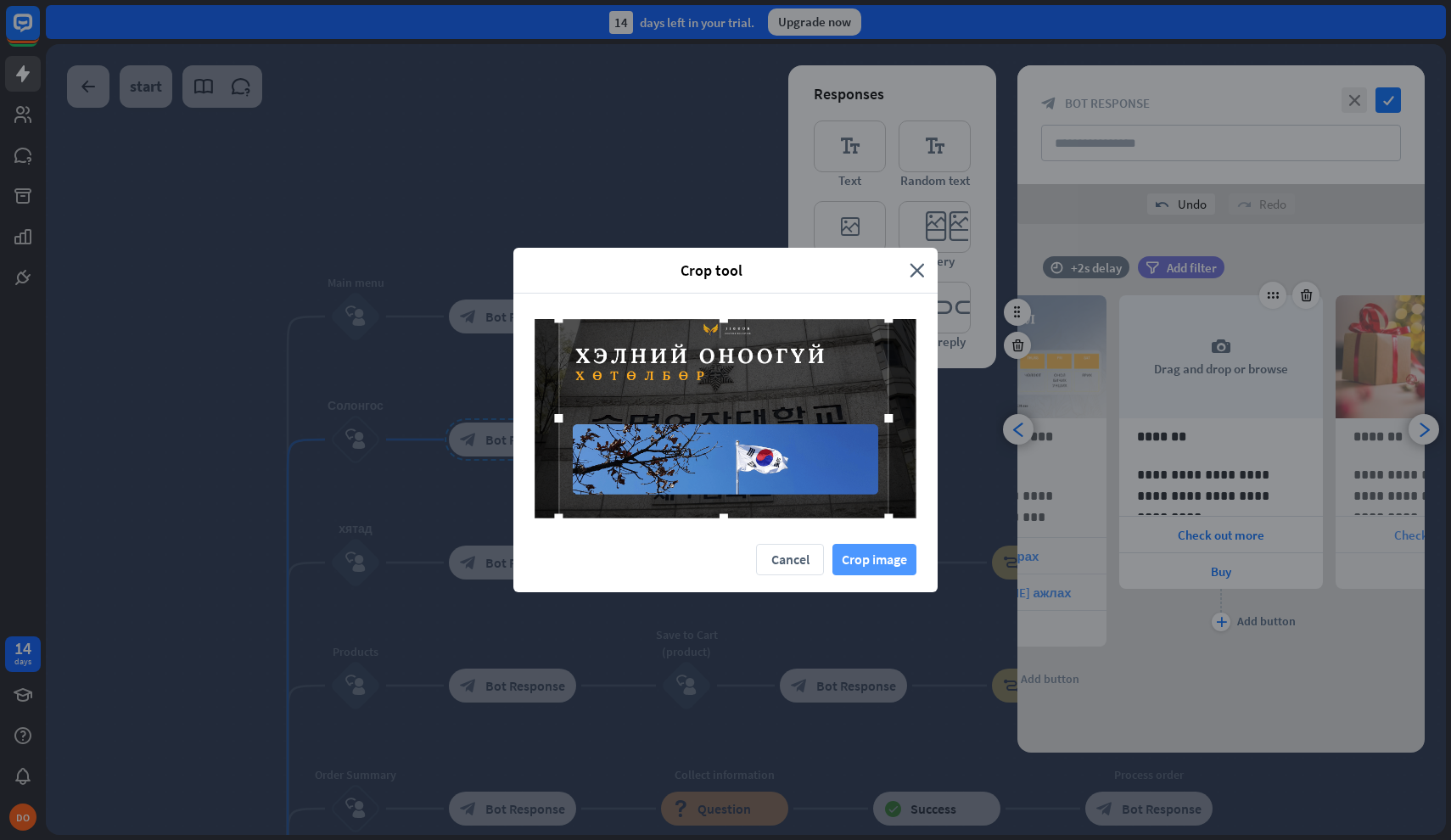
click at [880, 564] on button "Crop image" at bounding box center [874, 560] width 84 height 31
